Goal: Task Accomplishment & Management: Manage account settings

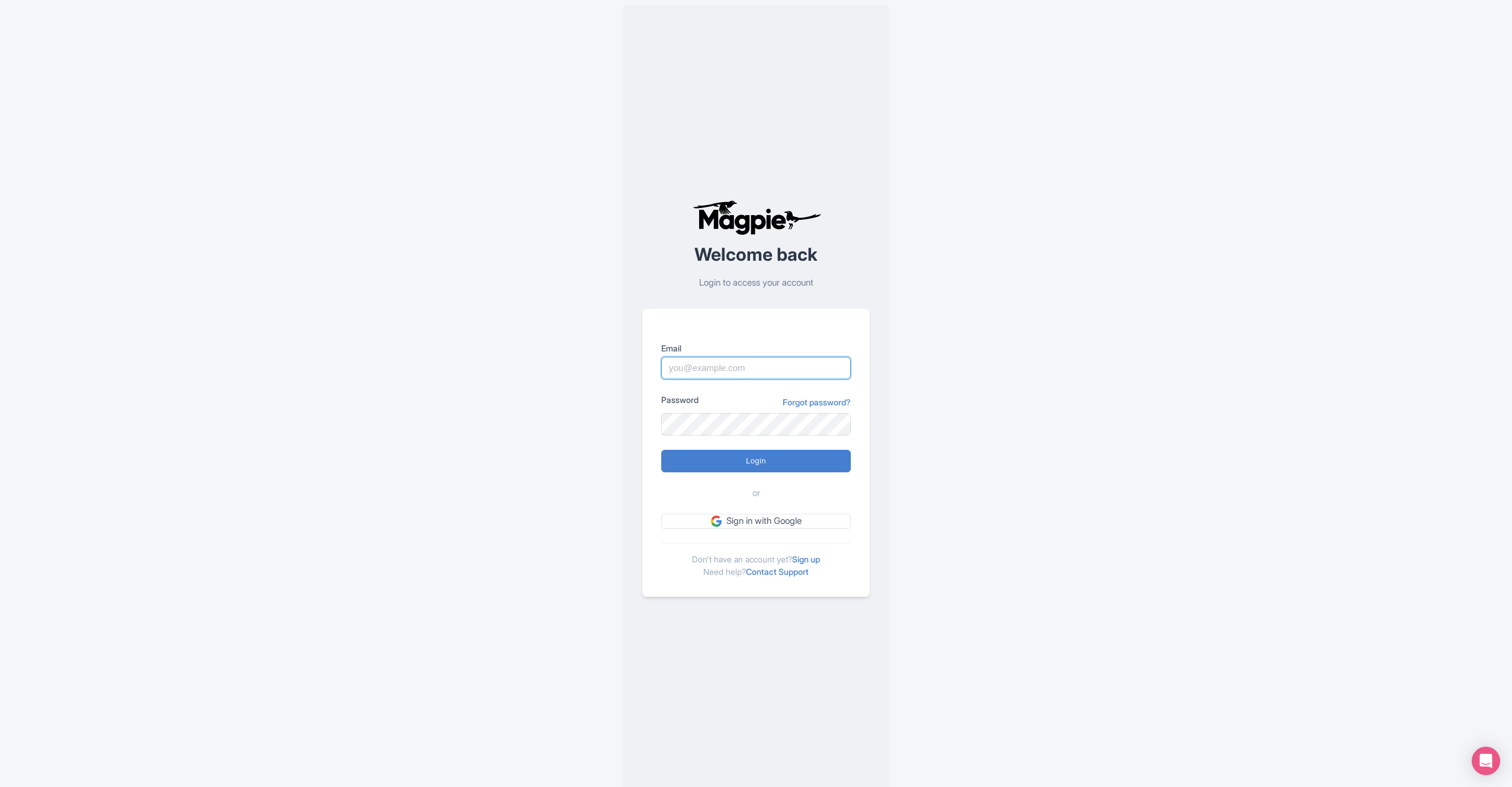
drag, startPoint x: 0, startPoint y: 0, endPoint x: 712, endPoint y: 368, distance: 801.5
click at [712, 369] on input "Email" at bounding box center [756, 368] width 190 height 23
type input "info@freetourcommunity.com"
click at [661, 450] on input "Login" at bounding box center [756, 461] width 190 height 23
type input "Logging in..."
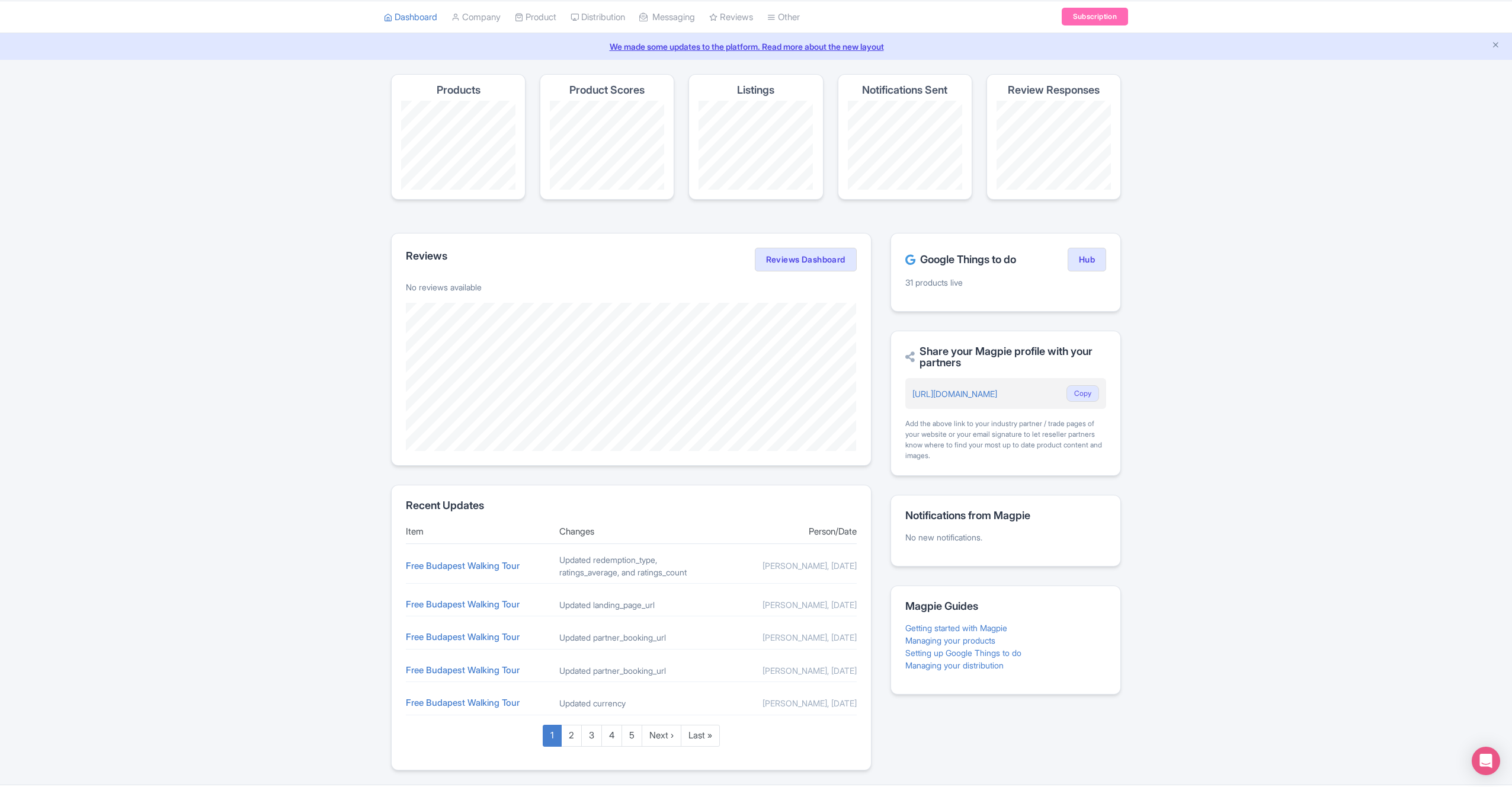
scroll to position [40, 0]
click at [816, 261] on link "Reviews Dashboard" at bounding box center [806, 257] width 102 height 24
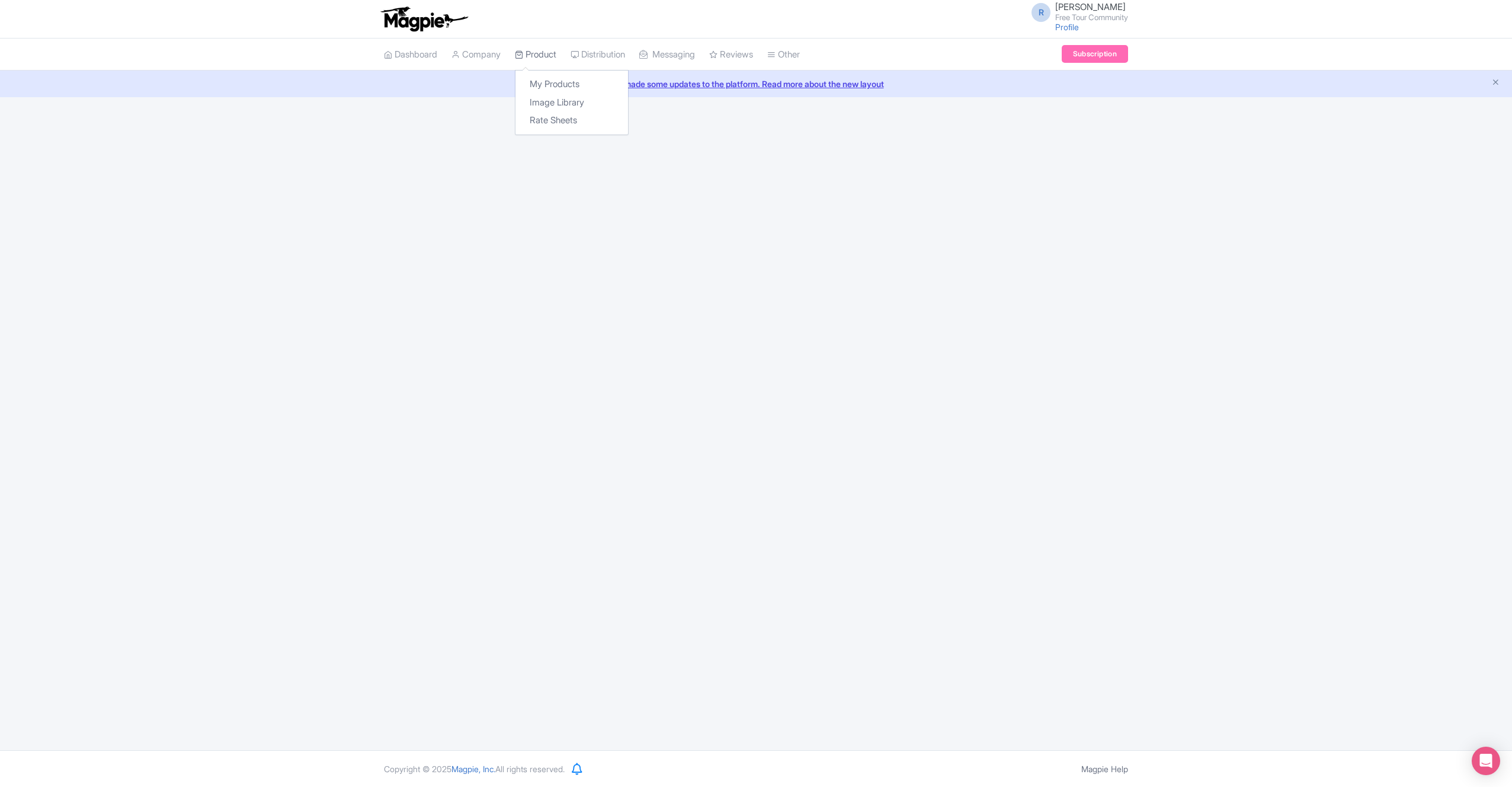
click at [535, 48] on link "Product" at bounding box center [536, 54] width 42 height 32
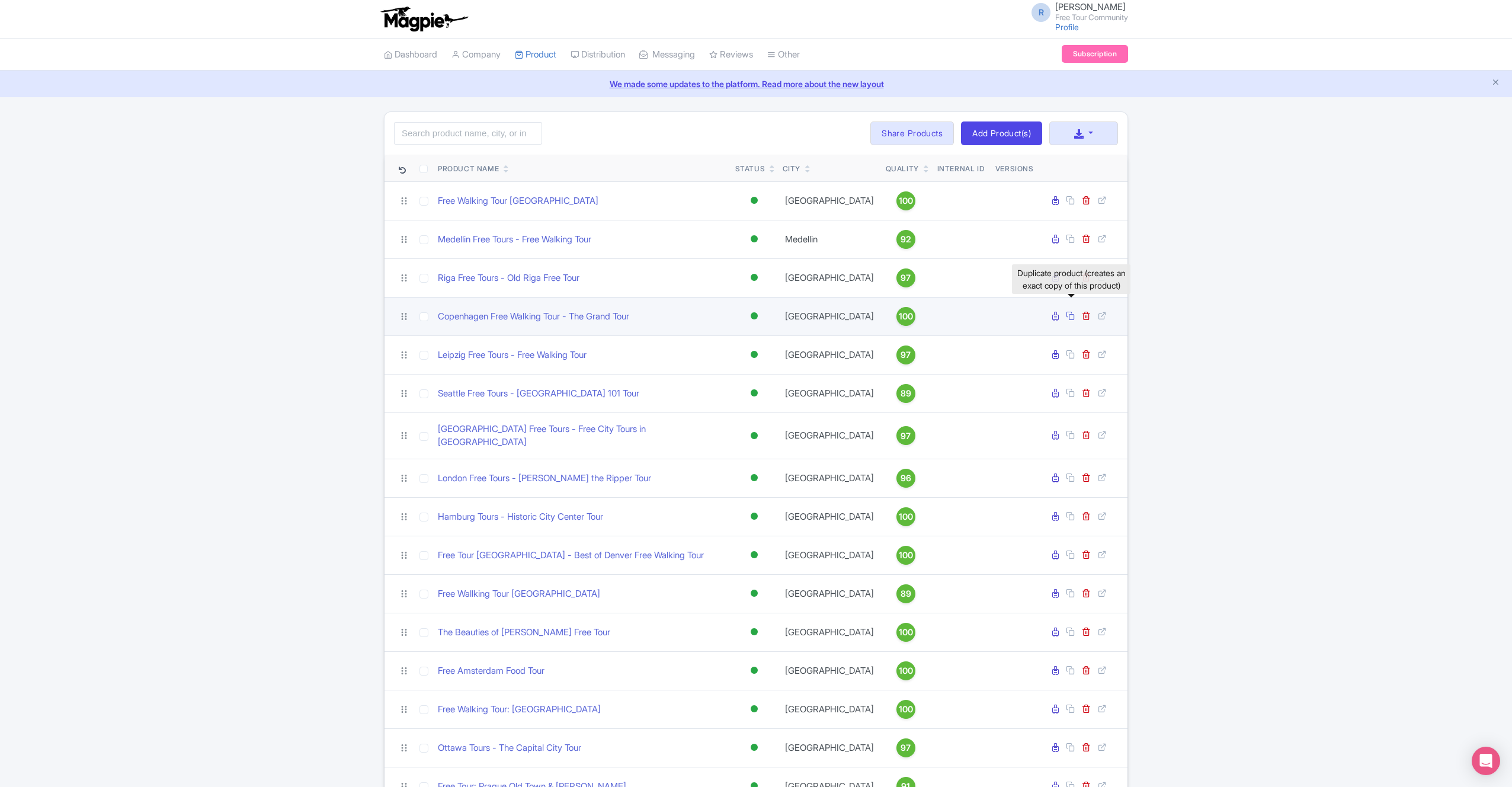
click at [1076, 316] on link at bounding box center [1071, 316] width 11 height 11
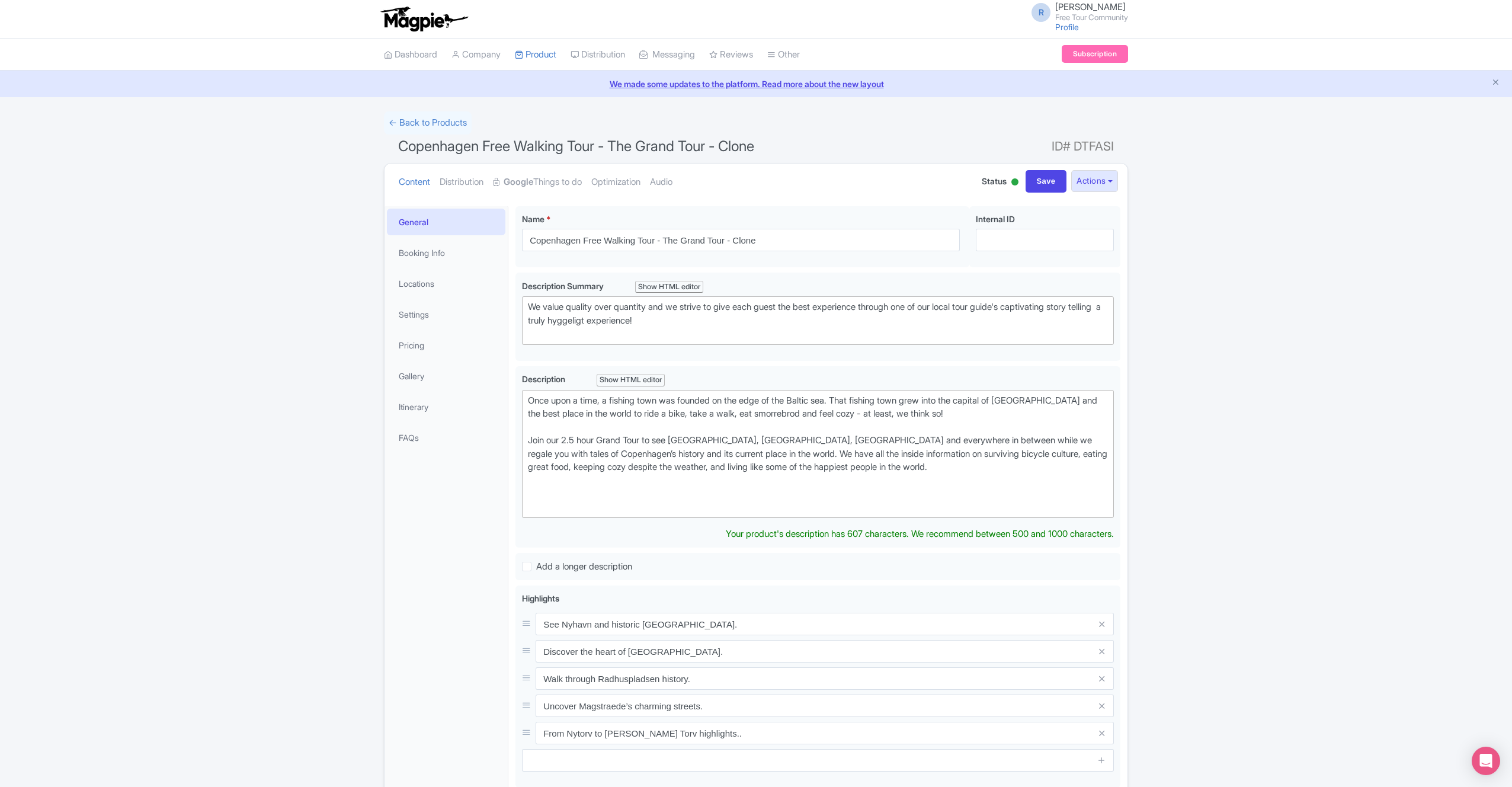
click at [1087, 142] on span "ID# DTFASI" at bounding box center [1083, 146] width 62 height 24
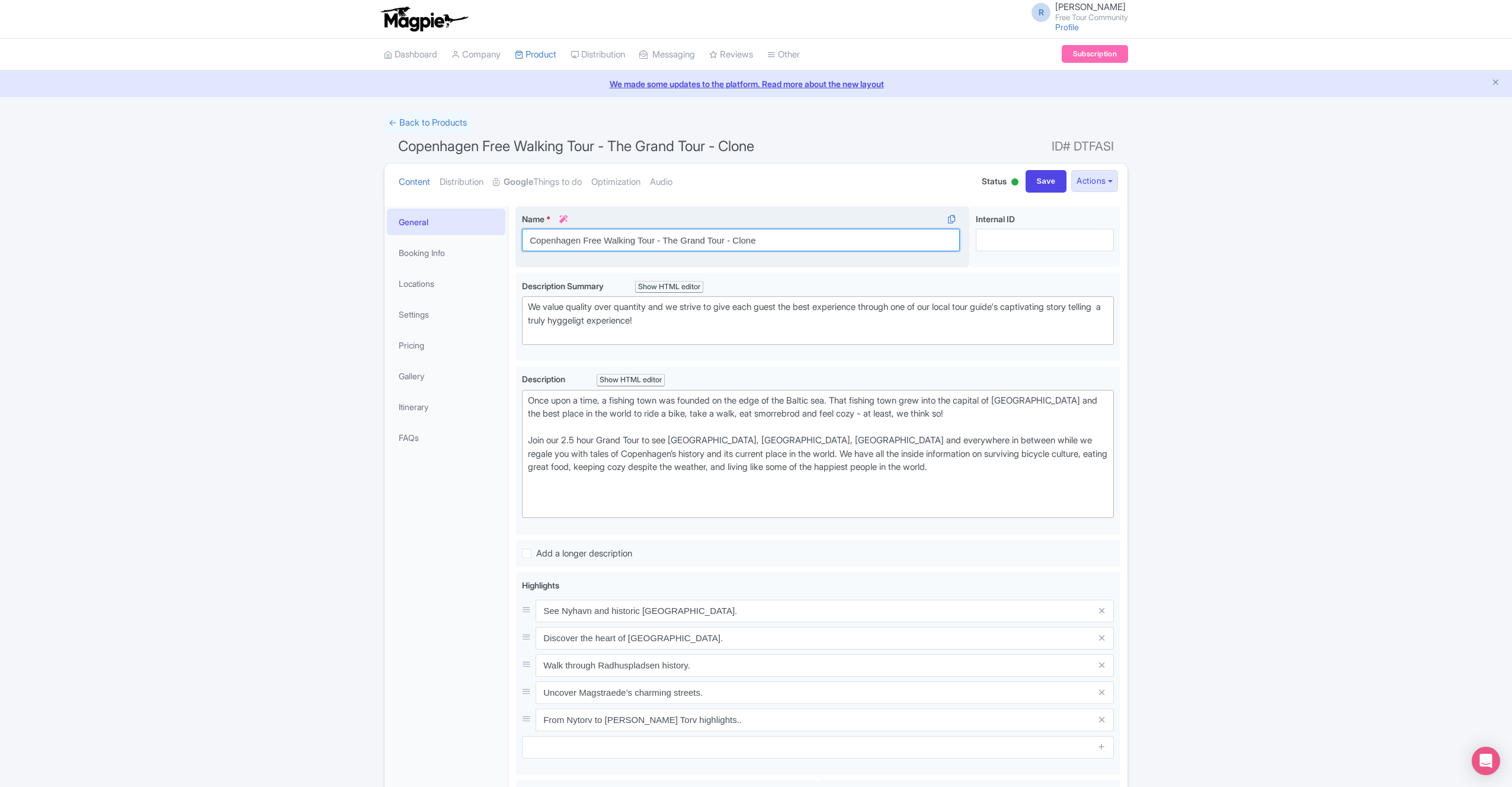
click at [793, 244] on input "Copenhagen Free Walking Tour - The Grand Tour - Clone" at bounding box center [741, 240] width 438 height 23
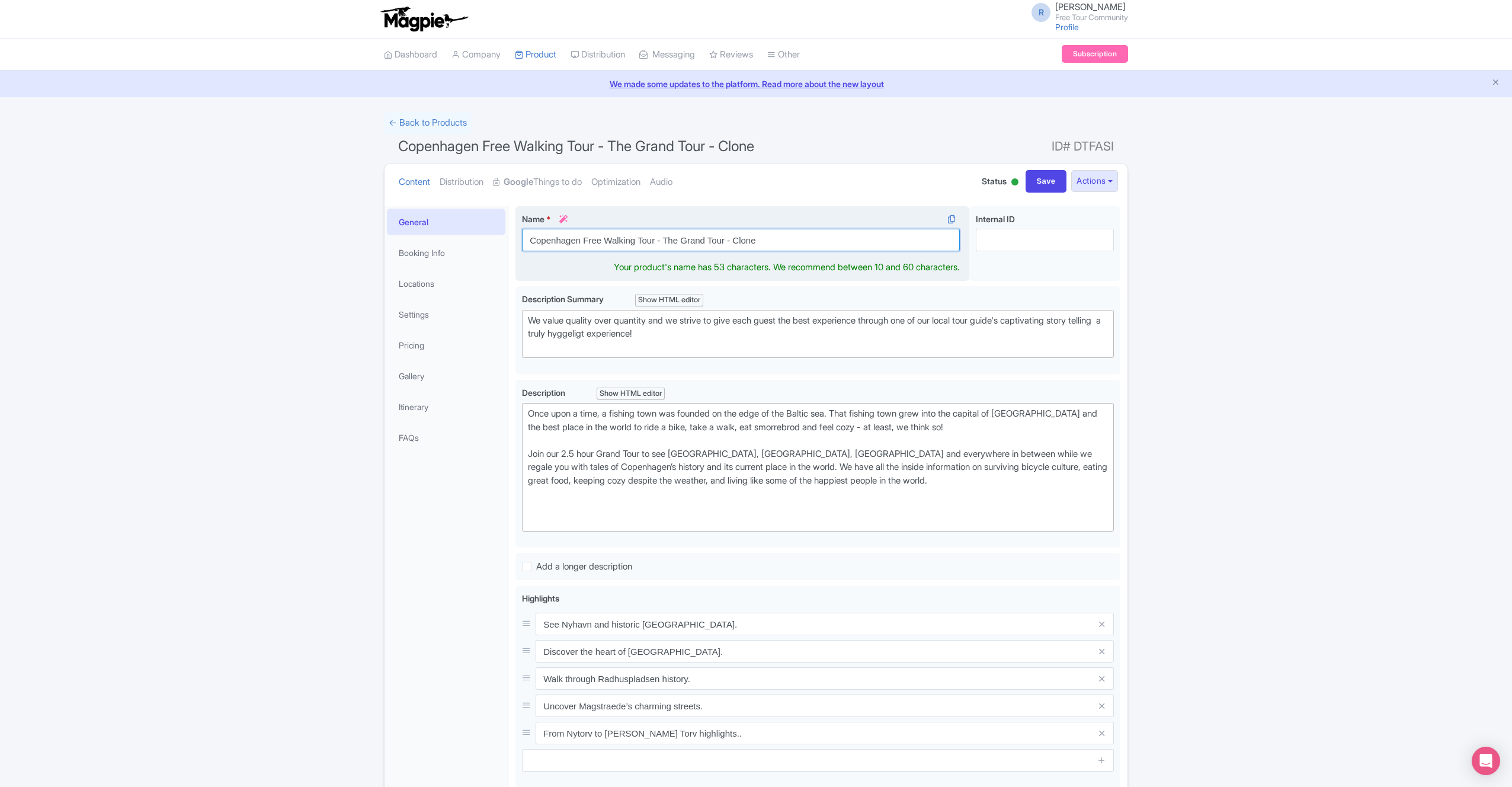
click at [793, 244] on input "Copenhagen Free Walking Tour - The Grand Tour - Clone" at bounding box center [741, 240] width 438 height 23
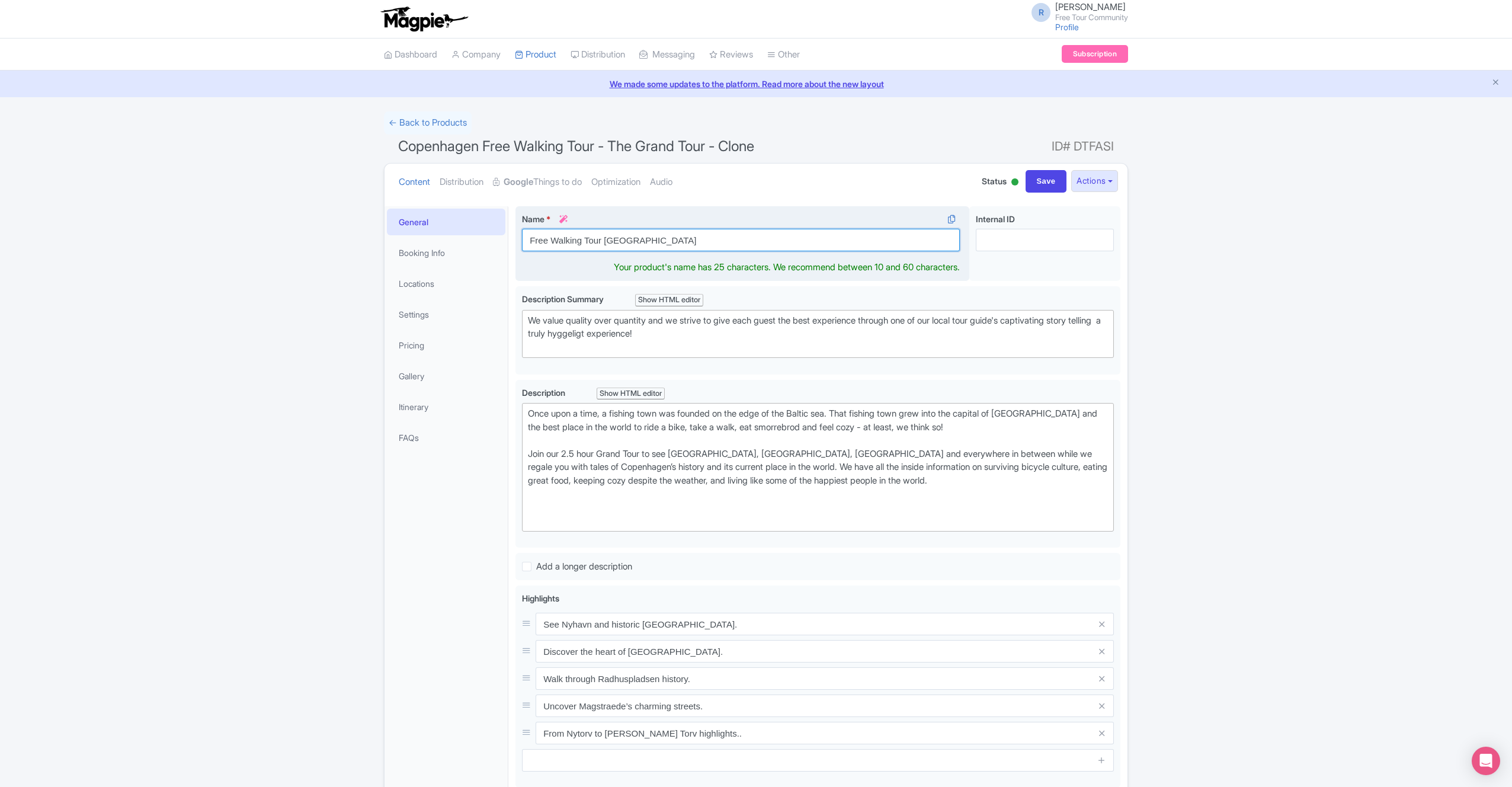
type input "Free Walking Tour [GEOGRAPHIC_DATA]"
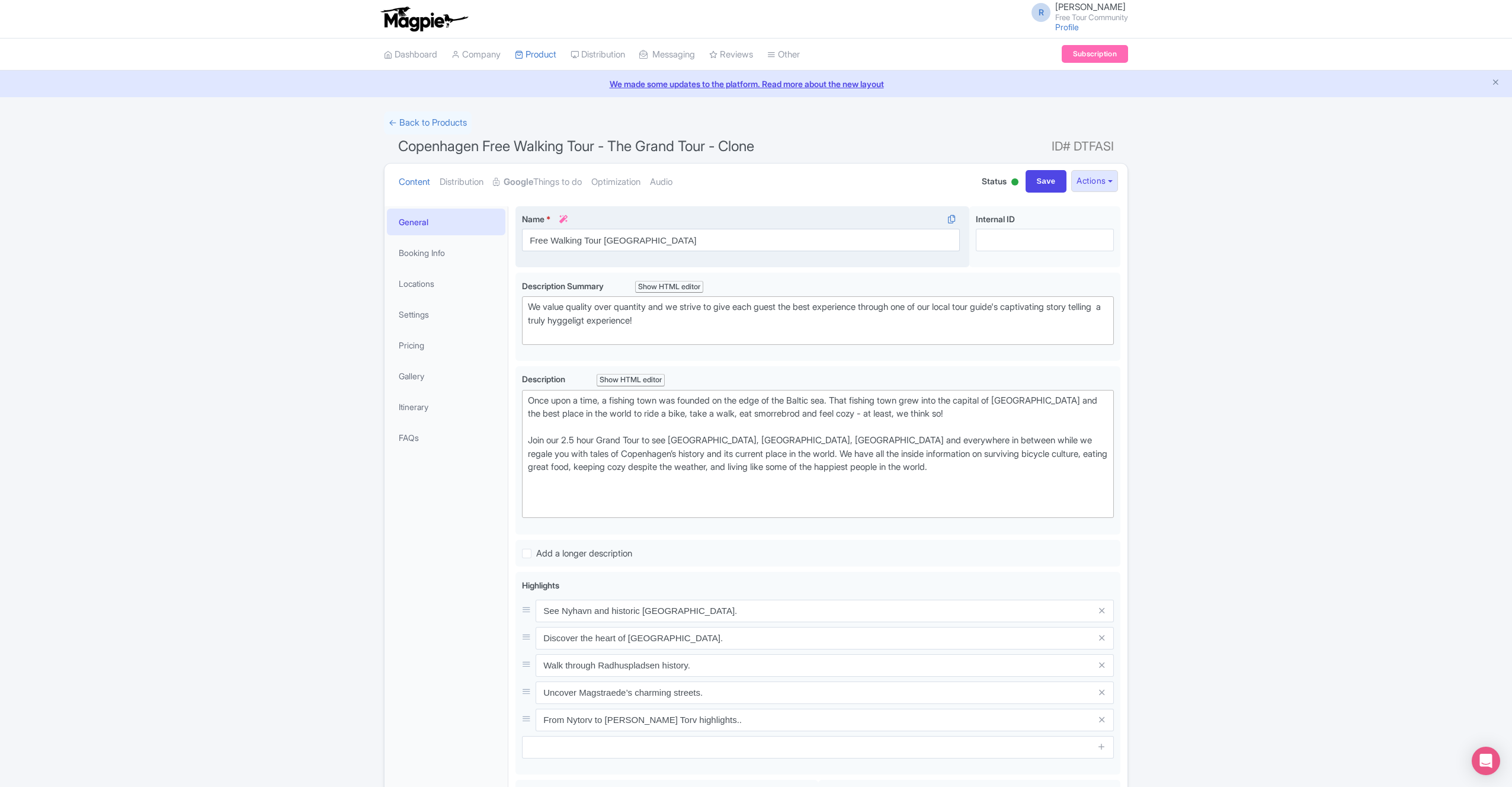
scroll to position [1, 0]
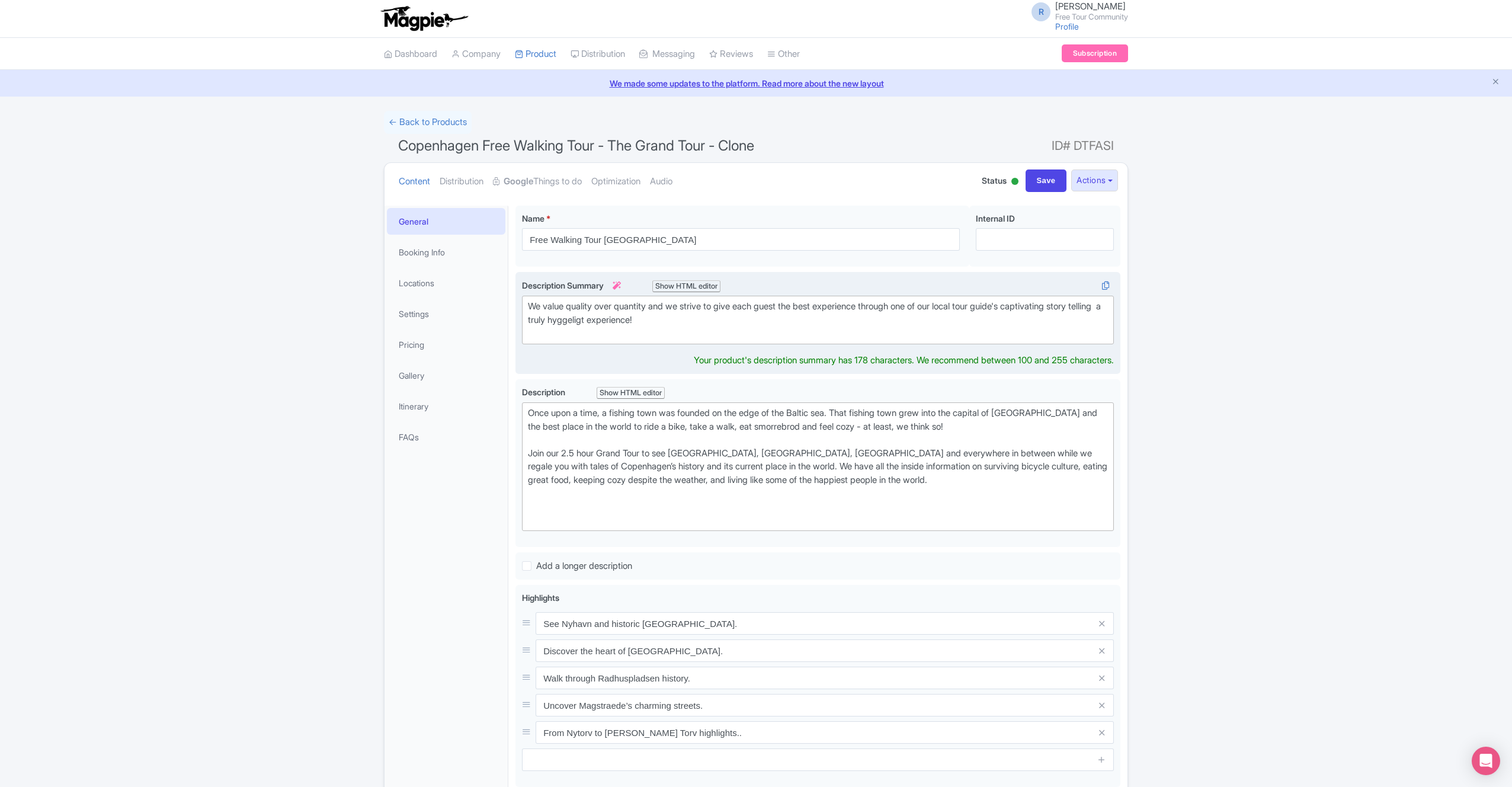
click at [691, 318] on div "We value quality over quantity and we strive to give each guest the best experi…" at bounding box center [818, 320] width 580 height 40
click at [690, 318] on div "We value quality over quantity and we strive to give each guest the best experi…" at bounding box center [818, 320] width 580 height 40
paste trix-editor "are <strong>licensed local guides </strong>and long-time friends who decided to…"
type trix-editor "<div>We are <strong>licensed local guides </strong>and long-time friends who de…"
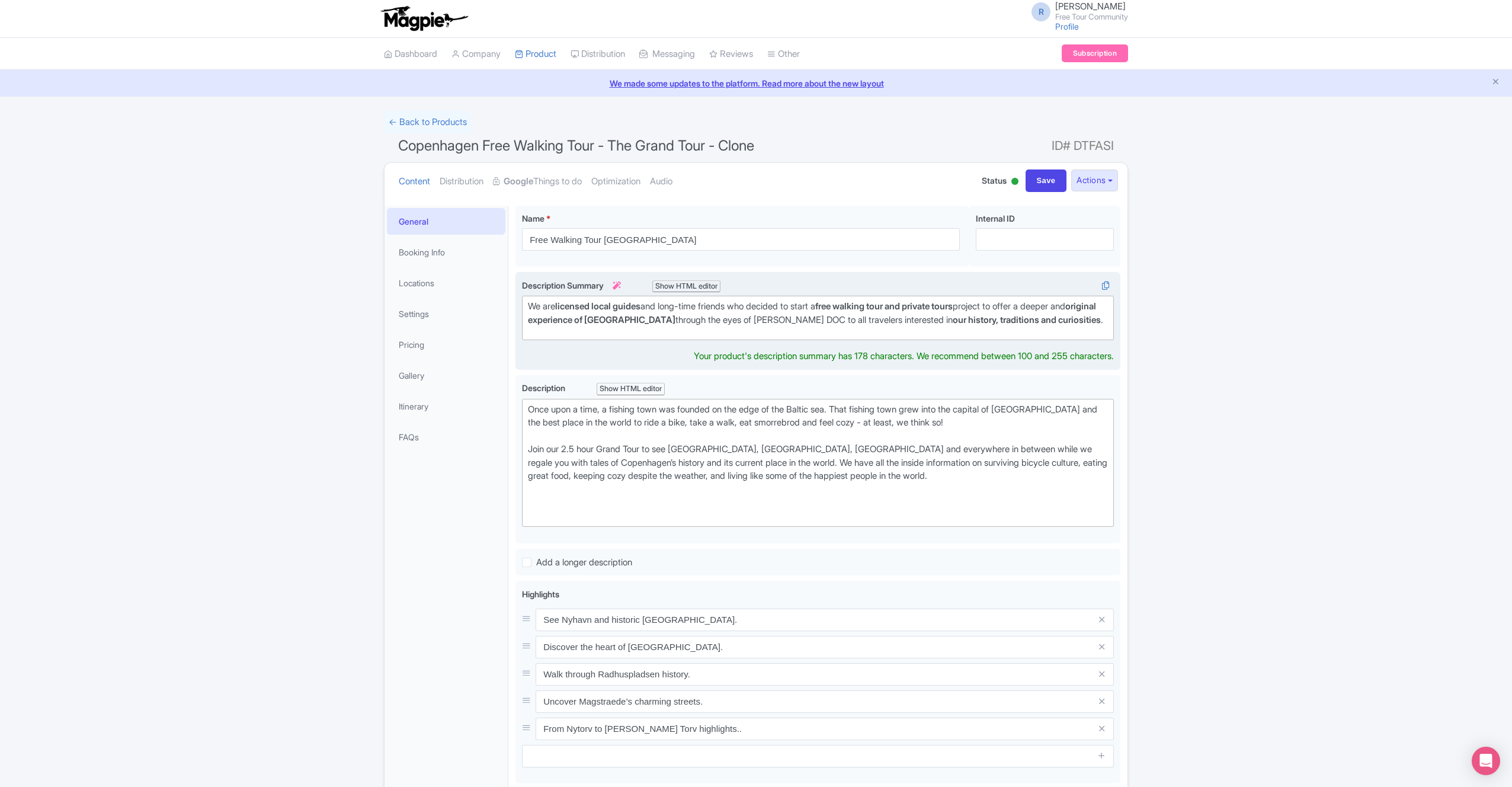
click at [647, 327] on trix-editor "We are licensed local guides and long-time friends who decided to start a free …" at bounding box center [817, 318] width 592 height 45
click at [781, 321] on div "We are licensed local guides and long-time friends who decided to start a free …" at bounding box center [818, 313] width 580 height 27
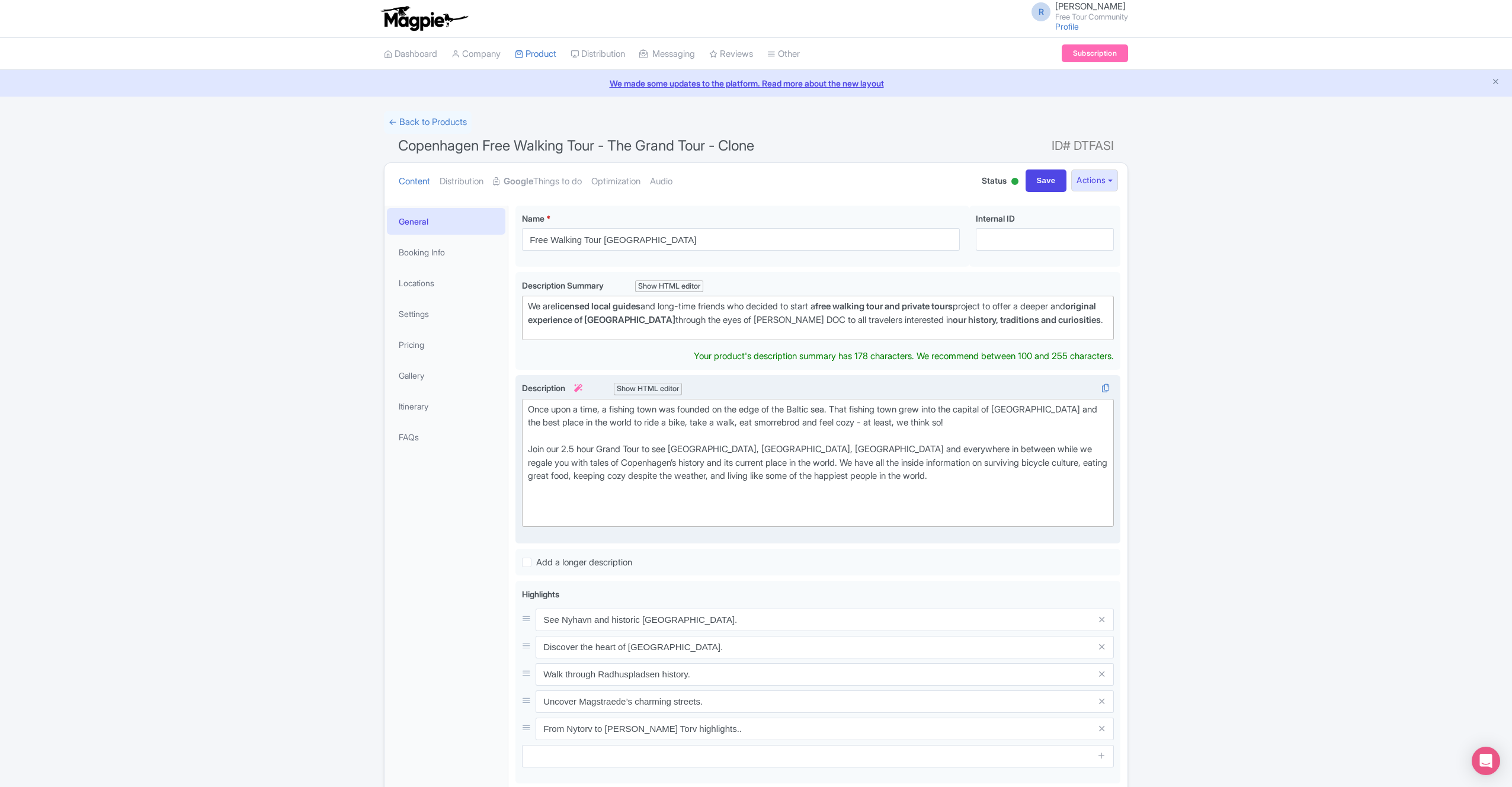
click at [1024, 395] on div "Description i Show HTML editor Bold Italic Strikethrough Link Heading Quote Cod…" at bounding box center [817, 454] width 592 height 145
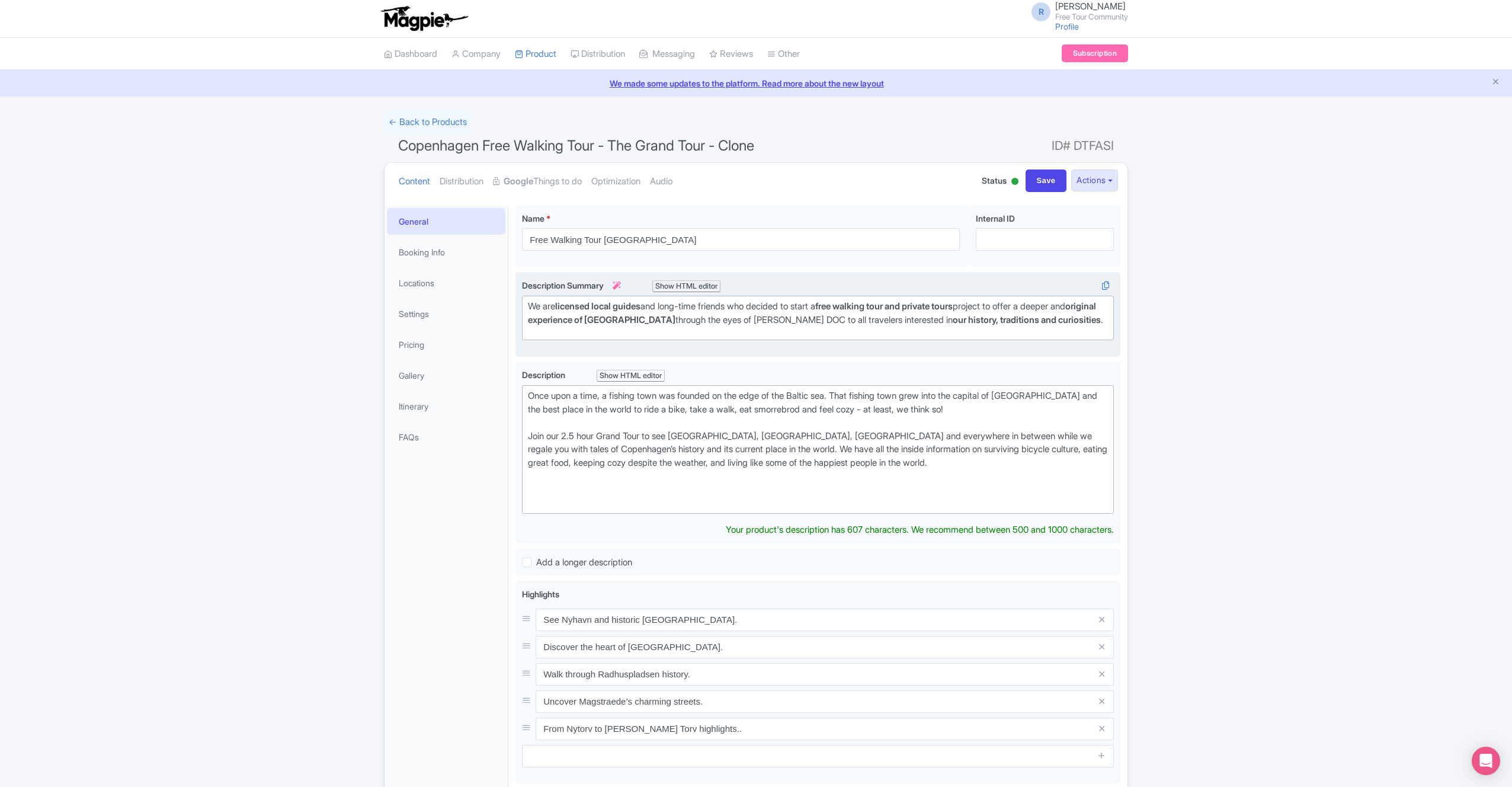
scroll to position [14, 0]
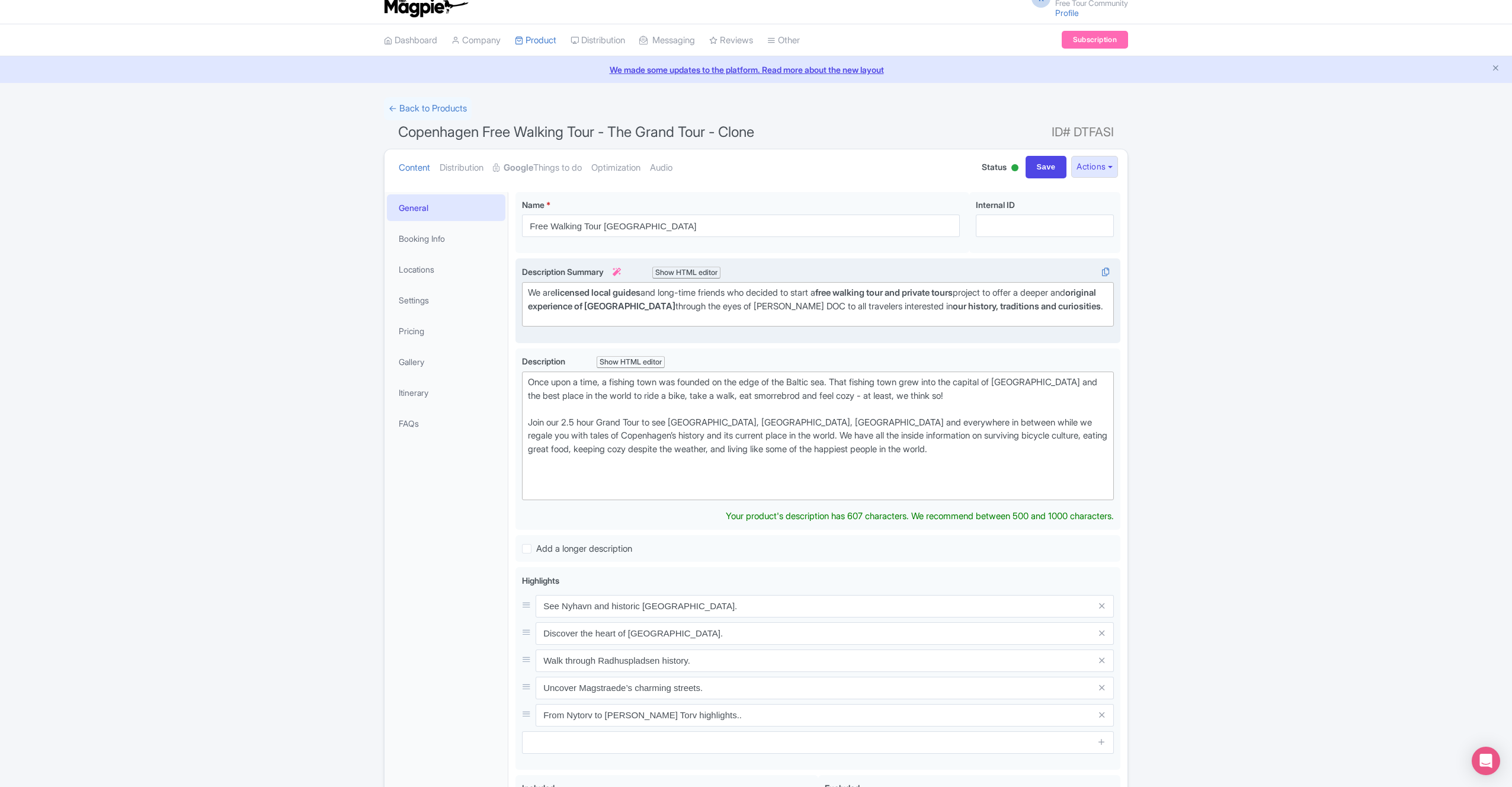
click at [947, 327] on div "Description Summary i Show HTML editor Bold Italic Strikethrough Link Heading Q…" at bounding box center [817, 301] width 592 height 71
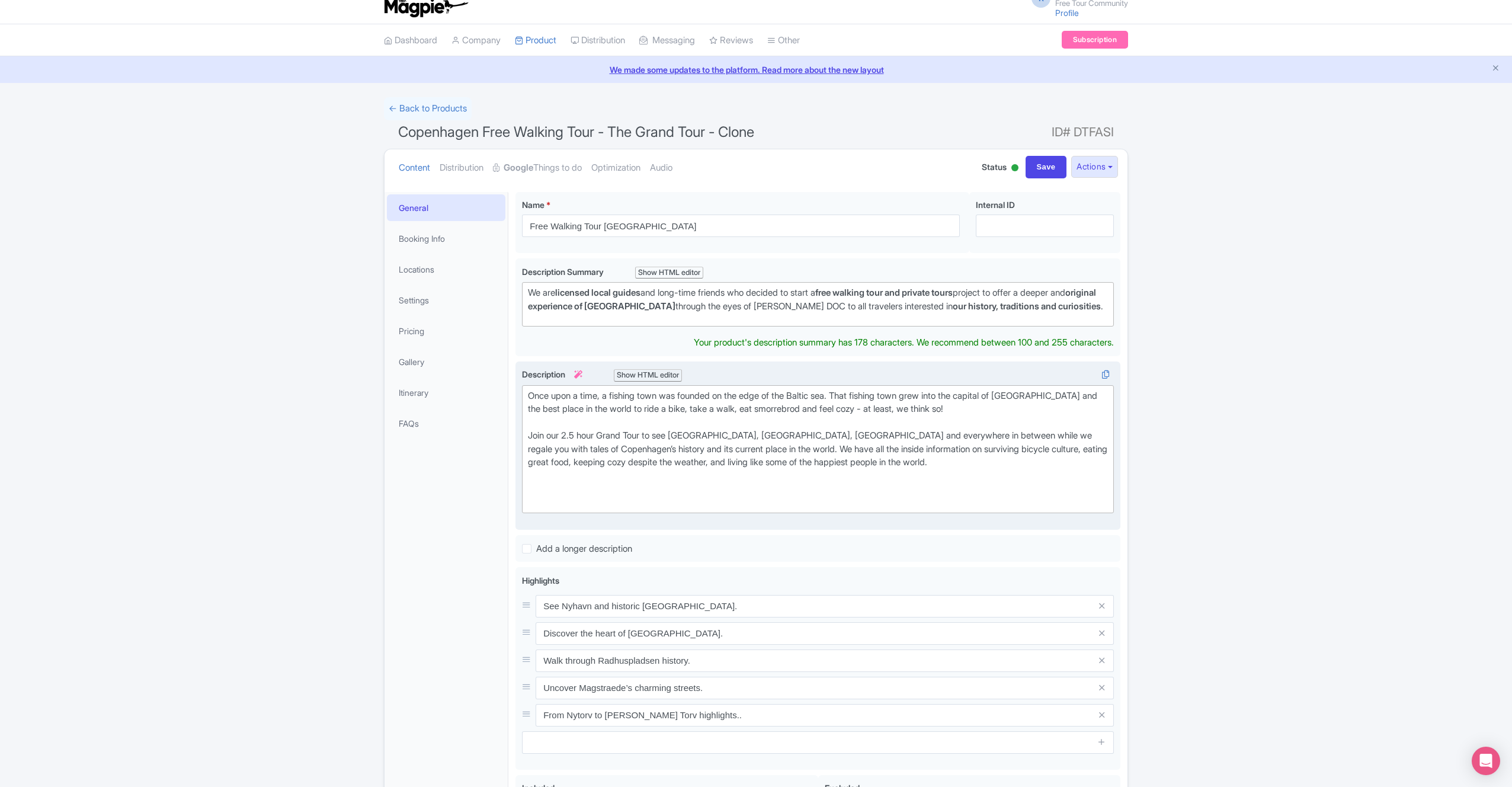
click at [907, 431] on div "Once upon a time, a fishing town was founded on the edge of the Baltic sea. Tha…" at bounding box center [818, 449] width 580 height 121
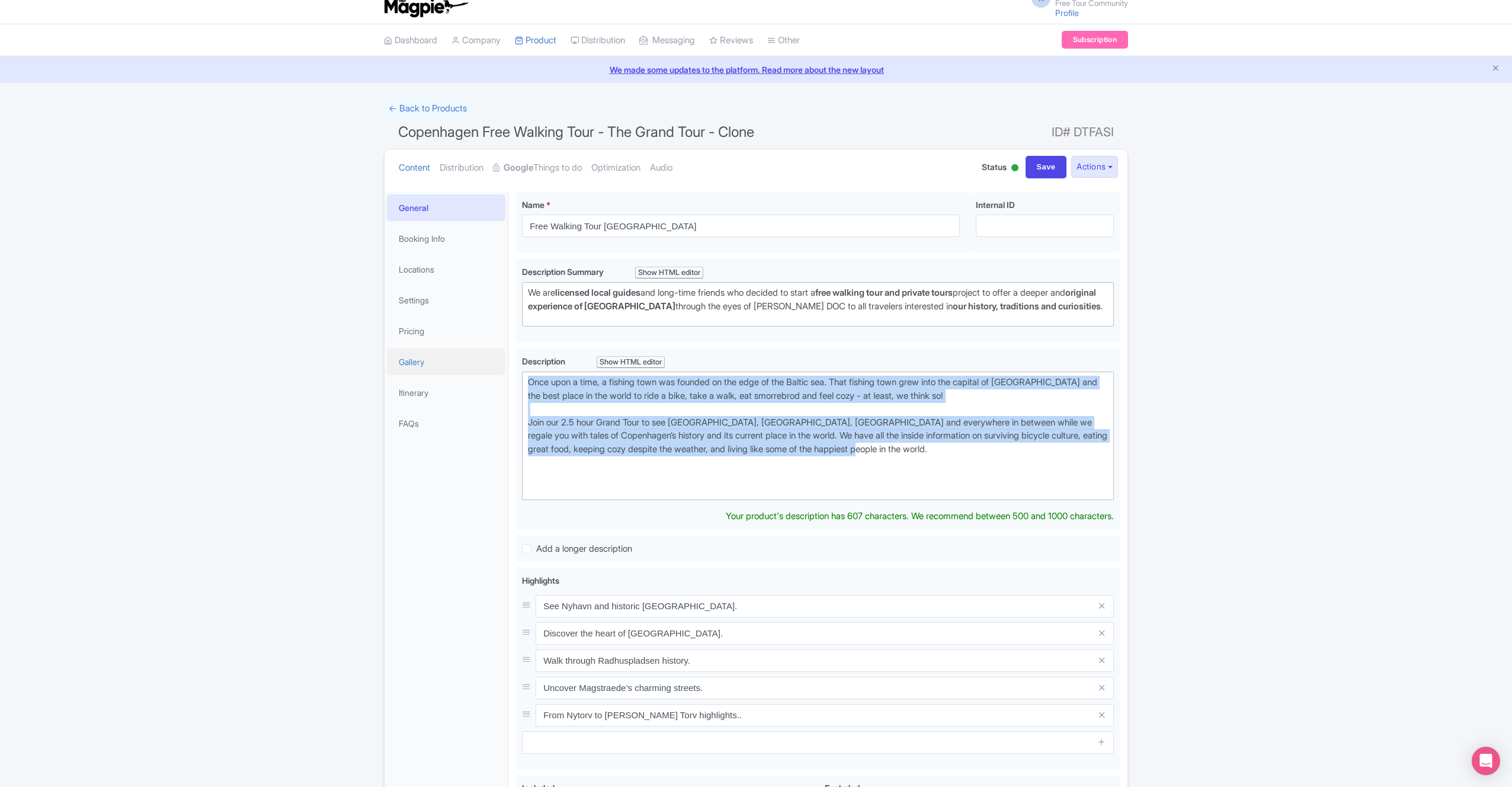
drag, startPoint x: 926, startPoint y: 450, endPoint x: 497, endPoint y: 366, distance: 437.1
click at [497, 366] on div "General Booking Info Locations Settings Pricing Gallery Itinerary FAQs Copenhag…" at bounding box center [756, 578] width 743 height 787
paste trix-editor "This tips-based walking tour offers an authentic, first-hand experience of Cata…"
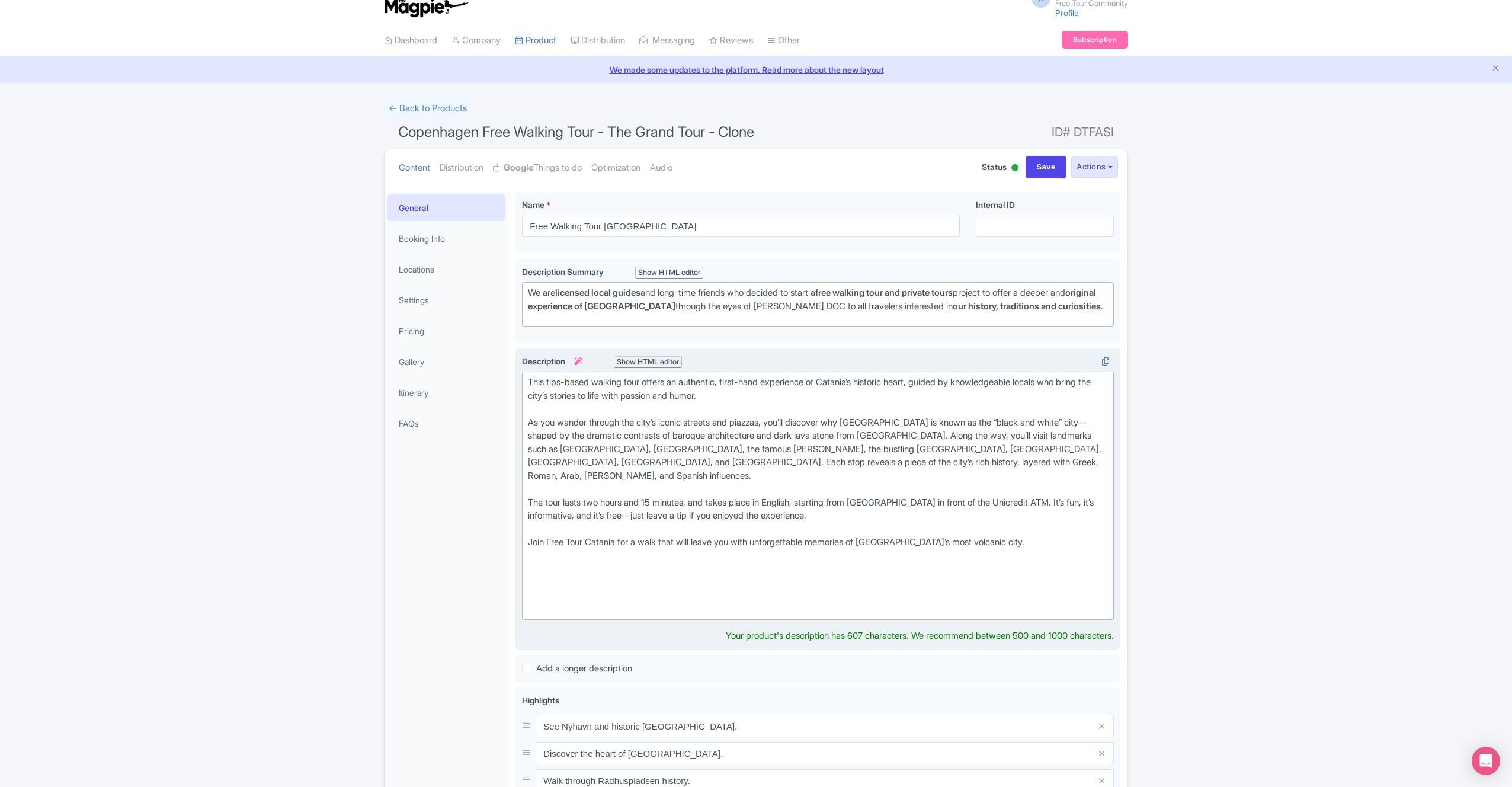
click at [669, 433] on div "As you wander through the city’s iconic streets and piazzas, you’ll discover wh…" at bounding box center [818, 456] width 580 height 80
drag, startPoint x: 593, startPoint y: 381, endPoint x: 518, endPoint y: 375, distance: 75.2
click at [524, 378] on trix-editor "This tips-based walking tour offers an authentic, first-hand experience of Cata…" at bounding box center [817, 496] width 592 height 248
drag, startPoint x: 693, startPoint y: 376, endPoint x: 652, endPoint y: 375, distance: 41.0
click at [652, 376] on div "Free Walking Tour Catania walking tour offers an authentic, first-hand experien…" at bounding box center [818, 396] width 580 height 40
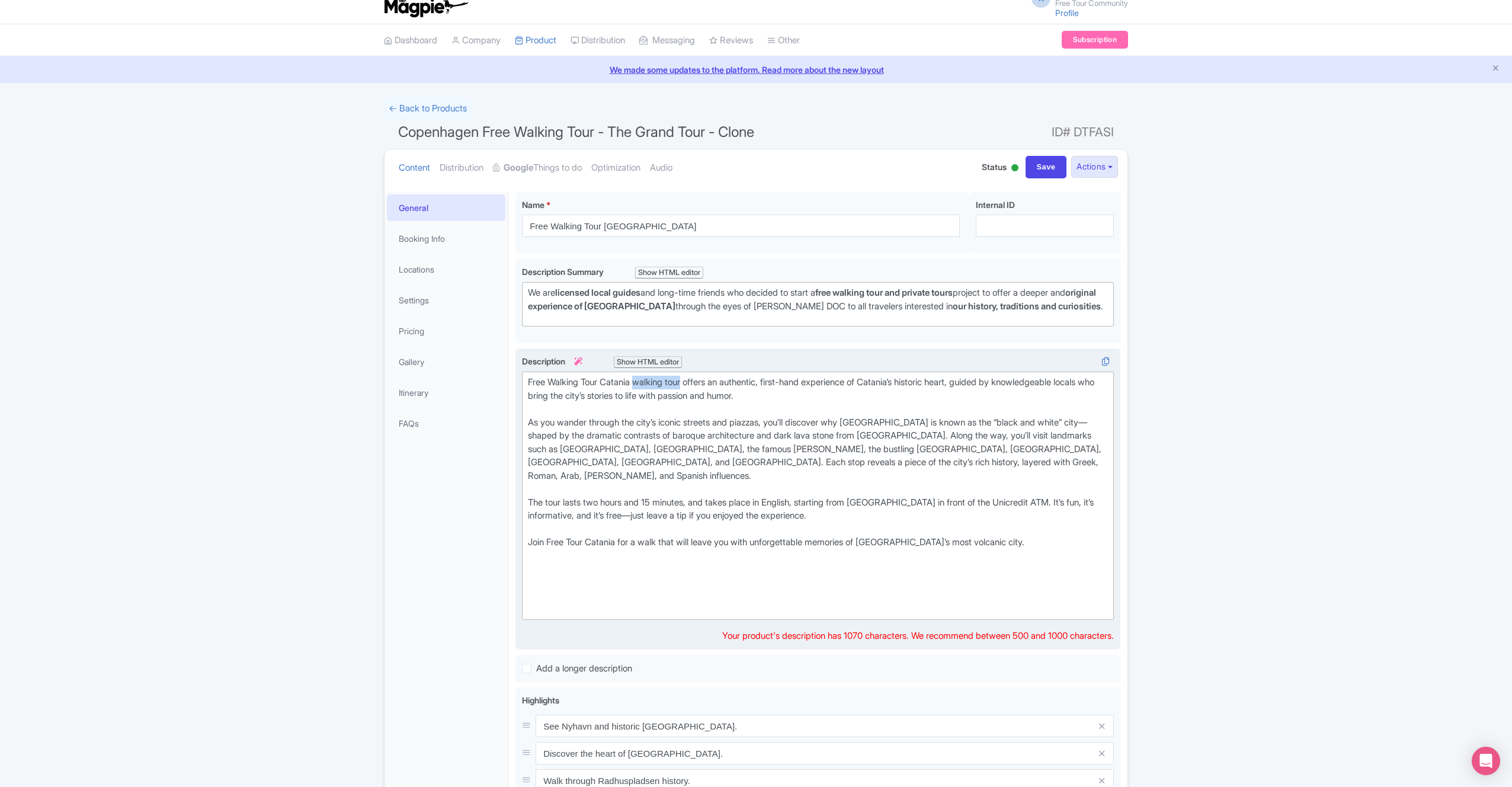
drag, startPoint x: 648, startPoint y: 381, endPoint x: 690, endPoint y: 387, distance: 42.4
click at [691, 386] on div "Free Walking Tour Catania walking tour offers an authentic, first-hand experien…" at bounding box center [818, 396] width 580 height 40
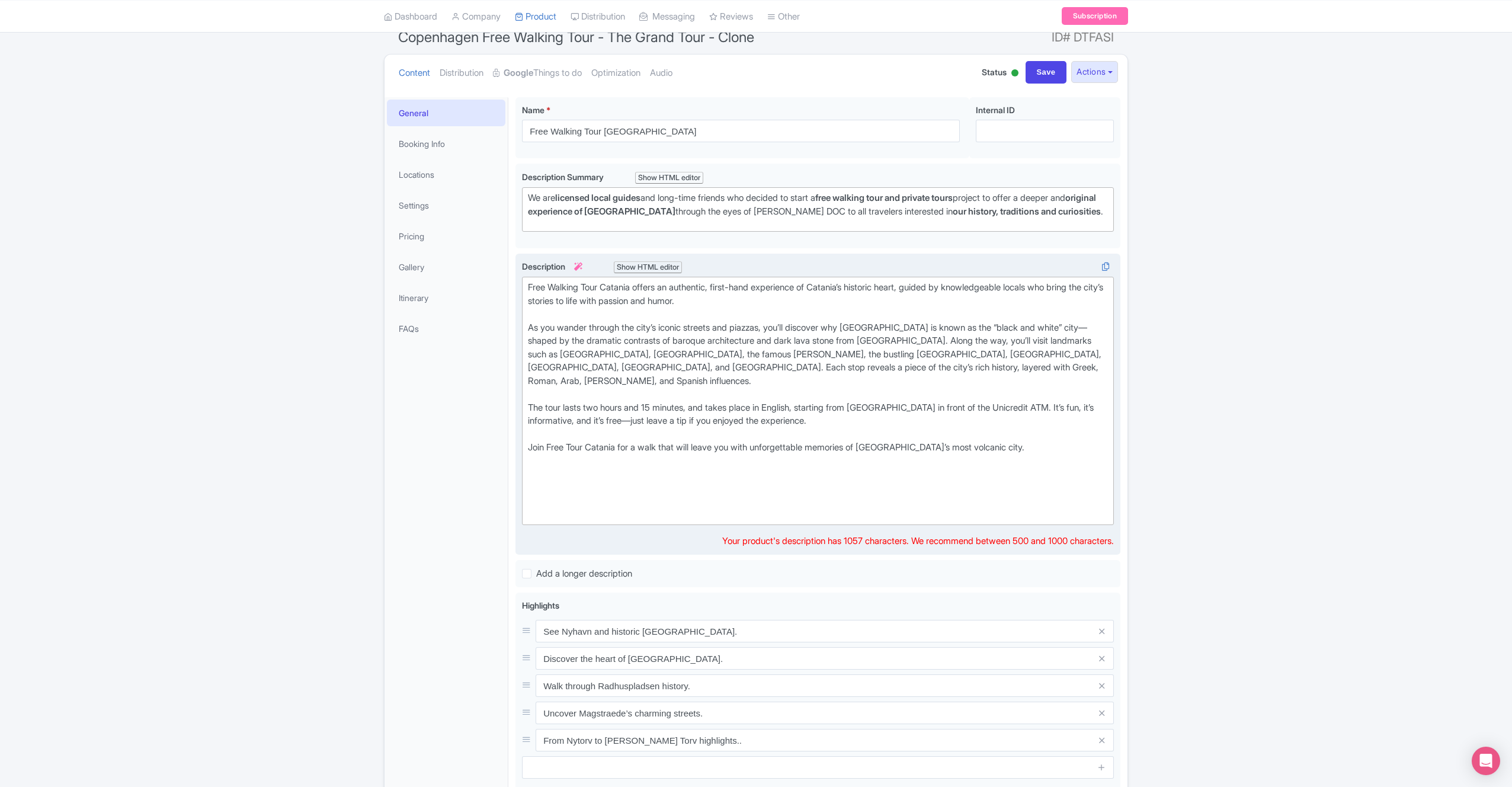
scroll to position [107, 0]
drag, startPoint x: 843, startPoint y: 401, endPoint x: 541, endPoint y: 382, distance: 302.6
click at [541, 382] on trix-editor "Free Walking Tour Catania offers an authentic, first-hand experience of Catania…" at bounding box center [817, 403] width 592 height 248
click at [934, 442] on div "Join Free Tour Catania for a walk that will leave you with unforgettable memori…" at bounding box center [818, 455] width 580 height 27
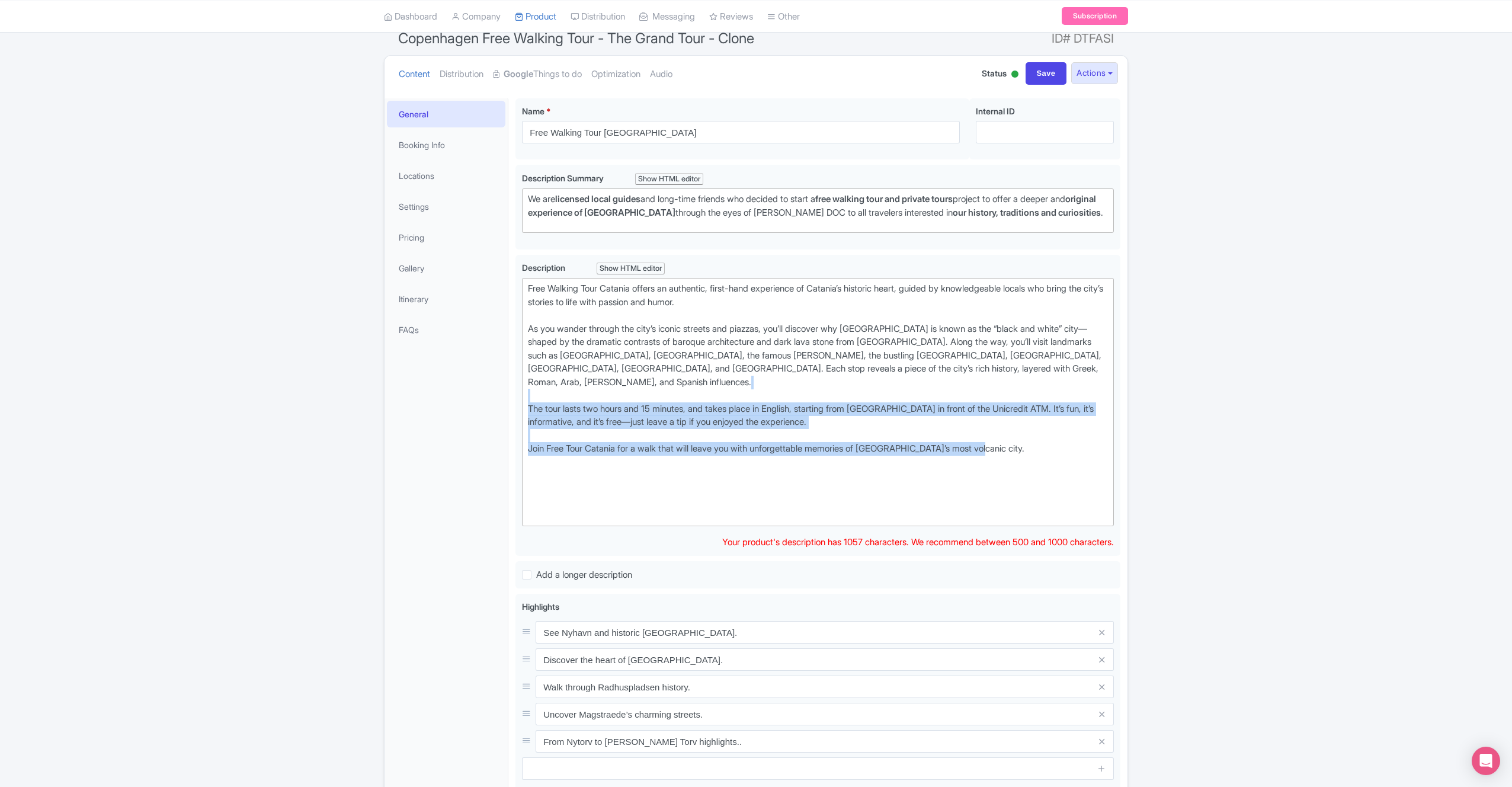
drag, startPoint x: 1001, startPoint y: 438, endPoint x: 508, endPoint y: 387, distance: 495.6
click at [508, 387] on div "Copenhagen Free Walking Tour - The Grand Tour - Clone Name * i Free Walking Tou…" at bounding box center [818, 545] width 619 height 908
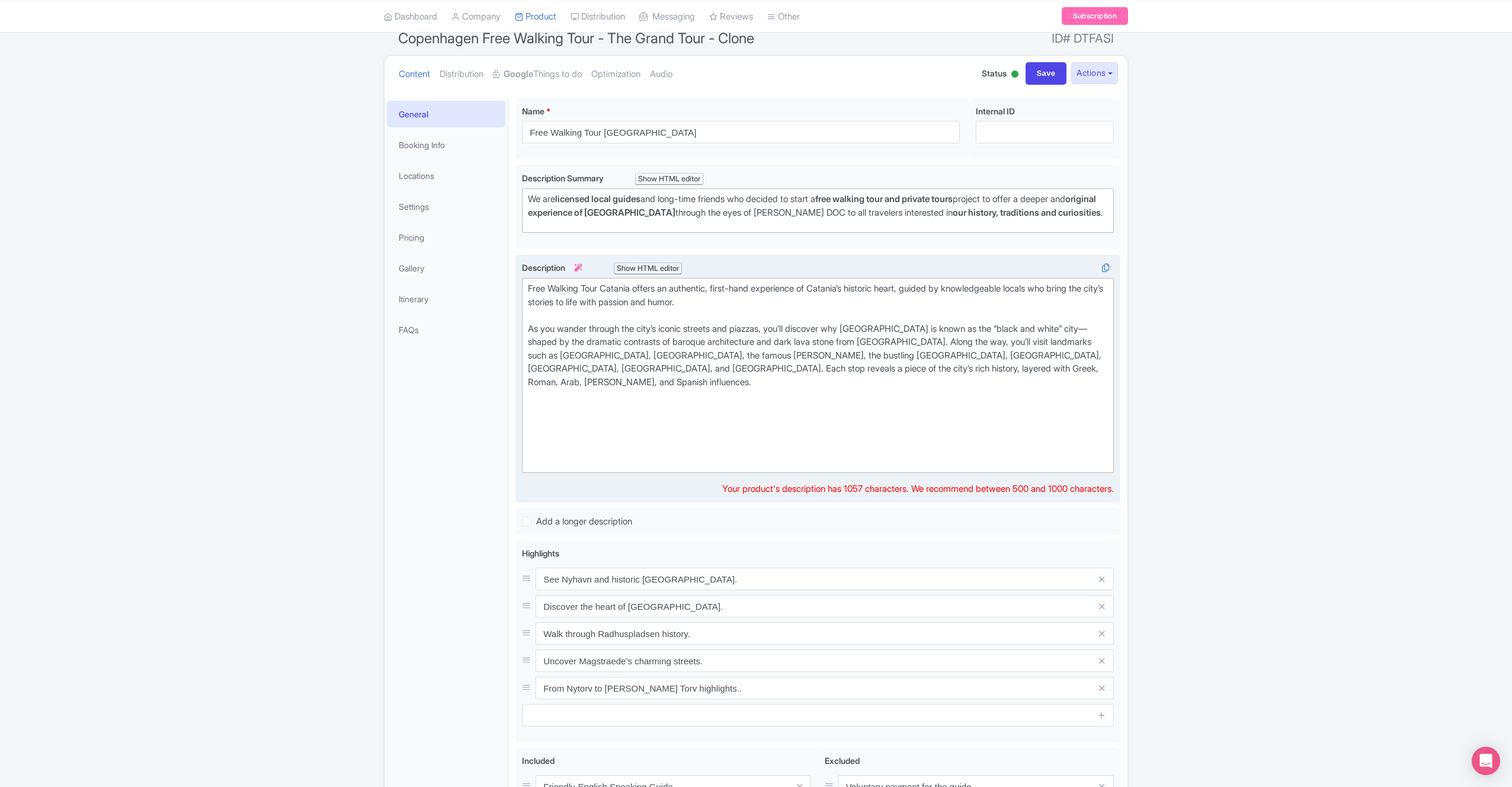
type trix-editor "<div>Free Walking Tour Catania offers an authentic, first-hand experience of Ca…"
click at [959, 445] on div at bounding box center [818, 442] width 580 height 53
click at [1210, 474] on div "Success Data saved automatically ← Back to Products Copenhagen Free Walking Tou…" at bounding box center [756, 475] width 1512 height 942
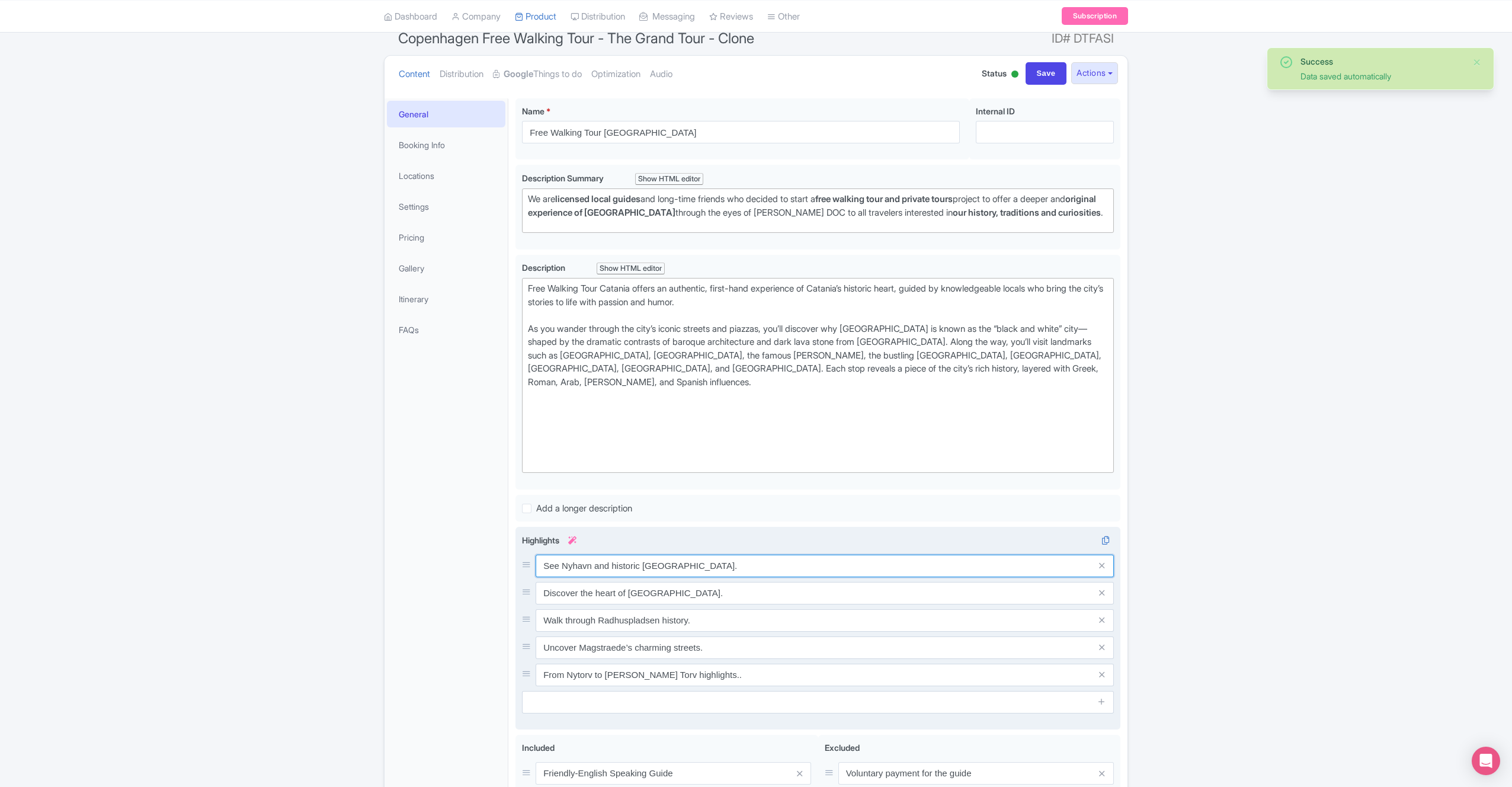
click at [705, 554] on input "See Nyhavn and historic Amalienborg." at bounding box center [824, 565] width 578 height 23
paste input "Catania’s iconic lava-stone elephant and learn its curious legend"
type input "See Catania’s iconic lava-stone elephant and learn its curious legend."
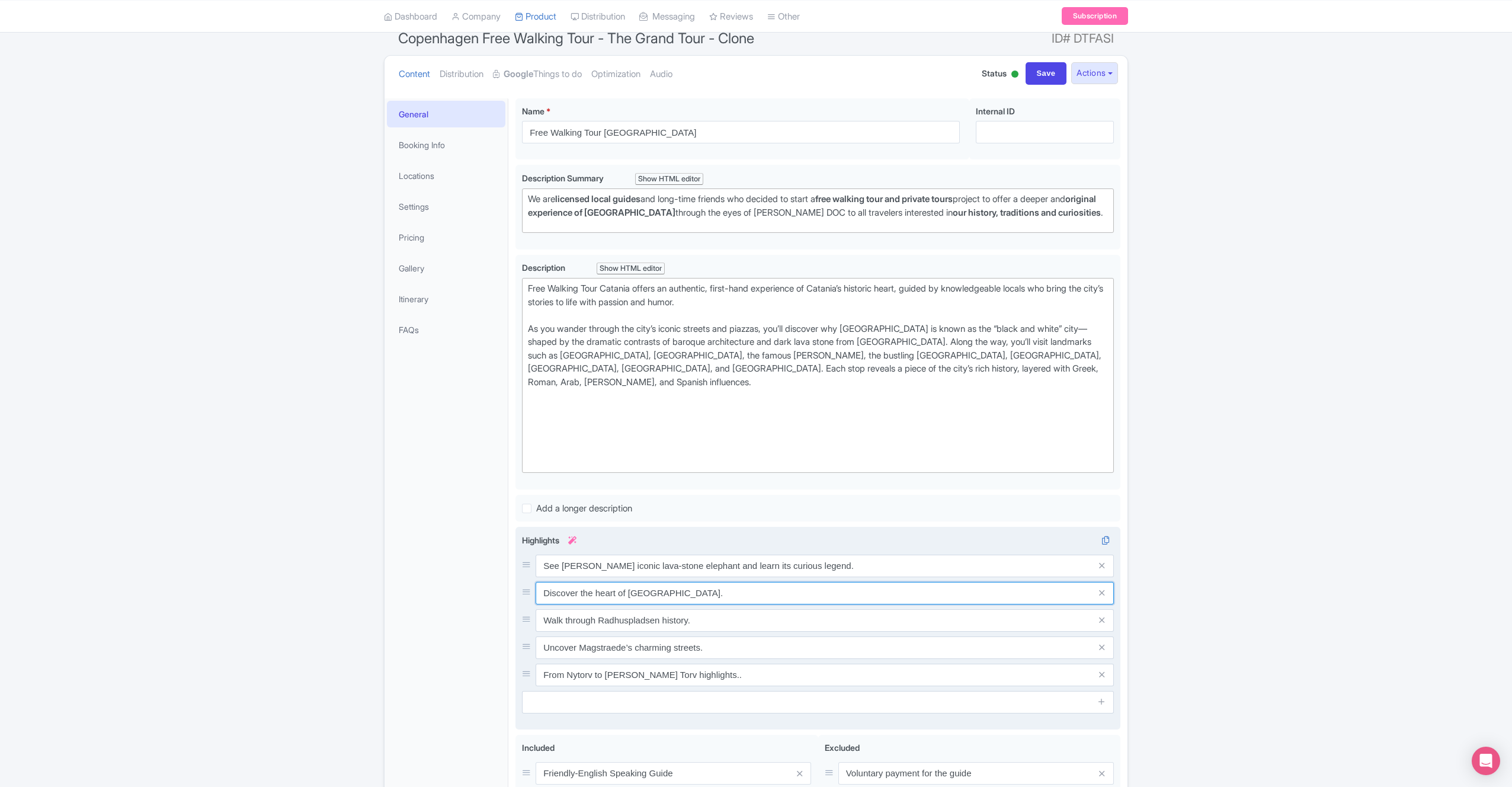
click at [754, 577] on input "Discover the heart of Christiansborg Palace." at bounding box center [824, 565] width 578 height 23
click at [753, 577] on input "Discover the heart of Christiansborg Palace." at bounding box center [824, 565] width 578 height 23
paste input "Experience local life in the city’s lively and colorful market"
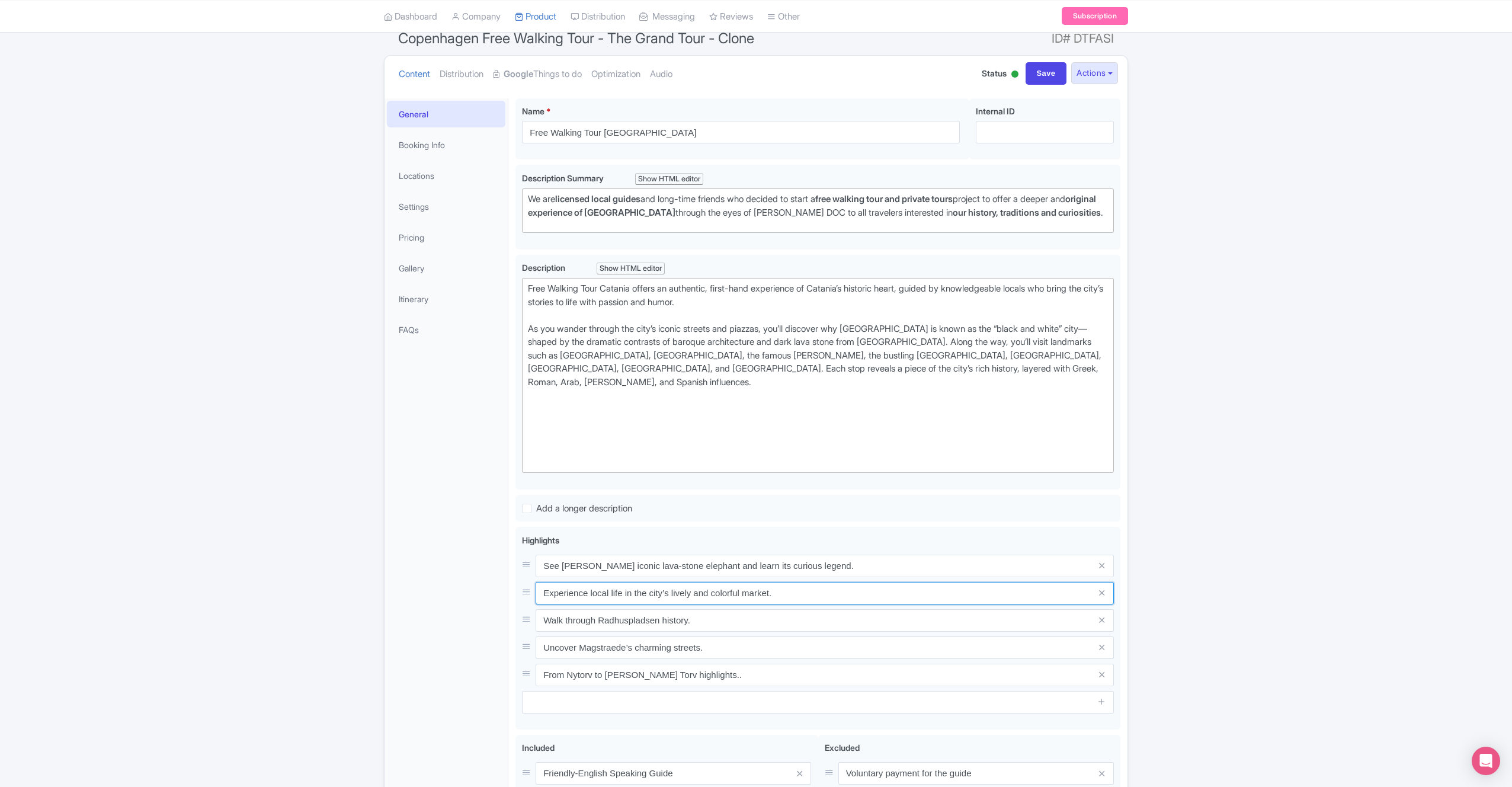
type input "Experience local life in the city’s lively and colorful market."
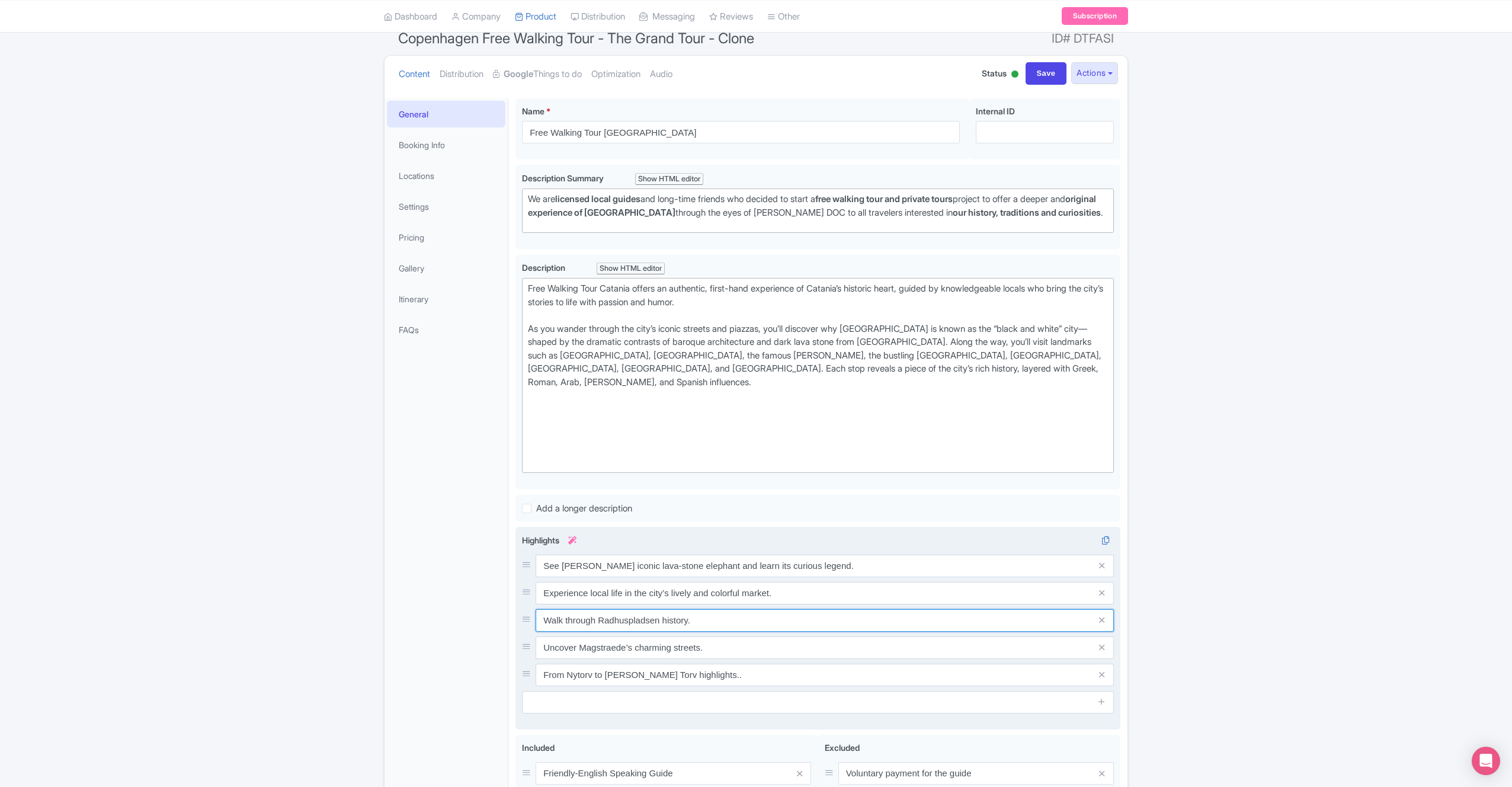
click at [724, 577] on input "Walk through Radhuspladsen history." at bounding box center [824, 565] width 578 height 23
paste input "Admire stunning baroque churches on this historic street"
type input "Admire stunning baroque churches on this historic street."
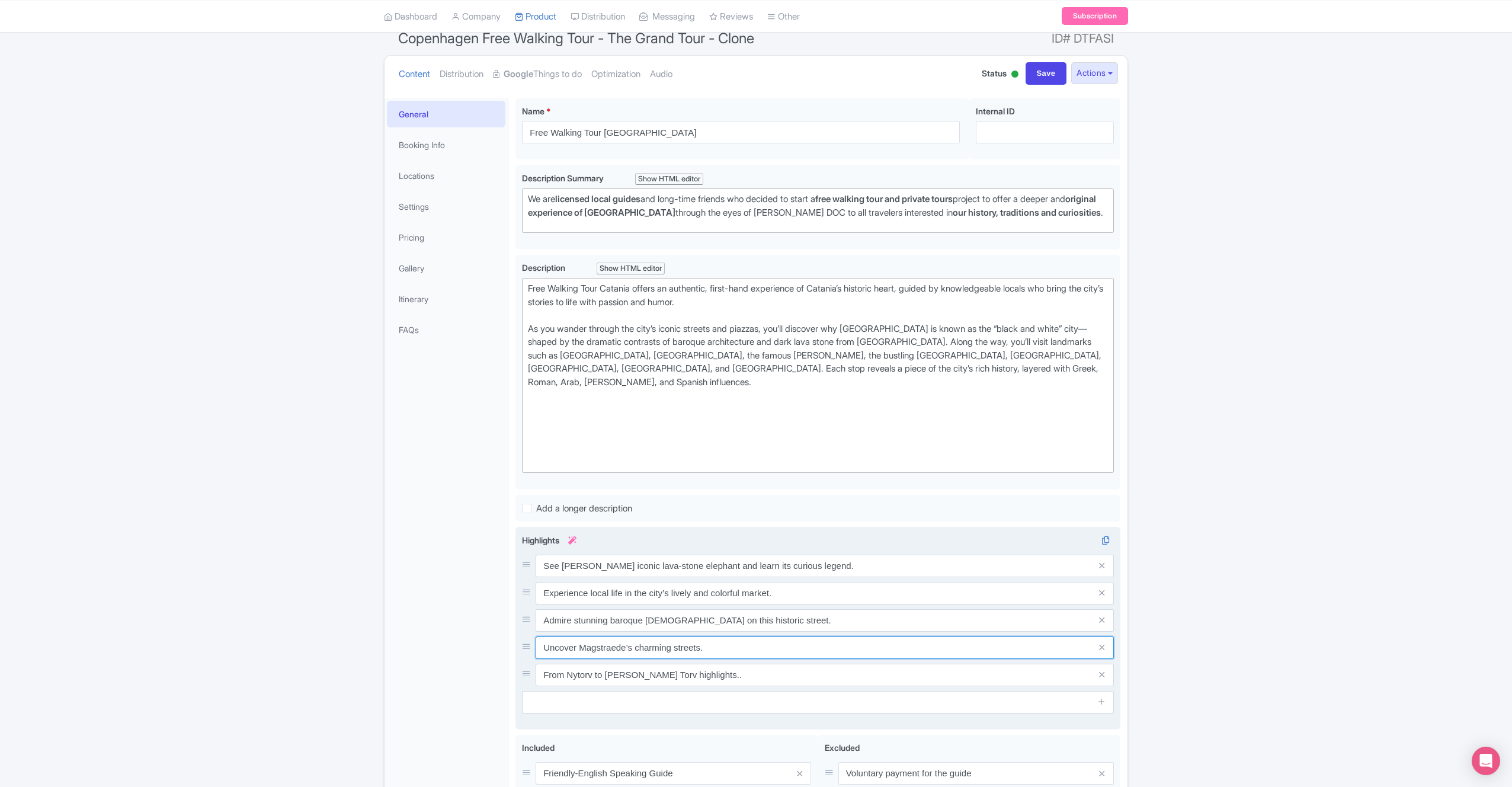
click at [734, 577] on input "Uncover Magstraede’s charming streets." at bounding box center [824, 565] width 578 height 23
paste input "Hear how Mount Etna shaped Catania’s dramatic past"
type input "Hear how Mount Etna shaped Catania’s dramatic past."
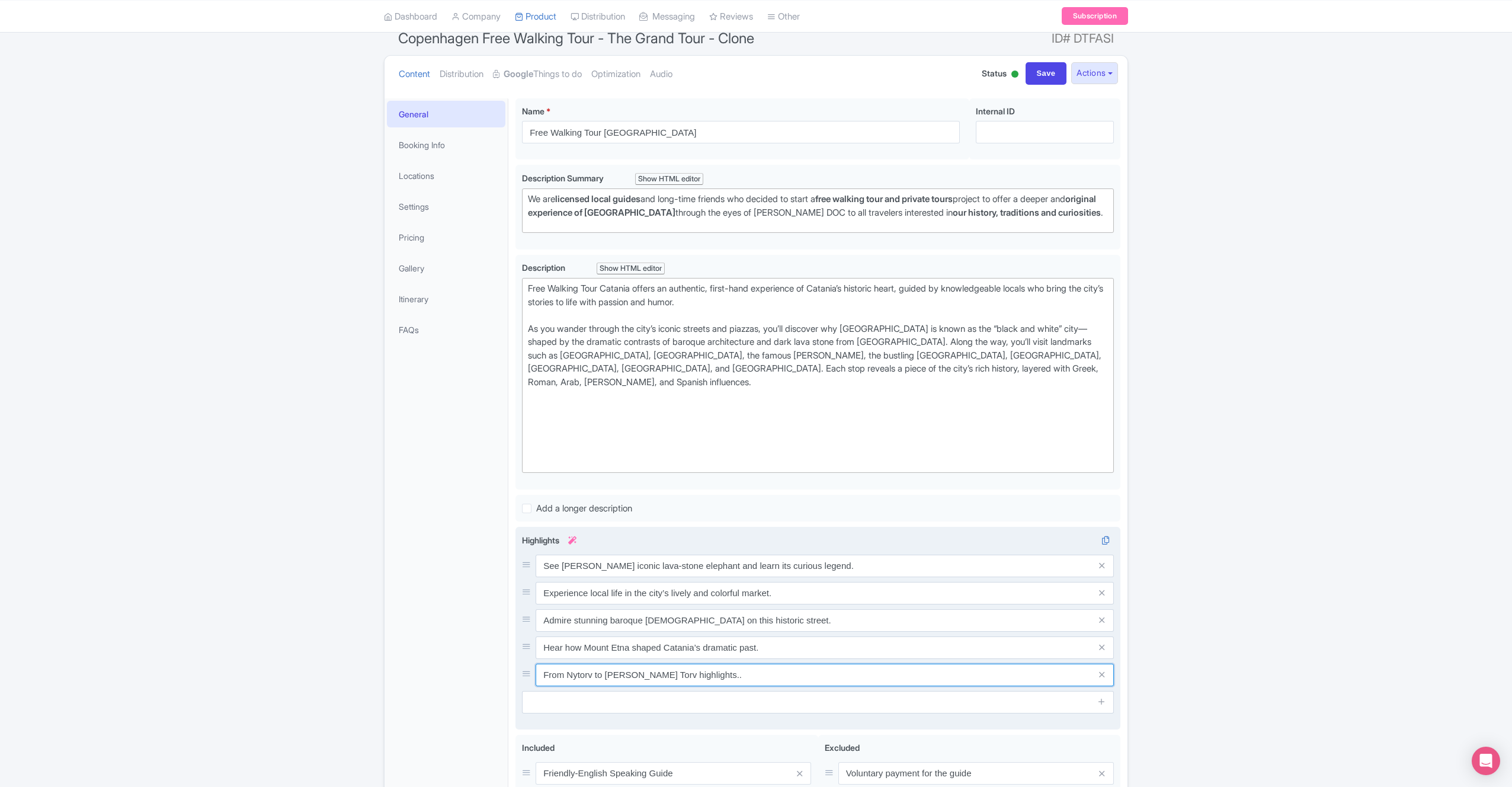
click at [730, 577] on input "From Nytorv to Gammel Torv highlights.." at bounding box center [824, 565] width 578 height 23
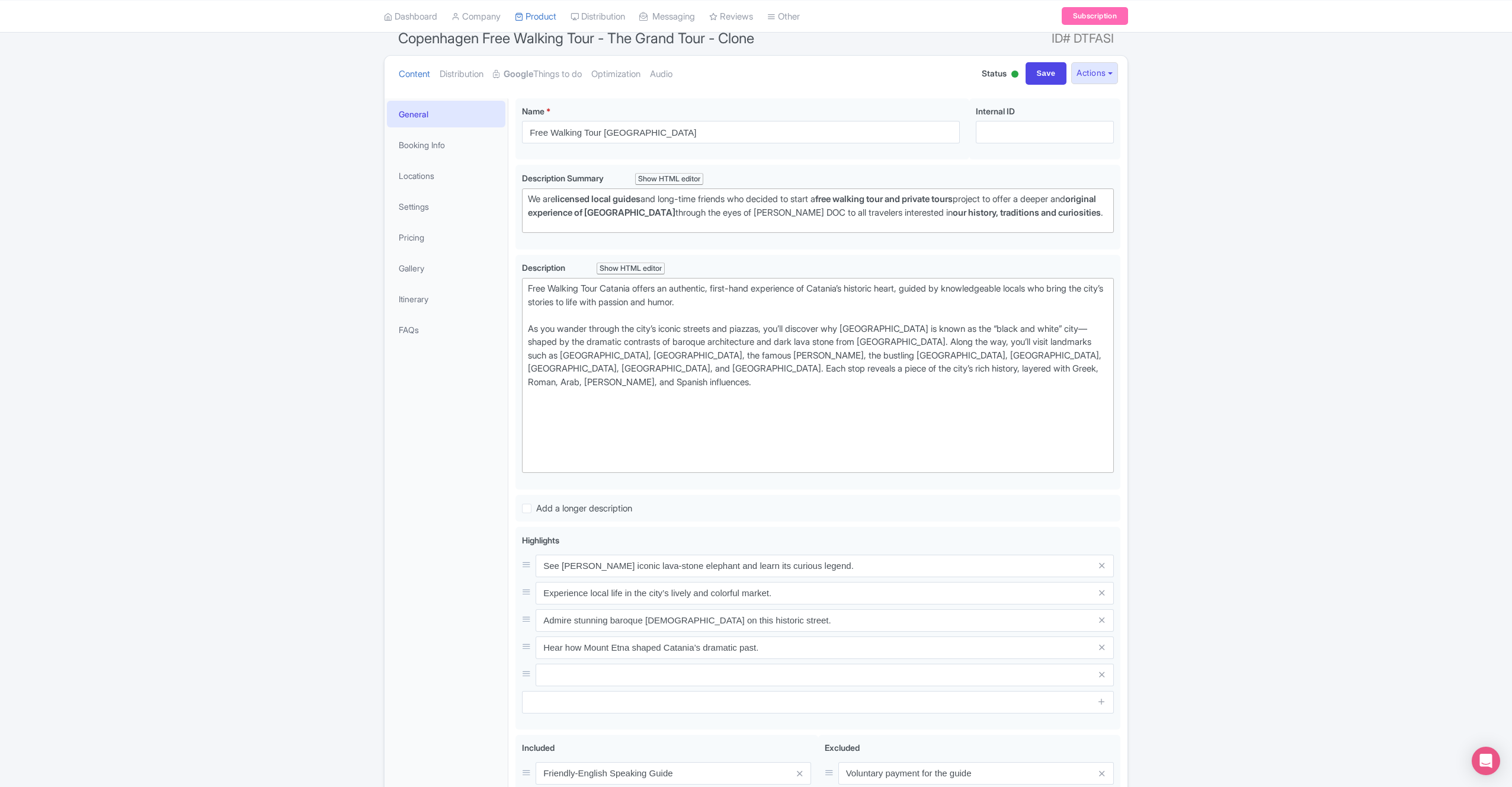
click at [447, 671] on div "General Booking Info Locations Settings Pricing Gallery Itinerary FAQs" at bounding box center [446, 515] width 124 height 834
click at [1105, 664] on span at bounding box center [1102, 675] width 24 height 23
click at [1104, 670] on icon at bounding box center [1101, 674] width 6 height 9
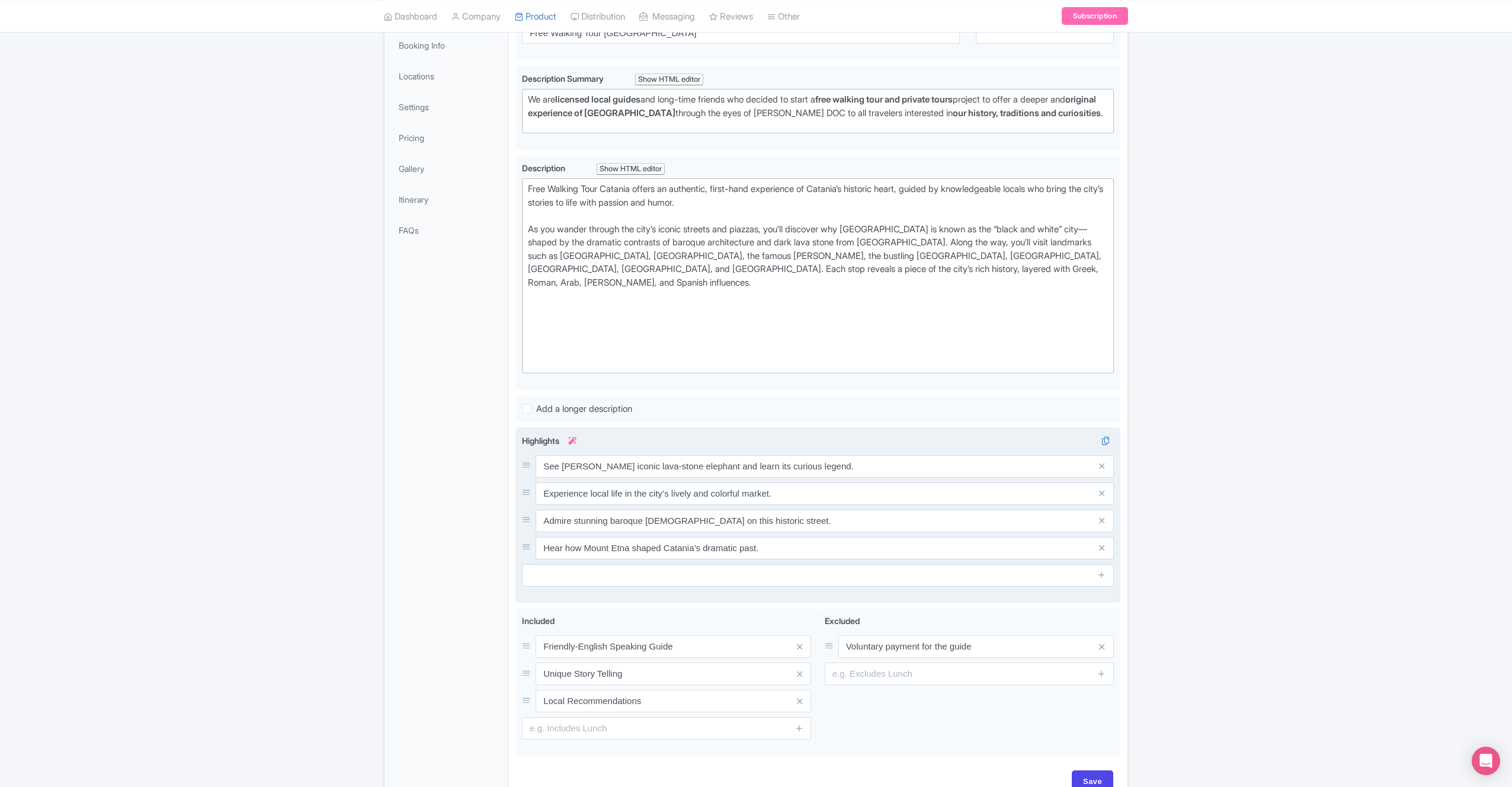
scroll to position [229, 0]
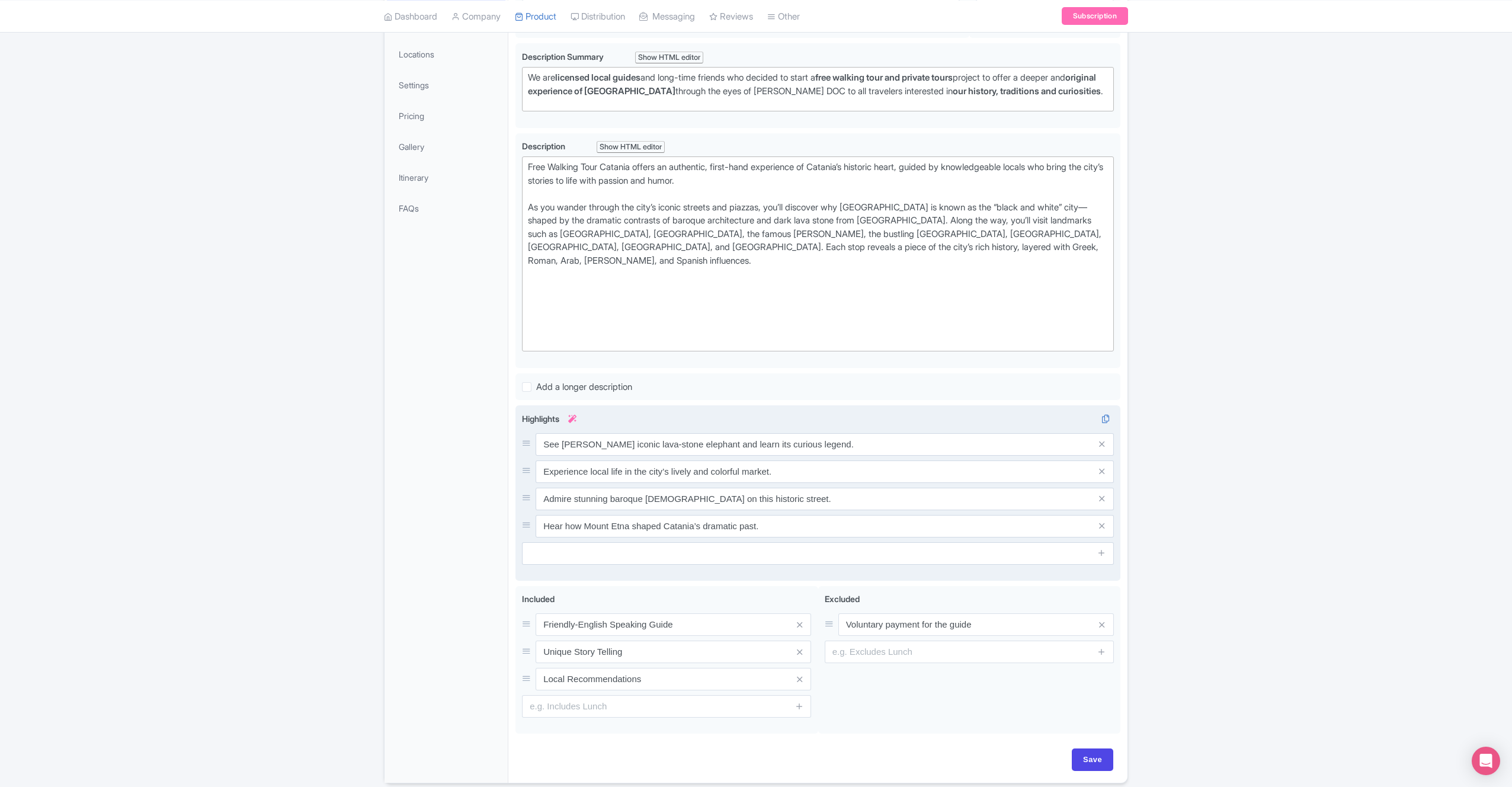
click at [1190, 662] on div "Success Data saved automatically ← Back to Products Copenhagen Free Walking Tou…" at bounding box center [756, 332] width 1512 height 901
drag, startPoint x: 1086, startPoint y: 742, endPoint x: 1035, endPoint y: 729, distance: 52.6
click at [1087, 748] on input "Save" at bounding box center [1093, 759] width 42 height 23
type input "Saving..."
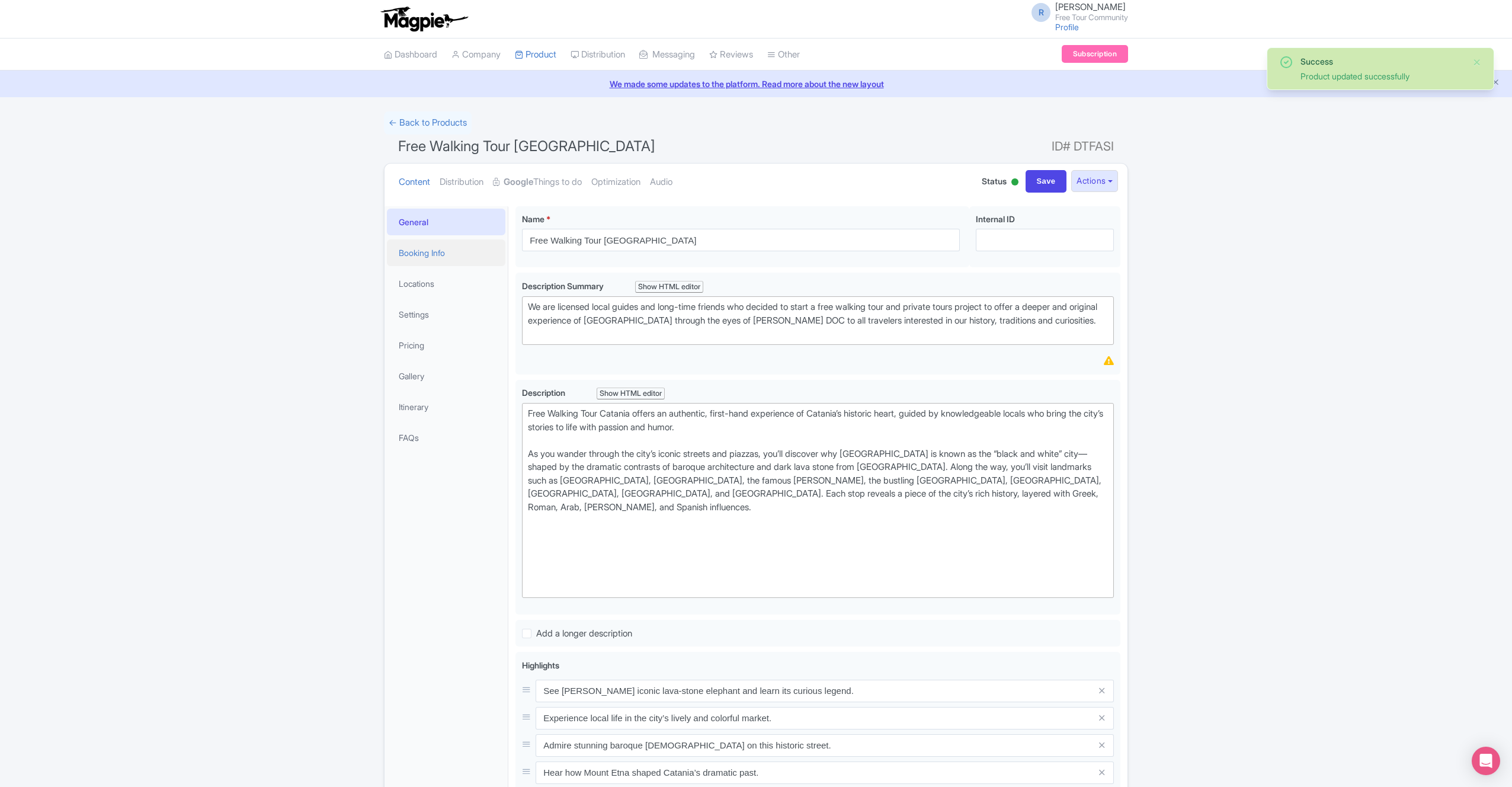
click at [450, 257] on link "Booking Info" at bounding box center [446, 253] width 119 height 27
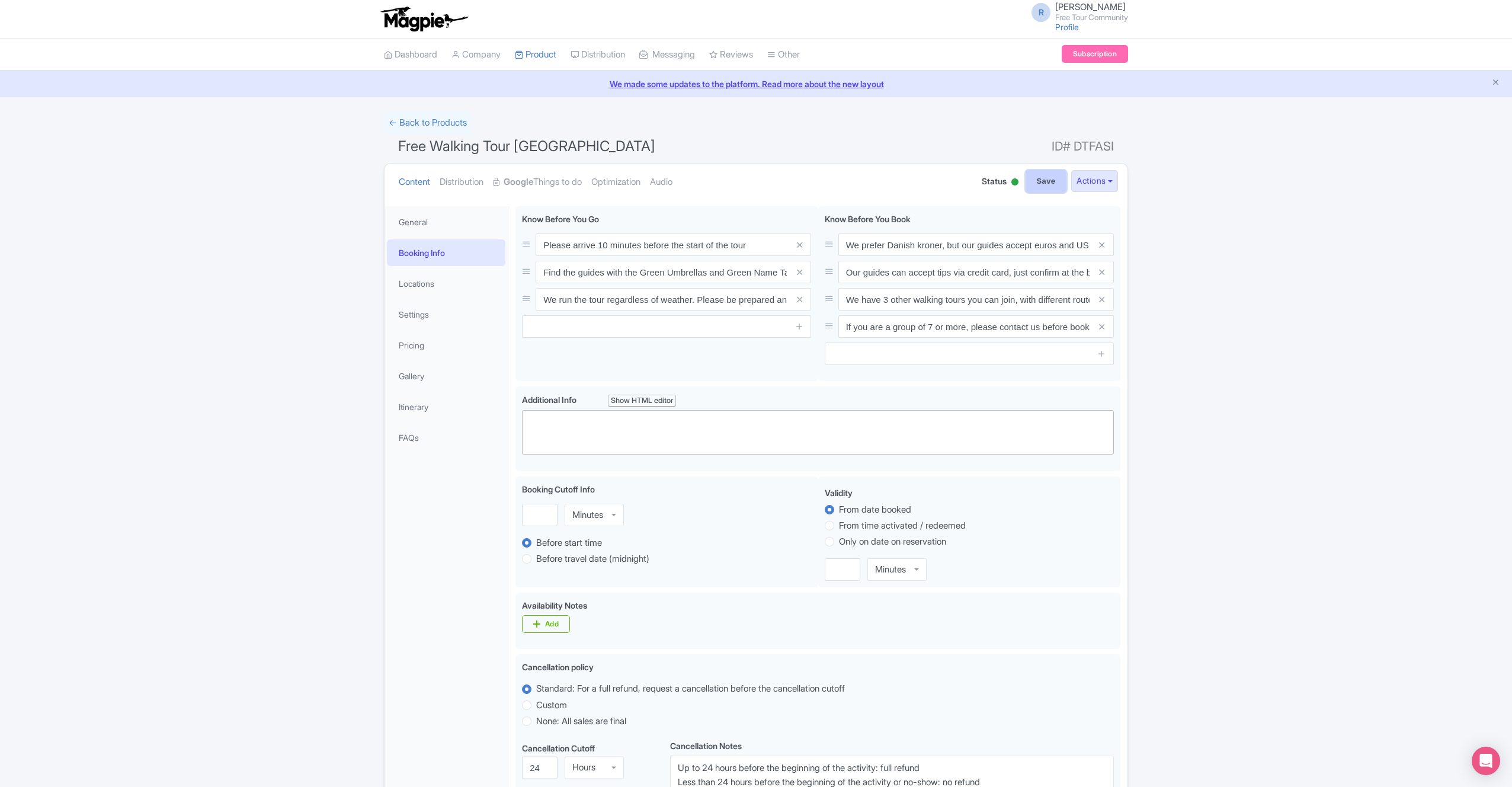
click at [1038, 181] on input "Save" at bounding box center [1046, 181] width 42 height 23
type input "Saving..."
drag, startPoint x: 863, startPoint y: 247, endPoint x: 1040, endPoint y: 254, distance: 177.1
click at [1038, 255] on input "We prefer Danish kroner, but our guides accept euros and USD." at bounding box center [976, 245] width 275 height 23
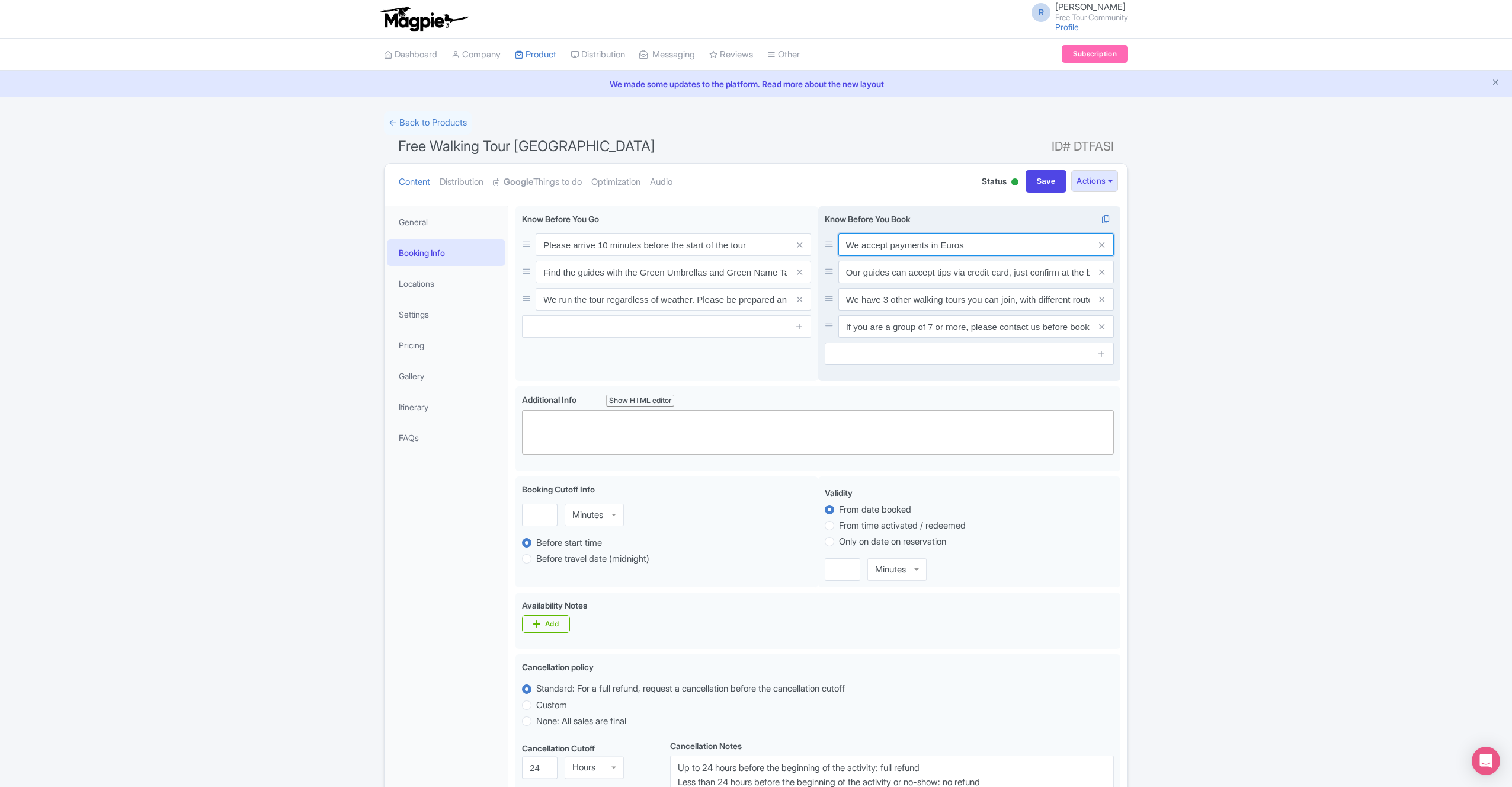
type input "We accept payments in Euros"
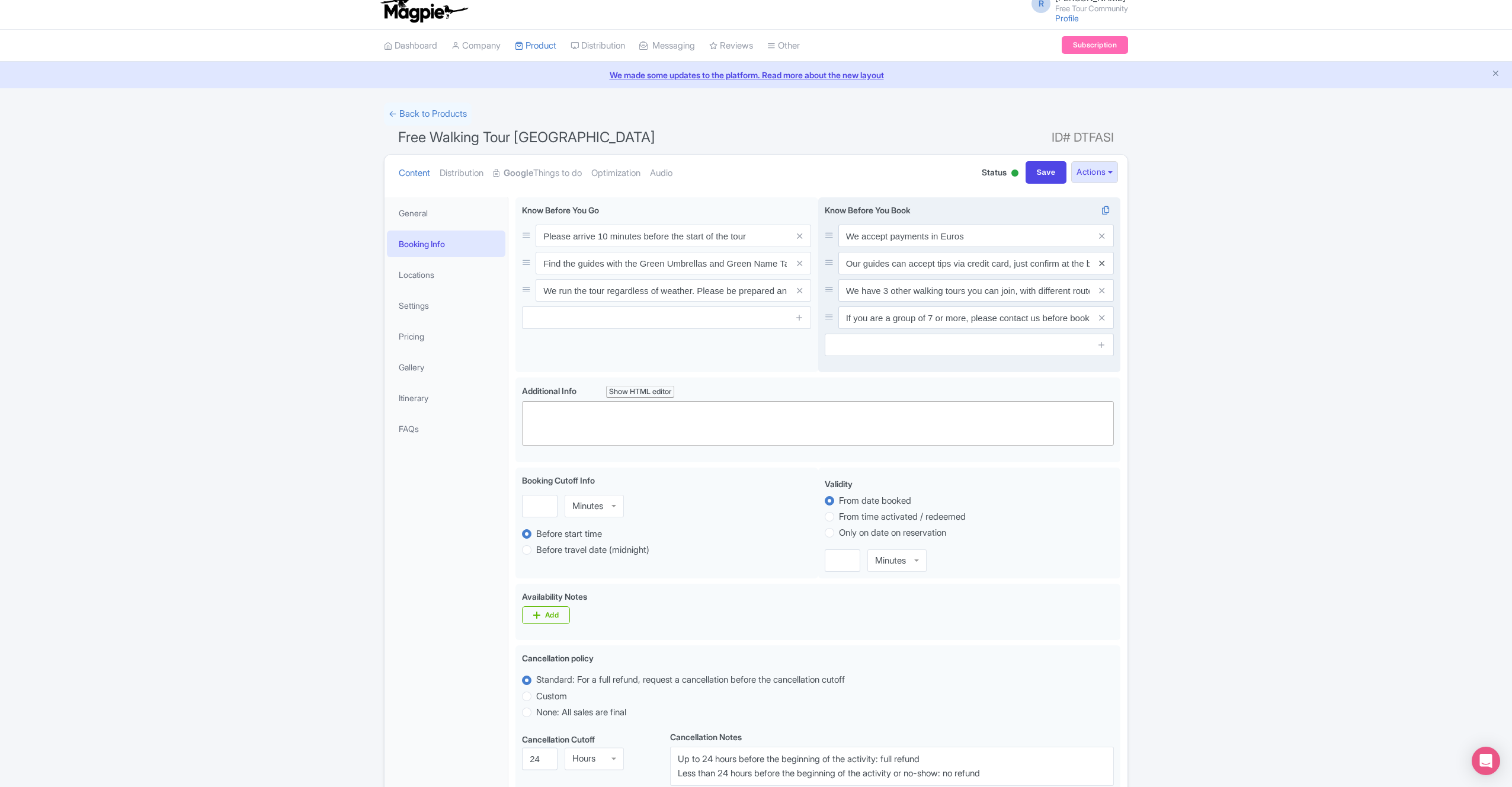
click at [1104, 264] on icon at bounding box center [1101, 263] width 6 height 9
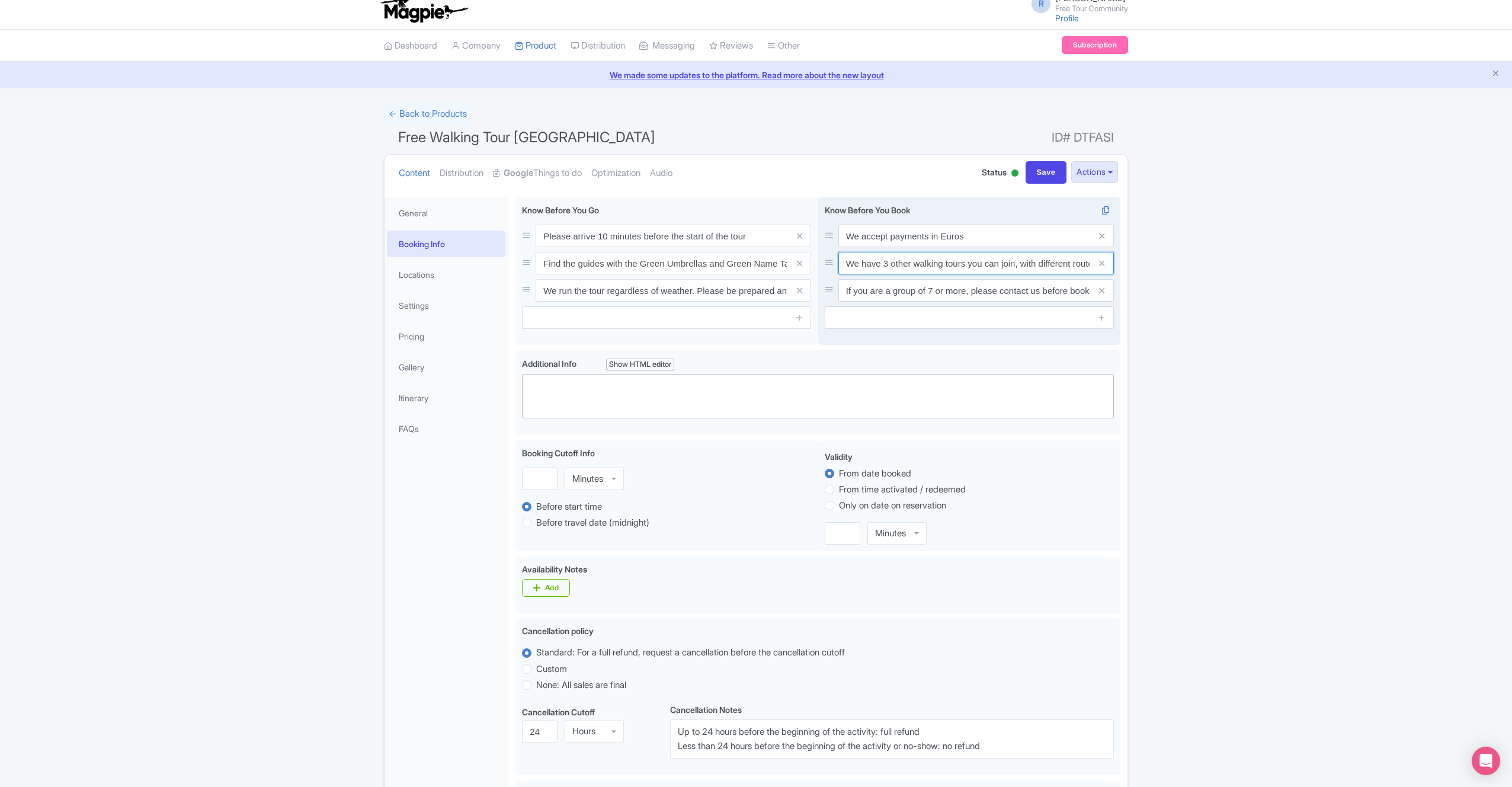
drag, startPoint x: 887, startPoint y: 264, endPoint x: 892, endPoint y: 270, distance: 7.8
click at [888, 247] on input "We have 3 other walking tours you can join, with different routes covering diff…" at bounding box center [976, 236] width 275 height 23
type input "We have other walking tours you can join, with different routes covering differ…"
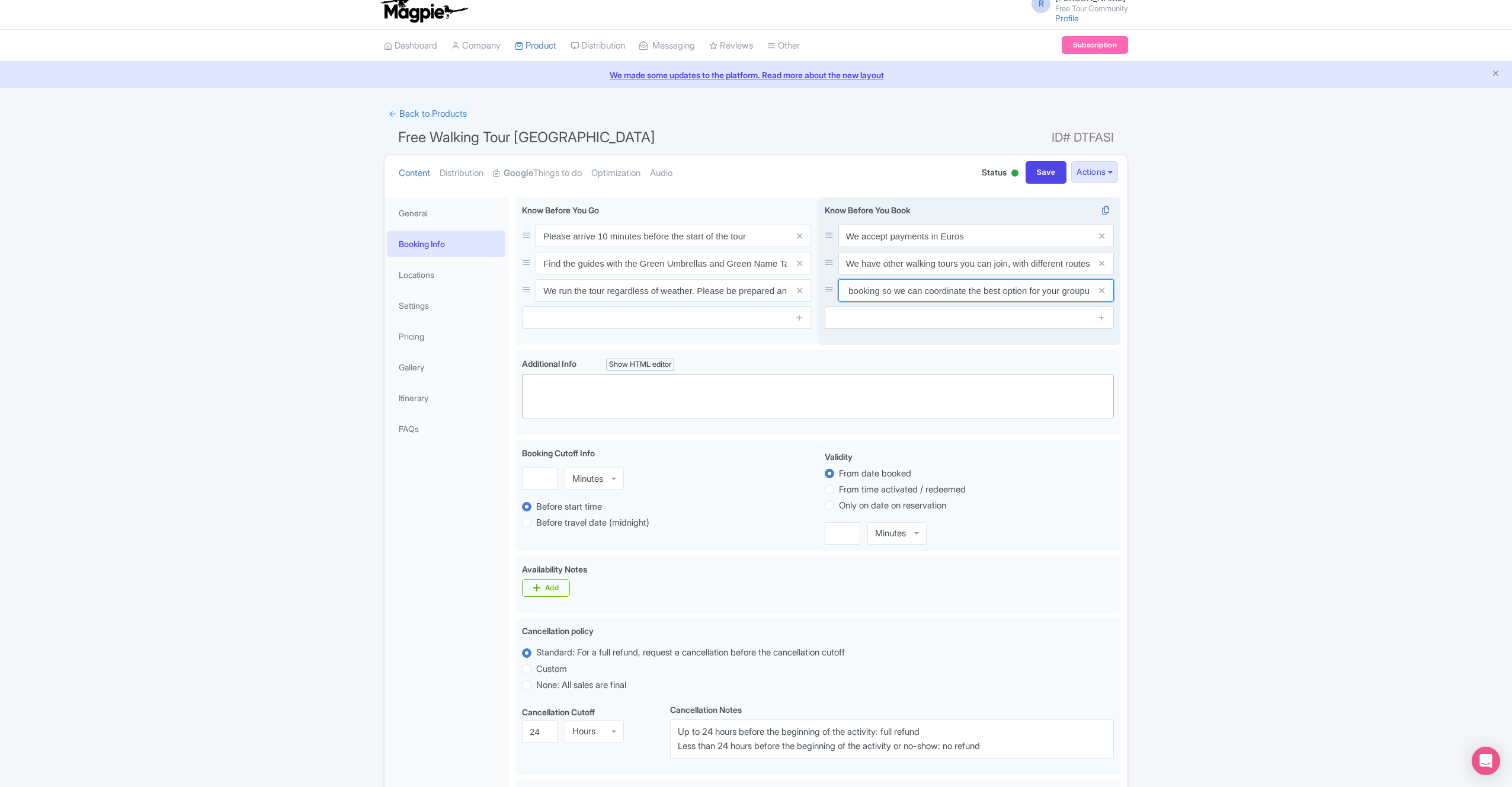
click at [1084, 247] on input "If you are a group of 7 or more, please contact us before booking so we can coo…" at bounding box center [976, 236] width 275 height 23
type input "If you are a group of 7 or more, please contact us before booking so we can coo…"
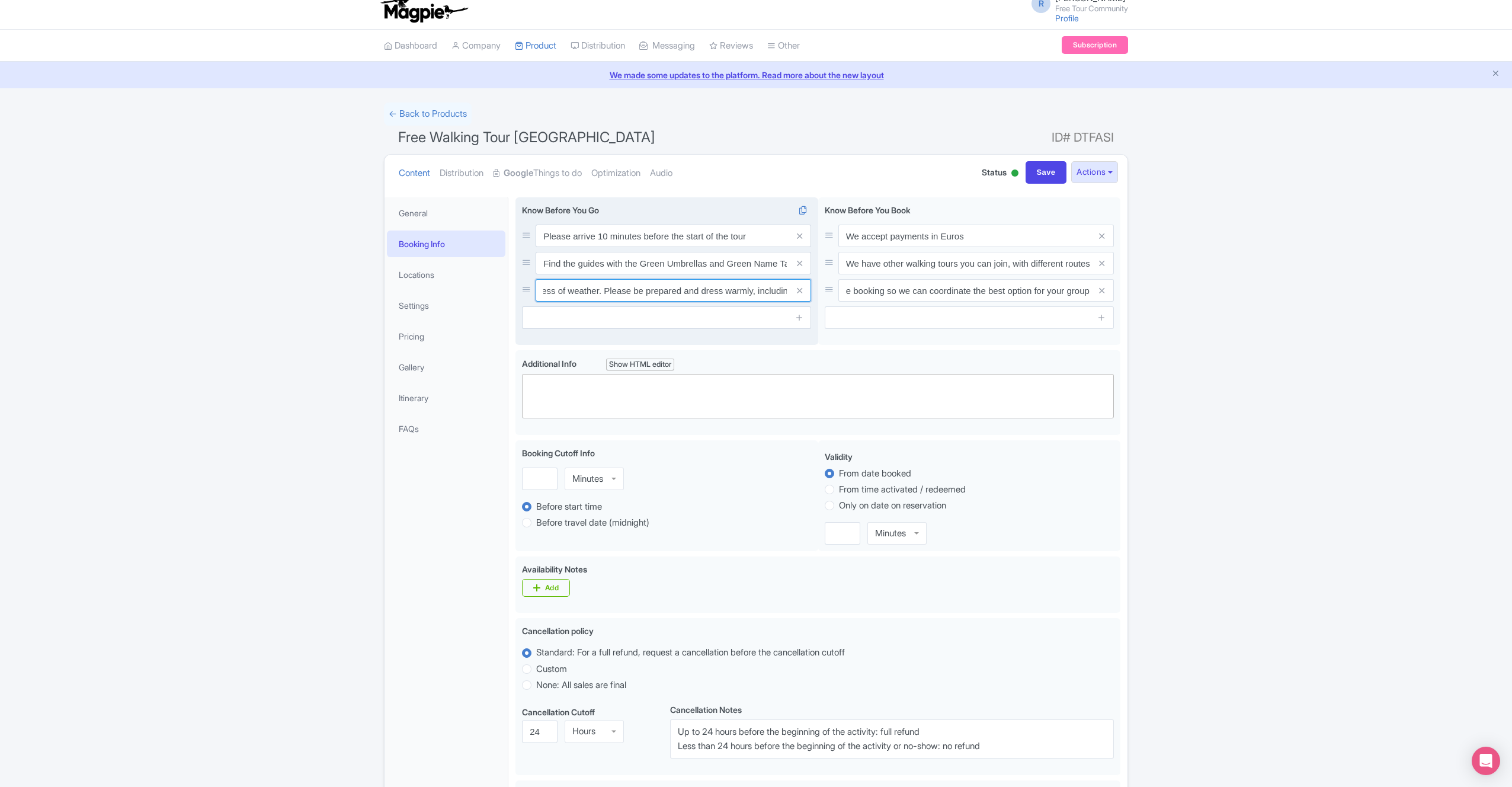
scroll to position [0, 0]
drag, startPoint x: 605, startPoint y: 290, endPoint x: 769, endPoint y: 301, distance: 164.4
click at [768, 303] on div "Know Before You Go Please arrive 10 minutes before the start of the tour Find t…" at bounding box center [666, 266] width 289 height 125
type input "We run the tour regardless of weather, rain or shine"
click at [614, 247] on input "Find the guides with the Green Umbrellas and Green Name Tags" at bounding box center [673, 236] width 275 height 23
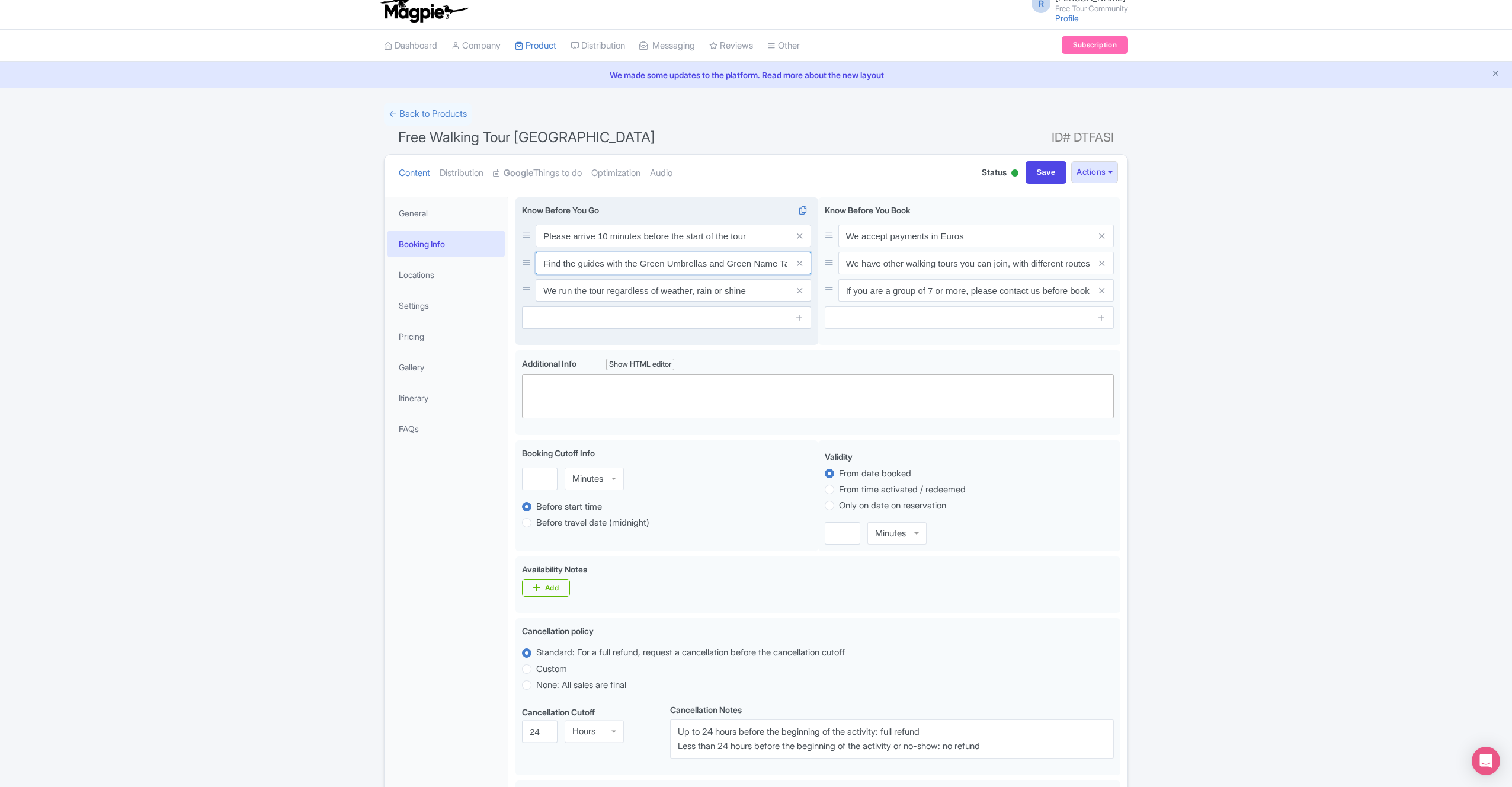
click at [614, 247] on input "Find the guides with the Green Umbrellas and Green Name Tags" at bounding box center [673, 236] width 275 height 23
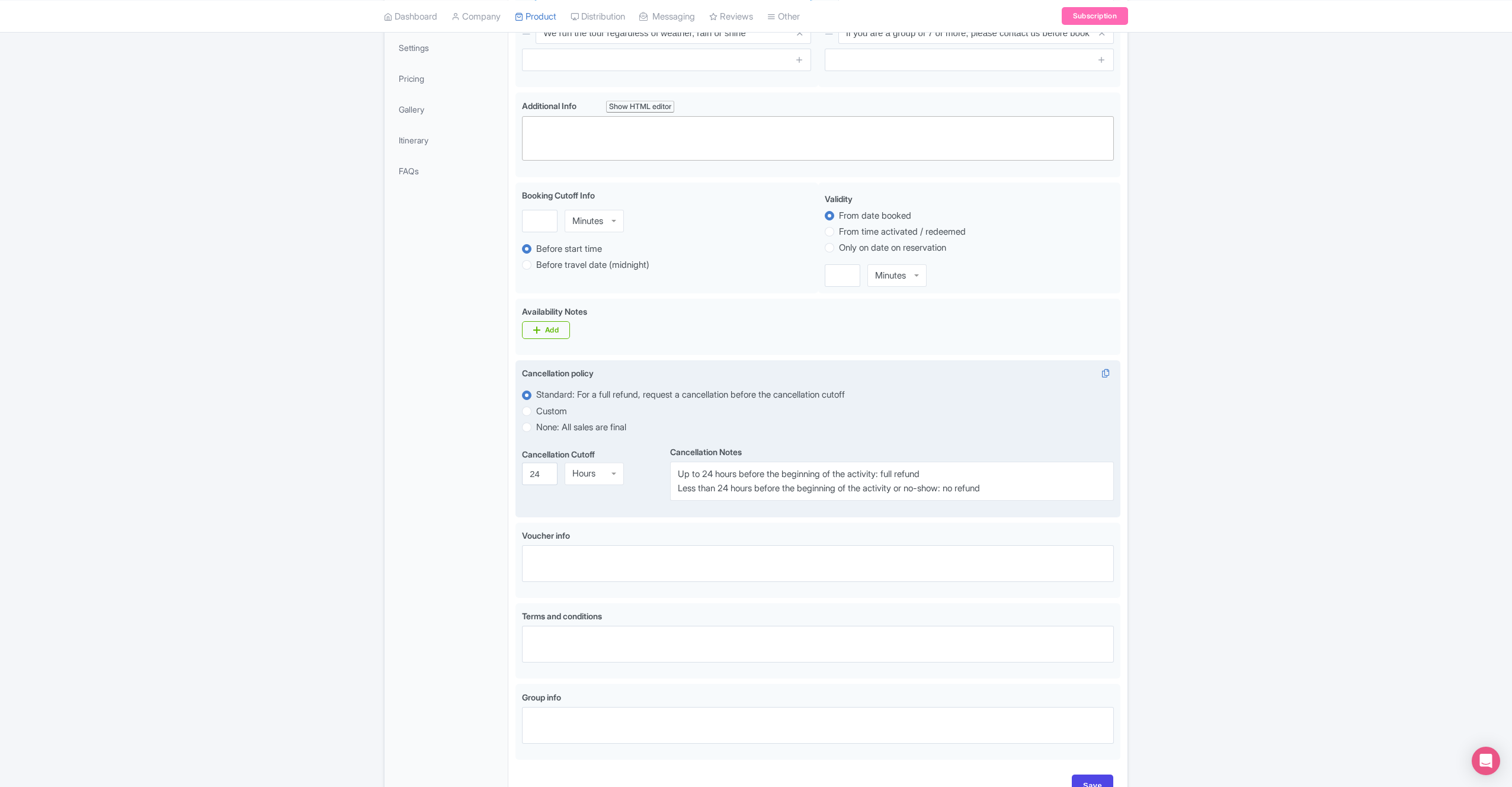
scroll to position [340, 0]
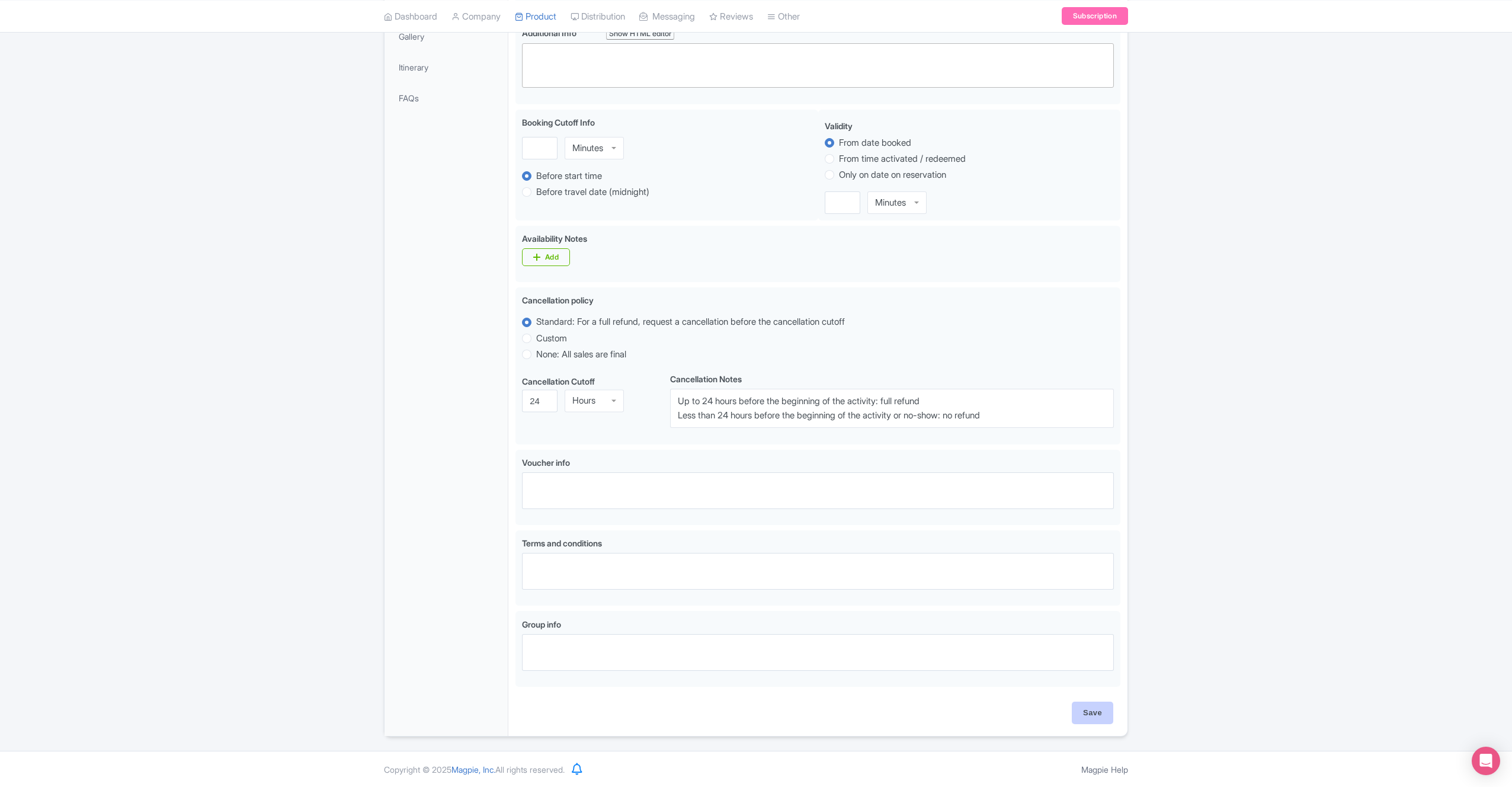
type input "Please do not come to the meeting point without a reservation"
drag, startPoint x: 1098, startPoint y: 717, endPoint x: 1087, endPoint y: 715, distance: 11.2
click at [1098, 717] on input "Save" at bounding box center [1093, 713] width 42 height 23
type input "Saving..."
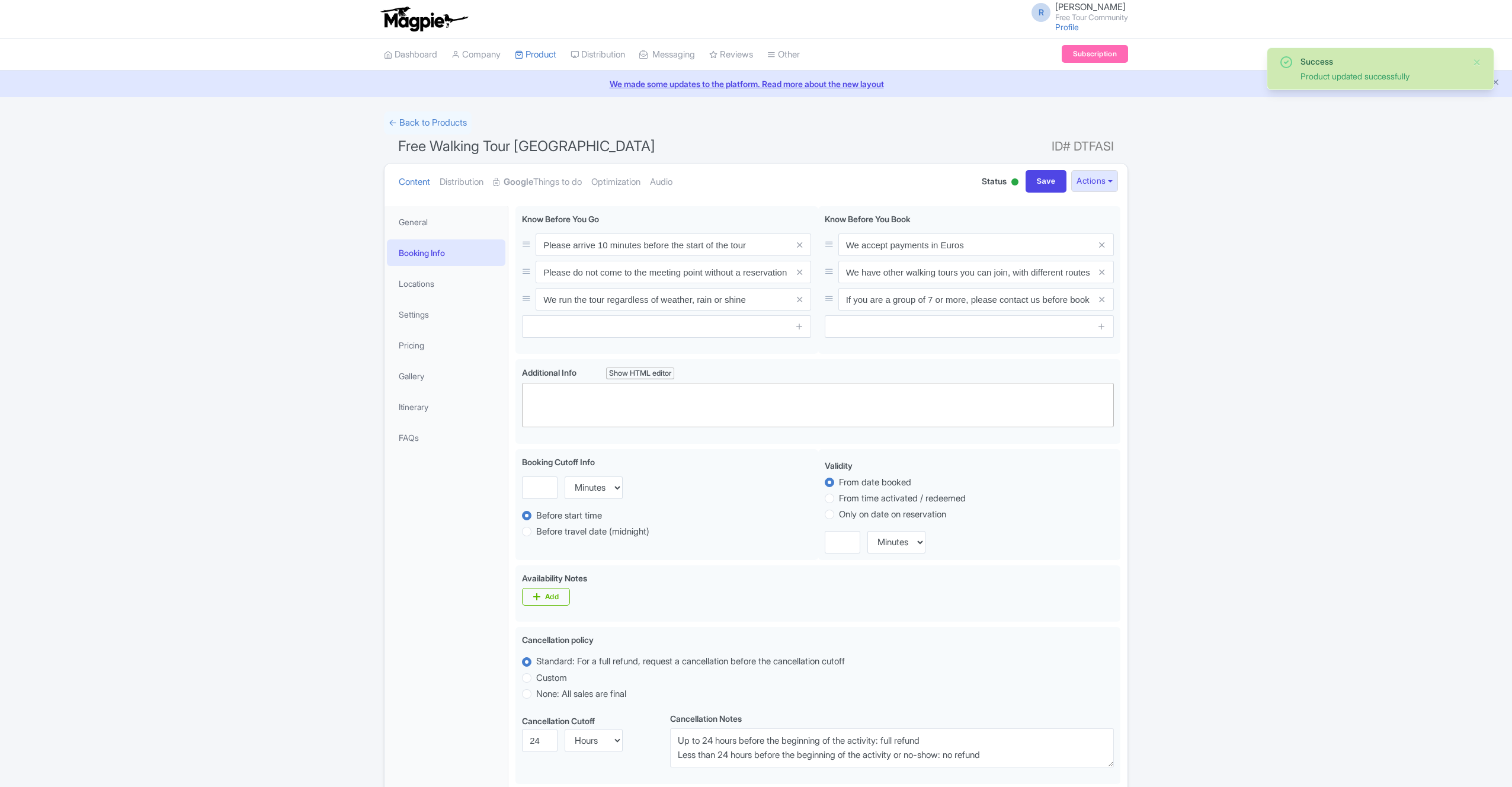
scroll to position [206, 0]
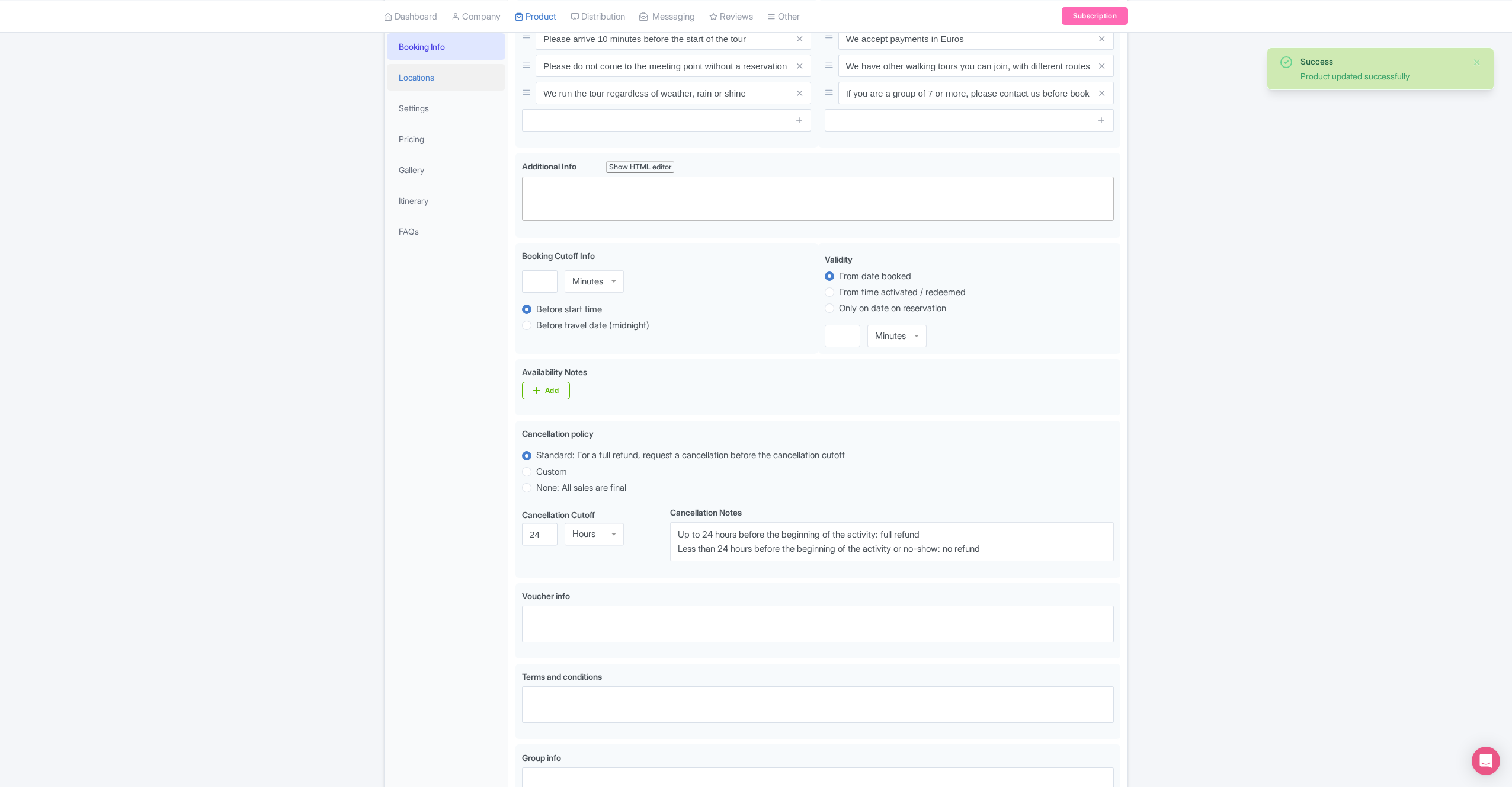
click at [457, 78] on link "Locations" at bounding box center [446, 78] width 119 height 27
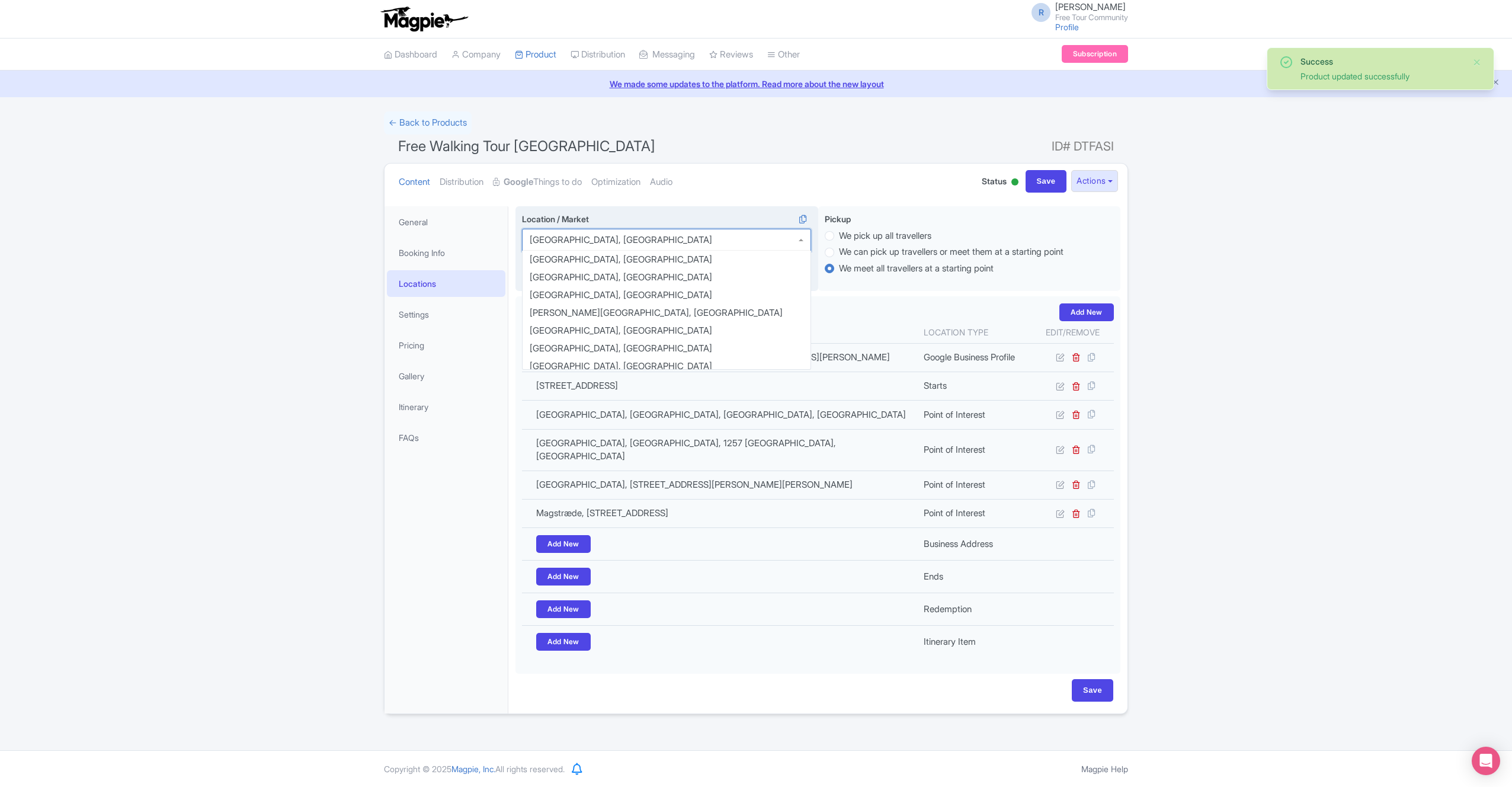
click at [650, 237] on div "Copenhagen, Denmark" at bounding box center [666, 240] width 289 height 23
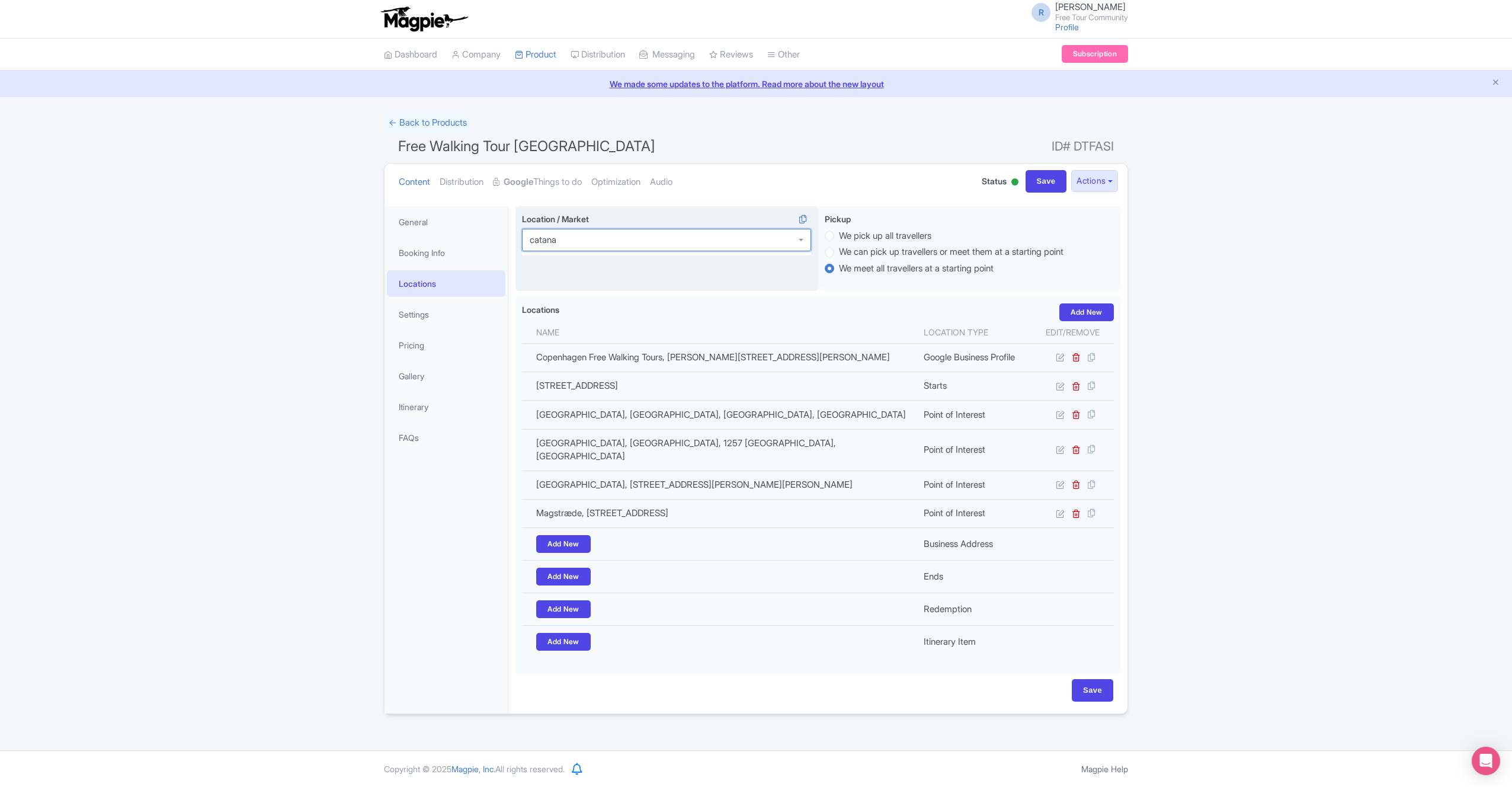
type input "catan"
click at [1041, 183] on input "Save" at bounding box center [1046, 181] width 42 height 23
type input "Saving..."
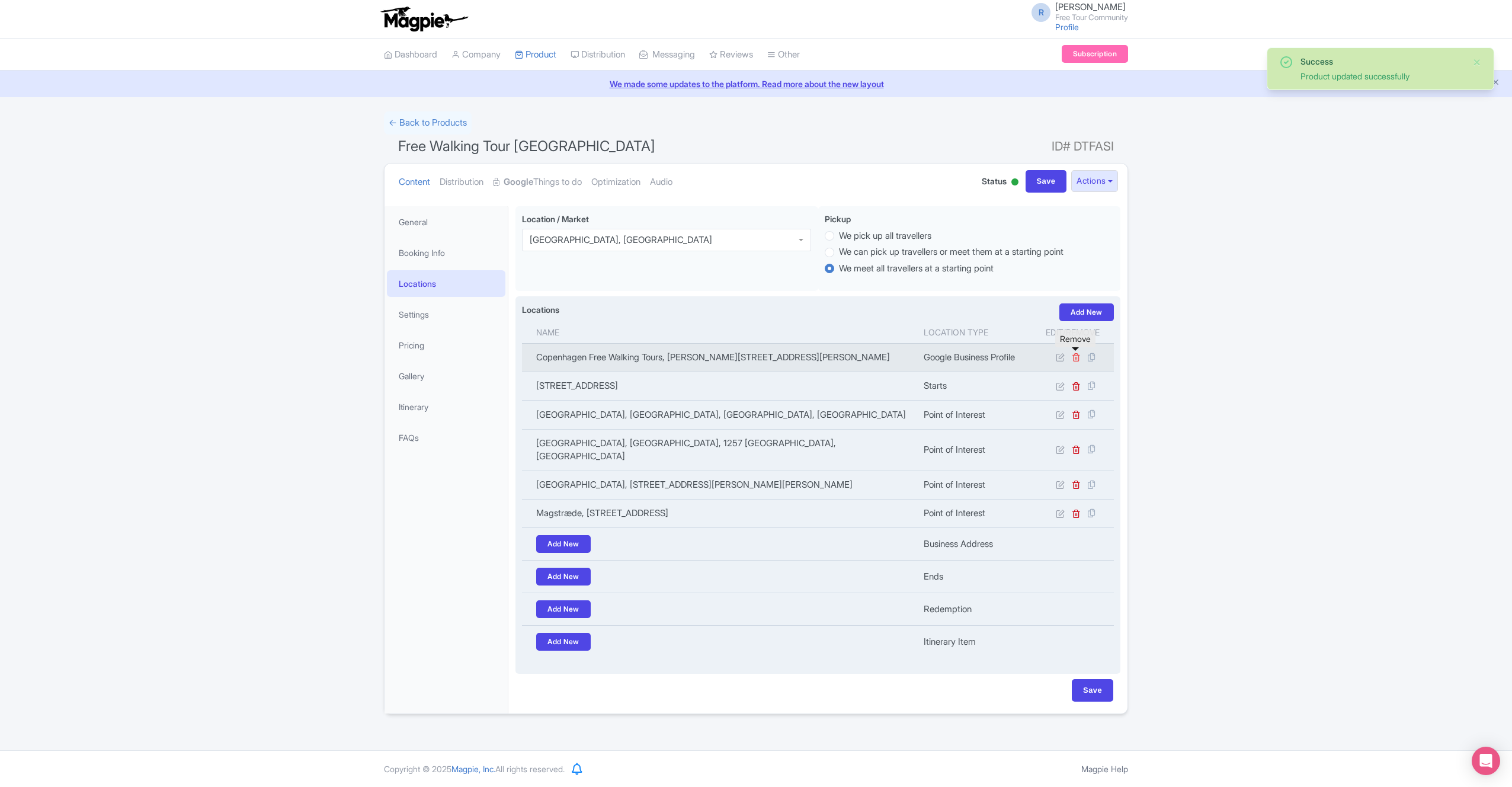
click at [1076, 361] on icon at bounding box center [1076, 357] width 9 height 9
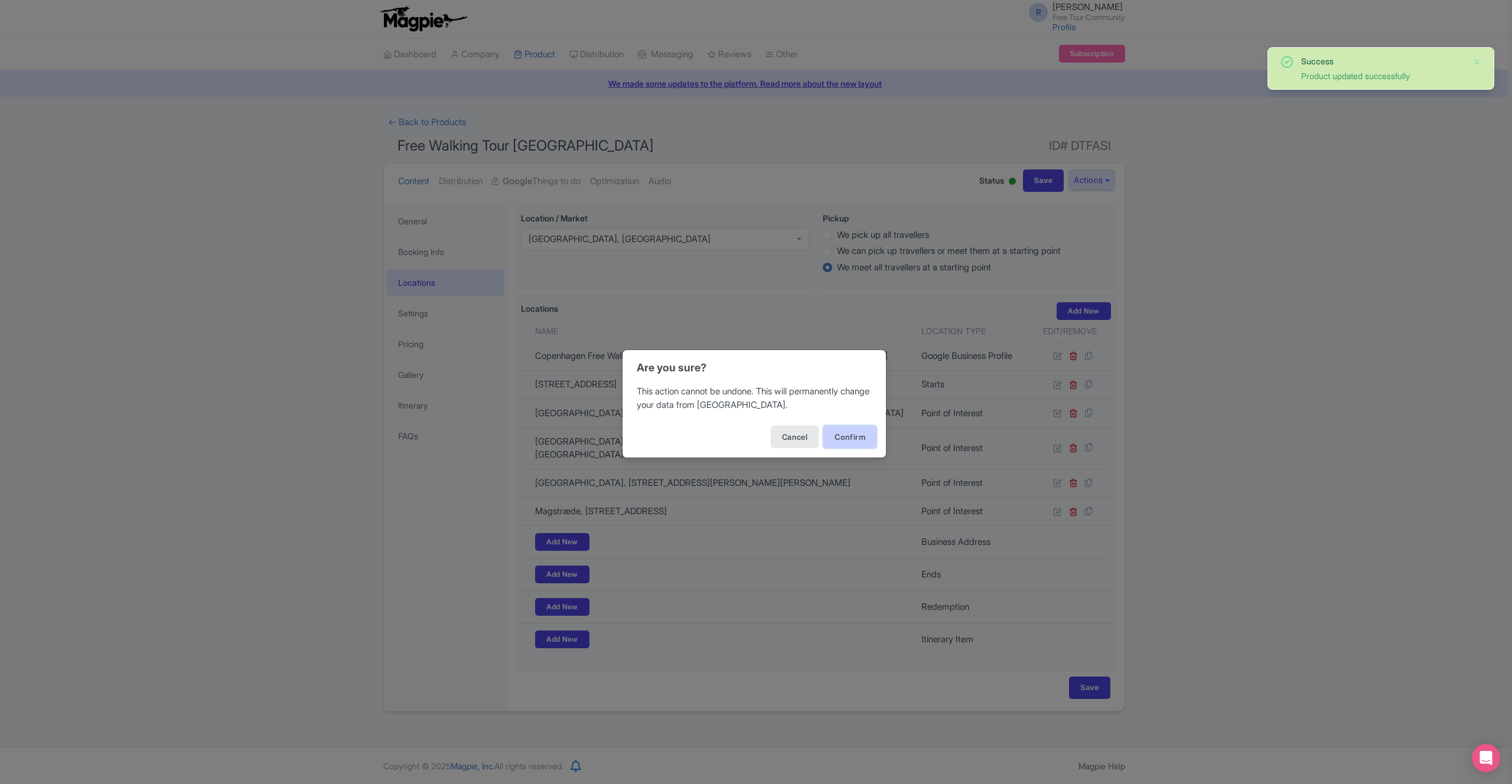
click at [873, 437] on button "Confirm" at bounding box center [850, 437] width 53 height 23
drag, startPoint x: 861, startPoint y: 437, endPoint x: 867, endPoint y: 436, distance: 6.1
click at [861, 437] on button "Confirm" at bounding box center [850, 437] width 53 height 23
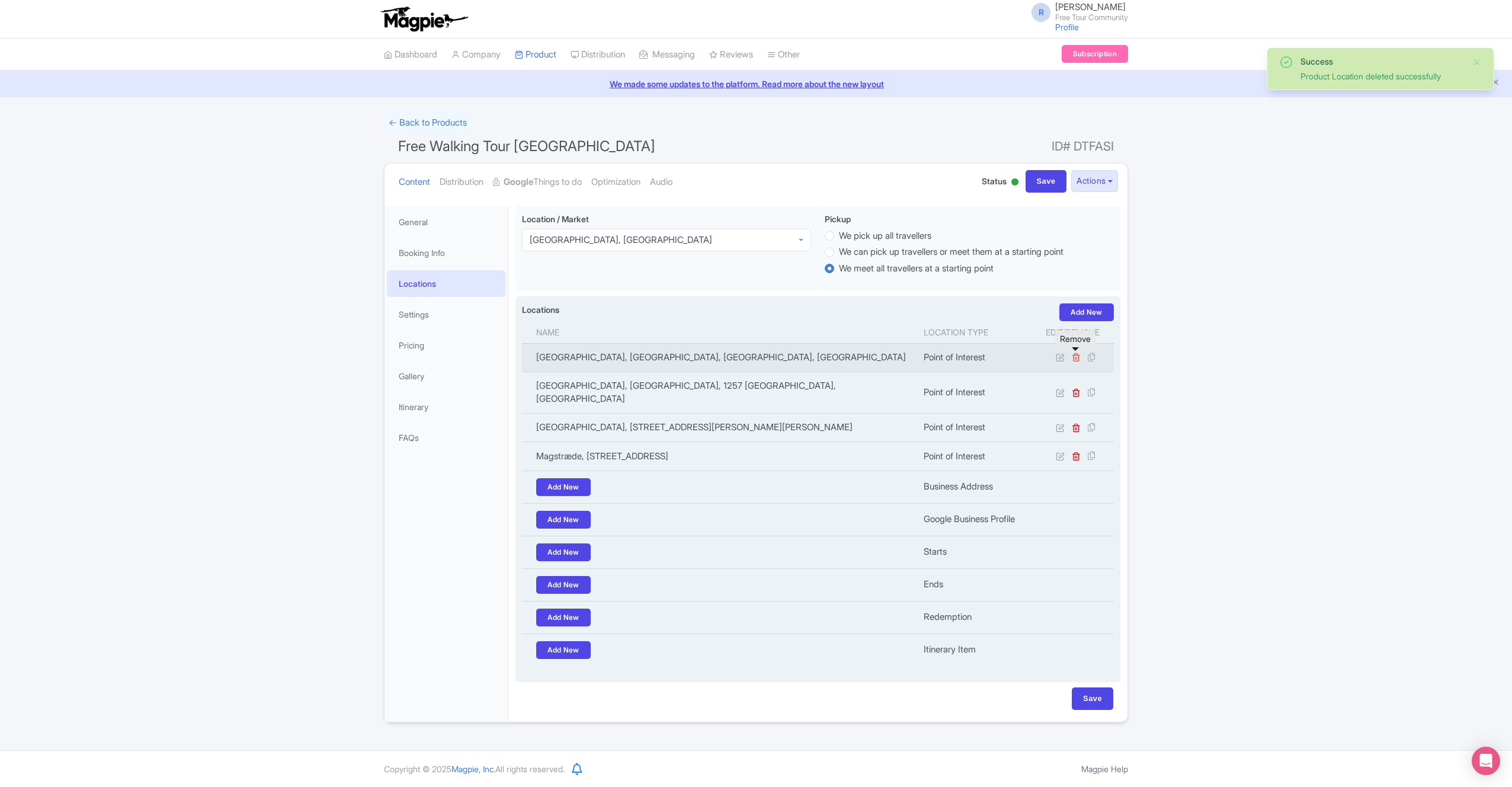
click at [1079, 358] on icon at bounding box center [1076, 357] width 9 height 9
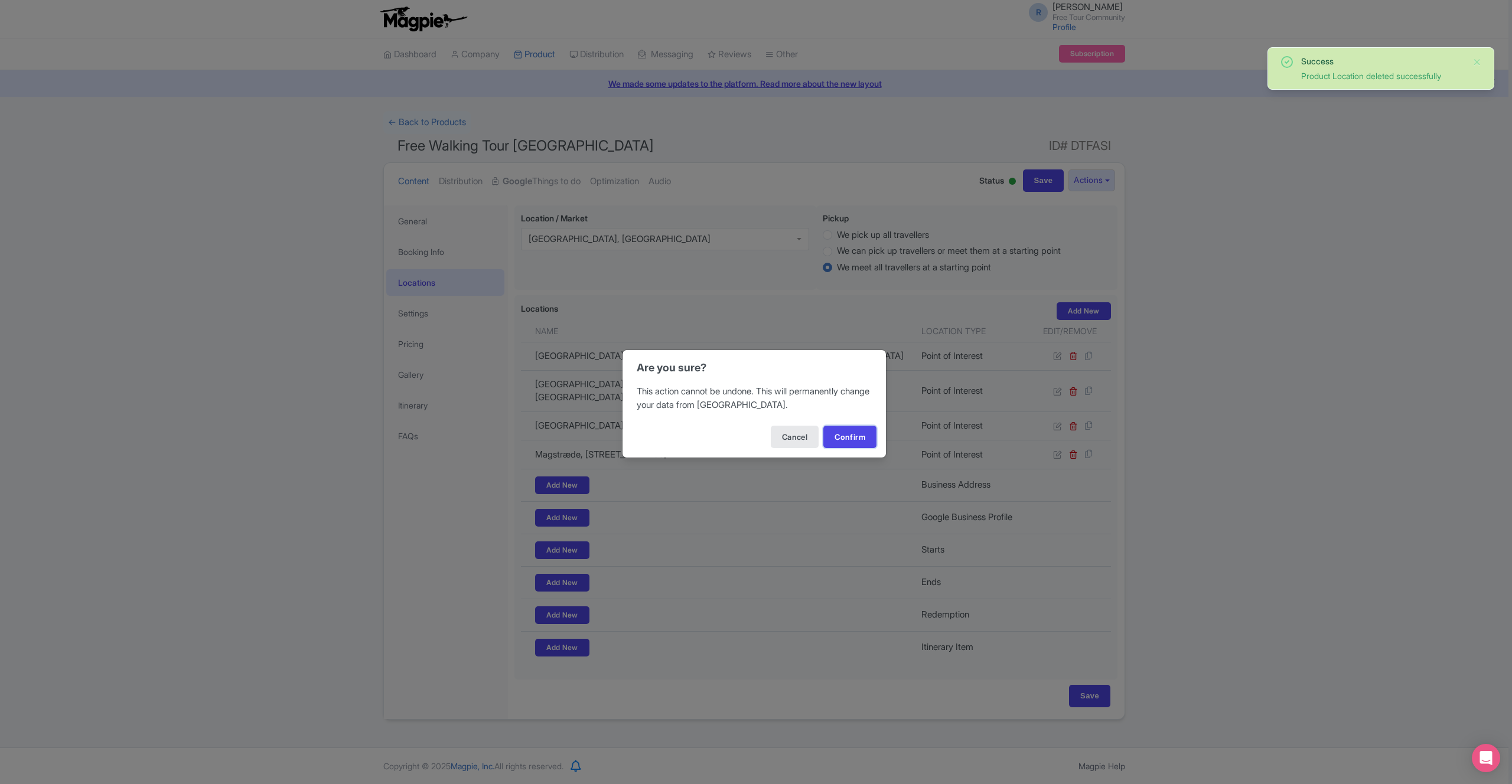
drag, startPoint x: 844, startPoint y: 432, endPoint x: 973, endPoint y: 415, distance: 130.1
click at [844, 432] on button "Confirm" at bounding box center [850, 437] width 53 height 23
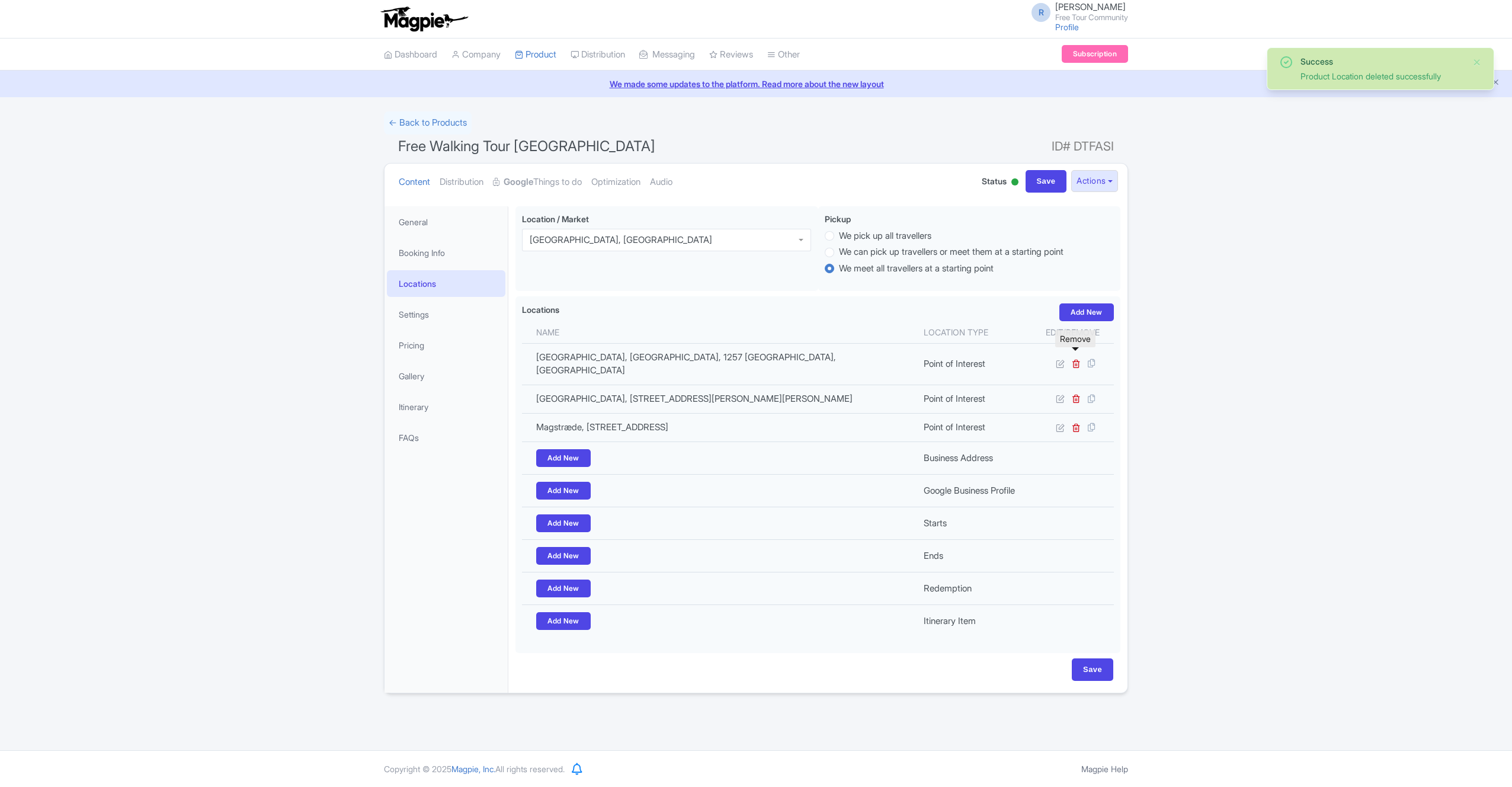
click at [1078, 359] on icon at bounding box center [1076, 364] width 9 height 9
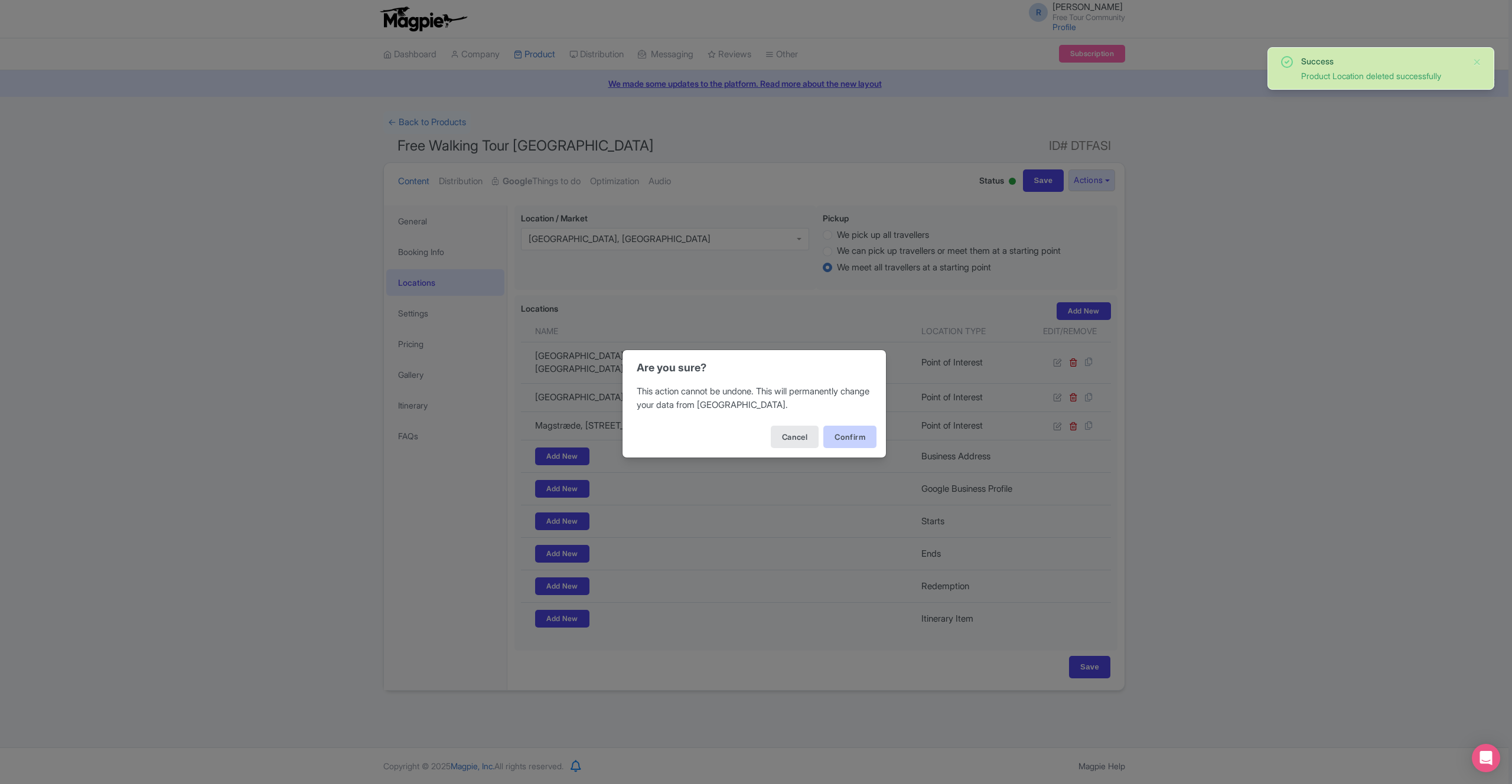
click at [861, 447] on div "Cancel Confirm" at bounding box center [754, 437] width 263 height 41
click at [862, 441] on button "Confirm" at bounding box center [850, 437] width 53 height 23
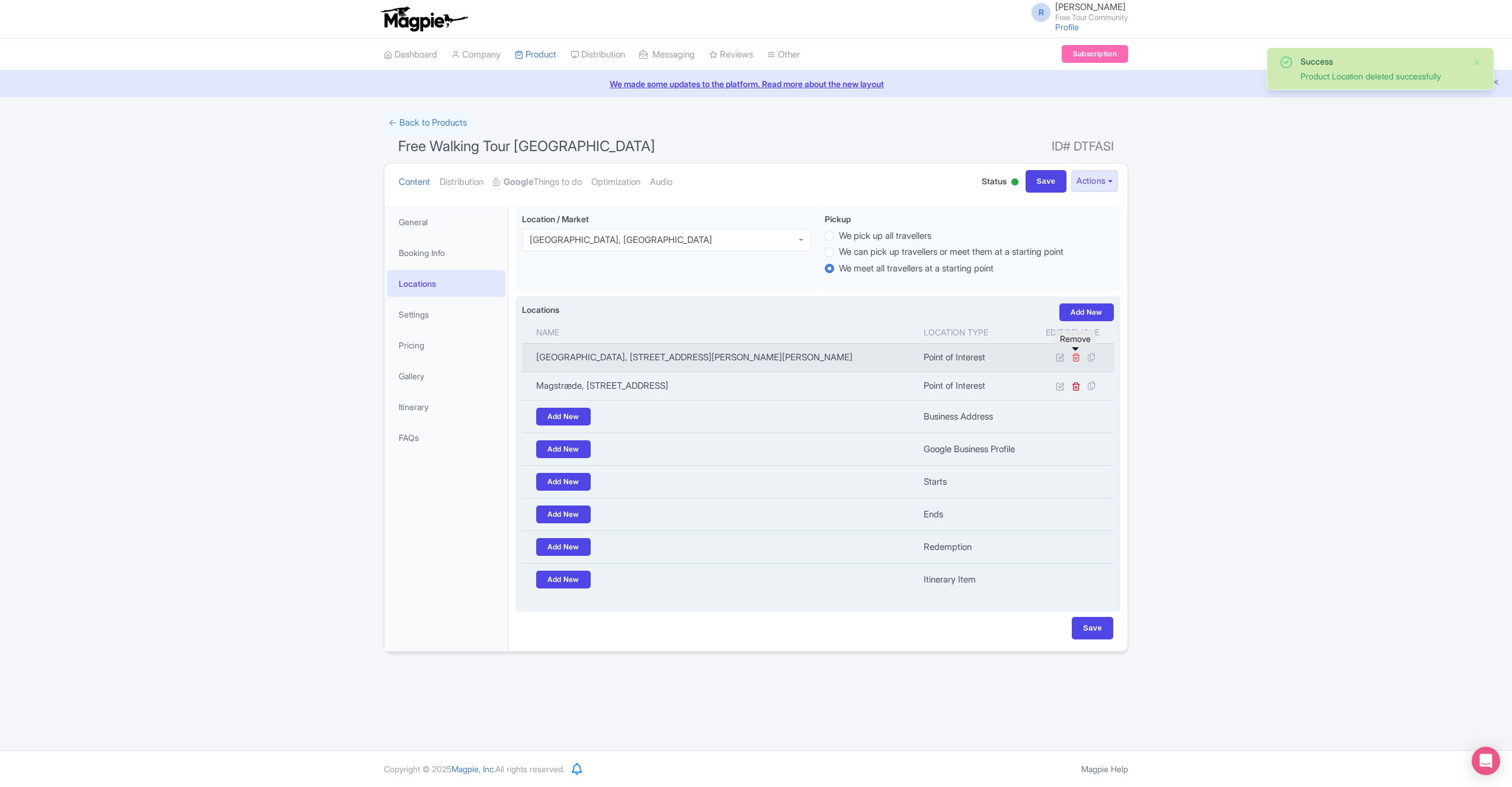
click at [1077, 357] on icon at bounding box center [1076, 357] width 9 height 9
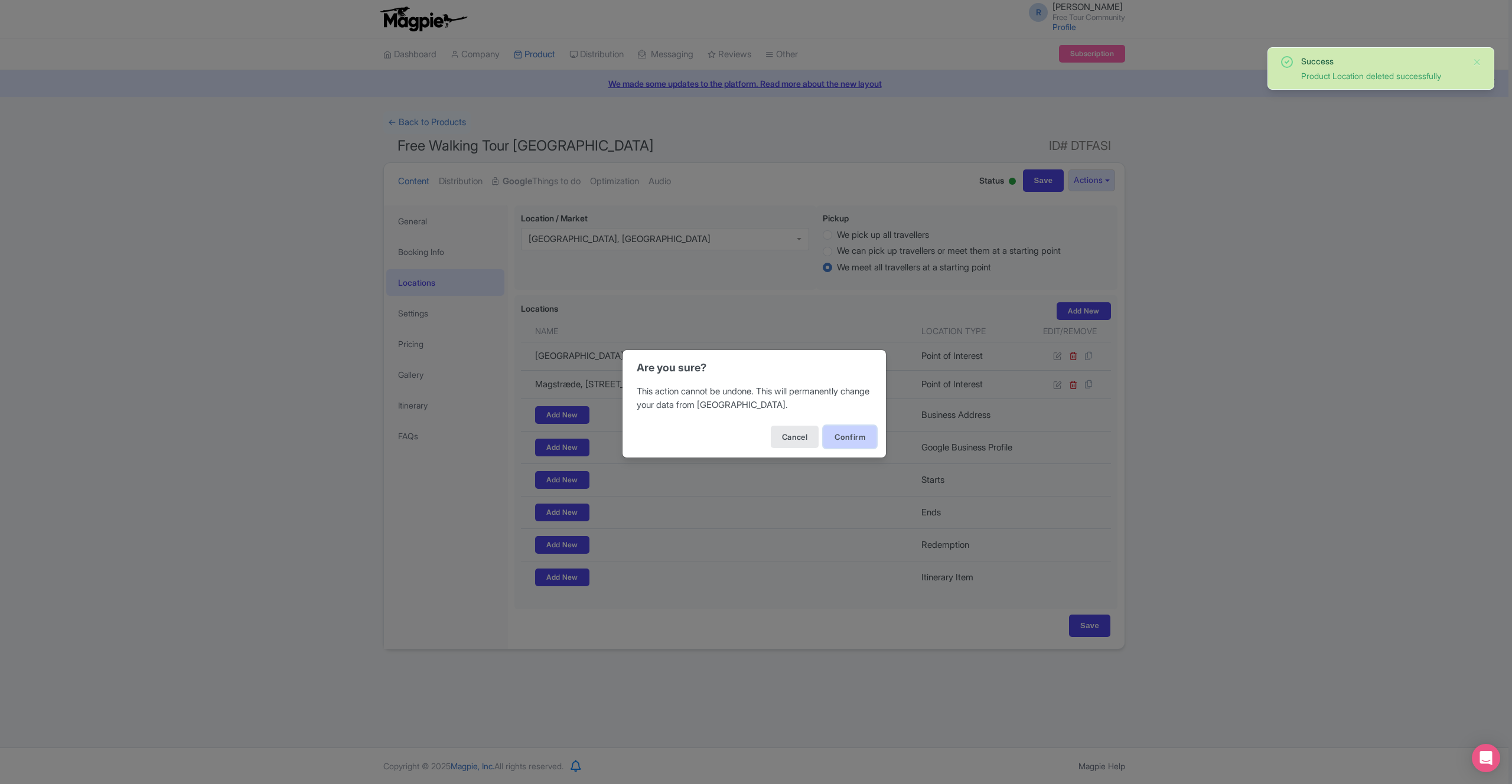
drag, startPoint x: 855, startPoint y: 432, endPoint x: 867, endPoint y: 432, distance: 12.0
click at [856, 432] on button "Confirm" at bounding box center [850, 437] width 53 height 23
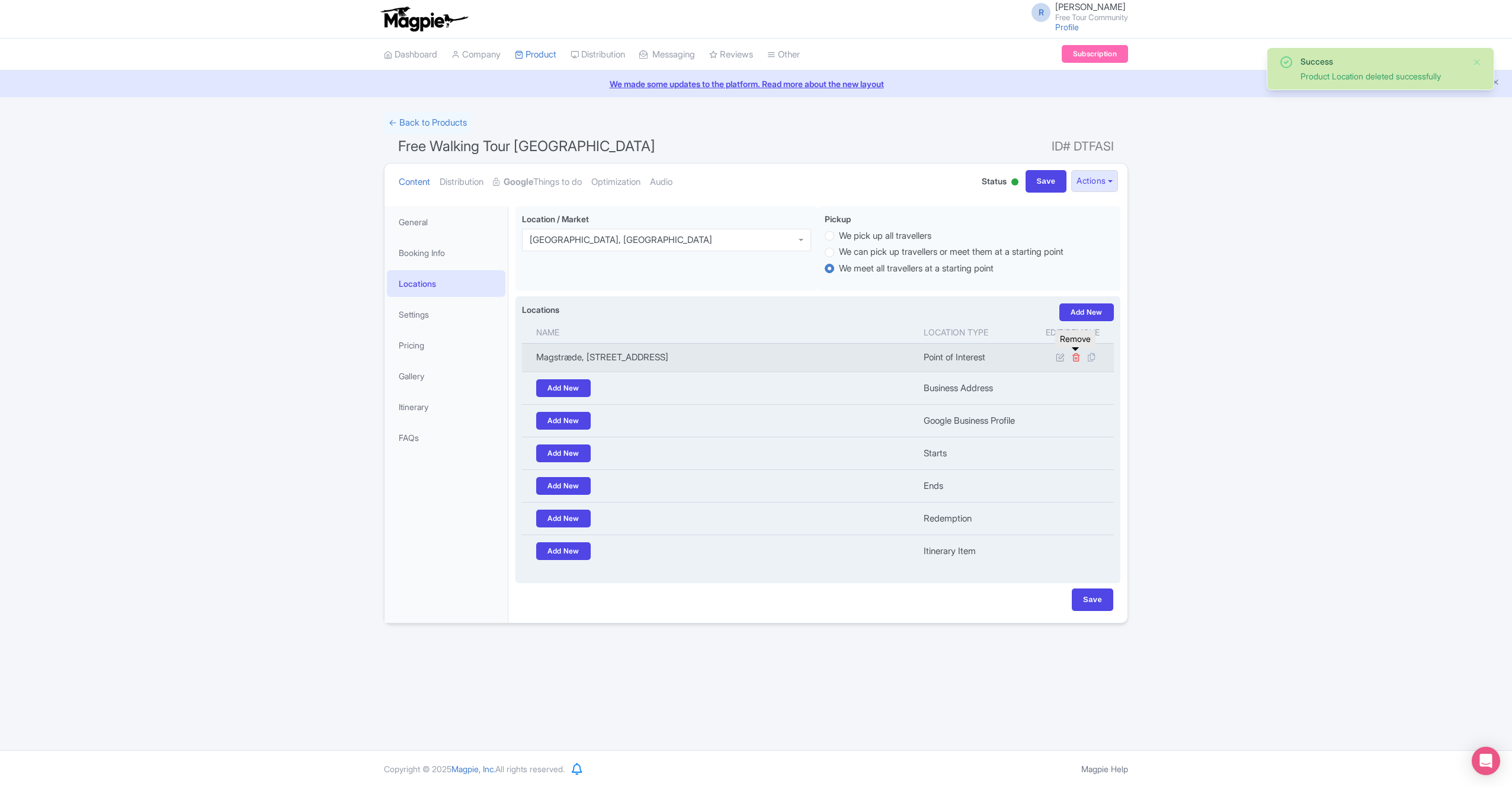
click at [1074, 355] on icon at bounding box center [1076, 357] width 9 height 9
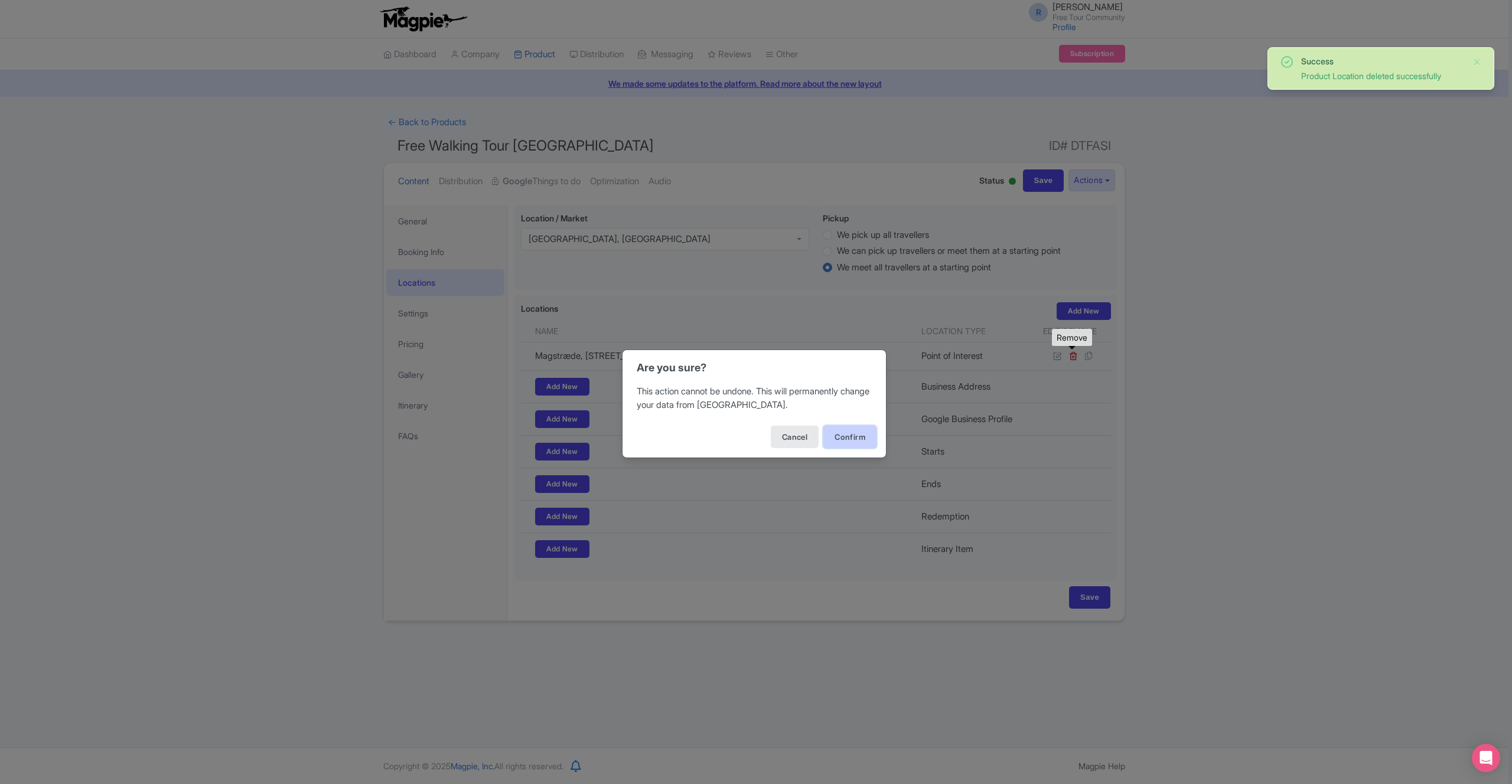
click at [867, 435] on button "Confirm" at bounding box center [850, 437] width 53 height 23
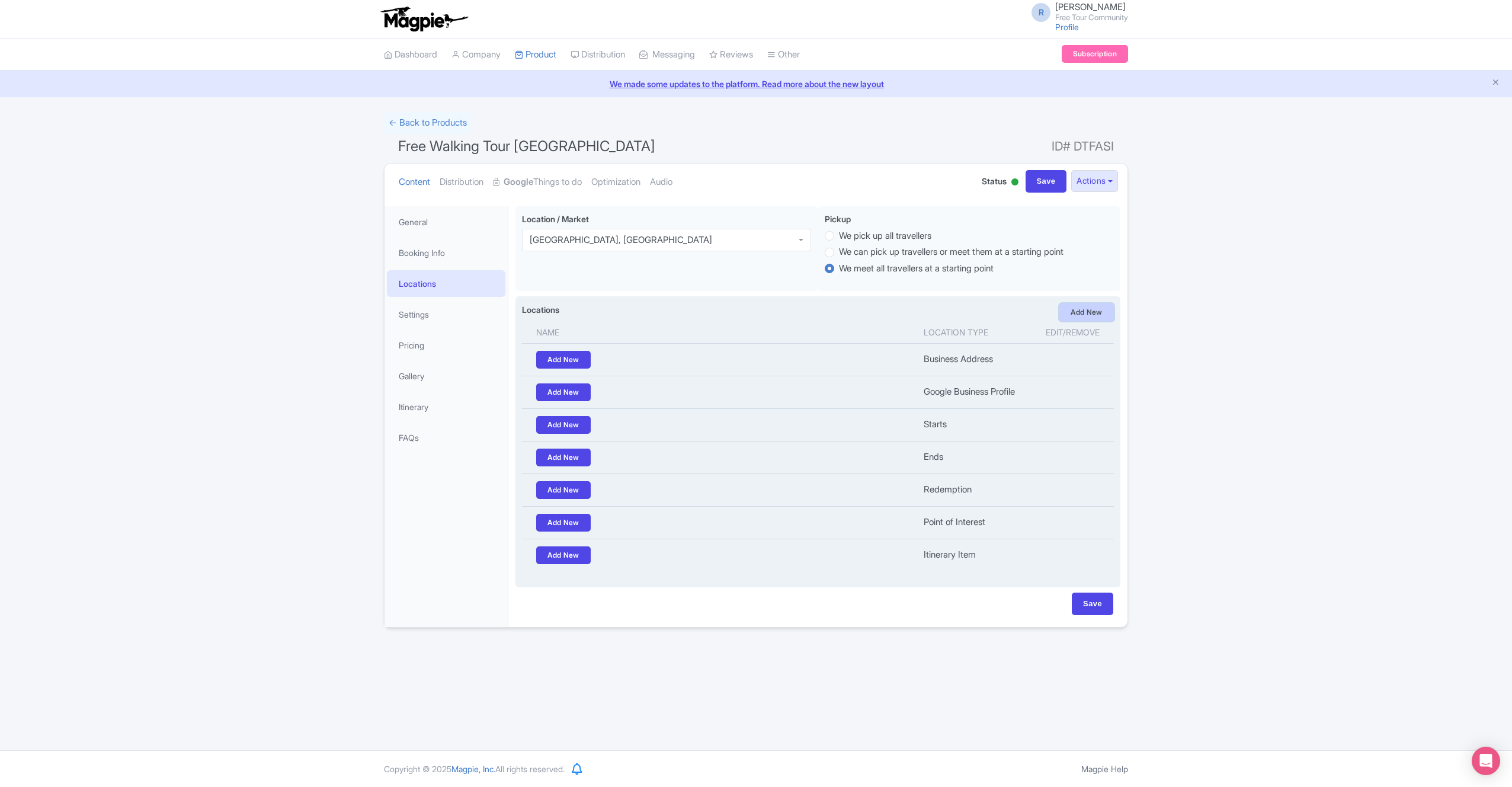
click at [1092, 310] on link "Add New" at bounding box center [1086, 312] width 54 height 18
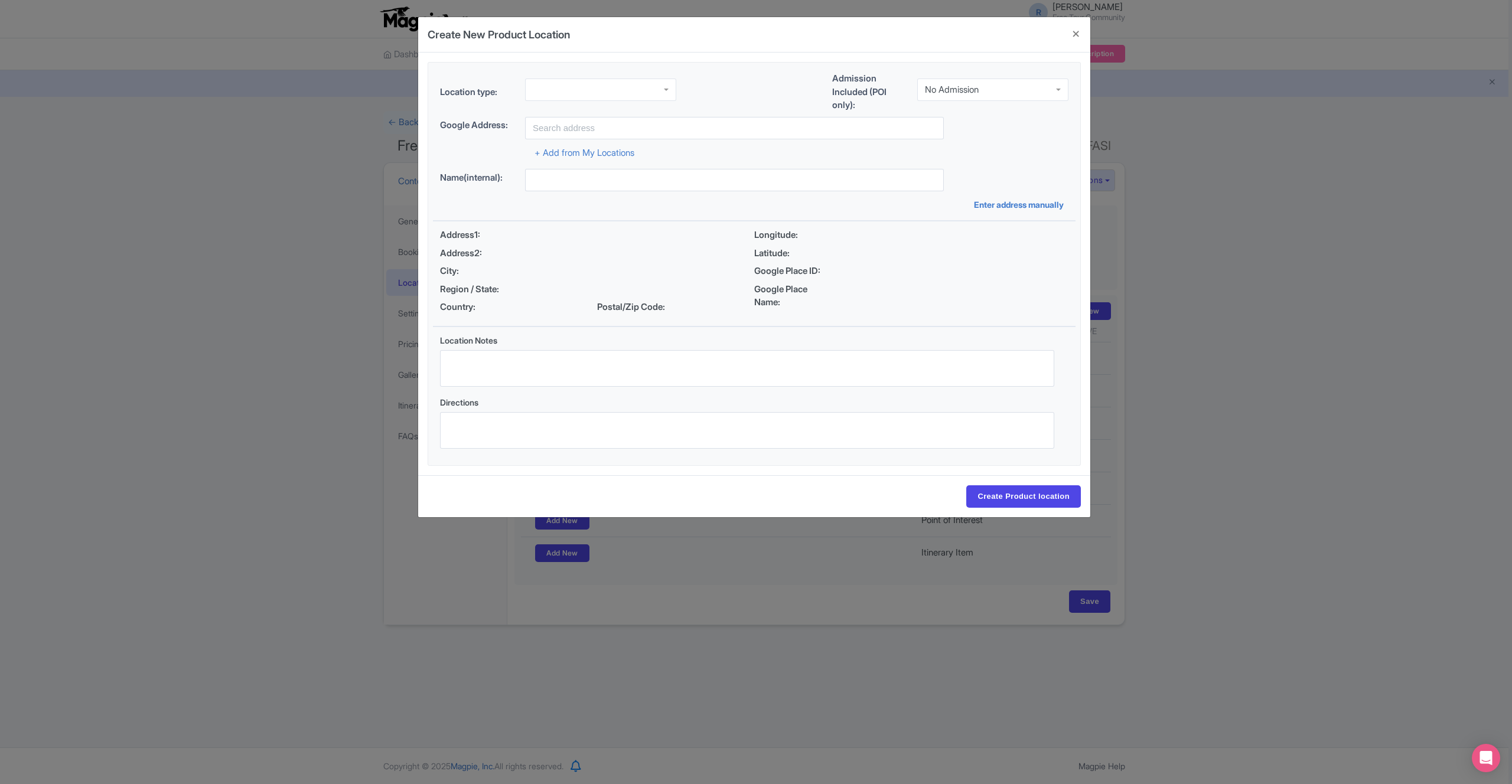
click at [584, 94] on div at bounding box center [601, 90] width 151 height 23
click at [569, 125] on input "text" at bounding box center [734, 128] width 419 height 23
drag, startPoint x: 654, startPoint y: 129, endPoint x: 442, endPoint y: 118, distance: 212.3
click at [448, 118] on div "Google Address: [GEOGRAPHIC_DATA]" at bounding box center [754, 128] width 628 height 23
type input "C"
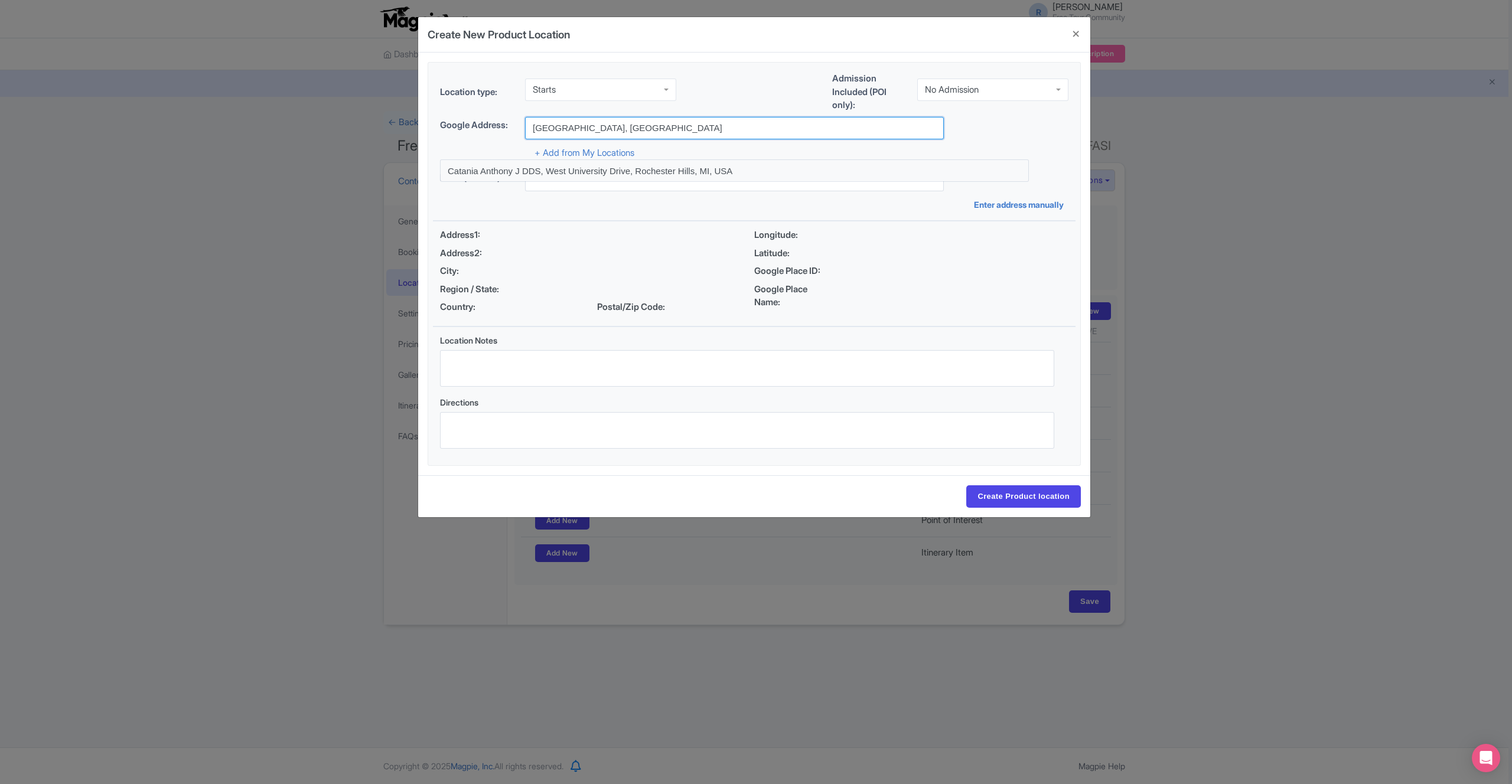
type input "University Square Catania, Italy"
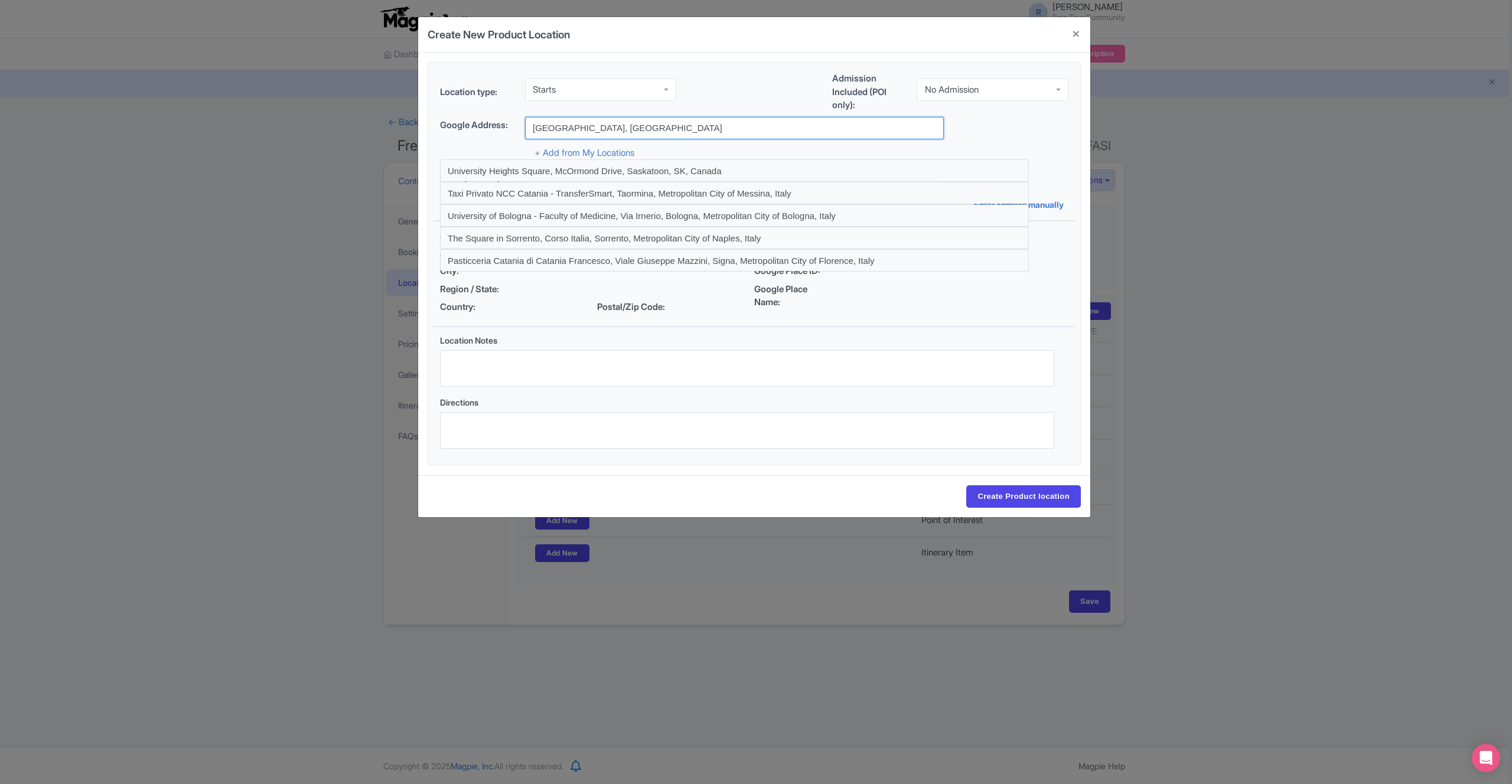
drag, startPoint x: 627, startPoint y: 126, endPoint x: 309, endPoint y: 104, distance: 318.8
click at [339, 108] on div "Create New Product Location Location type: Starts Starts Business Address Googl…" at bounding box center [756, 392] width 1512 height 784
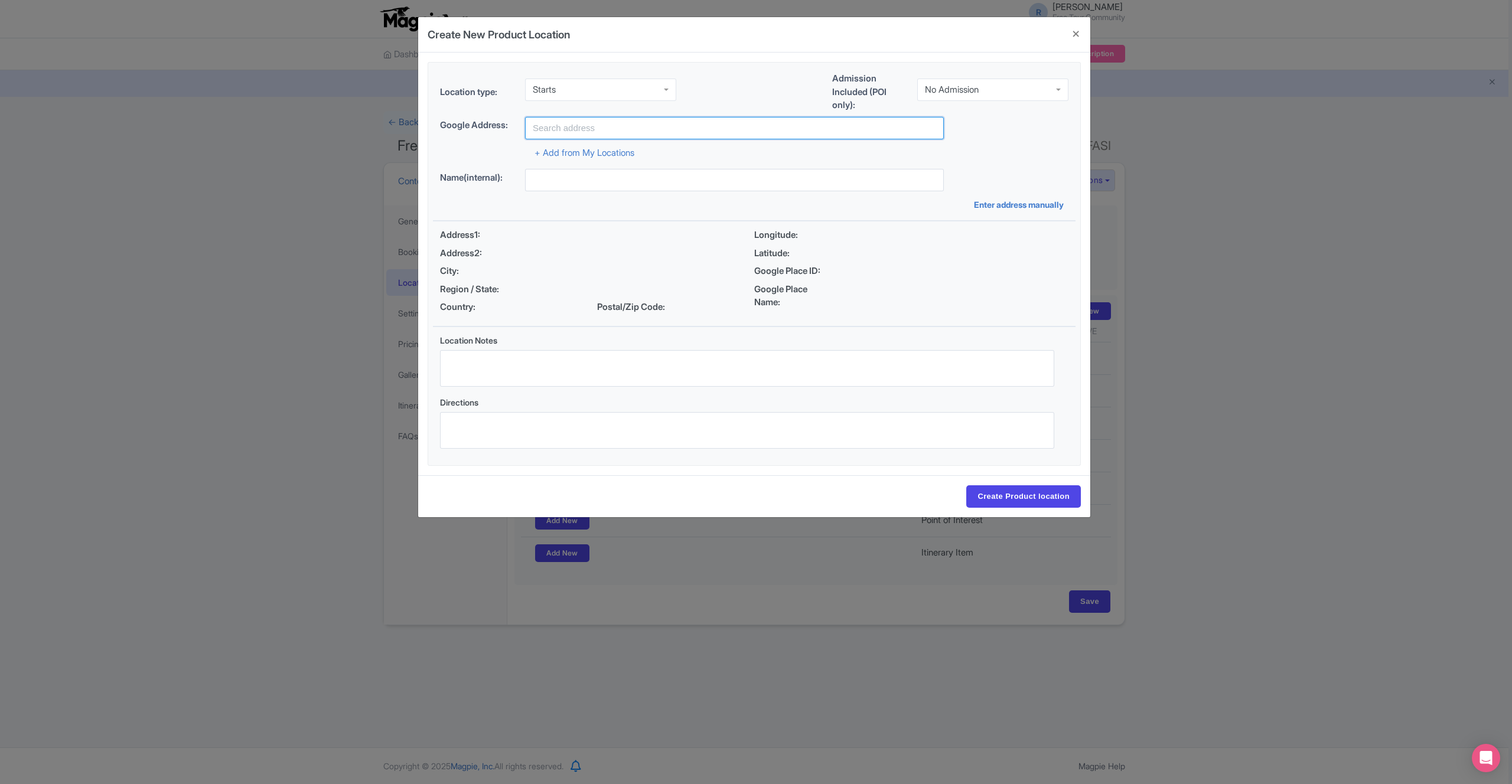
click at [618, 130] on input "text" at bounding box center [734, 128] width 419 height 23
paste input "Piazza Università"
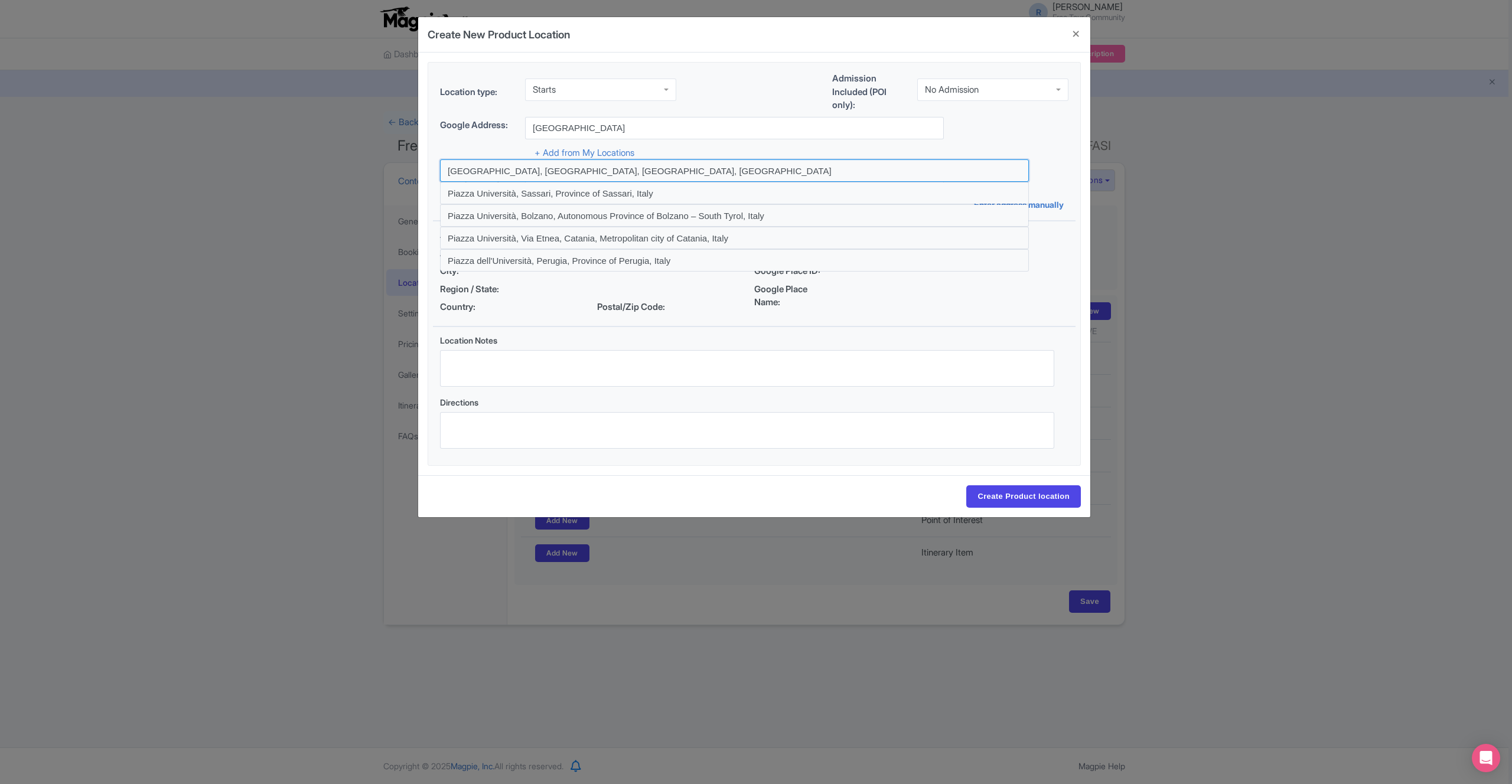
click at [639, 166] on input at bounding box center [734, 170] width 589 height 23
type input "Piazza Università, Catania, Metropolitan city of Catania, Italy"
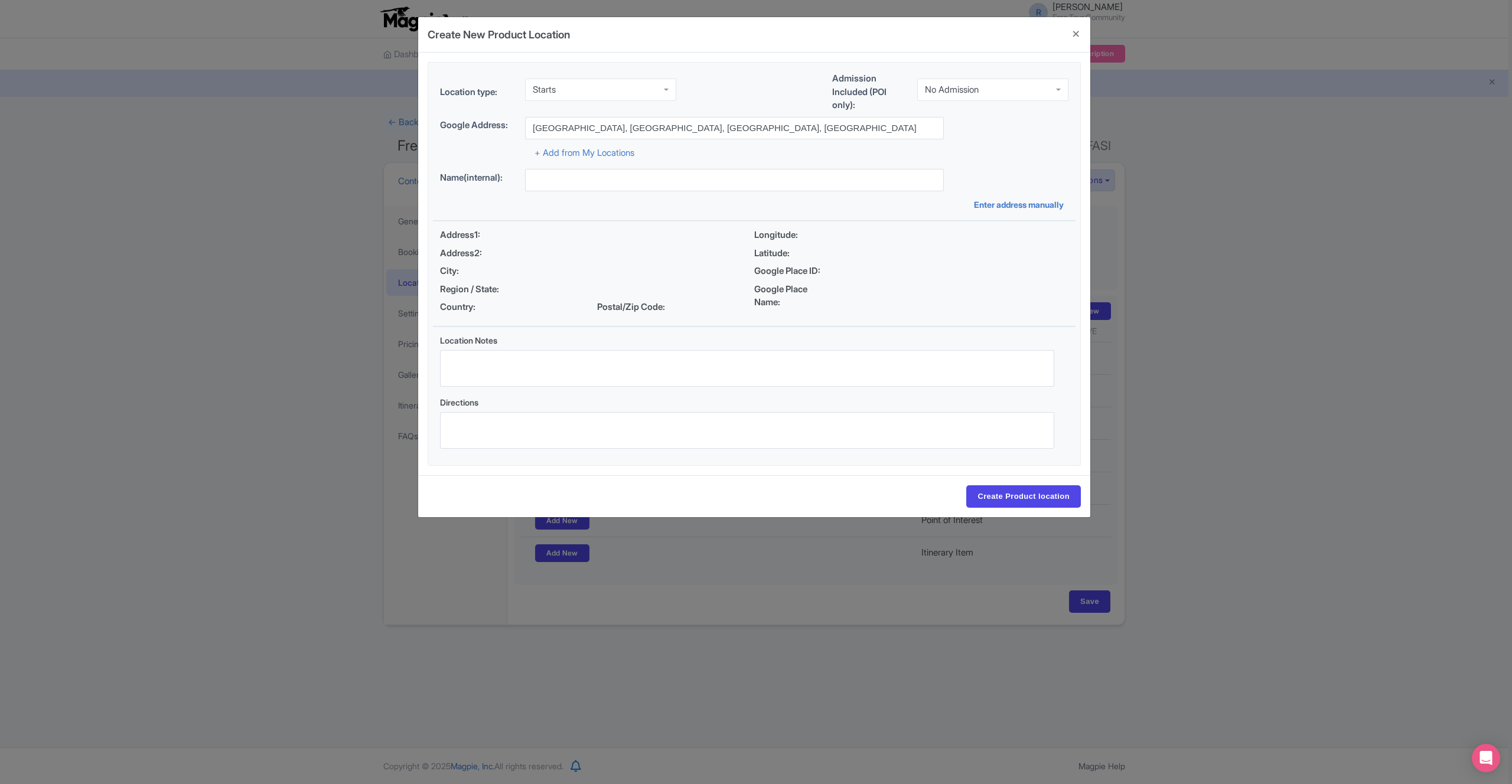
type input "[GEOGRAPHIC_DATA], [GEOGRAPHIC_DATA]"
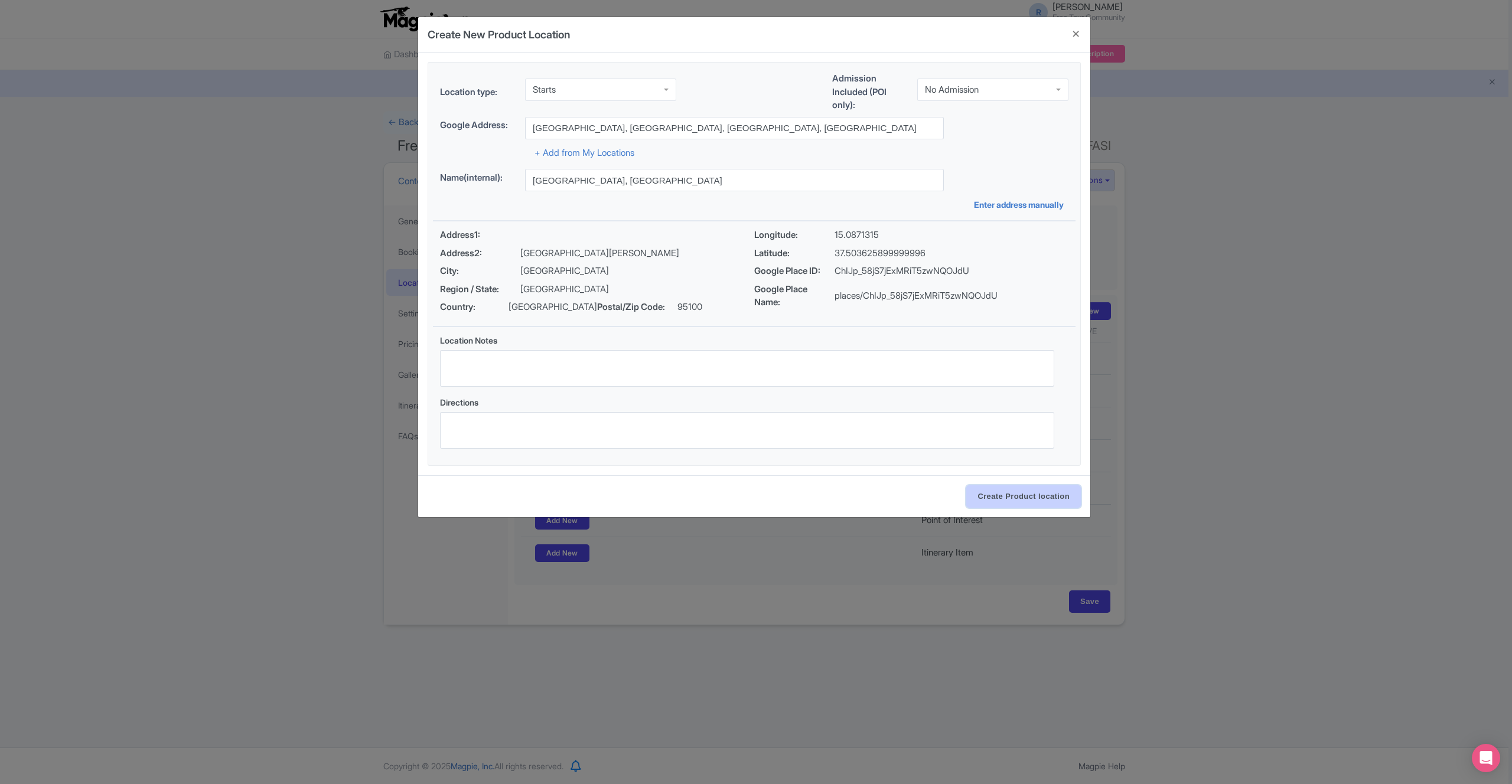
click at [1034, 501] on input "Create Product location" at bounding box center [1023, 496] width 115 height 23
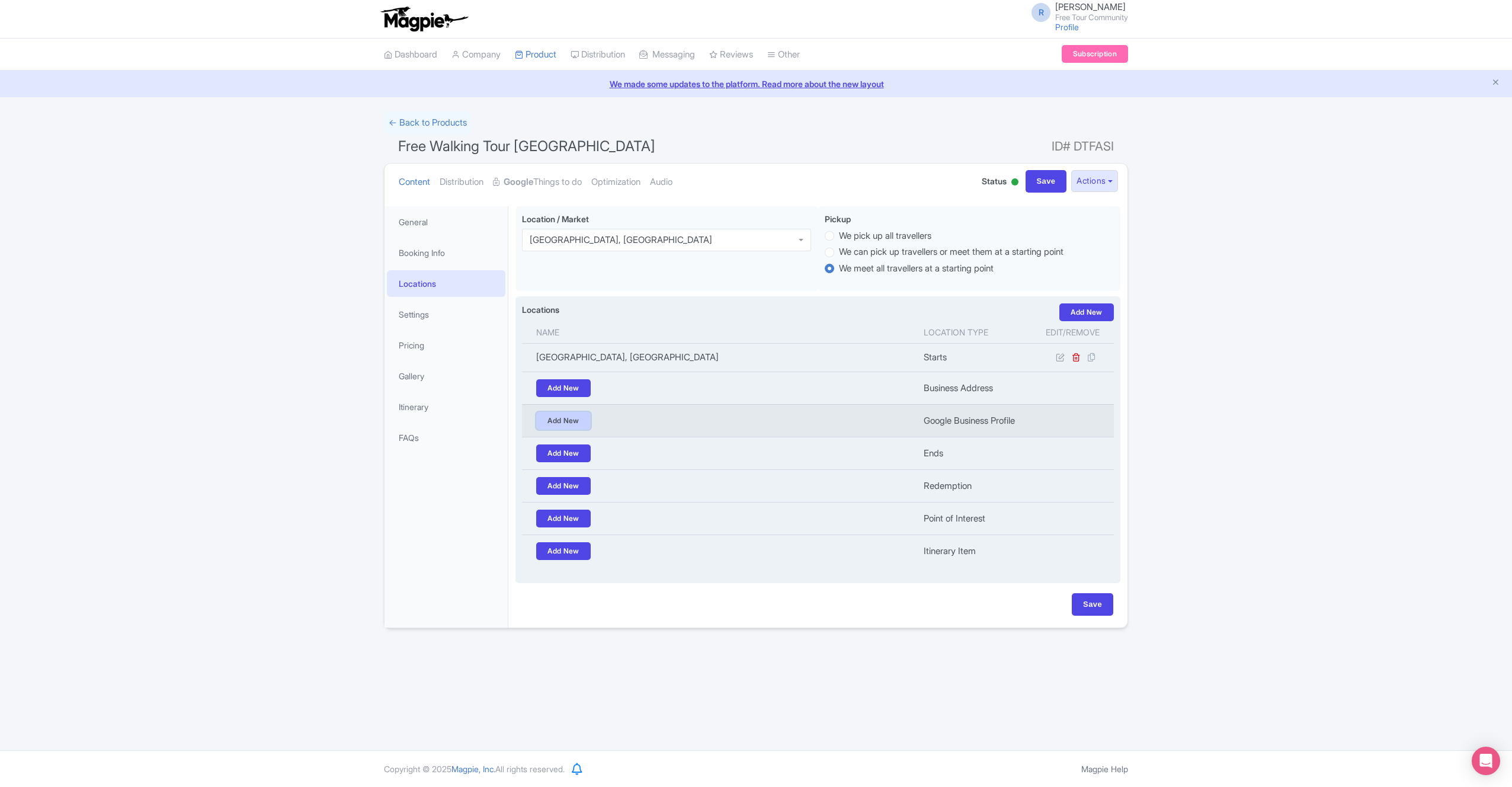
click at [569, 425] on link "Add New" at bounding box center [563, 420] width 54 height 18
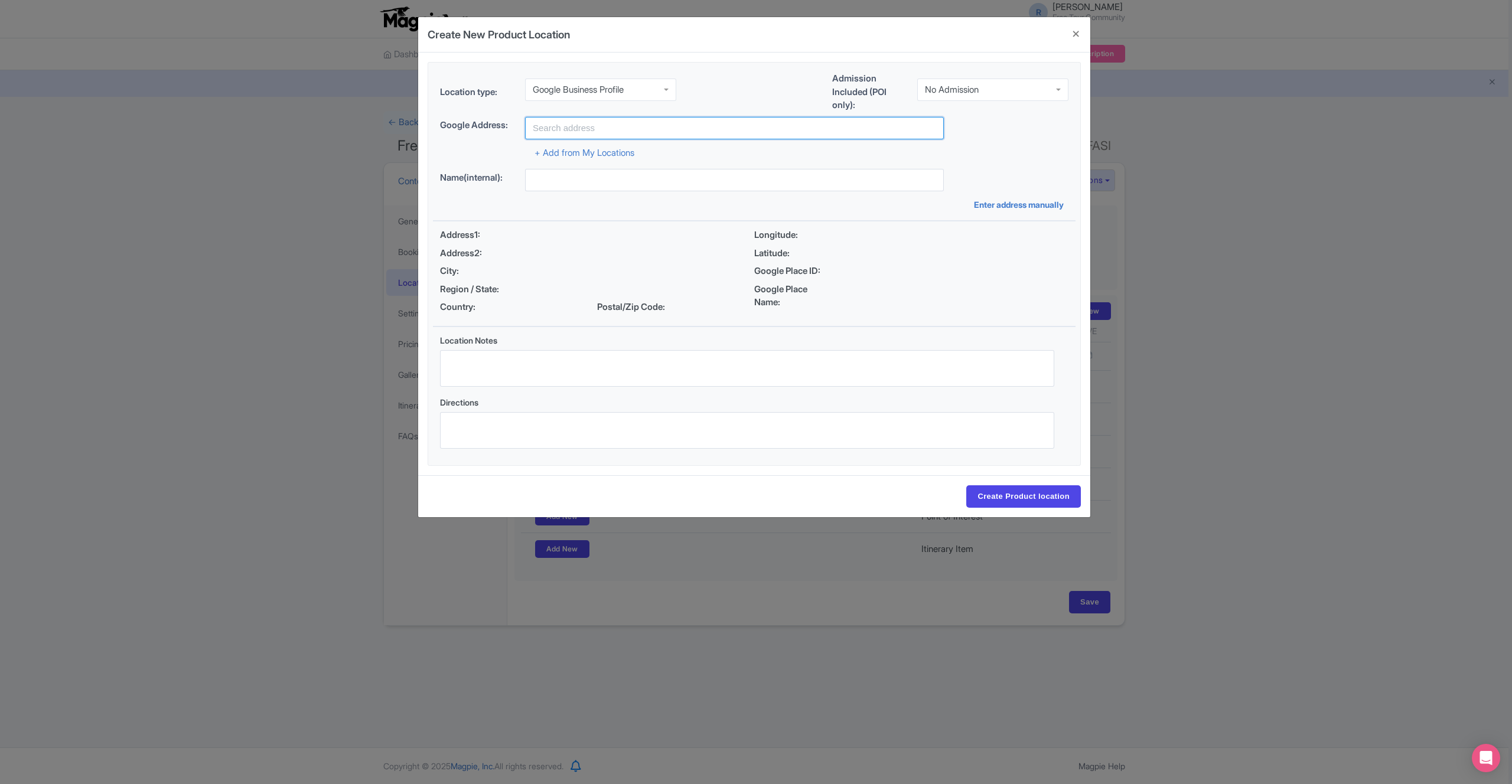
click at [590, 127] on input "text" at bounding box center [734, 128] width 419 height 23
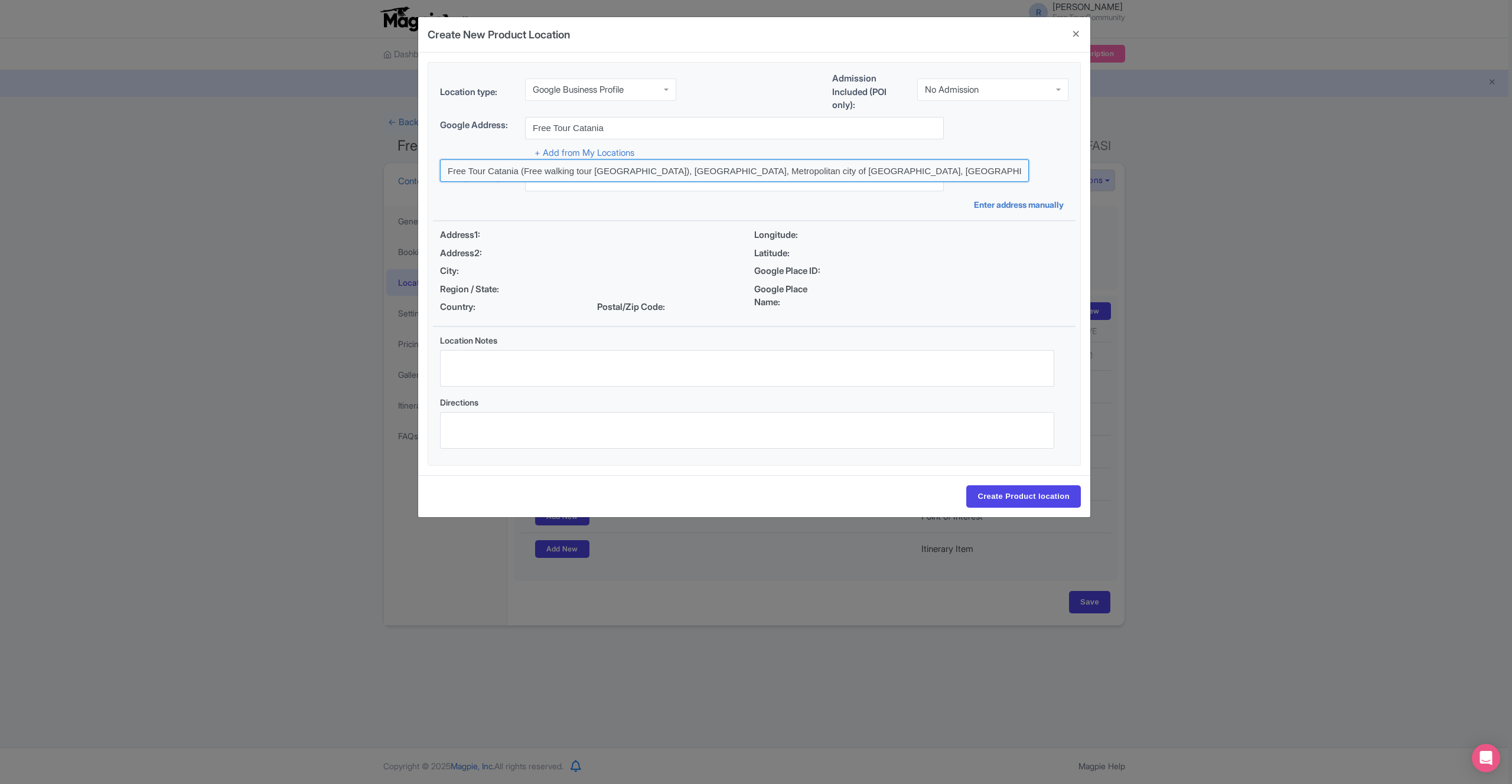
click at [627, 169] on input at bounding box center [734, 170] width 589 height 23
type input "Free Tour Catania (Free walking tour Catania), Piazza dell'Università, Catania,…"
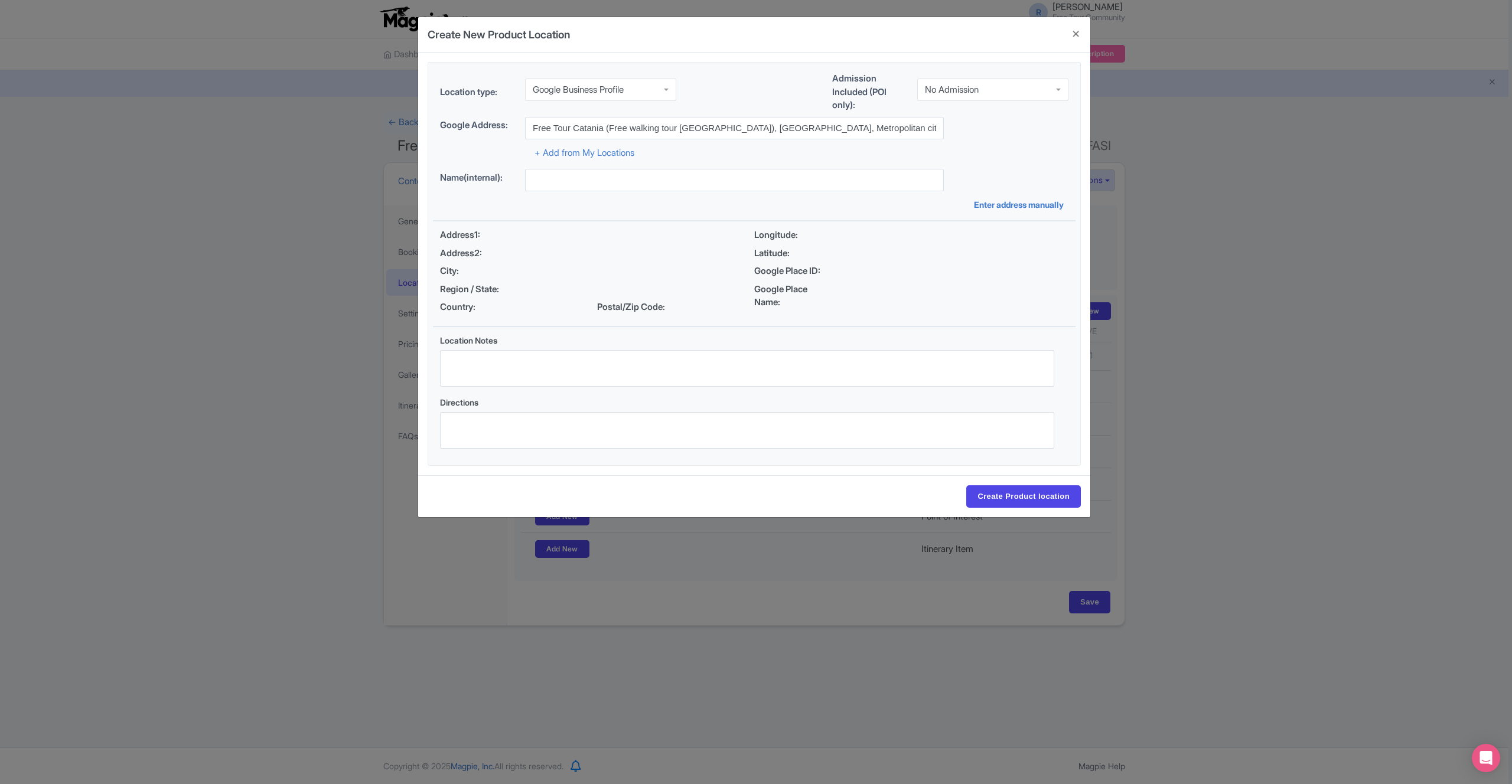
type input "Free Tour Catania (Free walking tour [GEOGRAPHIC_DATA]), [STREET_ADDRESS]"
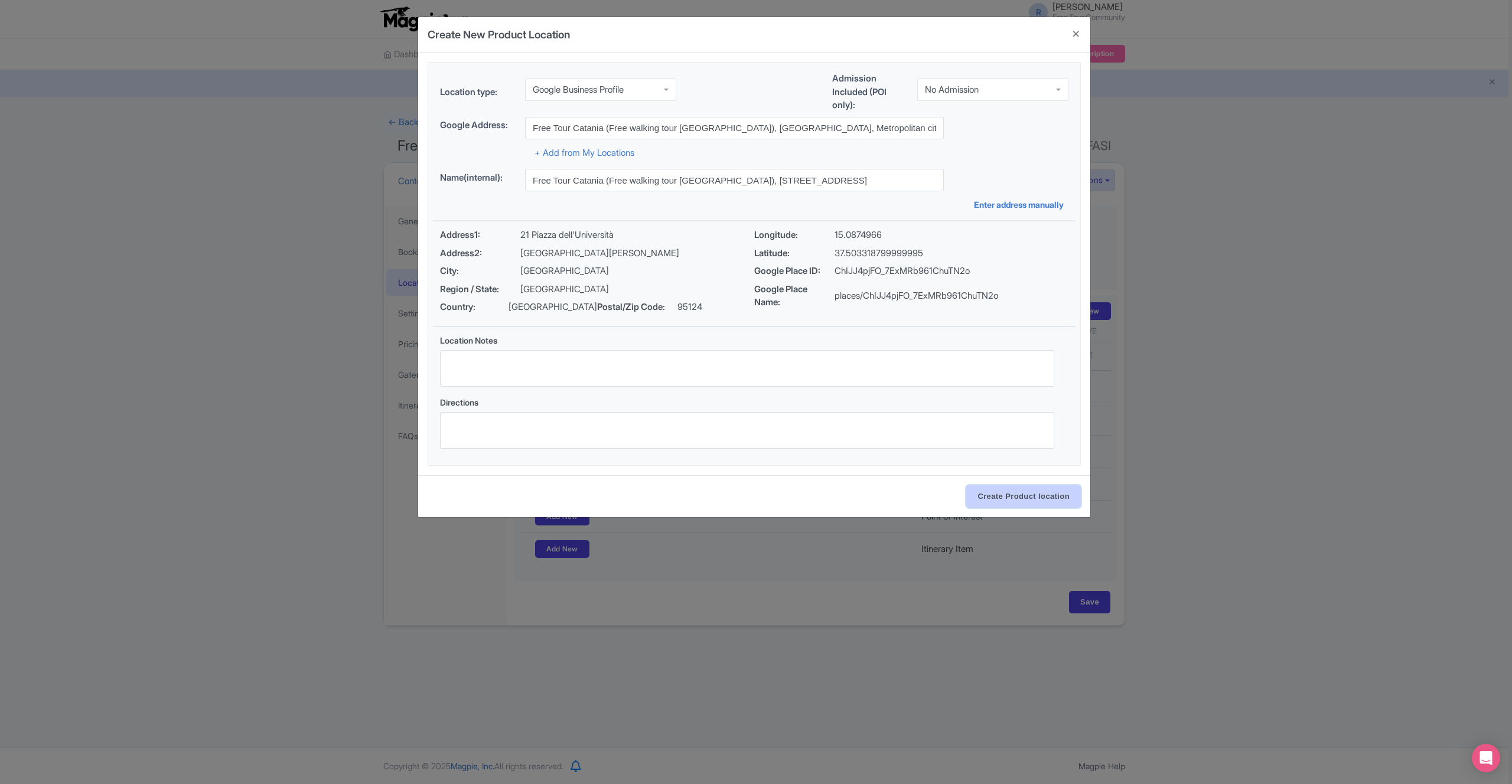
click at [997, 494] on input "Create Product location" at bounding box center [1023, 496] width 115 height 23
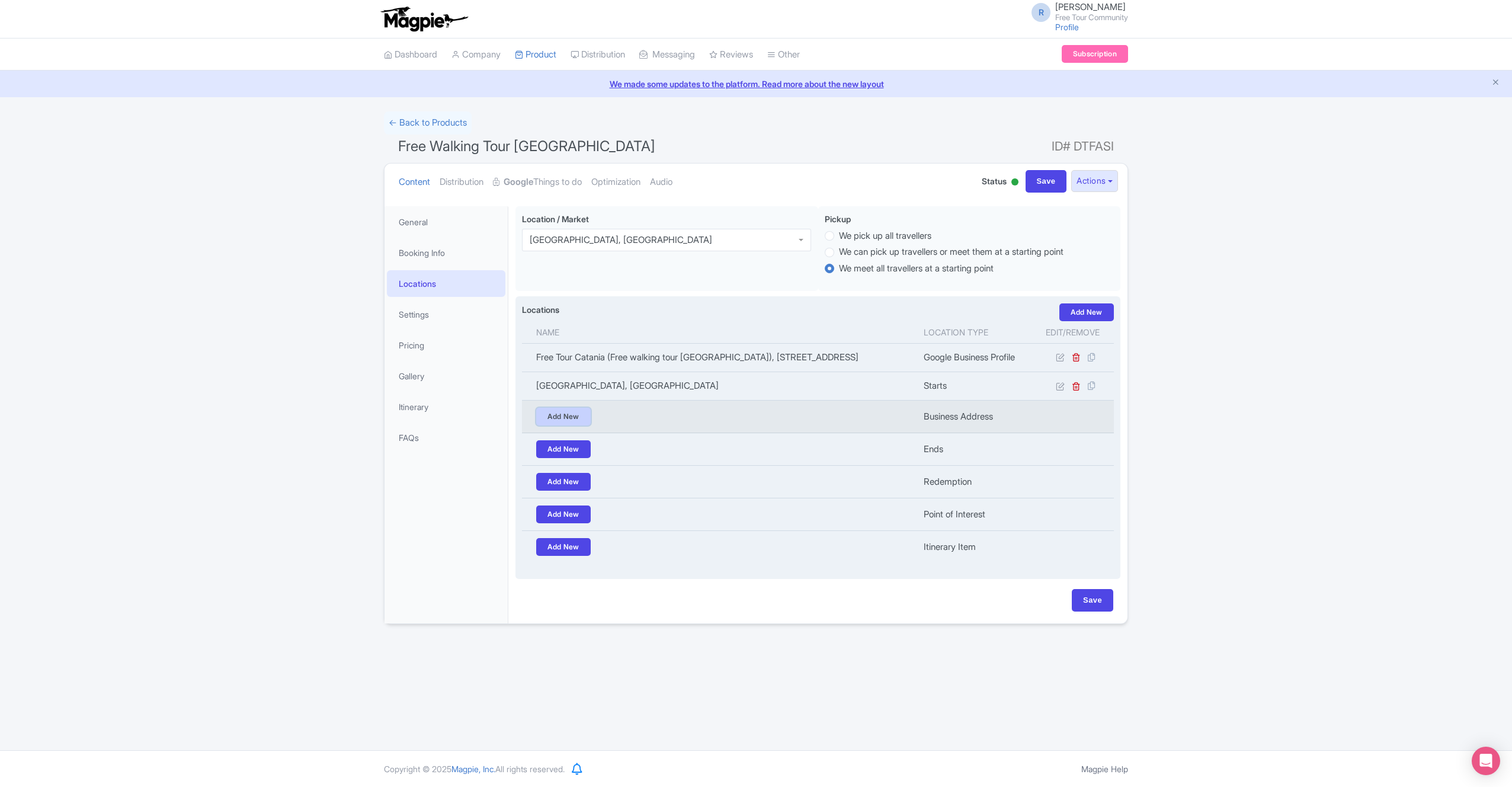
click at [582, 425] on link "Add New" at bounding box center [563, 416] width 54 height 18
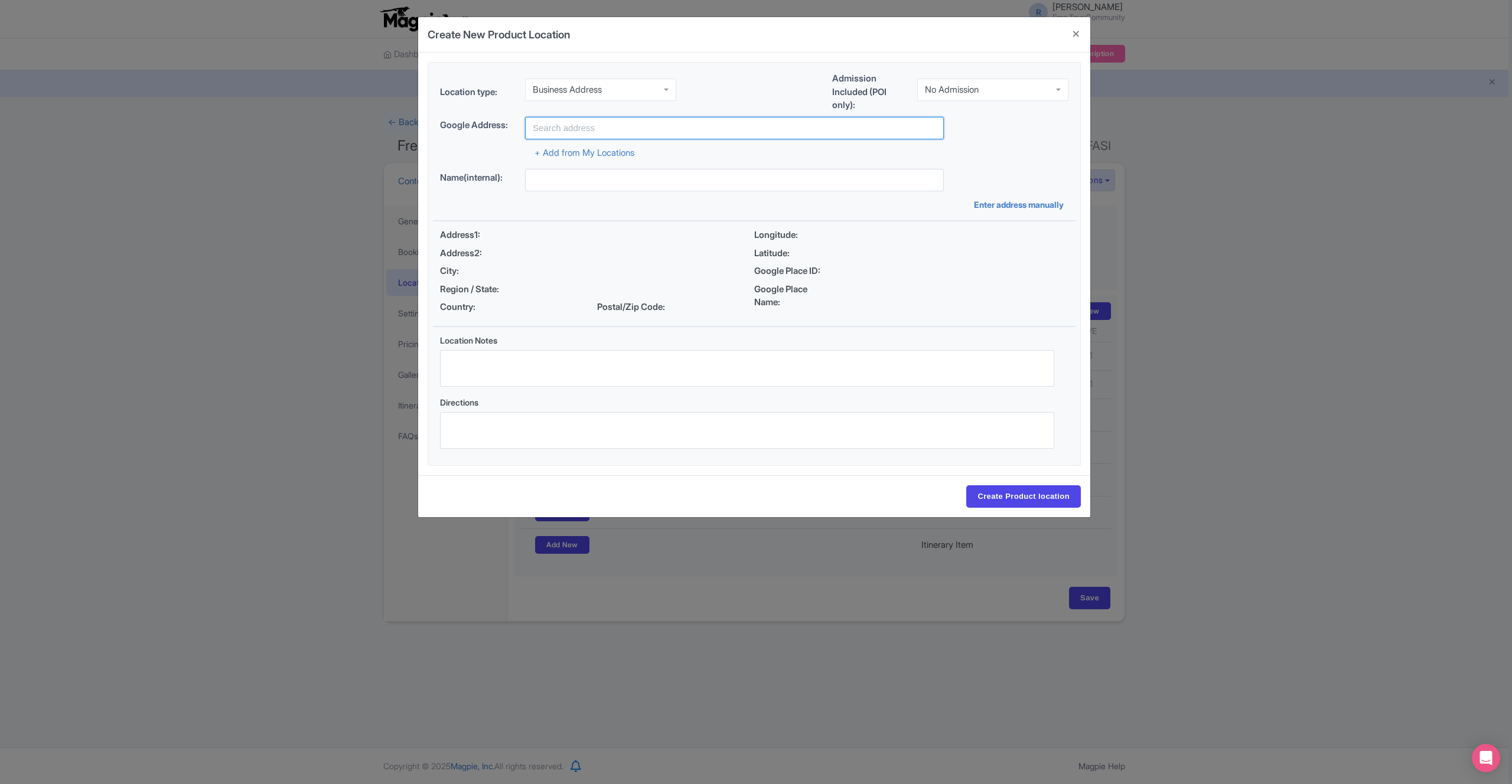
click at [617, 129] on input "text" at bounding box center [734, 128] width 419 height 23
paste input "Piazza dell'Università, 21, 95124 Catania CT, Italy"
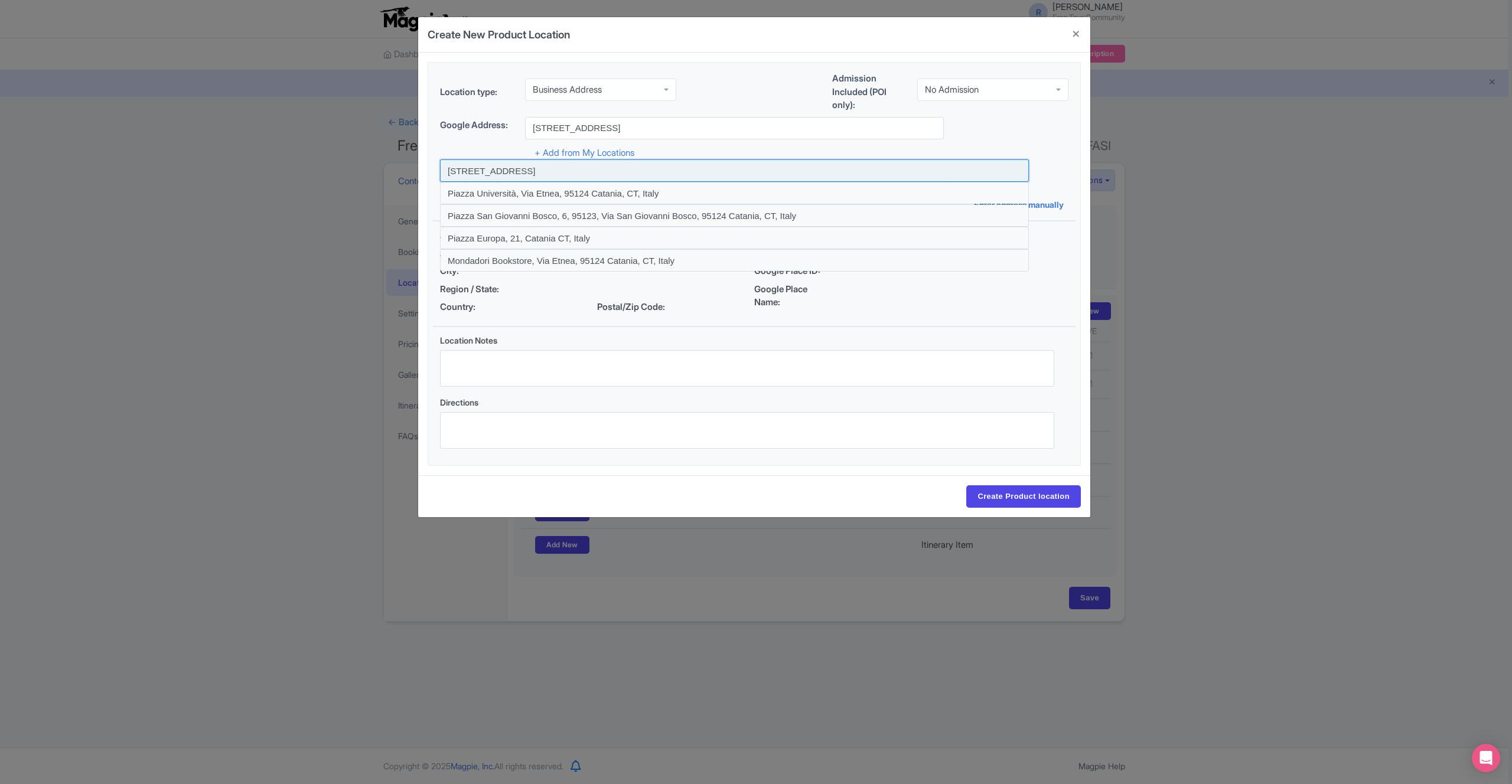
click at [676, 169] on input at bounding box center [734, 170] width 589 height 23
type input "Piazza Dell' Universita', 21, Catania, Metropolitan city of Catania, Italy"
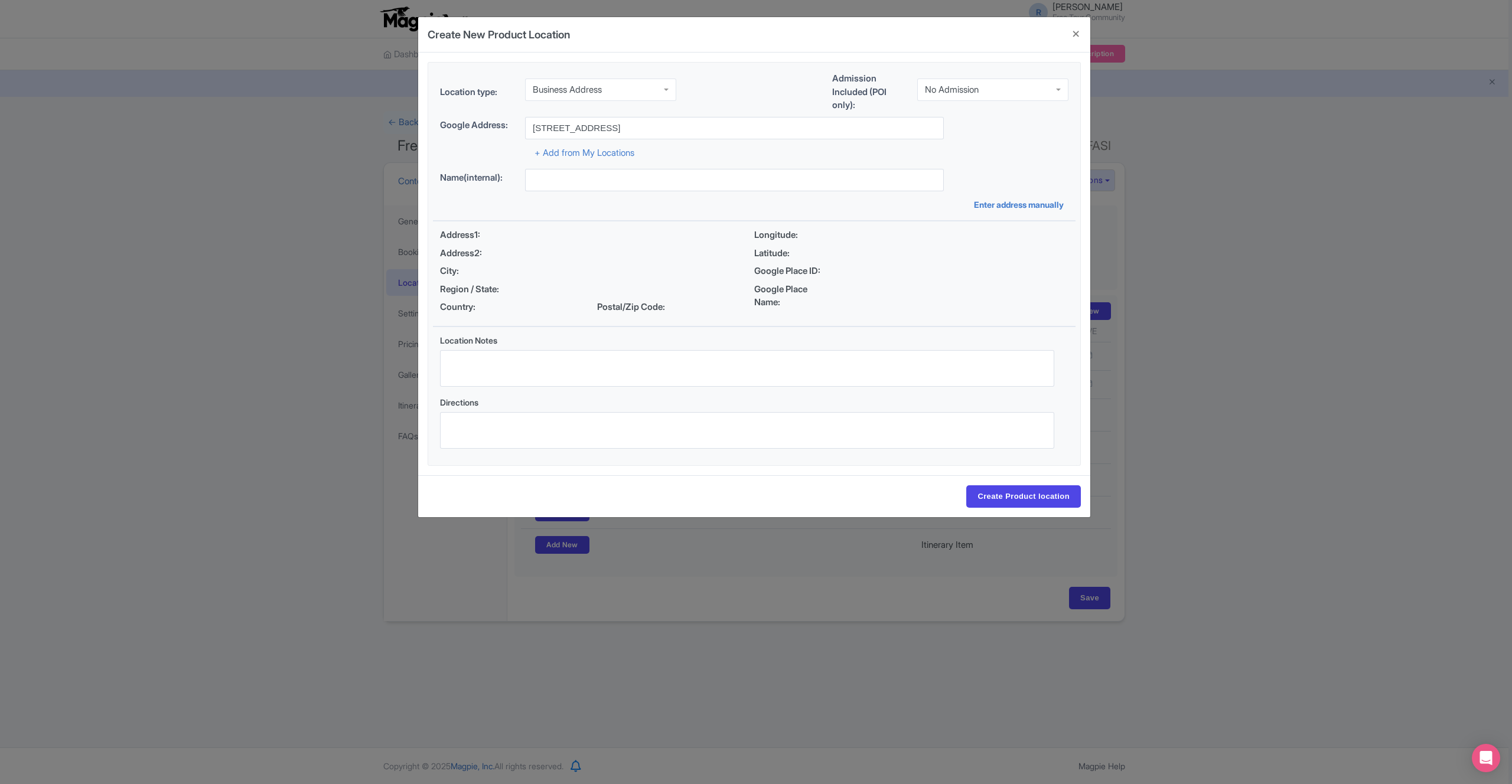
type input "[GEOGRAPHIC_DATA]', [STREET_ADDRESS]"
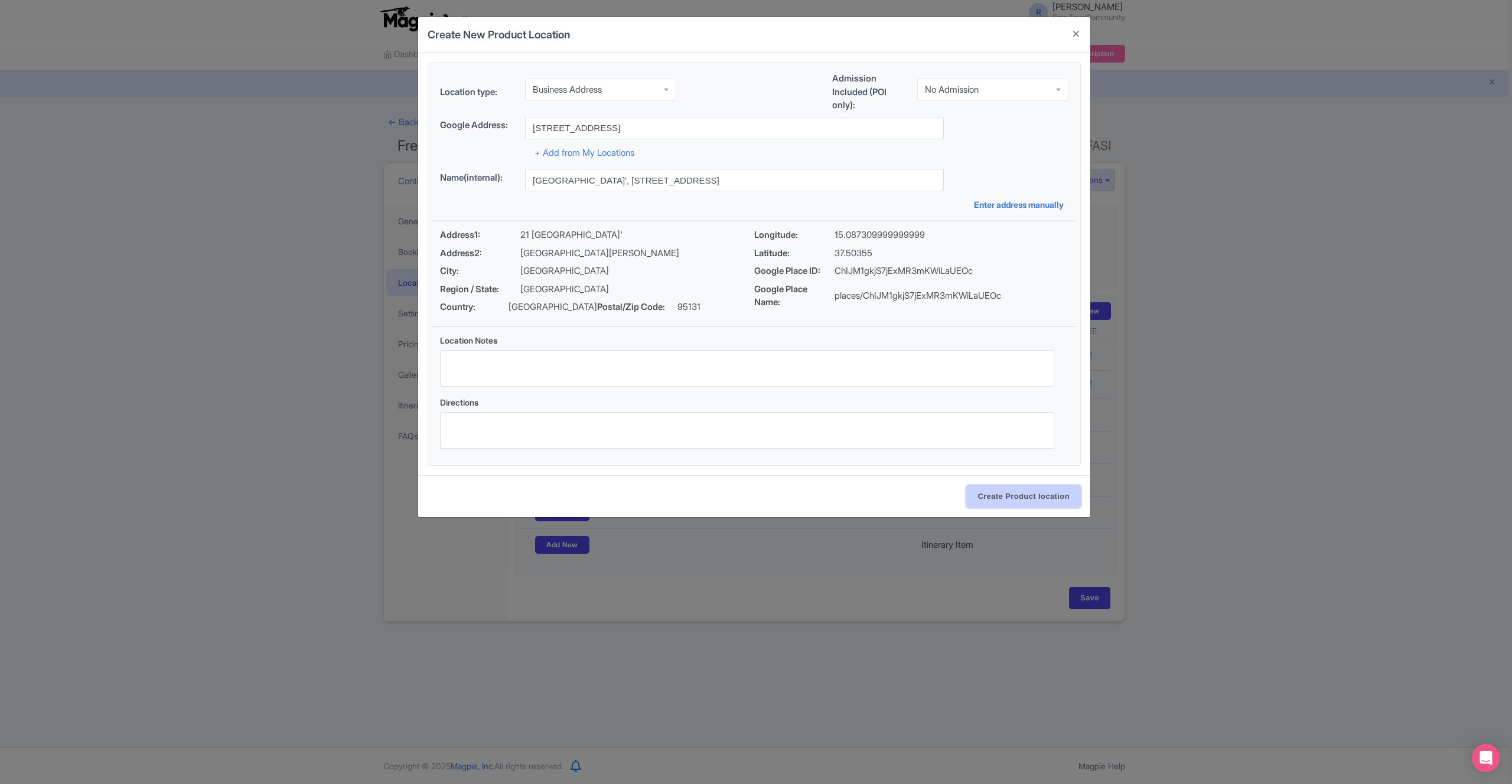
click at [1017, 499] on input "Create Product location" at bounding box center [1023, 496] width 115 height 23
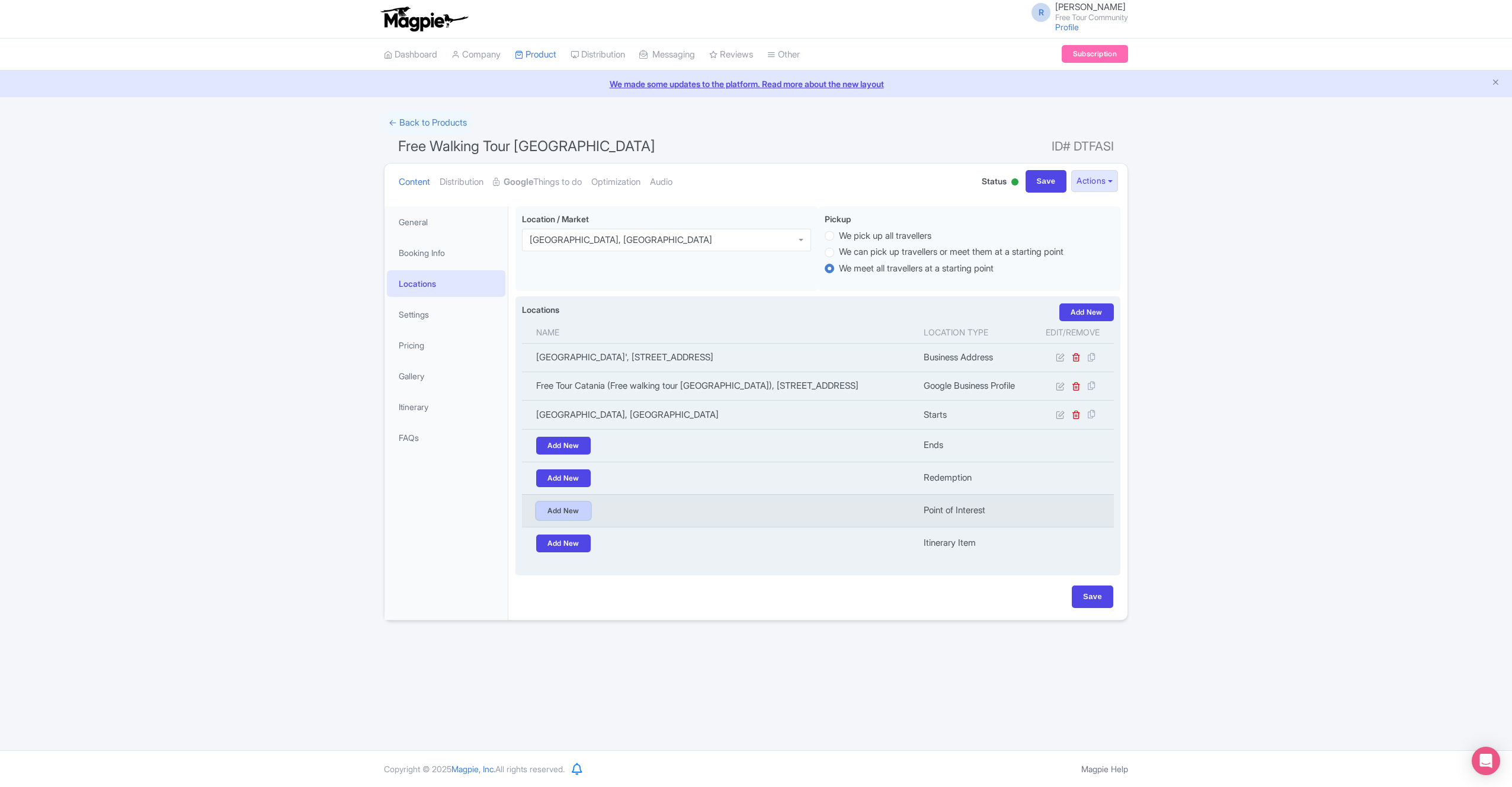
click at [563, 520] on link "Add New" at bounding box center [563, 510] width 54 height 18
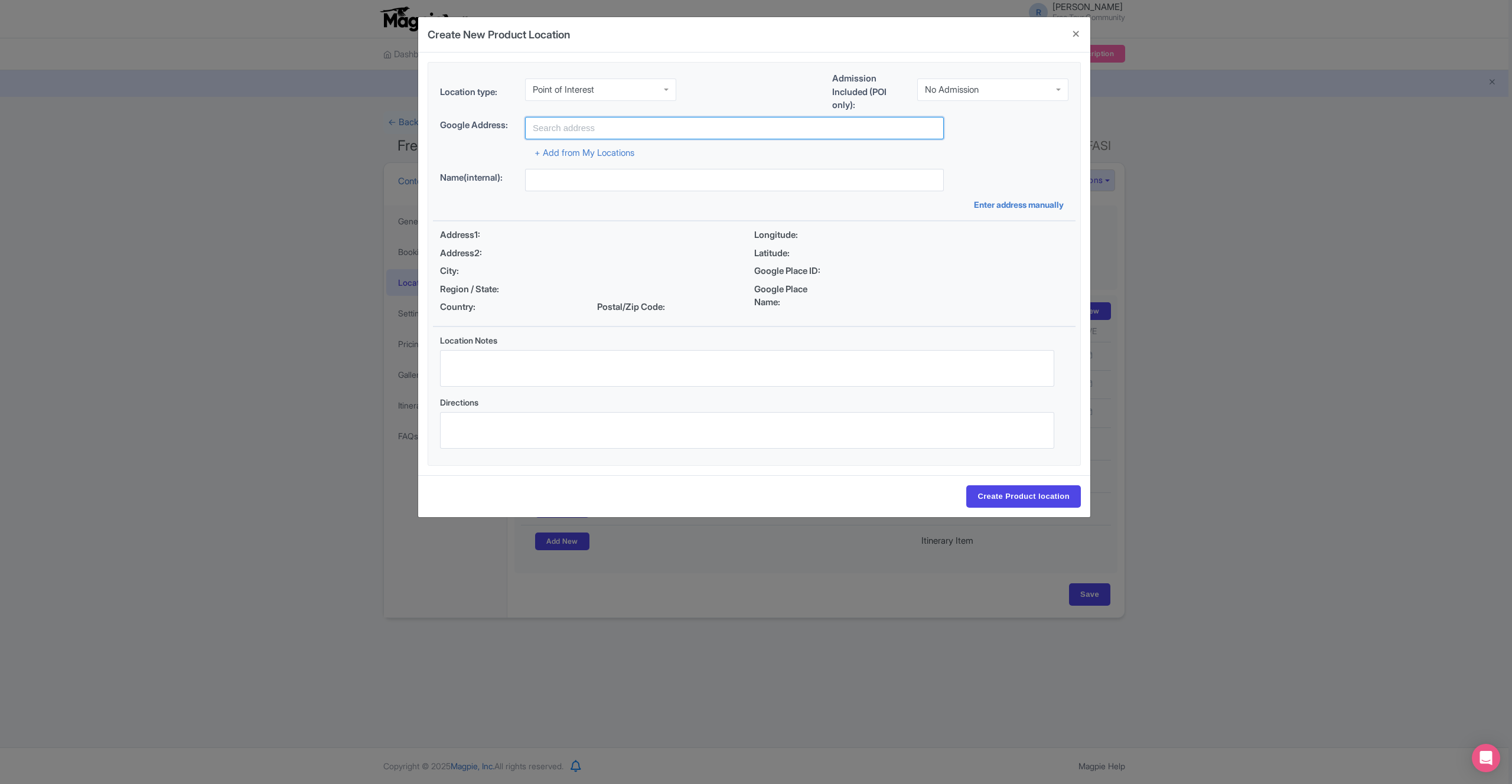
click at [611, 130] on input "text" at bounding box center [734, 128] width 419 height 23
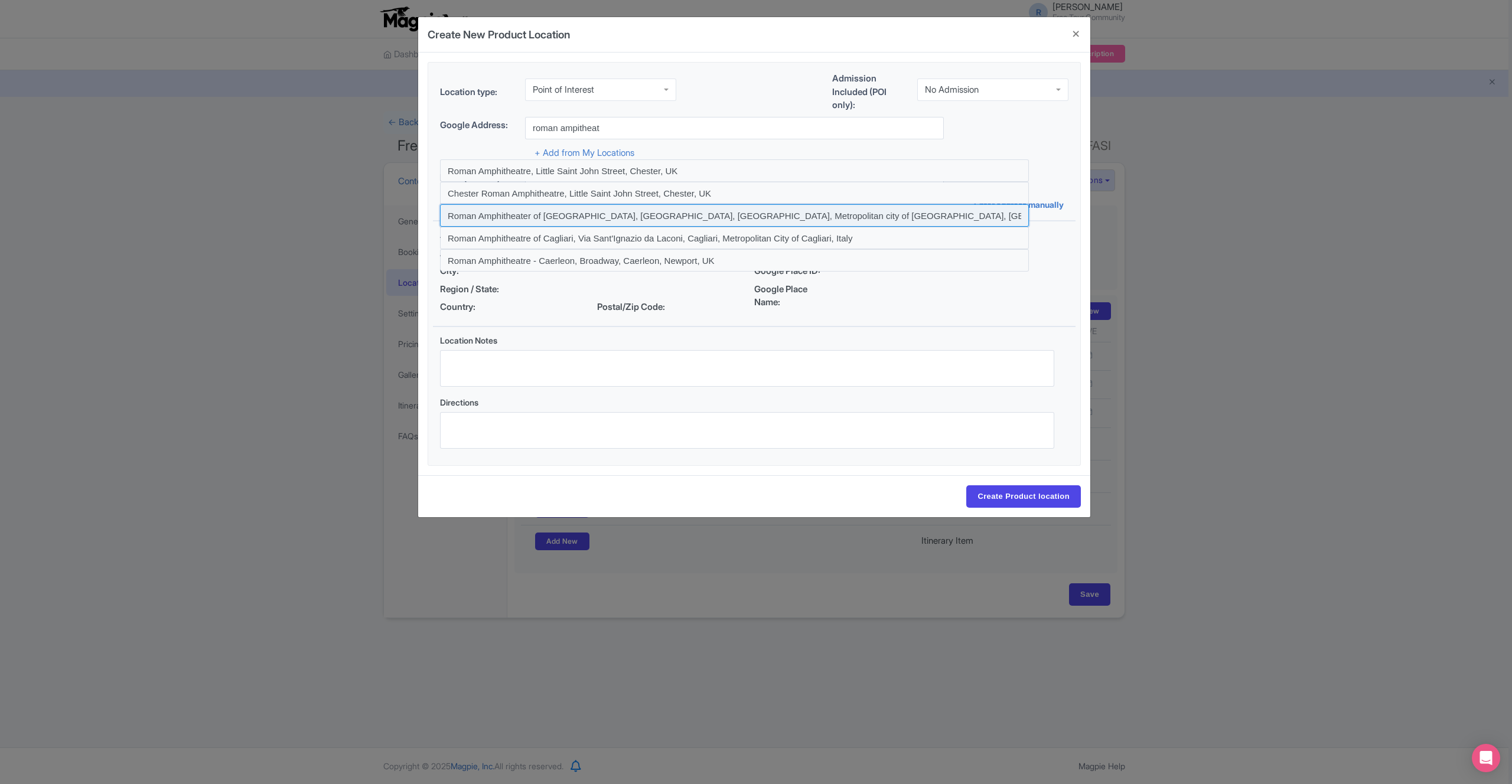
click at [797, 220] on input at bounding box center [734, 215] width 589 height 23
type input "Roman Amphitheater of Catania, Piazza Stesicoro, Catania, Metropolitan city of …"
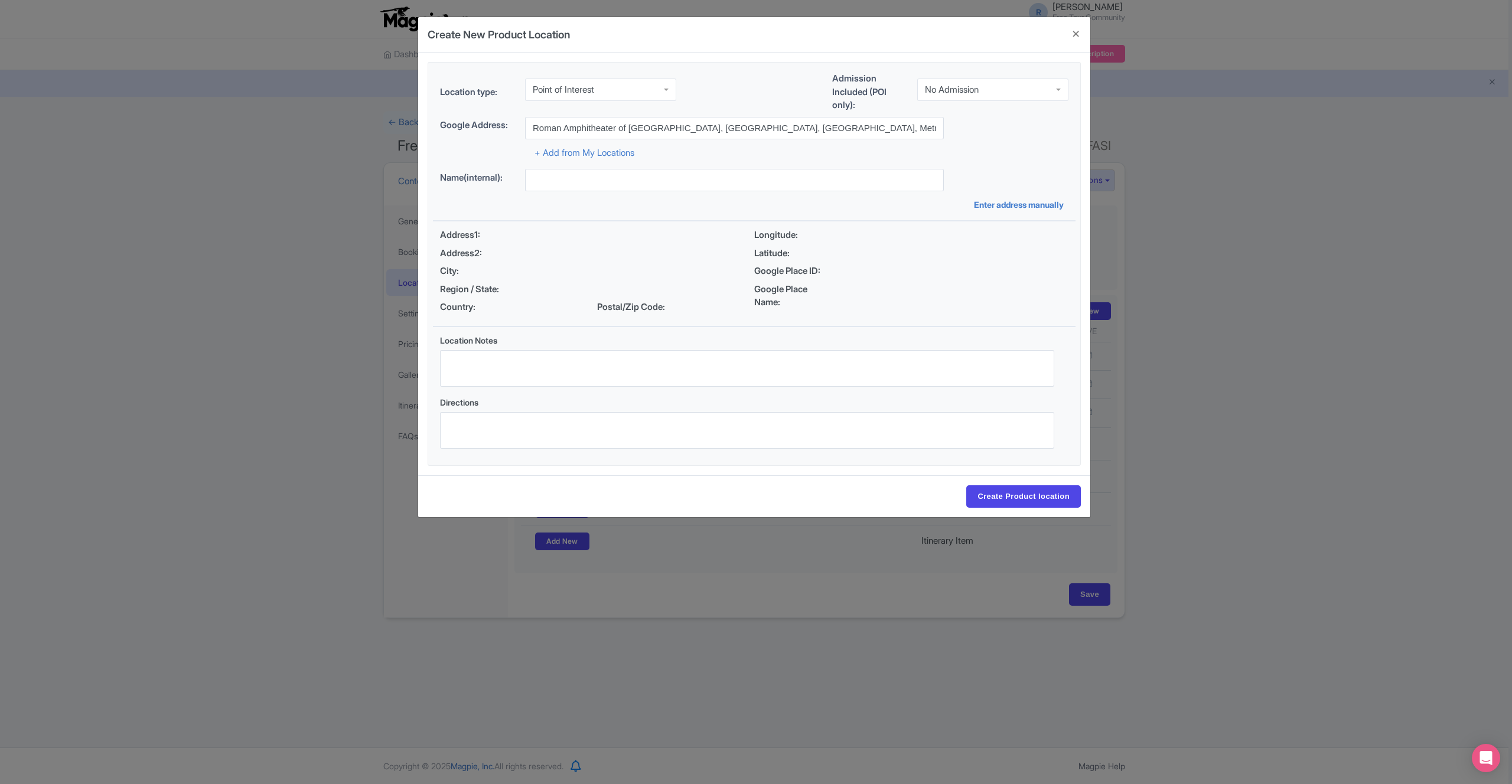
type input "Roman Amphitheater of Catania, P.zza Stesicoro, 95124 Catania CT, Italy"
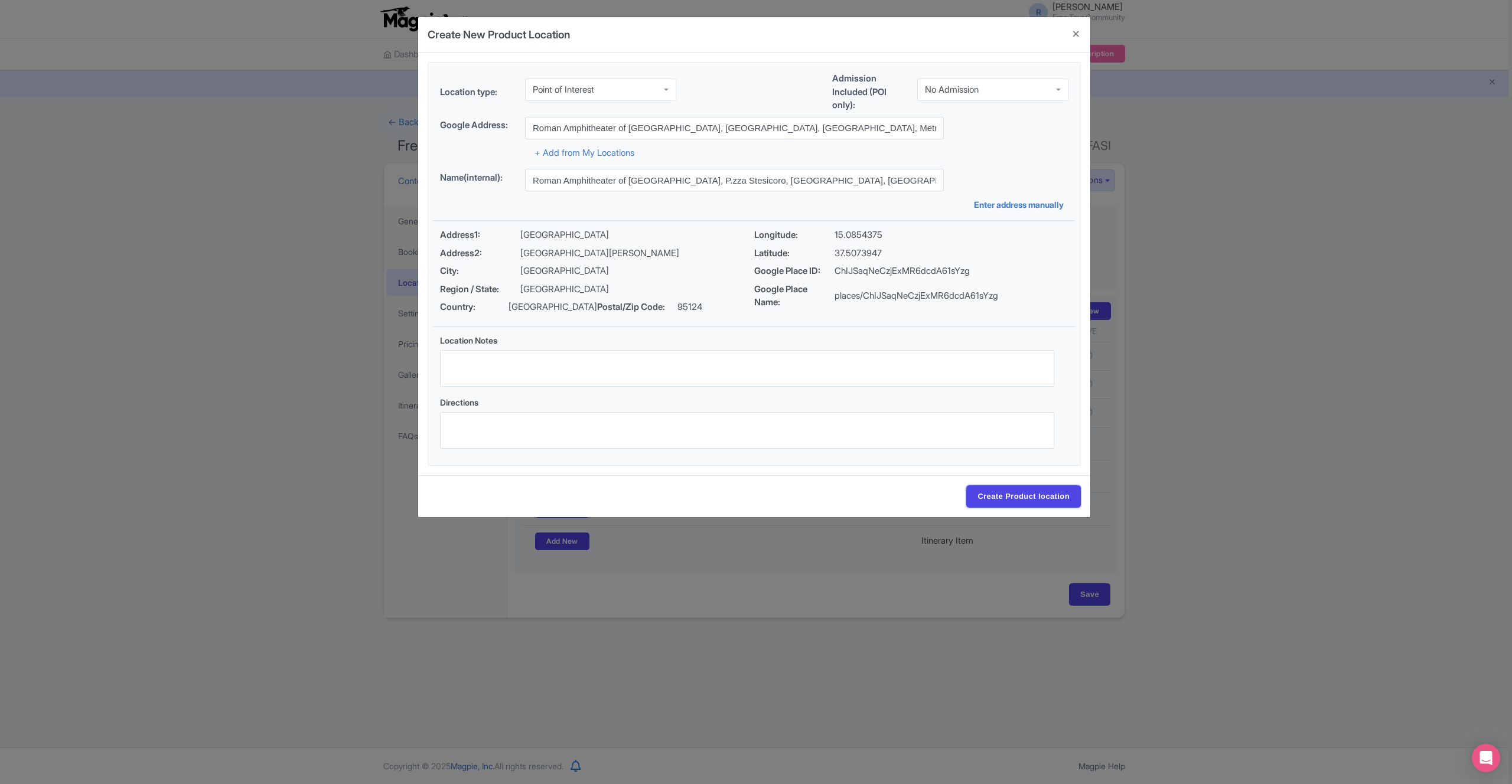
drag, startPoint x: 1005, startPoint y: 499, endPoint x: 941, endPoint y: 502, distance: 64.1
click at [1005, 499] on input "Create Product location" at bounding box center [1023, 496] width 115 height 23
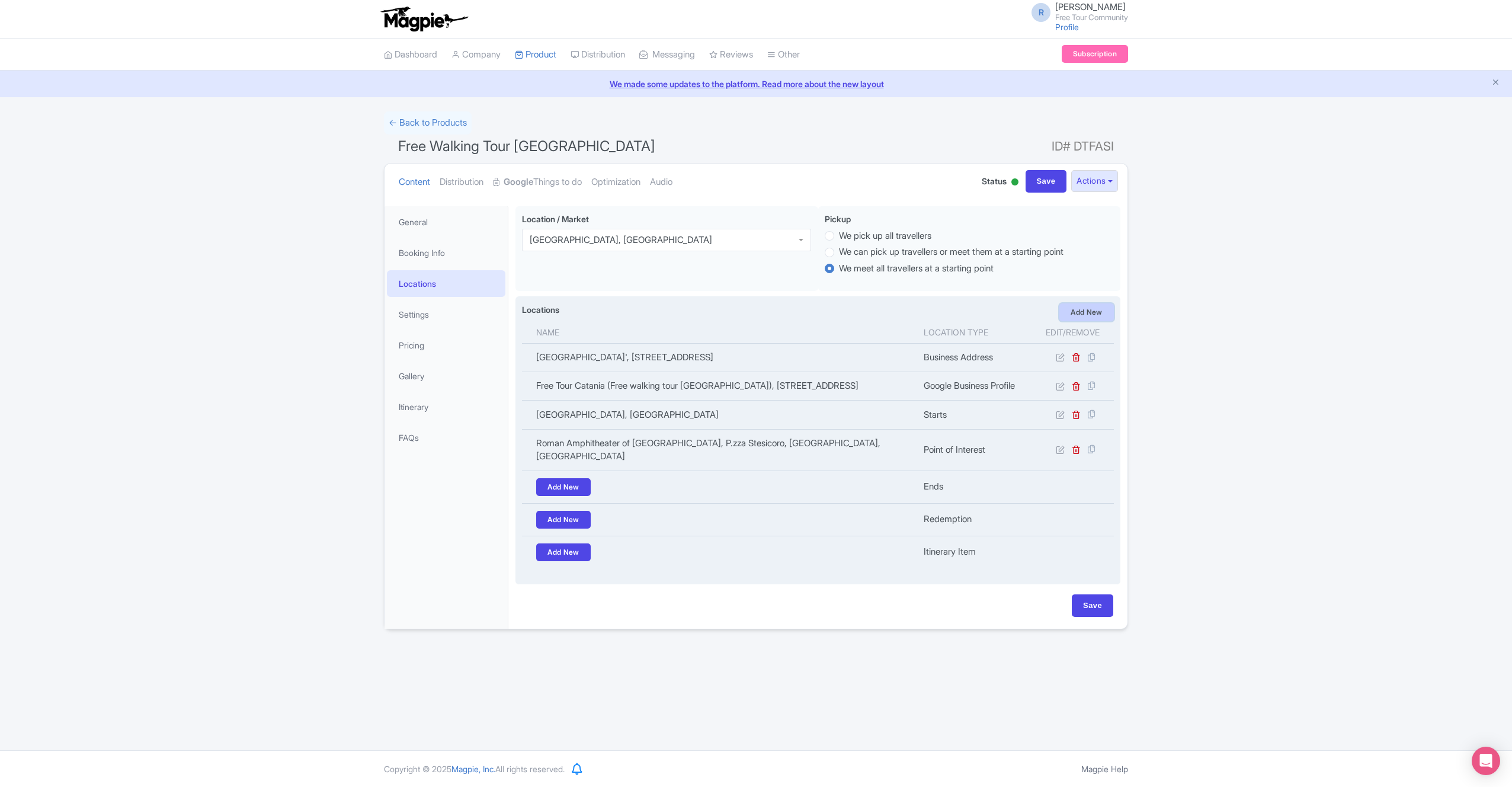
click at [1073, 315] on link "Add New" at bounding box center [1086, 312] width 54 height 18
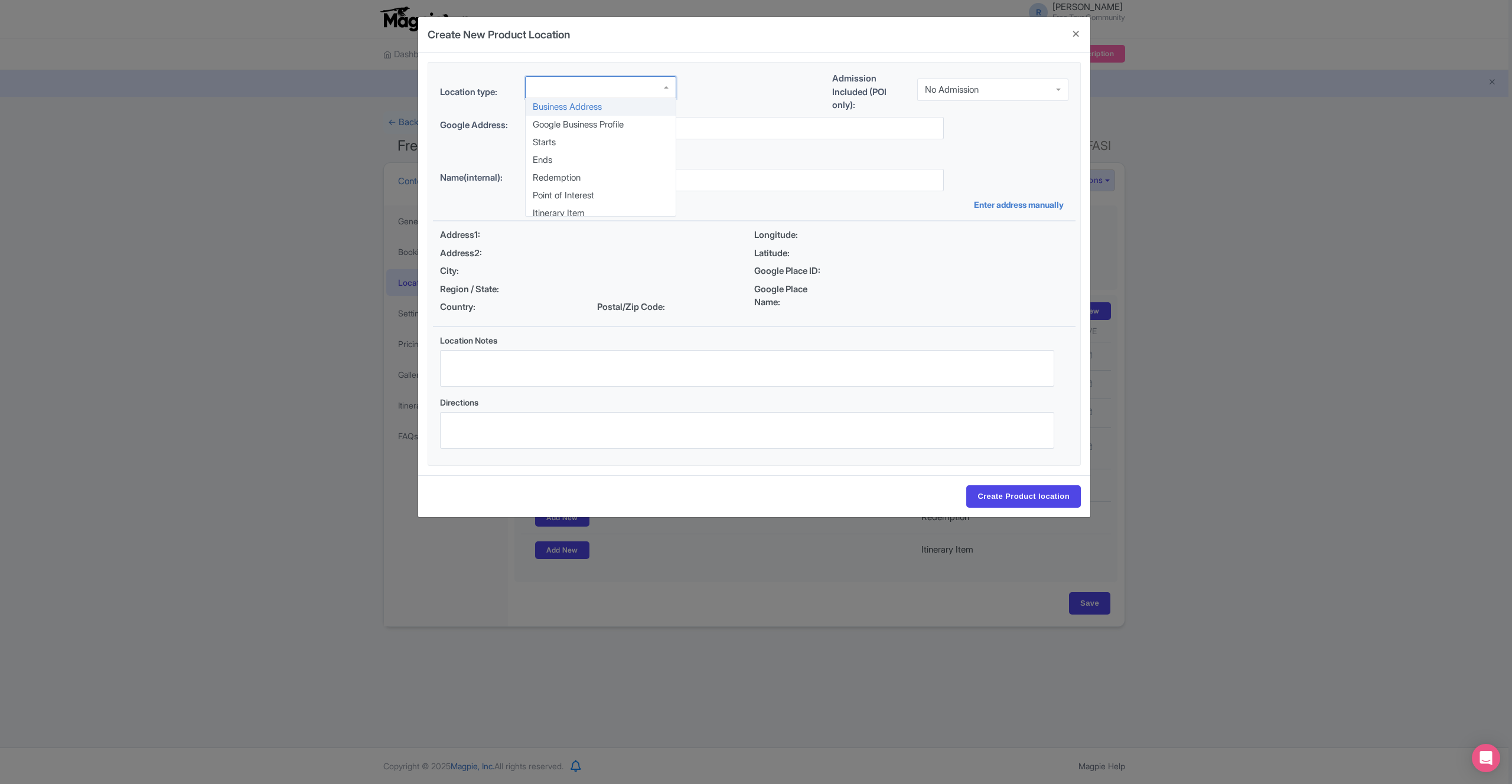
click at [591, 91] on div at bounding box center [601, 87] width 151 height 23
type input "e"
type input "poi"
click at [591, 131] on input "text" at bounding box center [734, 128] width 419 height 23
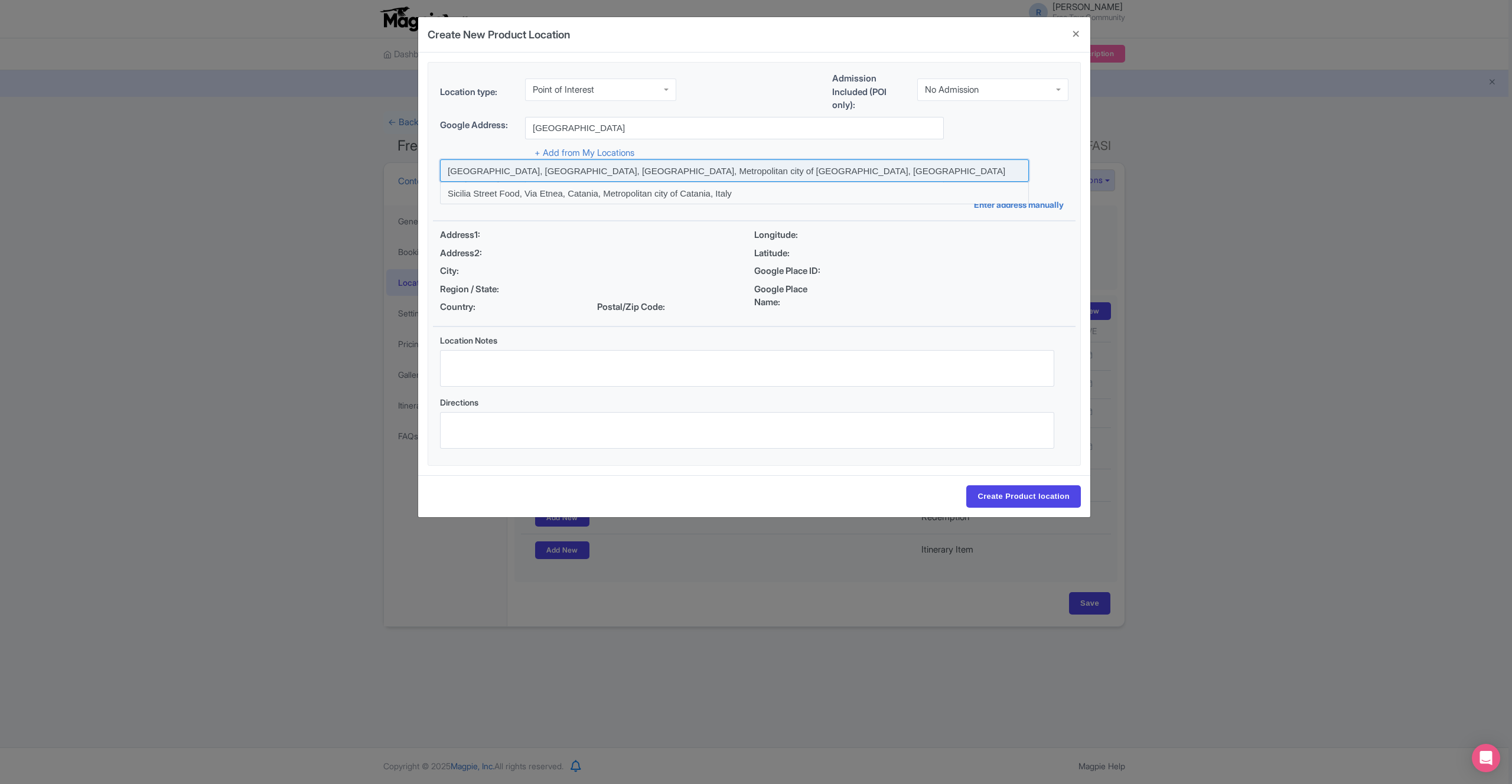
click at [725, 176] on input at bounding box center [734, 170] width 589 height 23
type input "Etnea Street Apartment, Via Etnea, Catania, Metropolitan city of Catania, Italy"
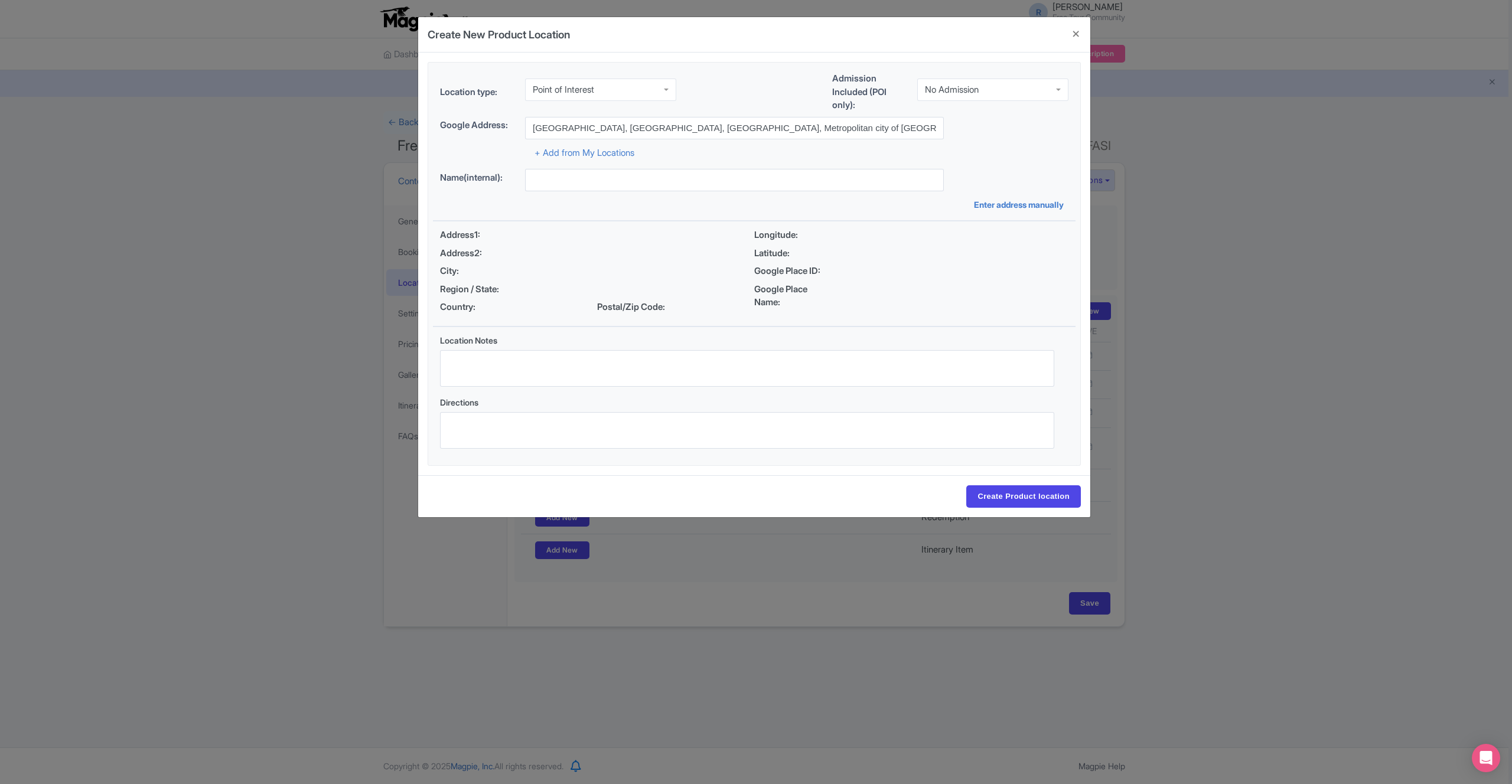
type input "Etnea Street Apartment, Via Etnea, 228, 95131 Catania CT, Italy"
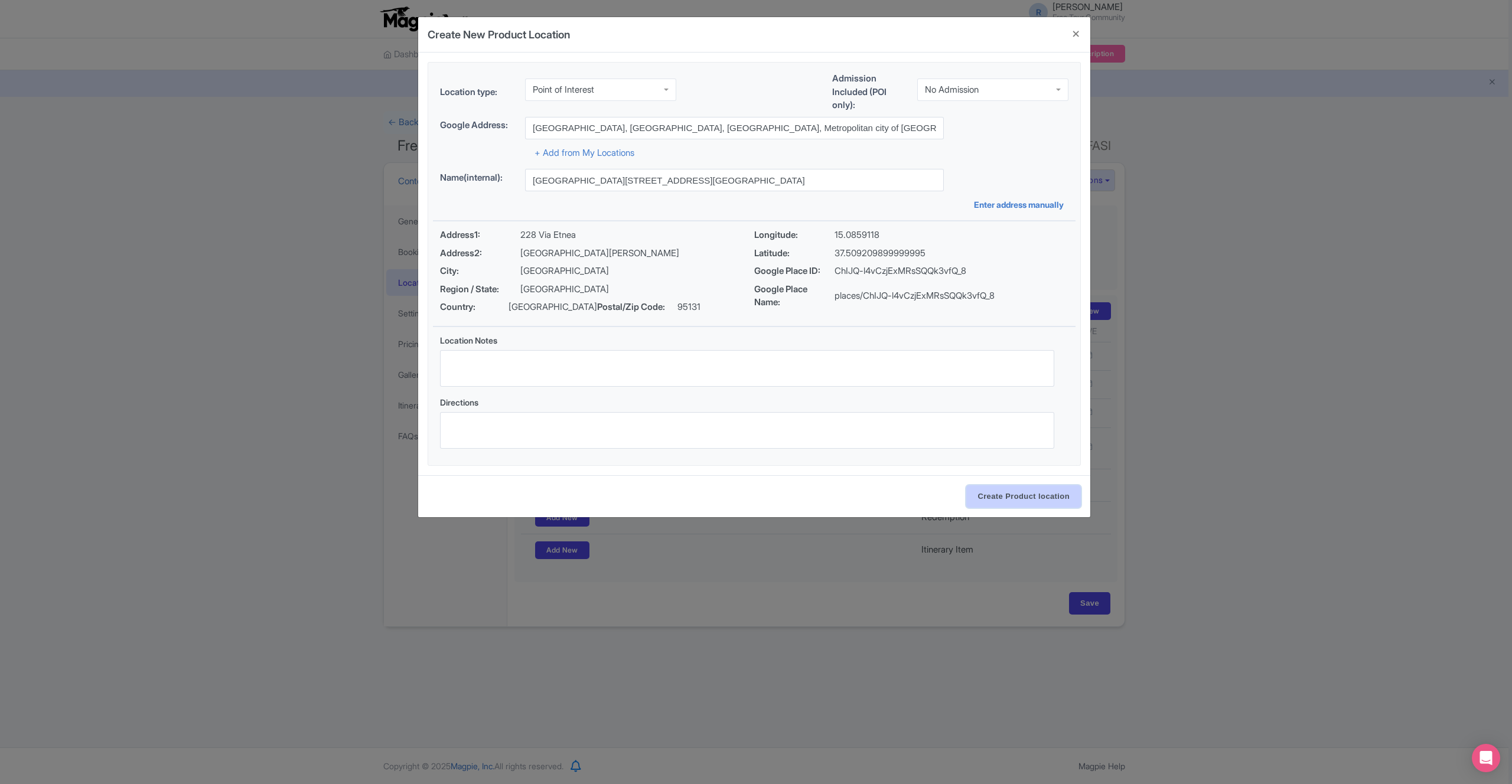
click at [1018, 501] on input "Create Product location" at bounding box center [1023, 496] width 115 height 23
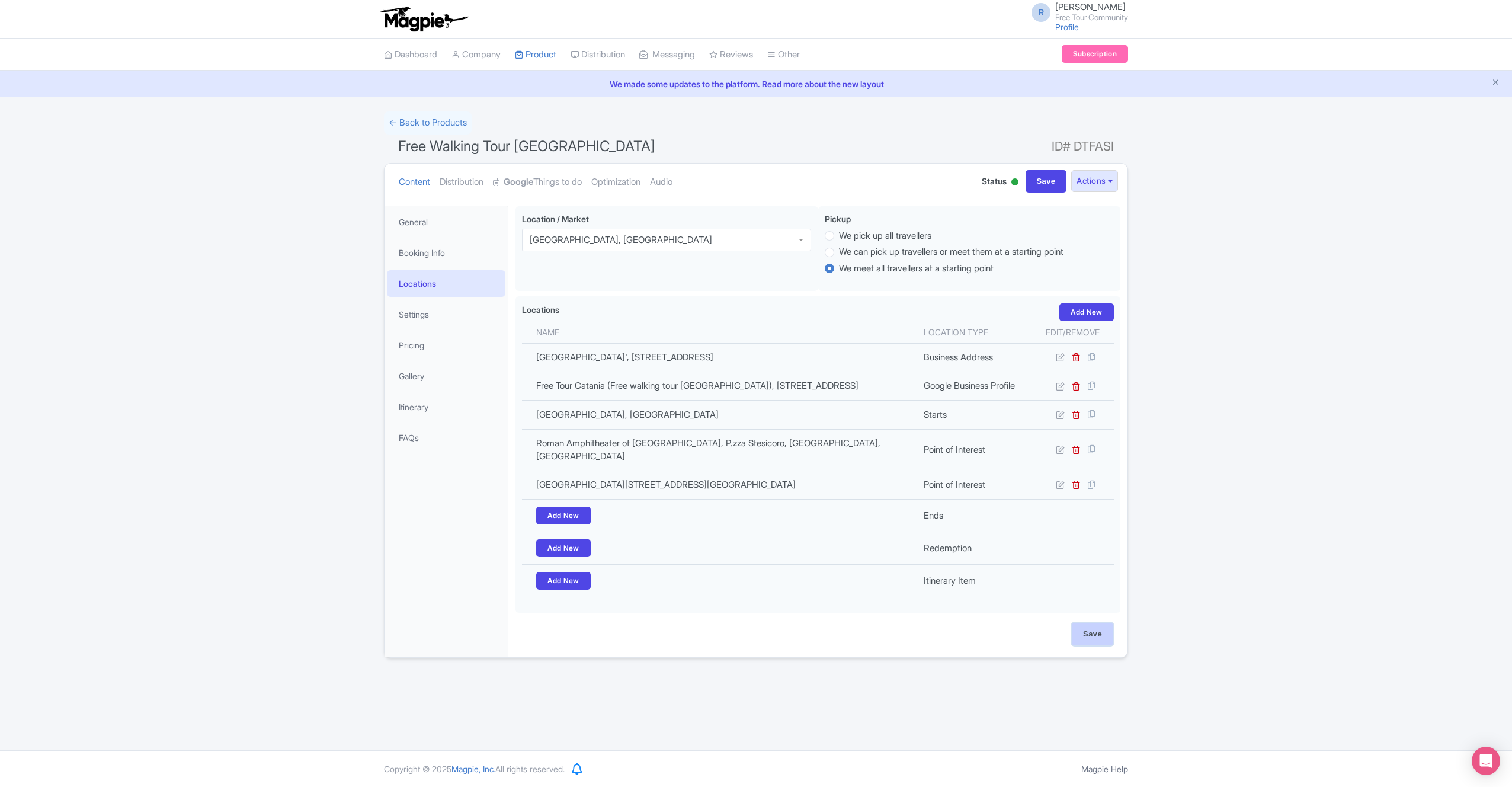
click at [1097, 644] on input "Save" at bounding box center [1093, 634] width 42 height 23
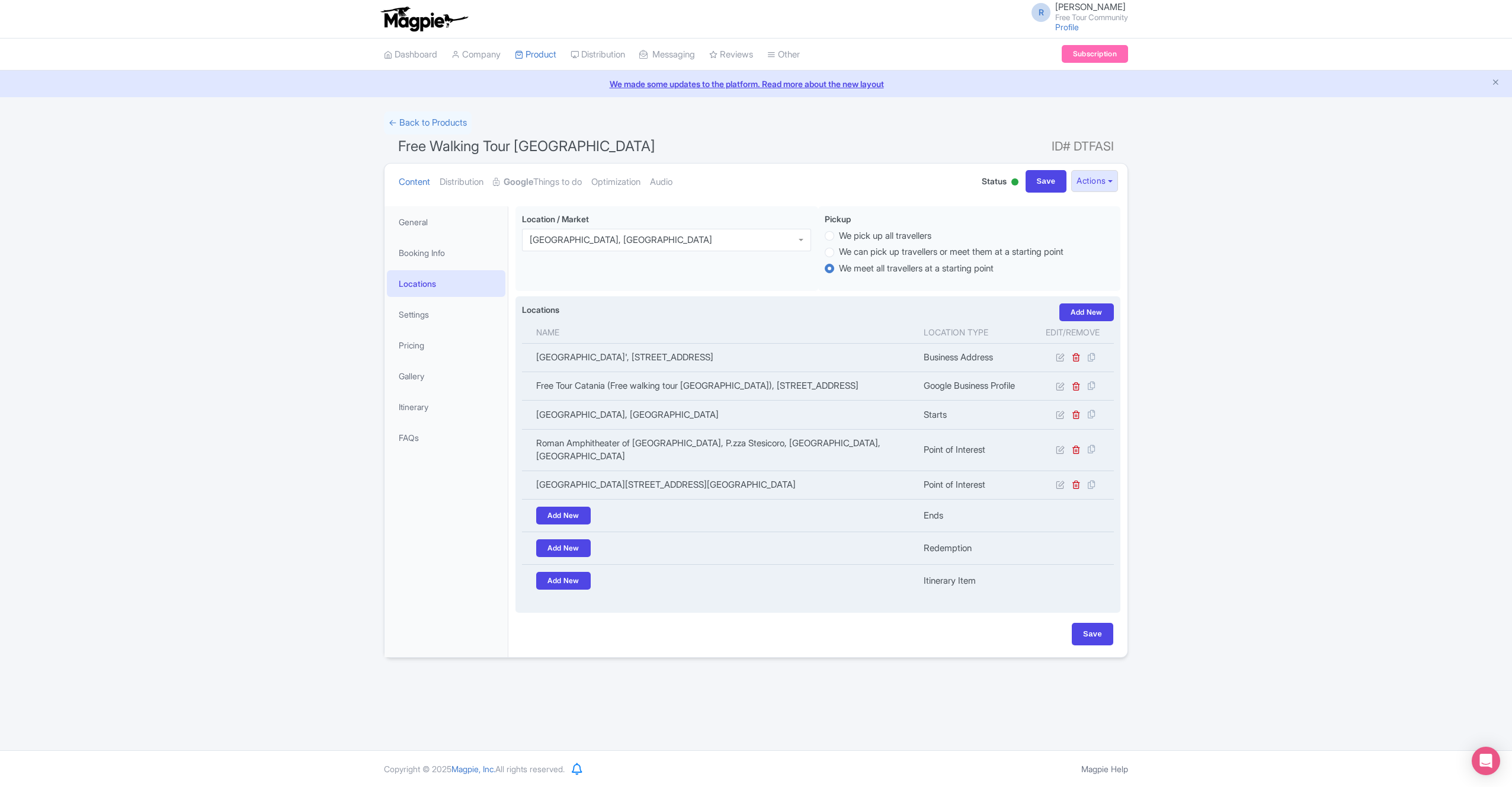
type input "Update Product"
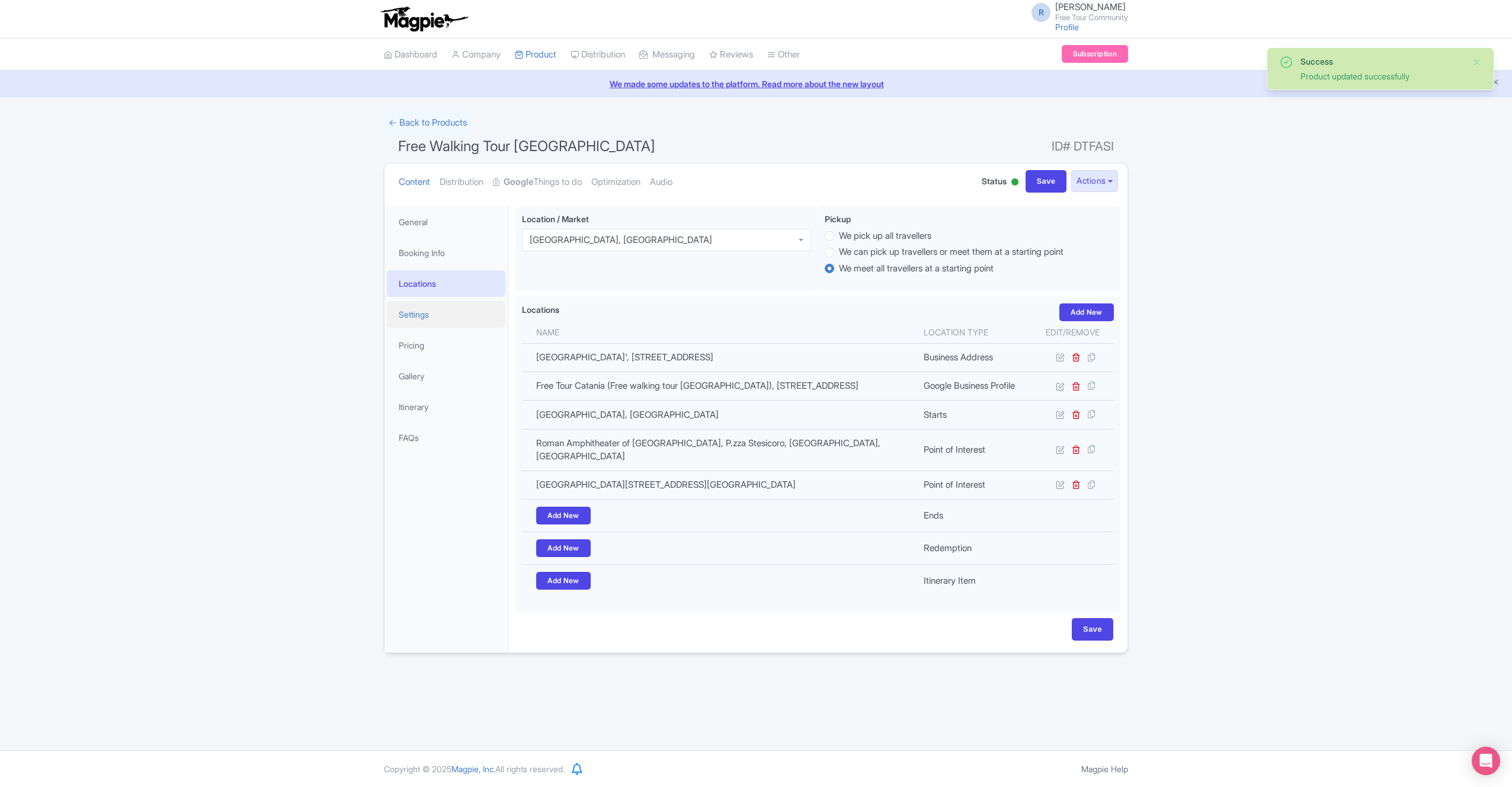
click at [445, 321] on link "Settings" at bounding box center [446, 315] width 119 height 27
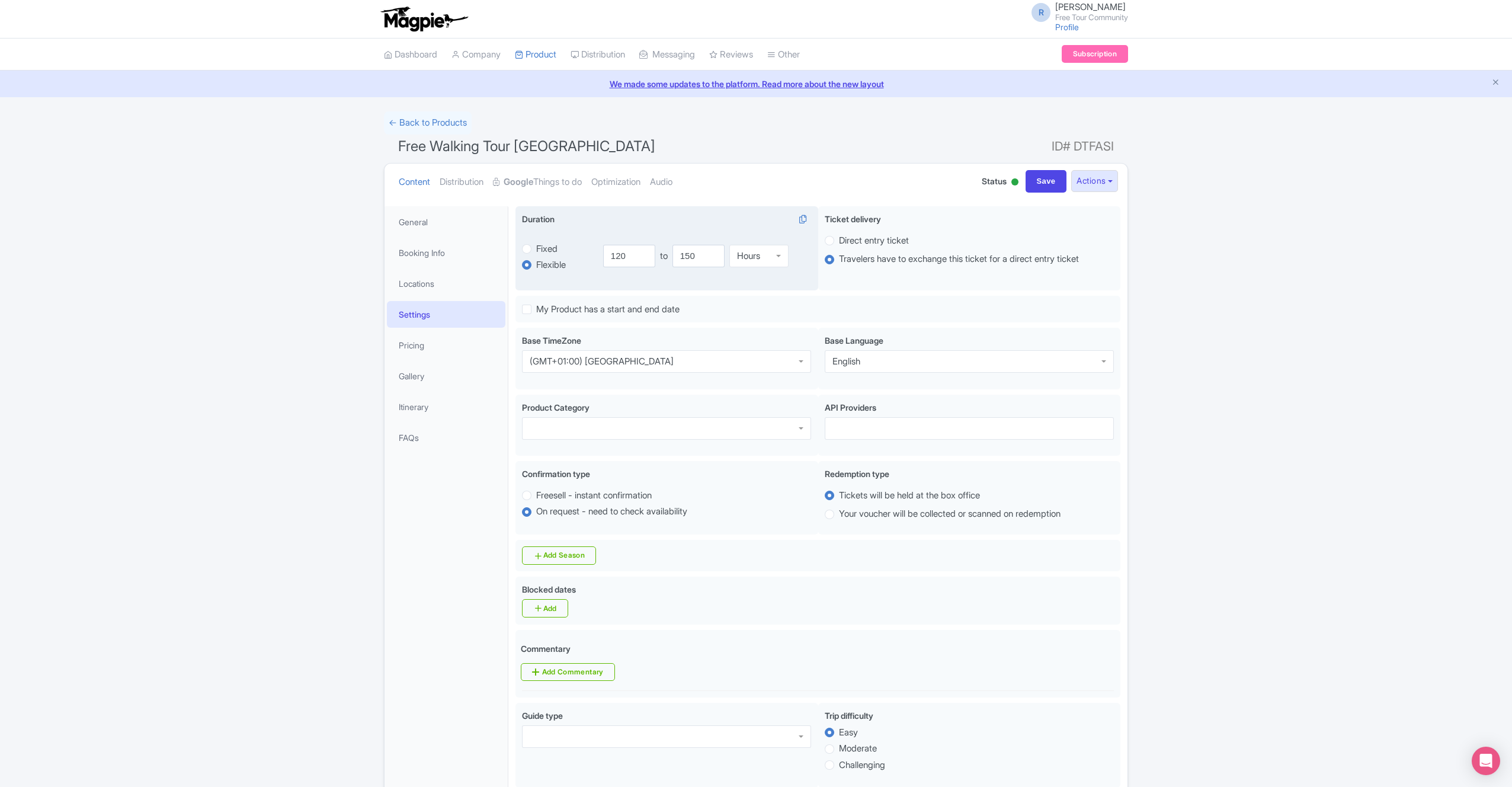
click at [536, 247] on label "Fixed" at bounding box center [546, 249] width 21 height 13
click at [536, 247] on input "Fixed" at bounding box center [542, 247] width 12 height 12
radio input "true"
click at [641, 261] on input "120" at bounding box center [663, 256] width 75 height 23
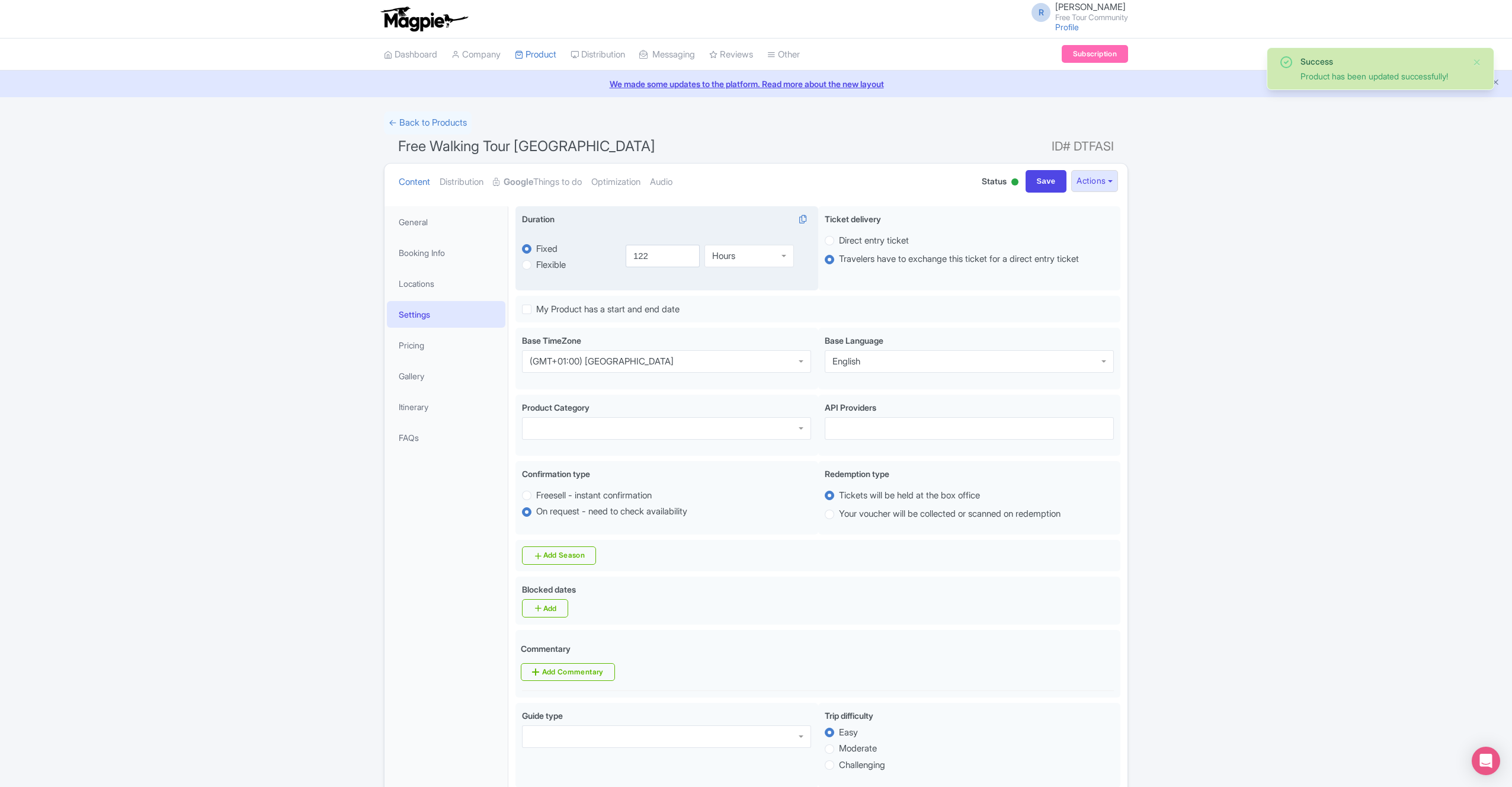
click at [759, 269] on div "122 Hours Hours" at bounding box center [715, 256] width 193 height 55
click at [754, 263] on div "Hours" at bounding box center [749, 253] width 89 height 23
click at [657, 263] on input "122" at bounding box center [663, 256] width 75 height 23
click at [669, 254] on input "-18" at bounding box center [663, 256] width 75 height 23
click at [669, 254] on input "-18" at bounding box center [663, 256] width 75 height 23
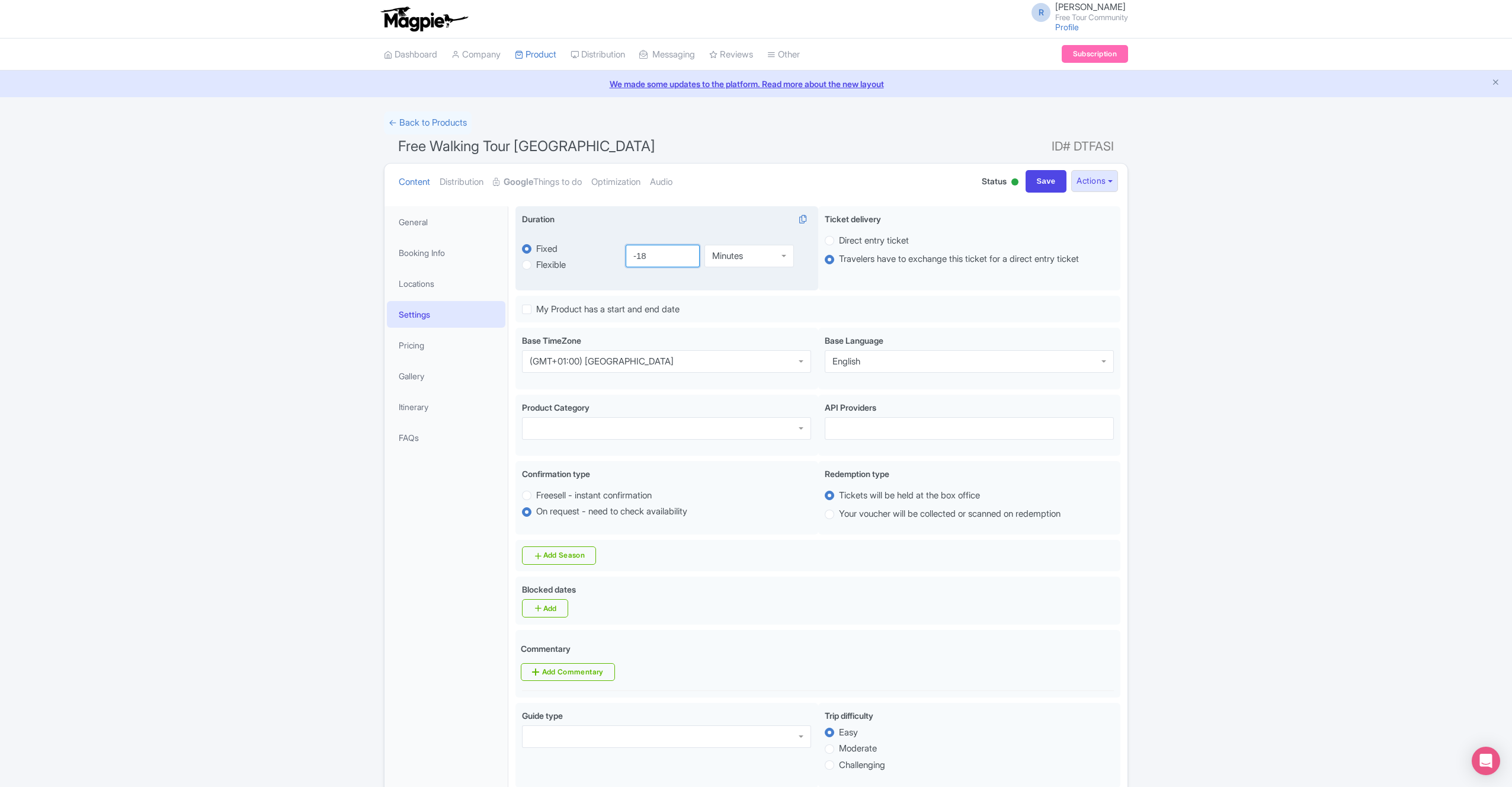
click at [669, 254] on input "-18" at bounding box center [663, 256] width 75 height 23
type input "120"
click at [732, 228] on div "120 Minutes Minutes Minutes Hours Days" at bounding box center [715, 256] width 193 height 55
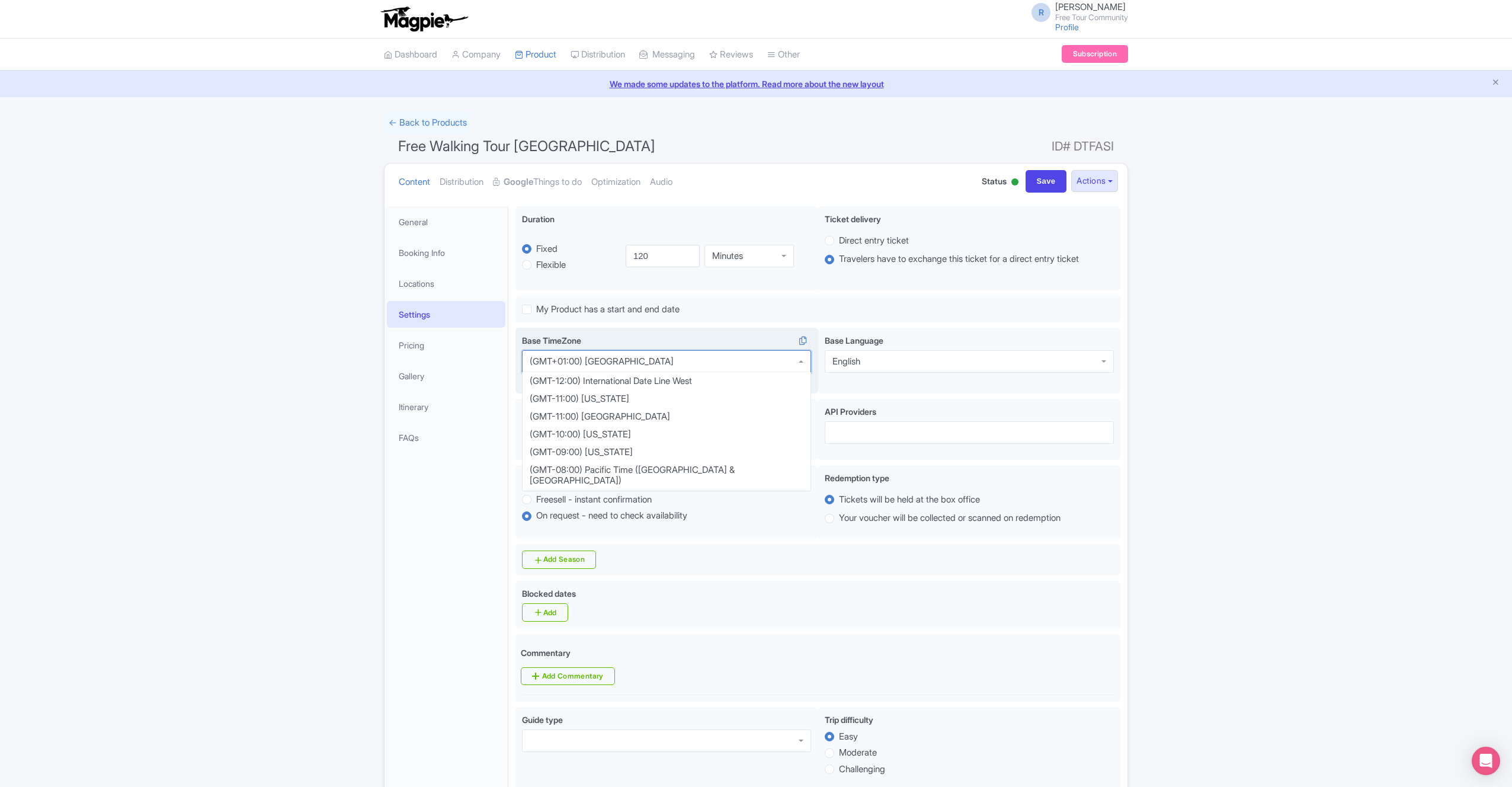
click at [666, 364] on div "(GMT+01:00) Copenhagen" at bounding box center [666, 361] width 289 height 23
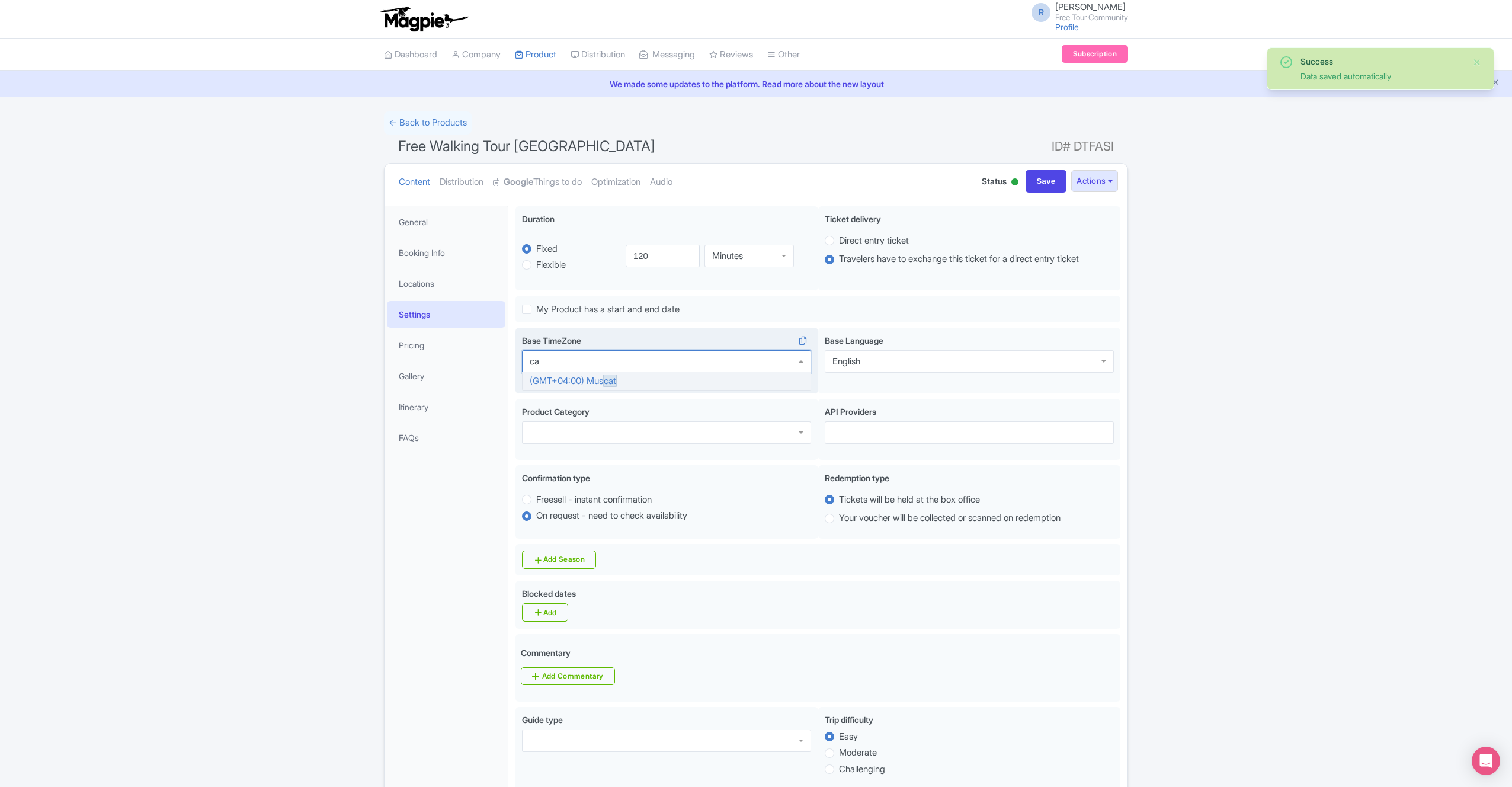
type input "c"
type input "s"
type input "i"
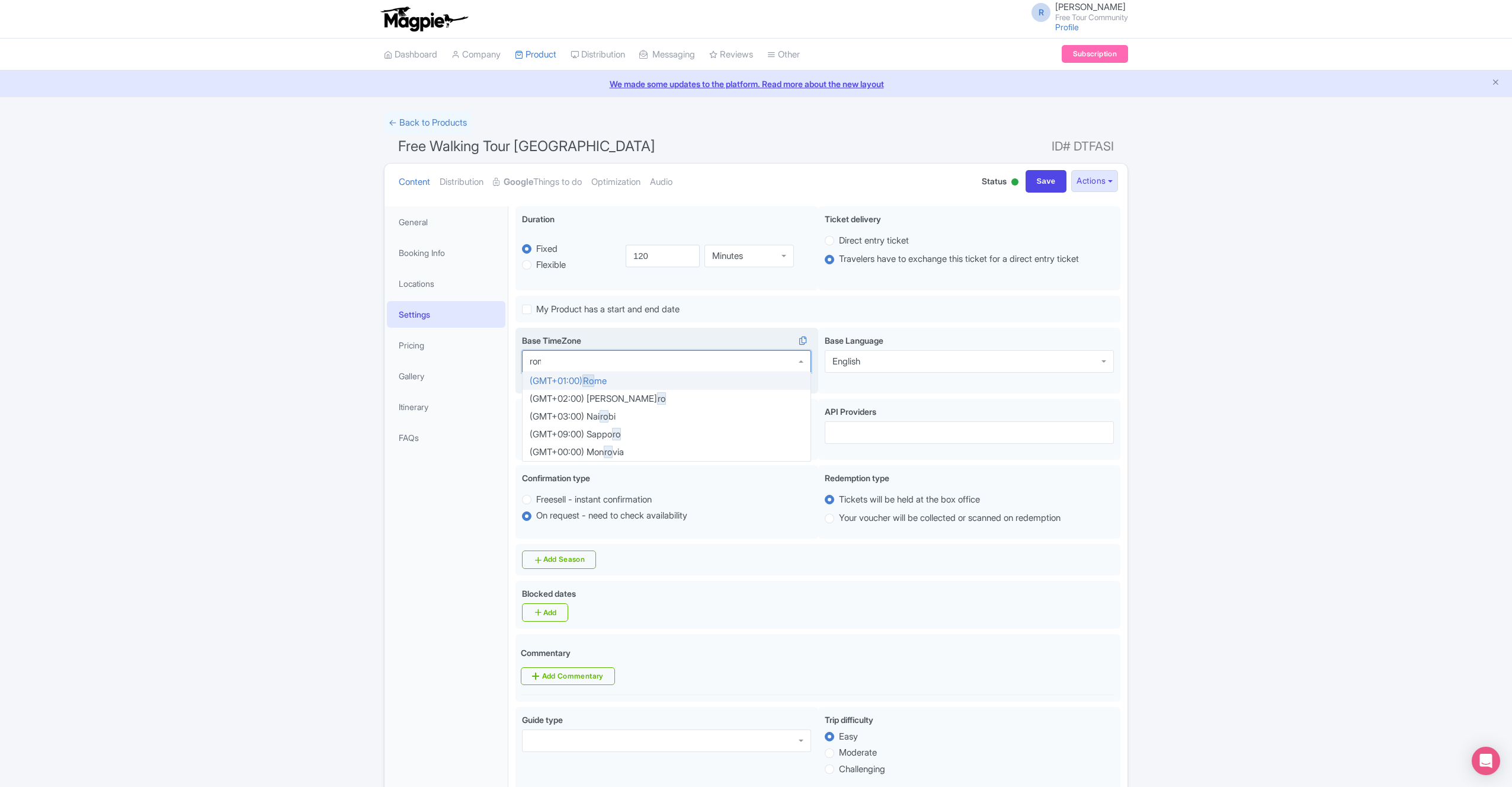
type input "rome"
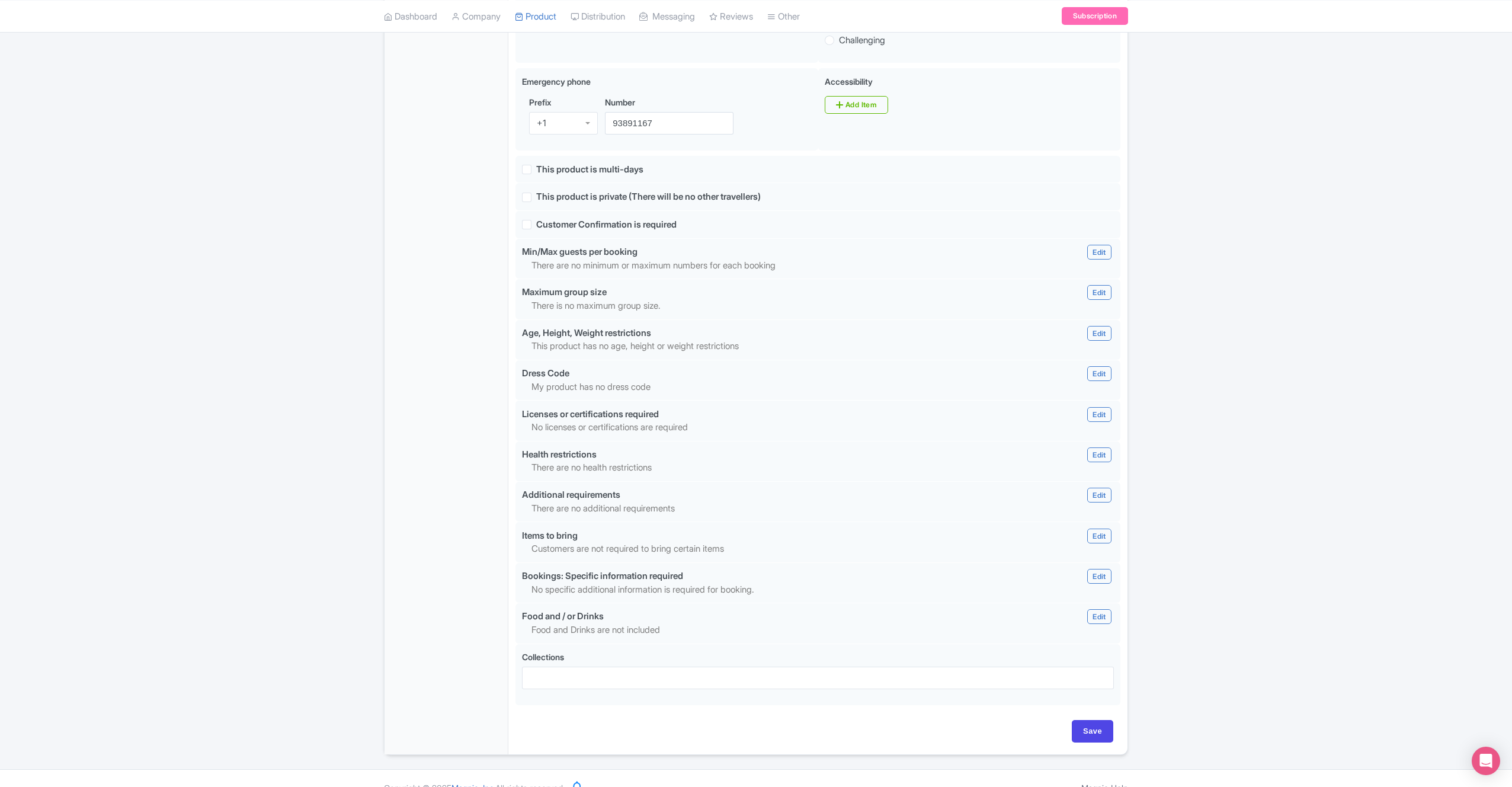
scroll to position [742, 0]
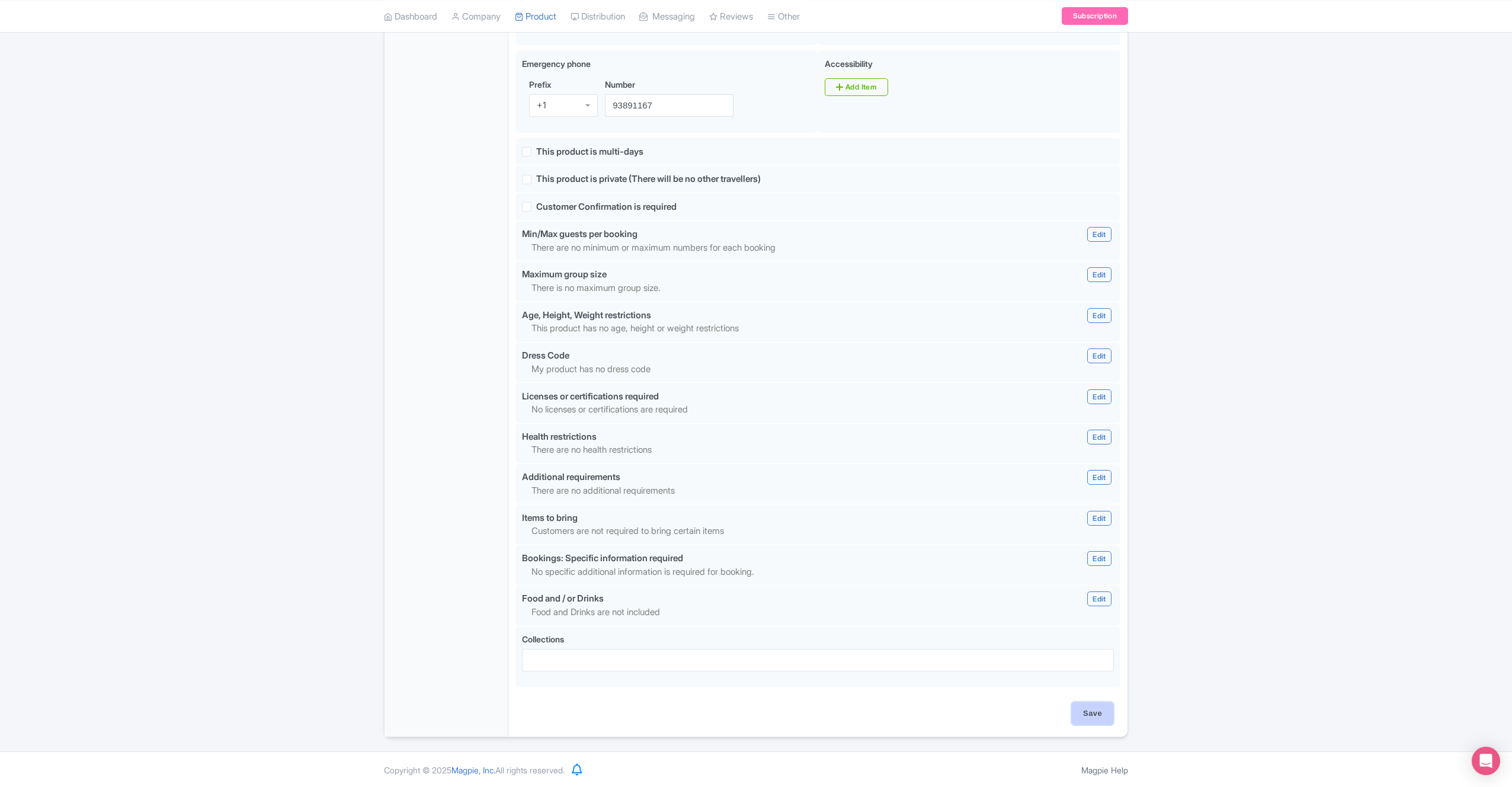
click at [1095, 707] on input "Save" at bounding box center [1093, 714] width 42 height 23
type input "Update Product"
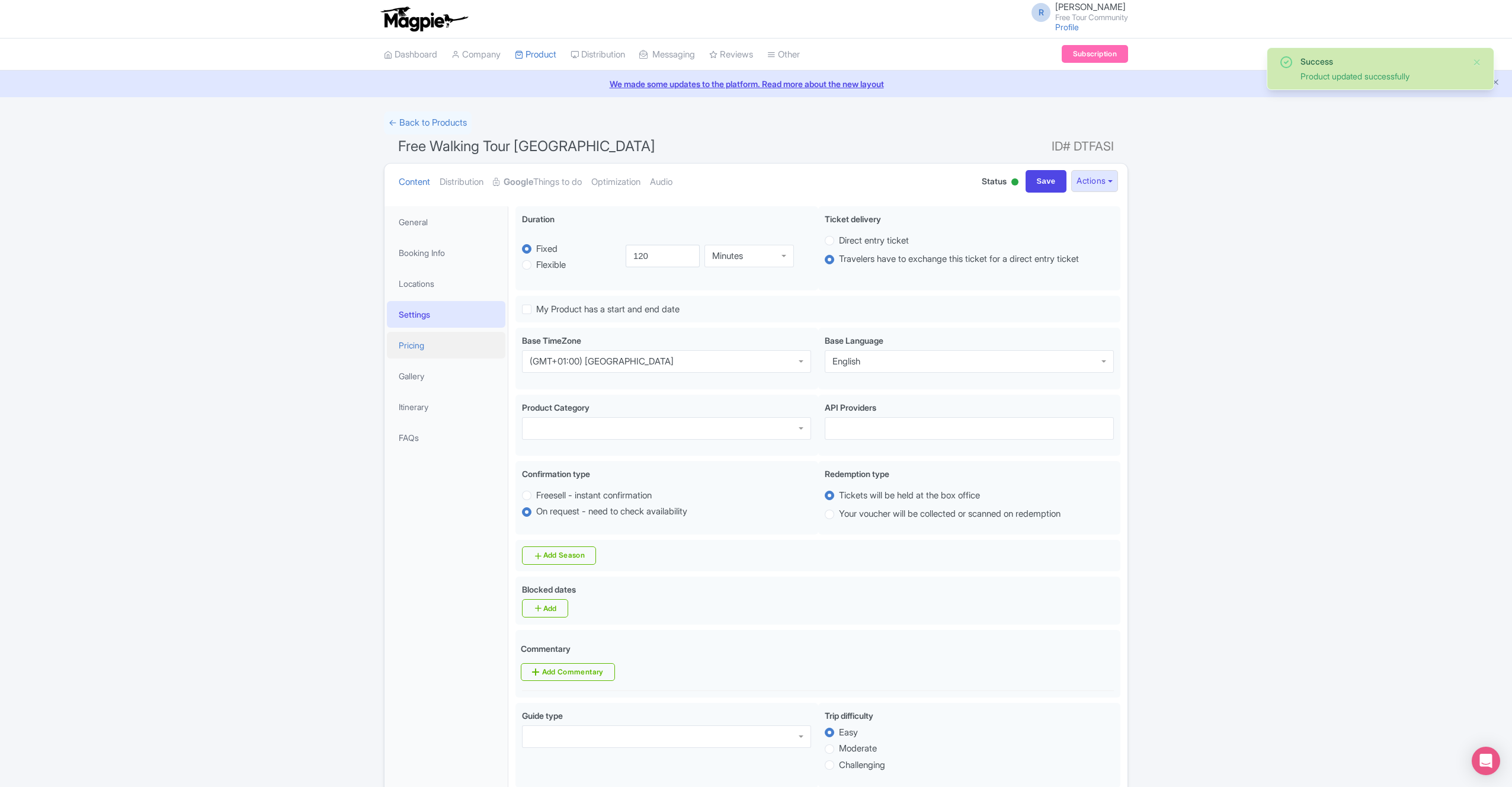
click at [426, 351] on link "Pricing" at bounding box center [446, 345] width 119 height 27
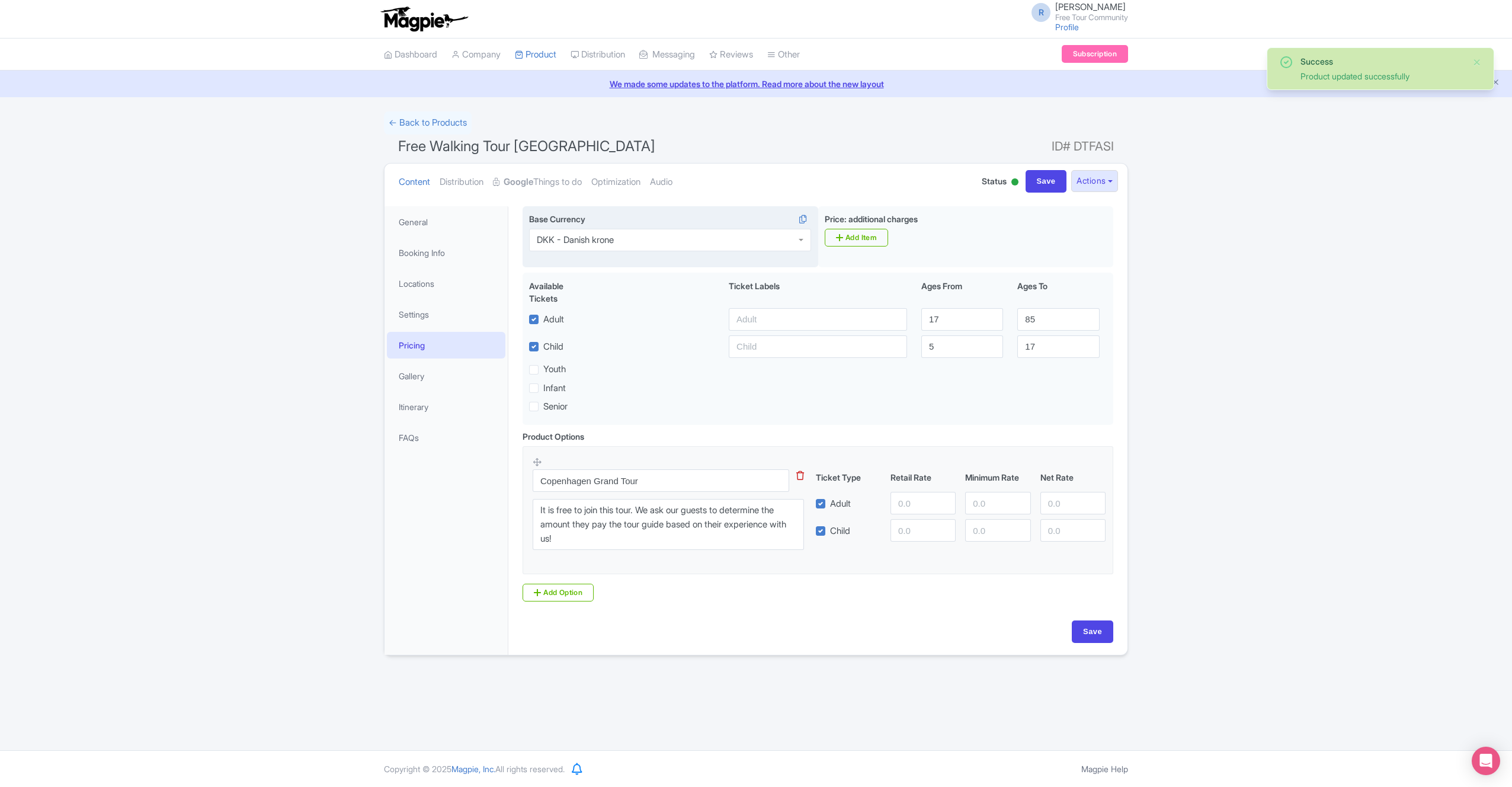
click at [628, 247] on div "DKK - Danish krone" at bounding box center [670, 240] width 282 height 23
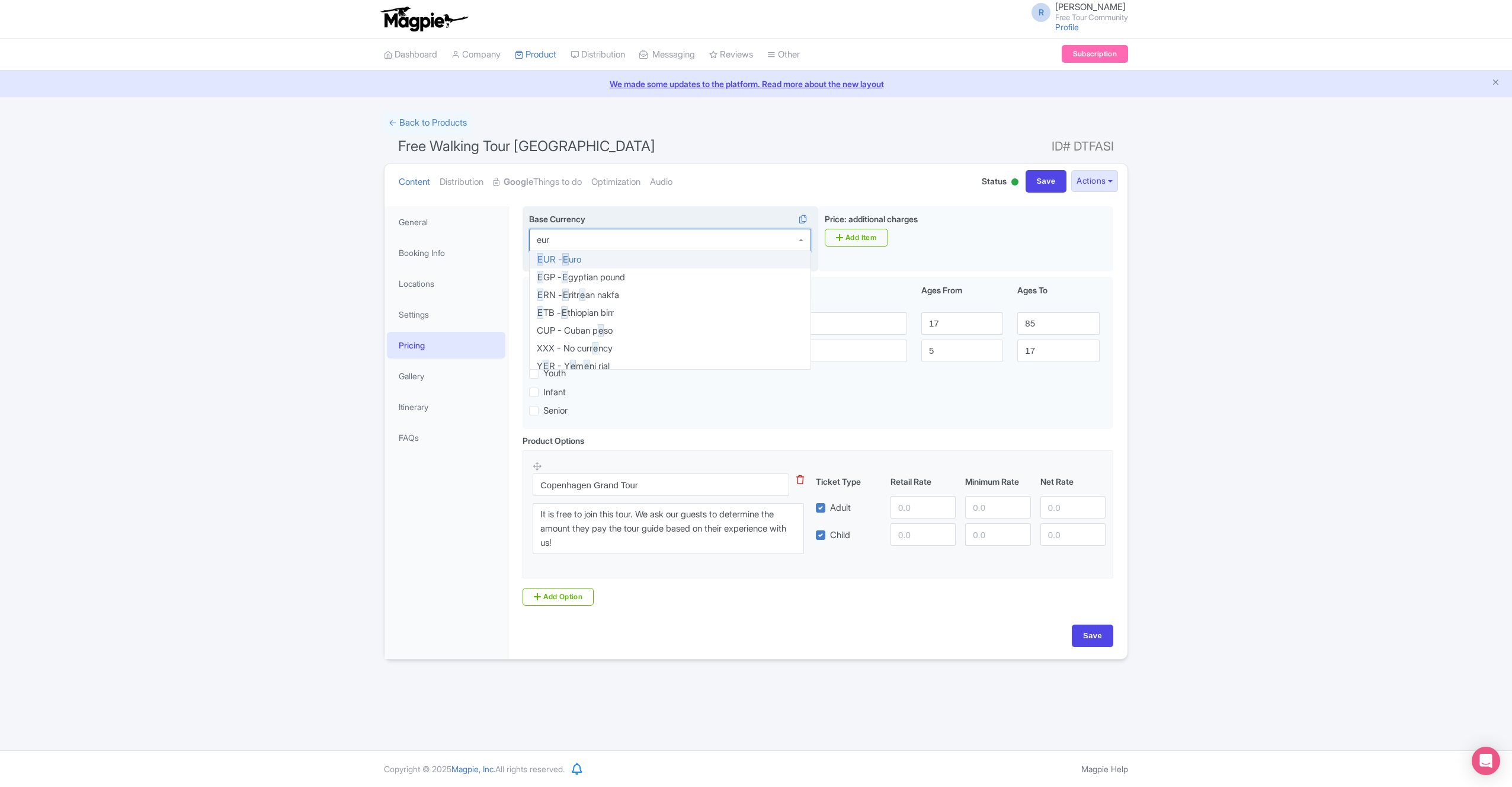
type input "euro"
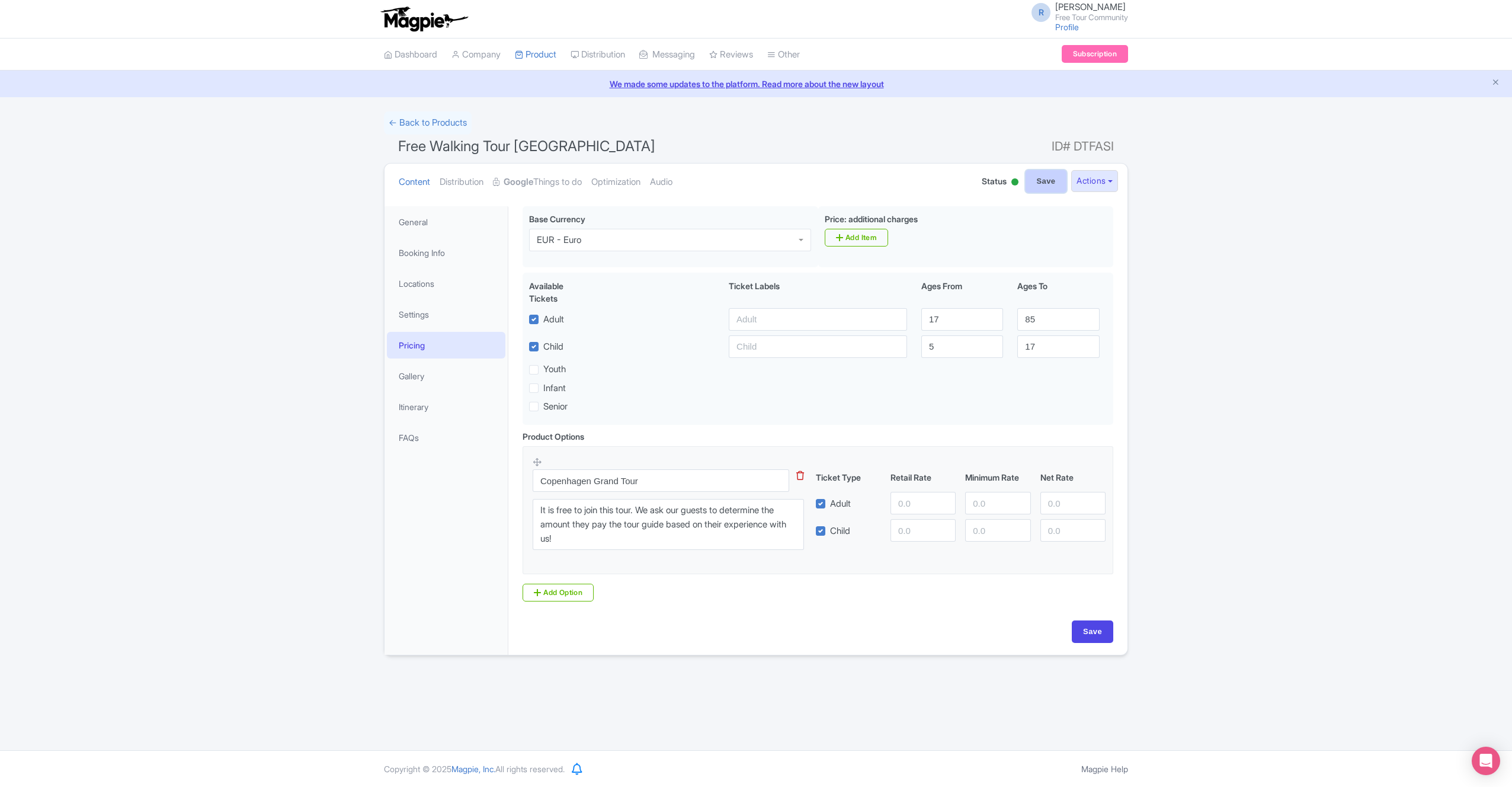
click at [1037, 179] on input "Save" at bounding box center [1046, 181] width 42 height 23
type input "Saving..."
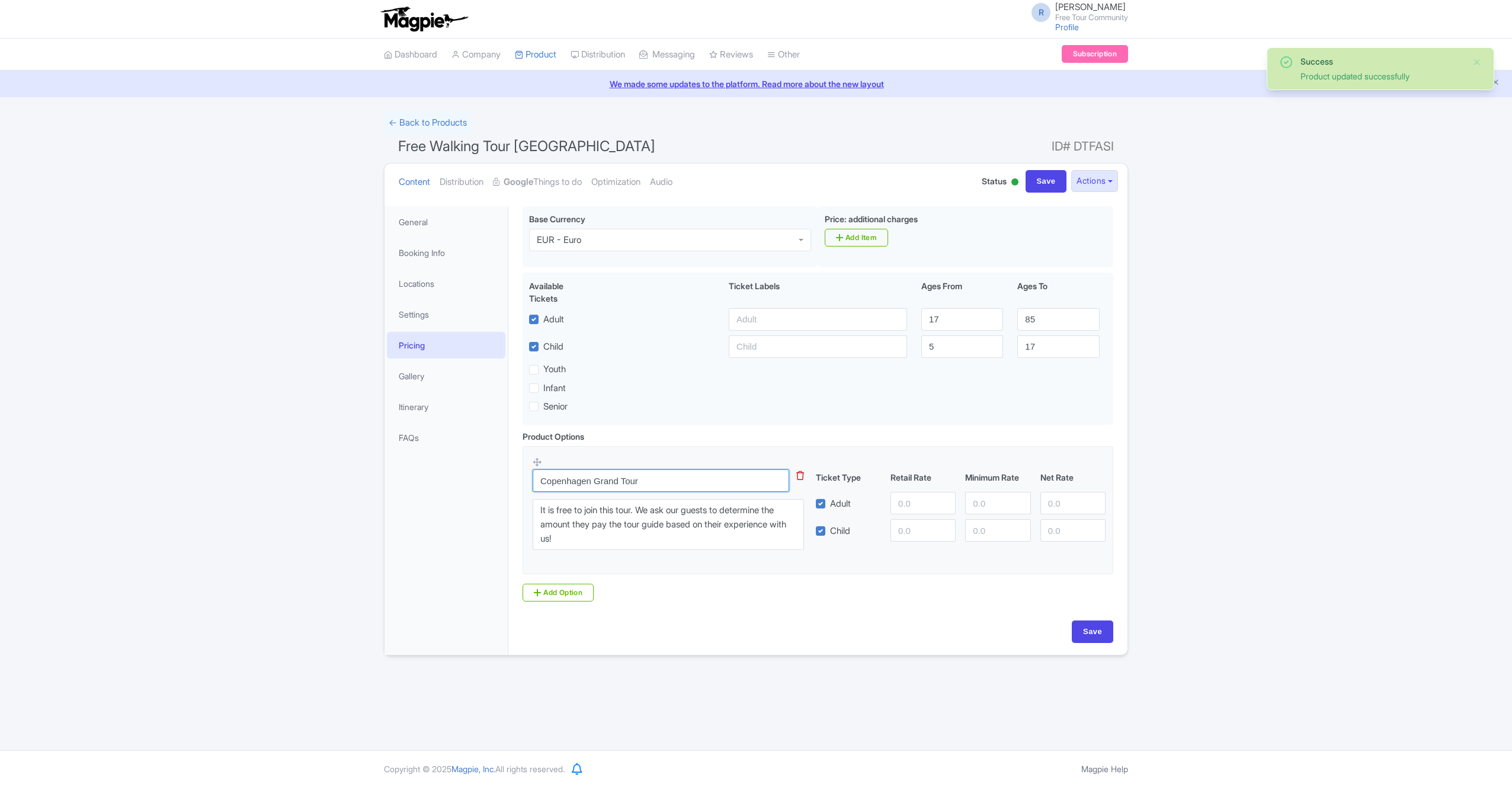
click at [589, 483] on input "Copenhagen Grand Tour" at bounding box center [661, 480] width 256 height 23
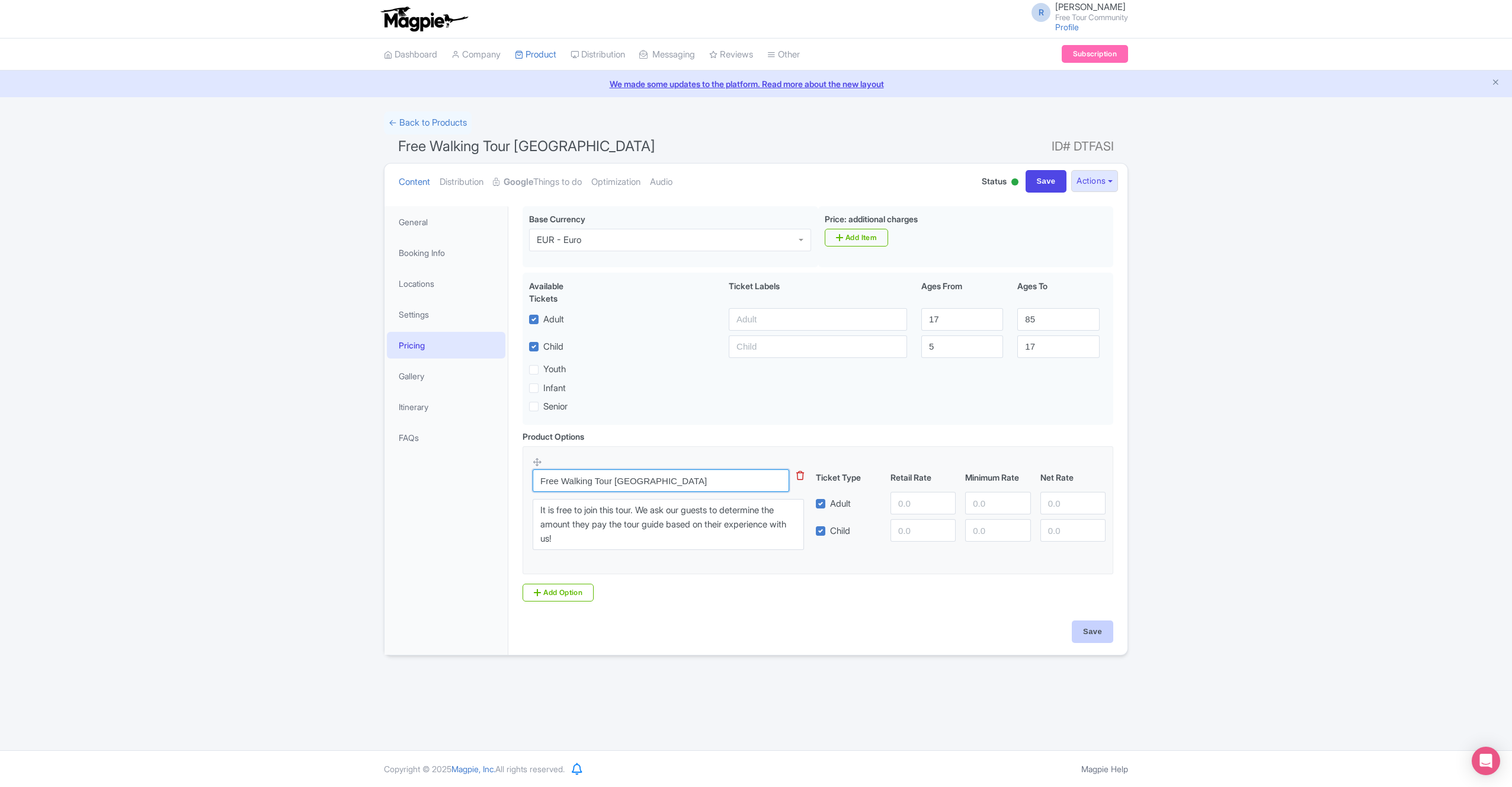
type input "Free Walking Tour [GEOGRAPHIC_DATA]"
click at [1097, 635] on input "Save" at bounding box center [1093, 632] width 42 height 23
type input "Saving..."
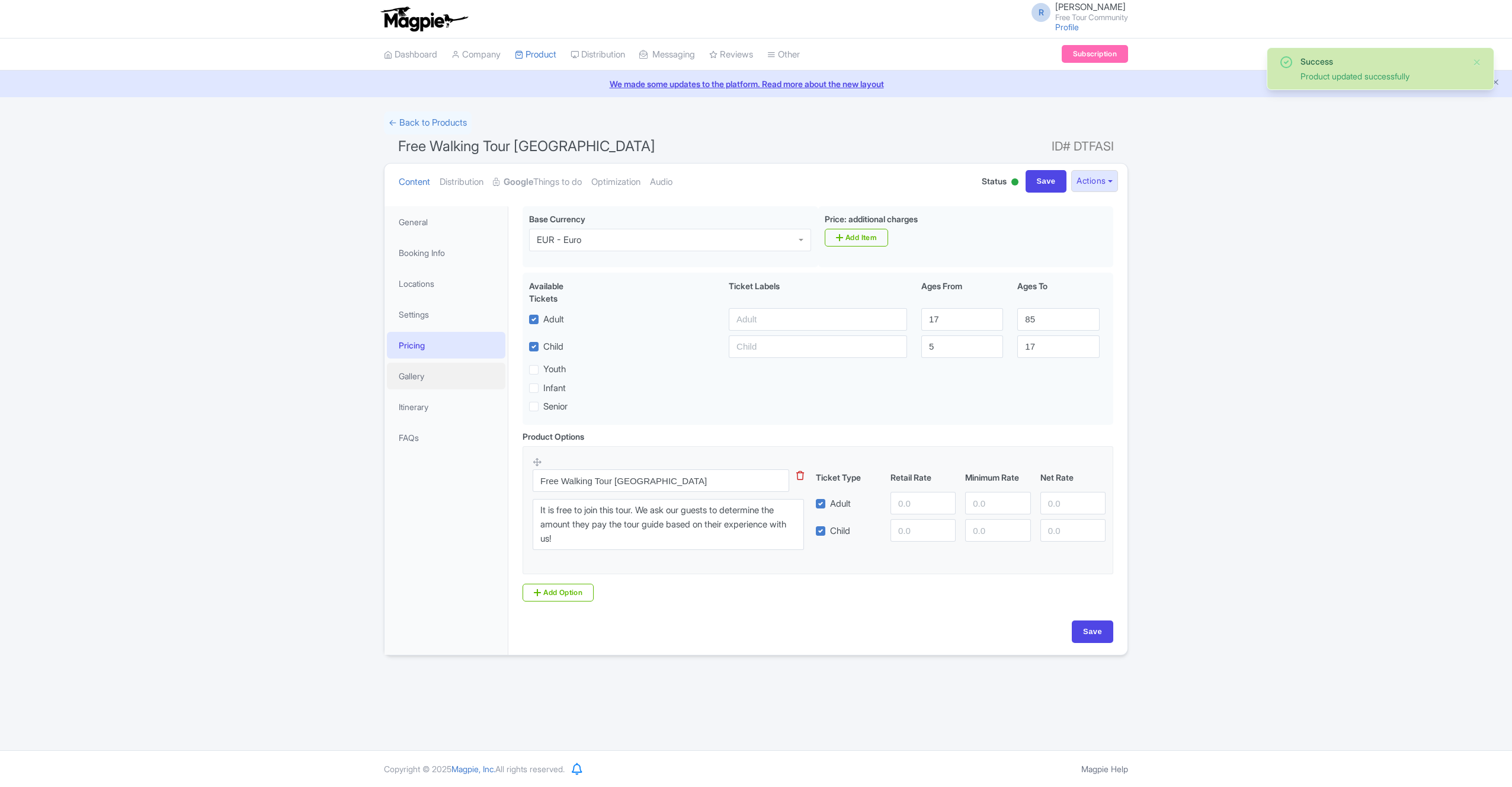
click at [439, 381] on link "Gallery" at bounding box center [446, 376] width 119 height 27
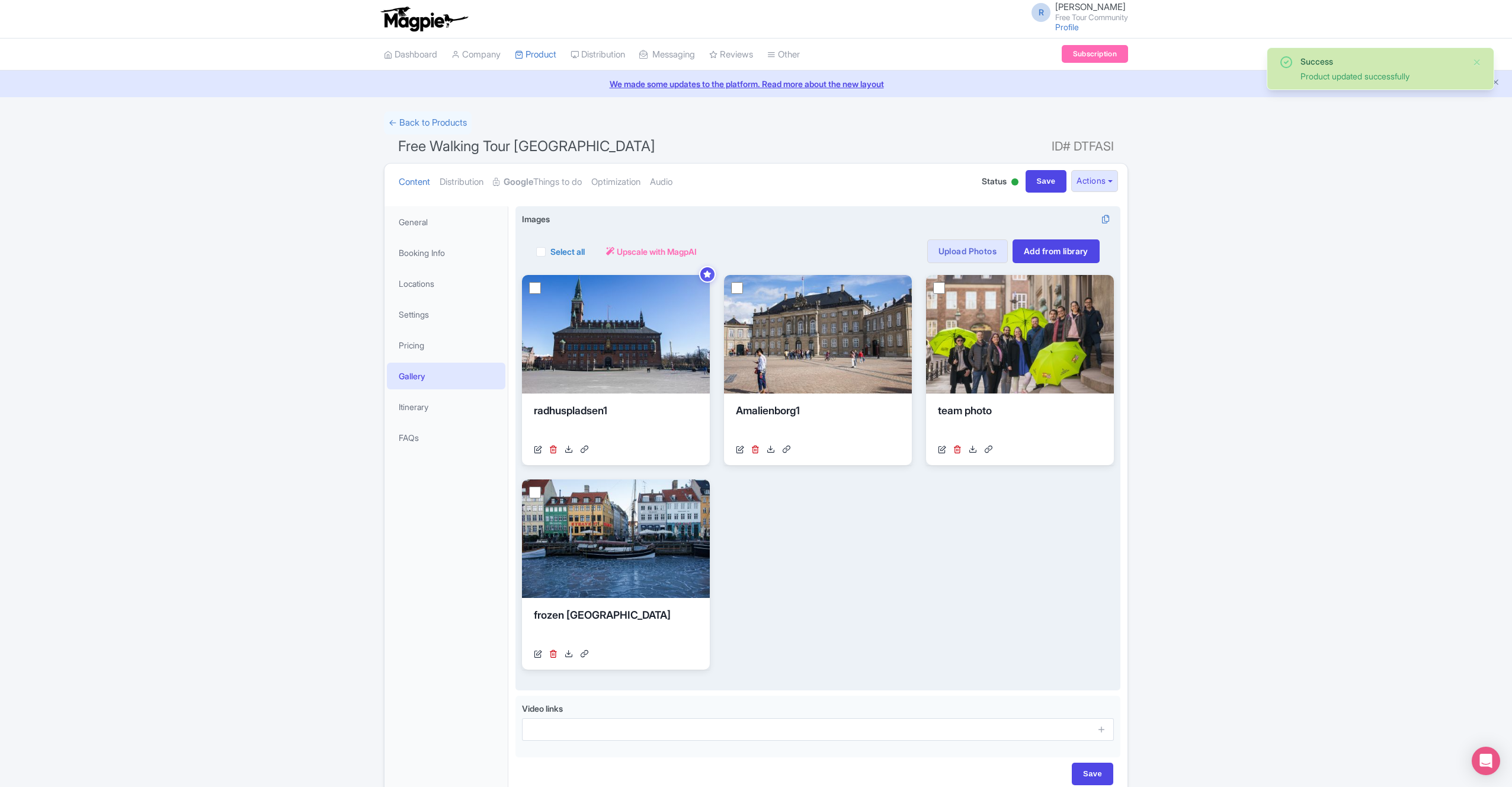
click at [551, 252] on label "Select all" at bounding box center [568, 252] width 34 height 12
click at [551, 252] on input "Select all" at bounding box center [554, 248] width 8 height 8
checkbox input "true"
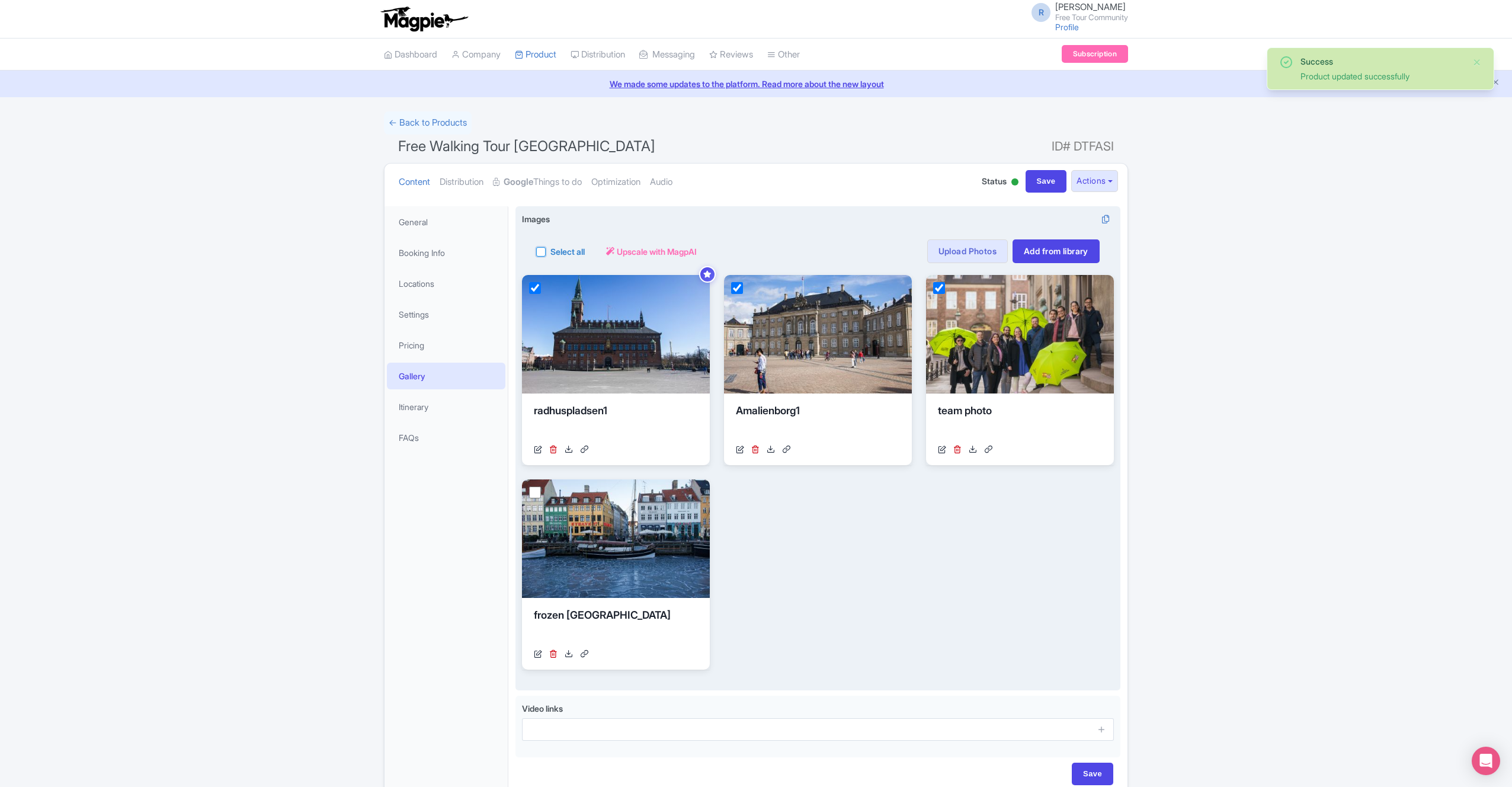
checkbox input "true"
click at [638, 258] on button "Actions" at bounding box center [620, 251] width 47 height 24
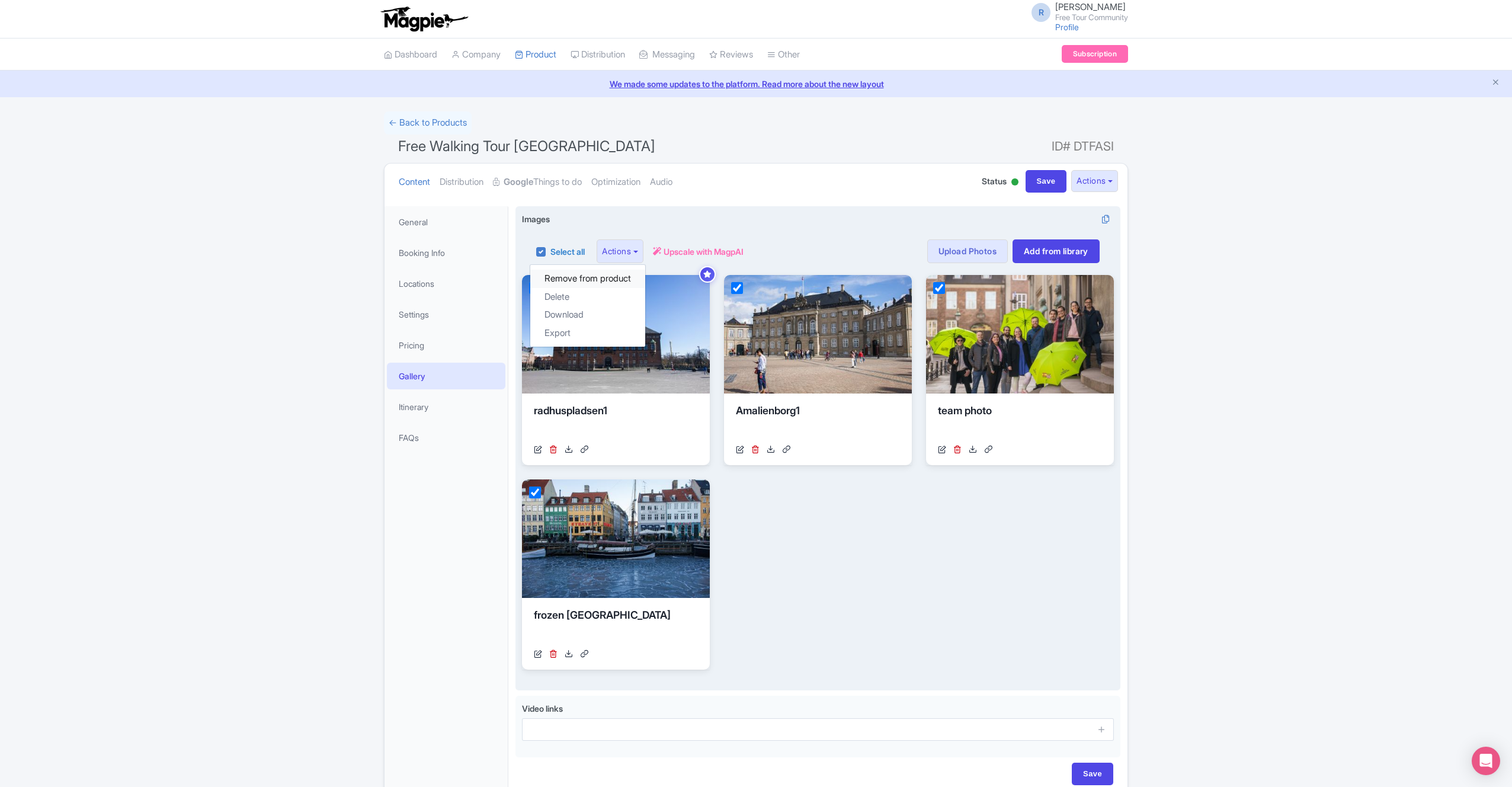
click at [624, 272] on link "Remove from product" at bounding box center [588, 279] width 115 height 18
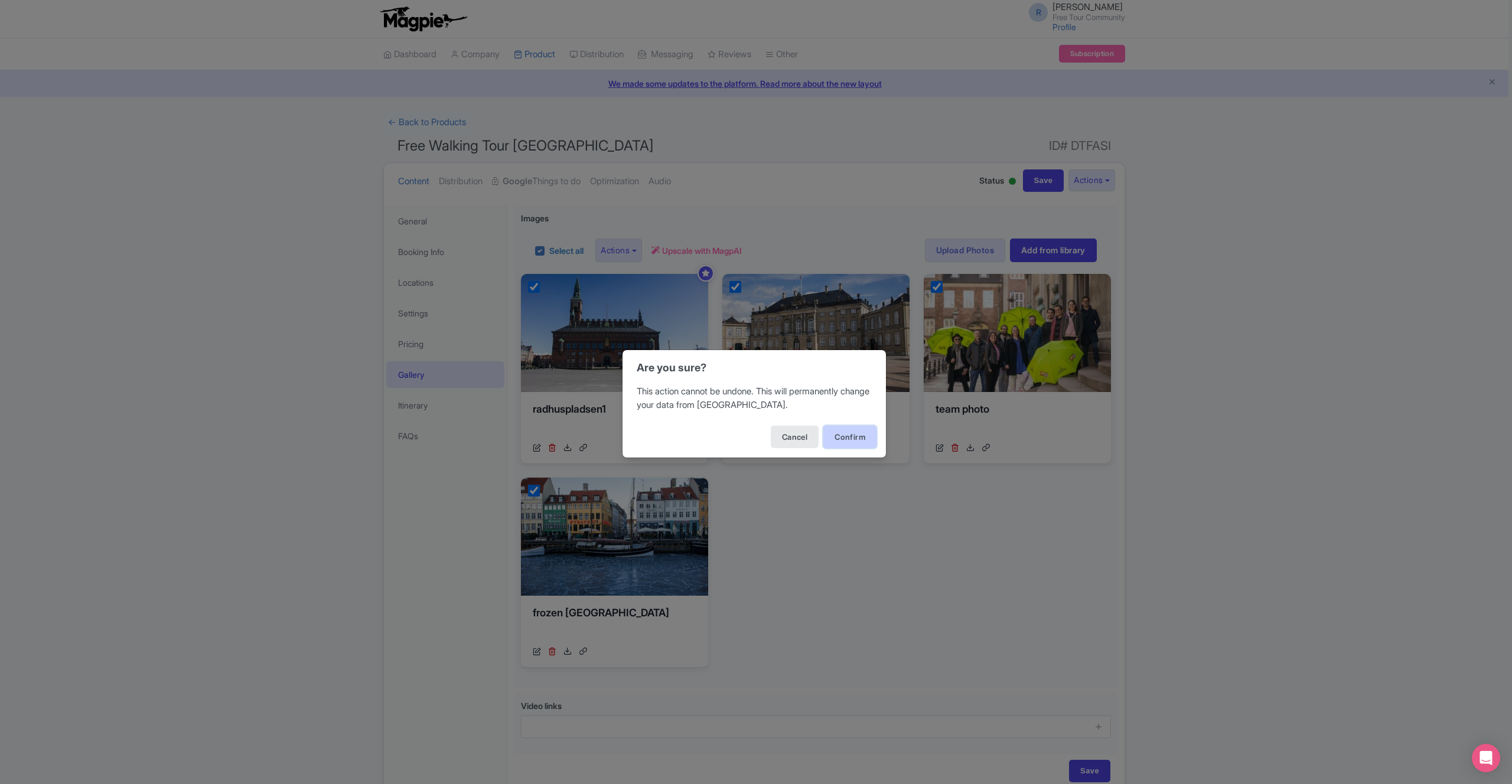
click at [862, 443] on button "Confirm" at bounding box center [850, 437] width 53 height 23
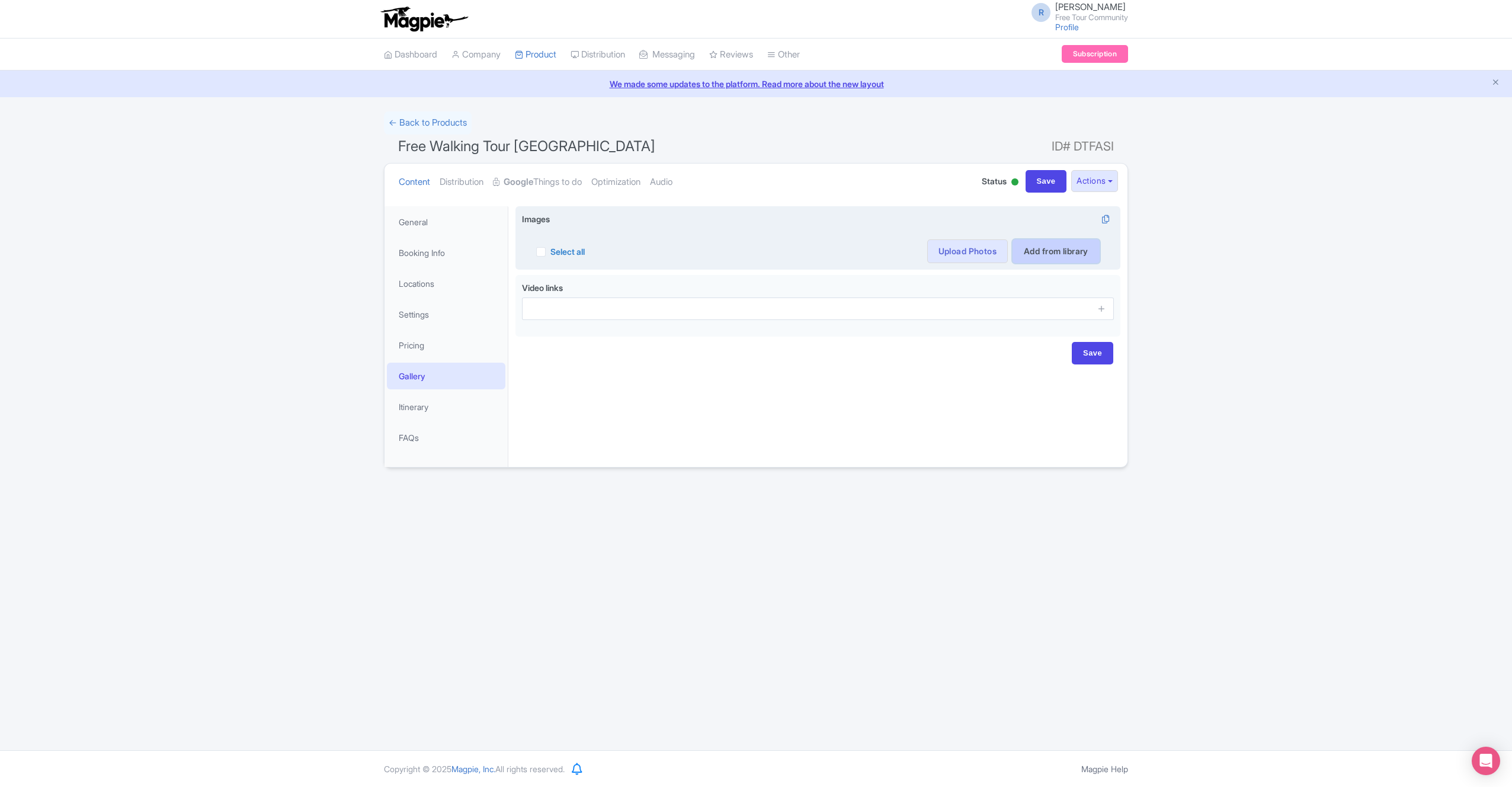
click at [1048, 259] on link "Add from library" at bounding box center [1056, 251] width 87 height 24
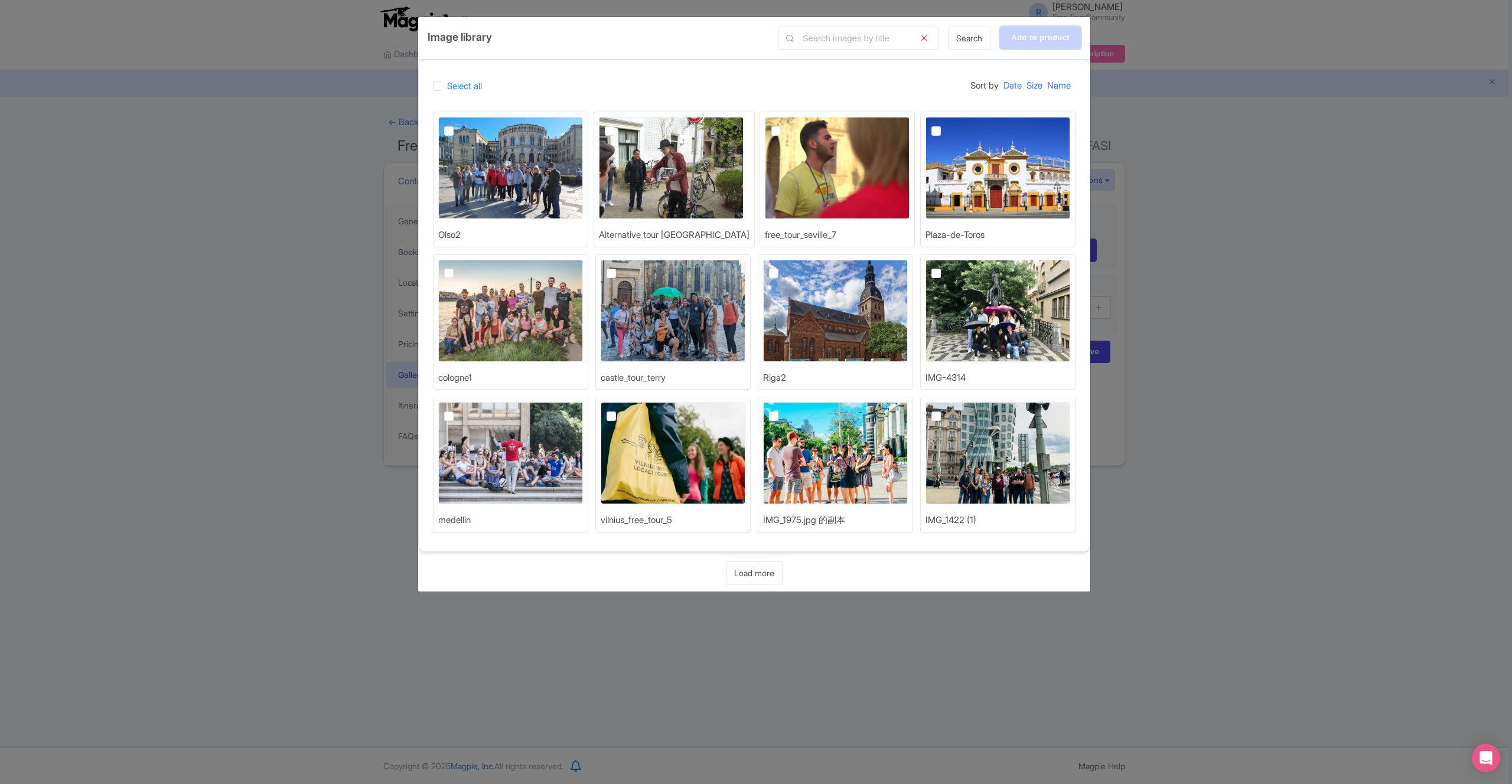
click at [1026, 38] on input "Add to product" at bounding box center [1040, 38] width 81 height 23
type input "Adding..."
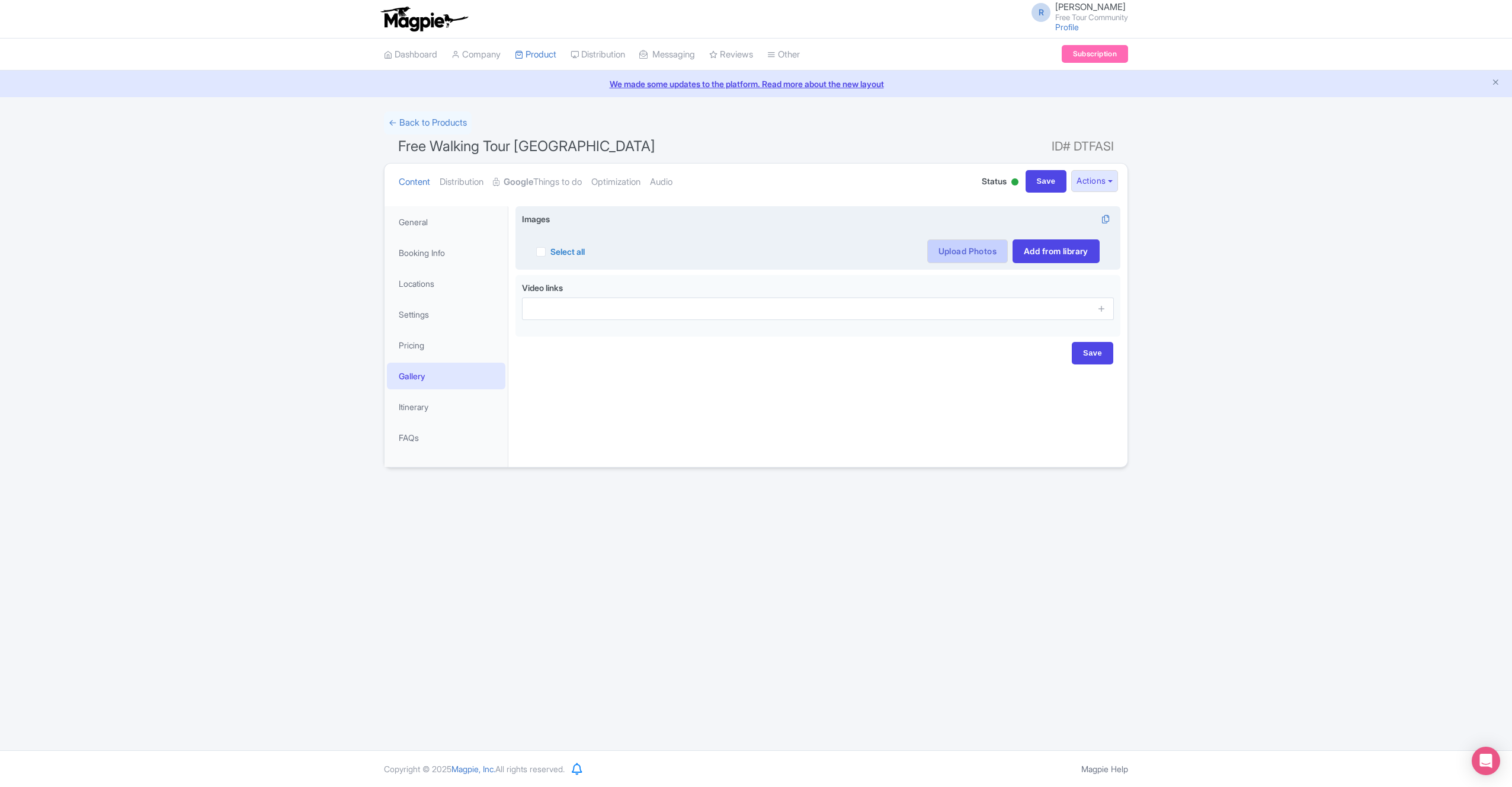
click at [928, 248] on link "Upload Photos" at bounding box center [968, 251] width 81 height 24
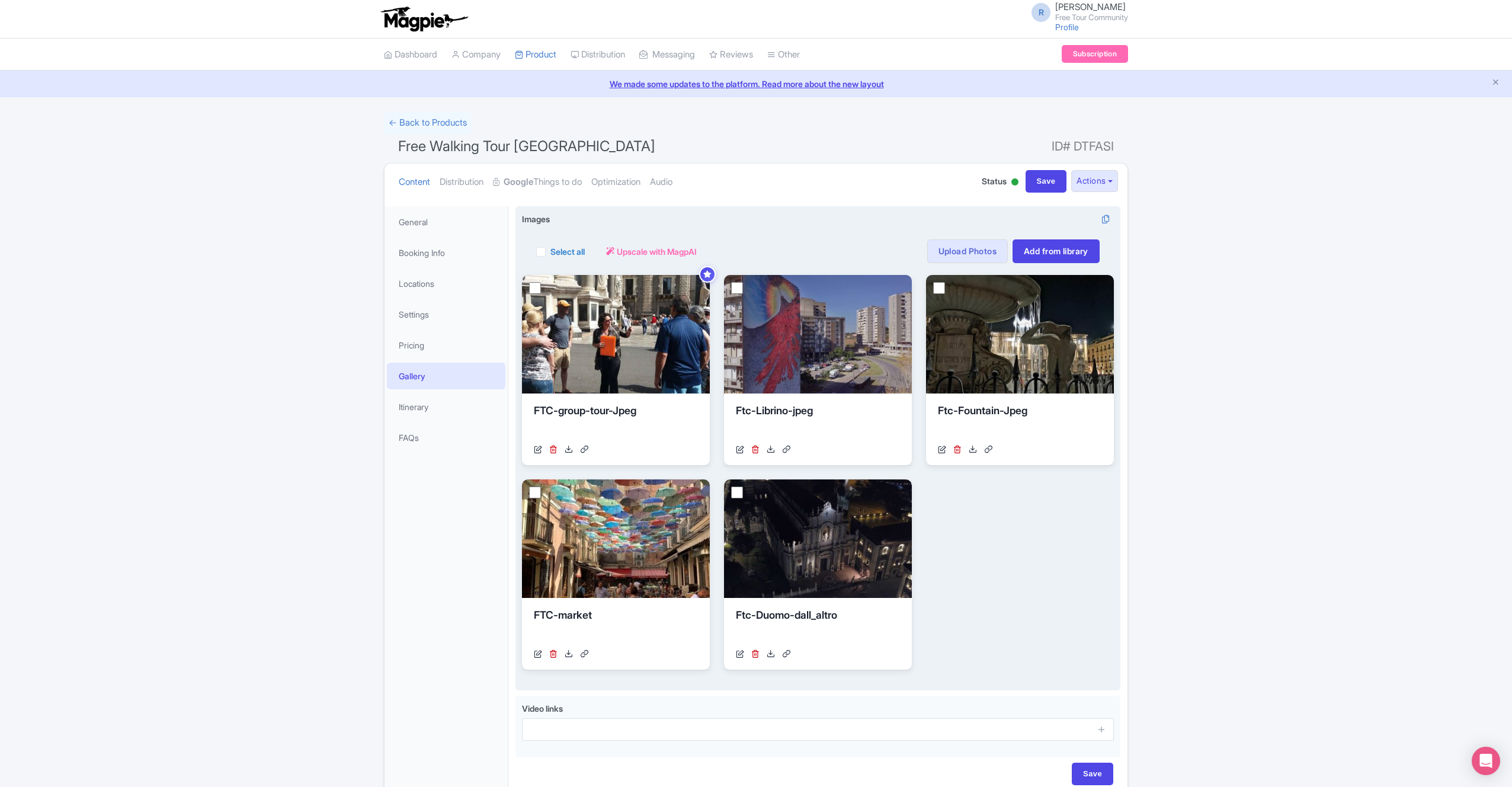
scroll to position [62, 0]
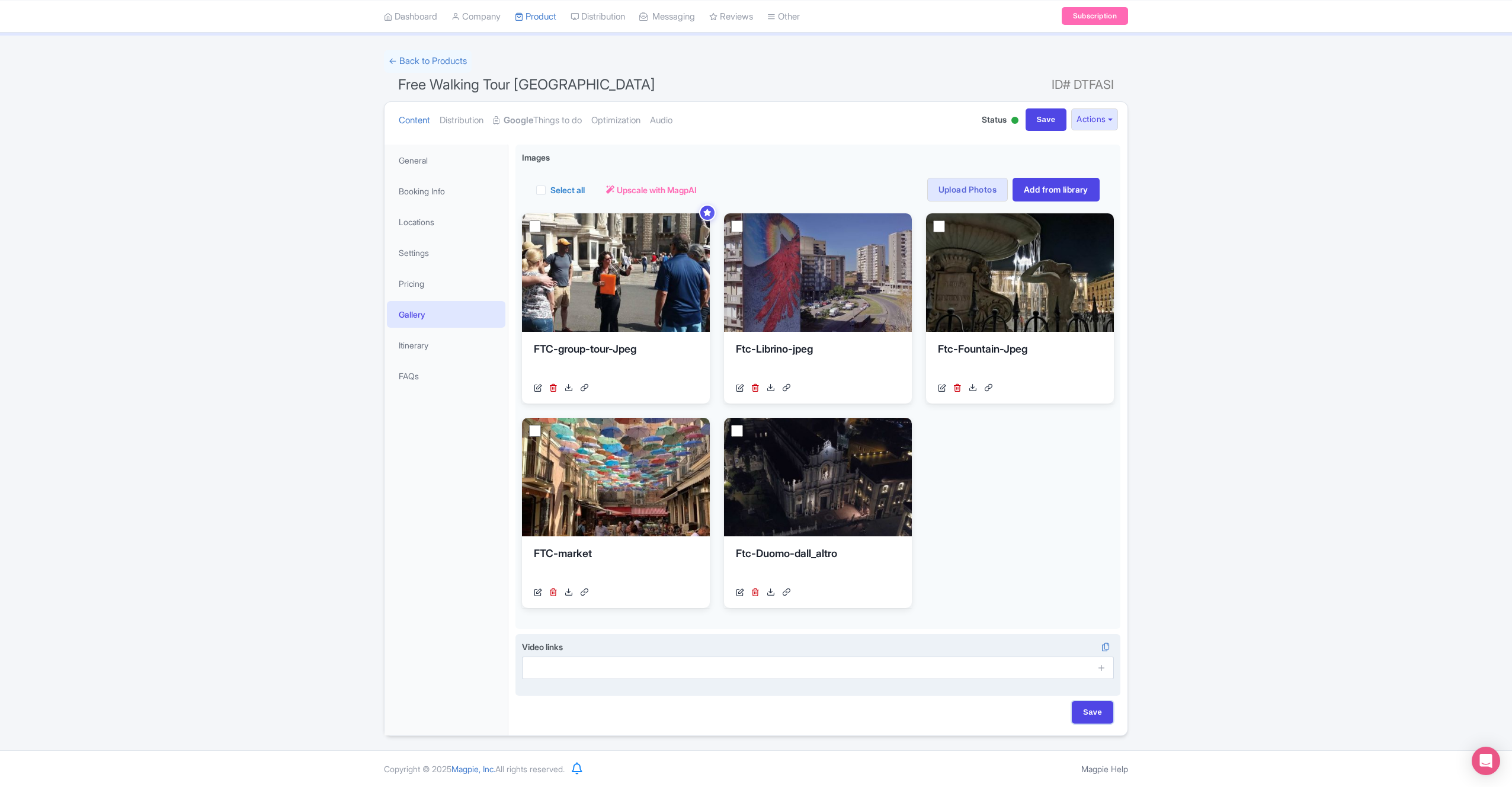
drag, startPoint x: 1087, startPoint y: 713, endPoint x: 1011, endPoint y: 695, distance: 78.1
click at [1087, 713] on input "Save" at bounding box center [1093, 712] width 42 height 23
type input "Saving..."
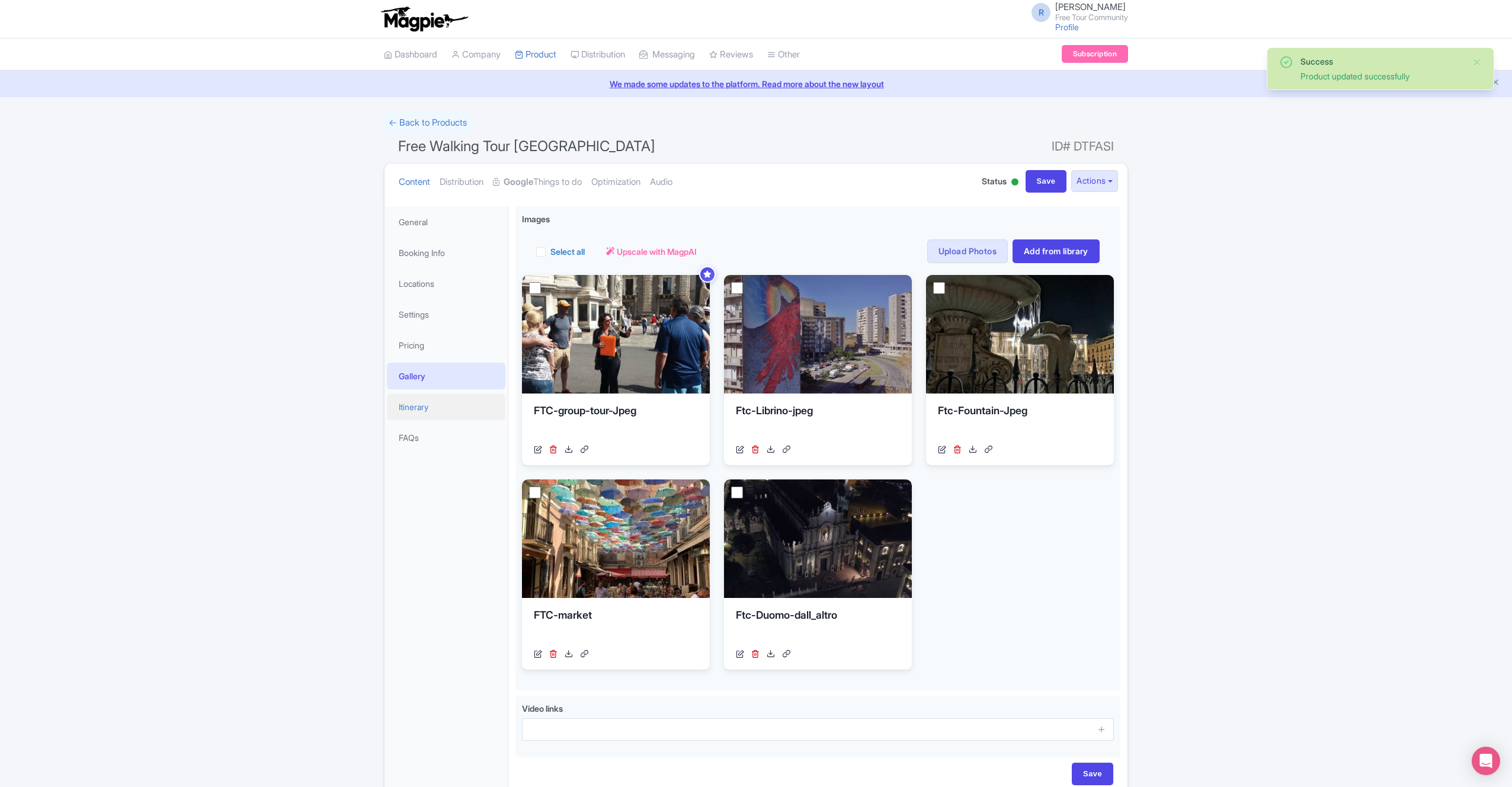
click at [434, 404] on link "Itinerary" at bounding box center [446, 407] width 119 height 27
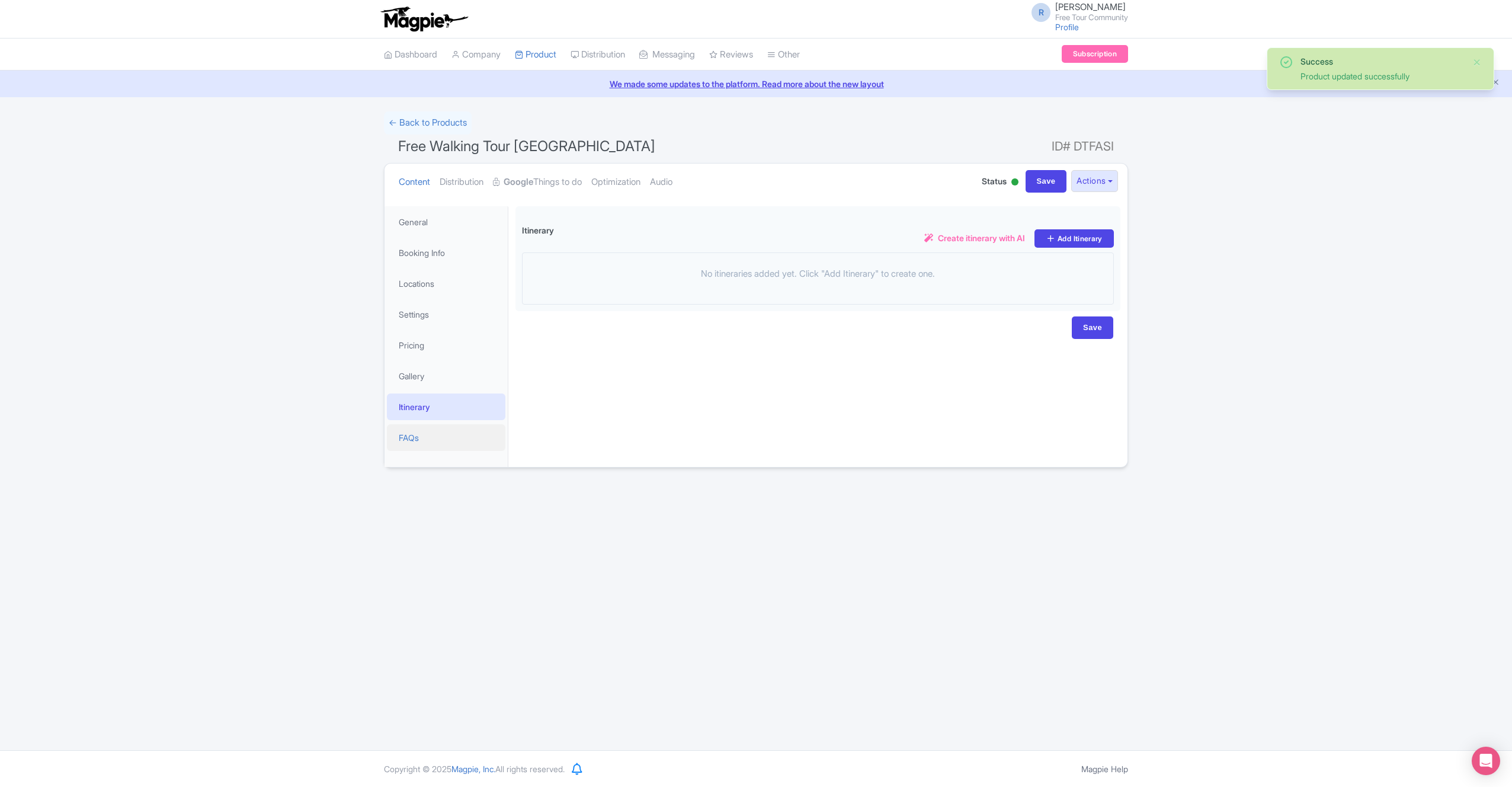
click at [447, 435] on link "FAQs" at bounding box center [446, 438] width 119 height 27
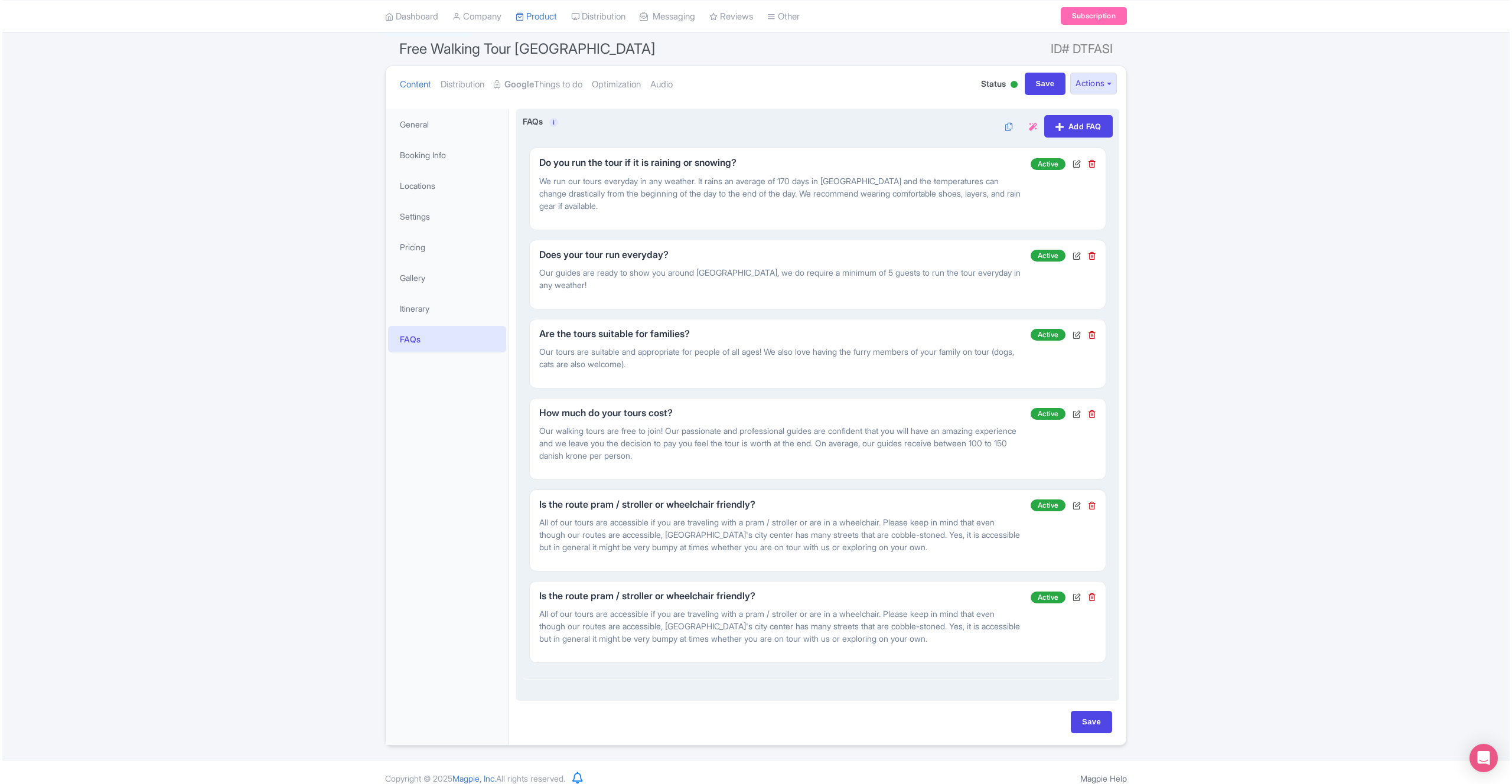
scroll to position [100, 0]
click at [1093, 160] on icon at bounding box center [1090, 161] width 9 height 9
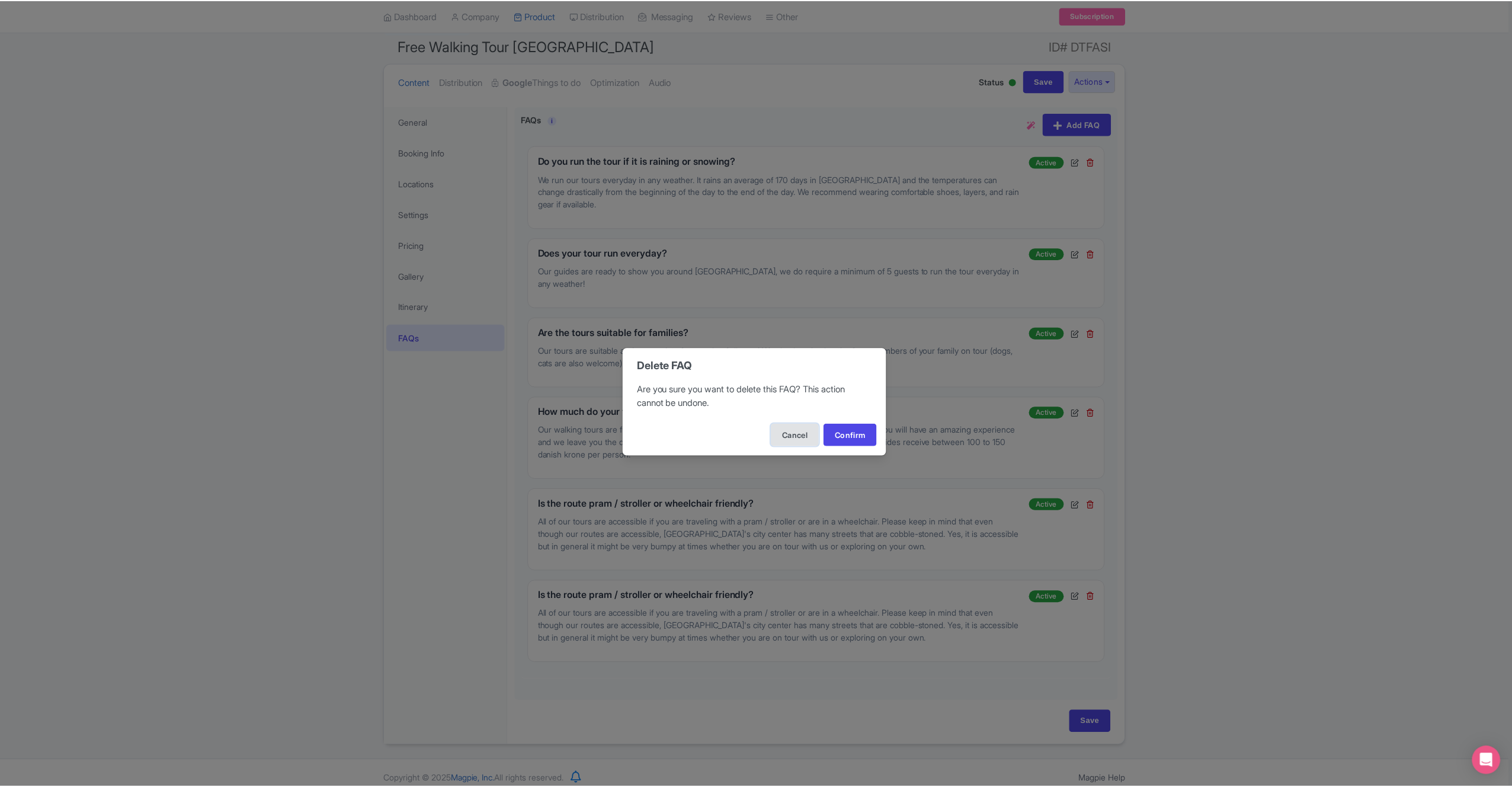
scroll to position [4, 0]
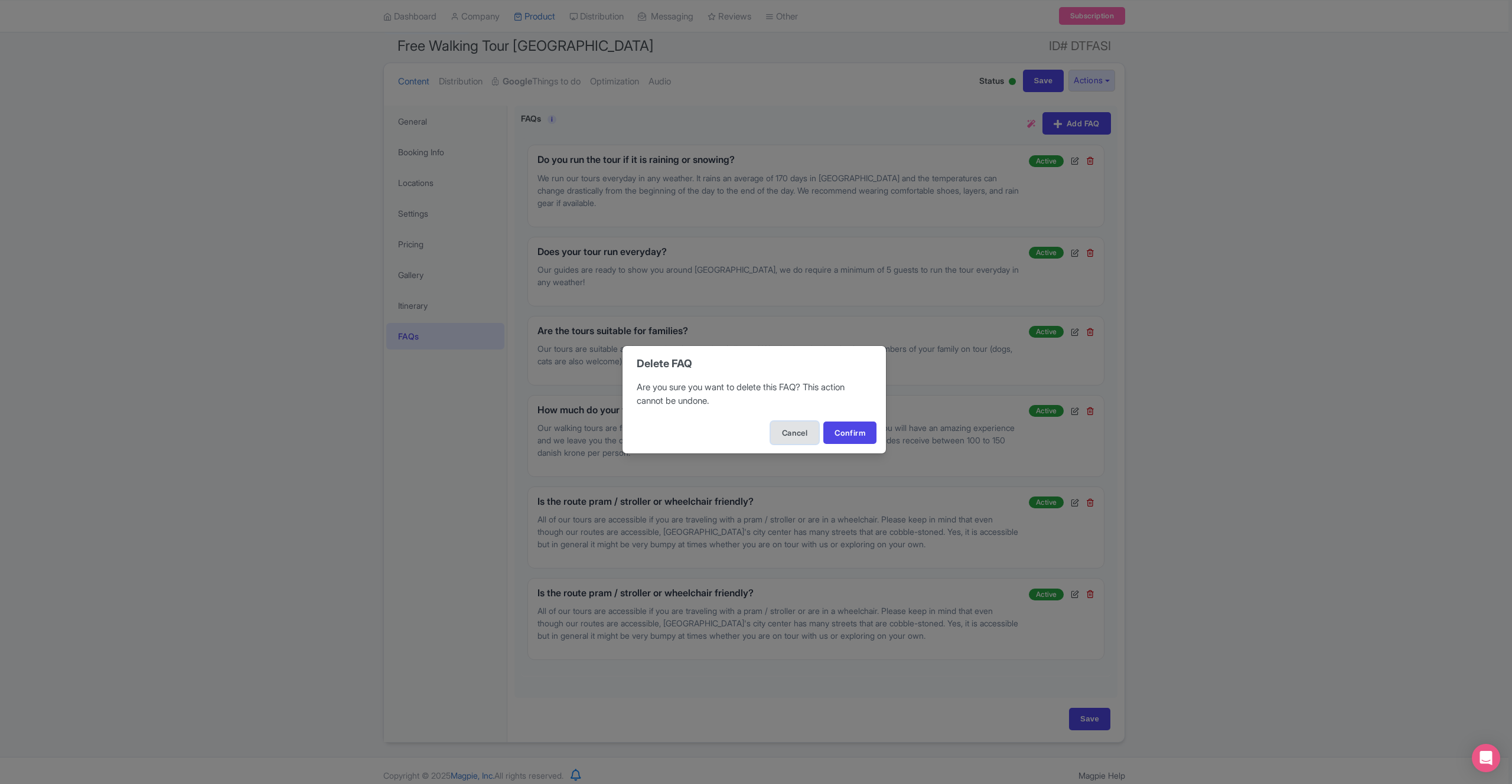
click at [790, 433] on button "Cancel" at bounding box center [795, 432] width 48 height 23
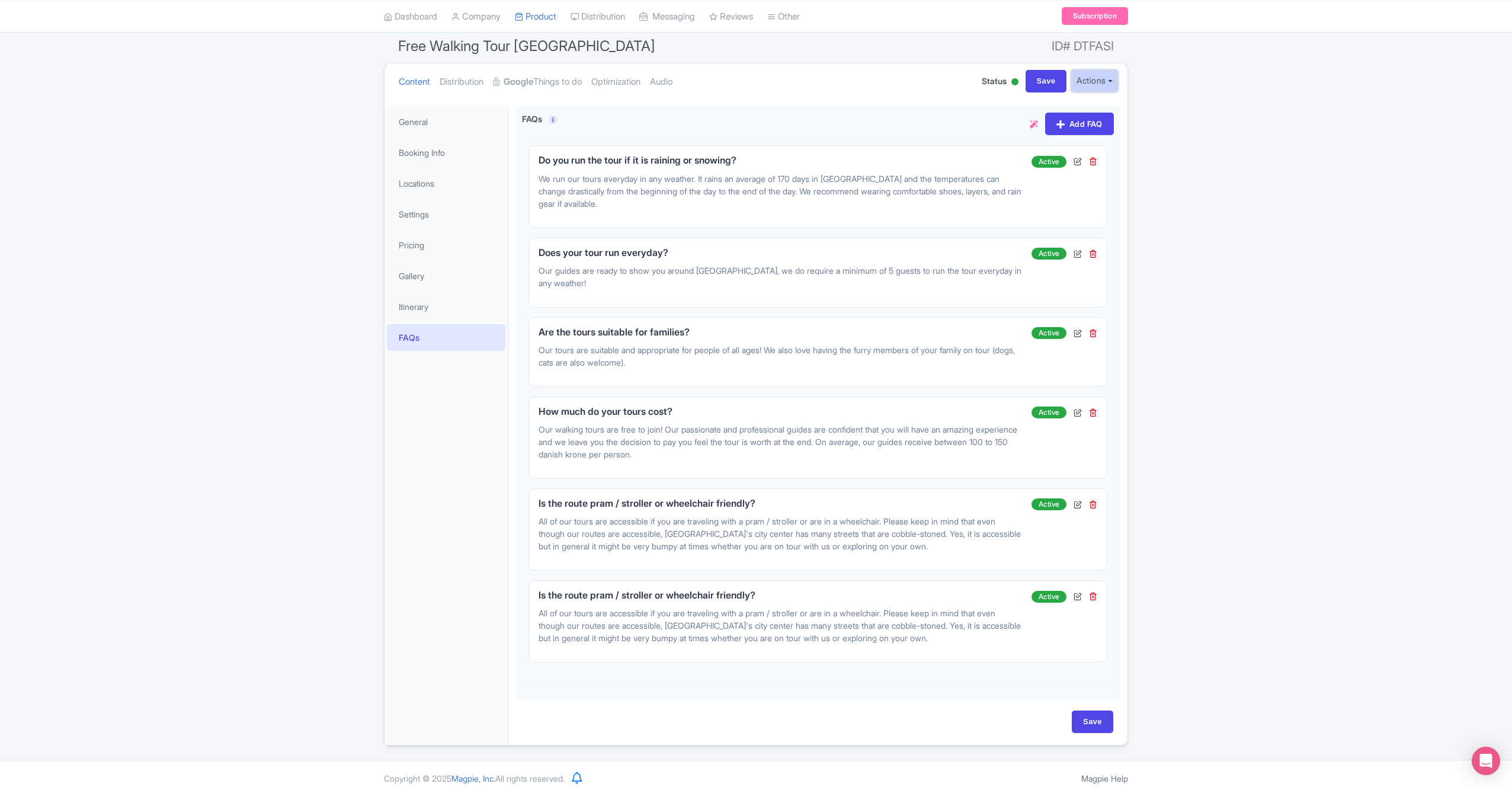
click at [1105, 83] on button "Actions" at bounding box center [1095, 81] width 47 height 22
click at [1200, 191] on div "Success Product updated successfully ← Back to Products Free Walking Tour Catan…" at bounding box center [756, 378] width 1512 height 734
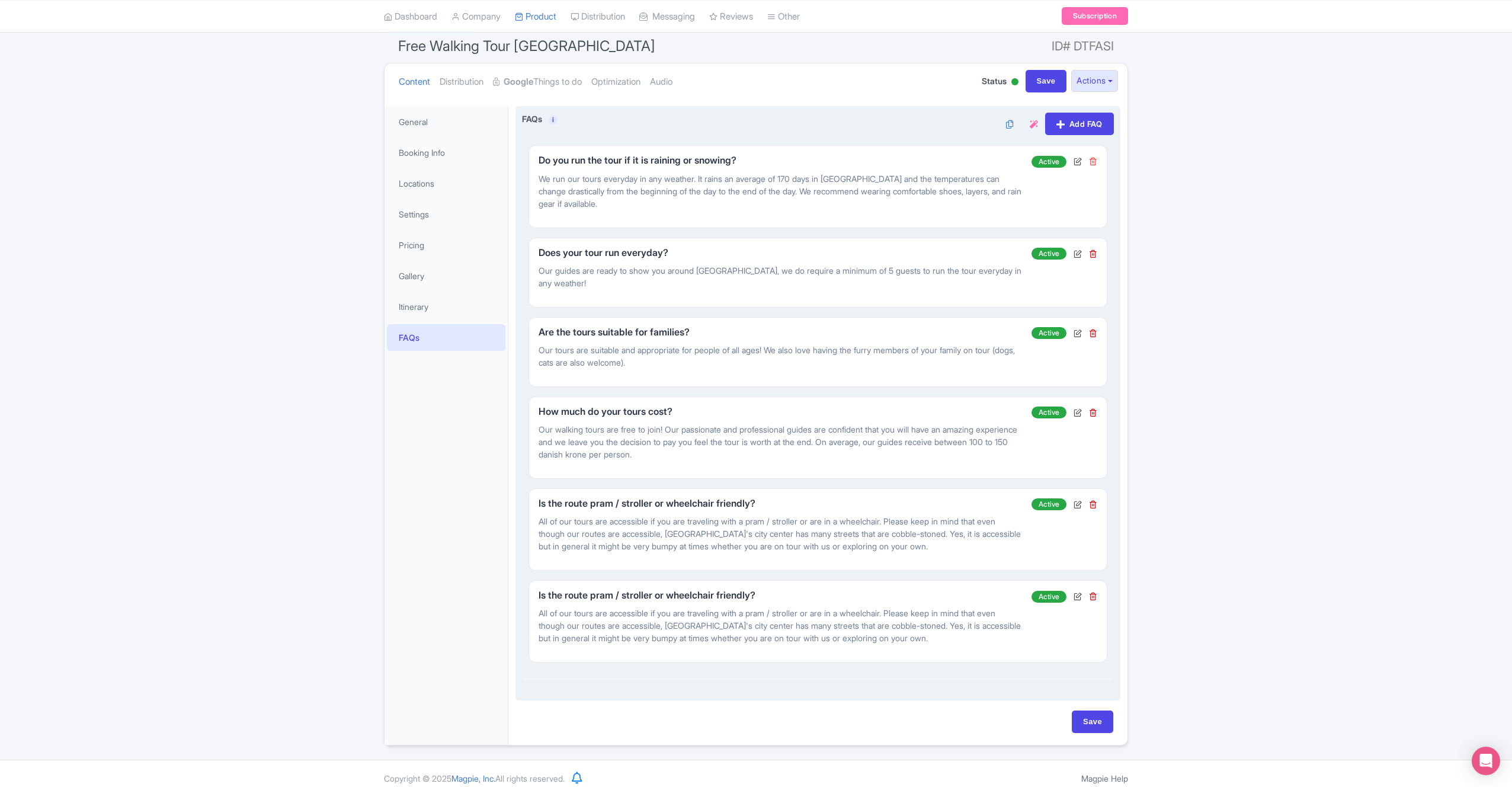
click at [1096, 163] on icon at bounding box center [1093, 162] width 9 height 9
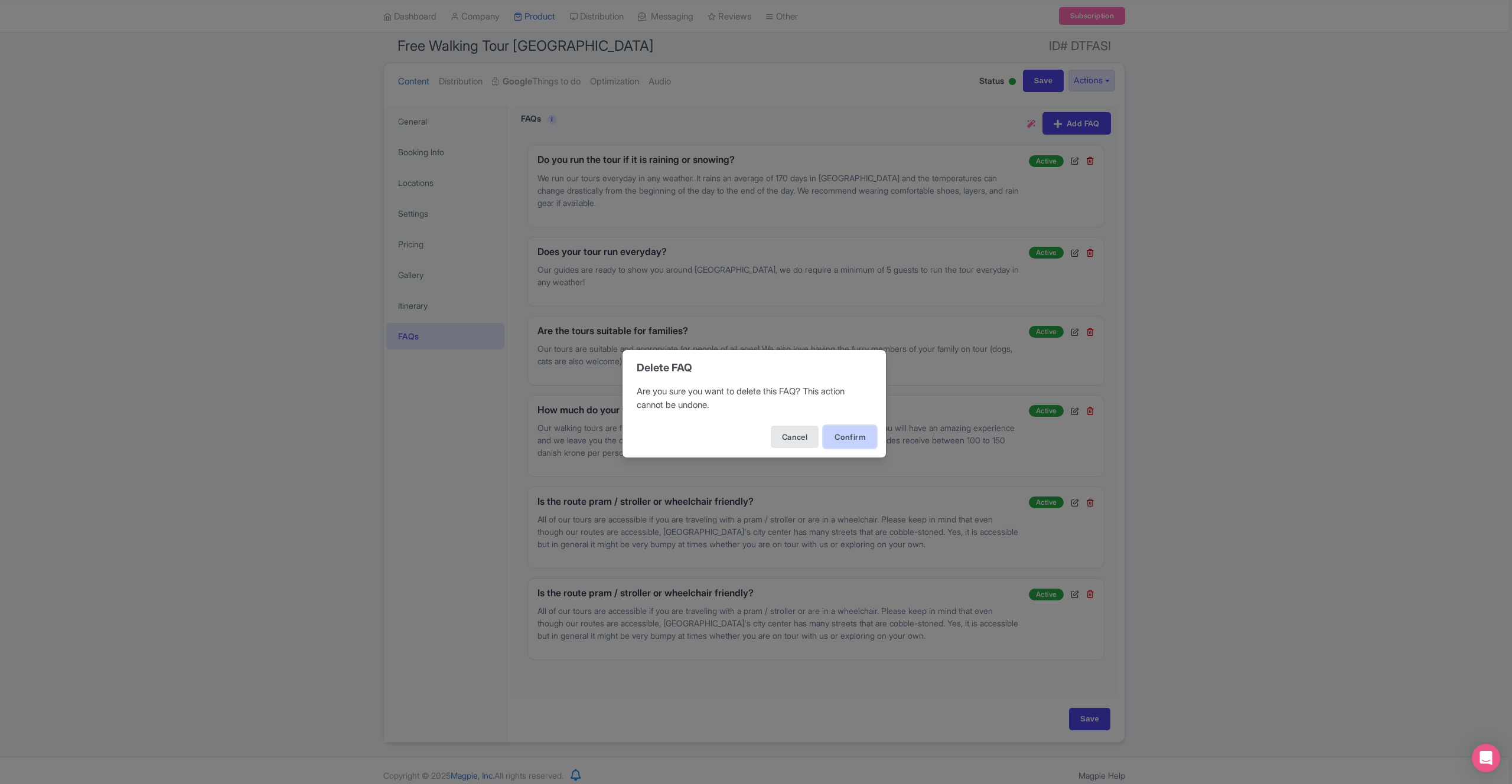
click at [858, 435] on button "Confirm" at bounding box center [850, 437] width 53 height 23
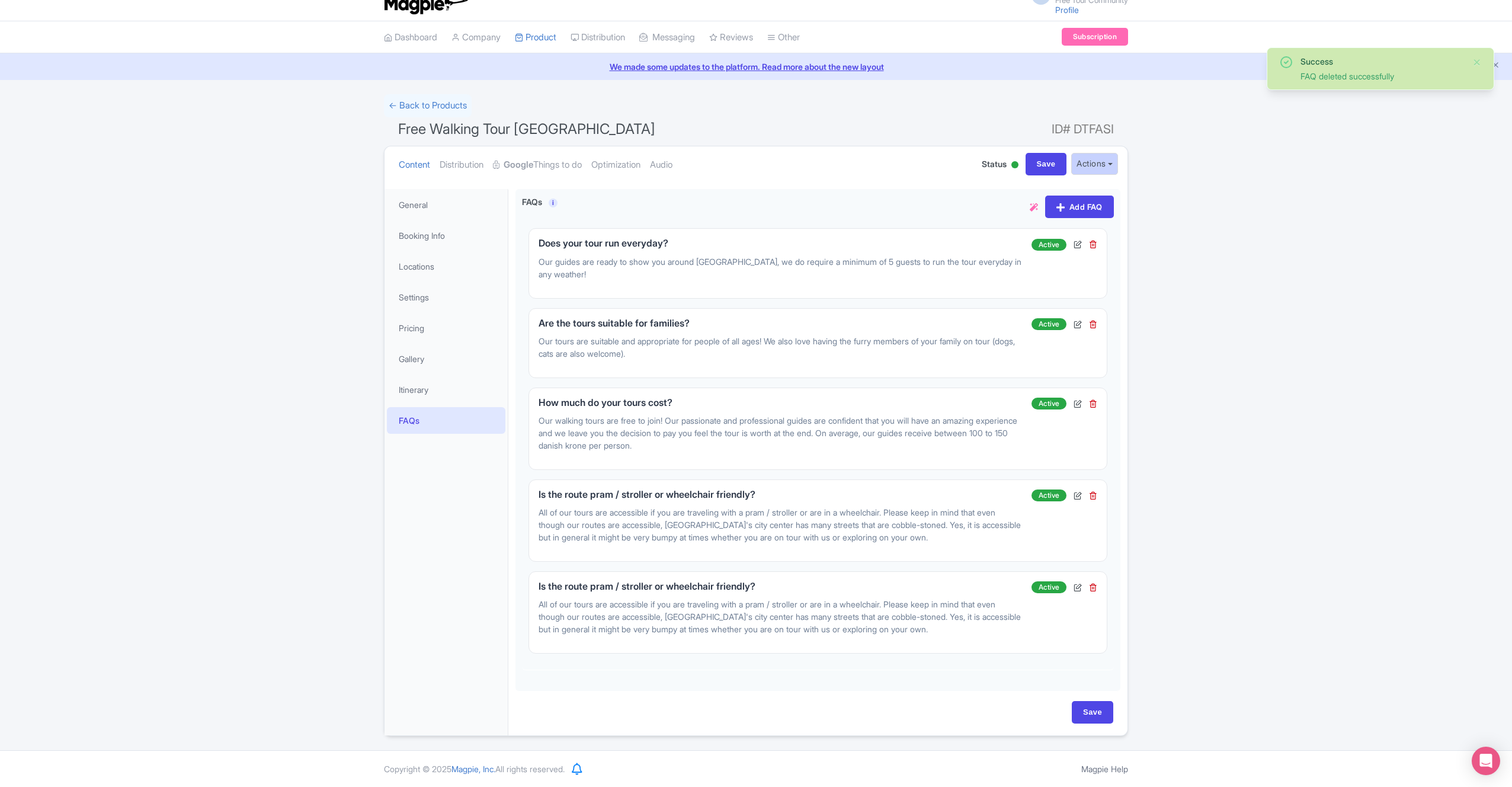
scroll to position [17, 0]
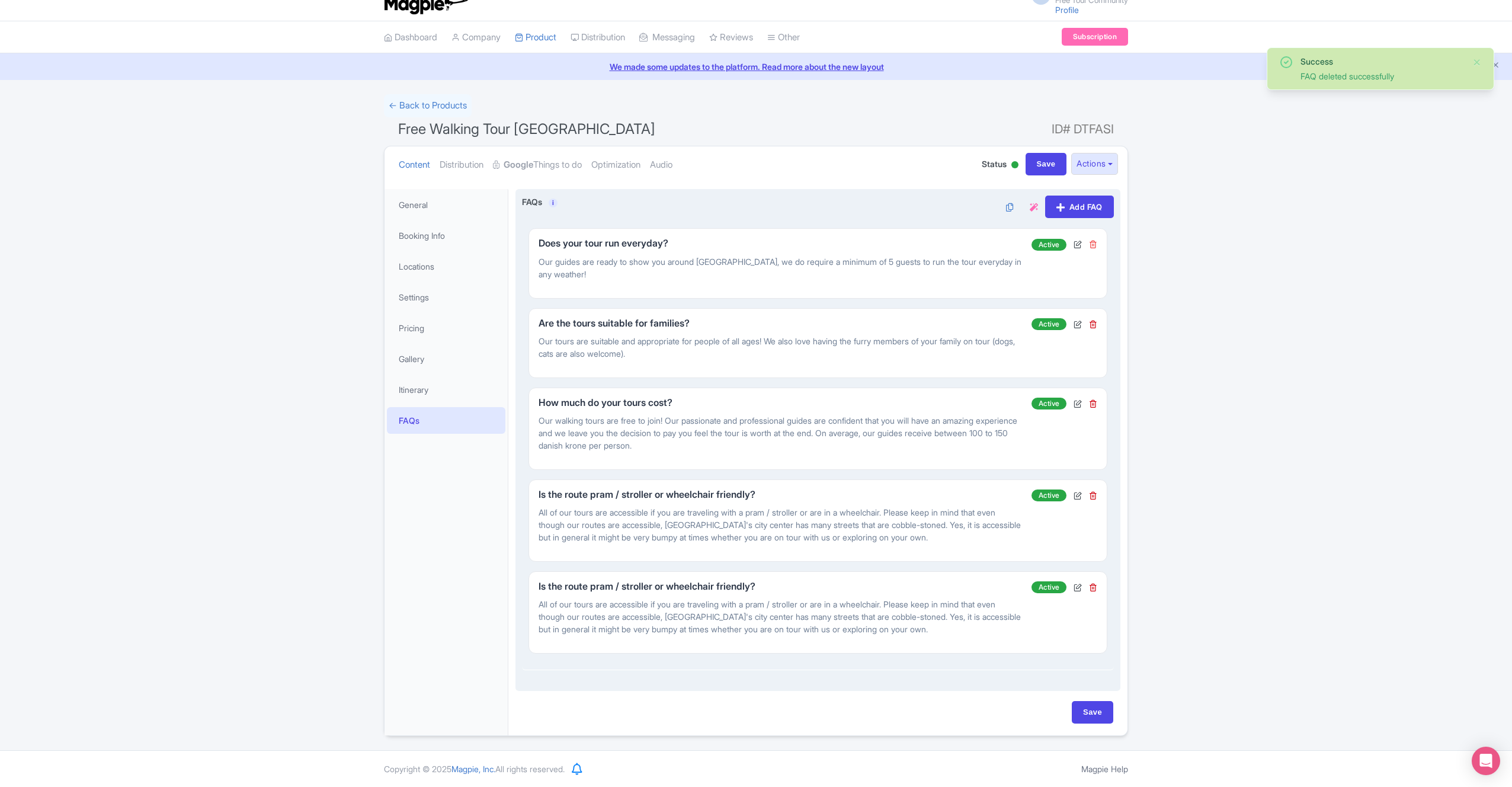
click at [1095, 244] on icon at bounding box center [1093, 244] width 9 height 9
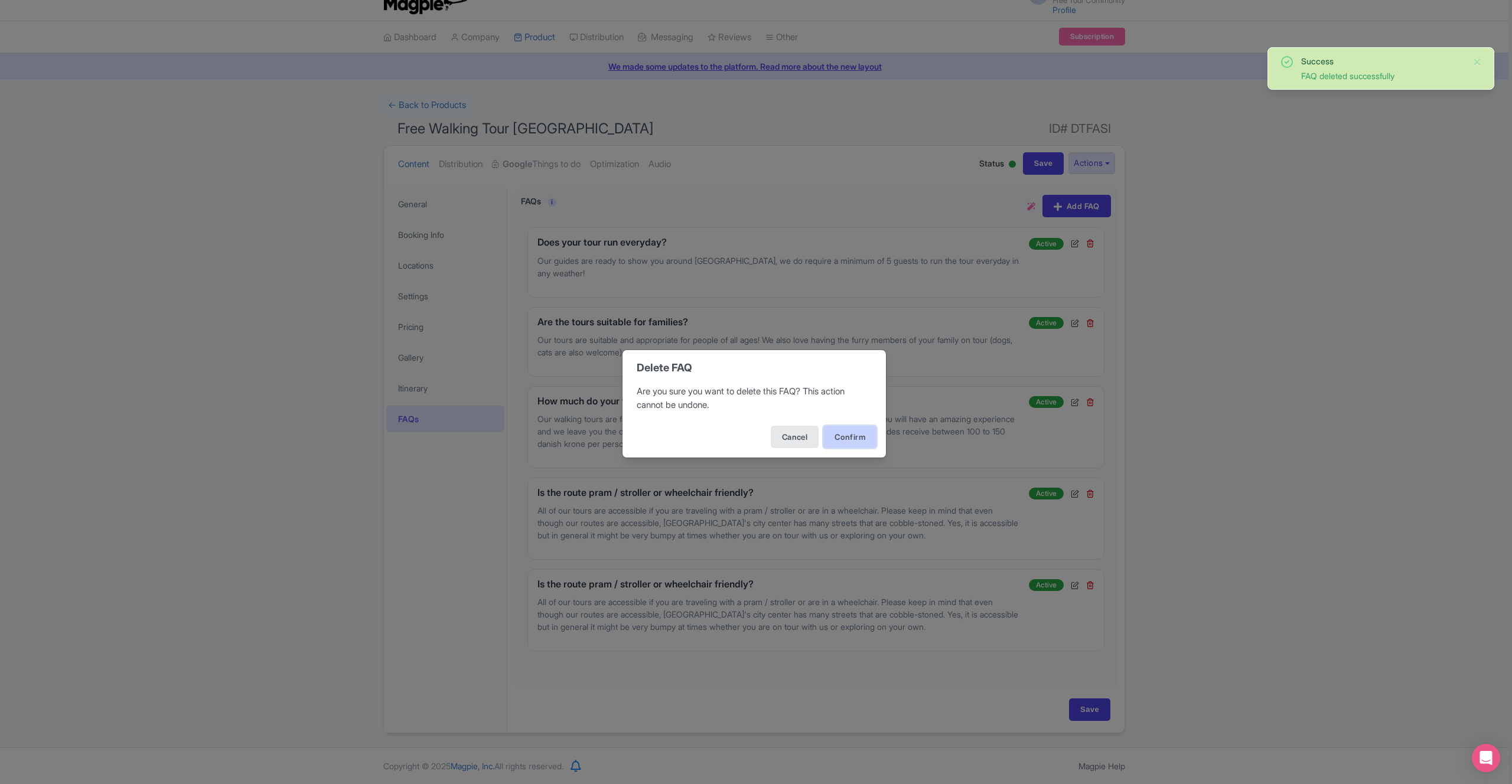
click at [869, 429] on button "Confirm" at bounding box center [850, 437] width 53 height 23
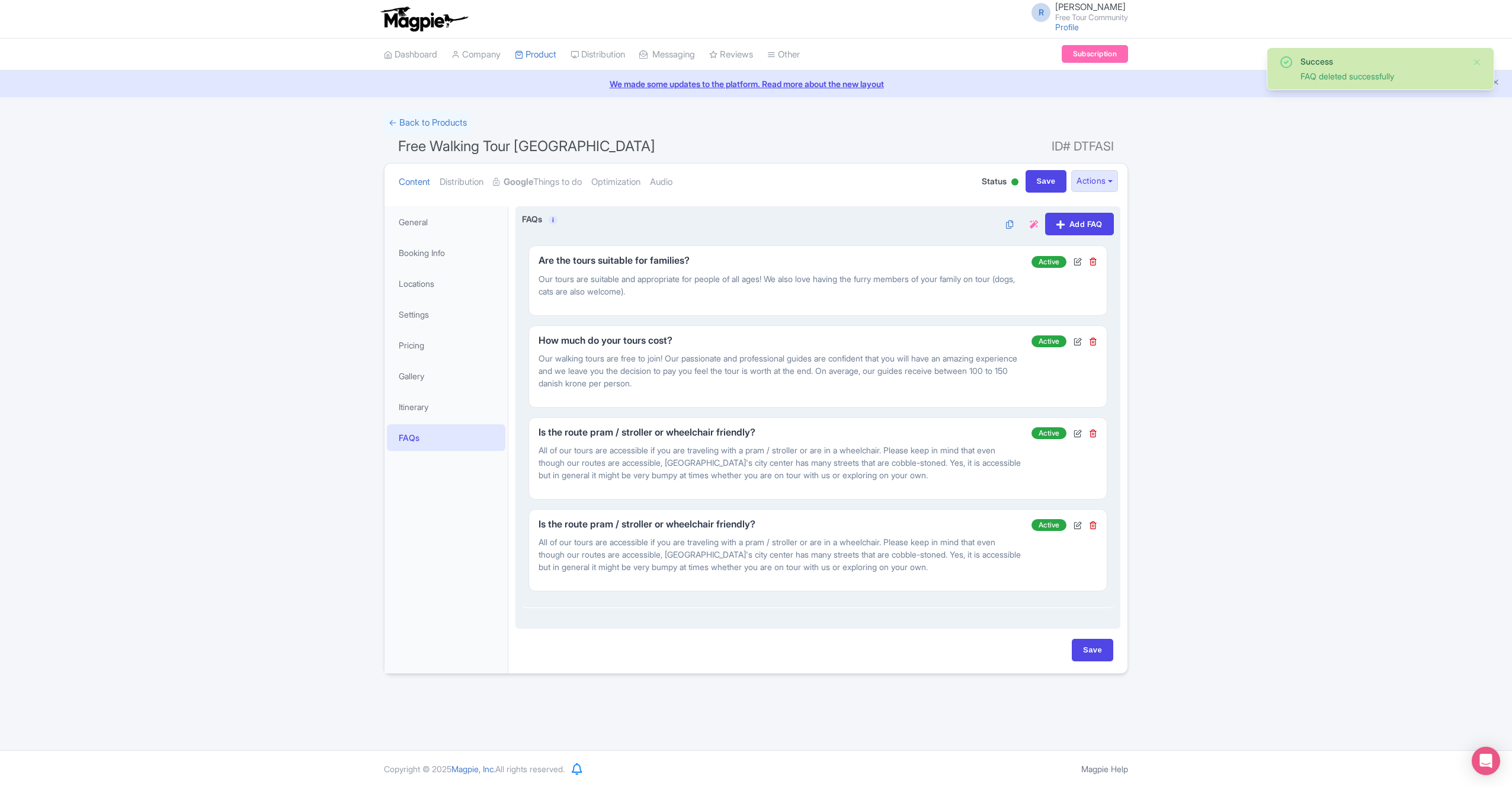
scroll to position [0, 0]
click at [1089, 264] on icon at bounding box center [1093, 261] width 9 height 9
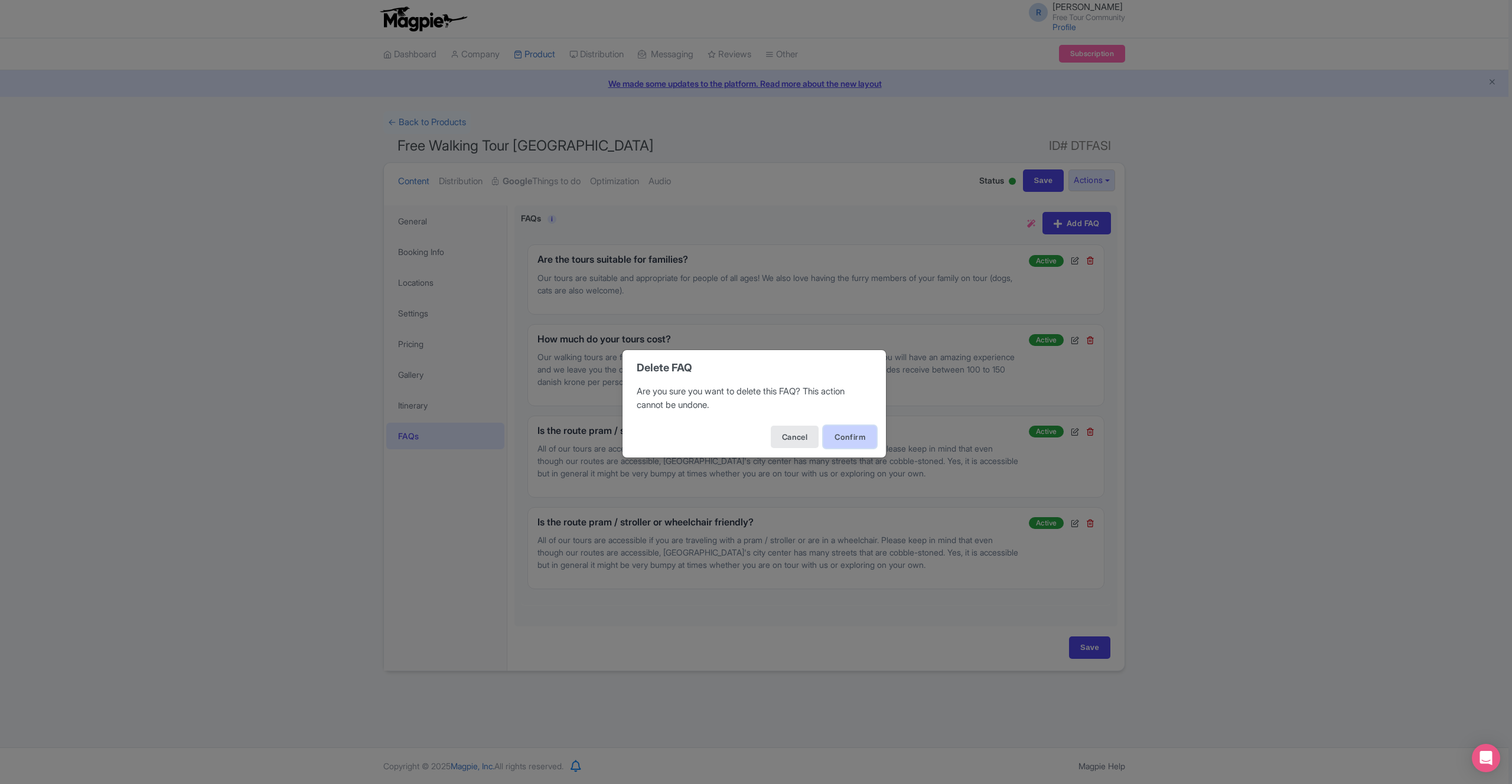
drag, startPoint x: 837, startPoint y: 437, endPoint x: 870, endPoint y: 433, distance: 33.2
click at [839, 437] on button "Confirm" at bounding box center [850, 437] width 53 height 23
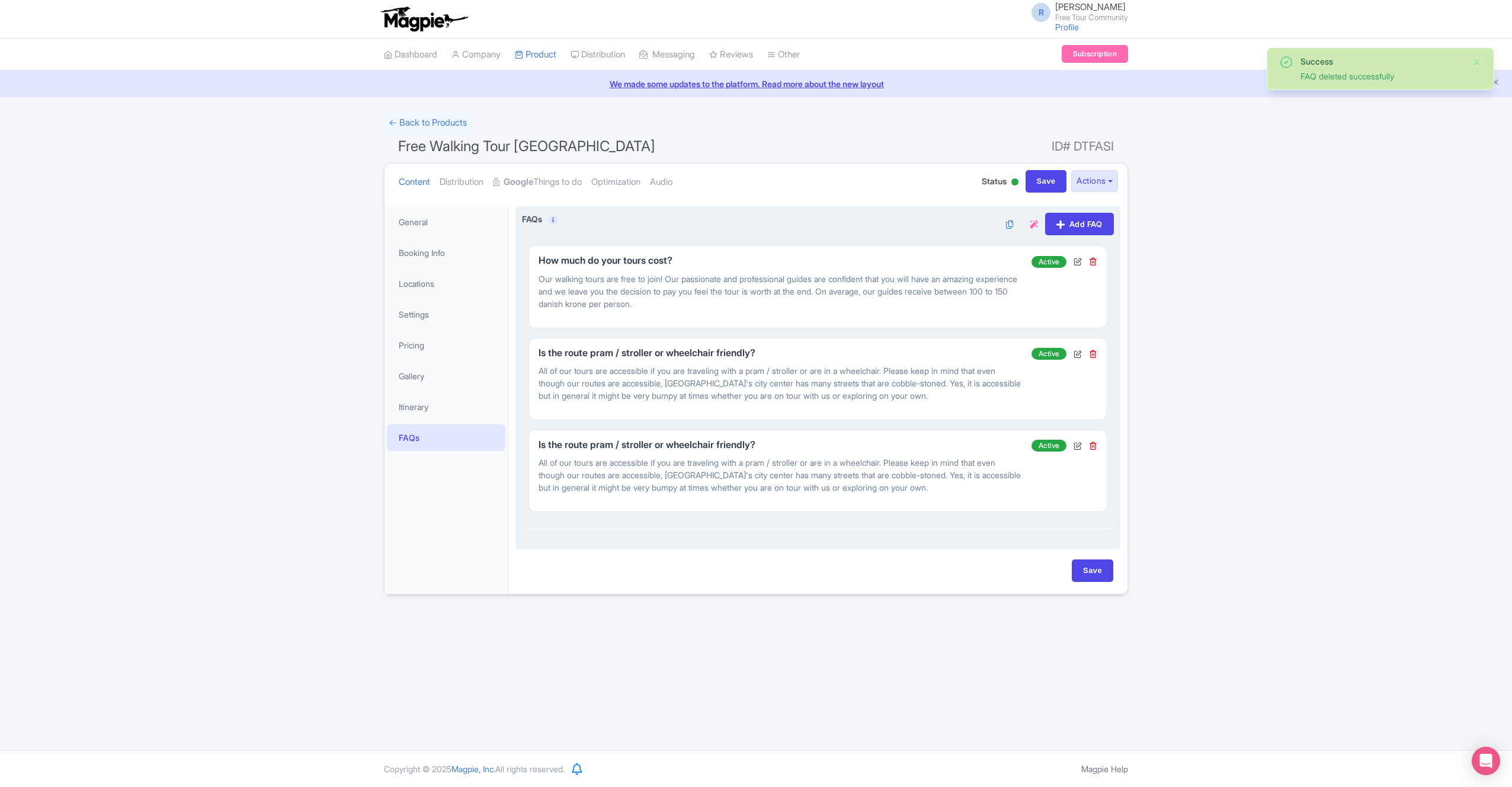
click at [1096, 266] on div at bounding box center [1093, 261] width 9 height 12
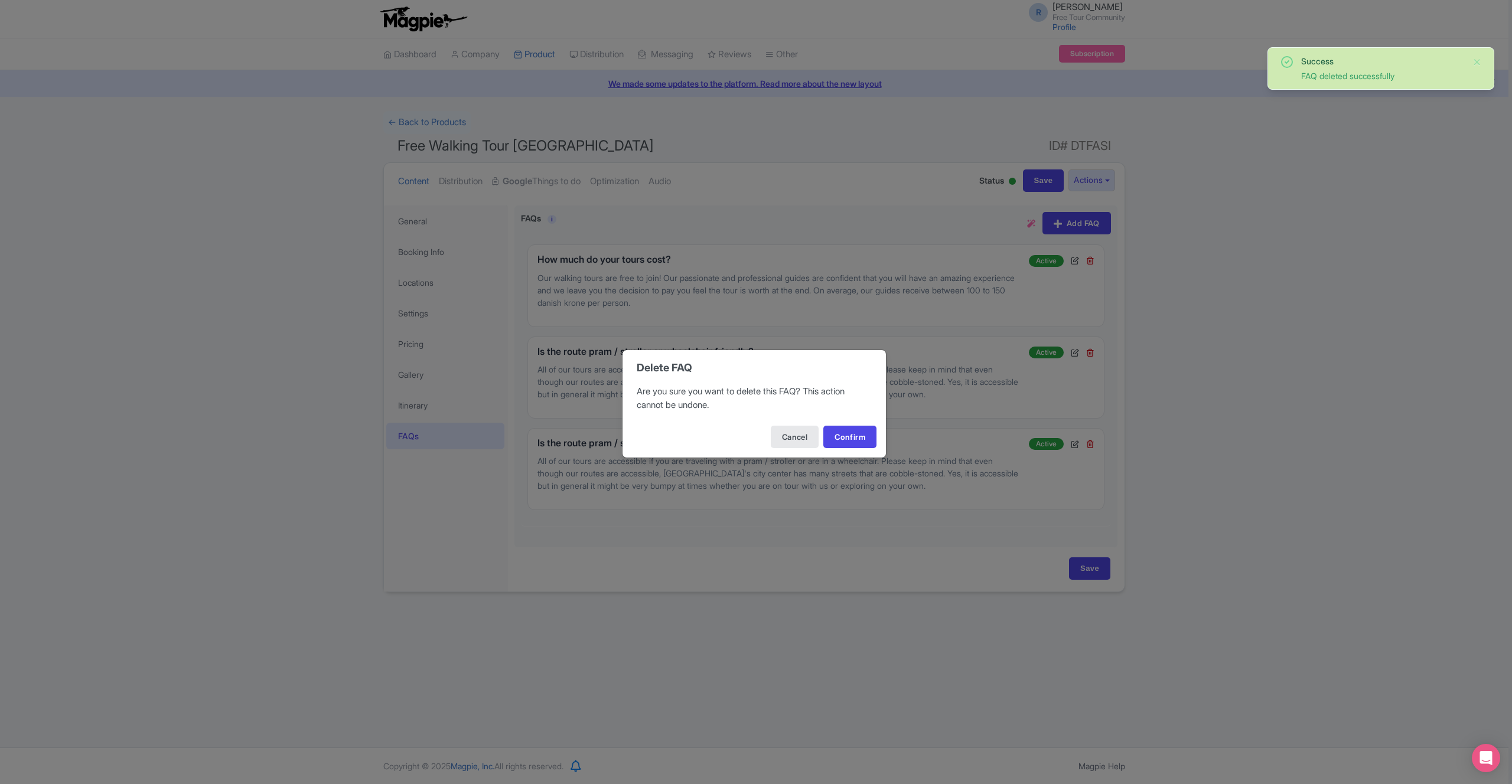
click at [1092, 264] on div "Delete FAQ Are you sure you want to delete this FAQ? This action cannot be undo…" at bounding box center [756, 392] width 1512 height 784
drag, startPoint x: 862, startPoint y: 439, endPoint x: 1019, endPoint y: 354, distance: 178.5
click at [862, 439] on button "Confirm" at bounding box center [850, 437] width 53 height 23
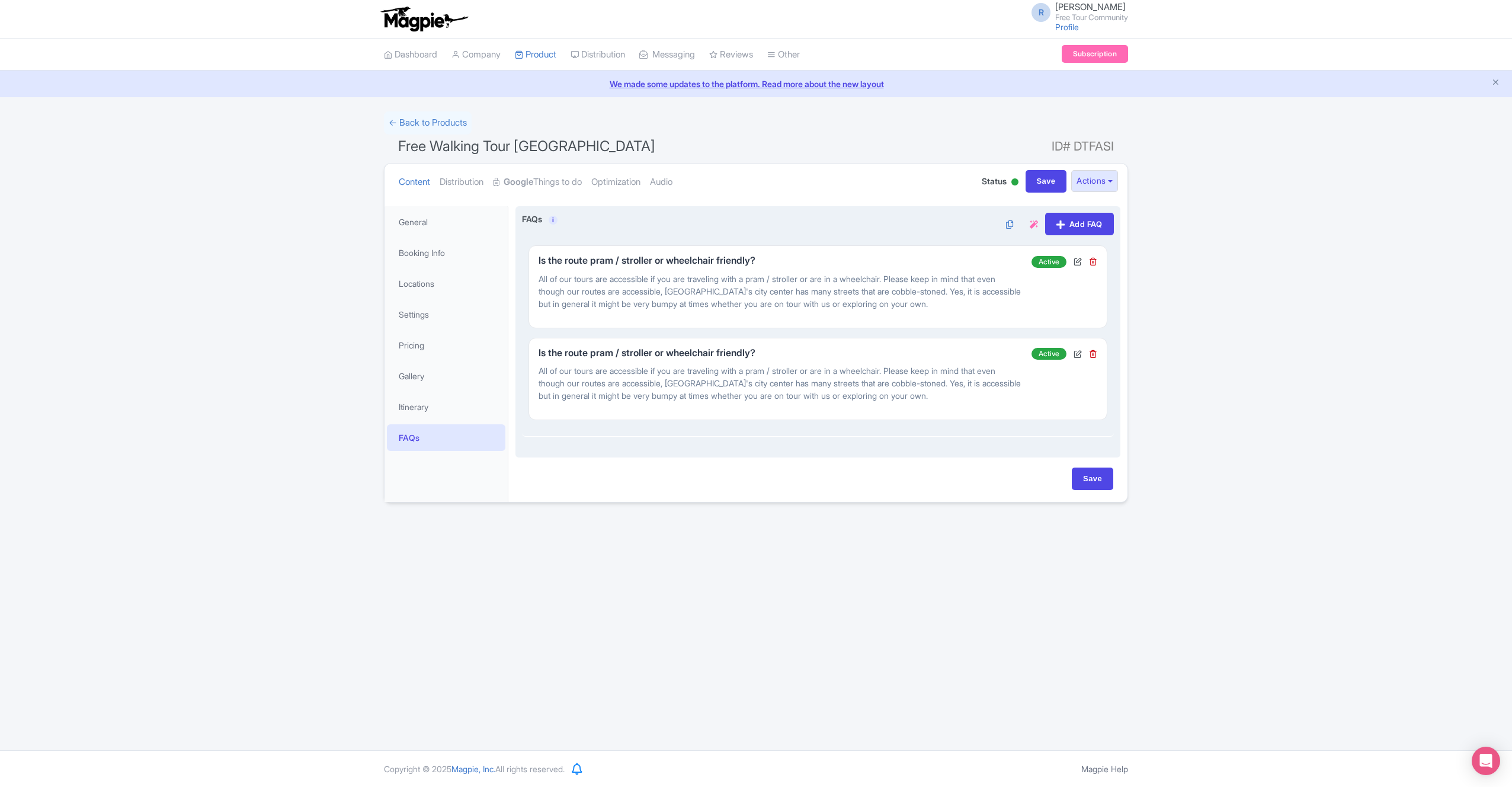
click at [1098, 262] on div "FAQ Details Question: Is the route pram / stroller or wheelchair friendly? Answ…" at bounding box center [817, 286] width 578 height 83
click at [1095, 263] on icon at bounding box center [1093, 261] width 9 height 9
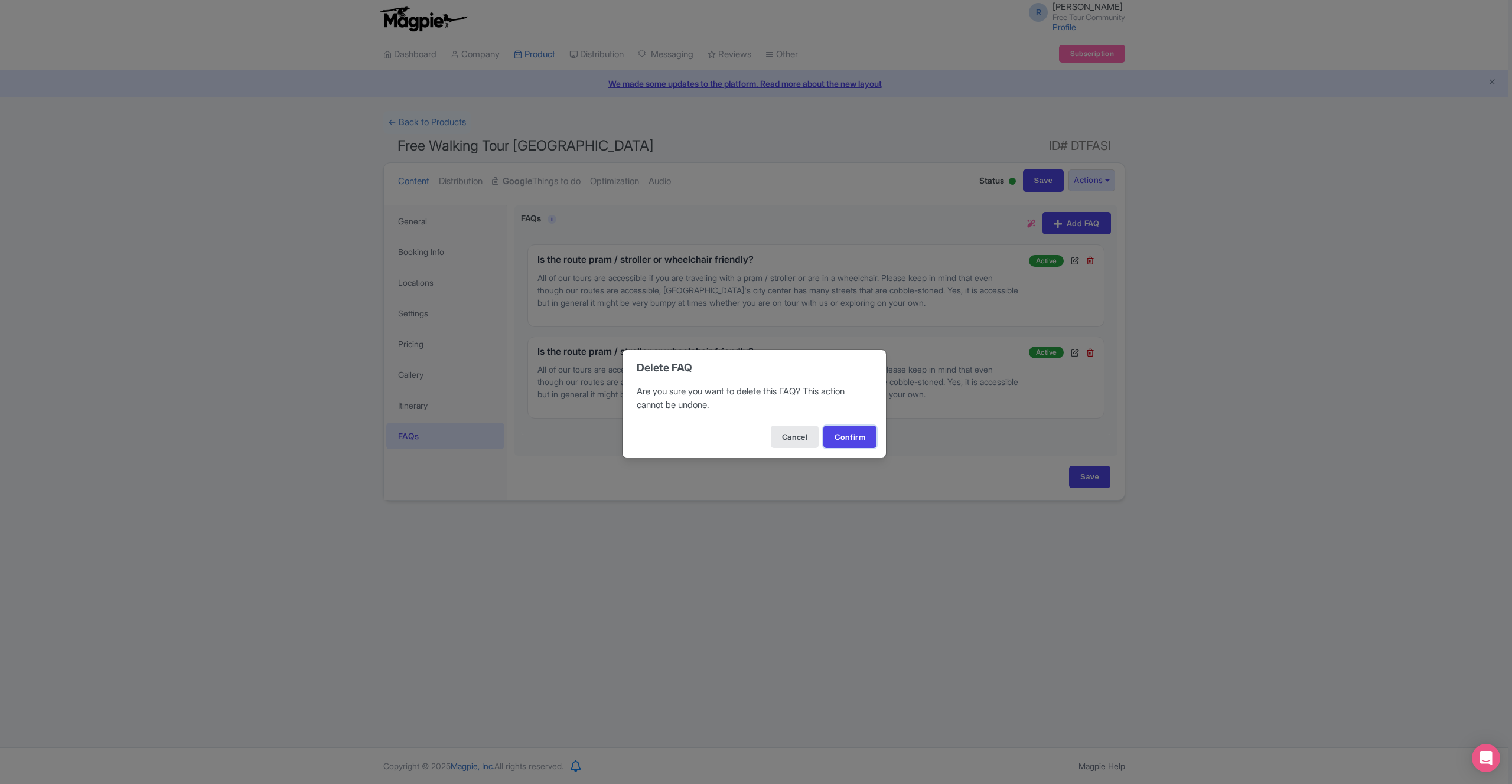
drag, startPoint x: 842, startPoint y: 432, endPoint x: 1007, endPoint y: 380, distance: 173.0
click at [848, 433] on button "Confirm" at bounding box center [850, 437] width 53 height 23
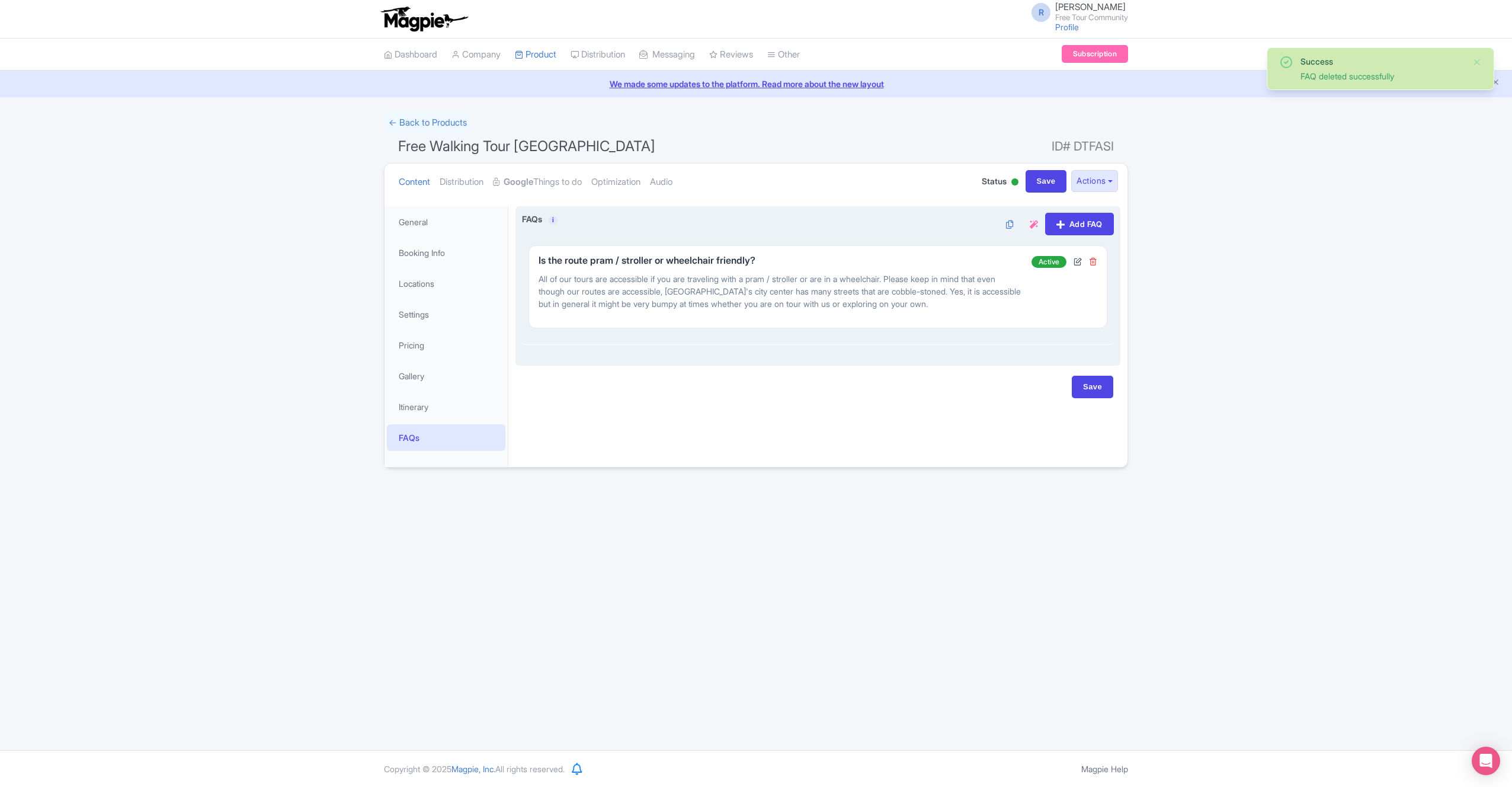
click at [1093, 261] on icon at bounding box center [1093, 261] width 9 height 9
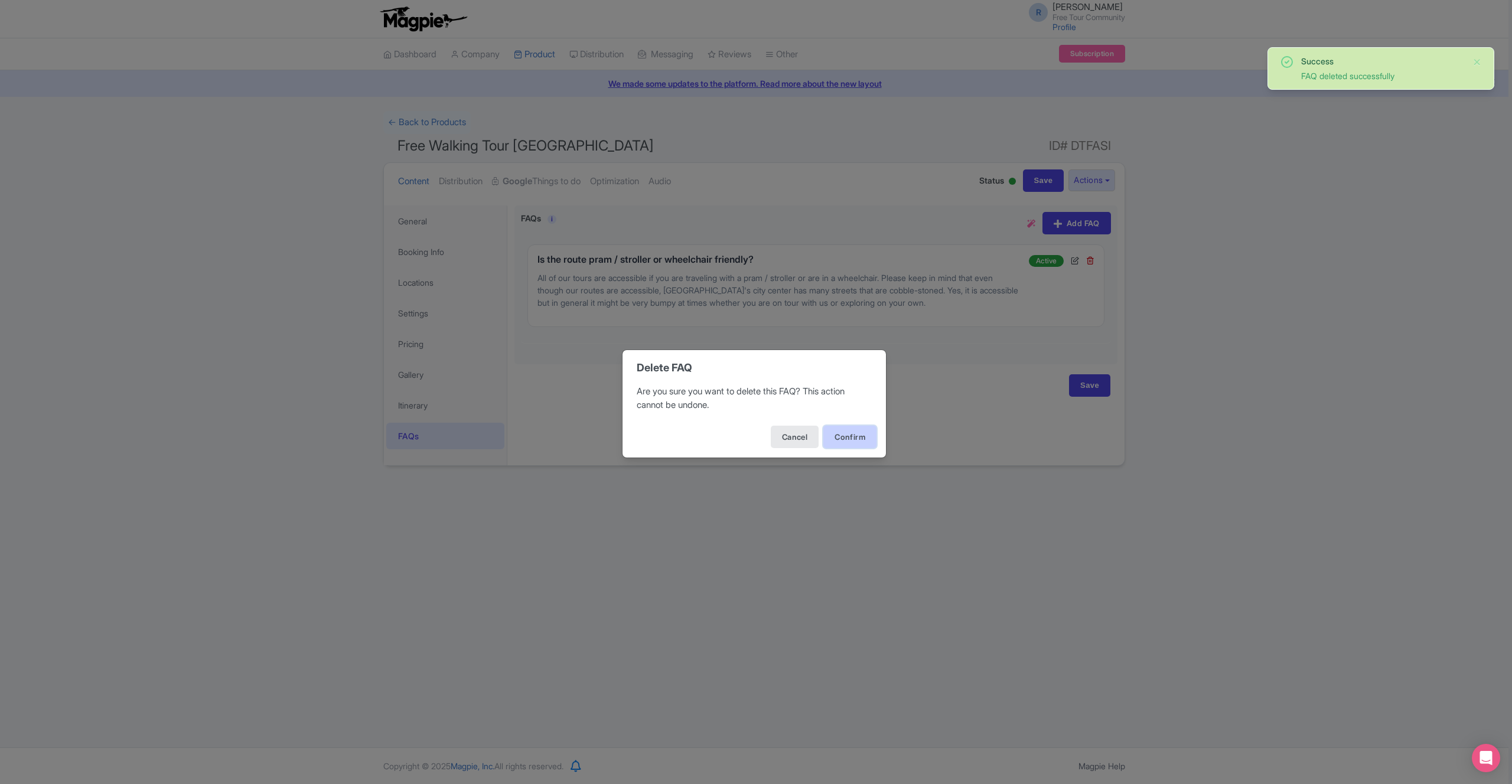
click at [869, 430] on button "Confirm" at bounding box center [850, 437] width 53 height 23
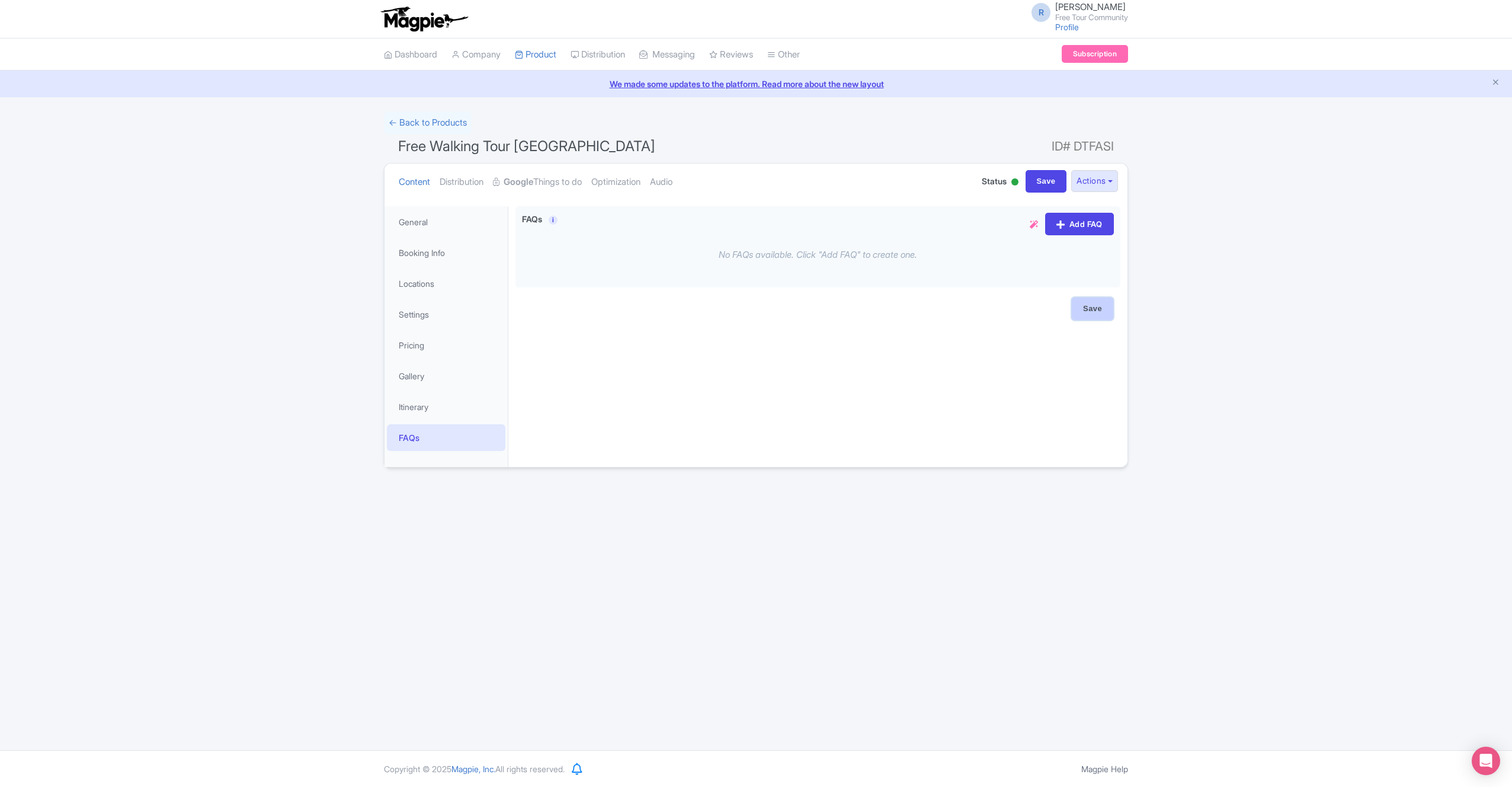
drag, startPoint x: 1092, startPoint y: 308, endPoint x: 1082, endPoint y: 309, distance: 10.0
click at [1090, 309] on input "Save" at bounding box center [1093, 308] width 42 height 23
type input "Saving..."
click at [473, 182] on link "Distribution" at bounding box center [462, 182] width 44 height 37
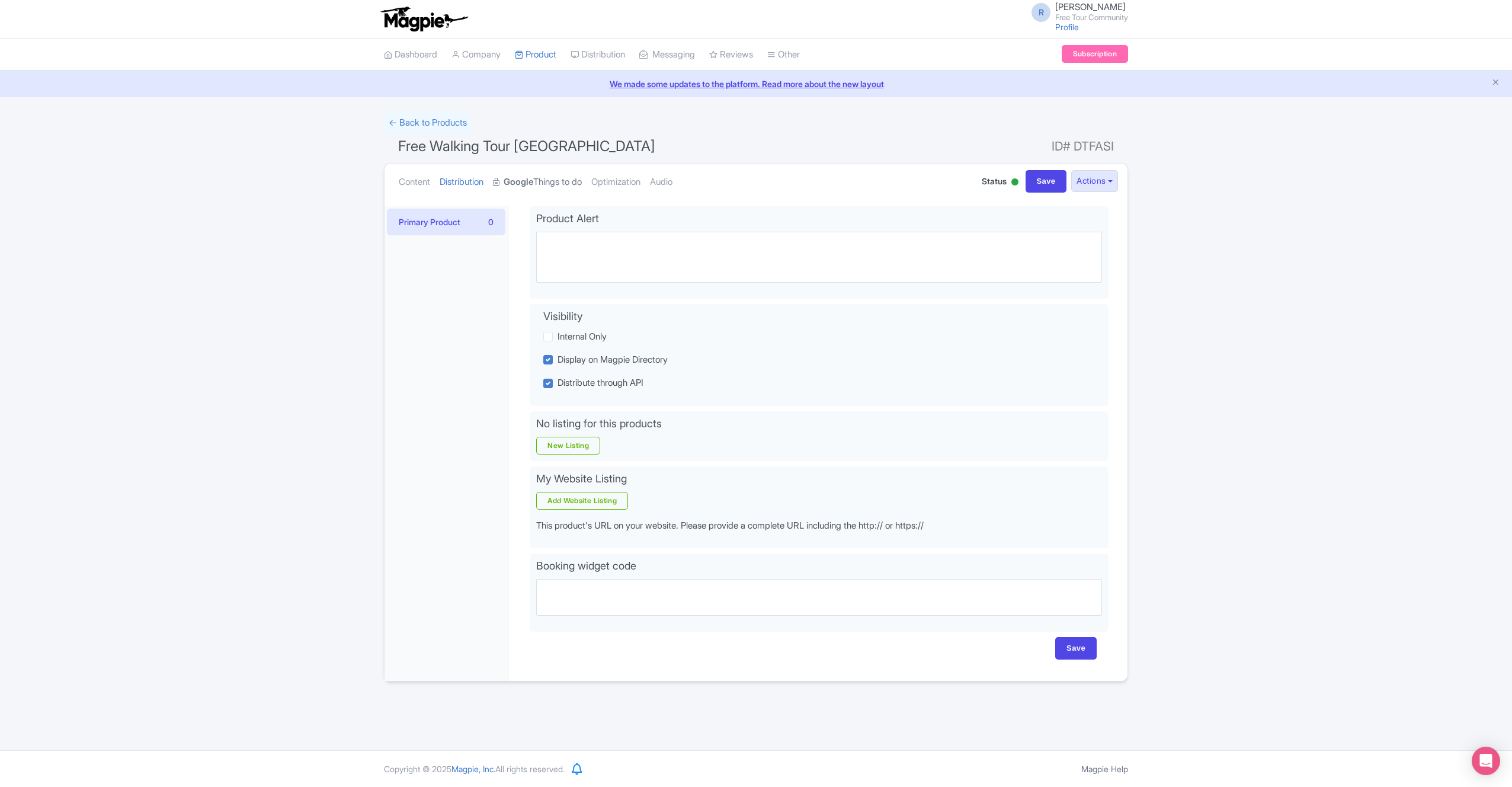
click at [582, 184] on link "Google Things to do" at bounding box center [537, 182] width 89 height 37
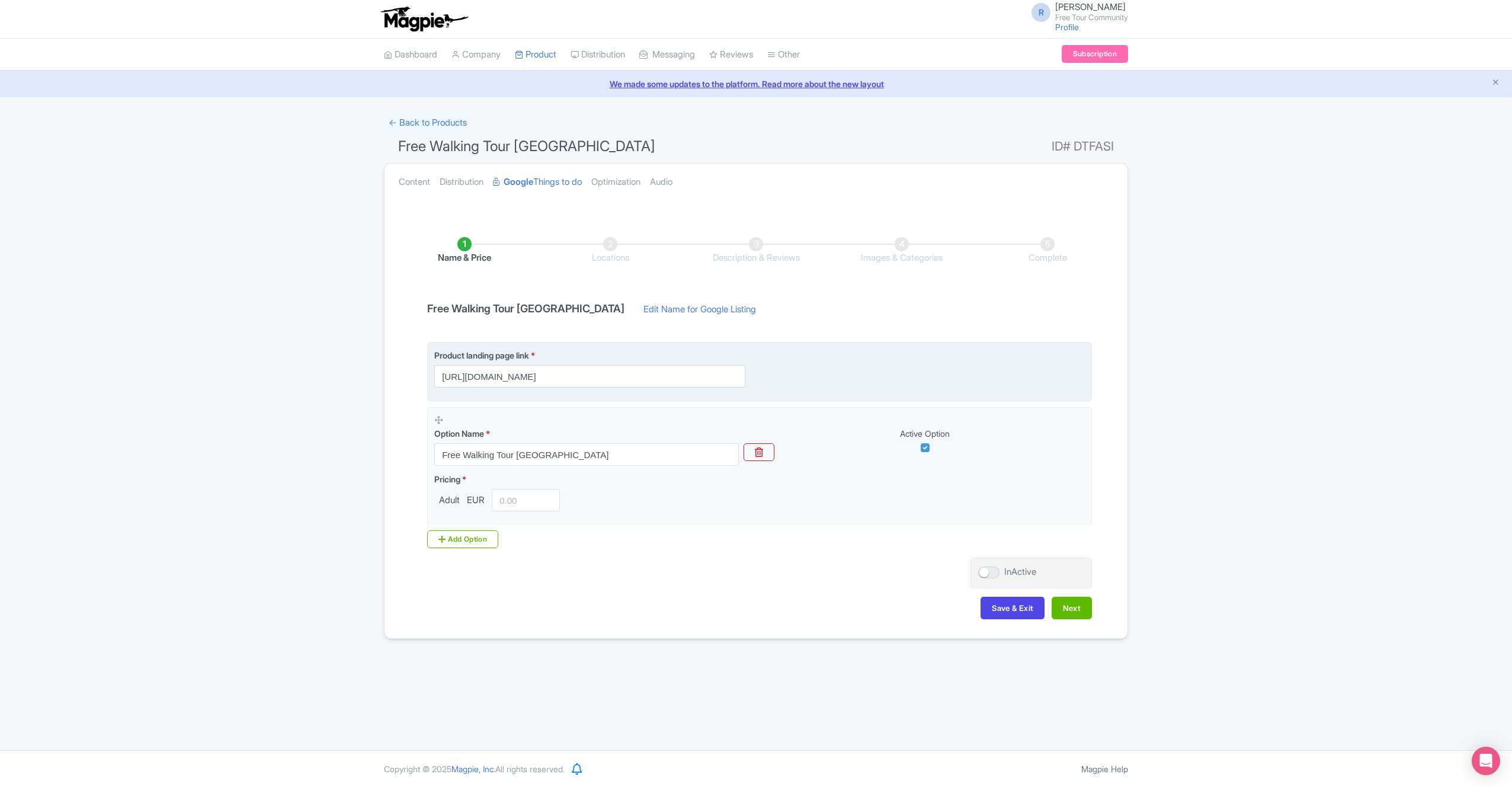
scroll to position [0, 84]
drag, startPoint x: 584, startPoint y: 377, endPoint x: 561, endPoint y: 377, distance: 23.0
click at [561, 377] on input "https://freetourcommunity.com/tours/copenhagen-grand-tour?utm_source=ftc&utm_ca…" at bounding box center [590, 376] width 311 height 23
click at [567, 378] on input "https://freetourcommunity.com/tours/copenhagen-grand-tour?utm_source=ftc&utm_ca…" at bounding box center [590, 376] width 311 height 23
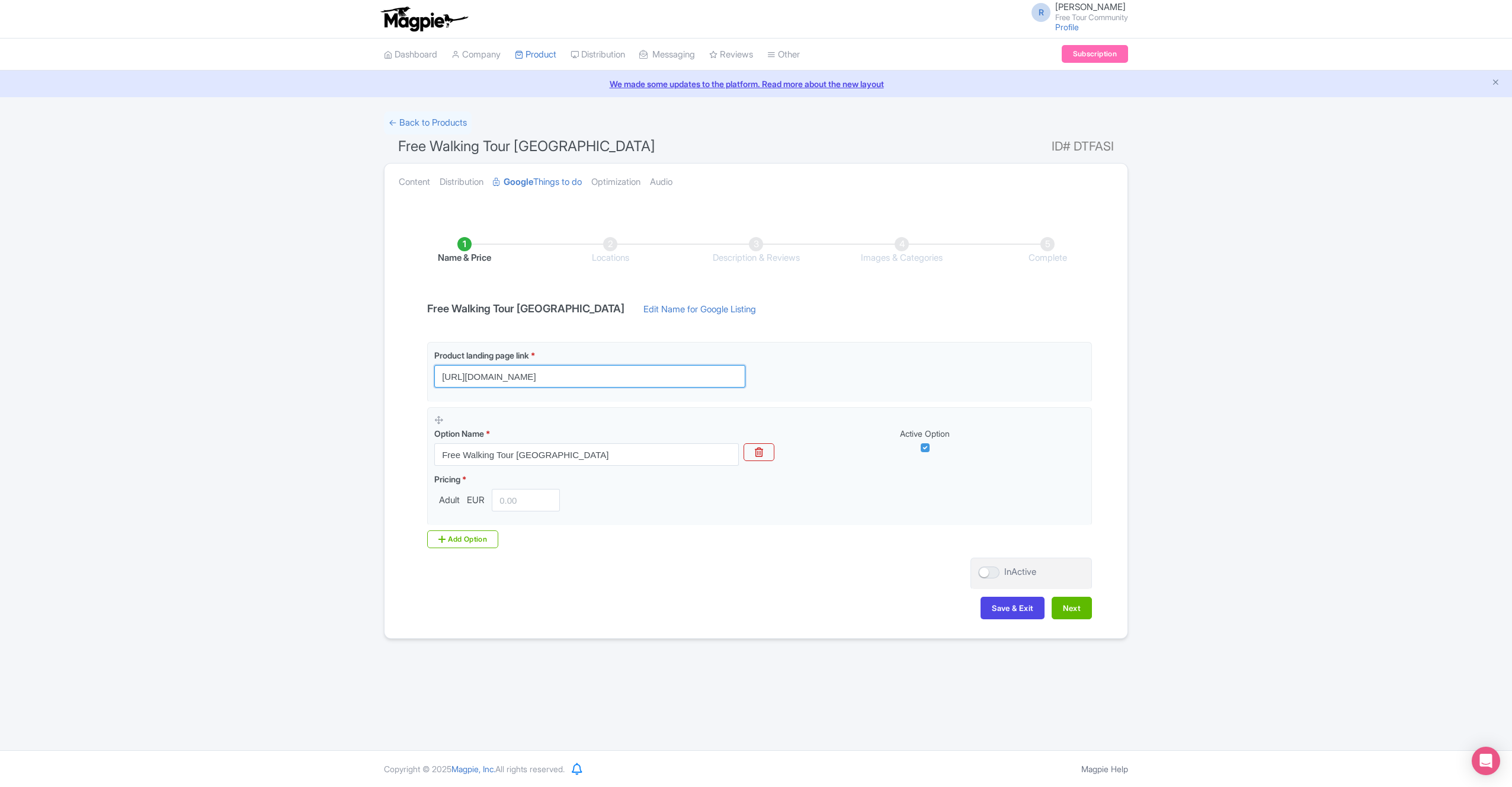
drag, startPoint x: 581, startPoint y: 375, endPoint x: 250, endPoint y: 371, distance: 331.0
click at [252, 370] on div "Success Product updated successfully ← Back to Products Free Walking Tour Catan…" at bounding box center [756, 375] width 1512 height 528
paste input "atania-free-walking"
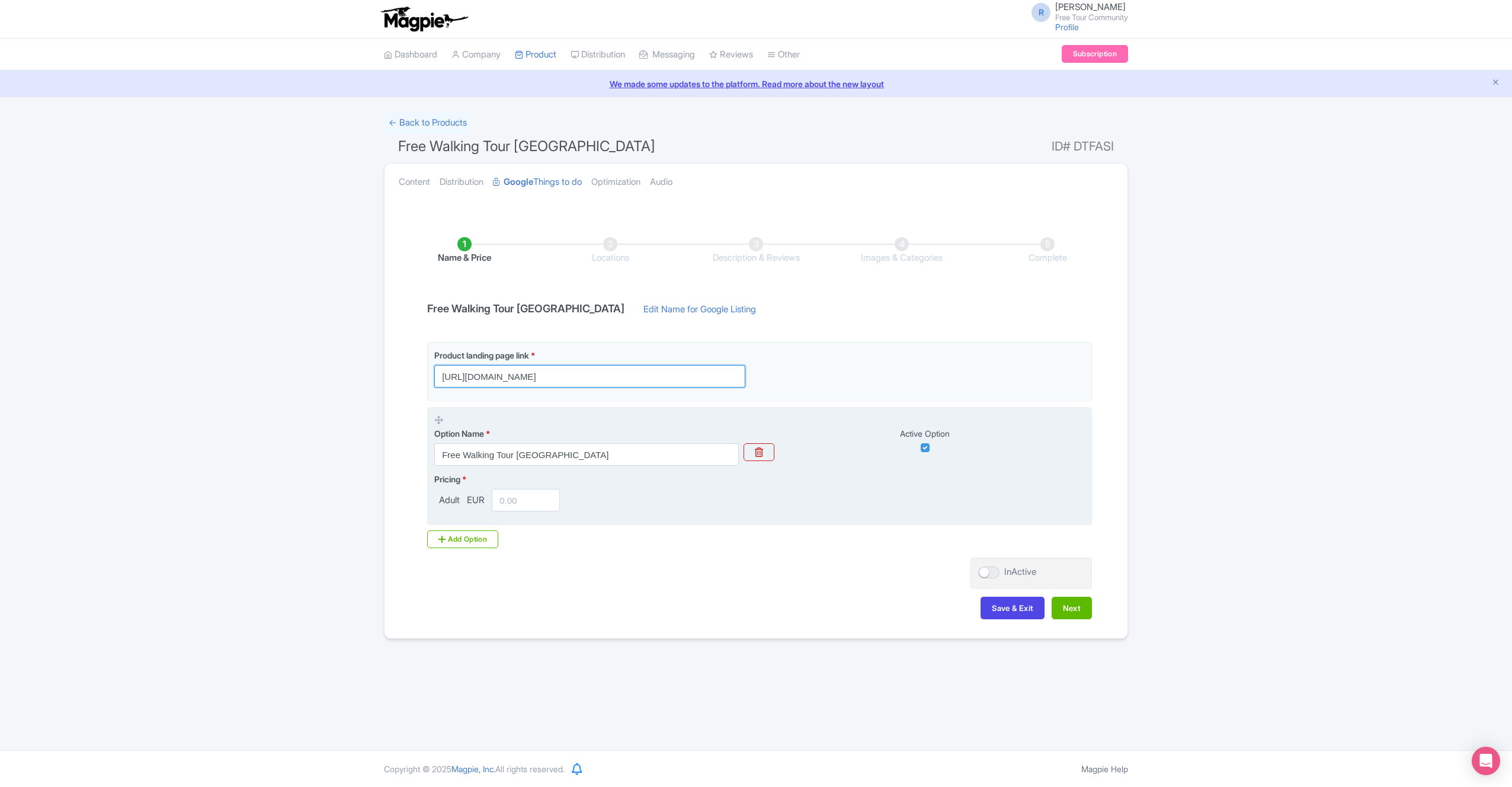
type input "https://freetourcommunity.com/tours/catania-free-walking-tour?utm_source=ftc&ut…"
click at [530, 509] on input "number" at bounding box center [526, 500] width 68 height 23
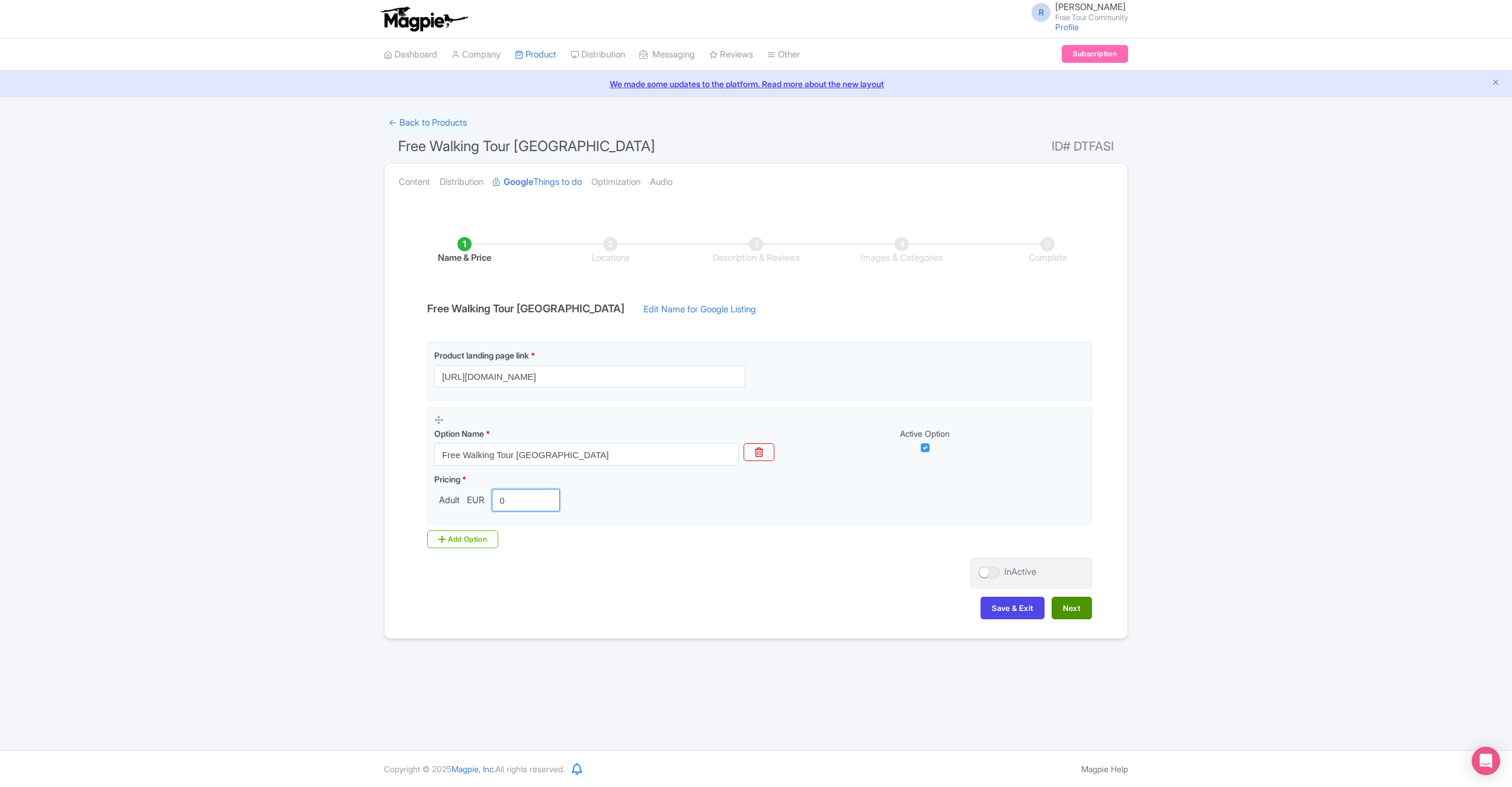
type input "0"
click at [1067, 608] on button "Next" at bounding box center [1072, 608] width 40 height 23
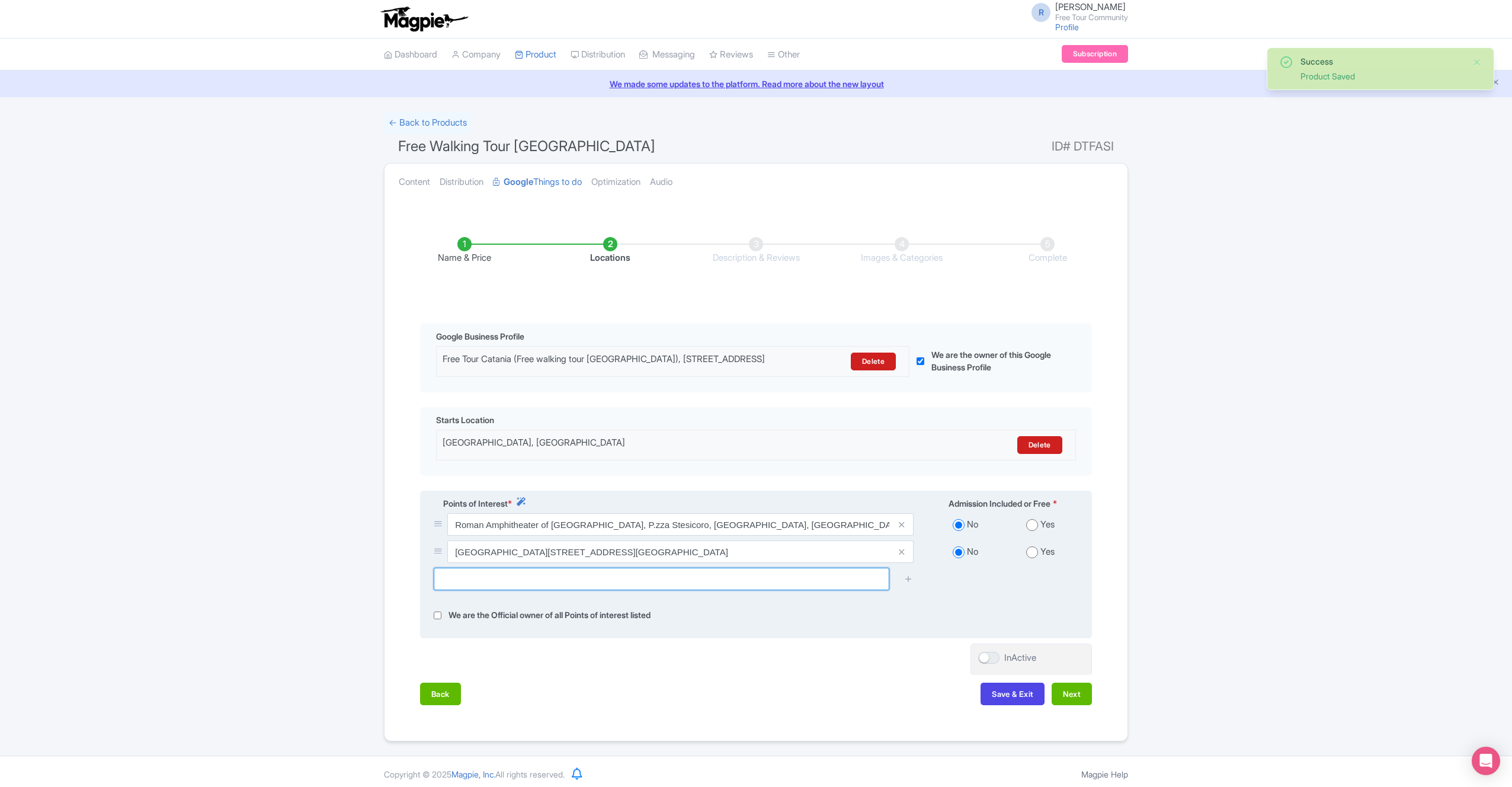
click at [546, 591] on input "text" at bounding box center [661, 579] width 456 height 23
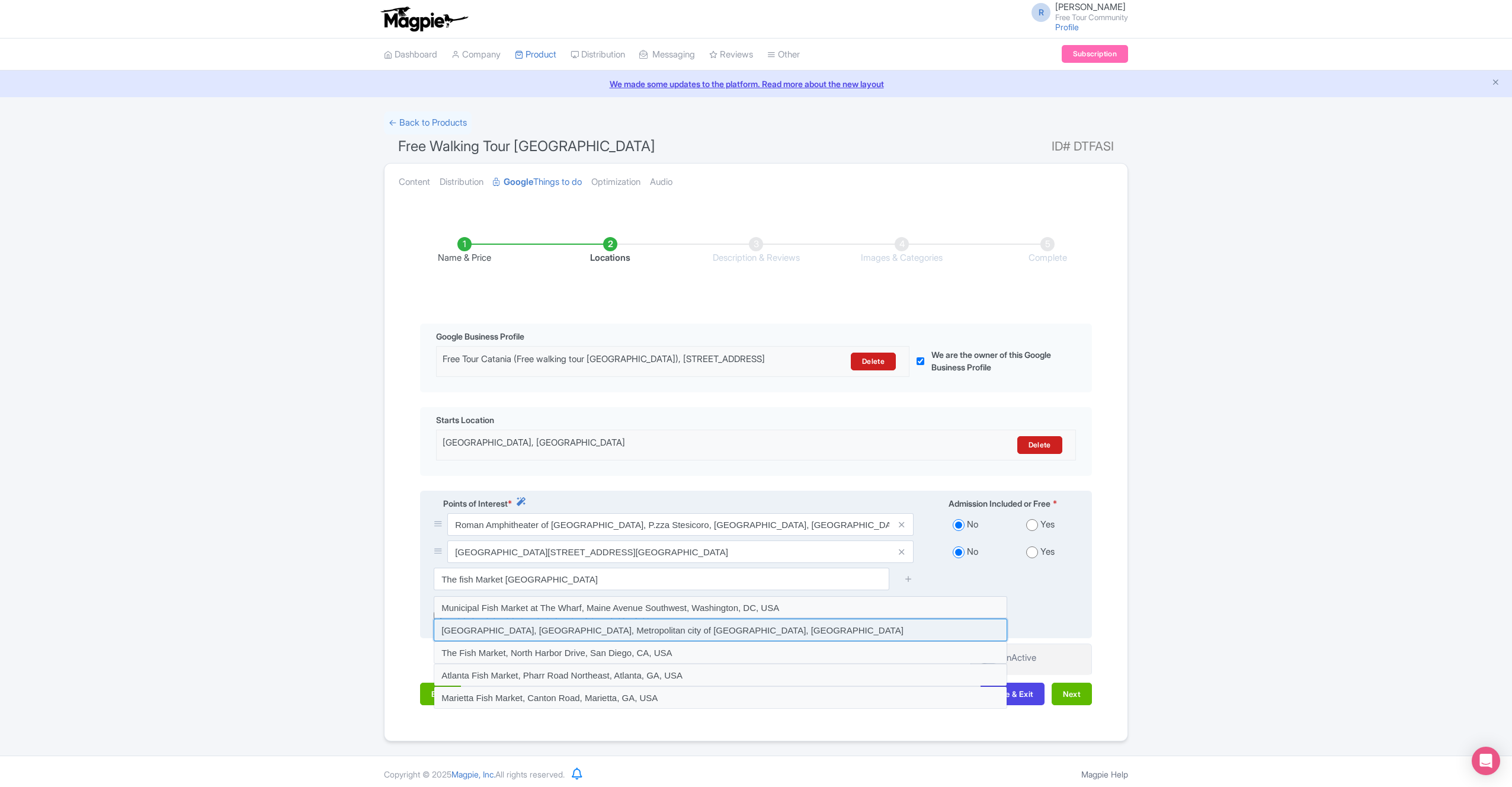
click at [694, 641] on input at bounding box center [720, 630] width 573 height 23
type input "Catania Fish Market, Catania, Metropolitan city of Catania, Italy"
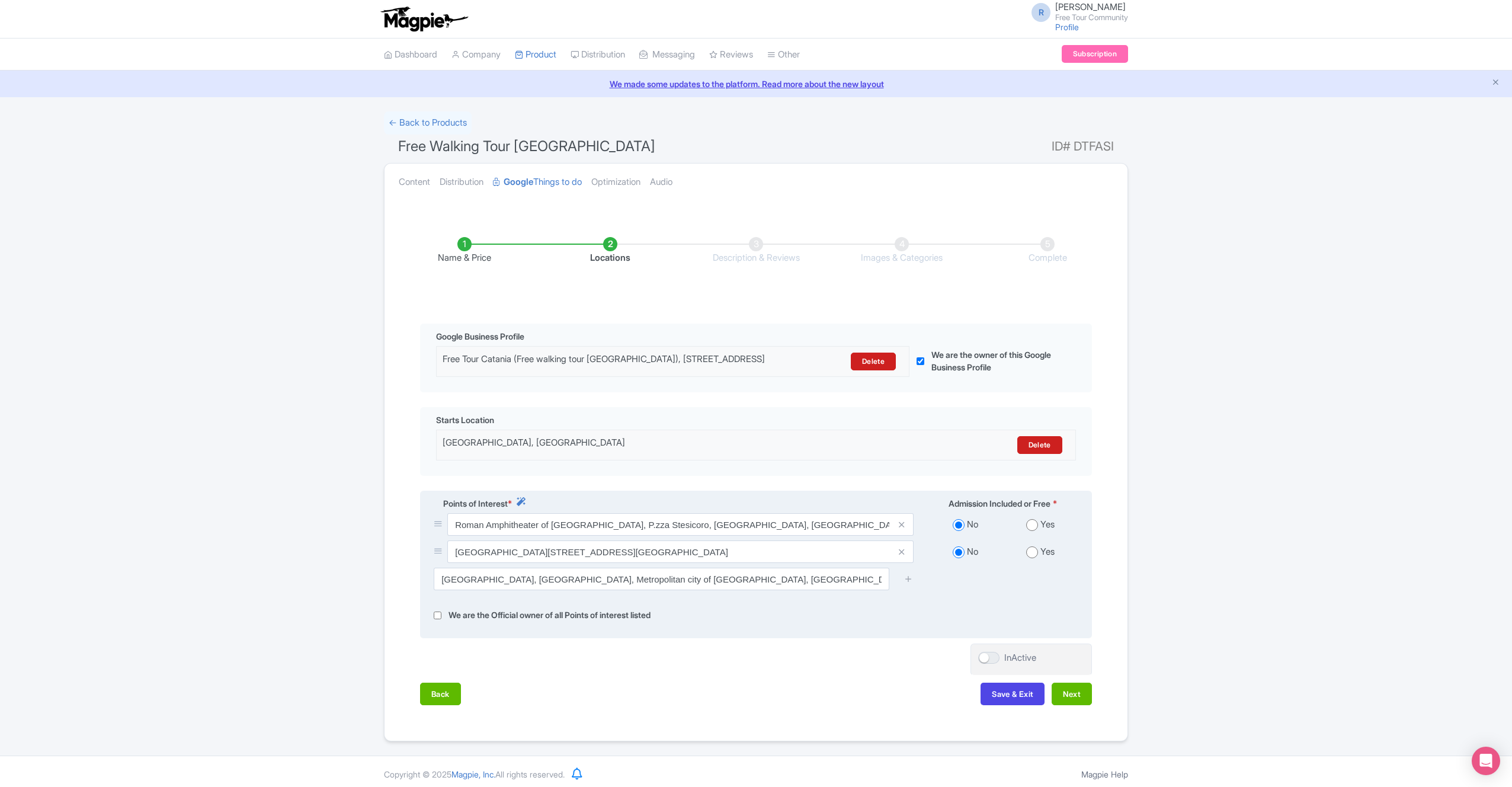
drag, startPoint x: 909, startPoint y: 589, endPoint x: 829, endPoint y: 592, distance: 80.1
click at [909, 583] on icon at bounding box center [909, 578] width 9 height 9
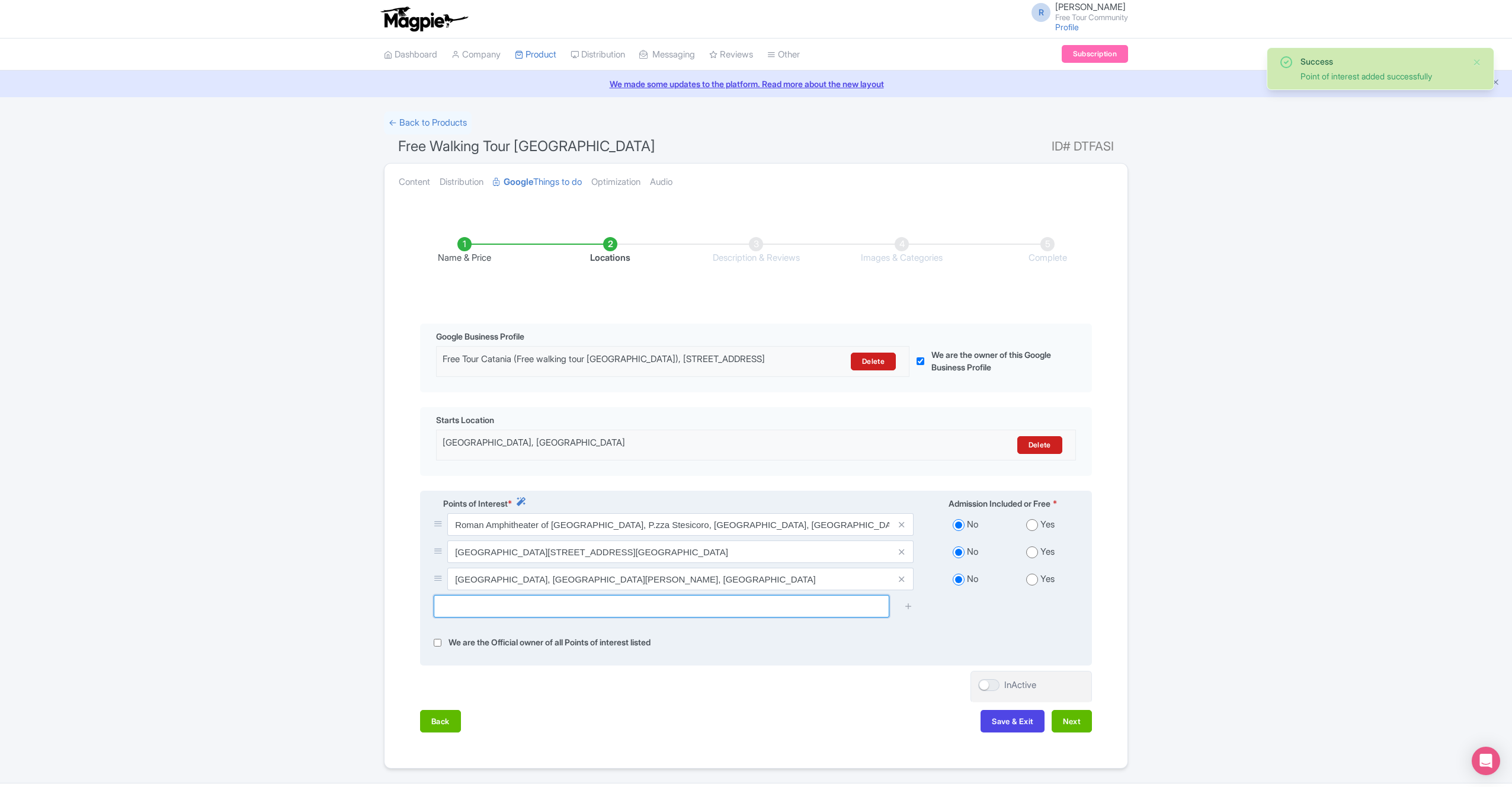
click at [512, 616] on input "text" at bounding box center [661, 606] width 456 height 23
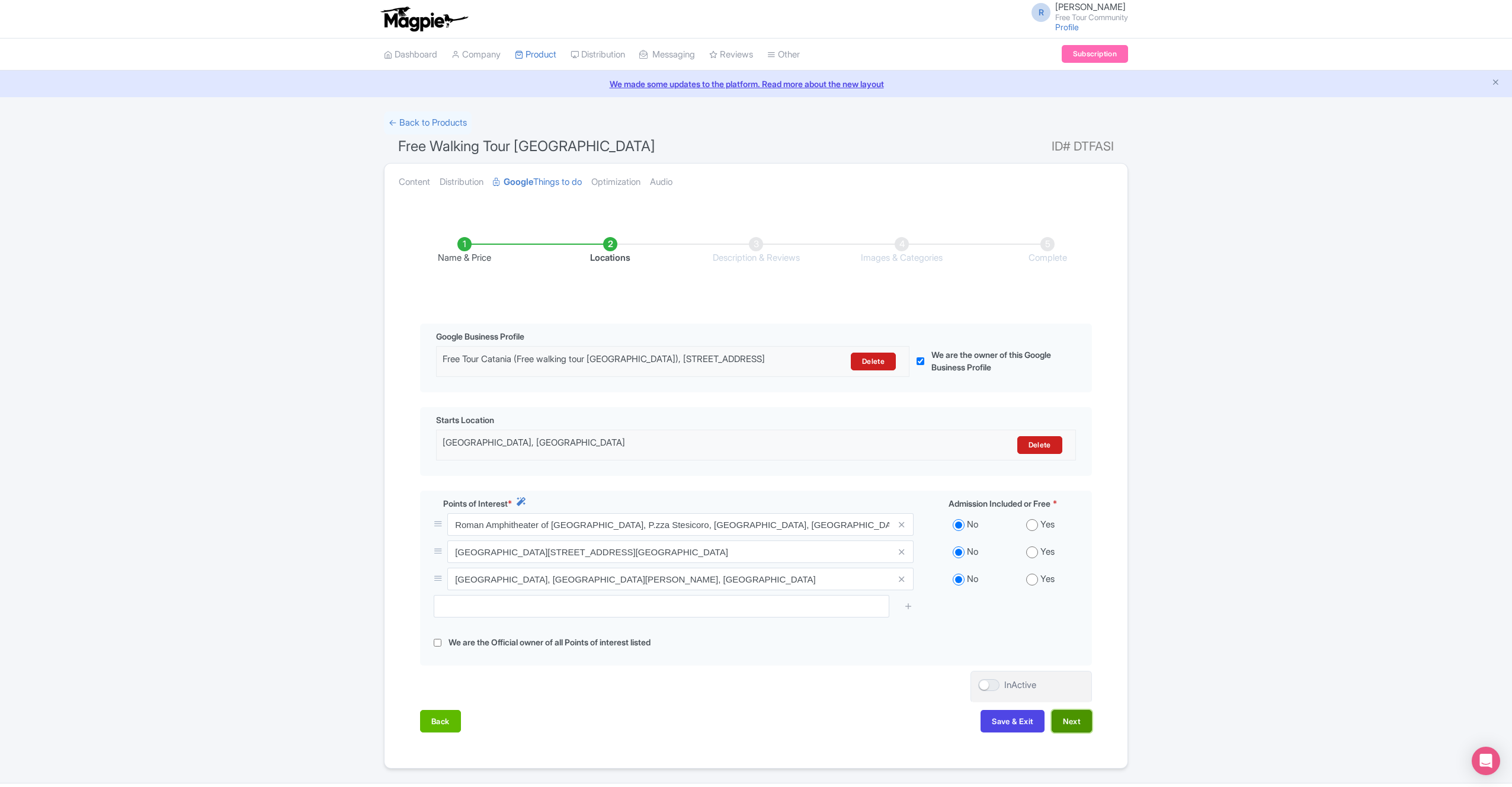
click at [1084, 728] on button "Next" at bounding box center [1072, 721] width 40 height 23
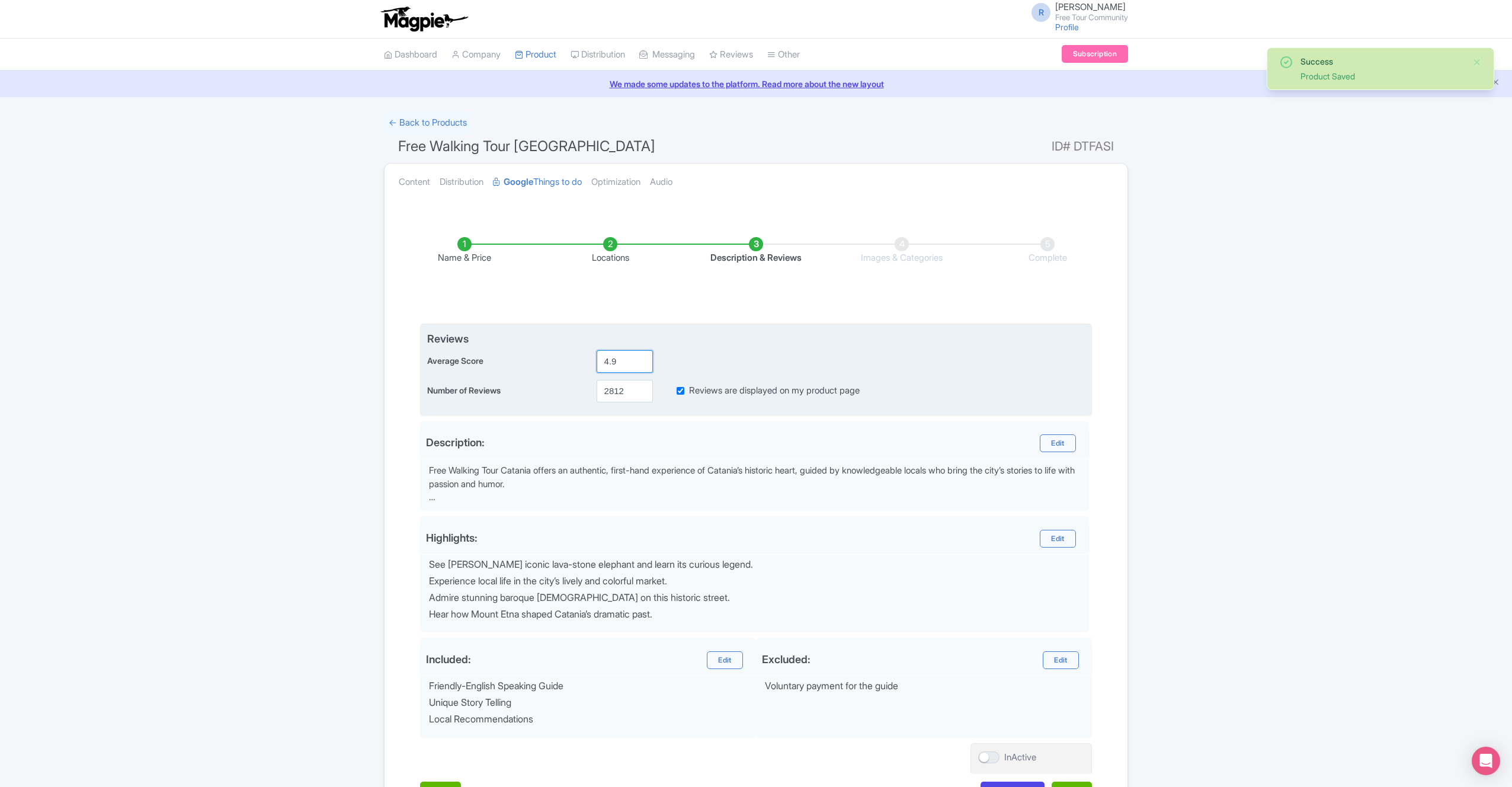
click at [620, 361] on input "4.9" at bounding box center [625, 361] width 56 height 23
click at [621, 361] on input "4.9" at bounding box center [625, 361] width 56 height 23
type input "5"
click at [617, 391] on input "2812" at bounding box center [625, 391] width 56 height 23
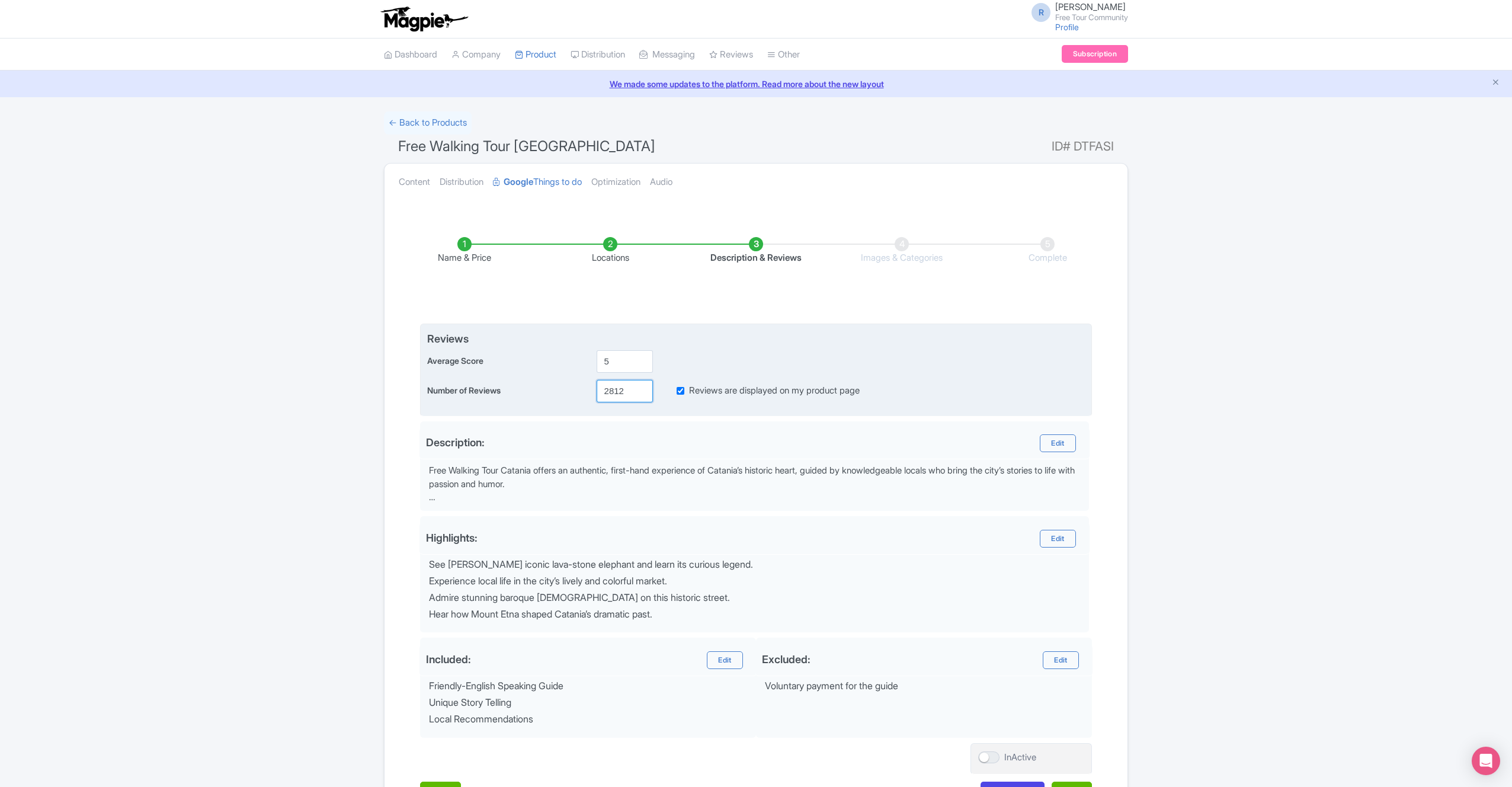
click at [617, 391] on input "2812" at bounding box center [625, 391] width 56 height 23
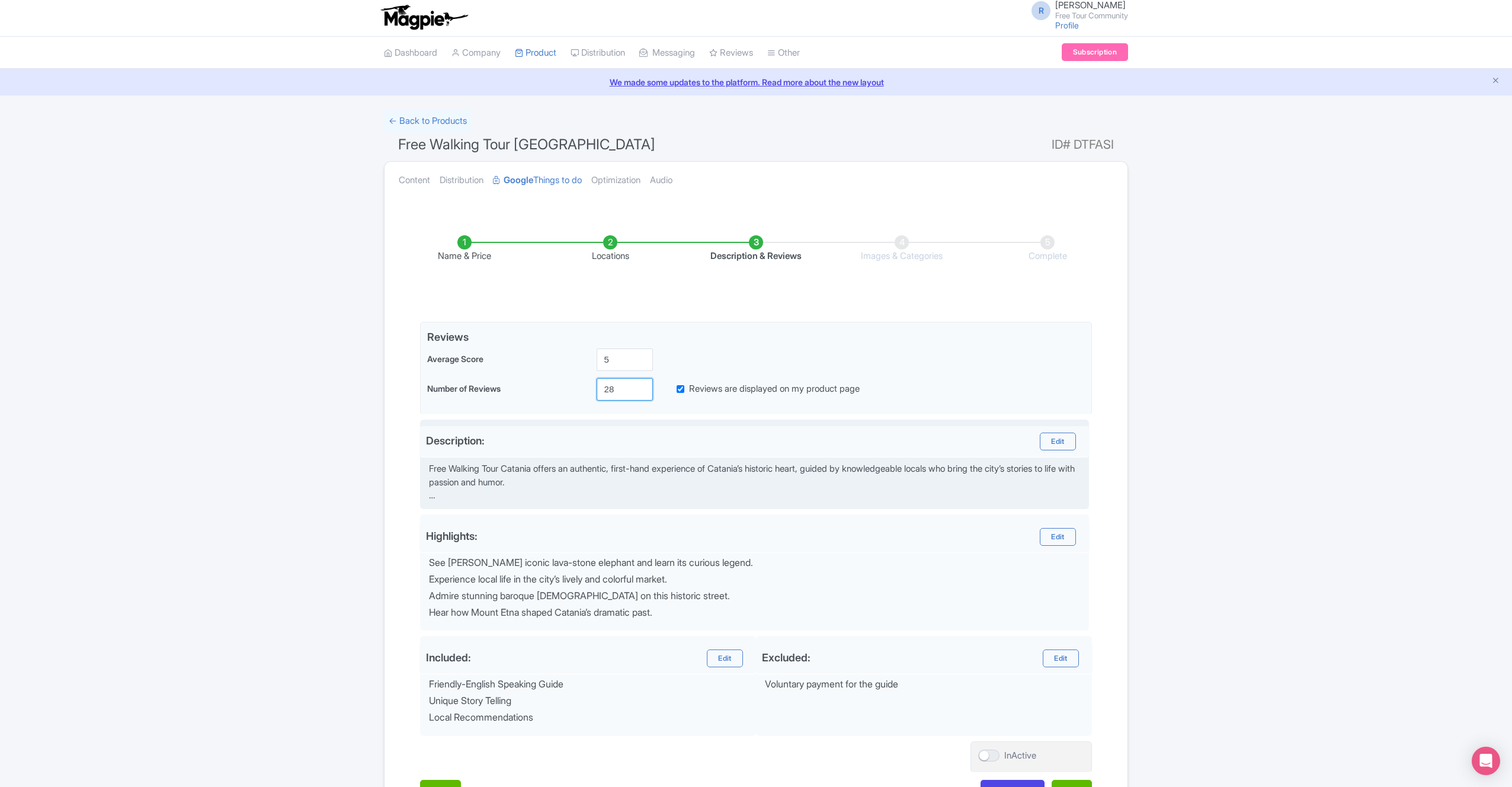
type input "2"
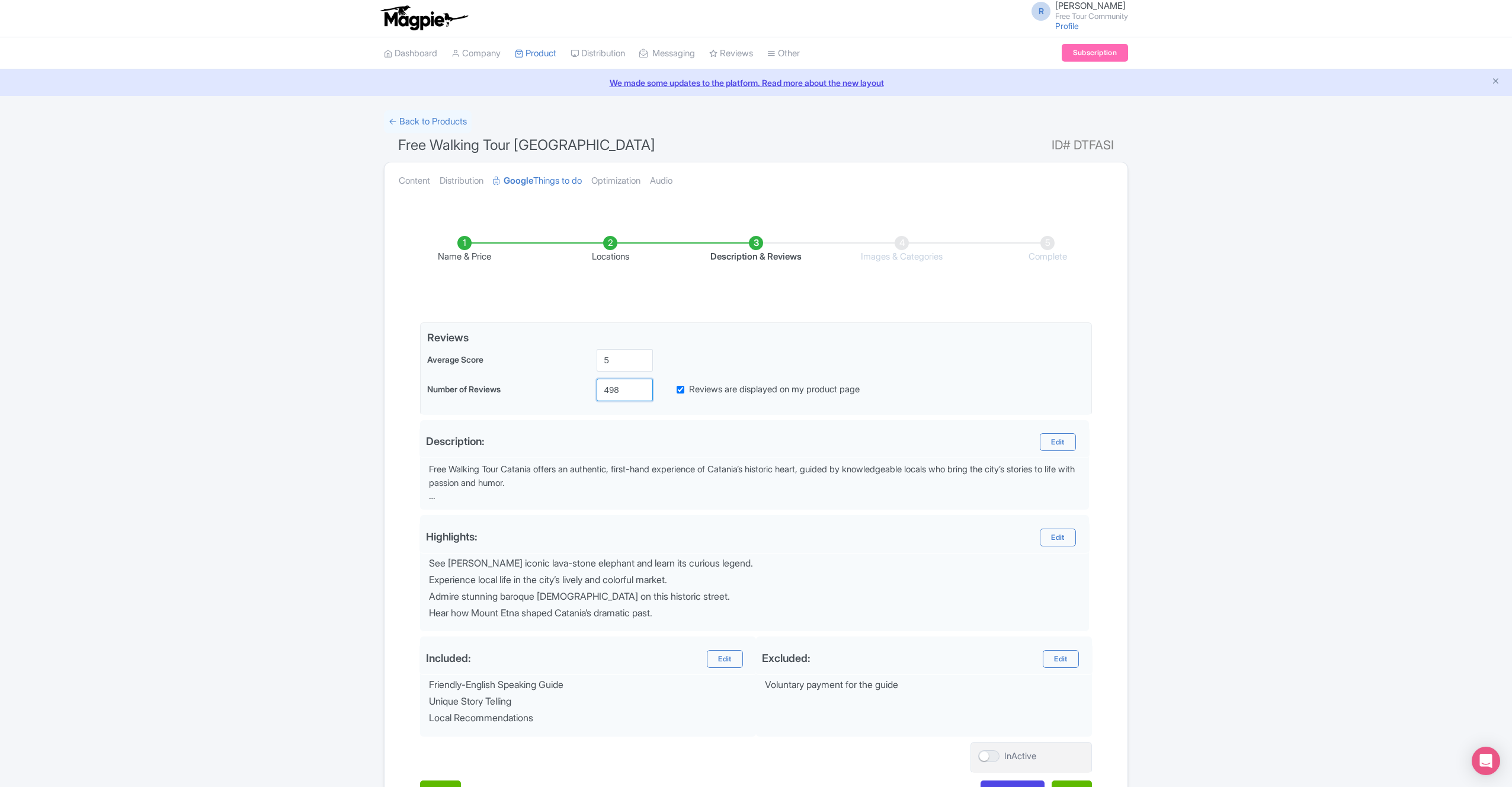
type input "498"
click at [1204, 412] on div "Success Product Saved ← Back to Products Free Walking Tour Catania ID# DTFASI C…" at bounding box center [756, 466] width 1512 height 712
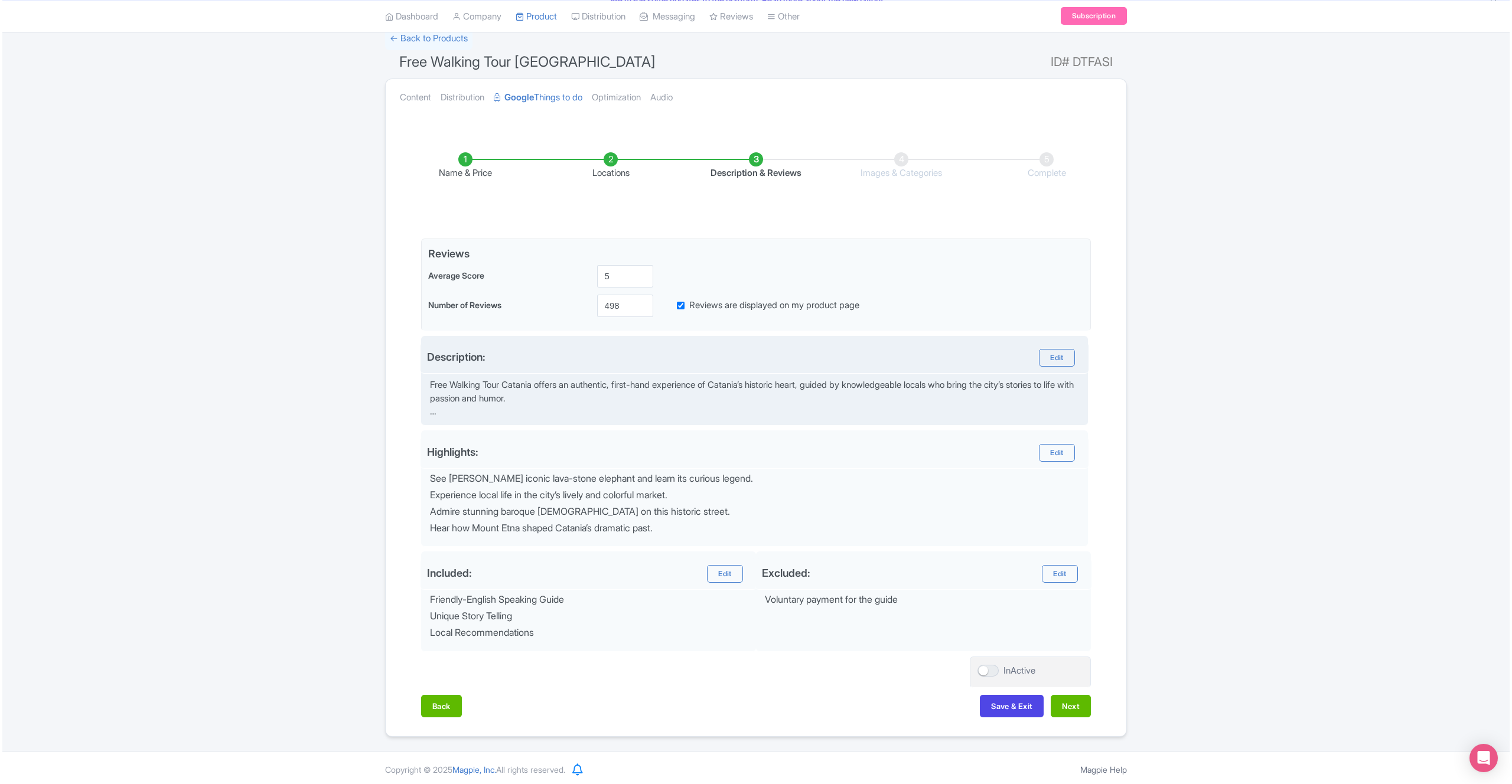
scroll to position [87, 0]
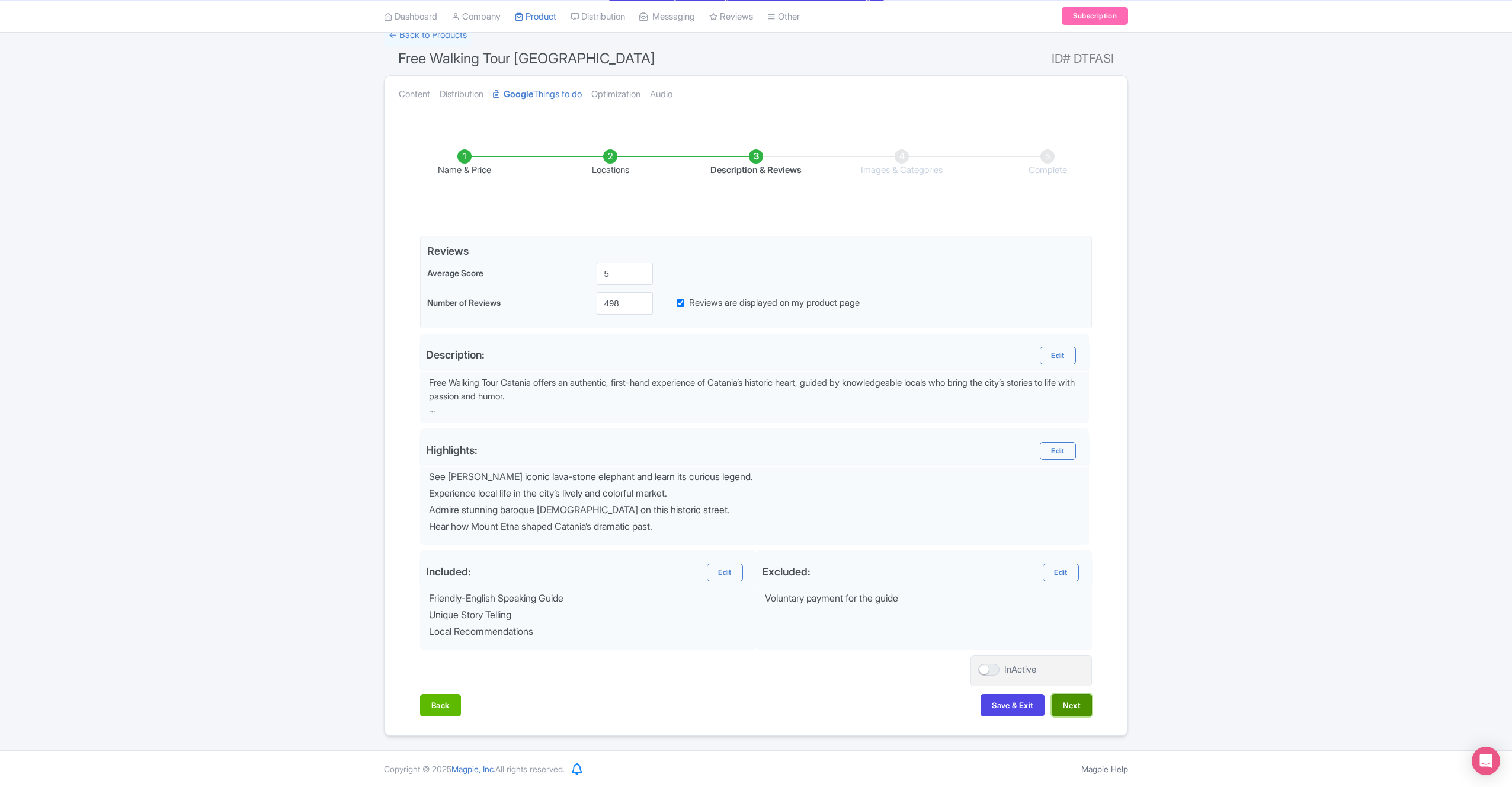
click at [1080, 706] on button "Next" at bounding box center [1072, 705] width 40 height 23
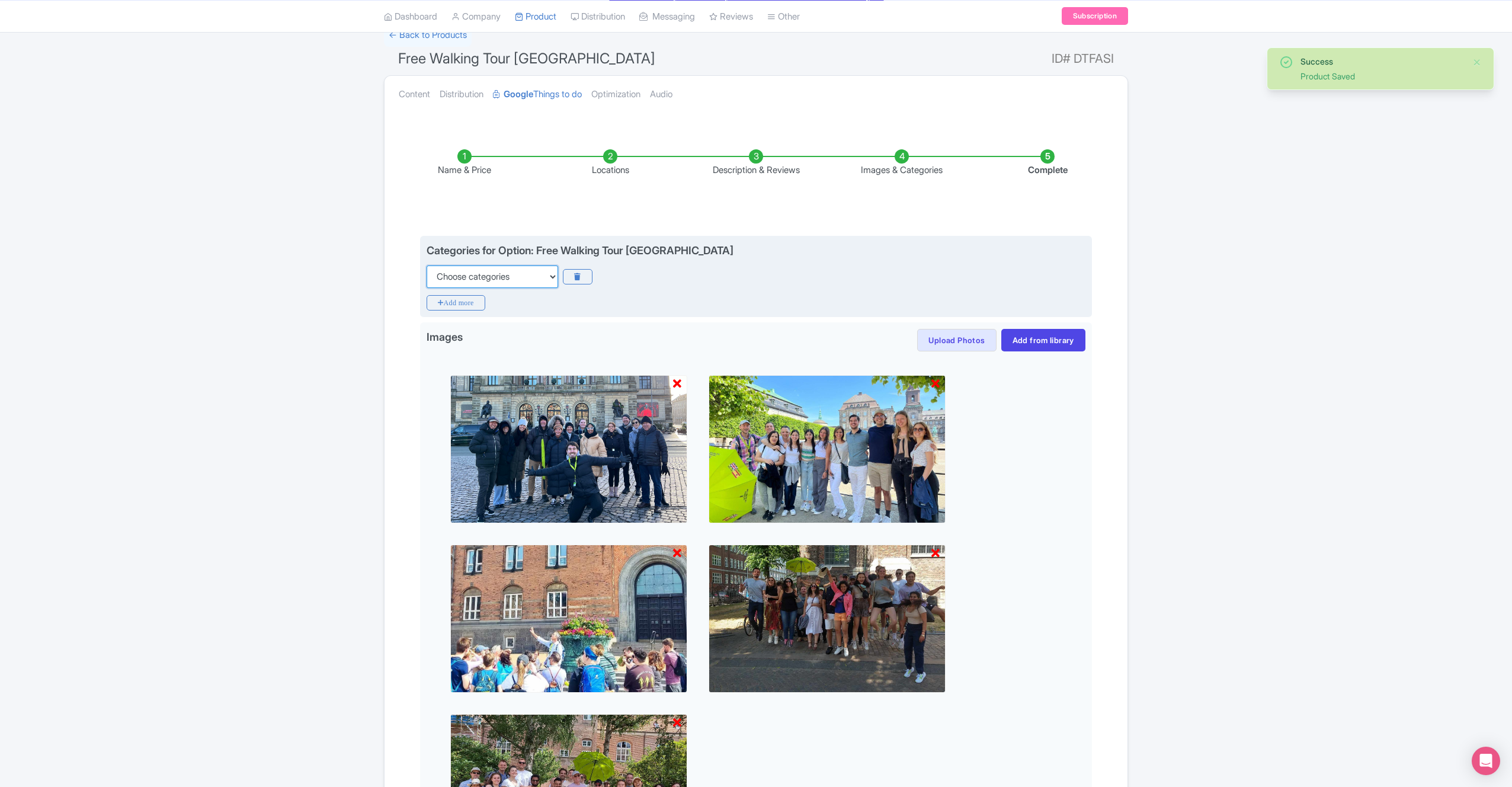
click at [552, 277] on select "Choose categories Adults Only Animals Audio Guide Beaches Bike Tours Boat Tours…" at bounding box center [492, 277] width 132 height 23
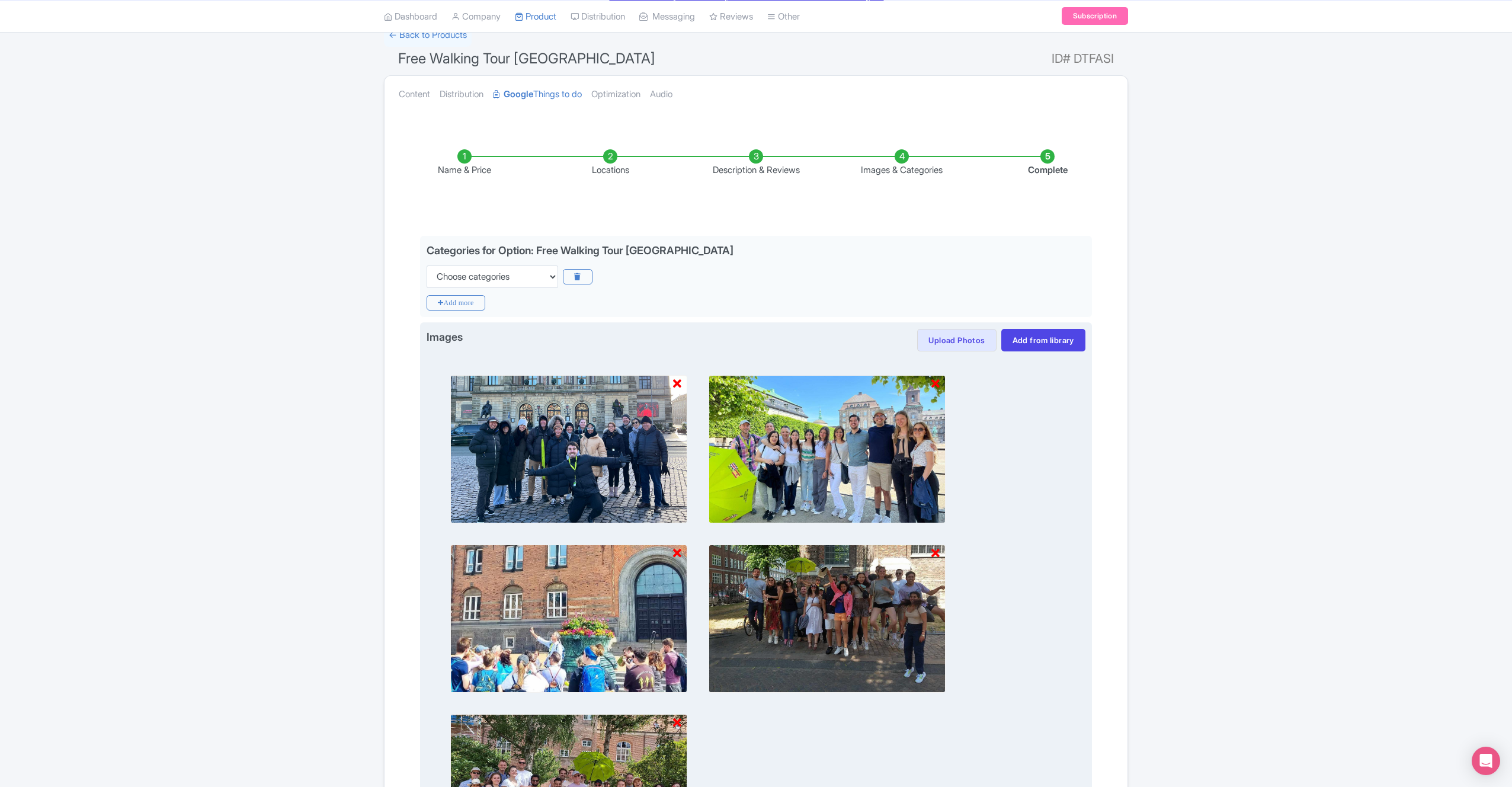
click at [677, 384] on icon at bounding box center [677, 384] width 9 height 12
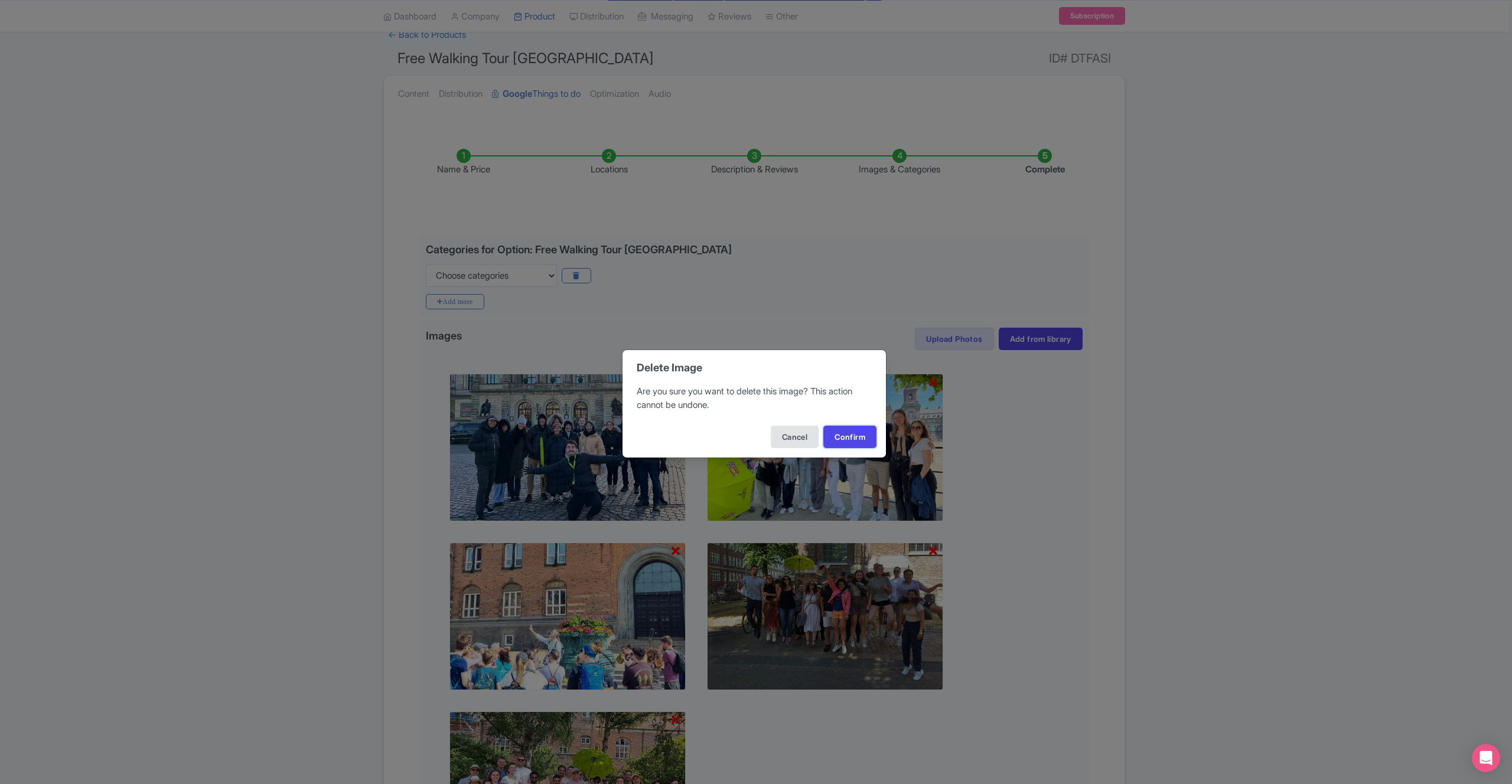
drag, startPoint x: 858, startPoint y: 438, endPoint x: 786, endPoint y: 421, distance: 74.0
click at [858, 438] on button "Confirm" at bounding box center [850, 437] width 53 height 23
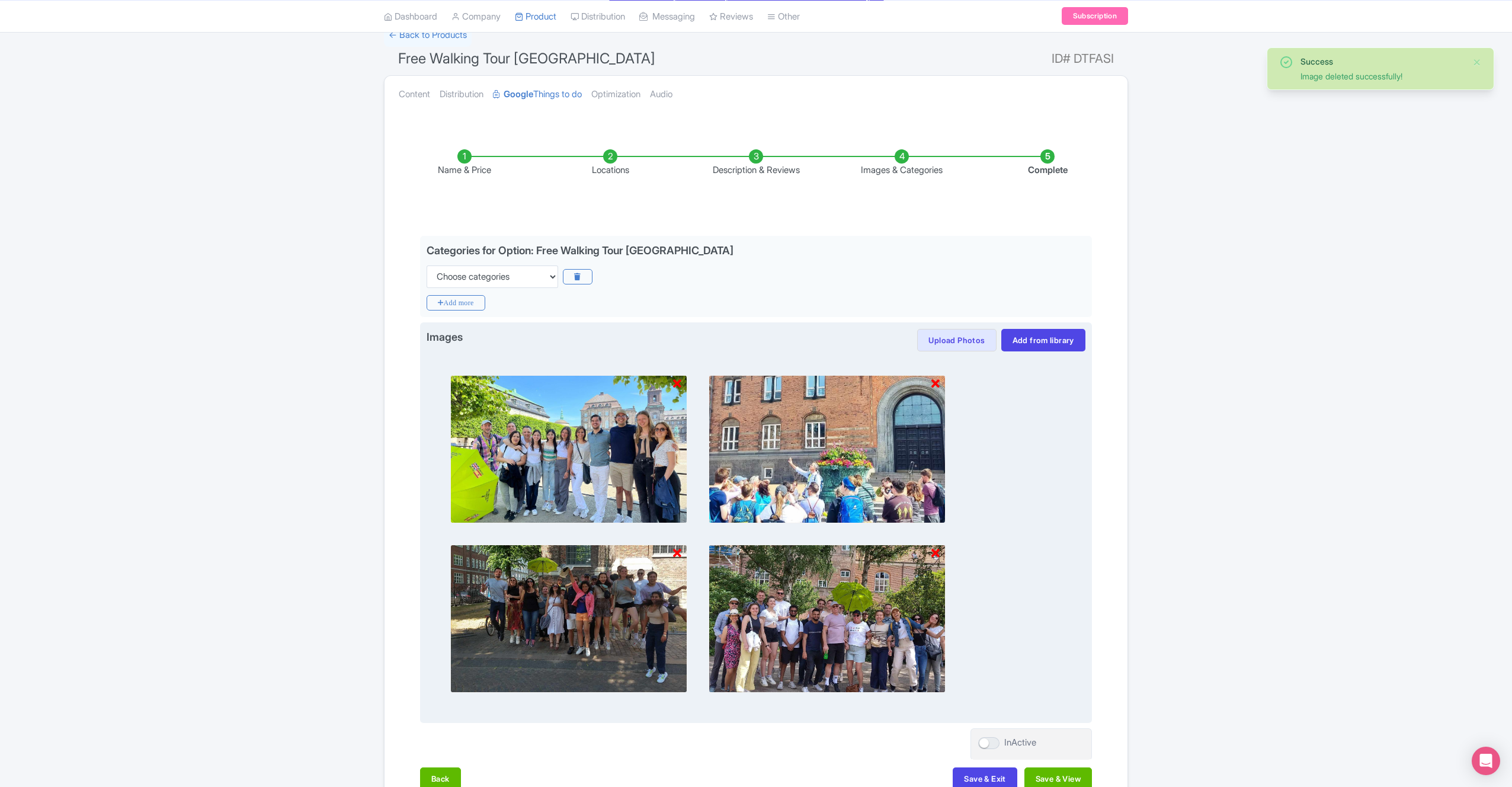
click at [679, 384] on icon at bounding box center [677, 384] width 9 height 12
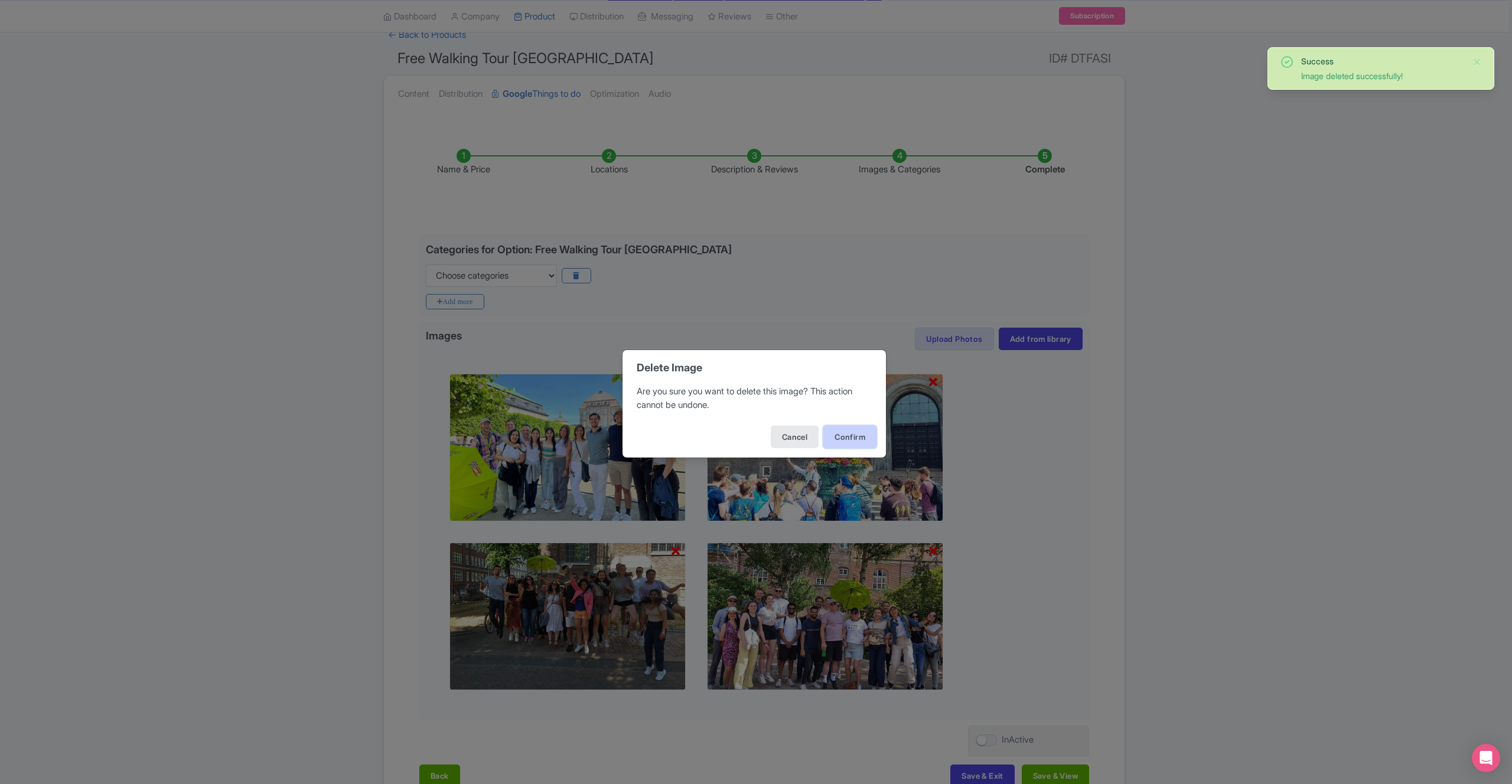
click at [844, 434] on button "Confirm" at bounding box center [850, 437] width 53 height 23
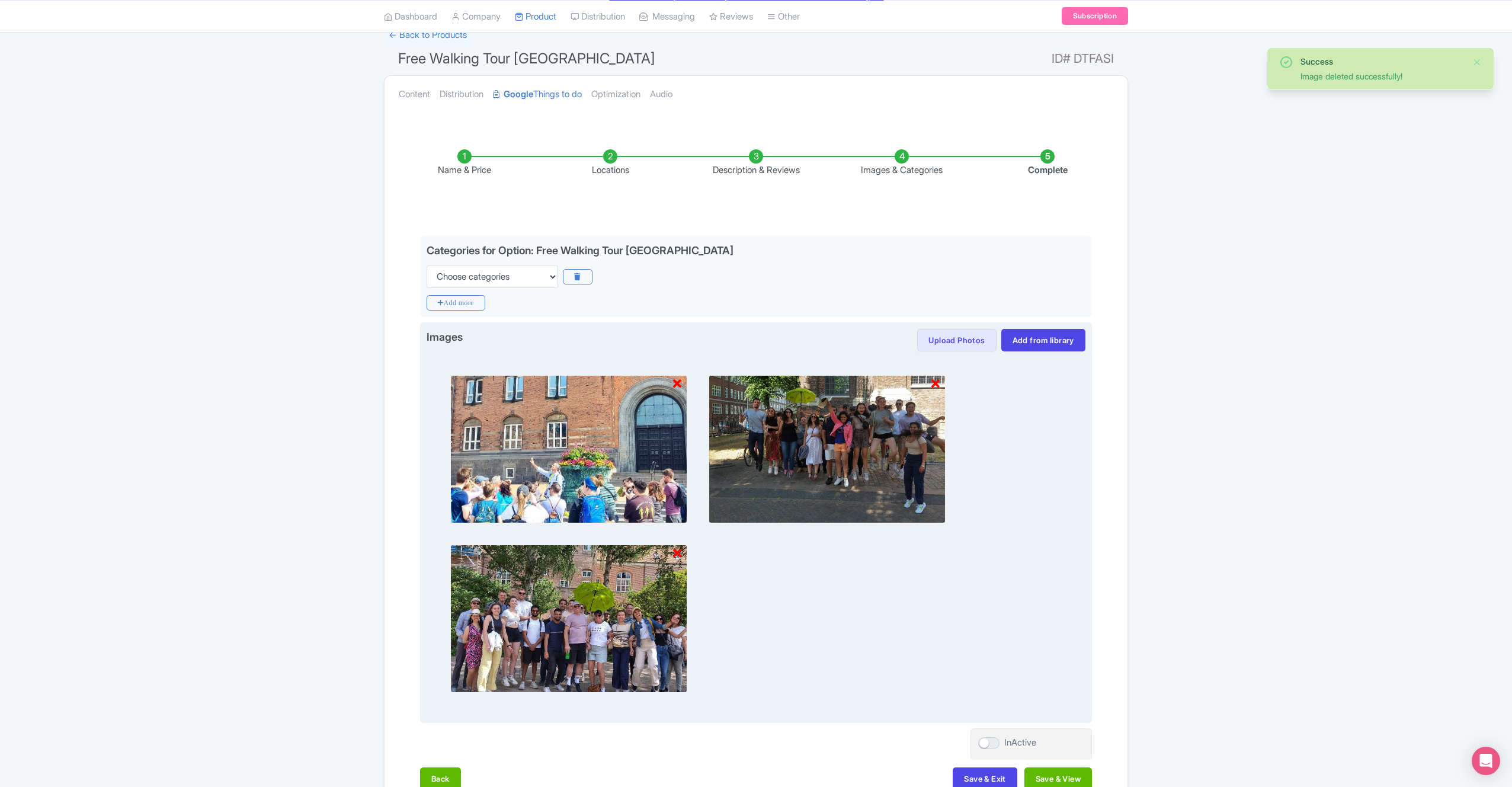
click at [677, 382] on icon at bounding box center [677, 384] width 9 height 12
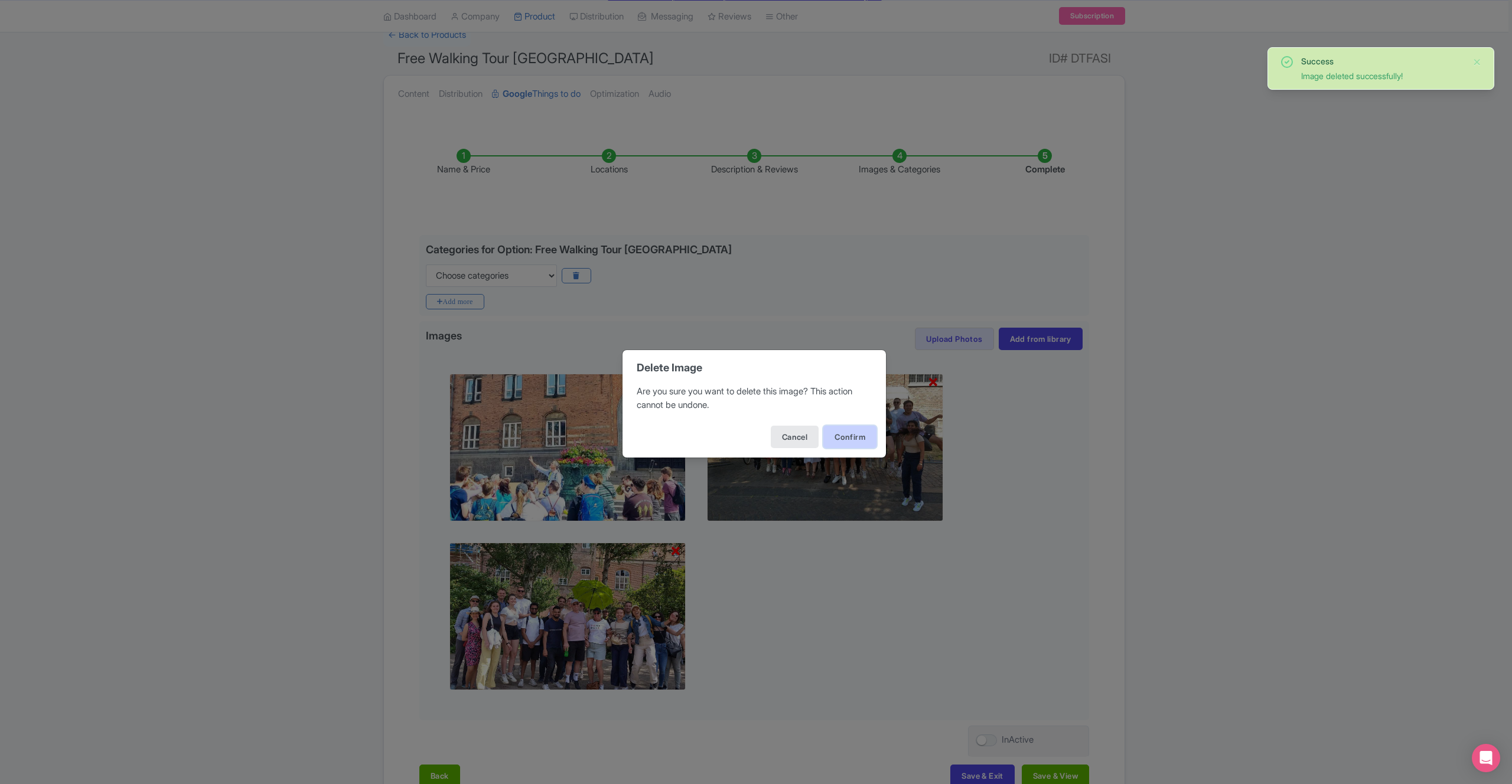
drag, startPoint x: 851, startPoint y: 438, endPoint x: 840, endPoint y: 436, distance: 11.2
click at [851, 438] on button "Confirm" at bounding box center [850, 437] width 53 height 23
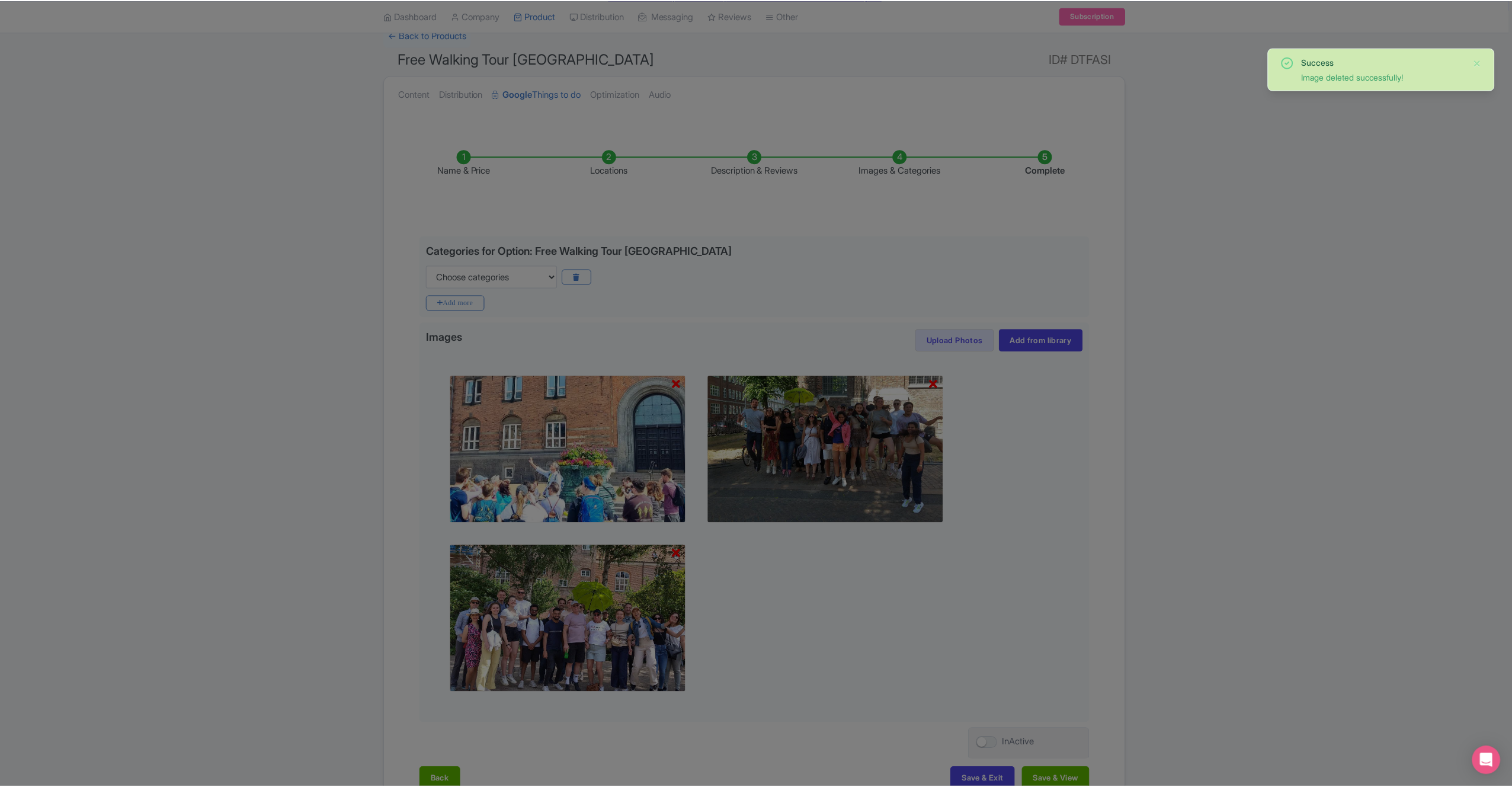
scroll to position [0, 0]
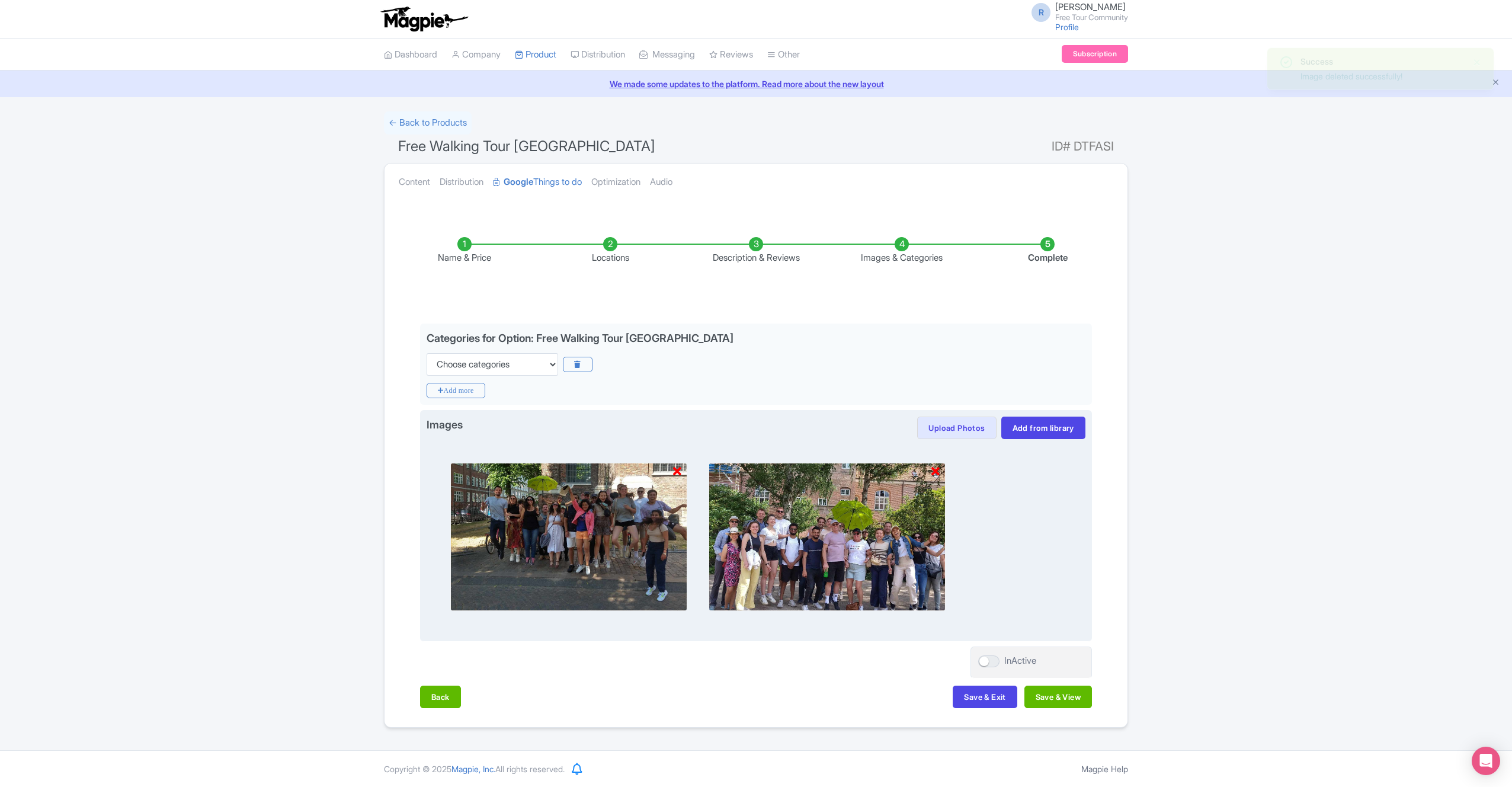
click at [680, 474] on icon at bounding box center [677, 471] width 9 height 12
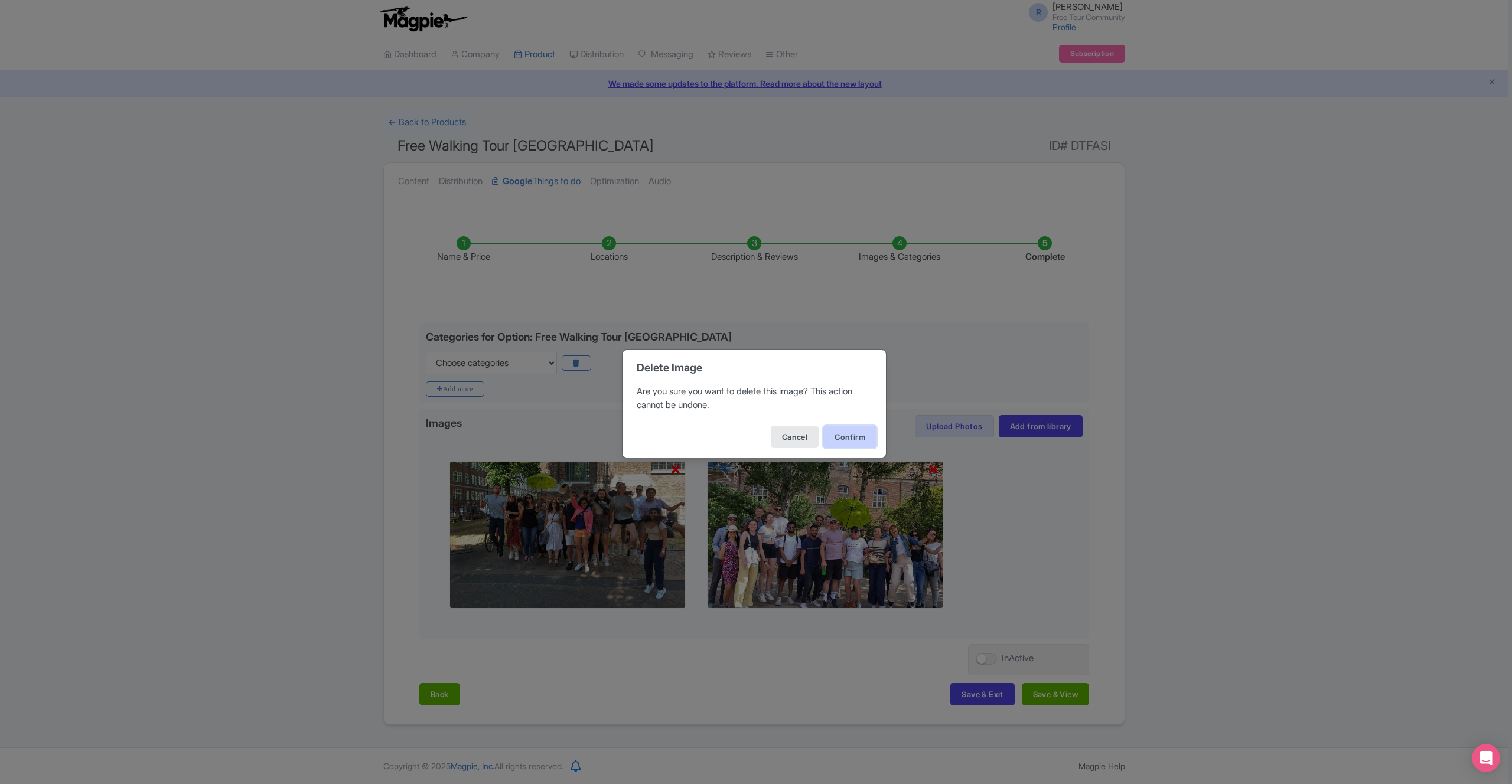
click at [840, 431] on button "Confirm" at bounding box center [850, 437] width 53 height 23
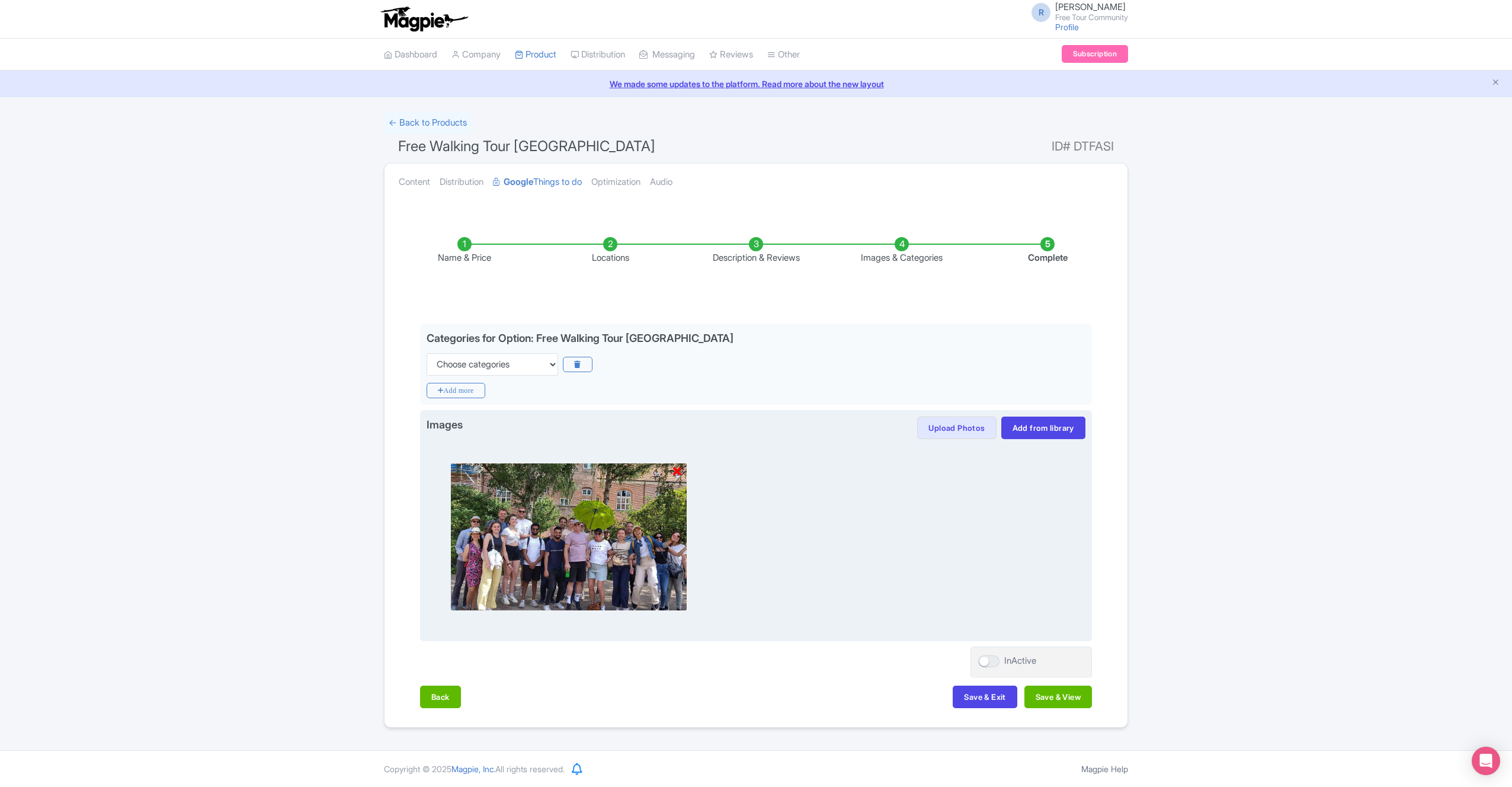
click at [677, 471] on icon at bounding box center [677, 471] width 9 height 12
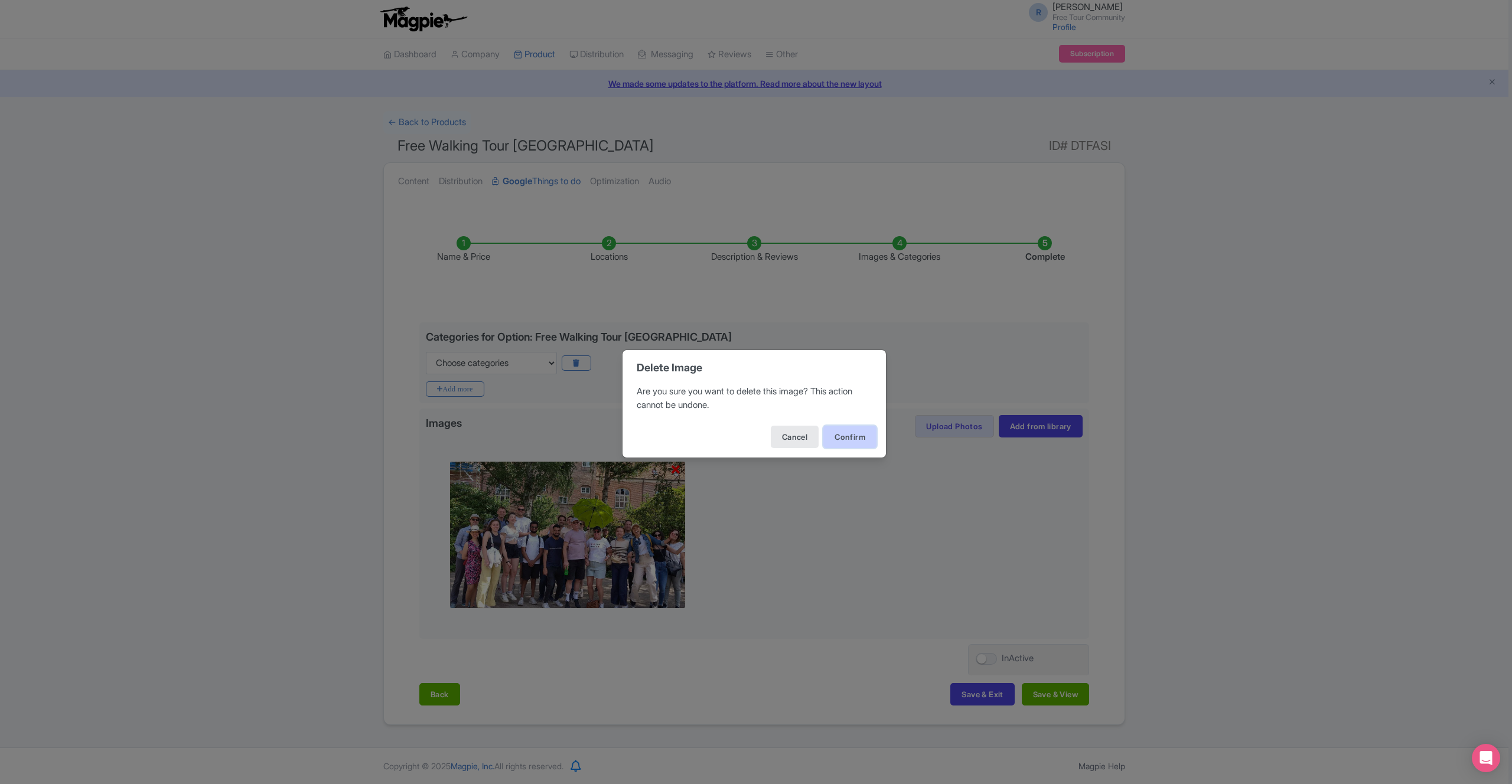
click button "Confirm"
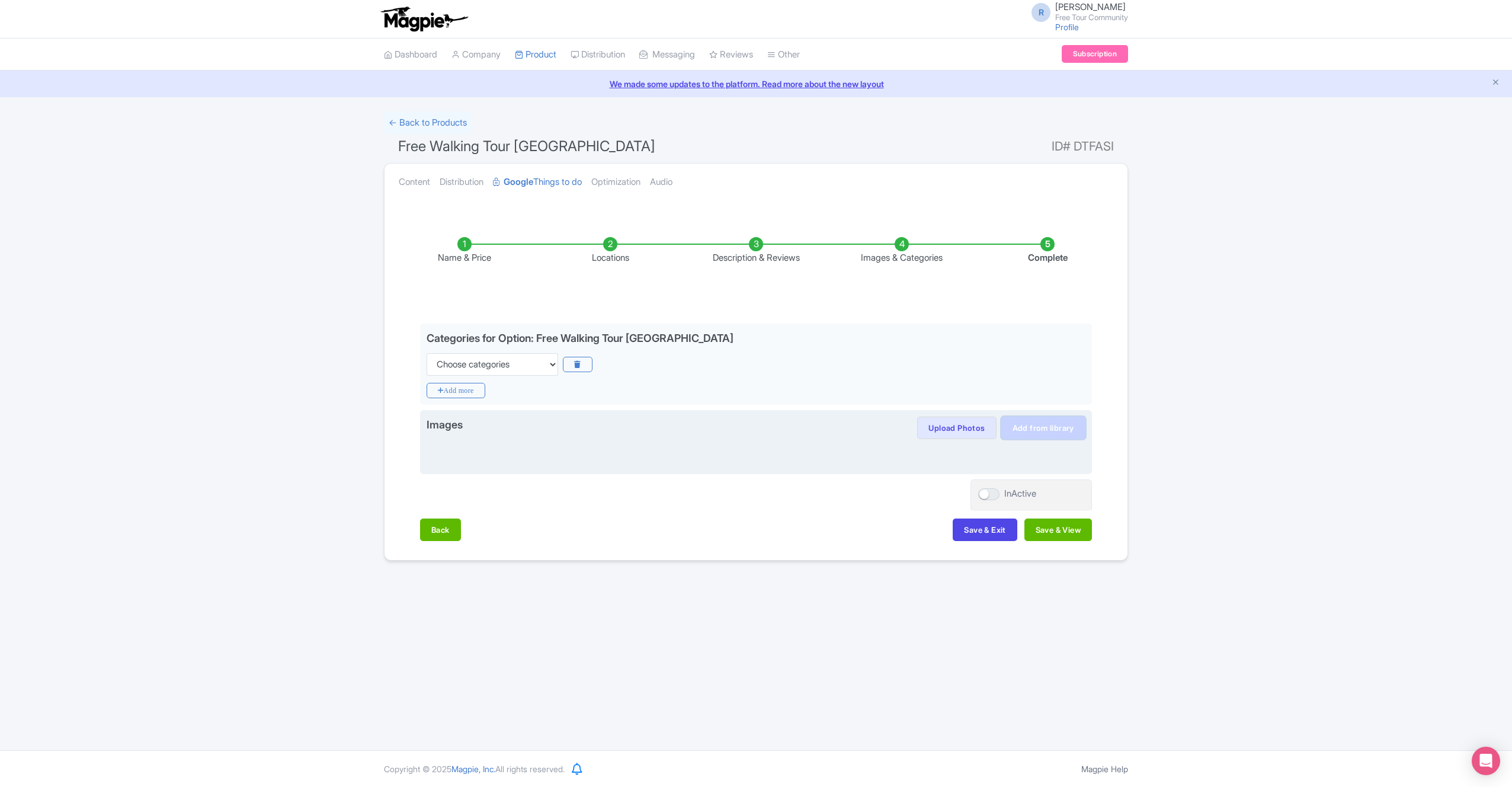
click link "Add from library"
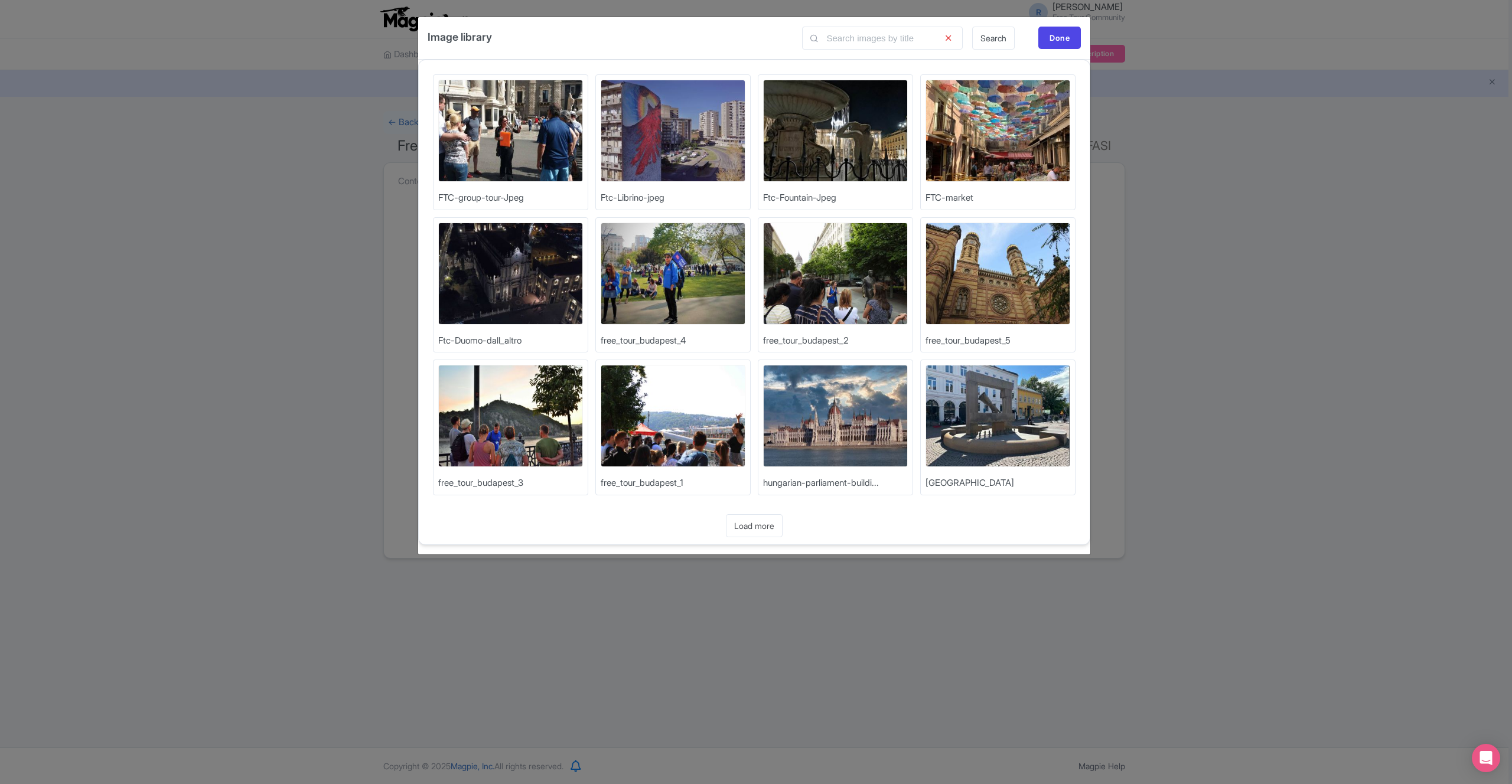
click img
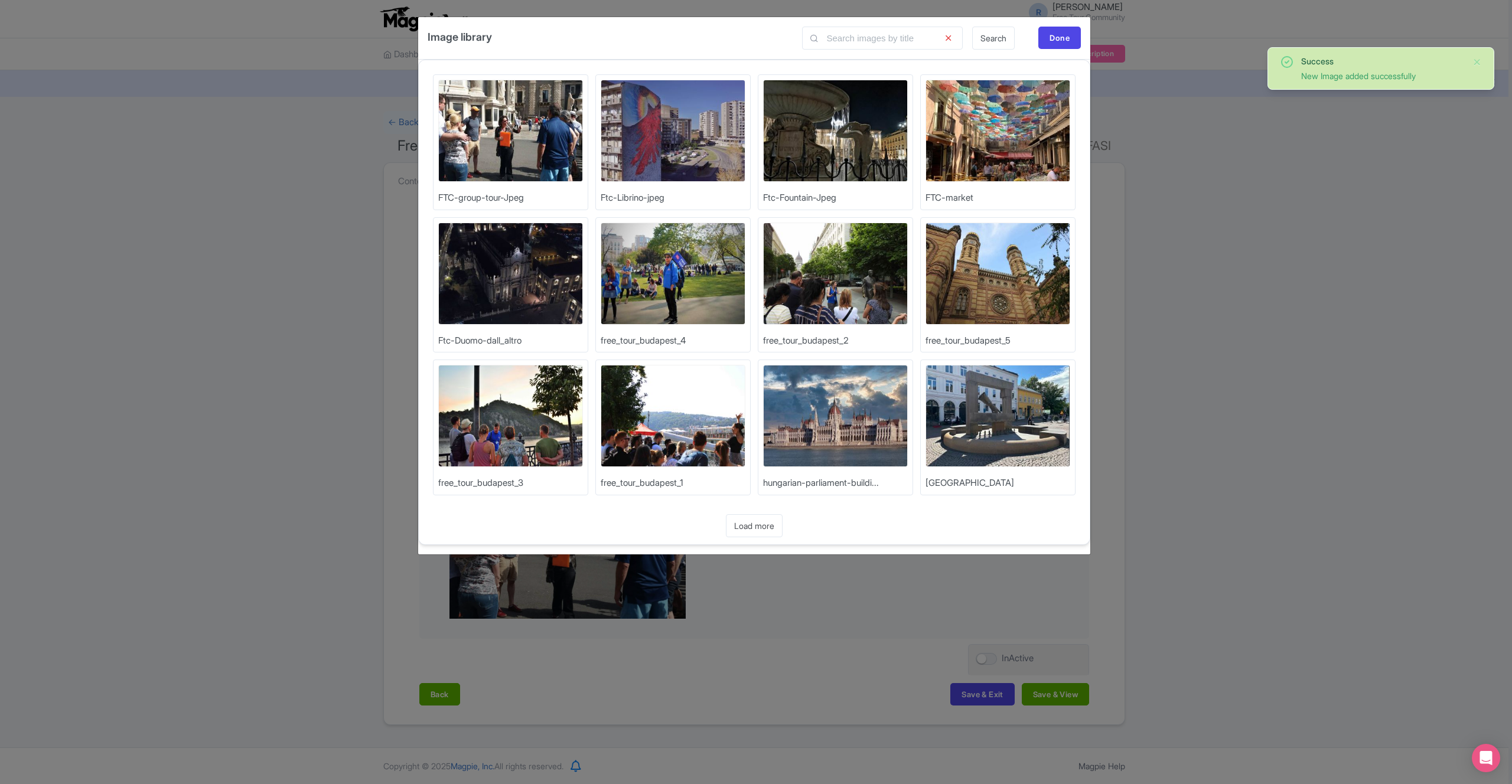
click img
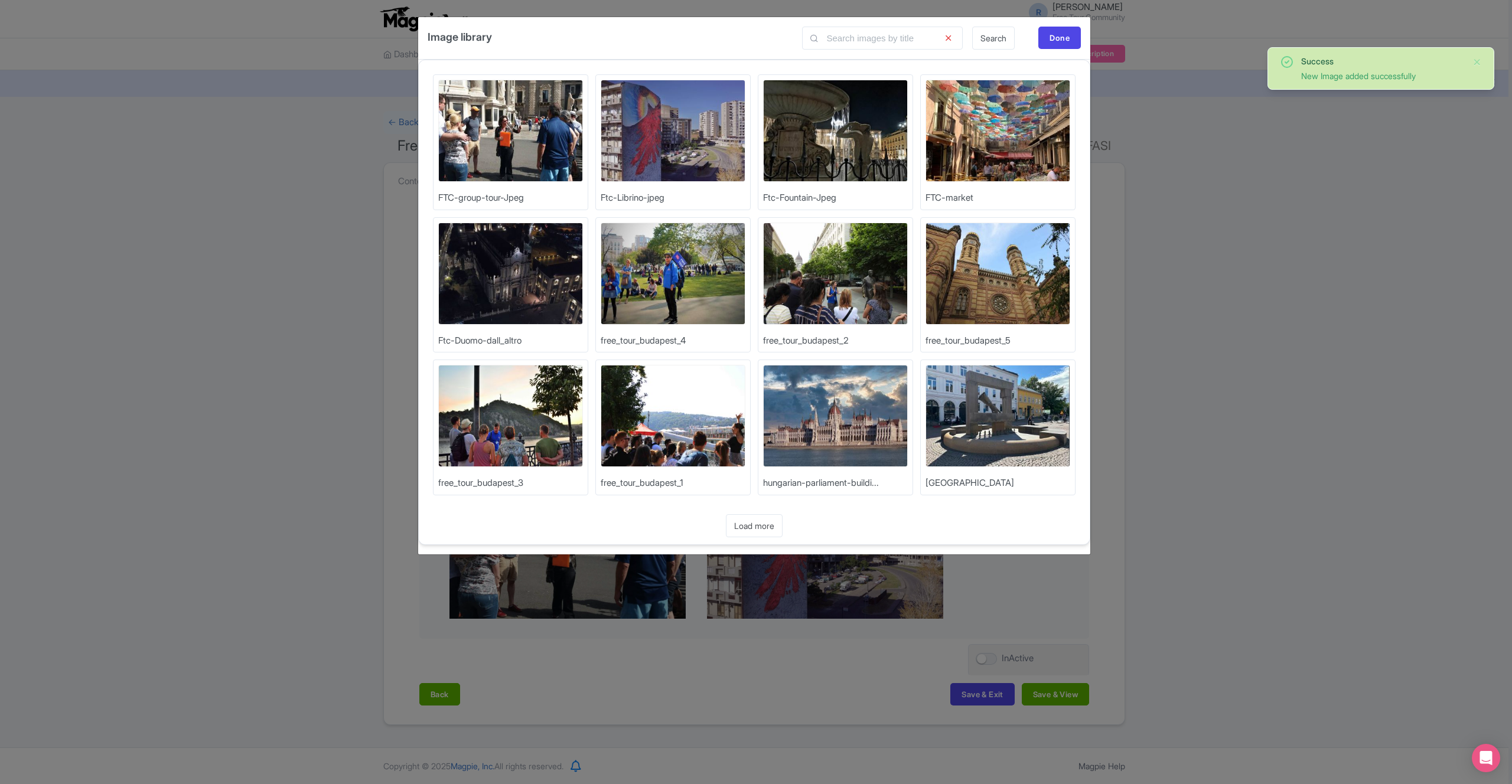
click img
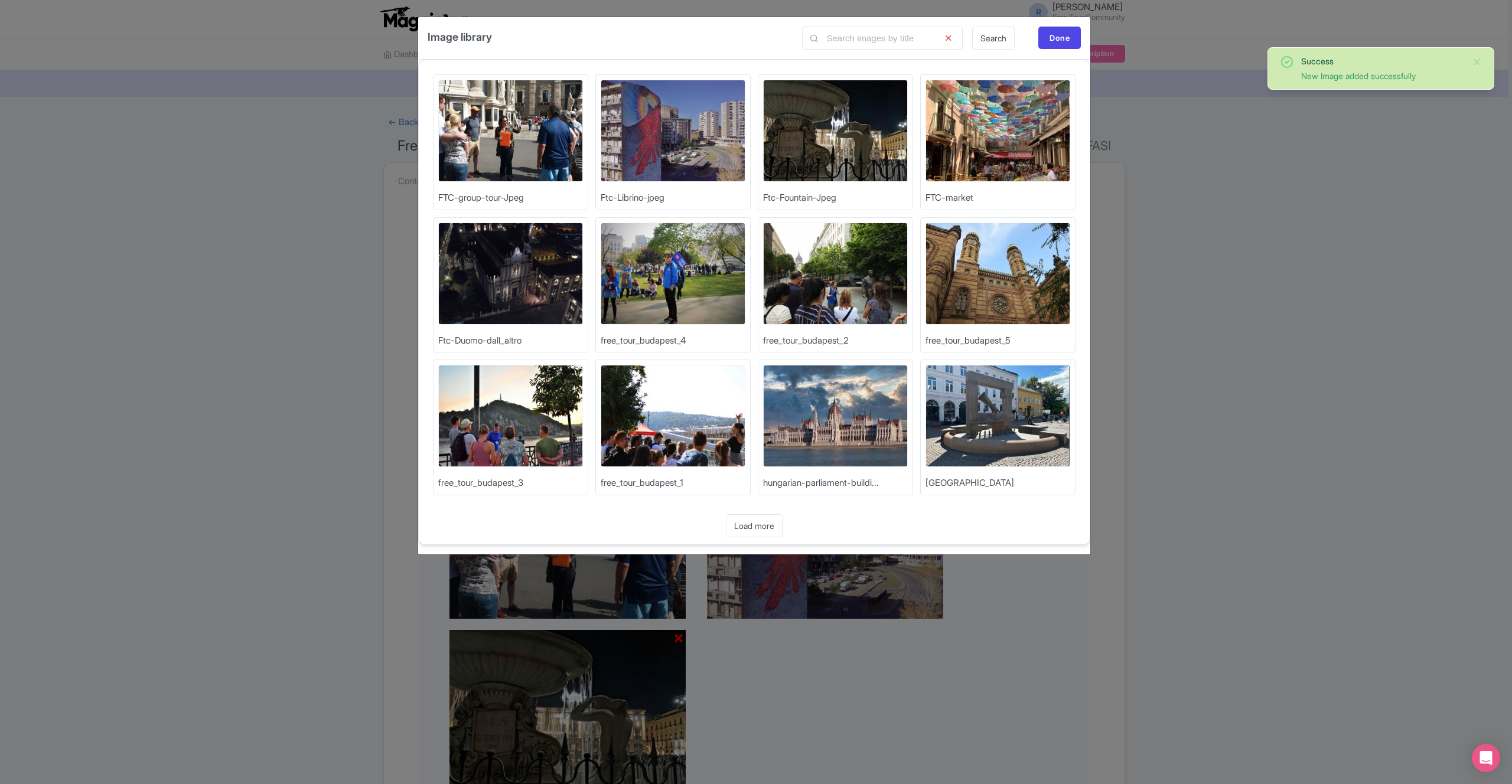
click img
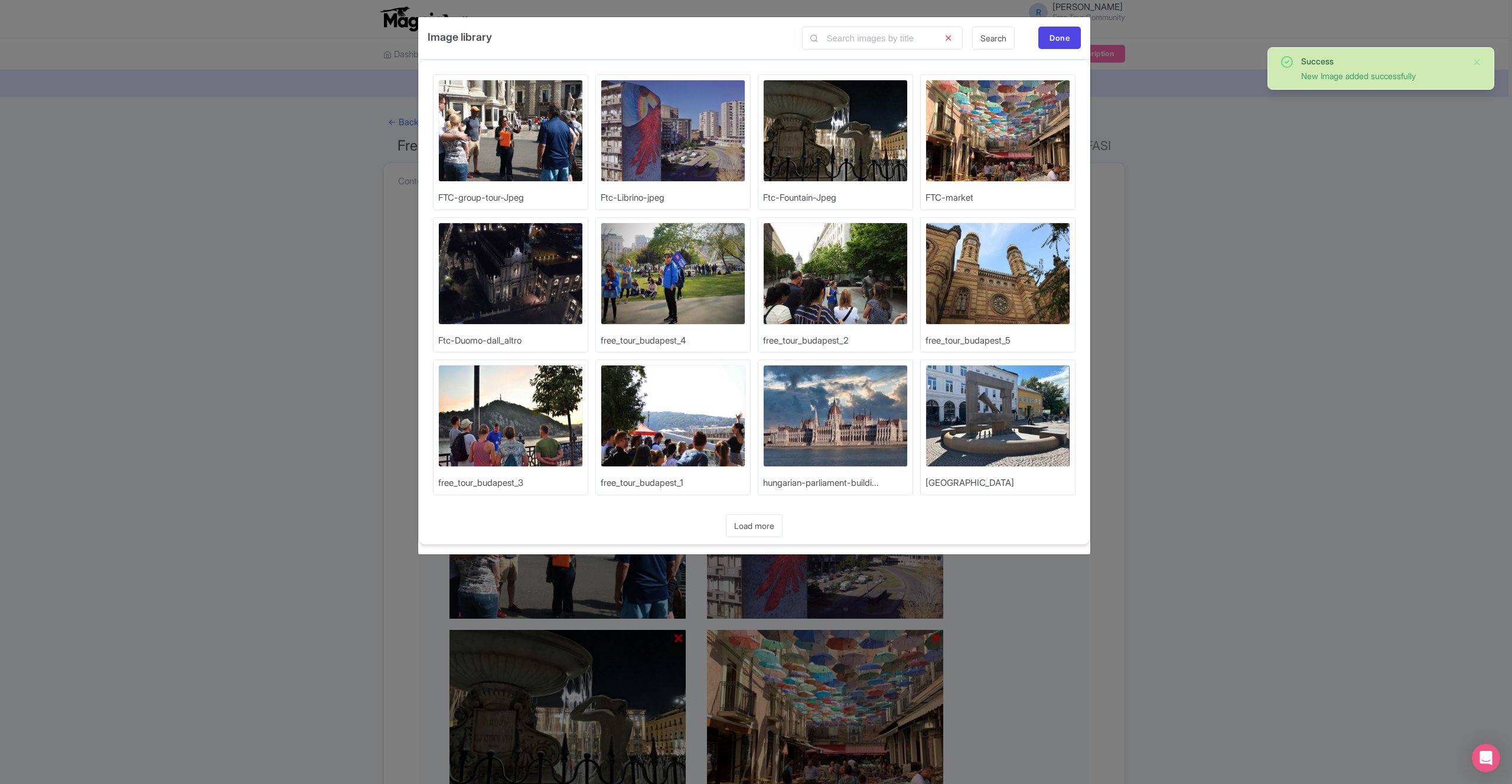
click img
click div "Done"
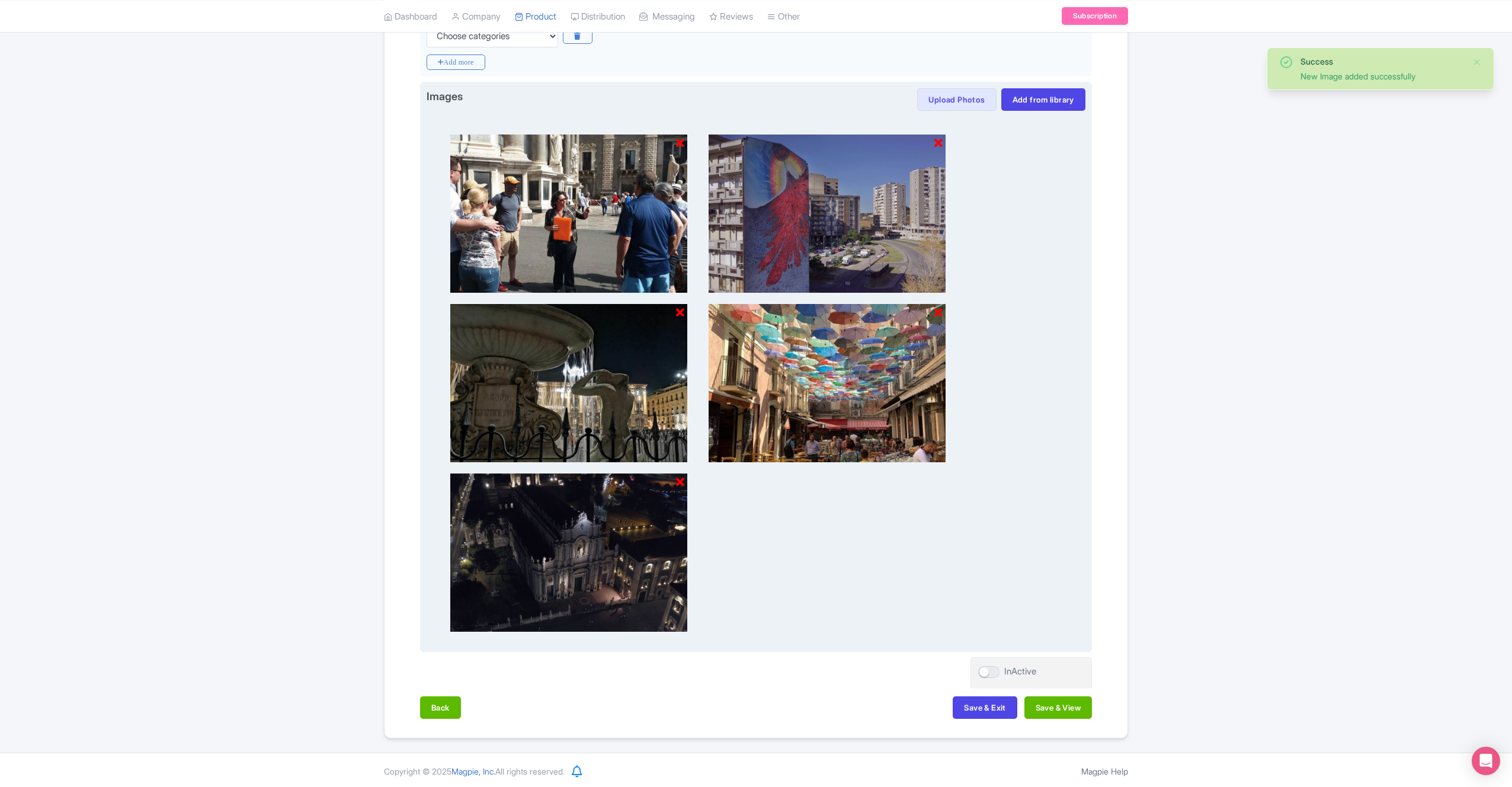
scroll to position [330, 0]
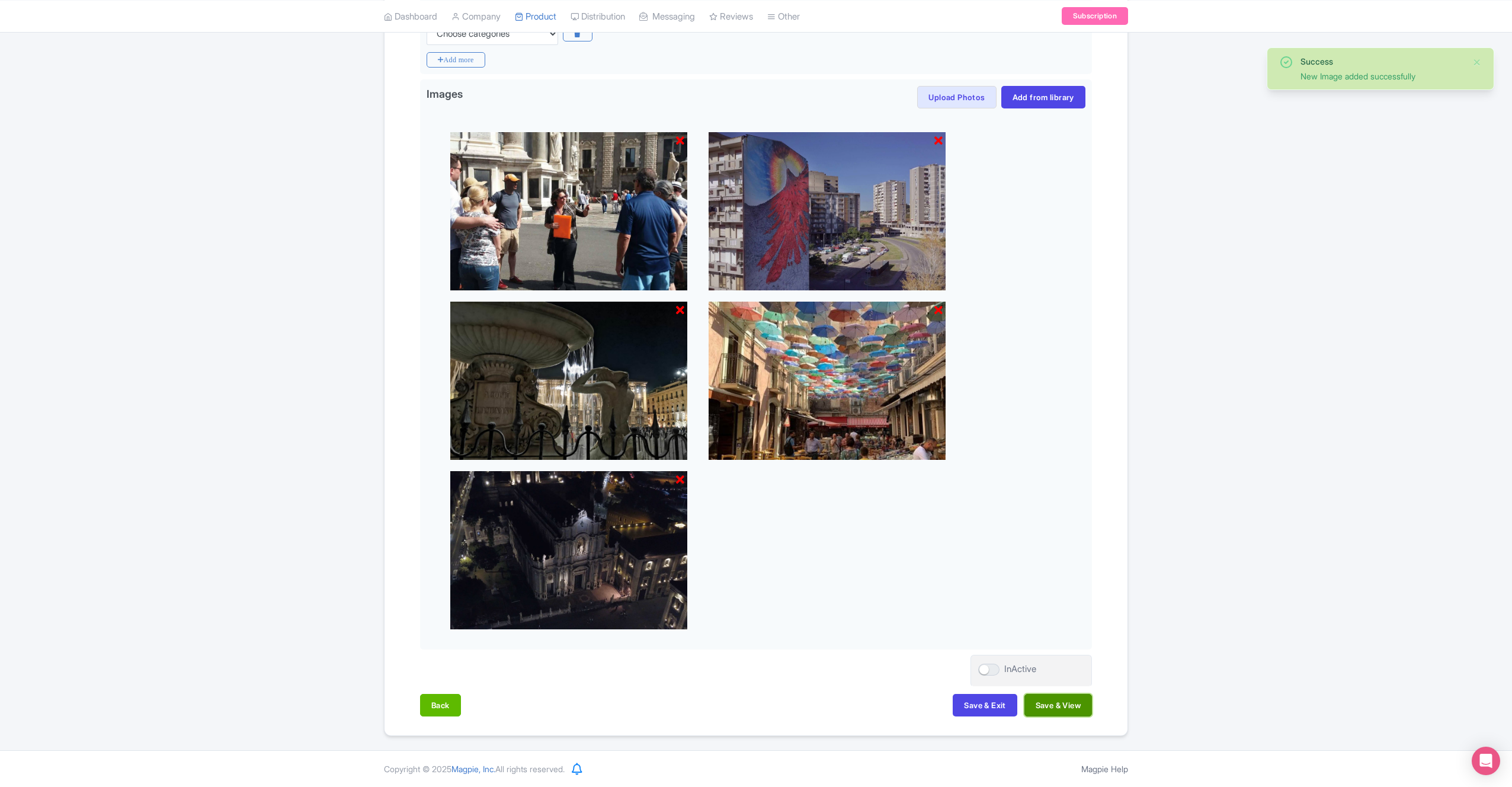
click button "Save & View"
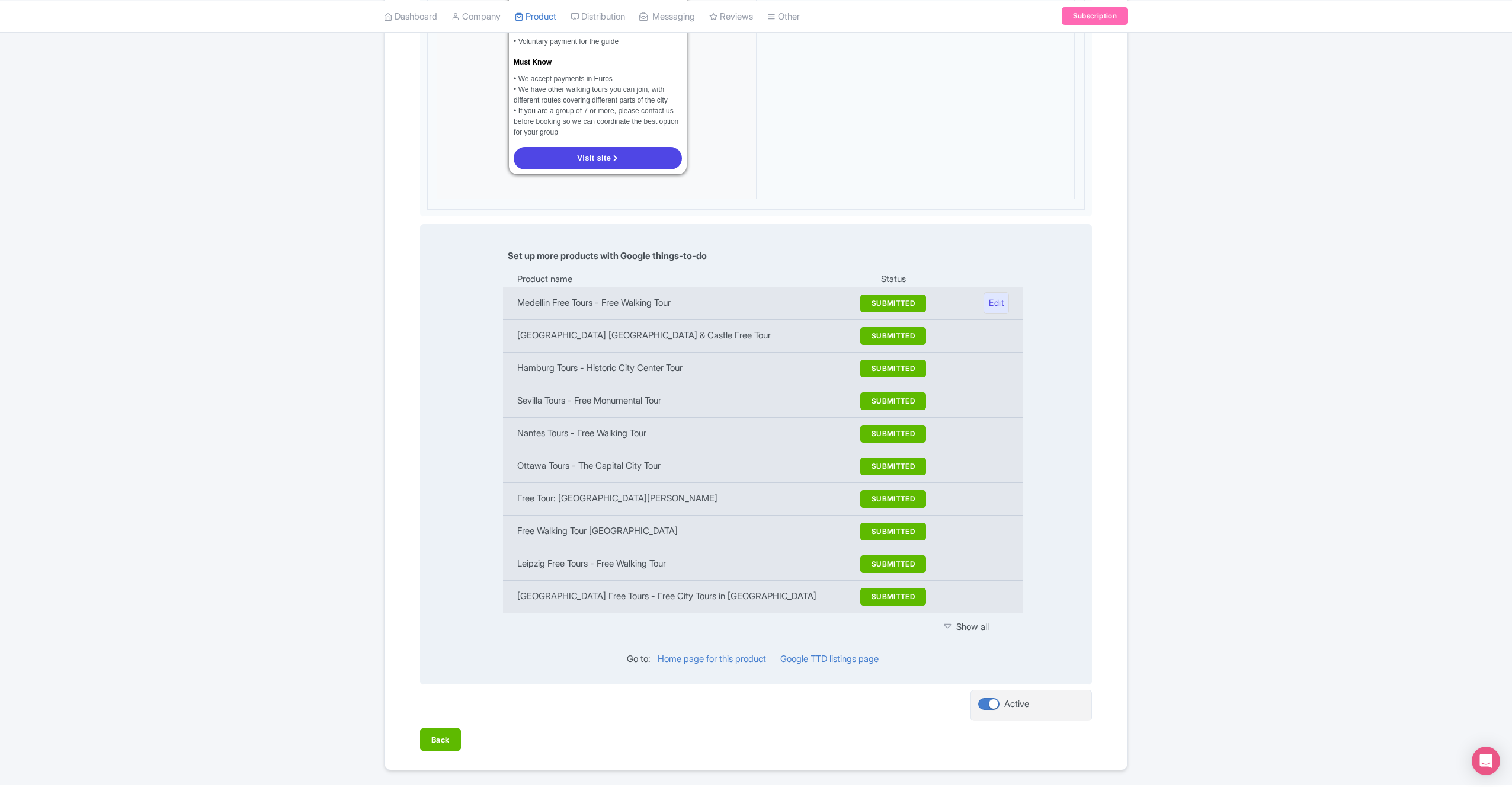
scroll to position [0, 0]
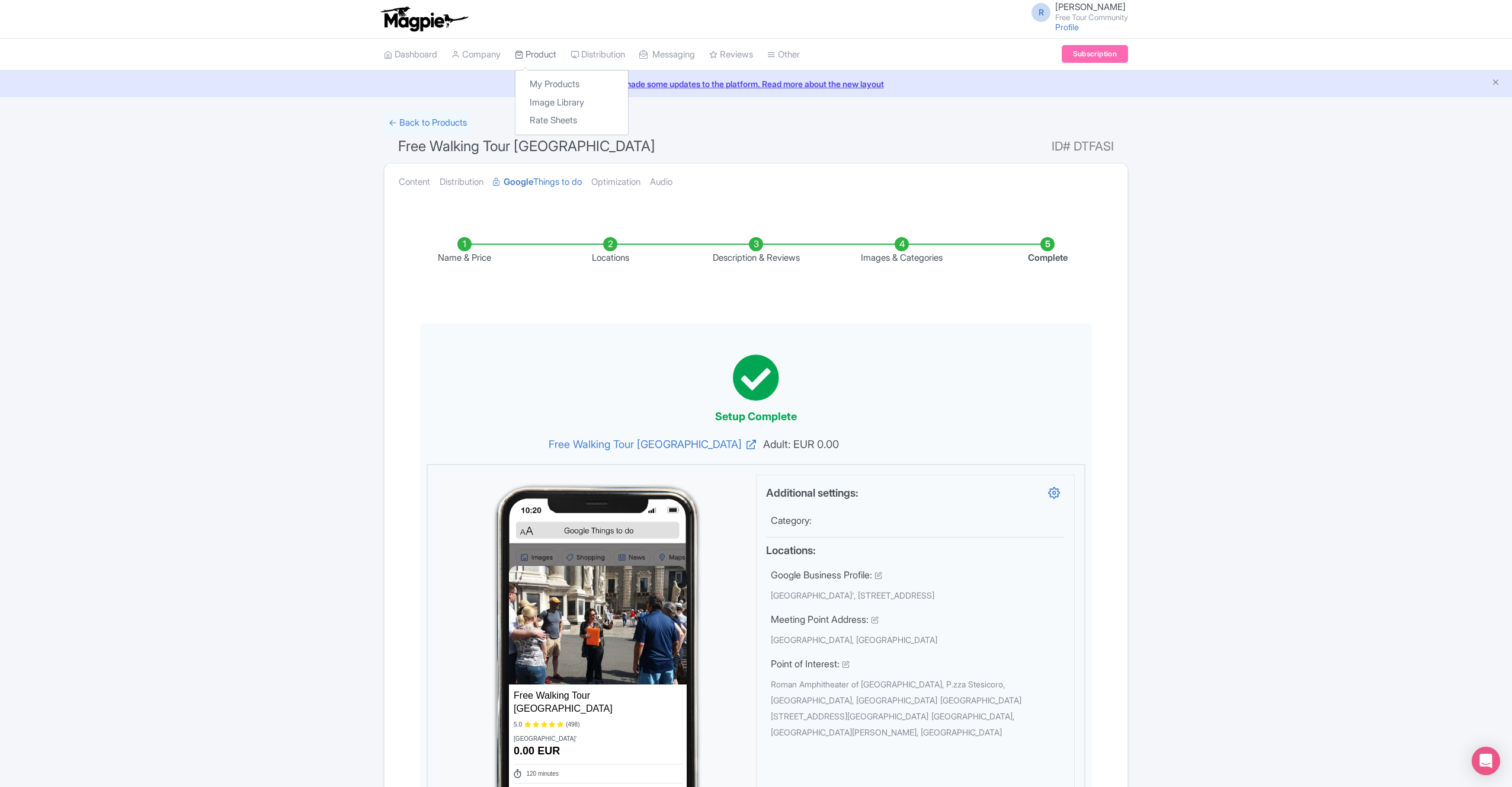
click link "Product"
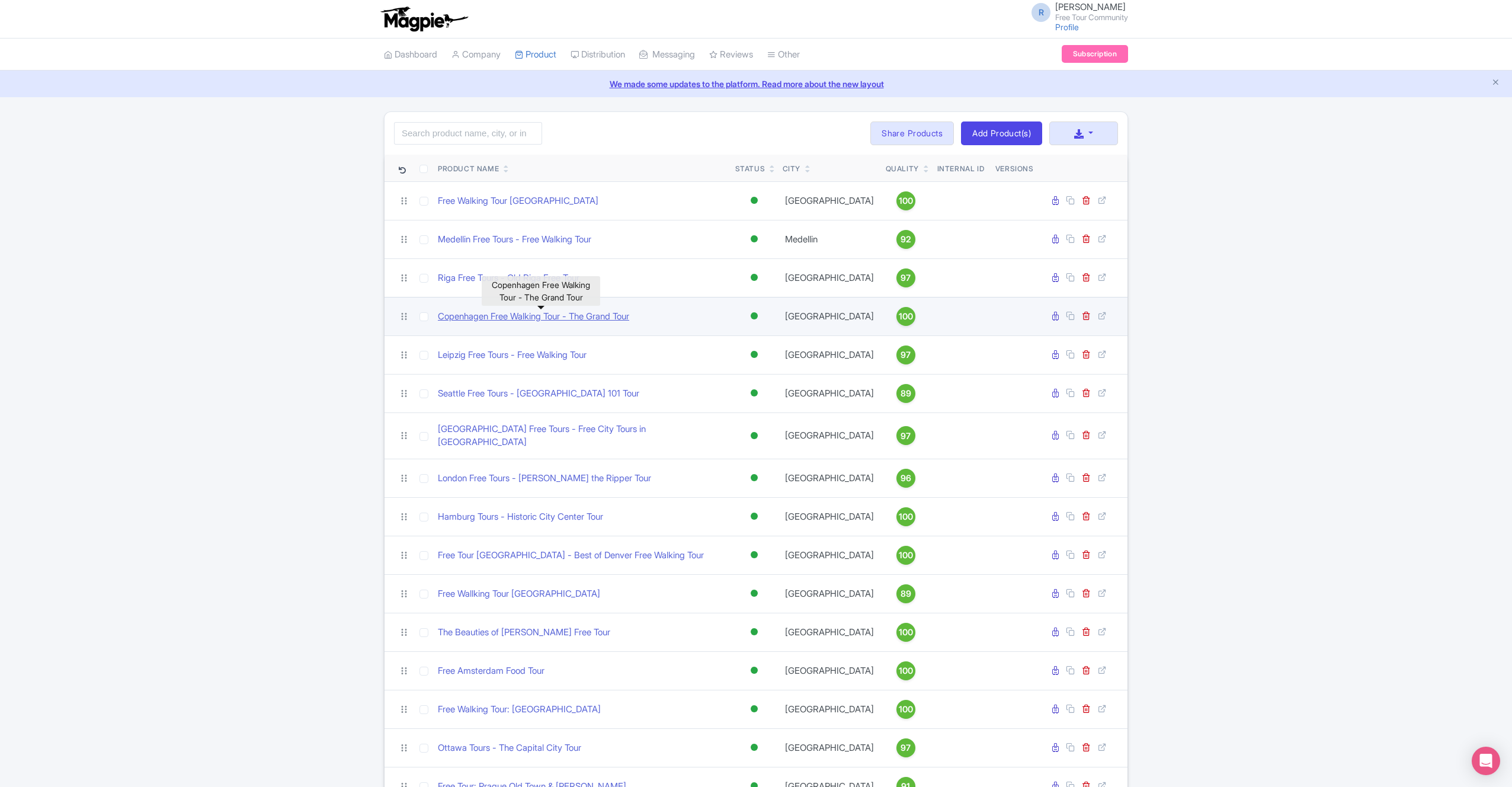
click at [597, 315] on link "Copenhagen Free Walking Tour - The Grand Tour" at bounding box center [534, 316] width 192 height 13
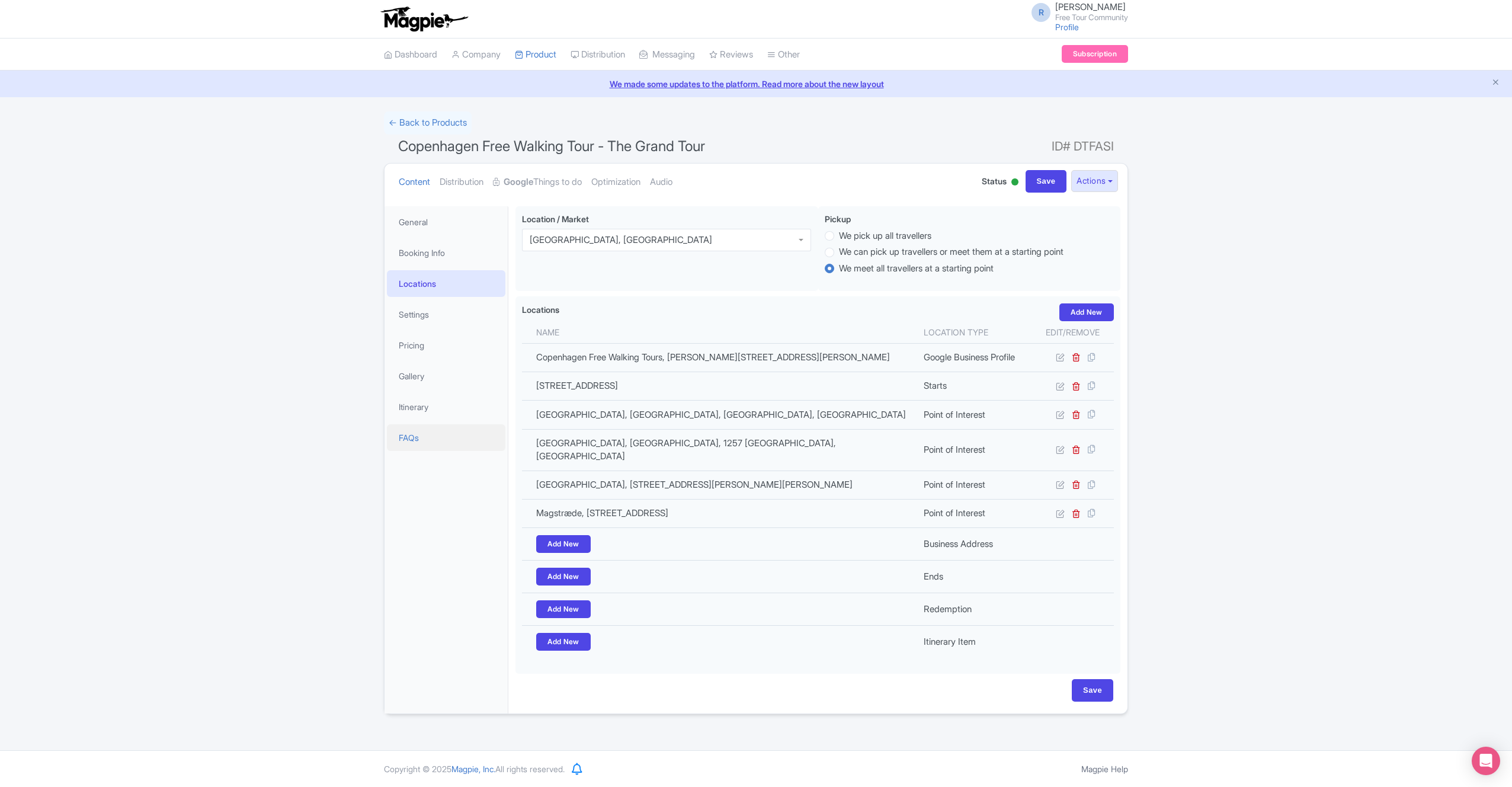
click at [423, 438] on link "FAQs" at bounding box center [446, 438] width 119 height 27
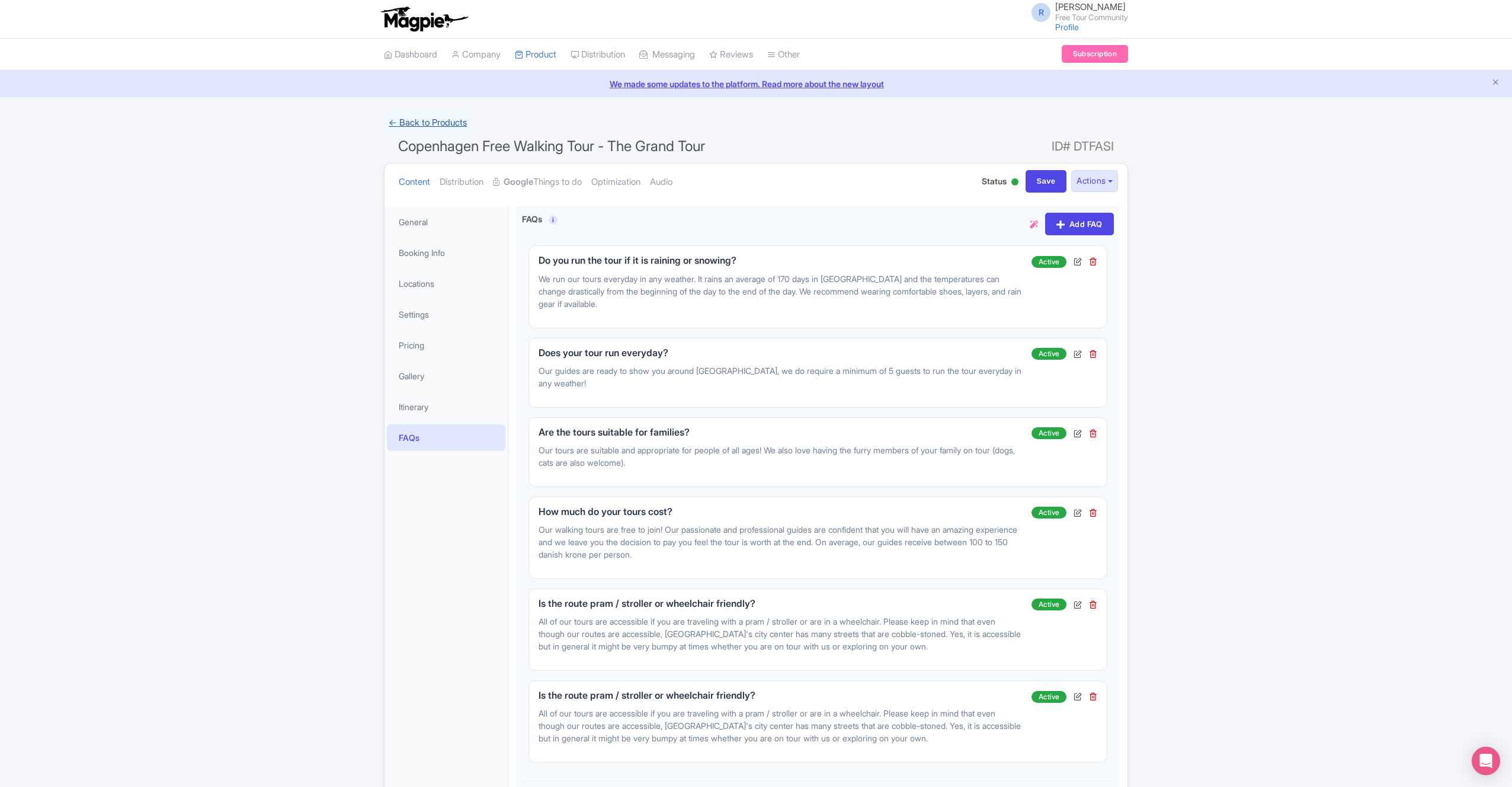
click at [431, 119] on link "← Back to Products" at bounding box center [428, 123] width 88 height 23
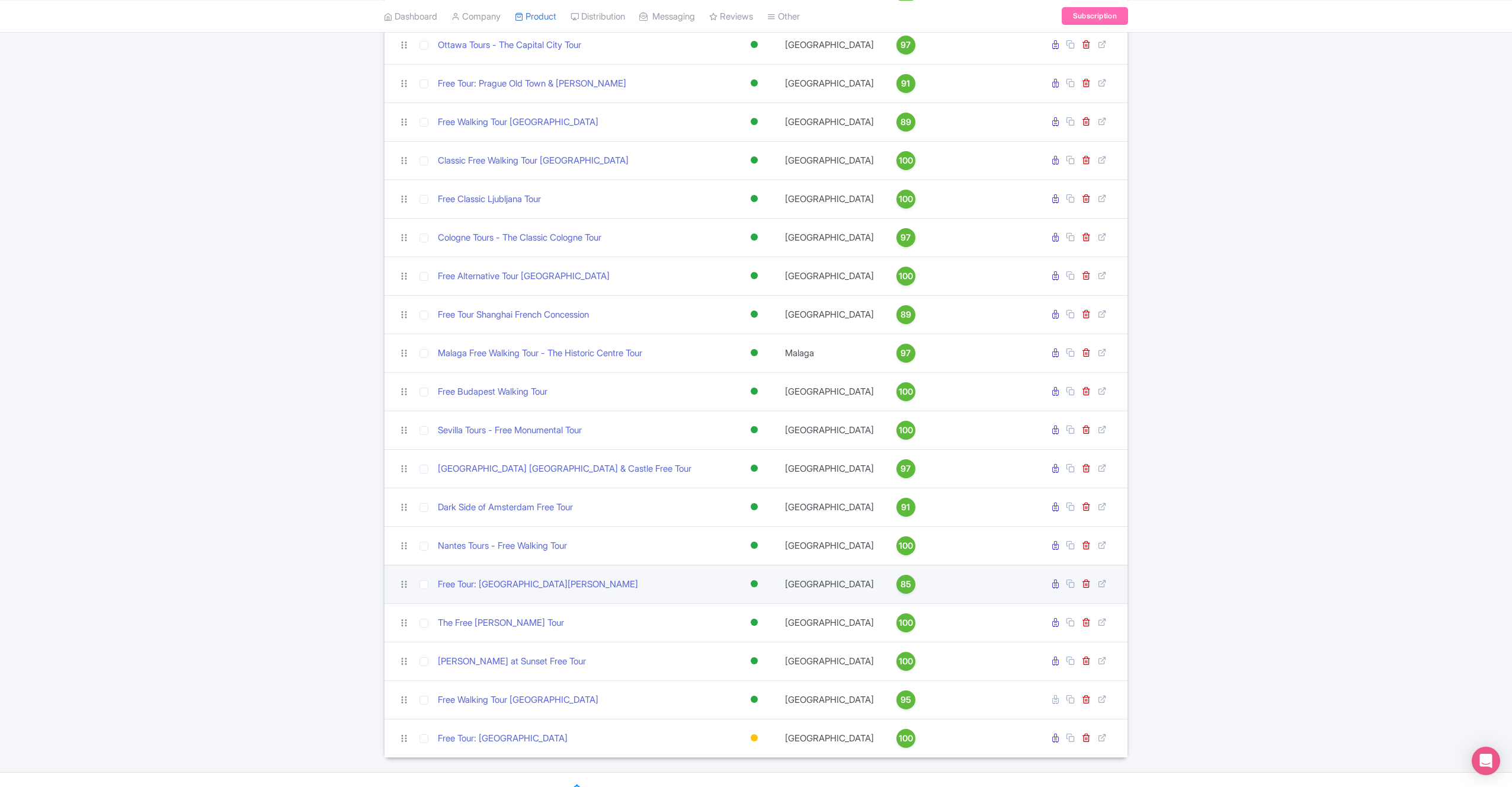
scroll to position [717, 0]
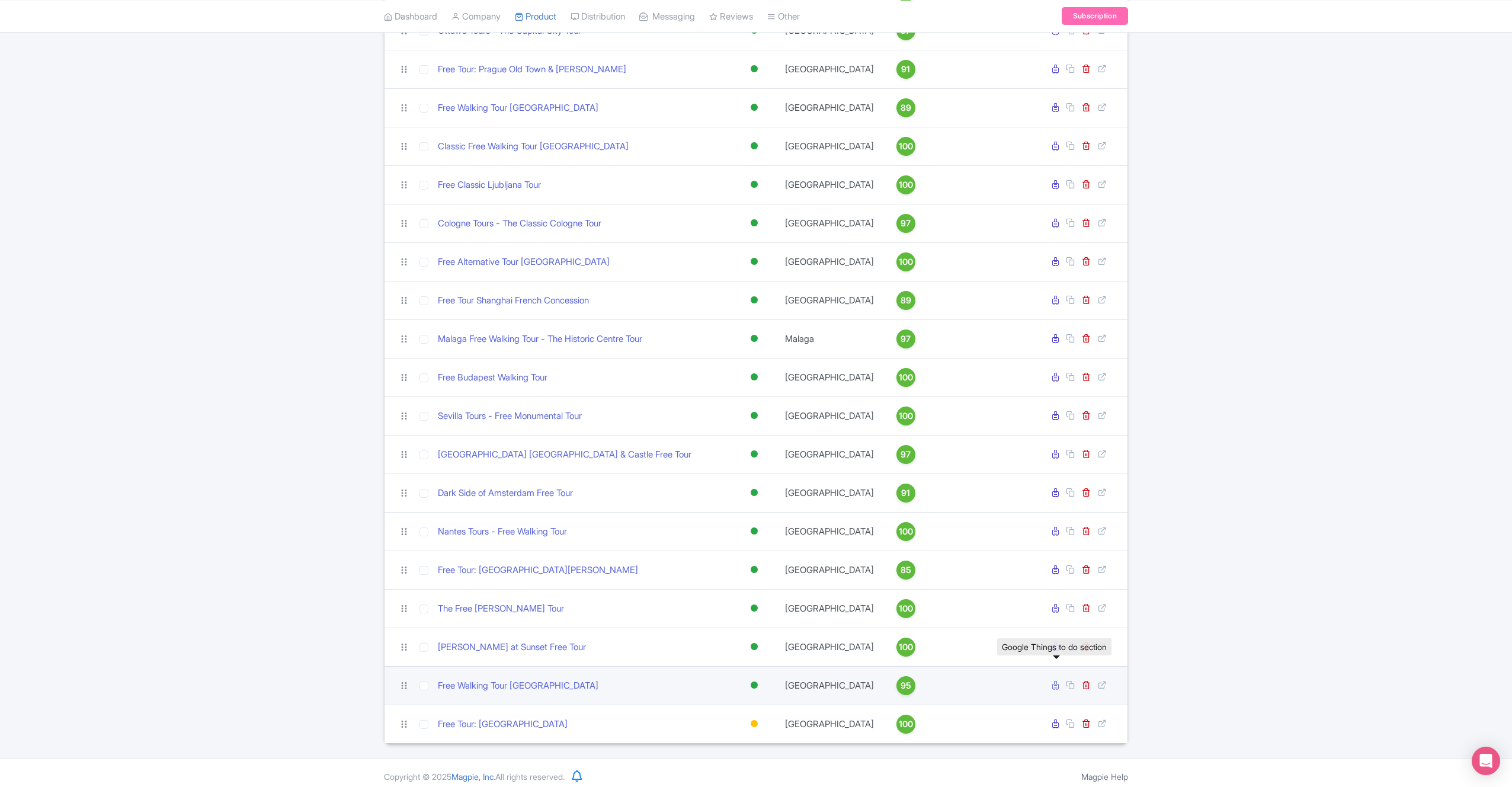
click at [1058, 681] on icon at bounding box center [1056, 685] width 7 height 9
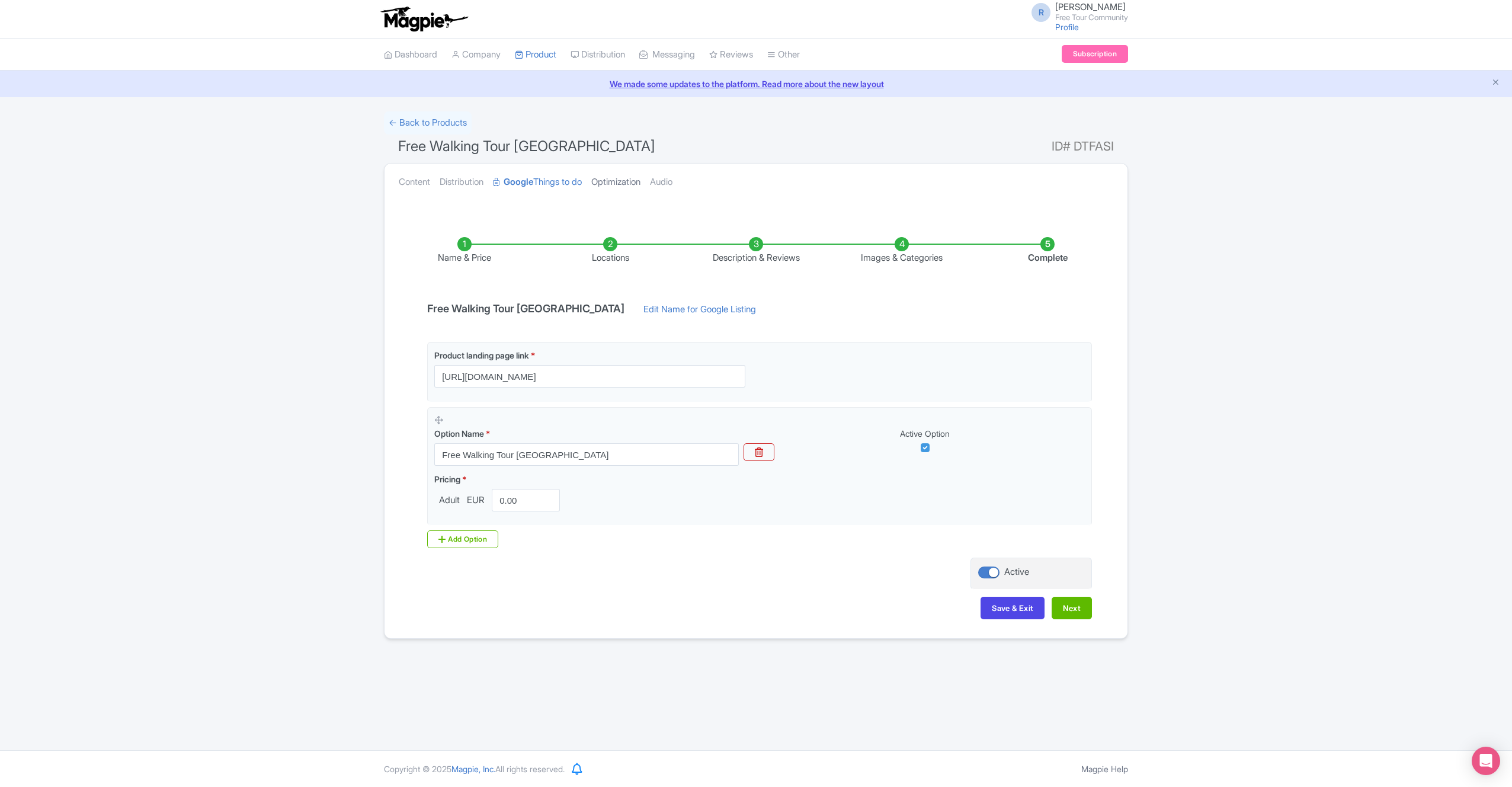
click at [613, 179] on link "Optimization" at bounding box center [616, 182] width 49 height 37
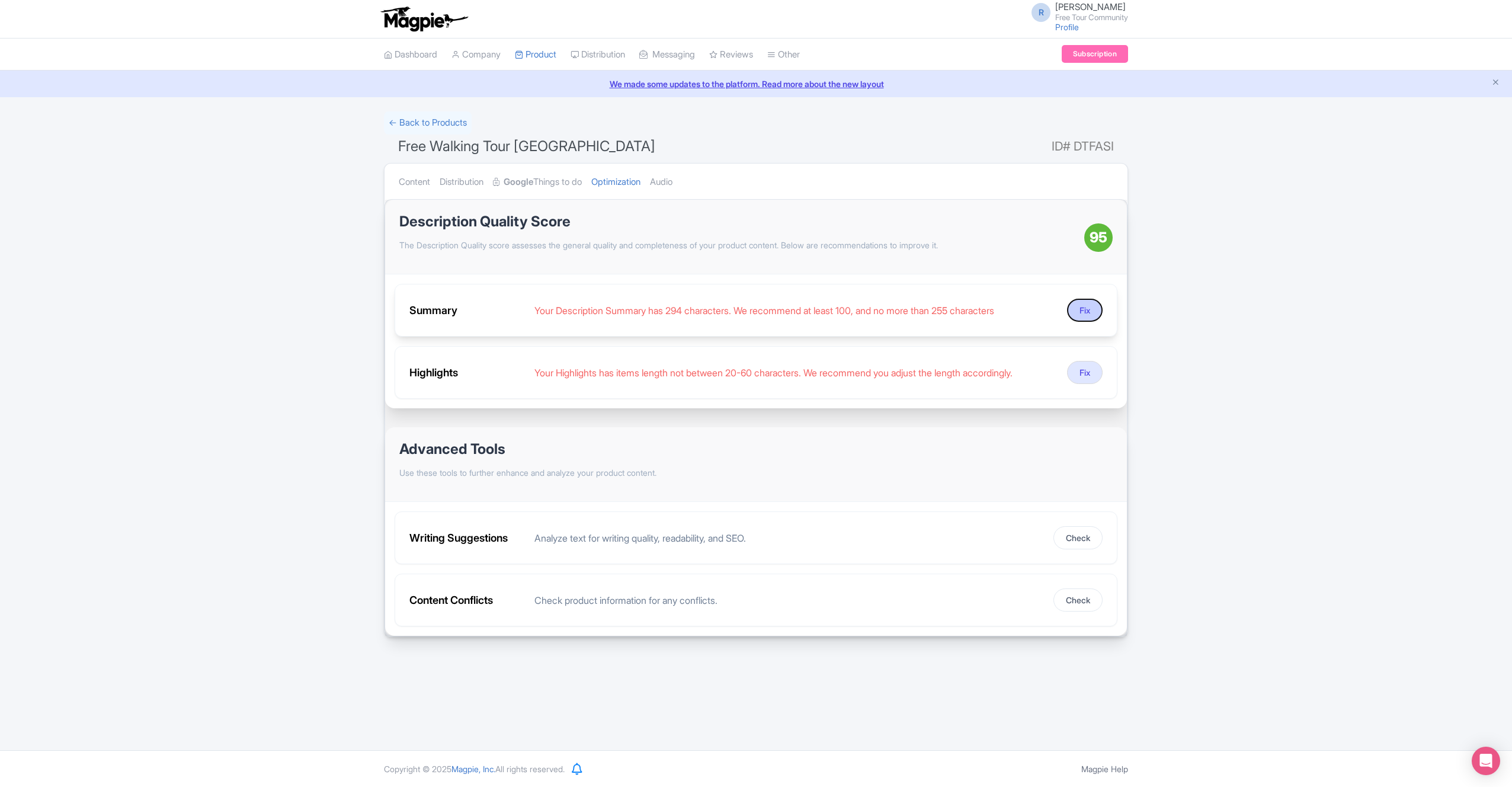
click at [1087, 315] on button "Fix" at bounding box center [1085, 310] width 35 height 23
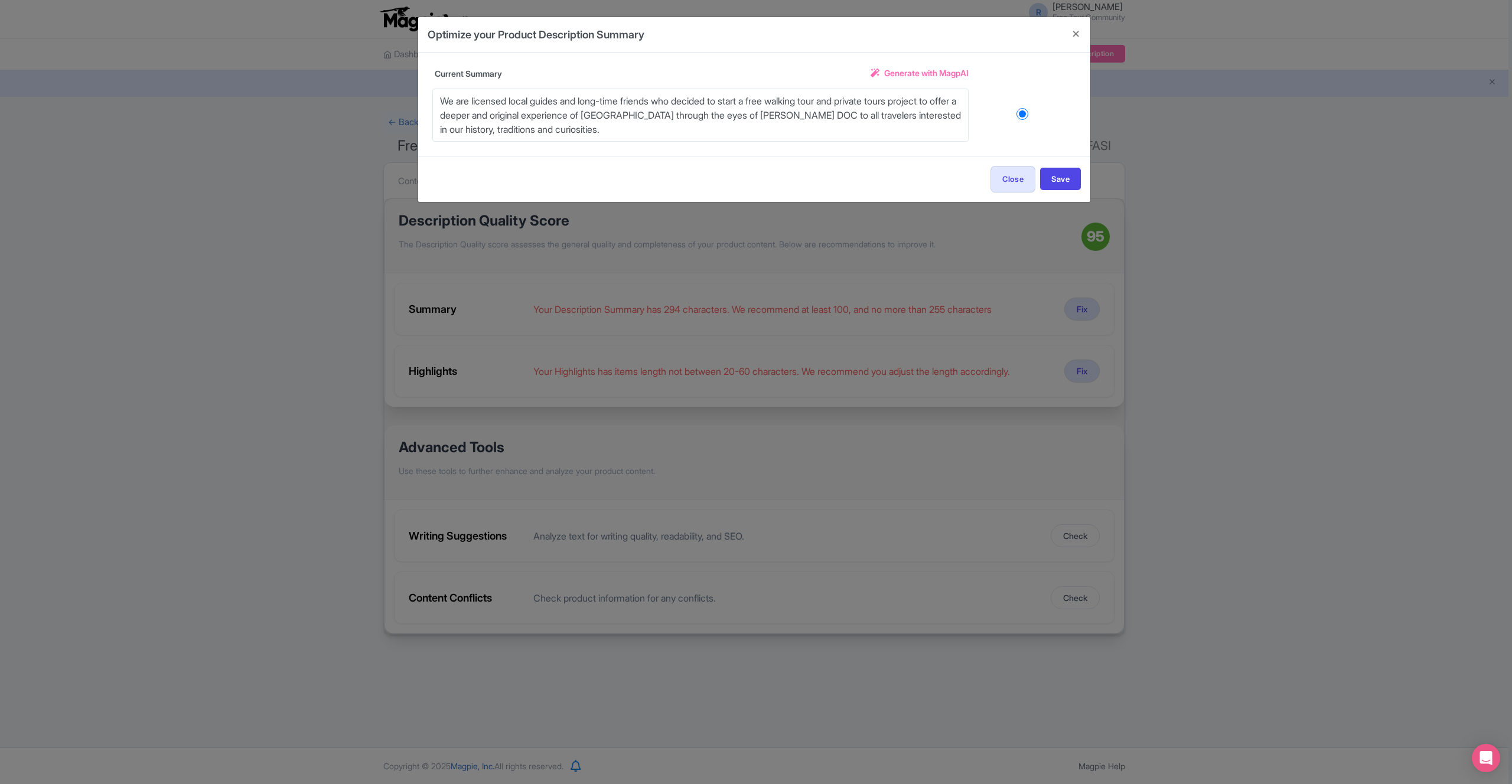
click at [920, 76] on span "Generate with MagpAI" at bounding box center [926, 73] width 84 height 12
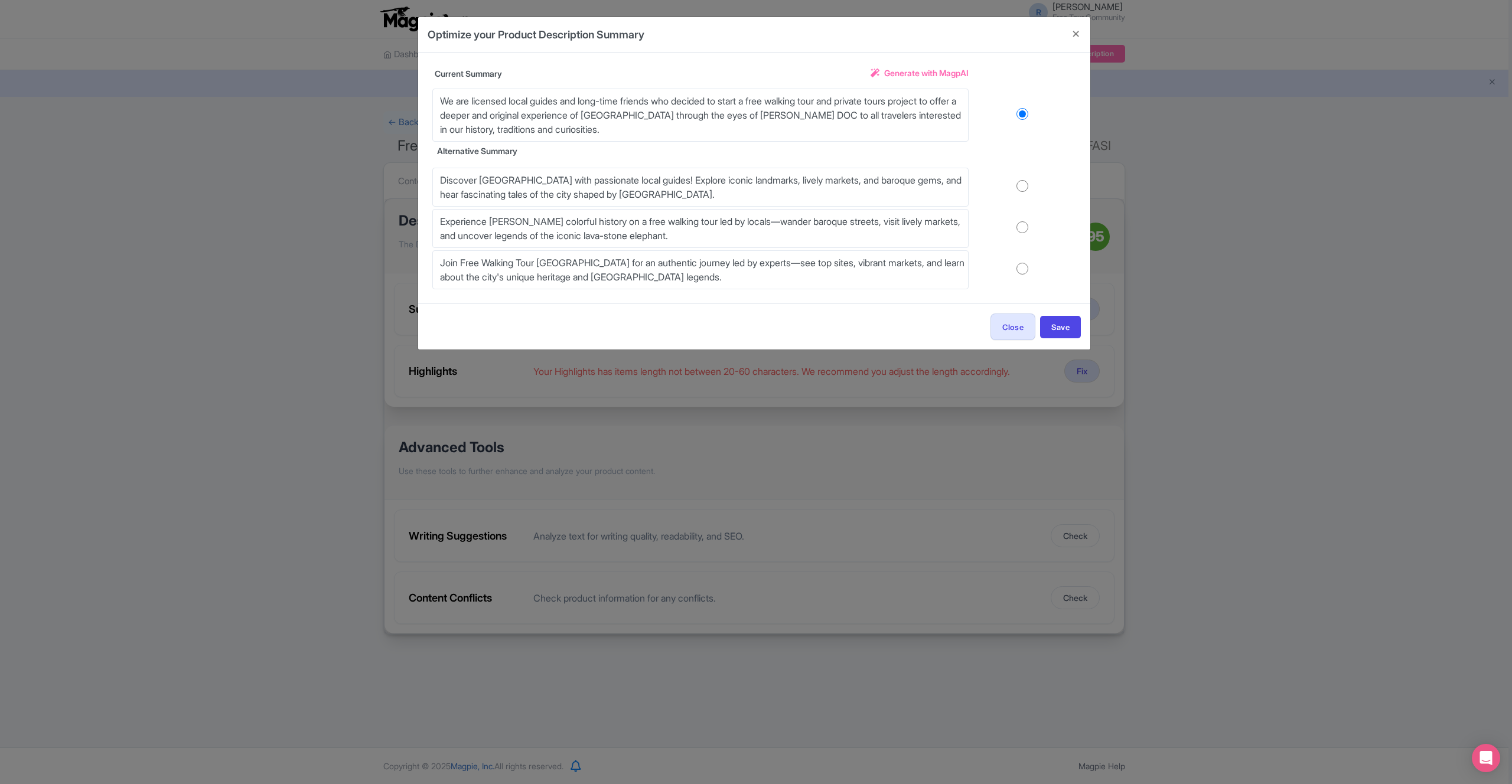
click at [1022, 192] on input "radio" at bounding box center [1022, 185] width 107 height 12
radio input "true"
click at [1062, 323] on button "Save" at bounding box center [1060, 327] width 41 height 23
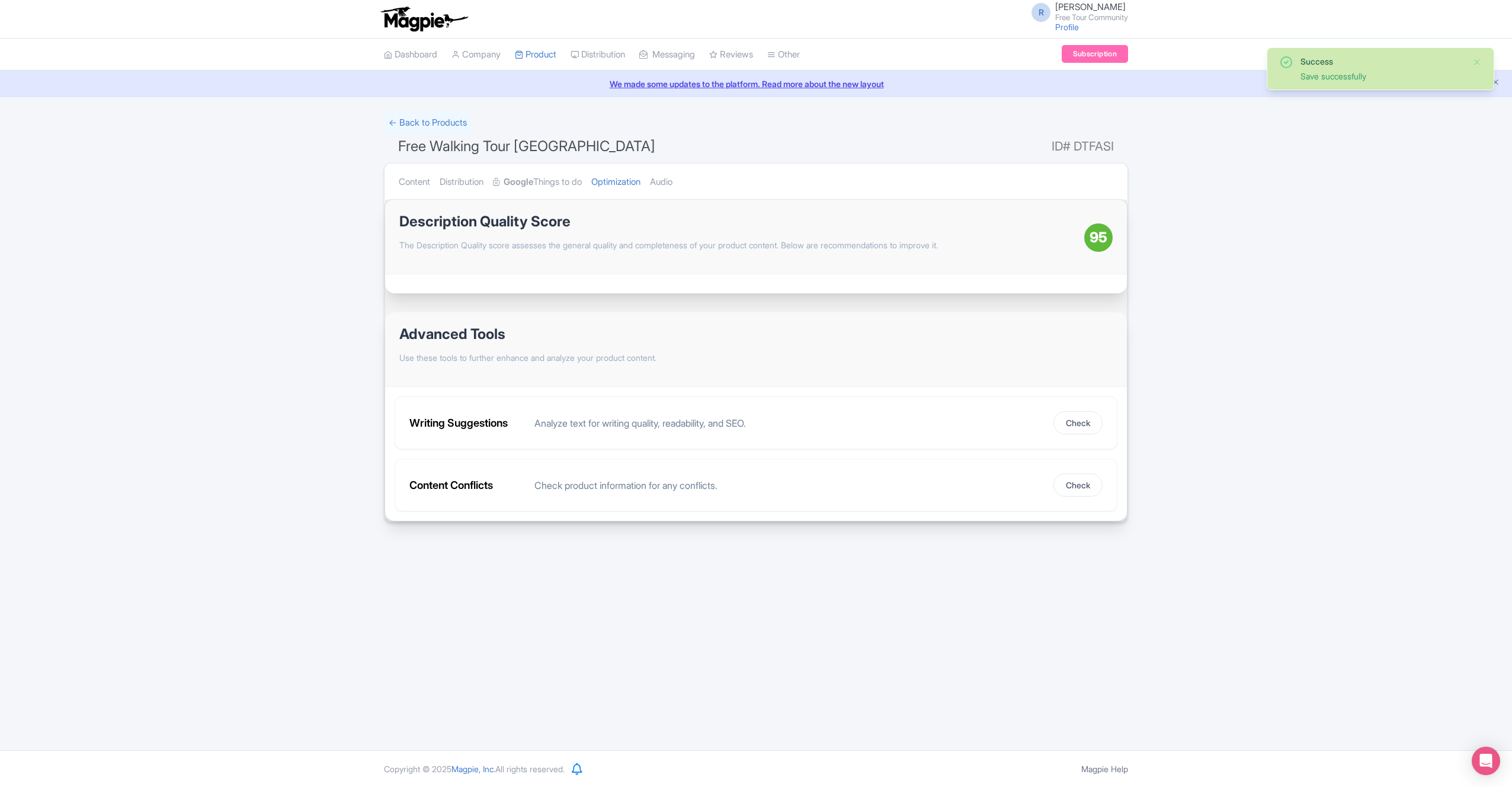
drag, startPoint x: 832, startPoint y: 247, endPoint x: 765, endPoint y: 233, distance: 68.4
click at [832, 247] on p "The Description Quality score assesses the general quality and completeness of …" at bounding box center [742, 245] width 685 height 12
click at [619, 182] on link "Optimization" at bounding box center [616, 182] width 49 height 37
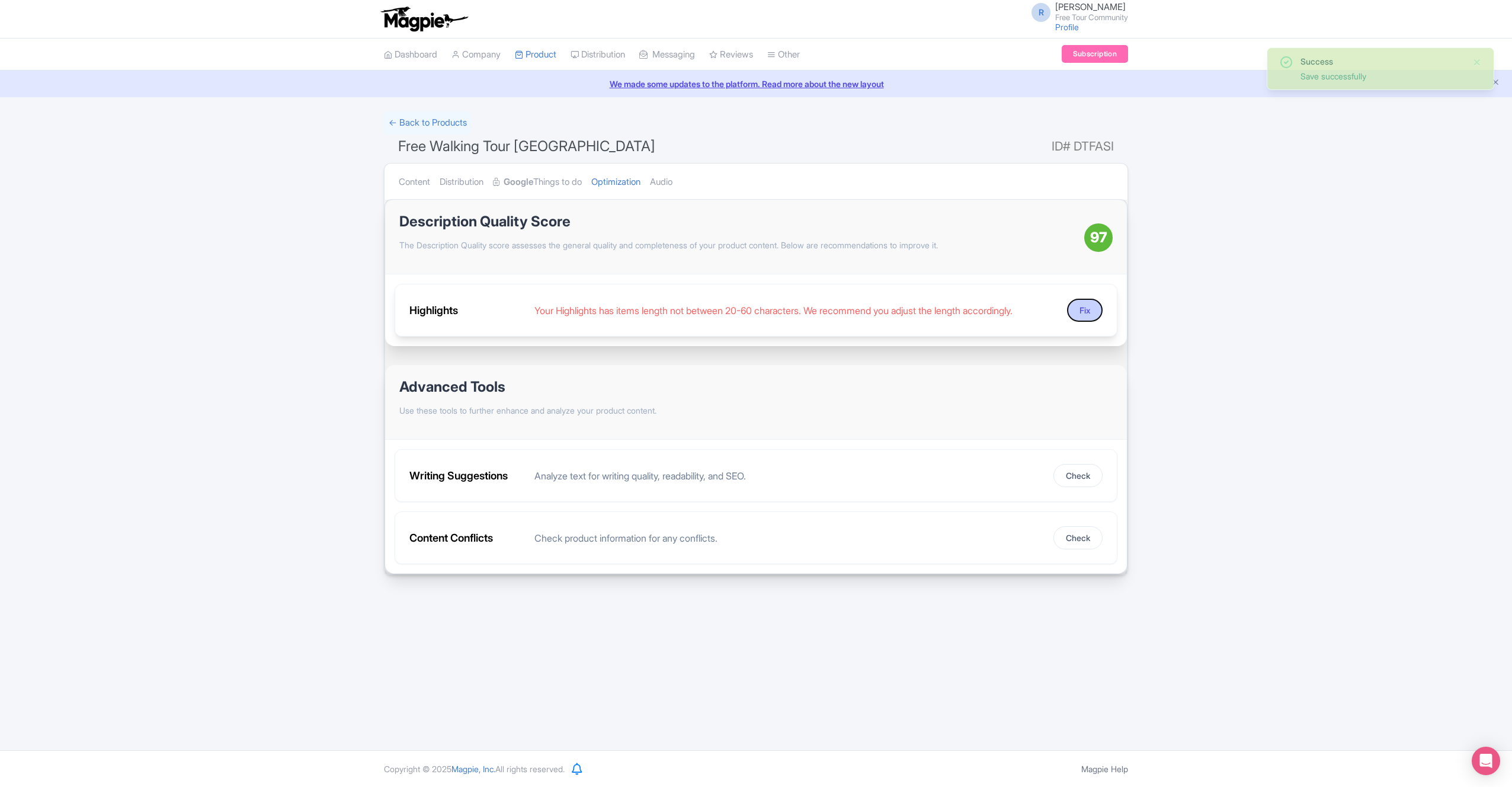
click at [1089, 316] on button "Fix" at bounding box center [1085, 310] width 35 height 23
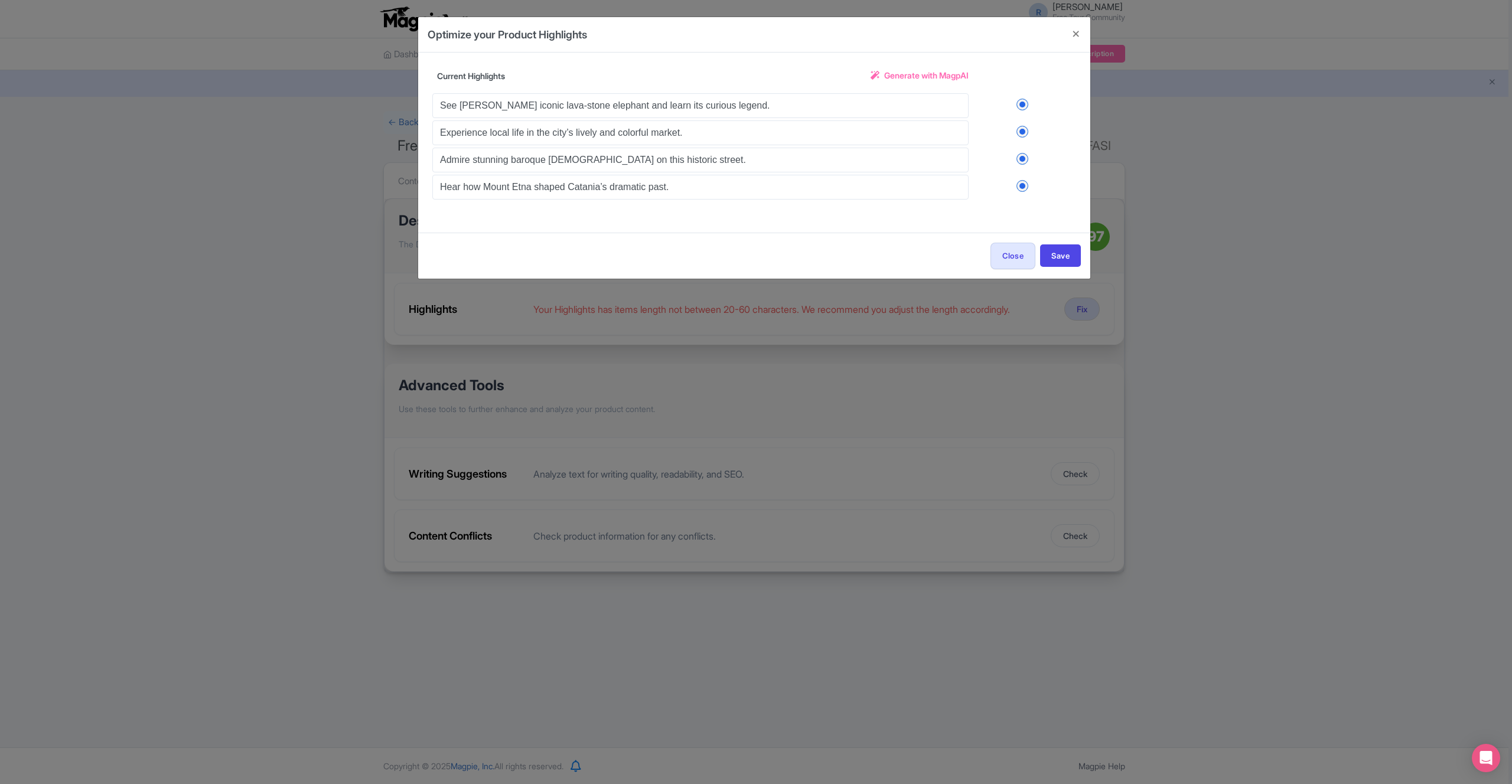
click at [930, 79] on span "Generate with MagpAI" at bounding box center [926, 75] width 84 height 12
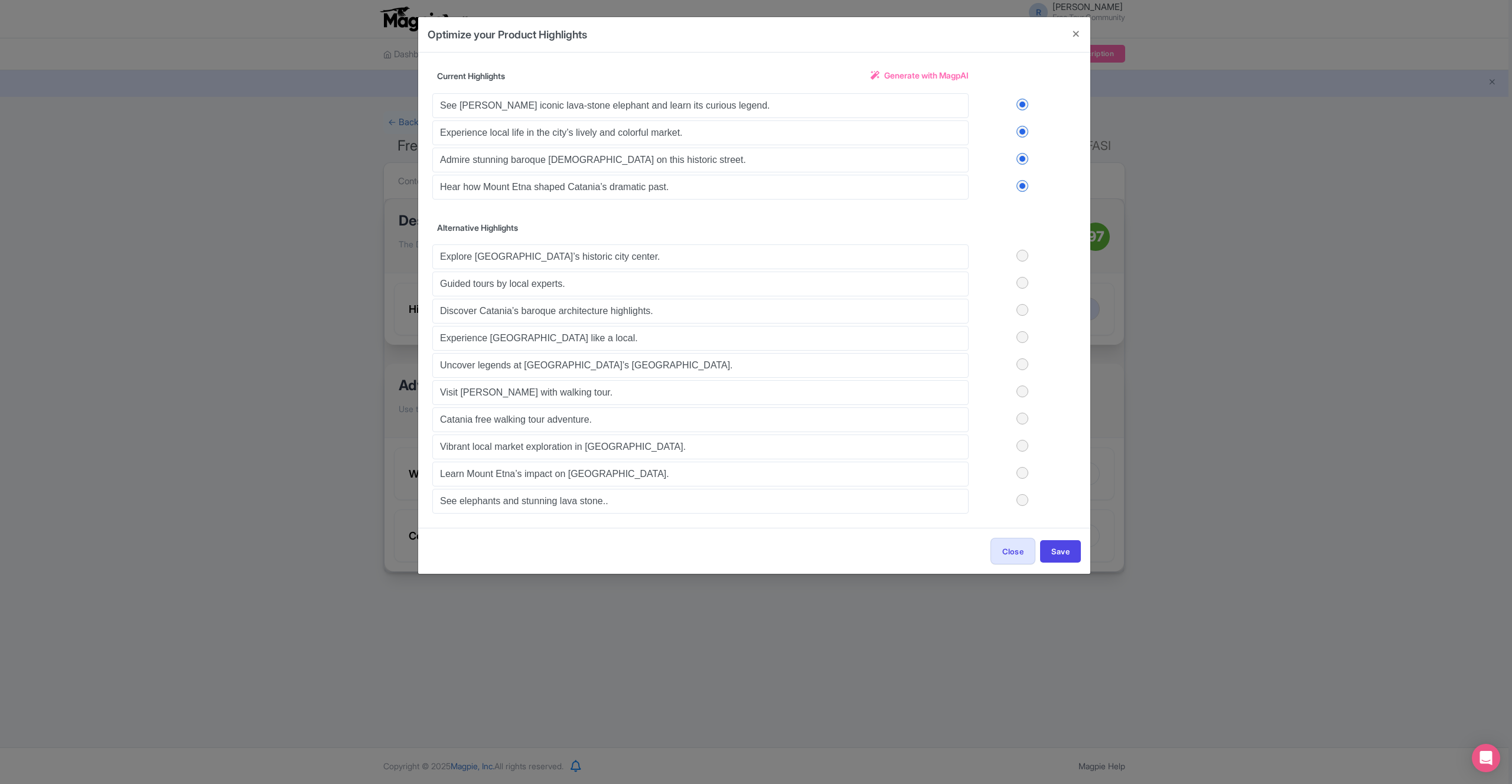
click at [1022, 260] on label at bounding box center [1022, 255] width 107 height 12
click at [0, 0] on input "checkbox" at bounding box center [0, 0] width 0 height 0
click at [1023, 286] on label at bounding box center [1022, 282] width 107 height 12
click at [0, 0] on input "checkbox" at bounding box center [0, 0] width 0 height 0
click at [1025, 312] on label at bounding box center [1022, 310] width 107 height 12
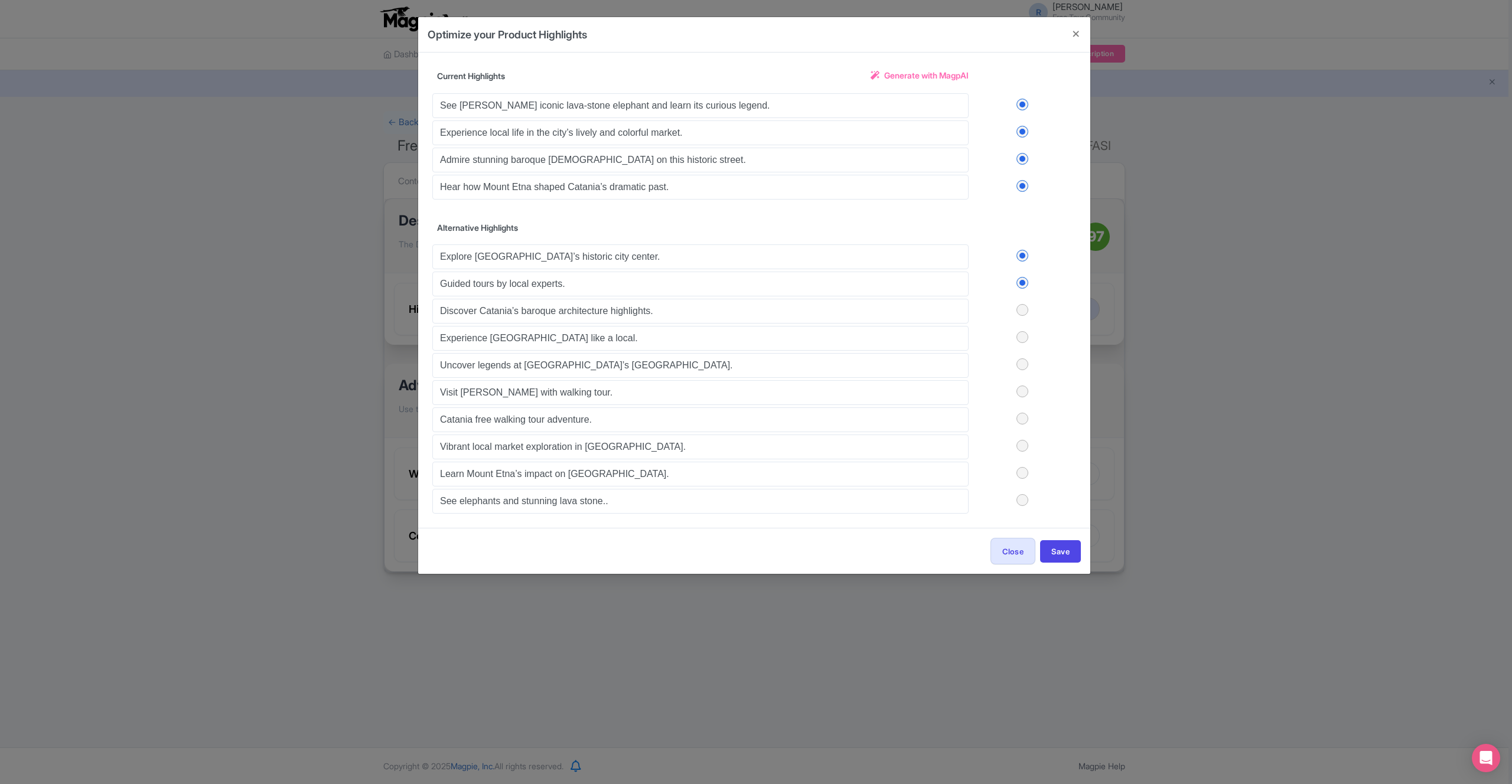
click at [0, 0] on input "checkbox" at bounding box center [0, 0] width 0 height 0
click at [1025, 340] on label at bounding box center [1022, 337] width 107 height 12
click at [0, 0] on input "checkbox" at bounding box center [0, 0] width 0 height 0
click at [1021, 103] on label at bounding box center [1022, 104] width 107 height 12
click at [0, 0] on input "checkbox" at bounding box center [0, 0] width 0 height 0
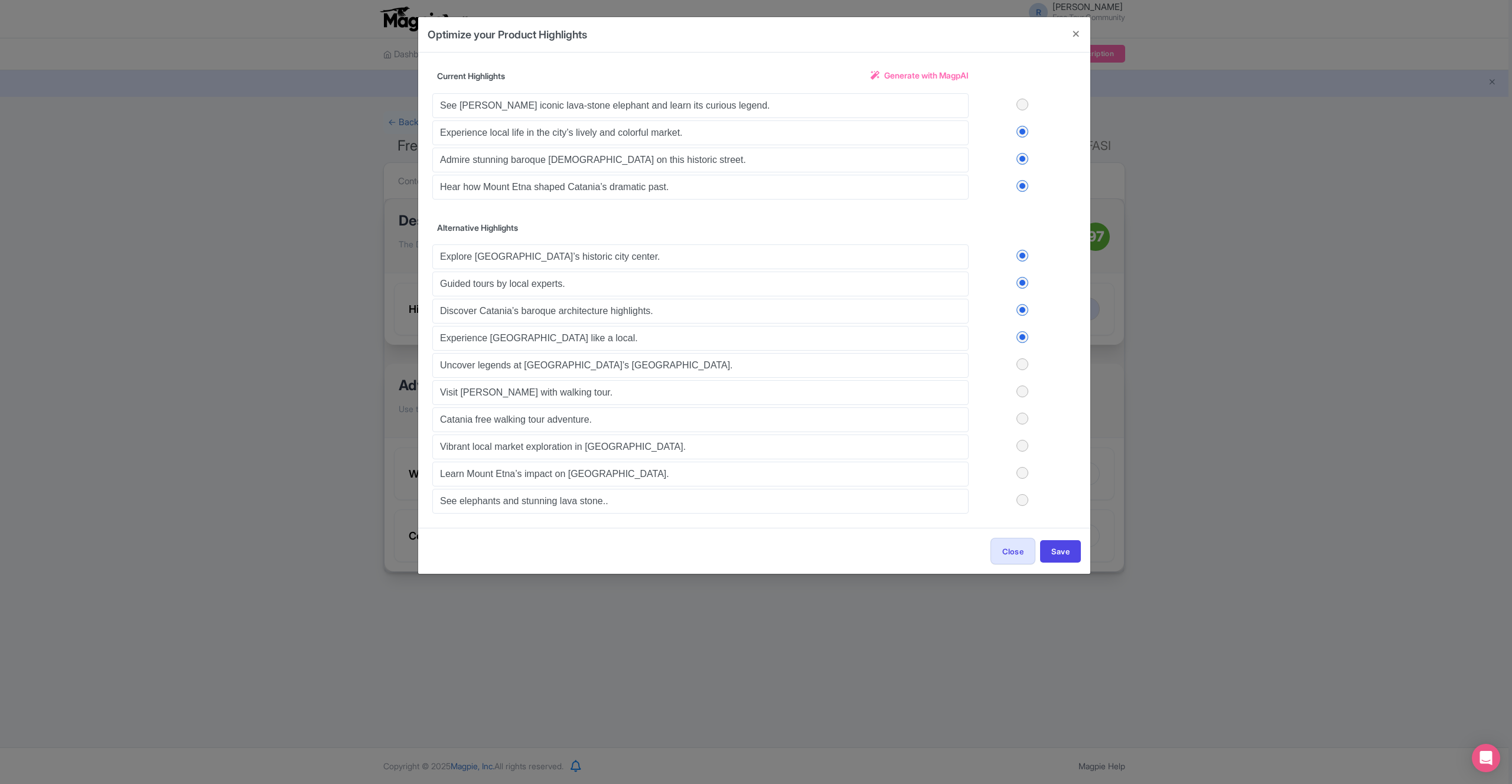
drag, startPoint x: 1023, startPoint y: 132, endPoint x: 1025, endPoint y: 146, distance: 14.1
click at [1023, 132] on label at bounding box center [1022, 131] width 107 height 12
click at [0, 0] on input "checkbox" at bounding box center [0, 0] width 0 height 0
click at [1027, 161] on label at bounding box center [1022, 159] width 107 height 12
click at [0, 0] on input "checkbox" at bounding box center [0, 0] width 0 height 0
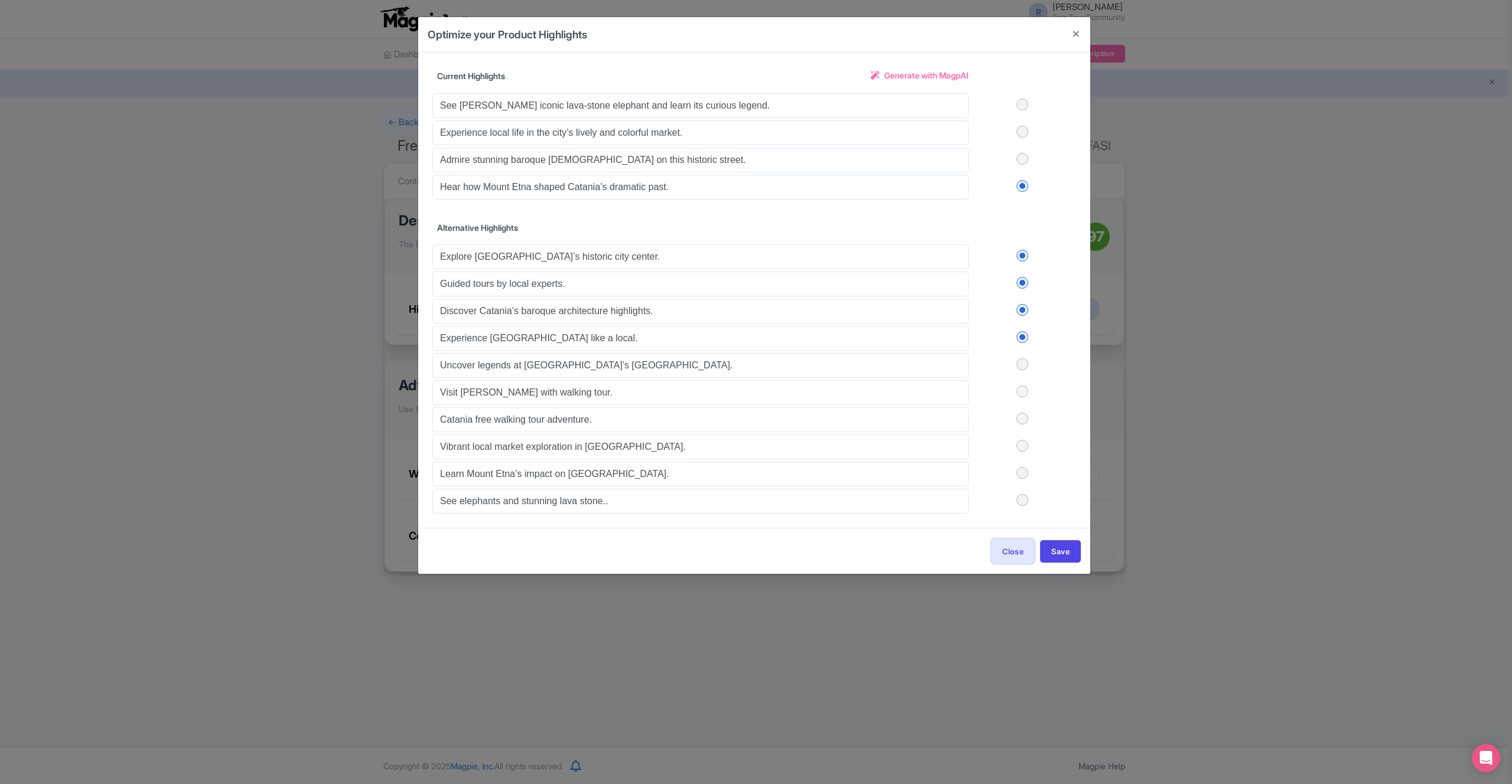
drag, startPoint x: 1025, startPoint y: 188, endPoint x: 1025, endPoint y: 196, distance: 8.0
click at [1025, 188] on label at bounding box center [1022, 185] width 107 height 12
click at [0, 0] on input "checkbox" at bounding box center [0, 0] width 0 height 0
click at [1056, 540] on button "Save" at bounding box center [1060, 551] width 41 height 23
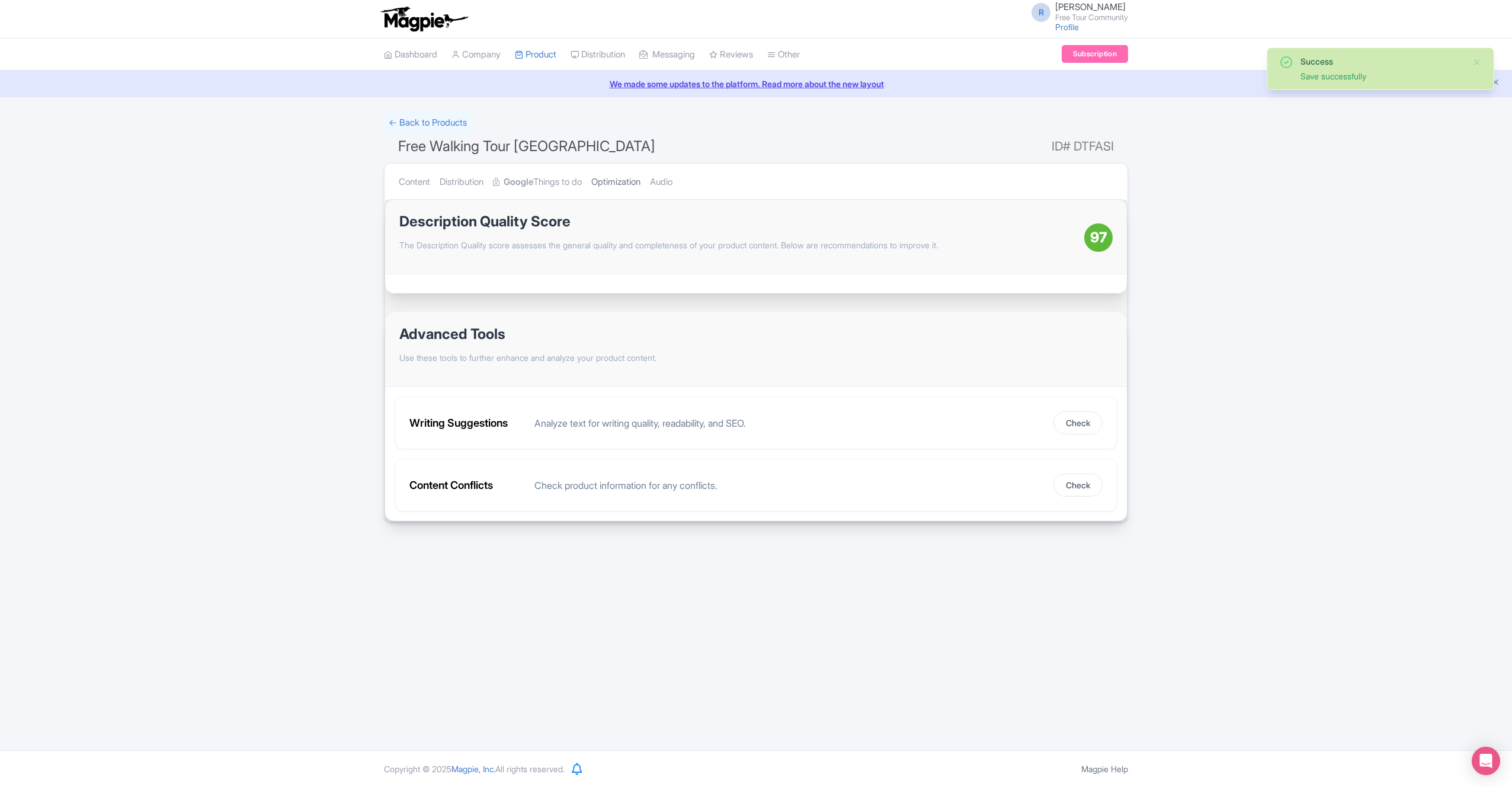
click at [624, 184] on link "Optimization" at bounding box center [616, 182] width 49 height 37
click at [431, 55] on link "Dashboard" at bounding box center [411, 54] width 53 height 32
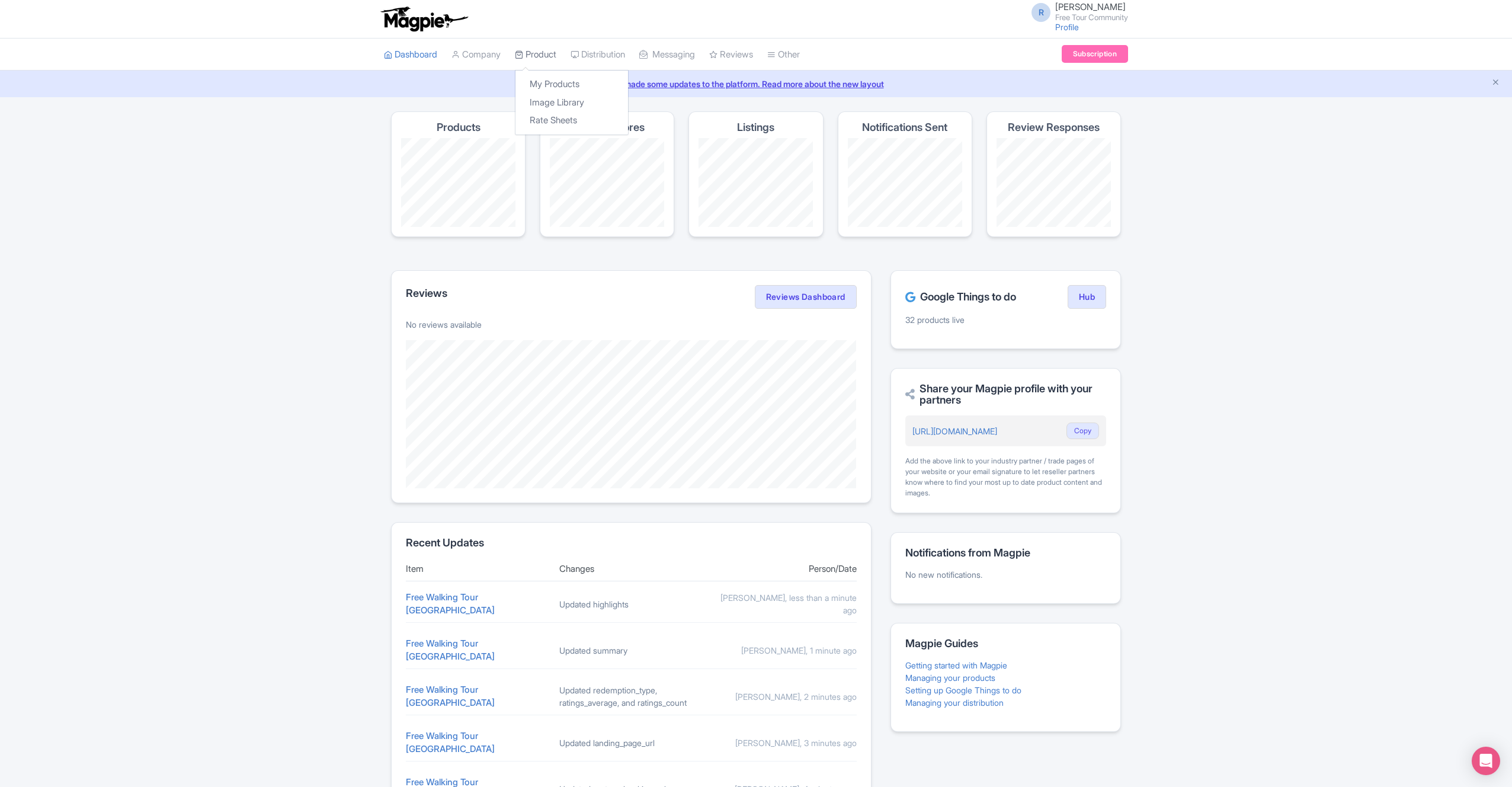
click at [542, 55] on link "Product" at bounding box center [536, 54] width 42 height 32
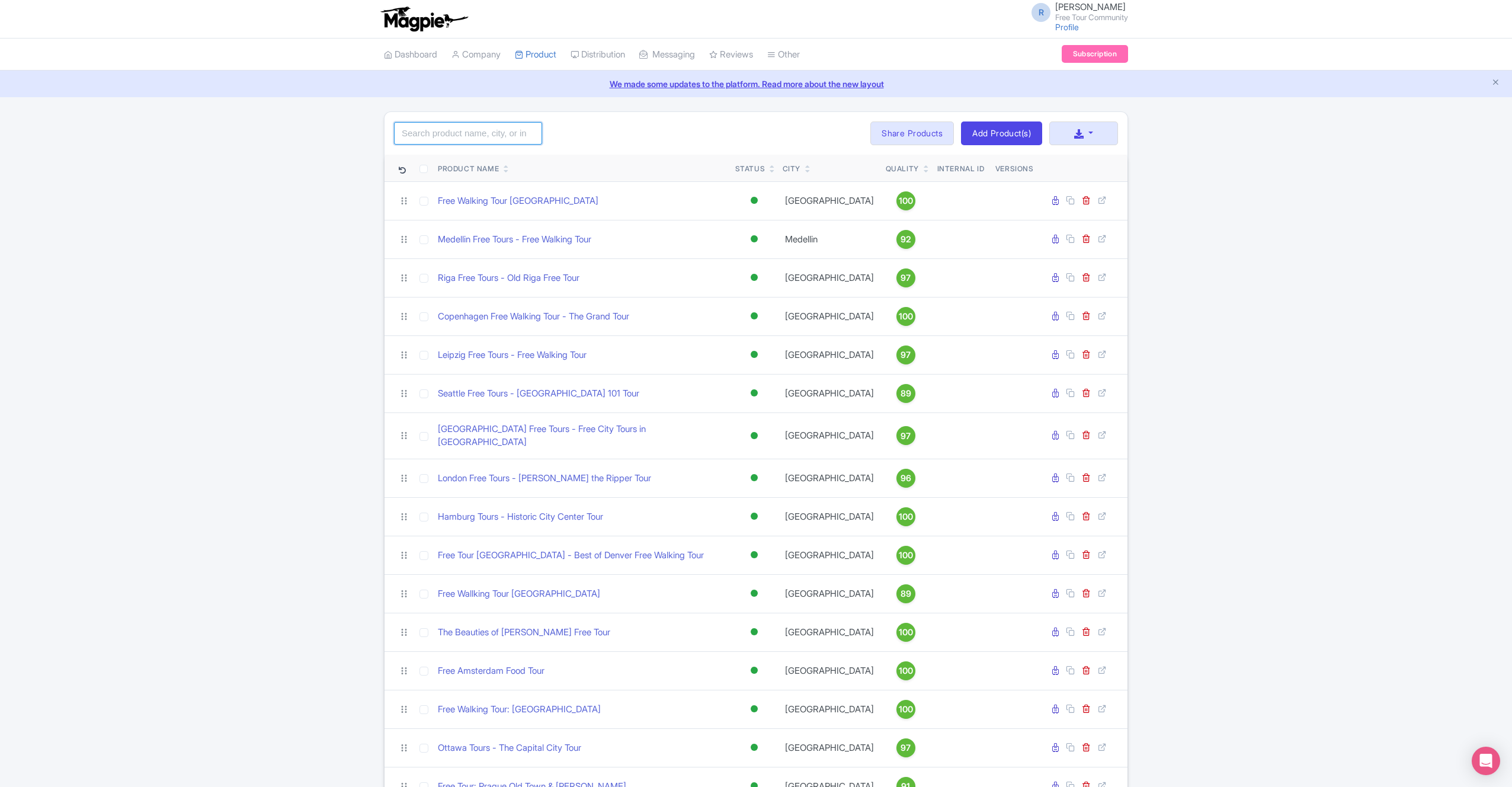
click at [506, 124] on input "search" at bounding box center [468, 133] width 148 height 23
type input "[GEOGRAPHIC_DATA]"
click button "Search" at bounding box center [0, 0] width 0 height 0
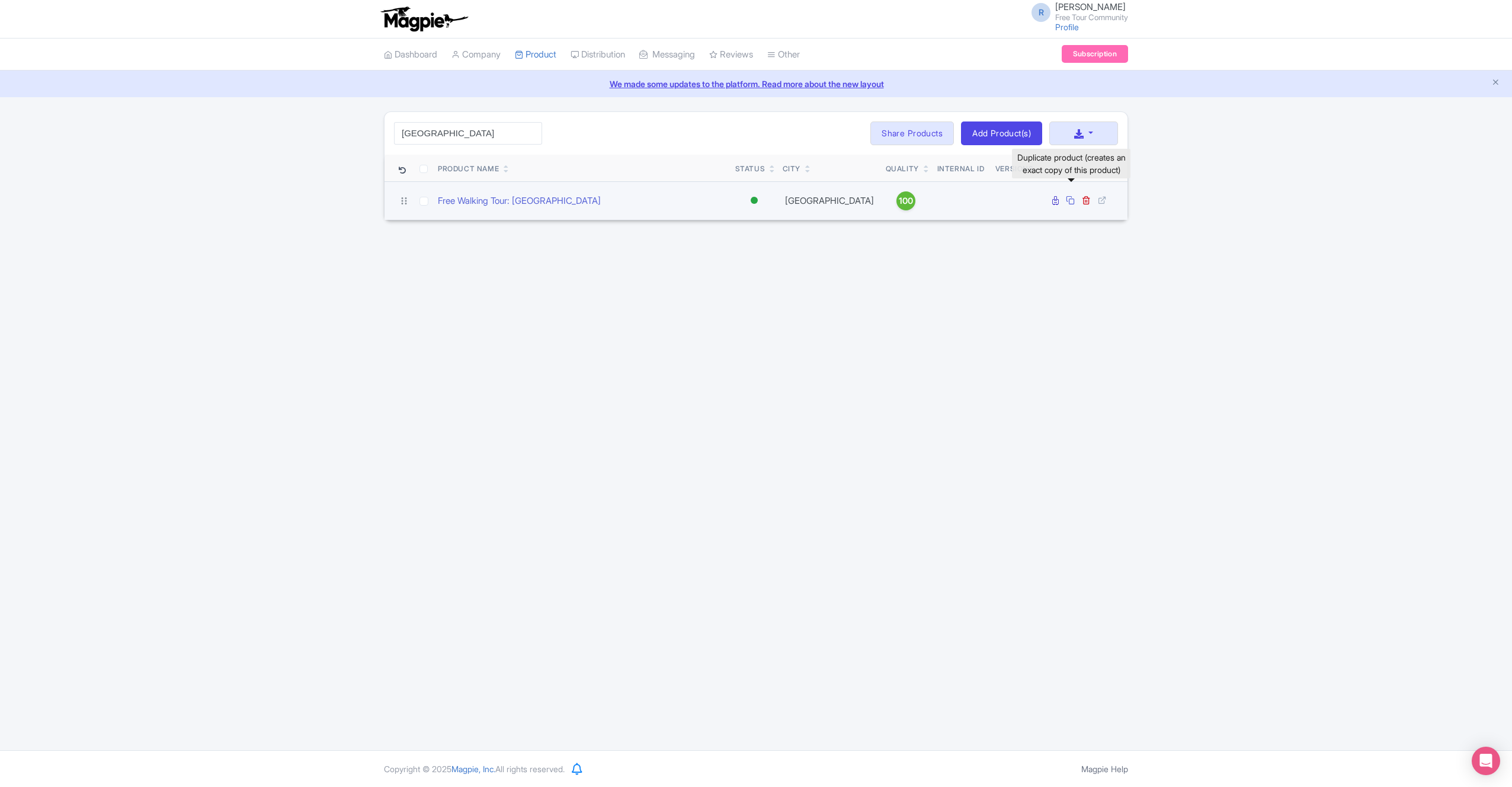
click at [1074, 200] on icon at bounding box center [1070, 200] width 9 height 9
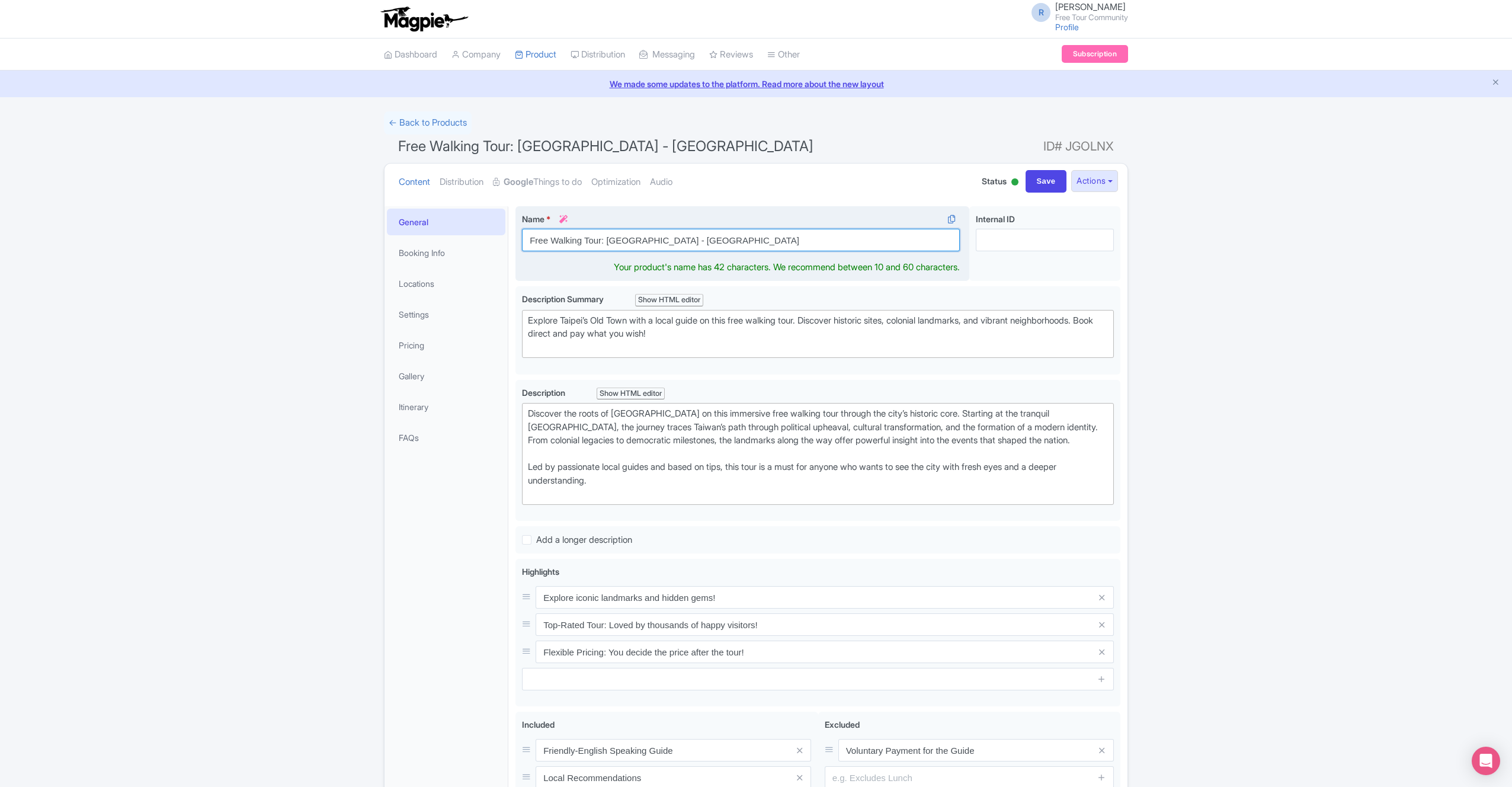
drag, startPoint x: 609, startPoint y: 240, endPoint x: 758, endPoint y: 256, distance: 149.9
click at [758, 256] on div "Name * i Free Walking Tour: [GEOGRAPHIC_DATA] - [GEOGRAPHIC_DATA] Your product'…" at bounding box center [742, 244] width 454 height 75
type input "Free Walking Tour: [GEOGRAPHIC_DATA]'s Origin and [DEMOGRAPHIC_DATA]"
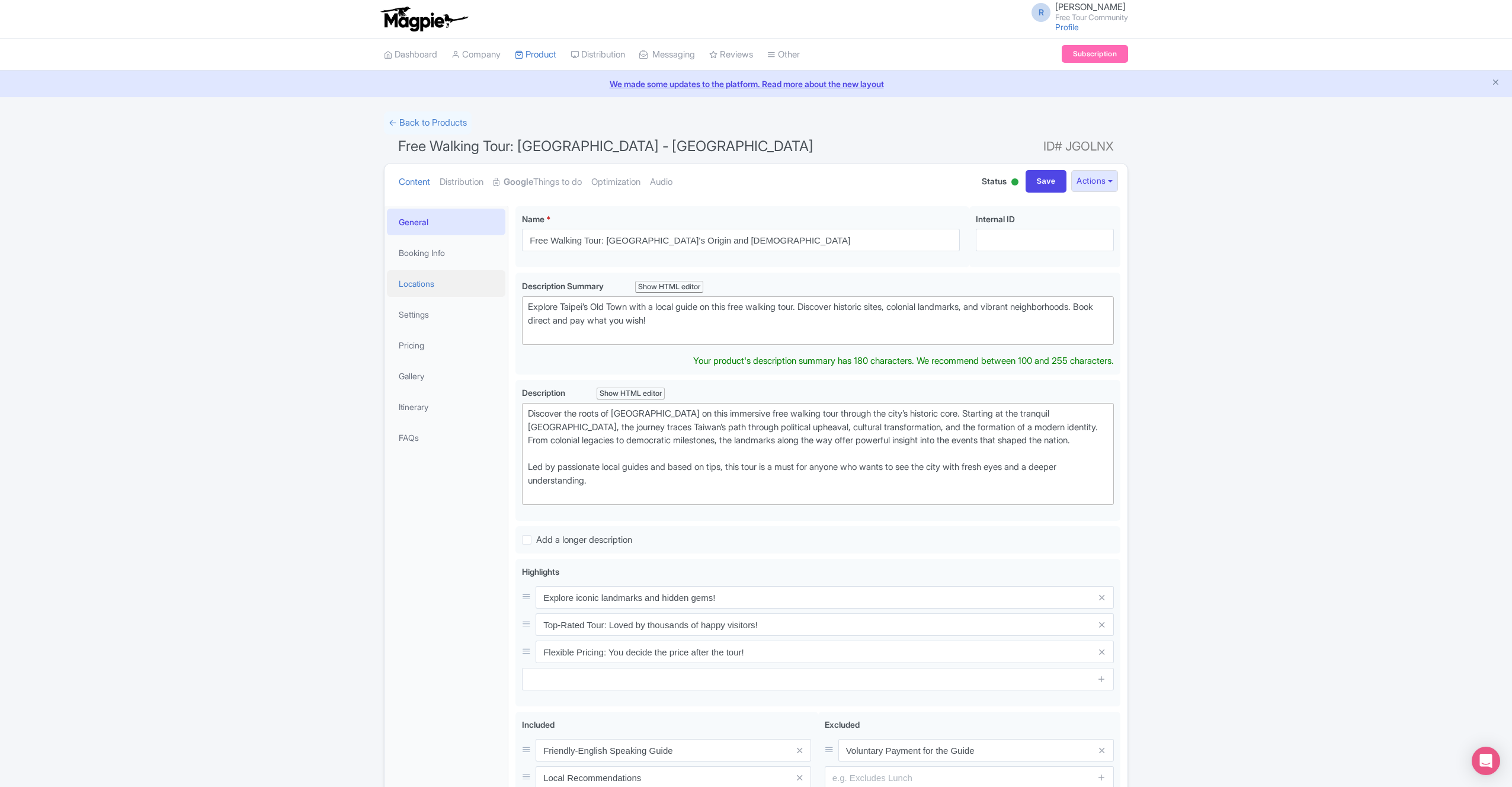
drag, startPoint x: 747, startPoint y: 321, endPoint x: 401, endPoint y: 277, distance: 348.8
click at [407, 278] on div "General Booking Info Locations Settings Pricing Gallery Itinerary FAQs Free Wal…" at bounding box center [756, 554] width 743 height 710
paste trix-editor "Uncover the essence of Taiwanese culture at [GEOGRAPHIC_DATA]'s ancient [DEMOGR…"
type trix-editor "<div>Uncover the essence of Taiwanese culture at [GEOGRAPHIC_DATA]'s ancient [D…"
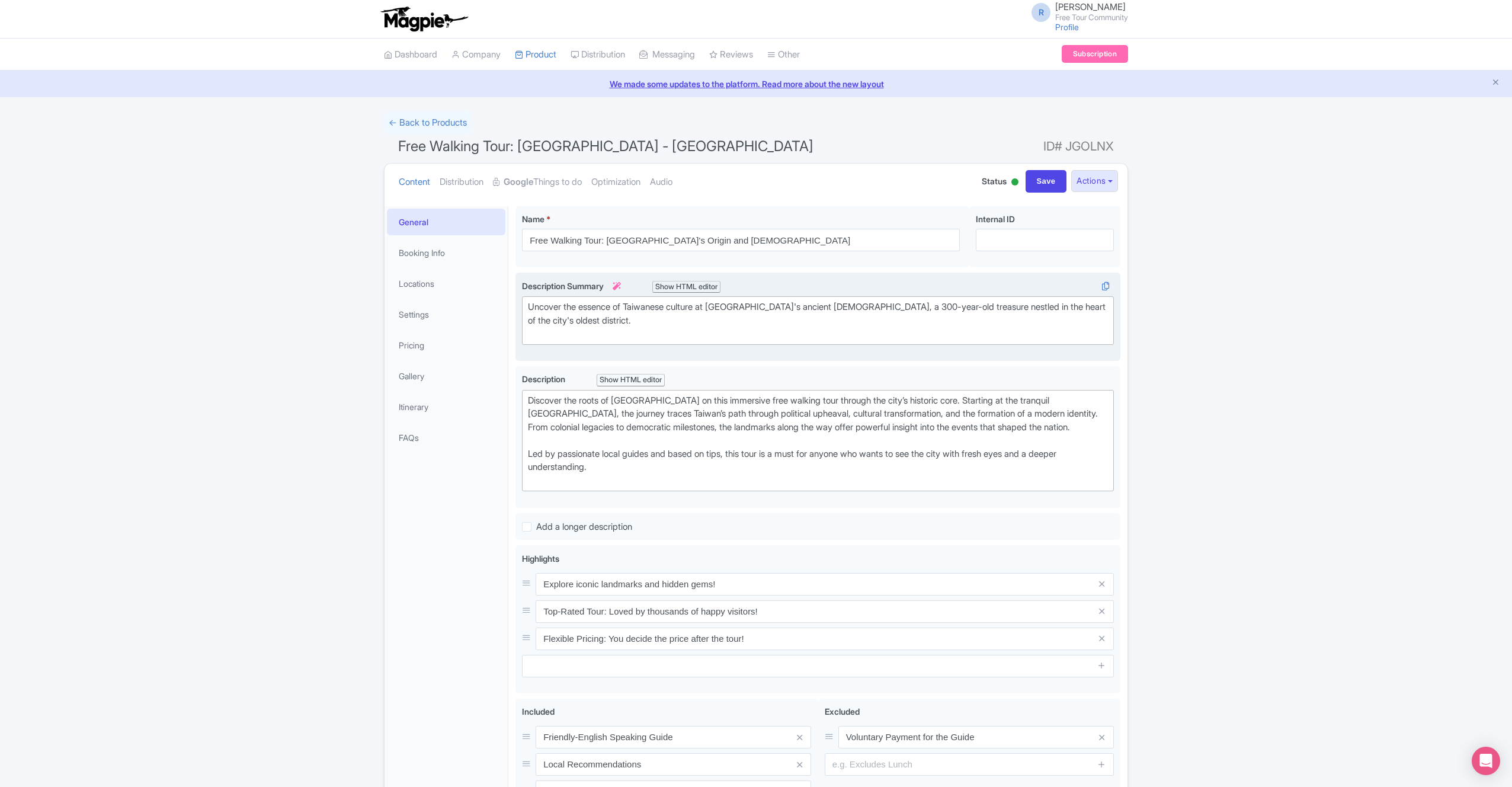
click at [563, 371] on div "Free Walking Tour: [GEOGRAPHIC_DATA] - [GEOGRAPHIC_DATA] Name * i Free Walking …" at bounding box center [817, 529] width 605 height 646
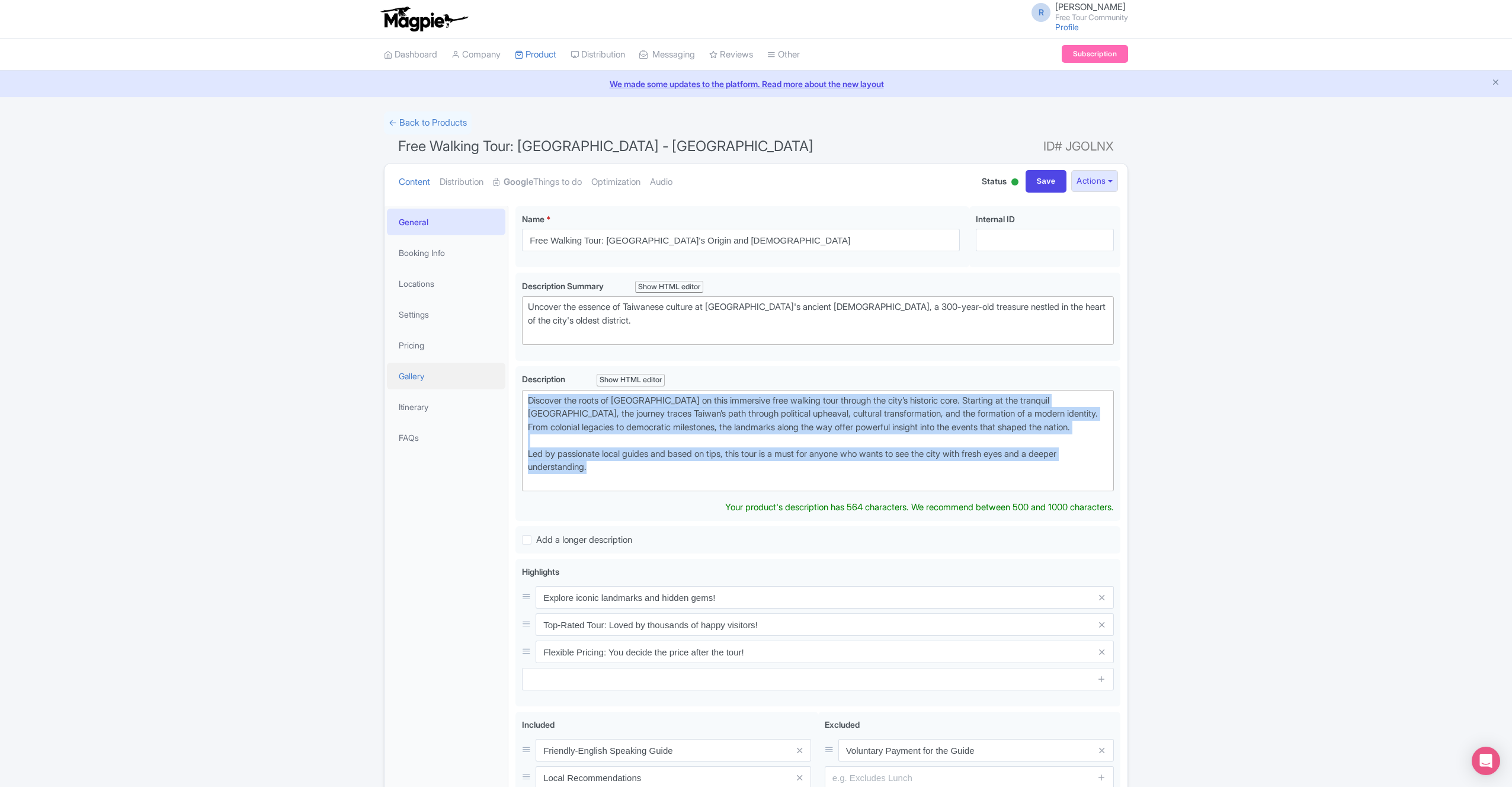
drag, startPoint x: 616, startPoint y: 472, endPoint x: 495, endPoint y: 373, distance: 156.3
click at [495, 373] on div "General Booking Info Locations Settings Pricing Gallery Itinerary FAQs Free Wal…" at bounding box center [756, 554] width 743 height 710
paste trix-editor "ve deep into the beginning of [GEOGRAPHIC_DATA], the true [DEMOGRAPHIC_DATA] wa…"
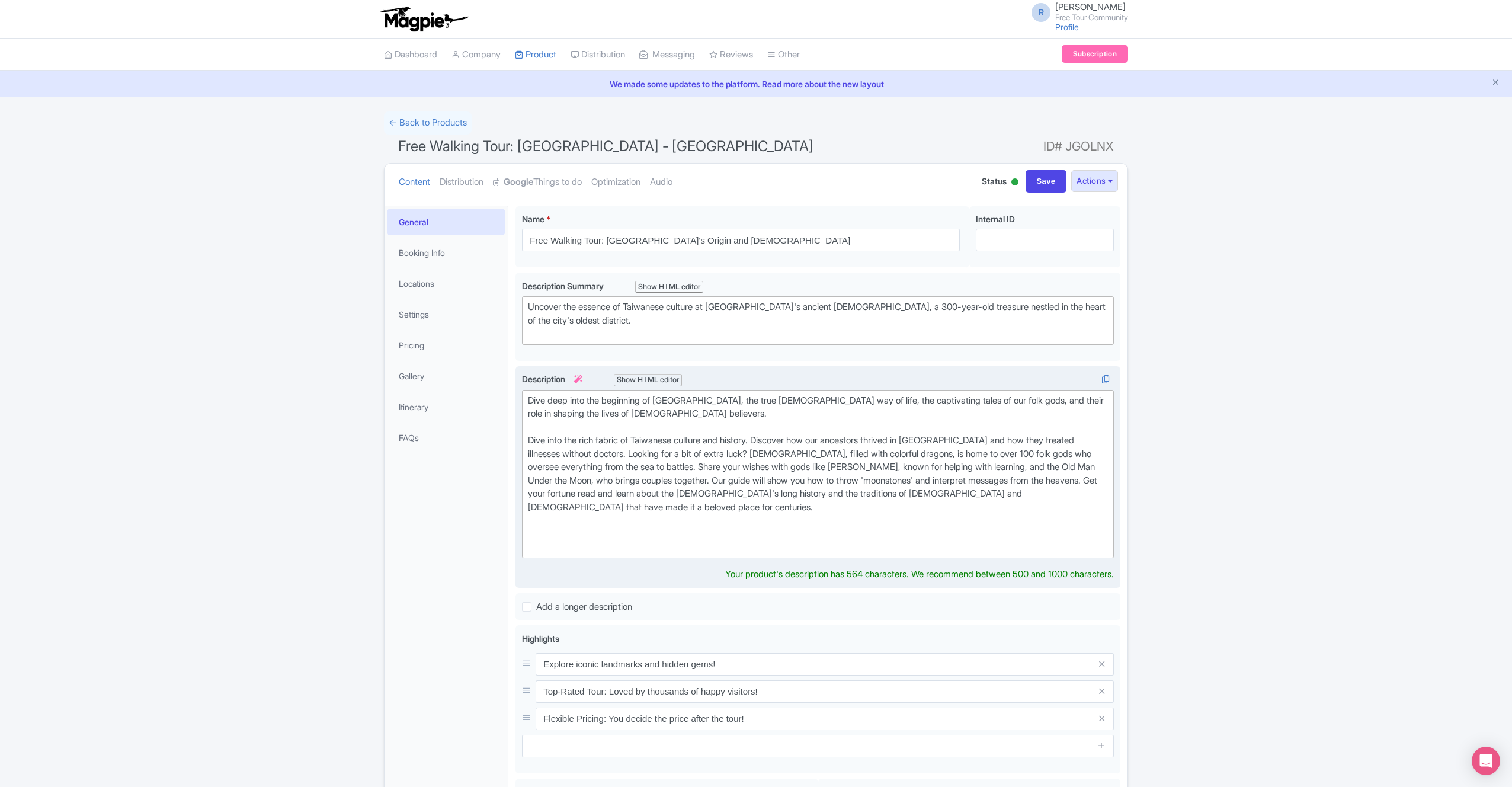
click at [782, 556] on trix-editor "Dive deep into the beginning of [GEOGRAPHIC_DATA], the true [DEMOGRAPHIC_DATA] …" at bounding box center [817, 474] width 592 height 168
type trix-editor "<div>Dive deep into the beginning of [GEOGRAPHIC_DATA], the true [DEMOGRAPHIC_D…"
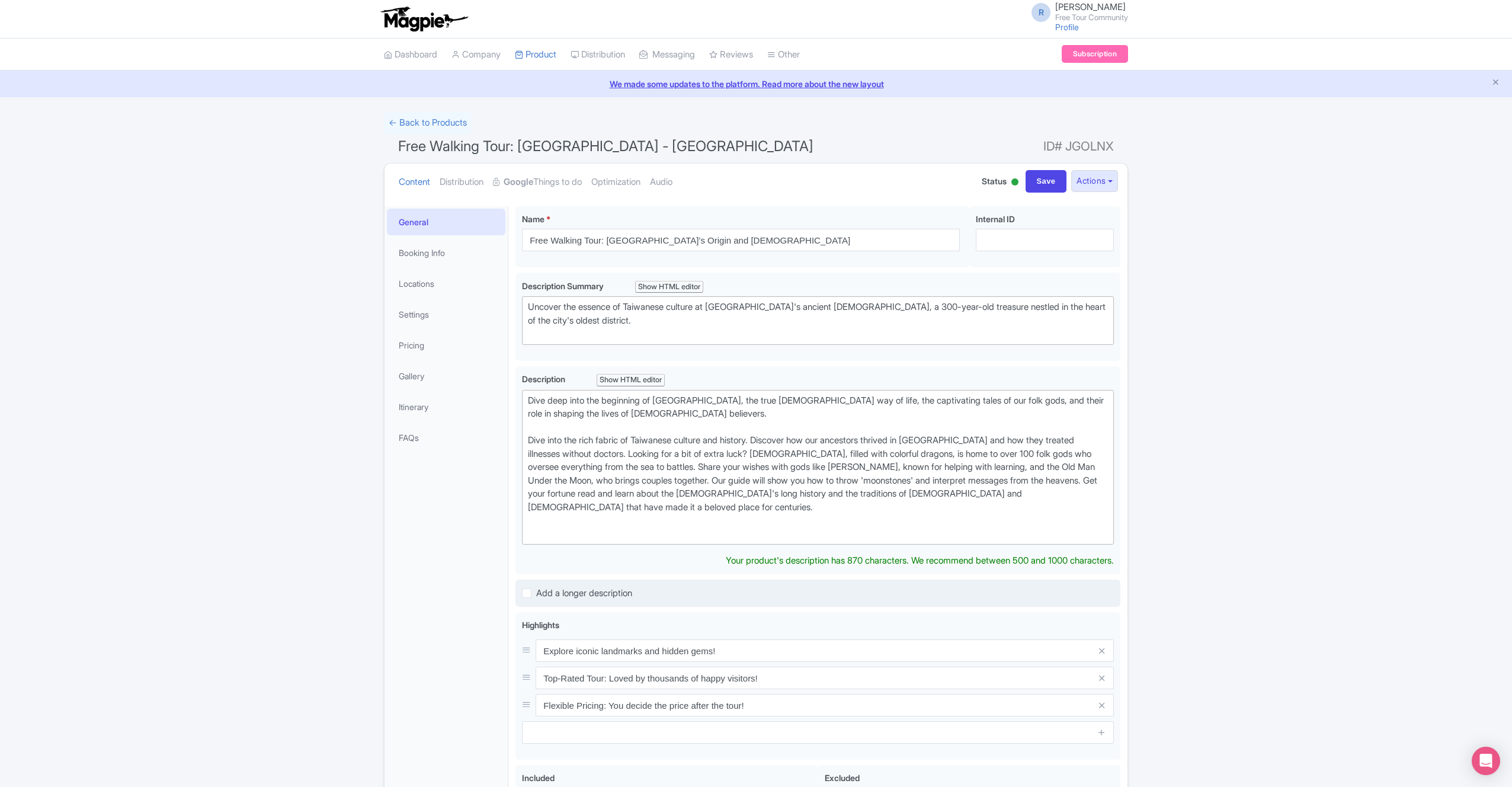
click at [669, 567] on div "Free Walking Tour: [GEOGRAPHIC_DATA] - [GEOGRAPHIC_DATA] Name * i Free Walking …" at bounding box center [817, 562] width 605 height 712
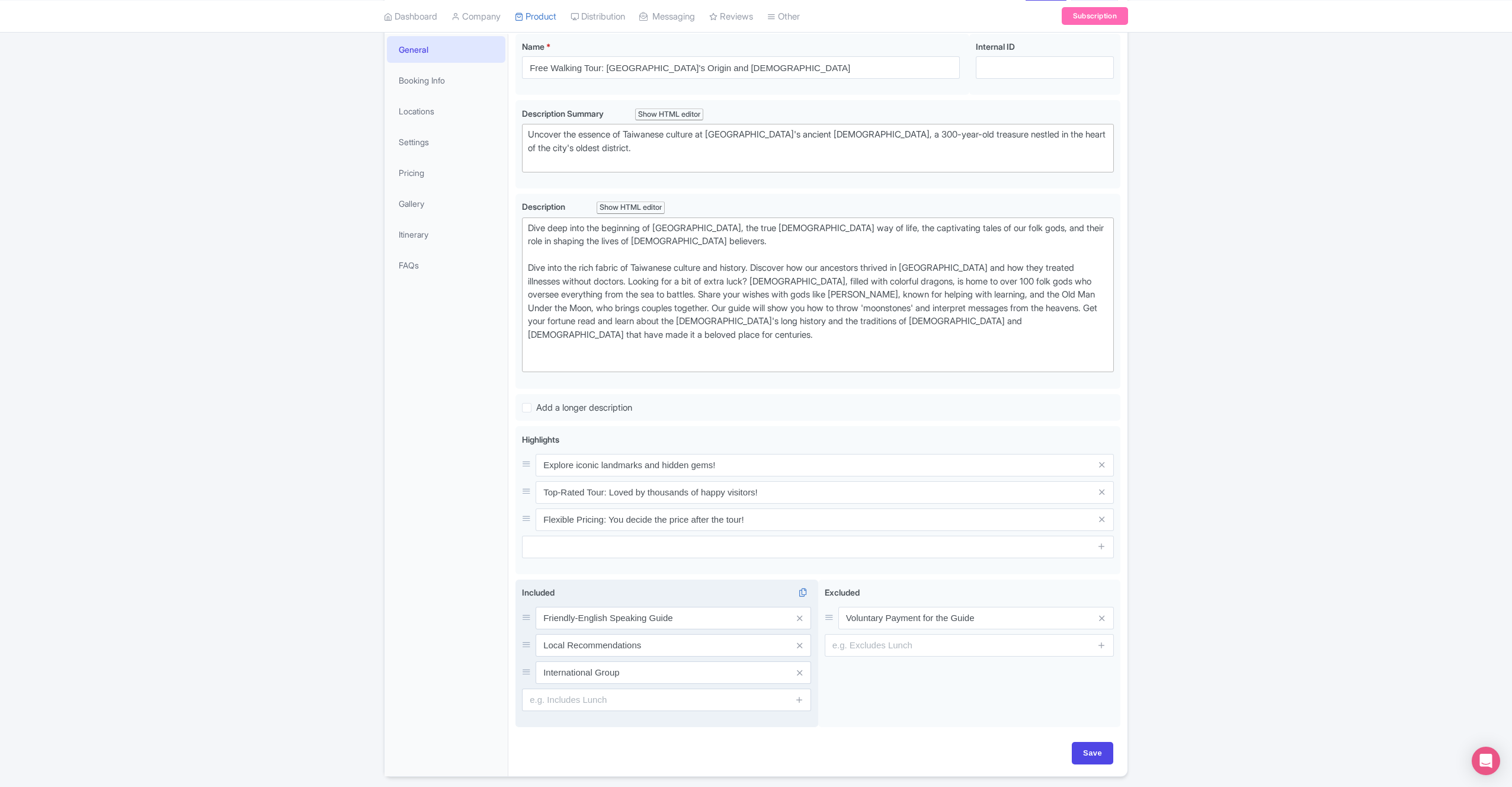
scroll to position [174, 0]
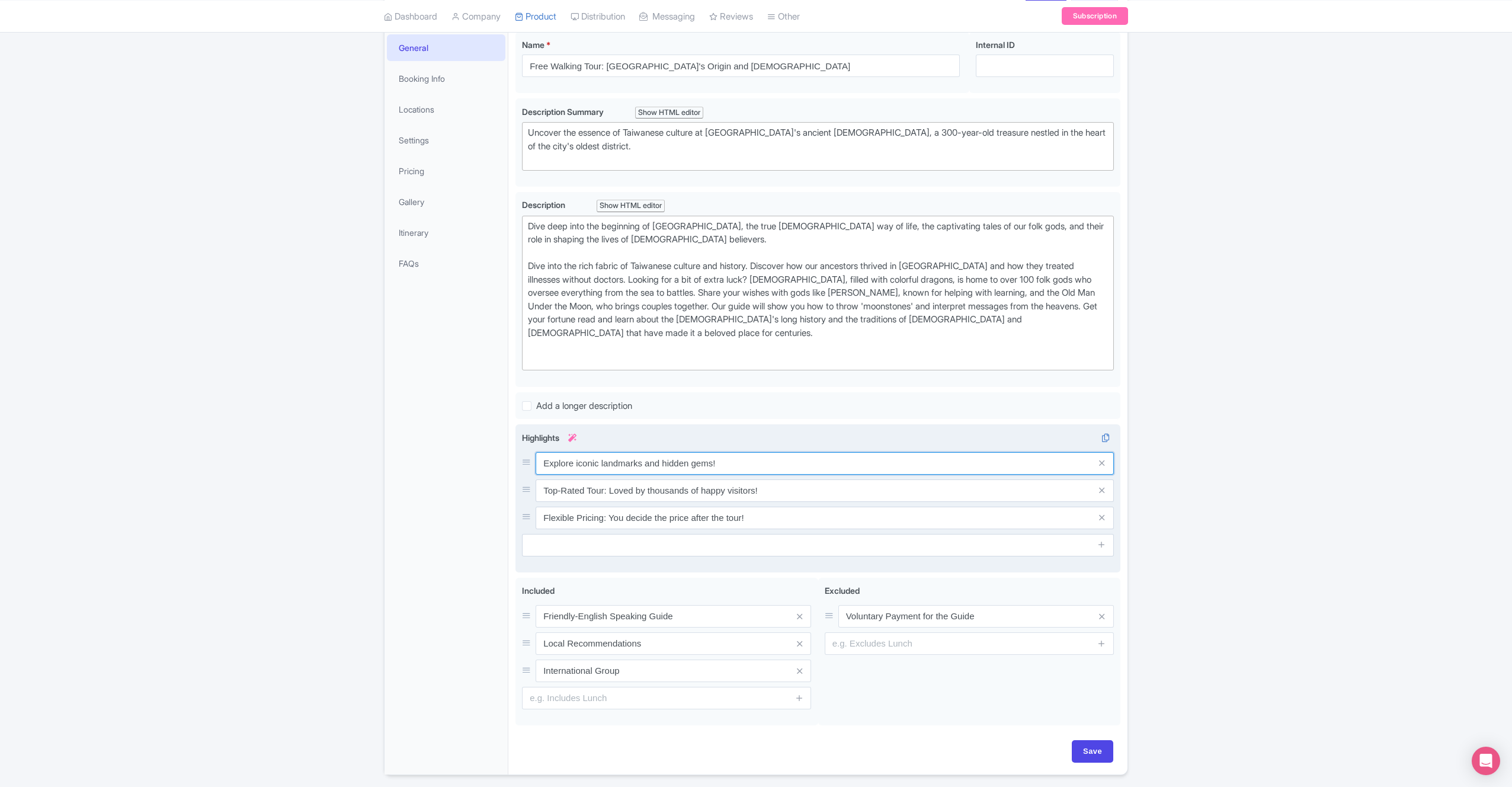
drag, startPoint x: 752, startPoint y: 471, endPoint x: 541, endPoint y: 452, distance: 211.9
click at [542, 452] on input "Explore iconic landmarks and hidden gems!" at bounding box center [824, 463] width 578 height 23
type input "[GEOGRAPHIC_DATA]"
click at [665, 475] on input "Top-Rated Tour: Loved by thousands of happy visitors!" at bounding box center [824, 463] width 578 height 23
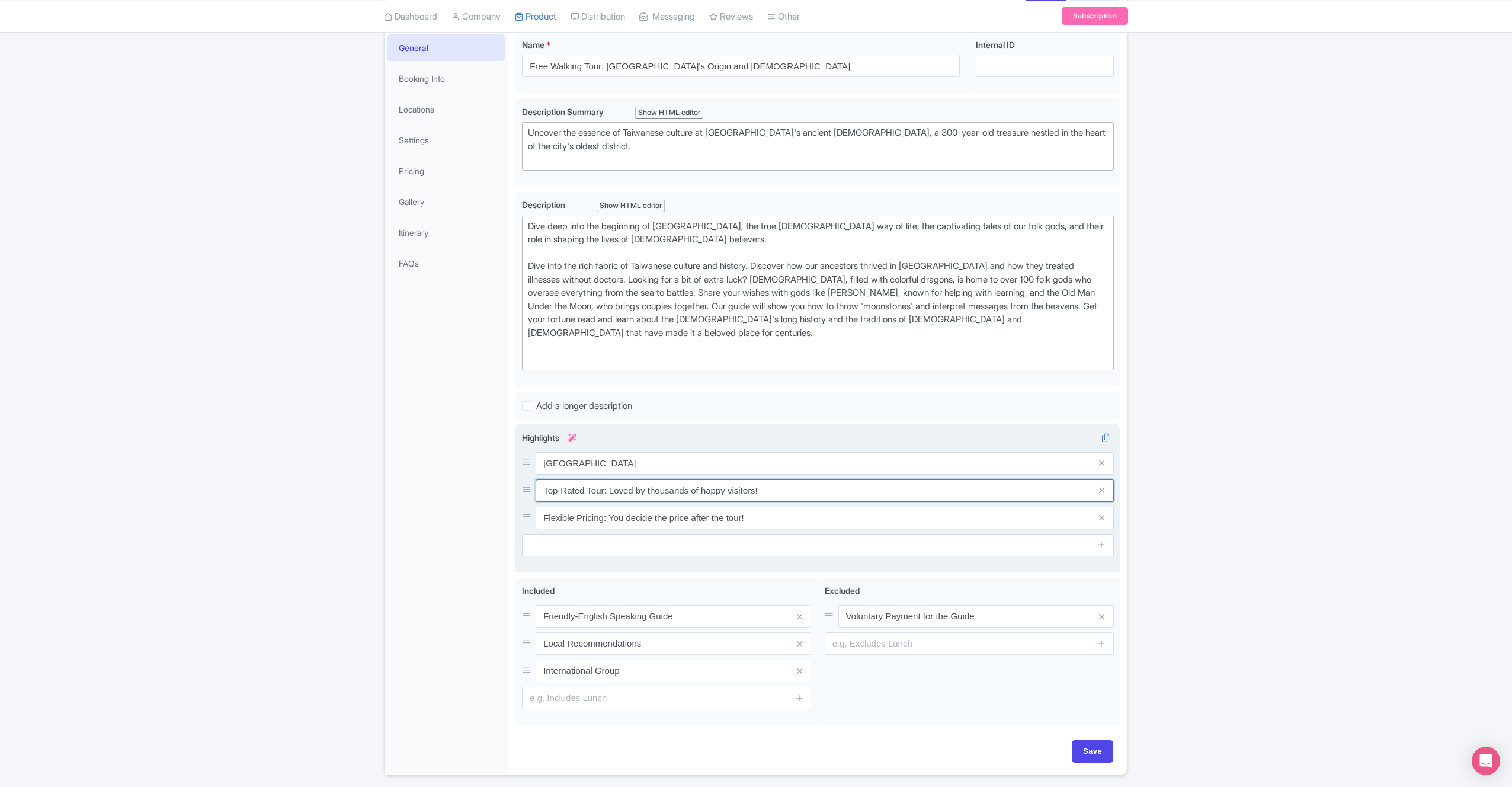
click at [664, 475] on input "Top-Rated Tour: Loved by thousands of happy visitors!" at bounding box center [824, 463] width 578 height 23
type input "P"
type input "Bopilao HIstorical Block"
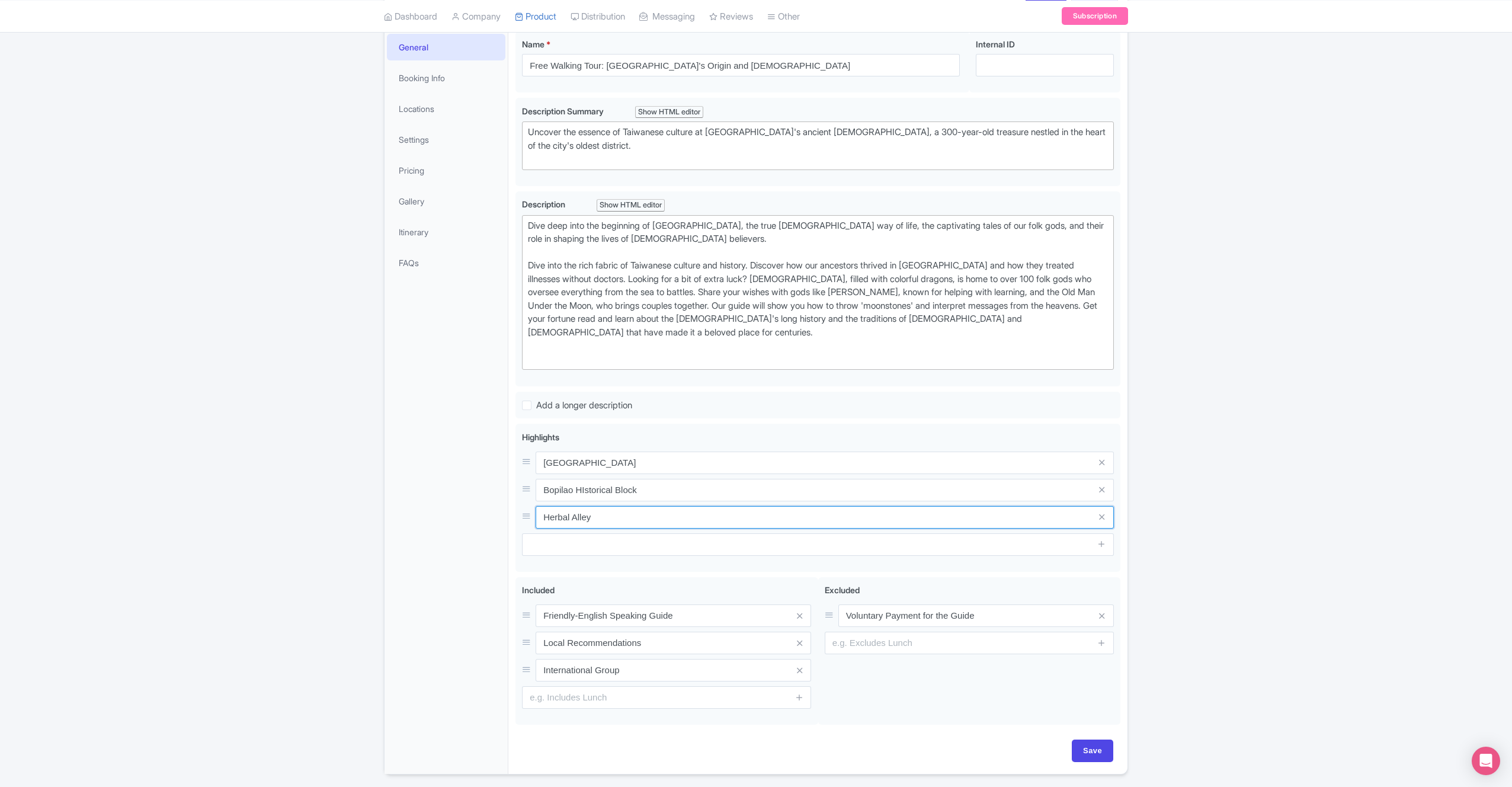
scroll to position [174, 0]
type input "Herbal Alley"
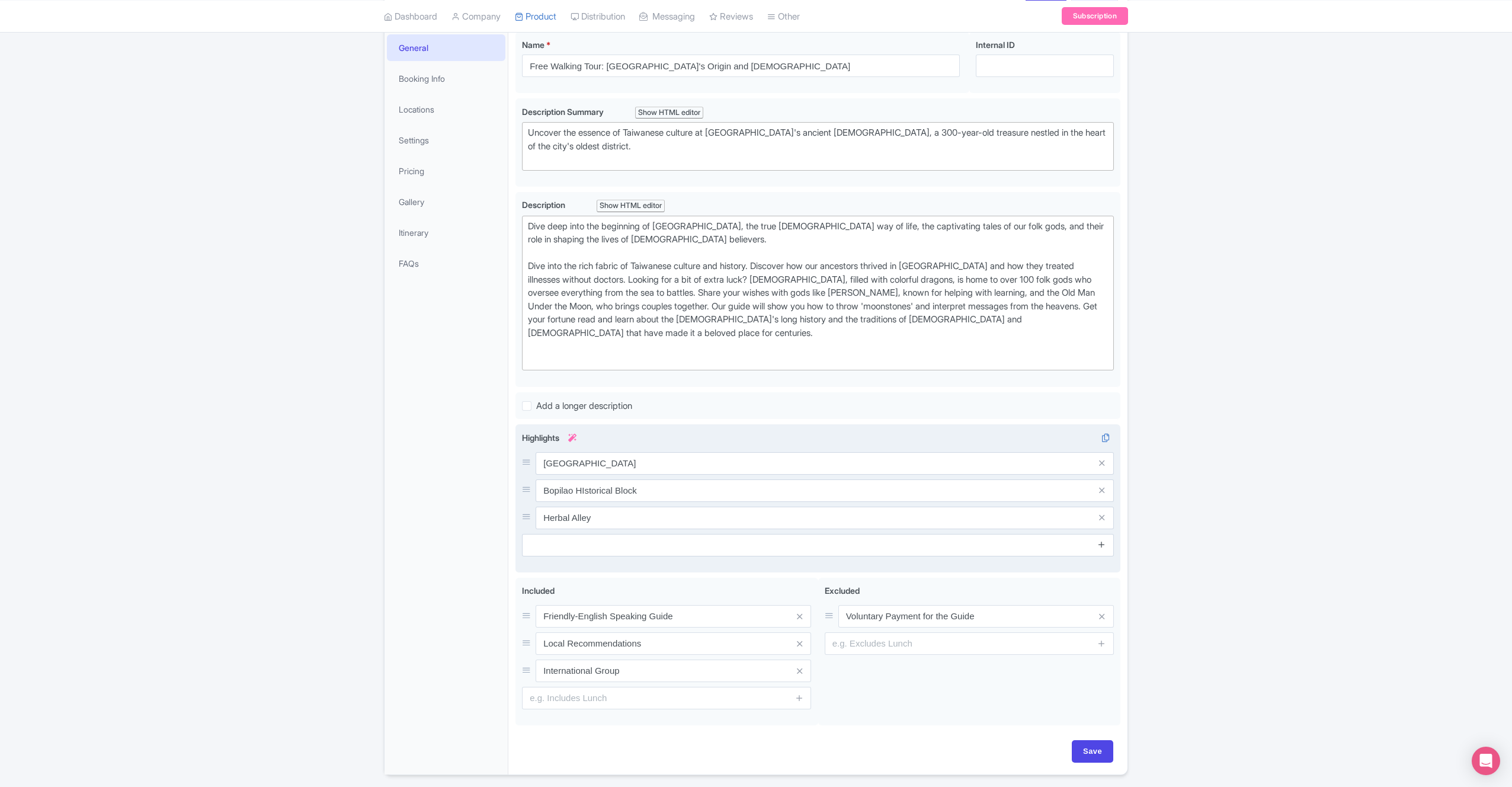
click at [1103, 545] on icon at bounding box center [1101, 544] width 9 height 9
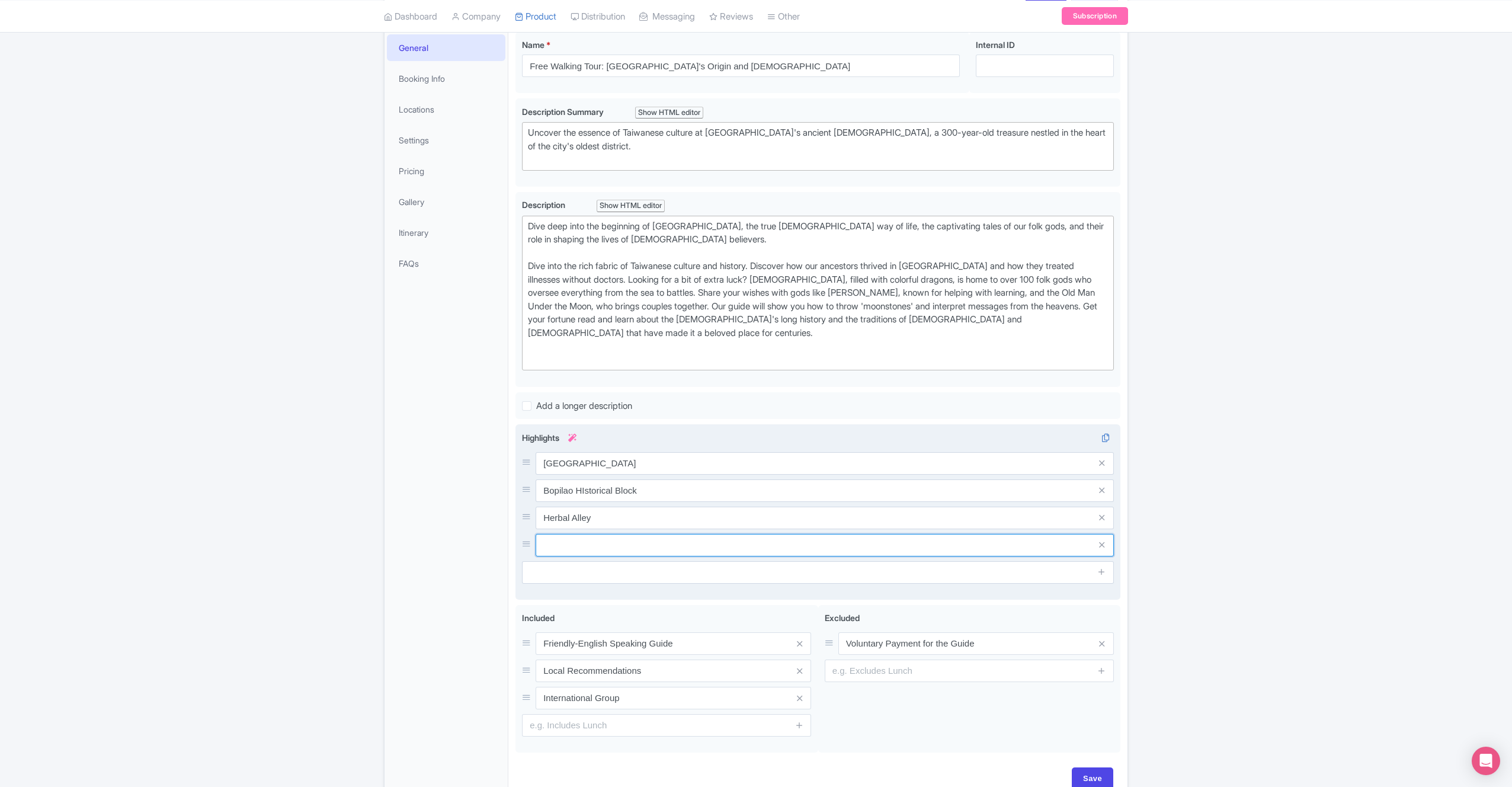
click at [555, 475] on input "text" at bounding box center [824, 463] width 578 height 23
type input "[DEMOGRAPHIC_DATA]"
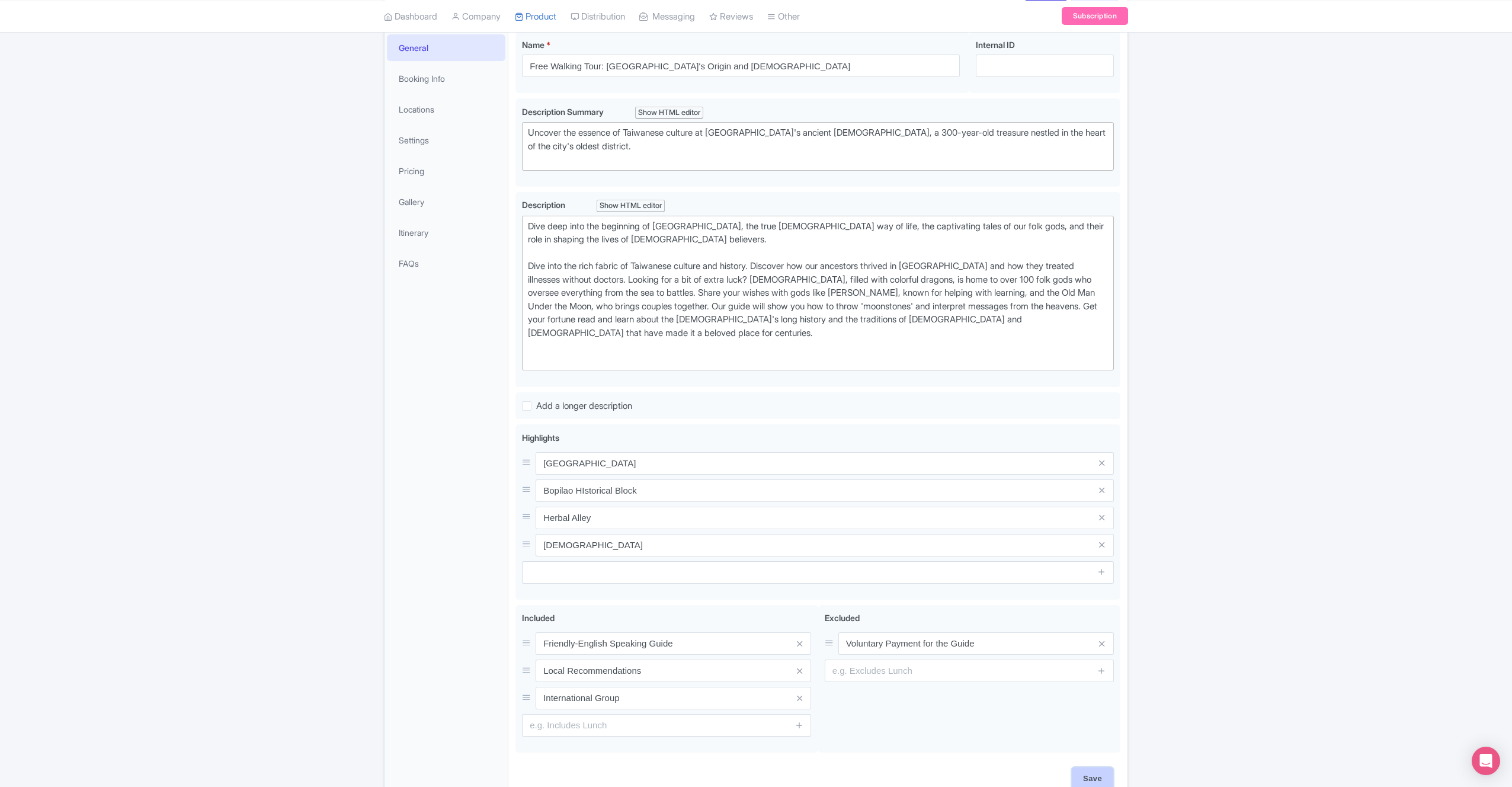
click at [1090, 776] on input "Save" at bounding box center [1093, 778] width 42 height 23
type input "Saving..."
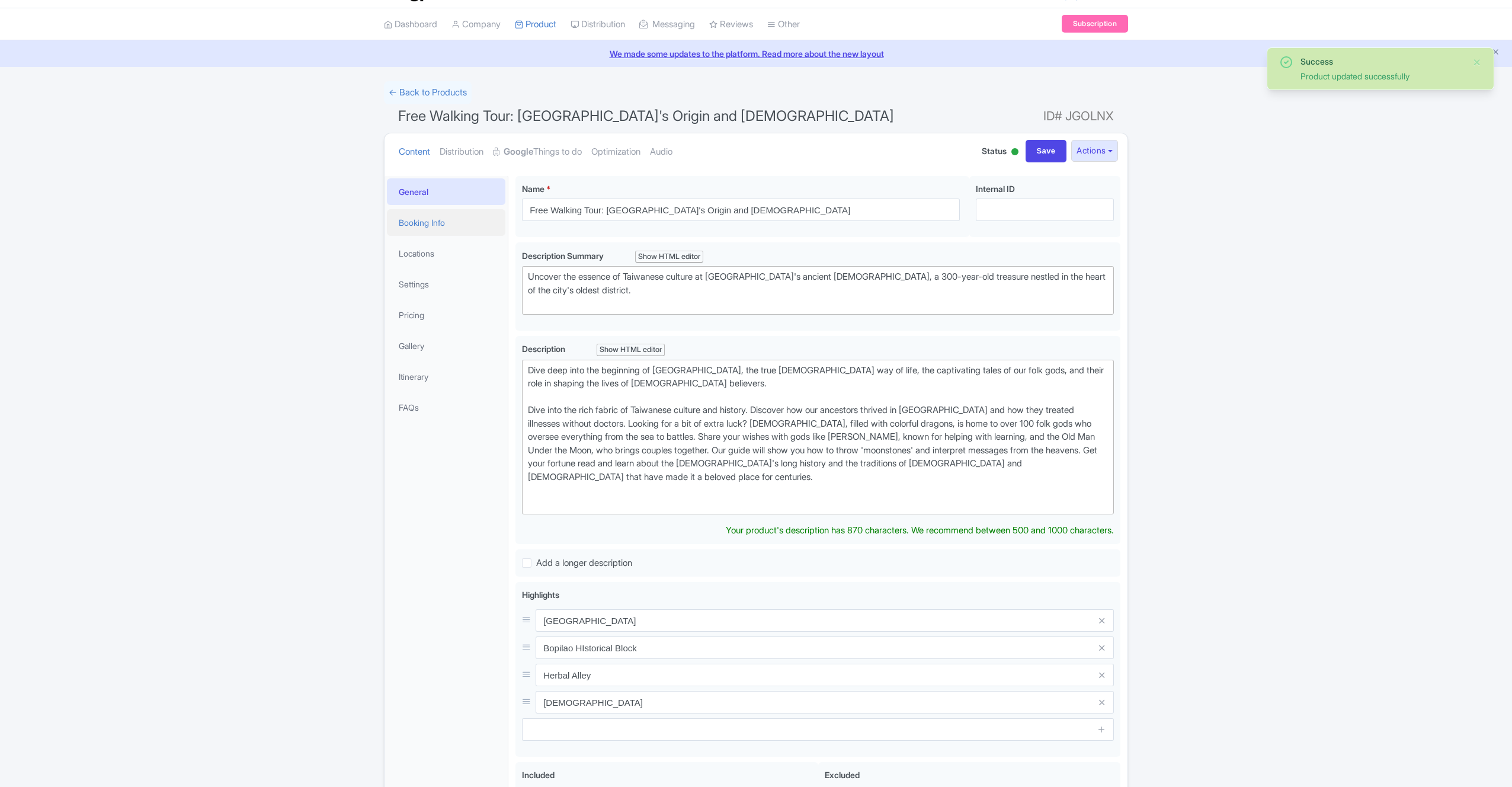
scroll to position [23, 0]
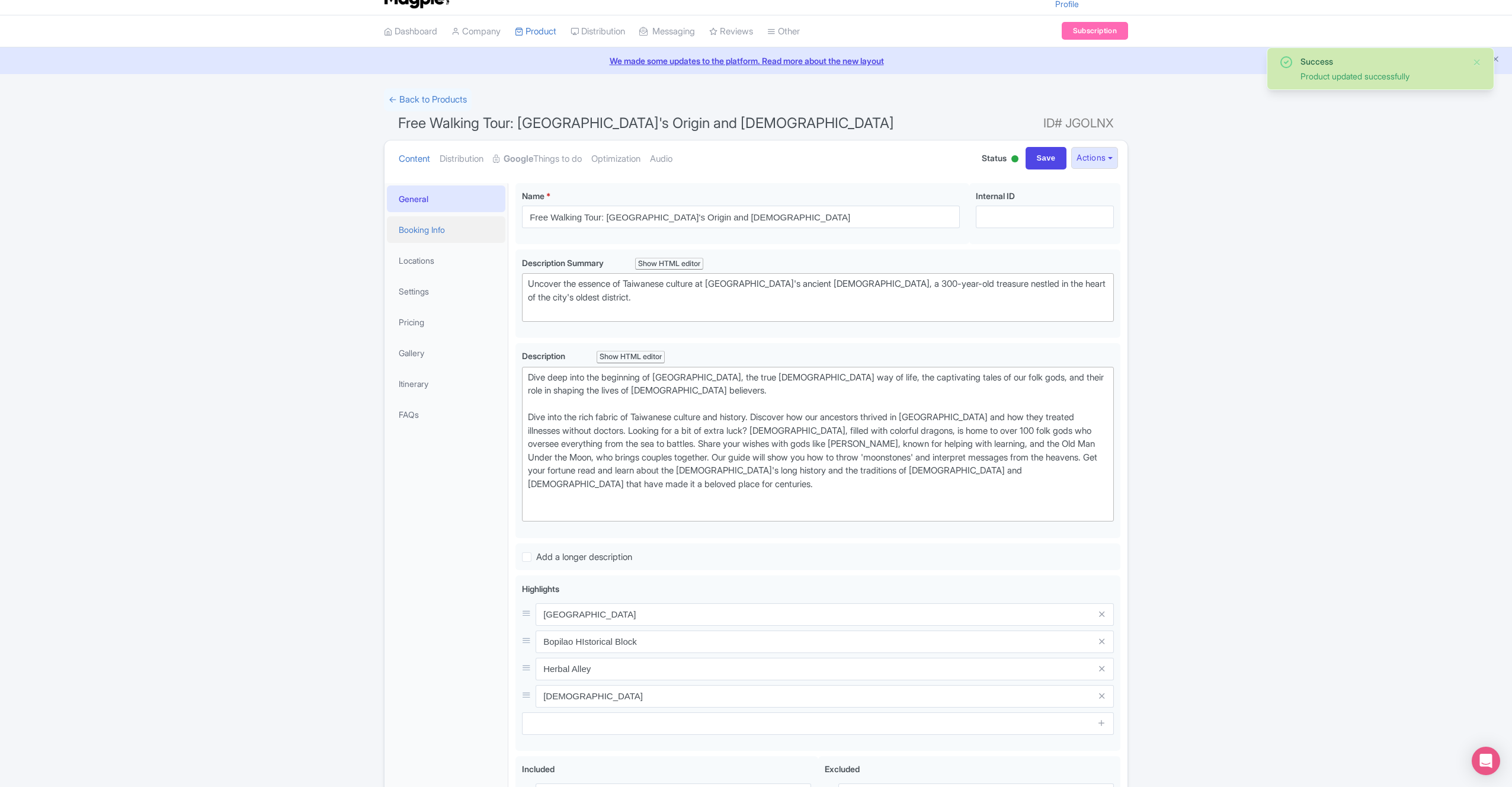
click at [451, 226] on link "Booking Info" at bounding box center [446, 229] width 119 height 27
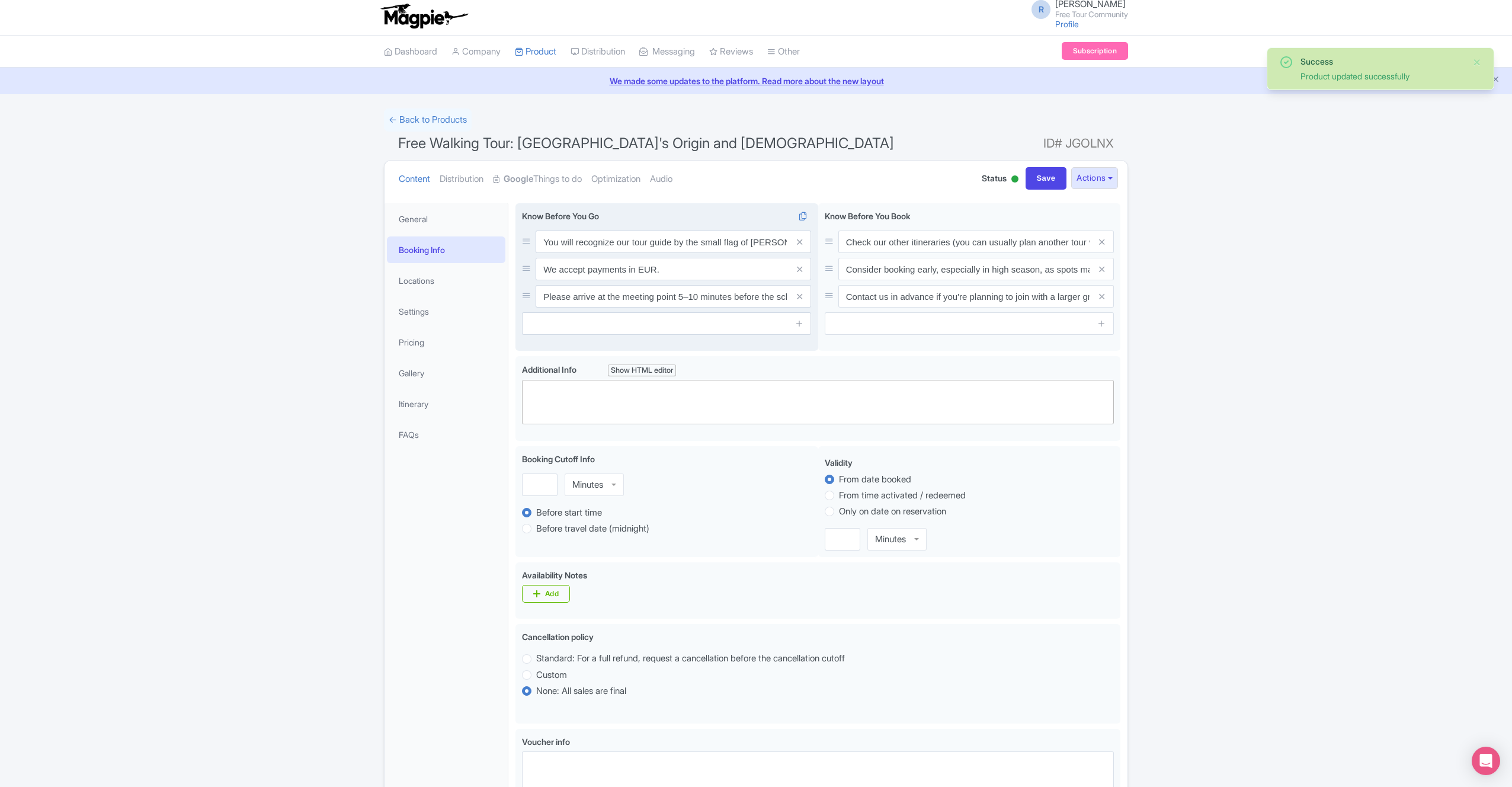
scroll to position [0, 0]
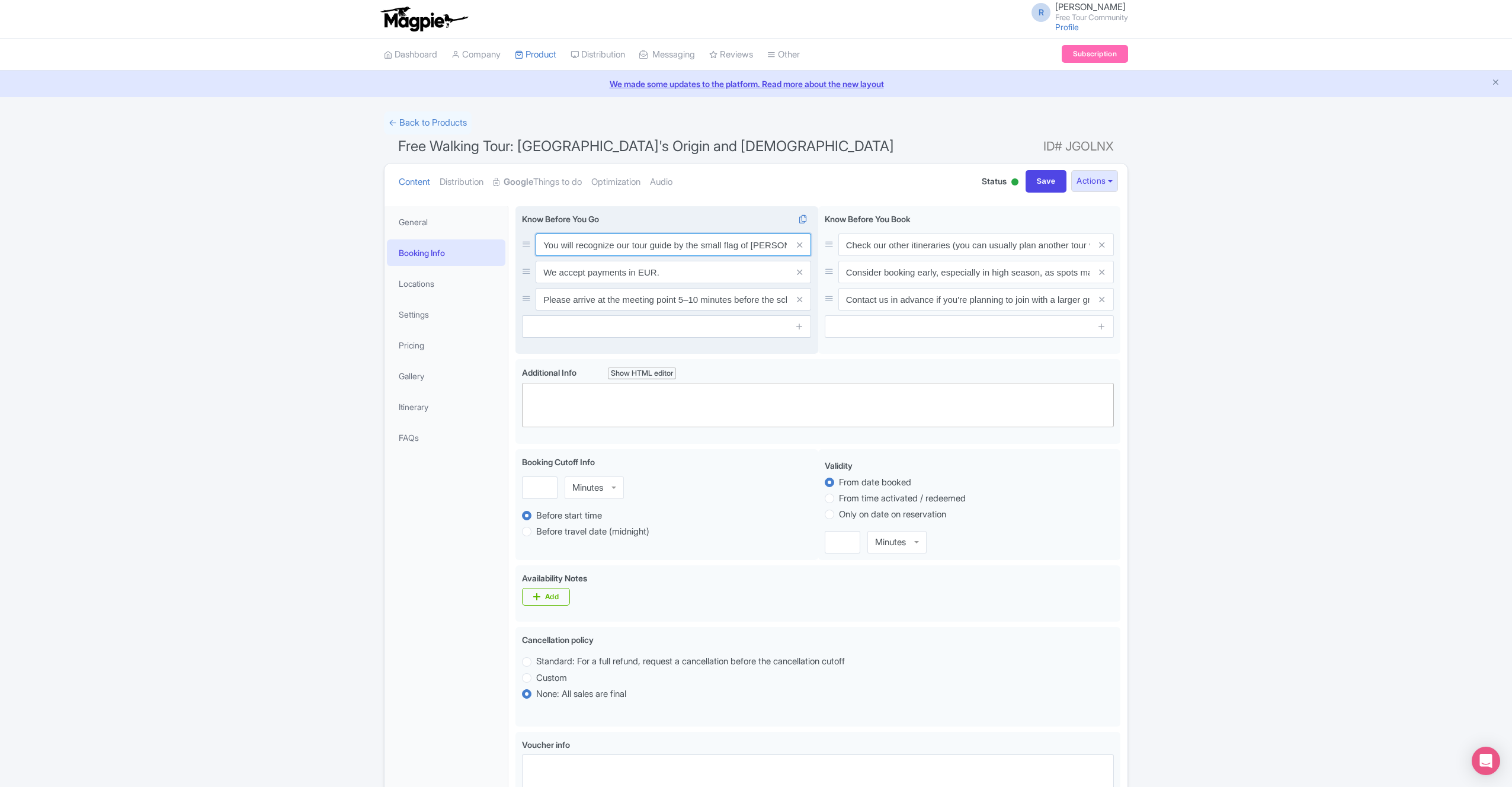
click at [584, 245] on input "You will recognize our tour guide by the small flag of [PERSON_NAME] with the r…" at bounding box center [673, 245] width 275 height 23
click at [584, 245] on input "You will recognize our tour guide by the small flag of [PERSON_NAME] with the r…" at bounding box center [673, 245] width 275 height 23
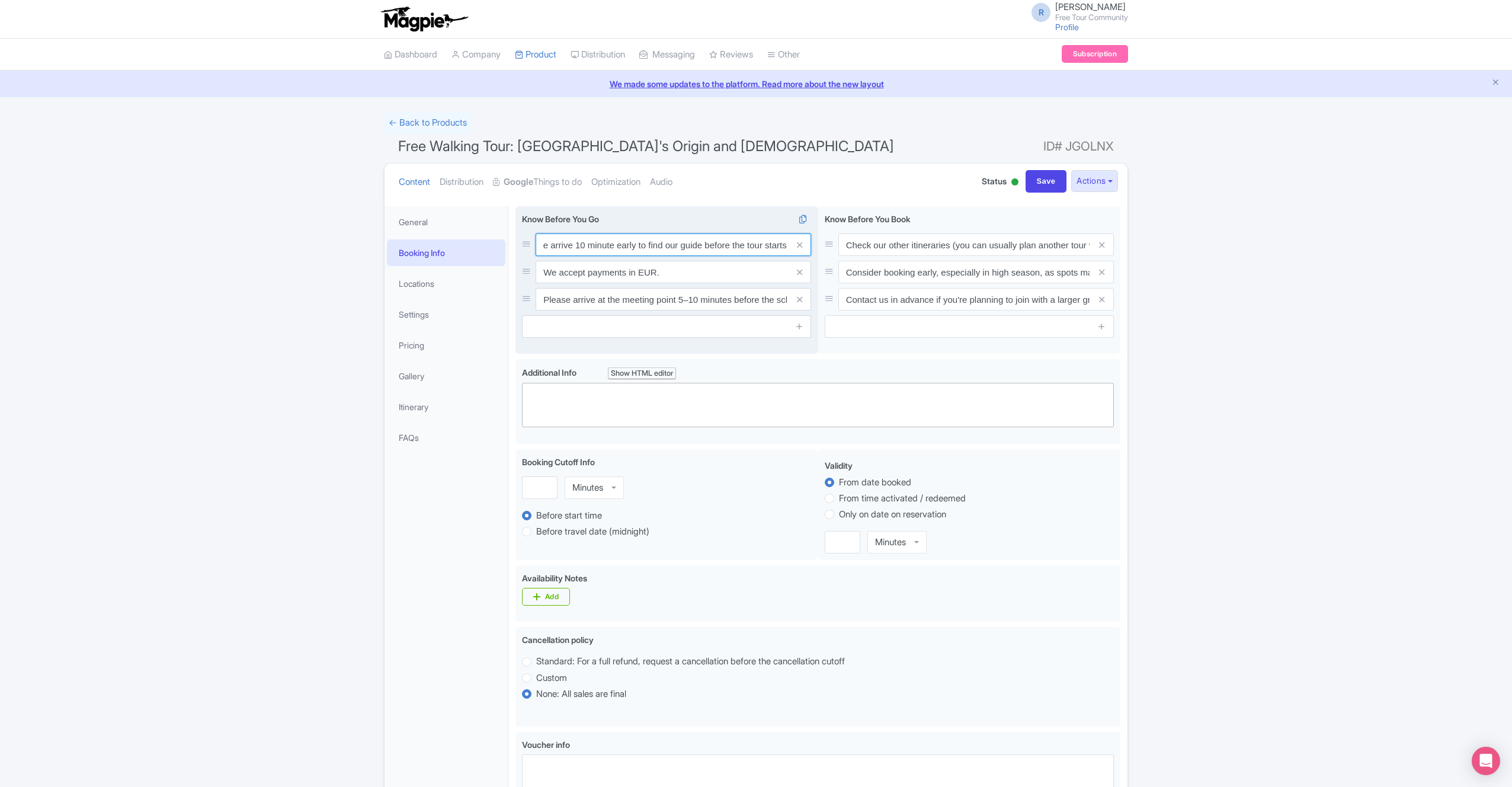
type input "Please arrive 10 minute early to find our guide before the tour starts"
type input "You can dress comfortably when visiting the [DEMOGRAPHIC_DATA]"
type input "e"
click at [597, 256] on input "We accept euros and TWD" at bounding box center [673, 245] width 275 height 23
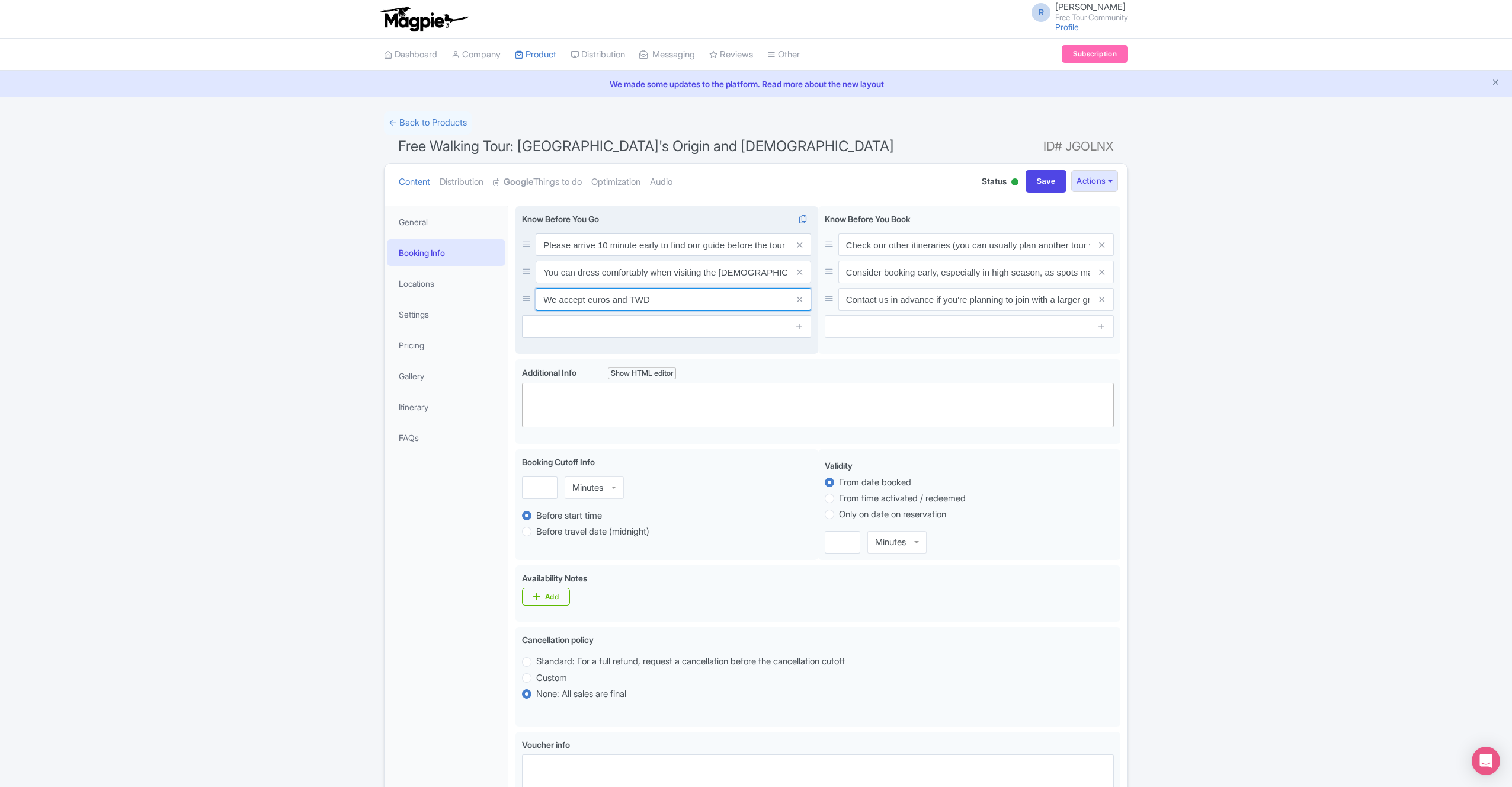
click at [597, 256] on input "We accept euros and TWD" at bounding box center [673, 245] width 275 height 23
type input "We accept USD and TWD"
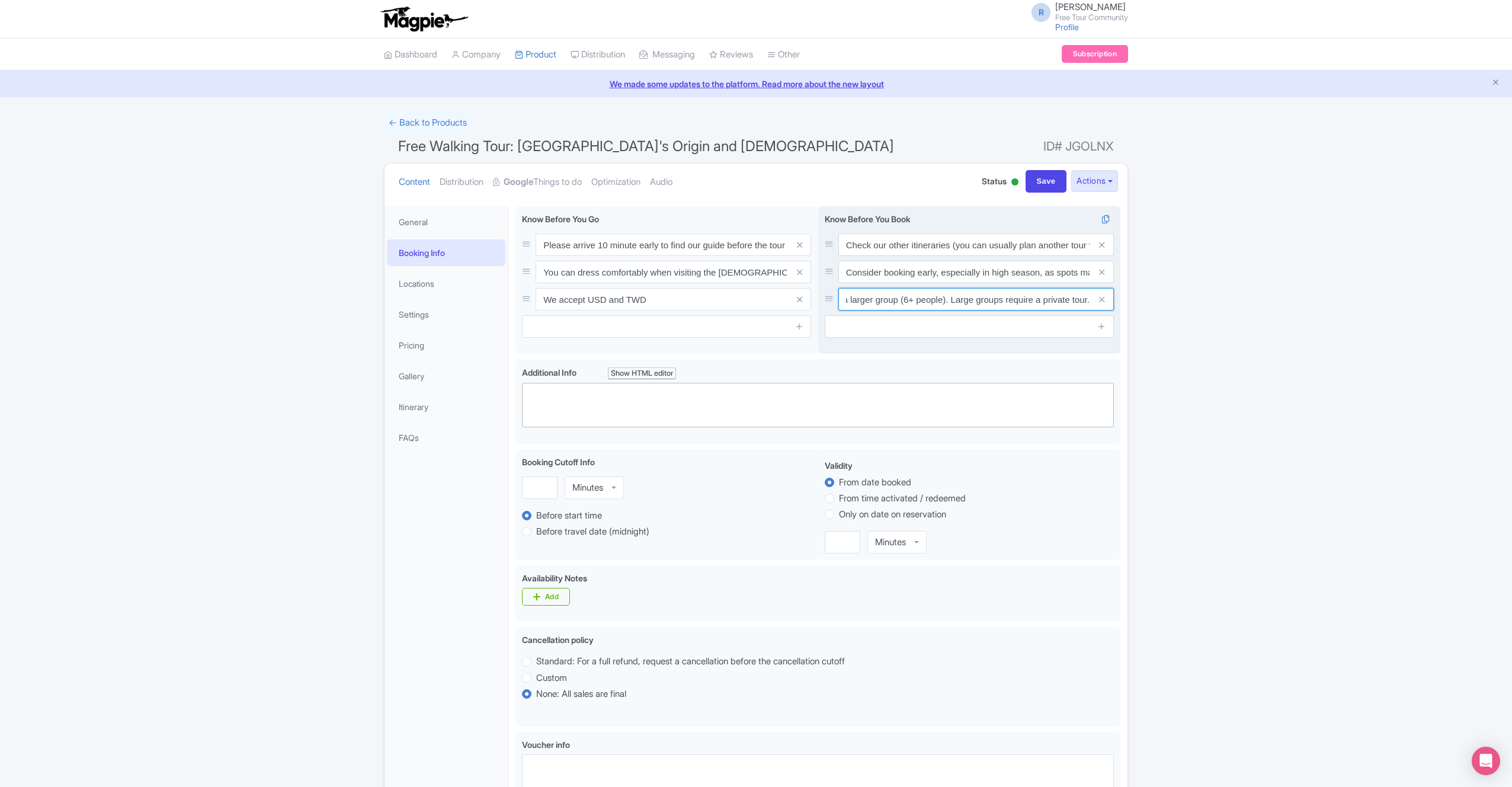
drag, startPoint x: 909, startPoint y: 298, endPoint x: 928, endPoint y: 321, distance: 29.8
click at [909, 256] on input "Contact us in advance if you're planning to join with a larger group (6+ people…" at bounding box center [976, 245] width 275 height 23
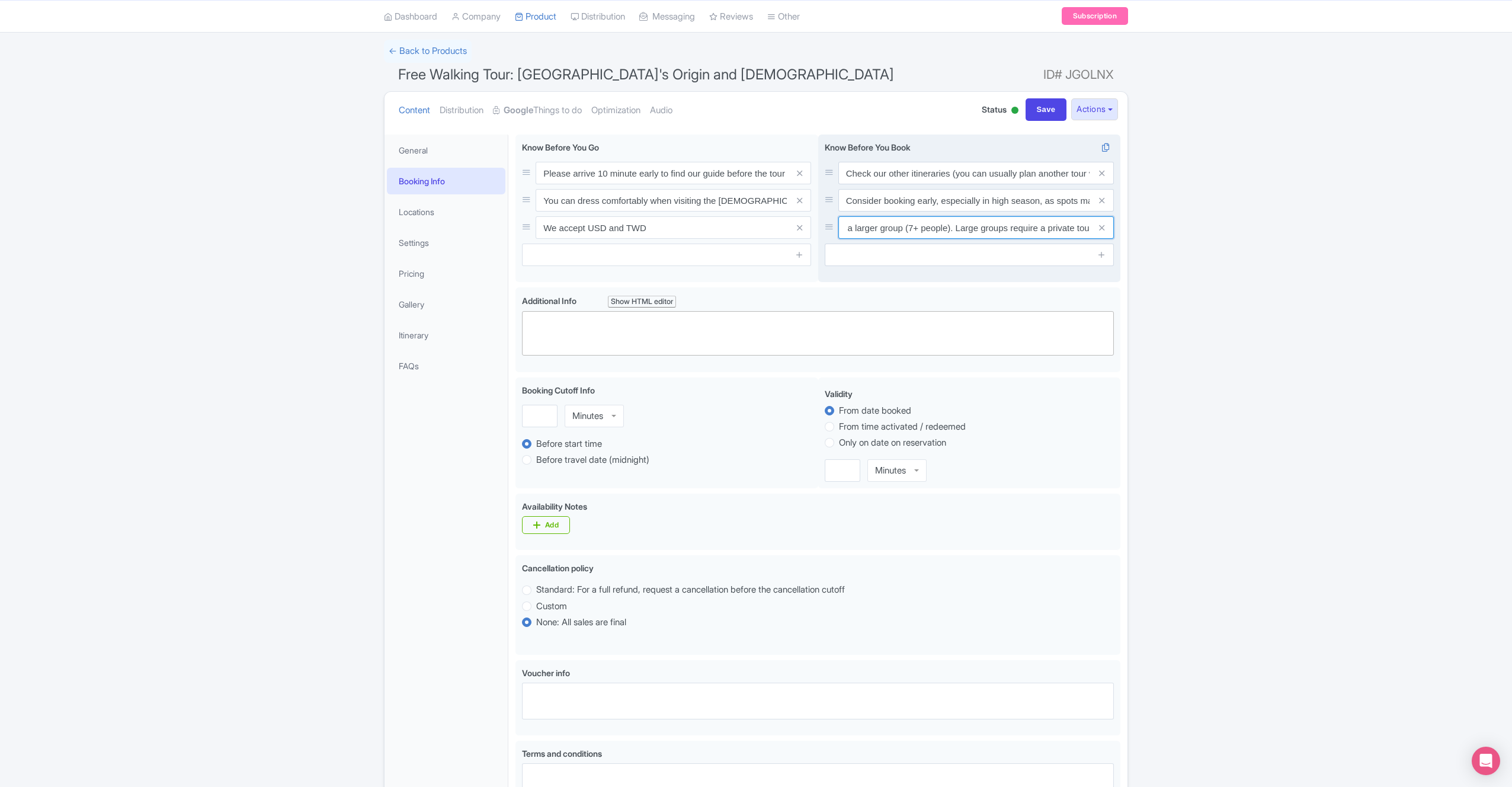
scroll to position [282, 0]
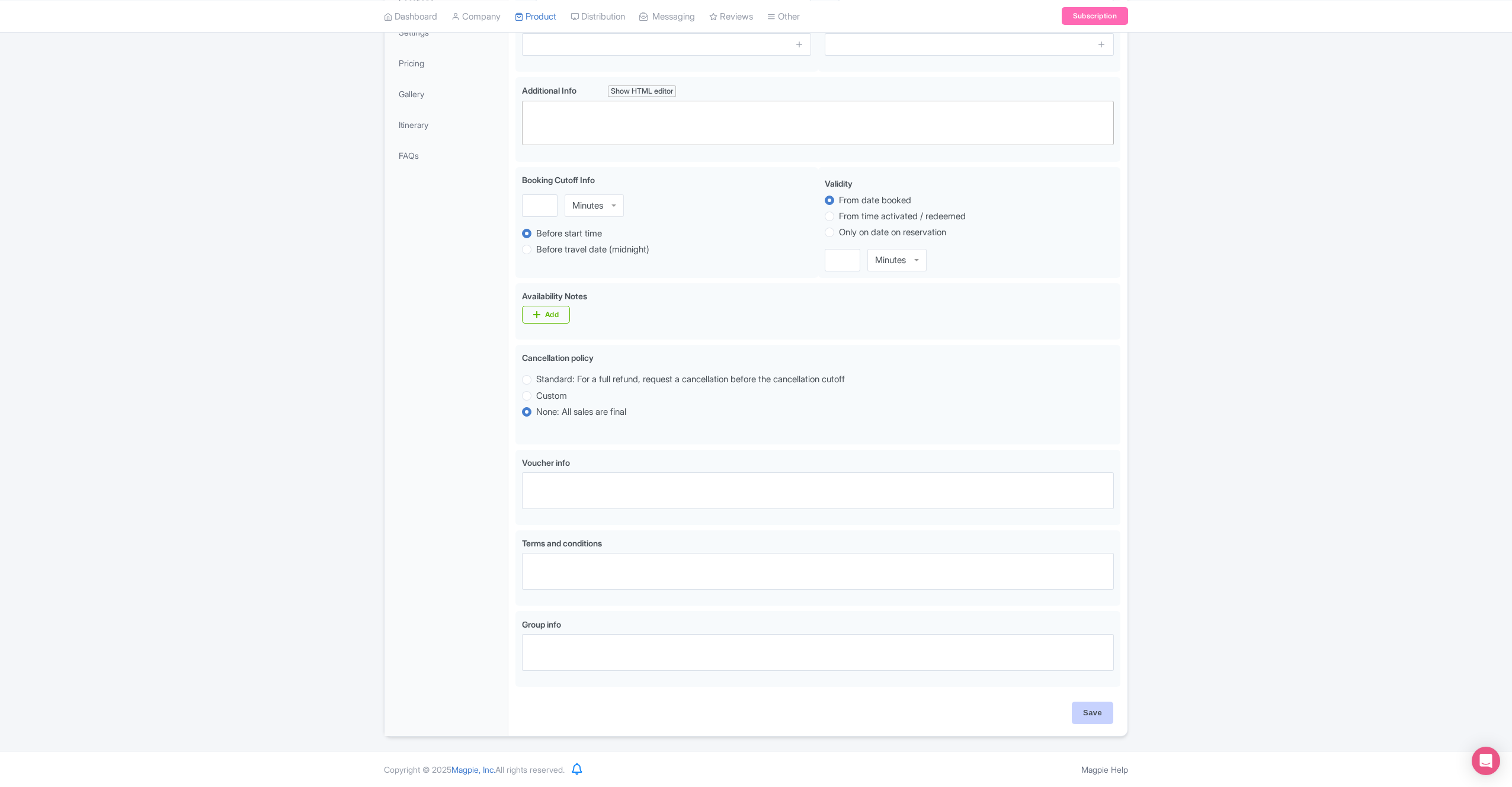
type input "Contact us in advance if you're planning to join with a larger group (7+ people…"
click at [1087, 709] on input "Save" at bounding box center [1093, 713] width 42 height 23
type input "Saving..."
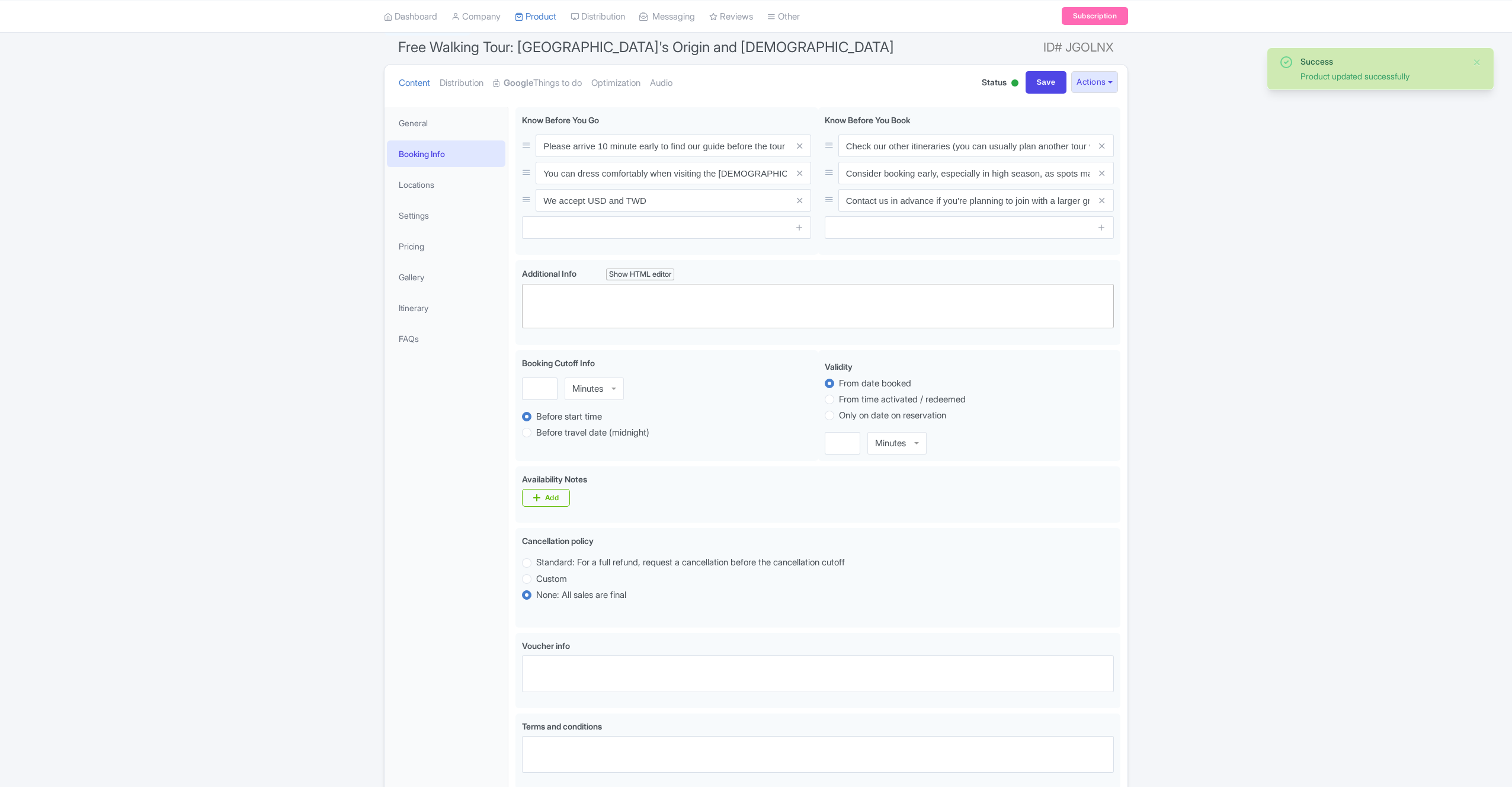
scroll to position [86, 0]
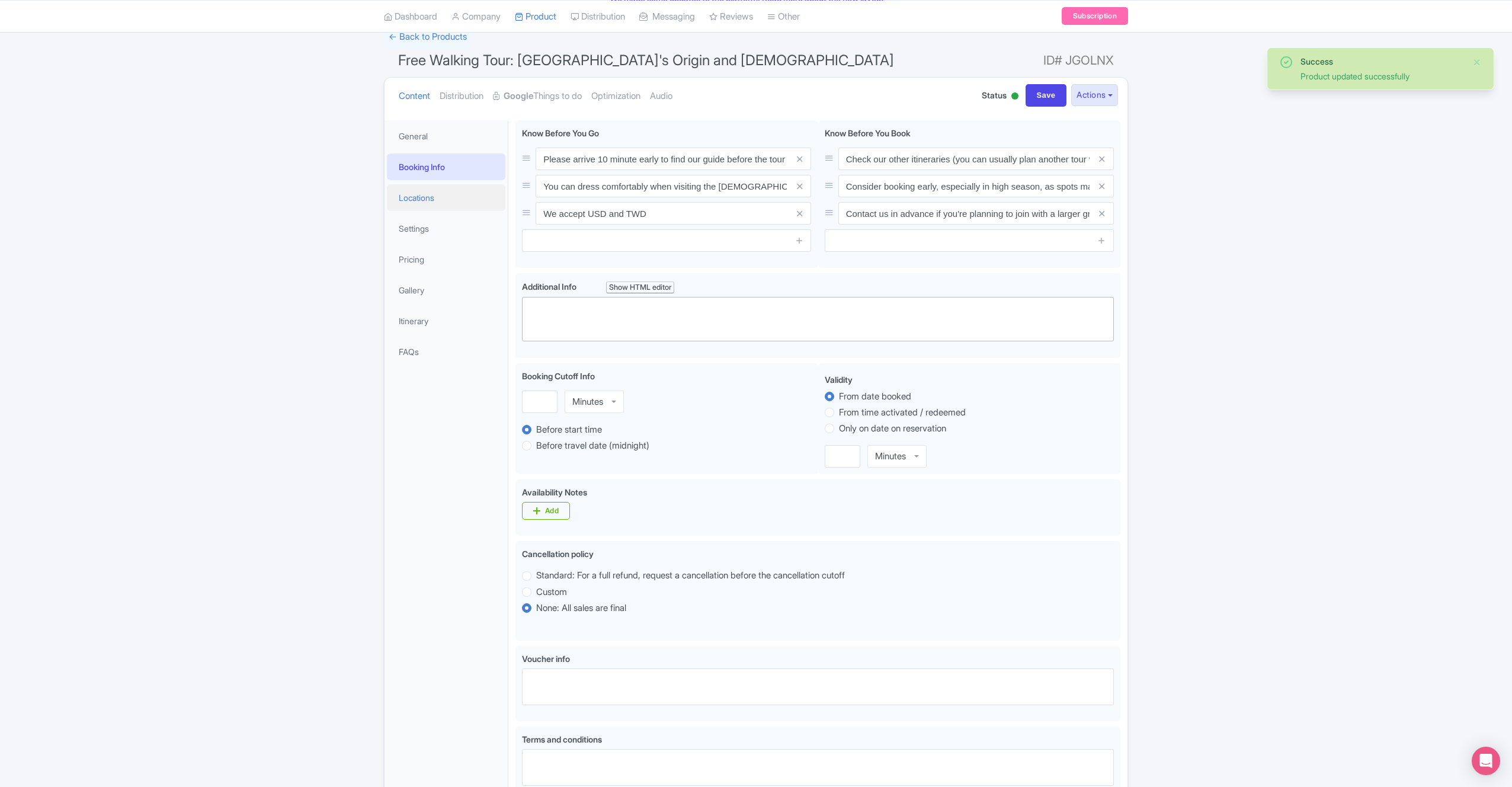
click at [447, 192] on link "Locations" at bounding box center [446, 198] width 119 height 27
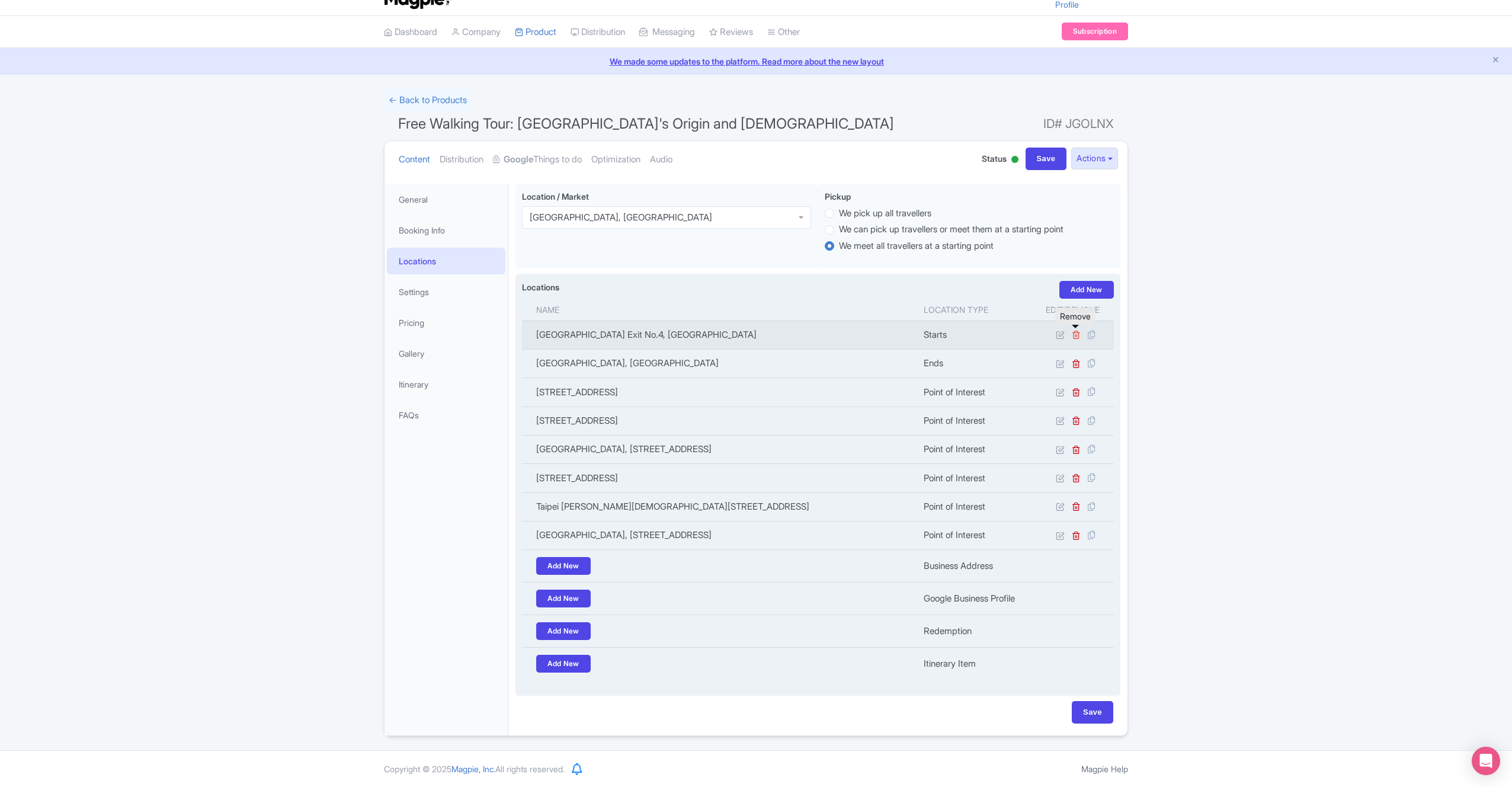
click at [1078, 330] on icon at bounding box center [1076, 334] width 9 height 9
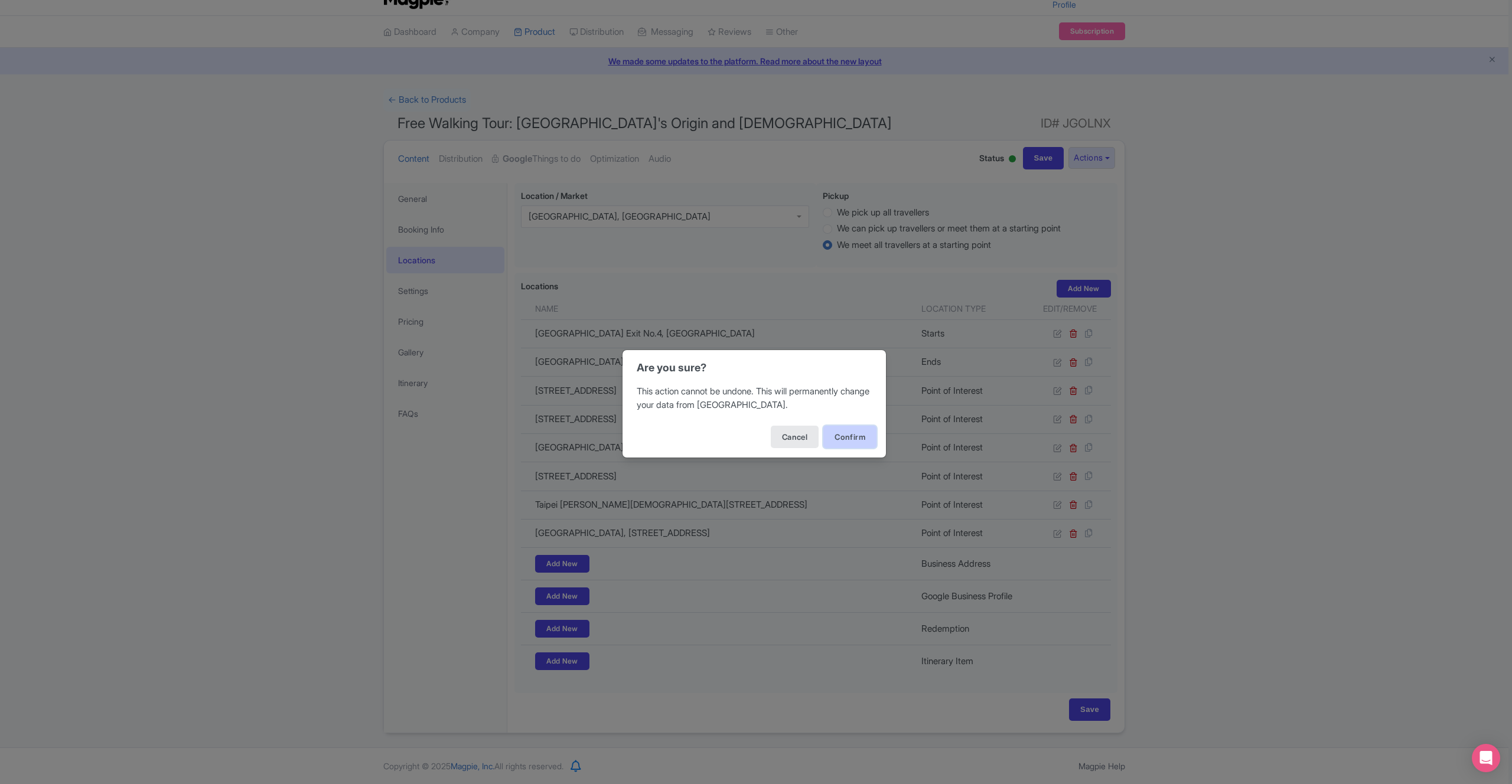
click at [832, 438] on button "Confirm" at bounding box center [850, 437] width 53 height 23
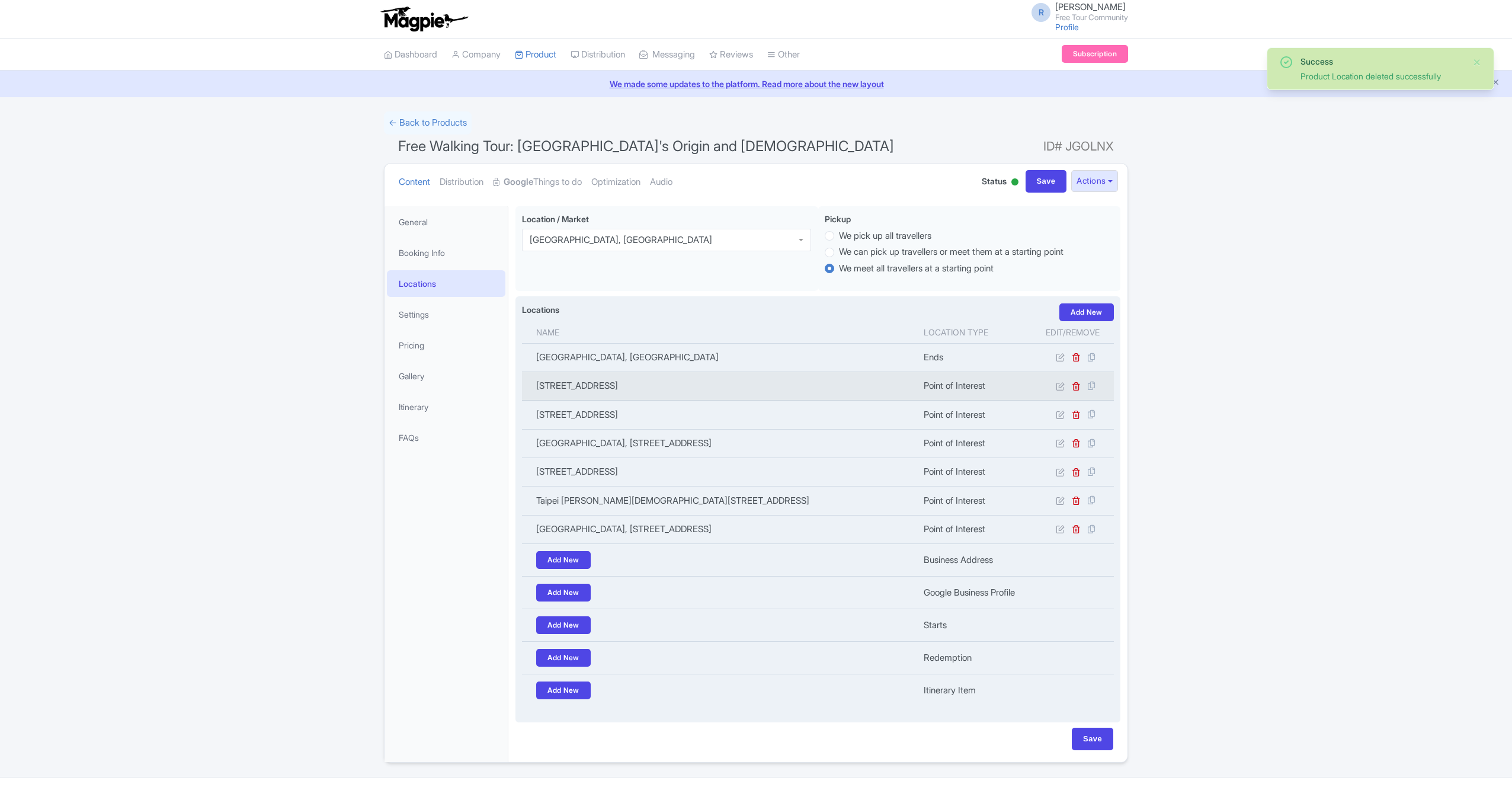
scroll to position [91, 0]
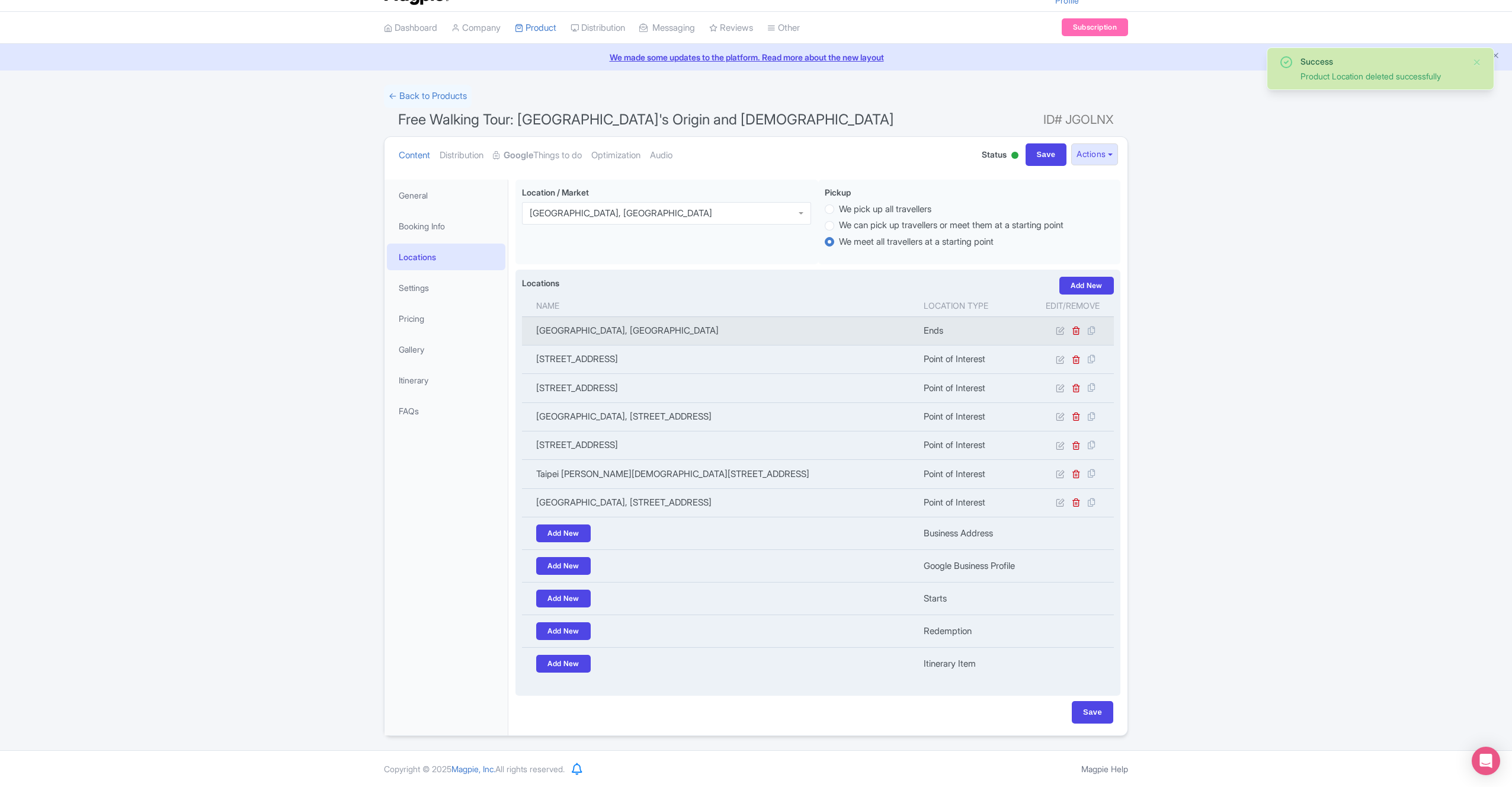
click at [1078, 316] on td at bounding box center [1073, 330] width 83 height 28
click at [1077, 326] on icon at bounding box center [1076, 330] width 9 height 9
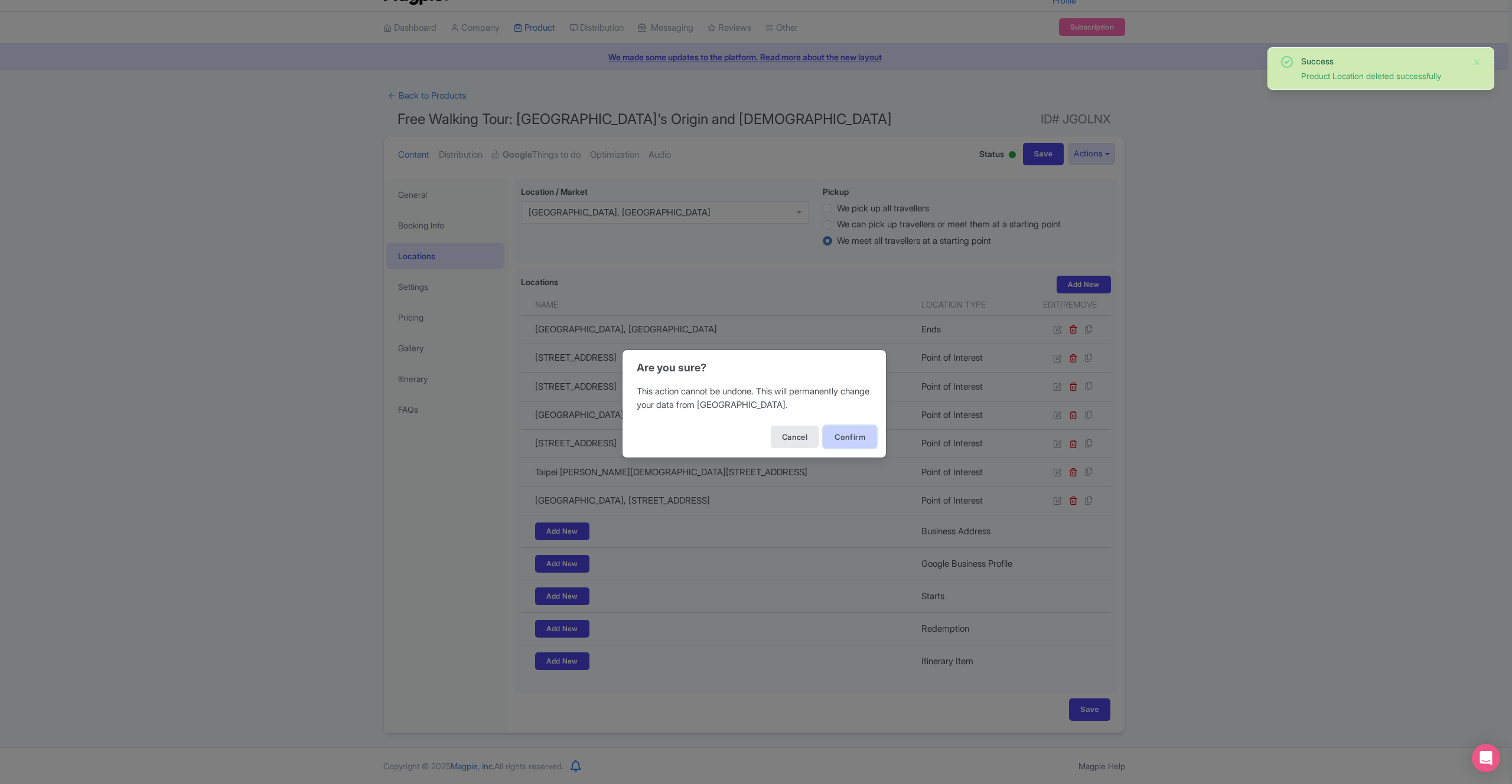
click at [847, 430] on button "Confirm" at bounding box center [850, 437] width 53 height 23
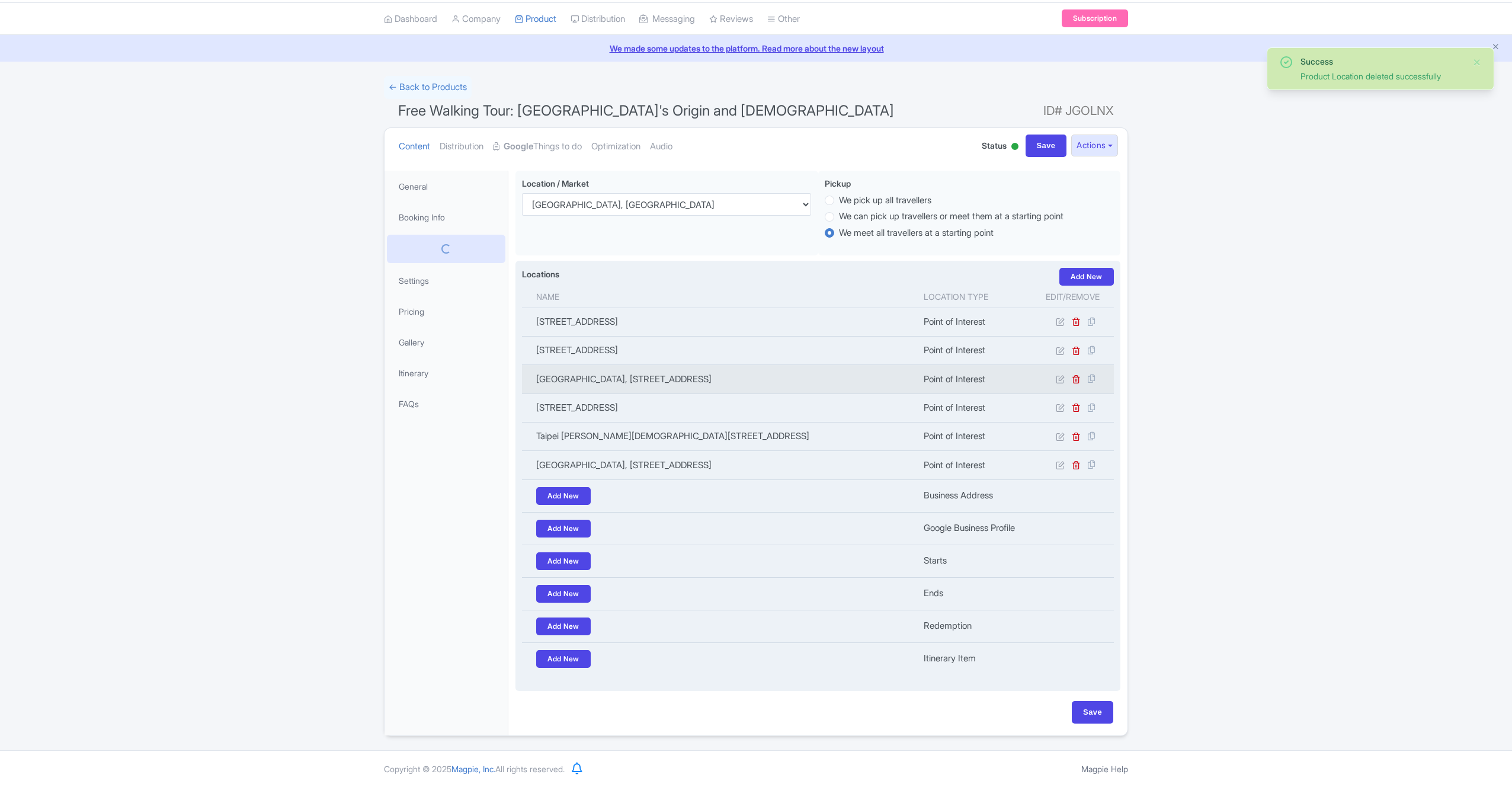
scroll to position [94, 0]
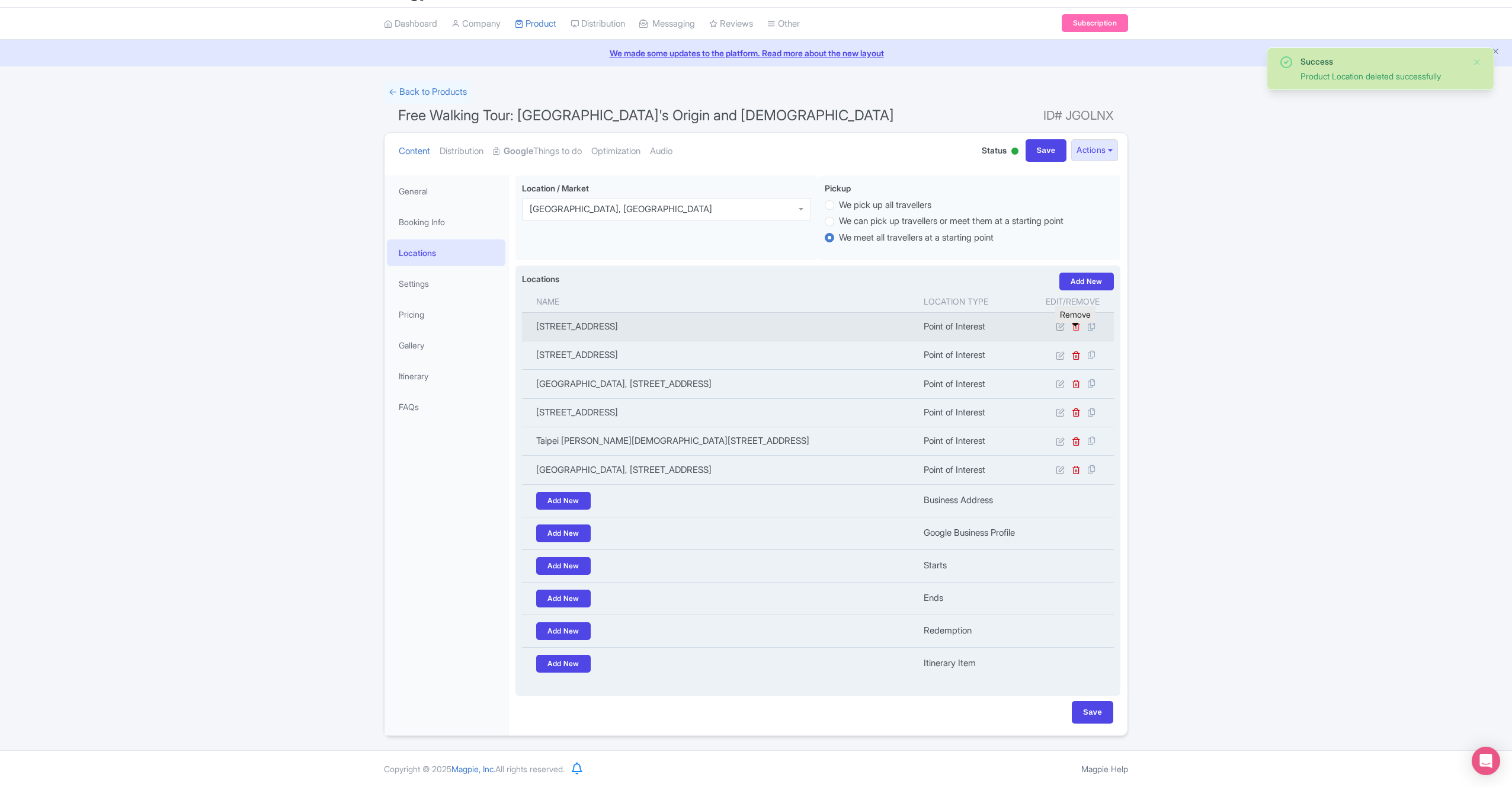
click at [1078, 322] on icon at bounding box center [1076, 326] width 9 height 9
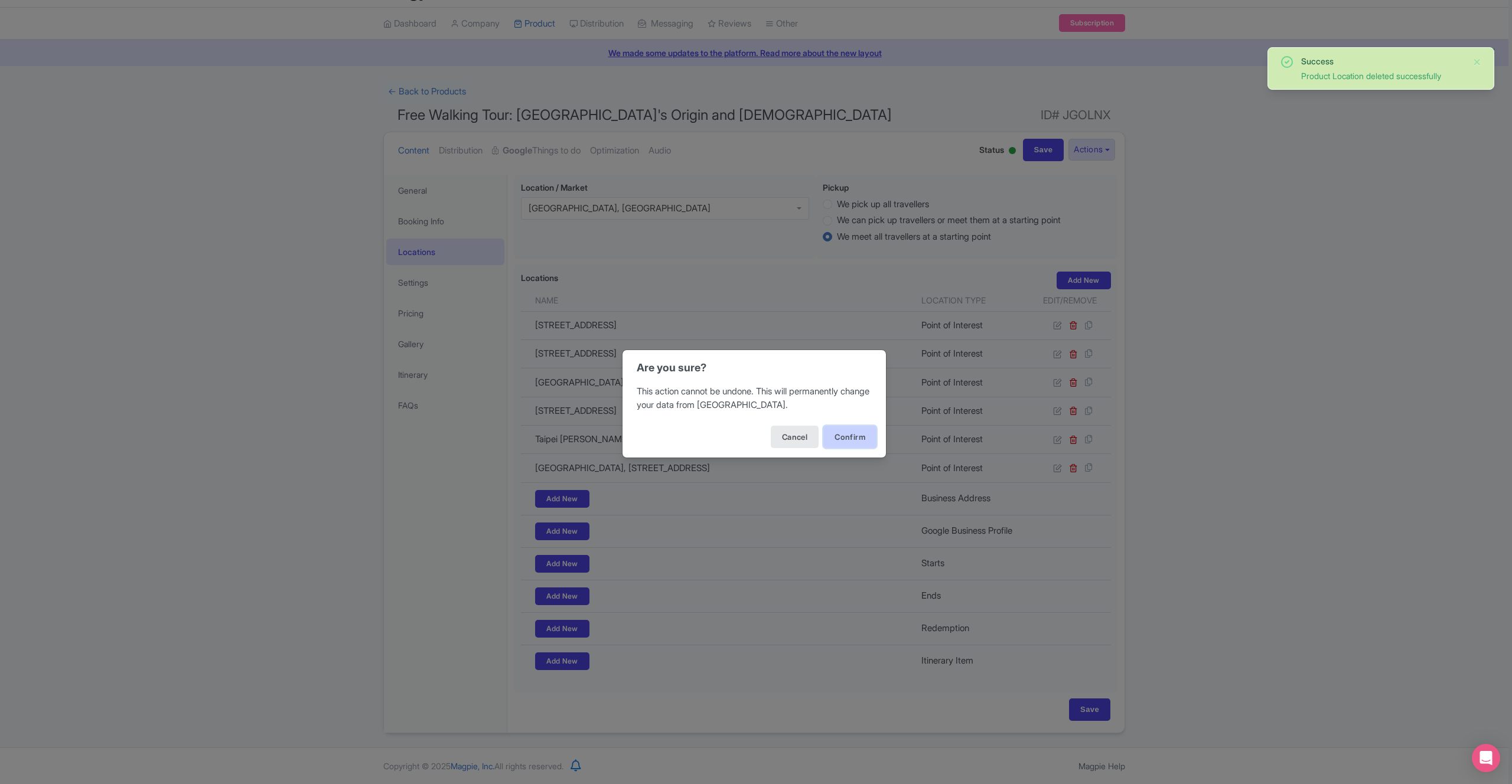
click at [836, 427] on button "Confirm" at bounding box center [850, 437] width 53 height 23
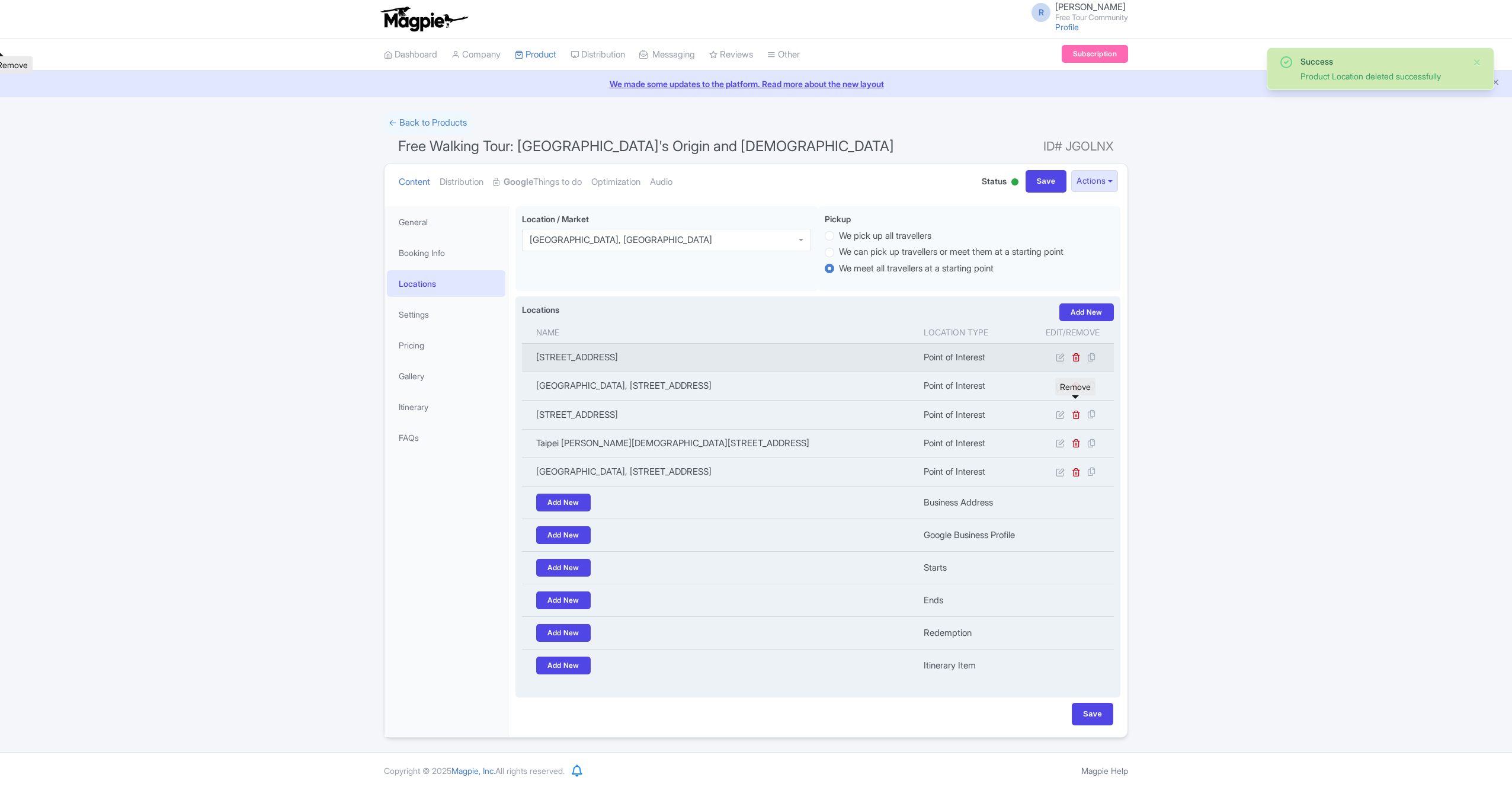
scroll to position [53, 0]
click at [1075, 351] on icon at bounding box center [1076, 355] width 9 height 9
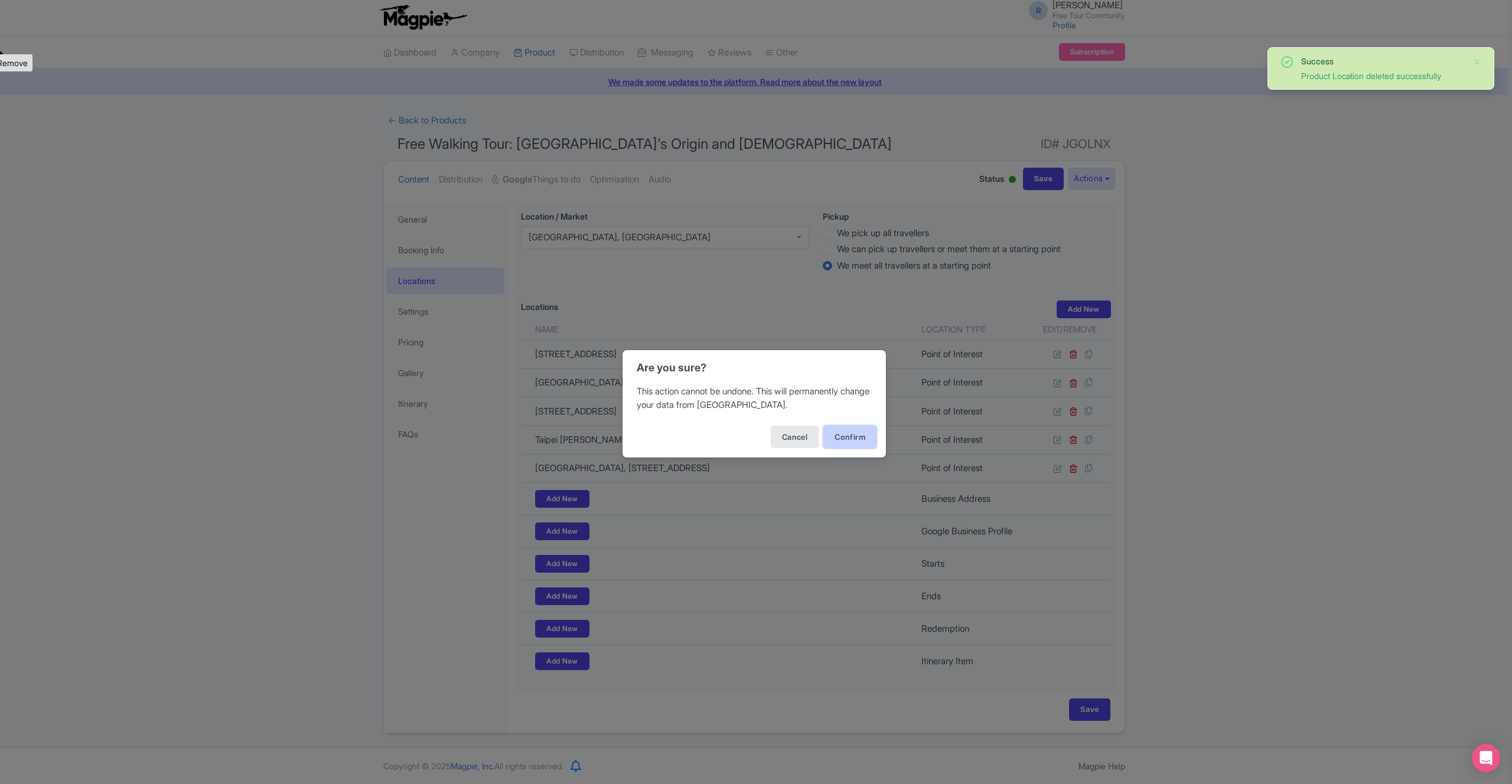
click at [861, 430] on button "Confirm" at bounding box center [850, 437] width 53 height 23
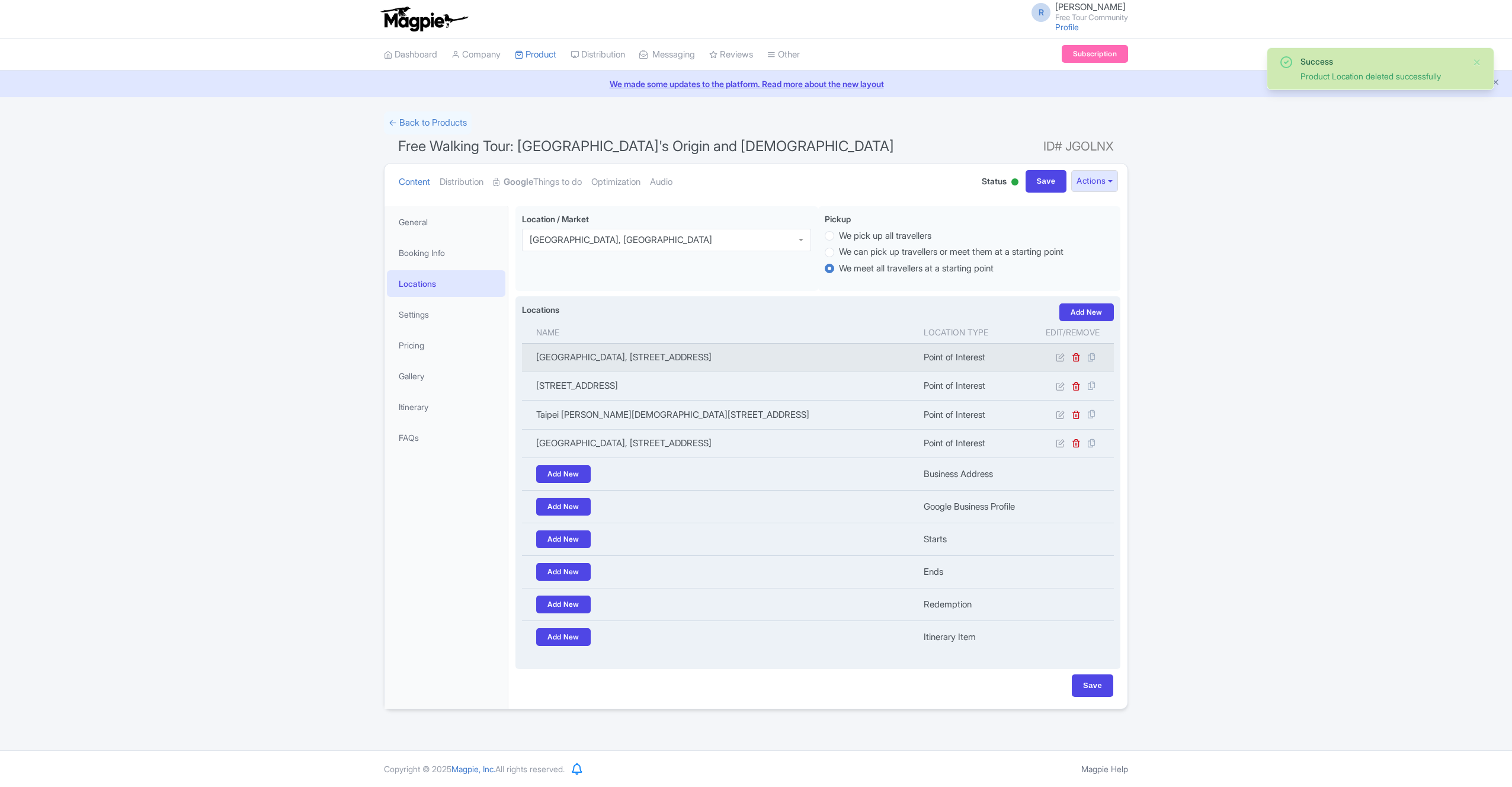
scroll to position [11, 0]
click at [1078, 352] on icon at bounding box center [1076, 357] width 9 height 9
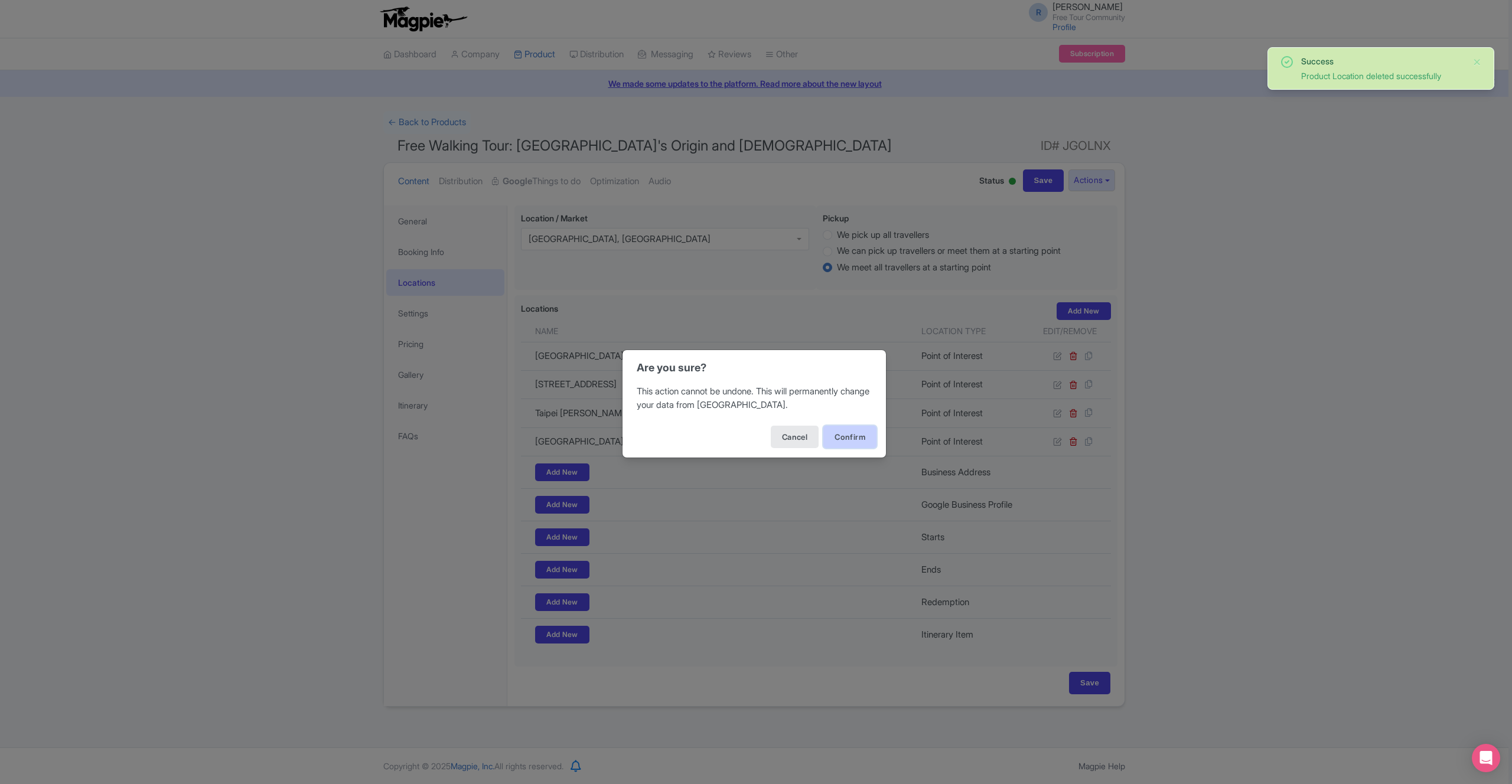
click at [850, 439] on button "Confirm" at bounding box center [850, 437] width 53 height 23
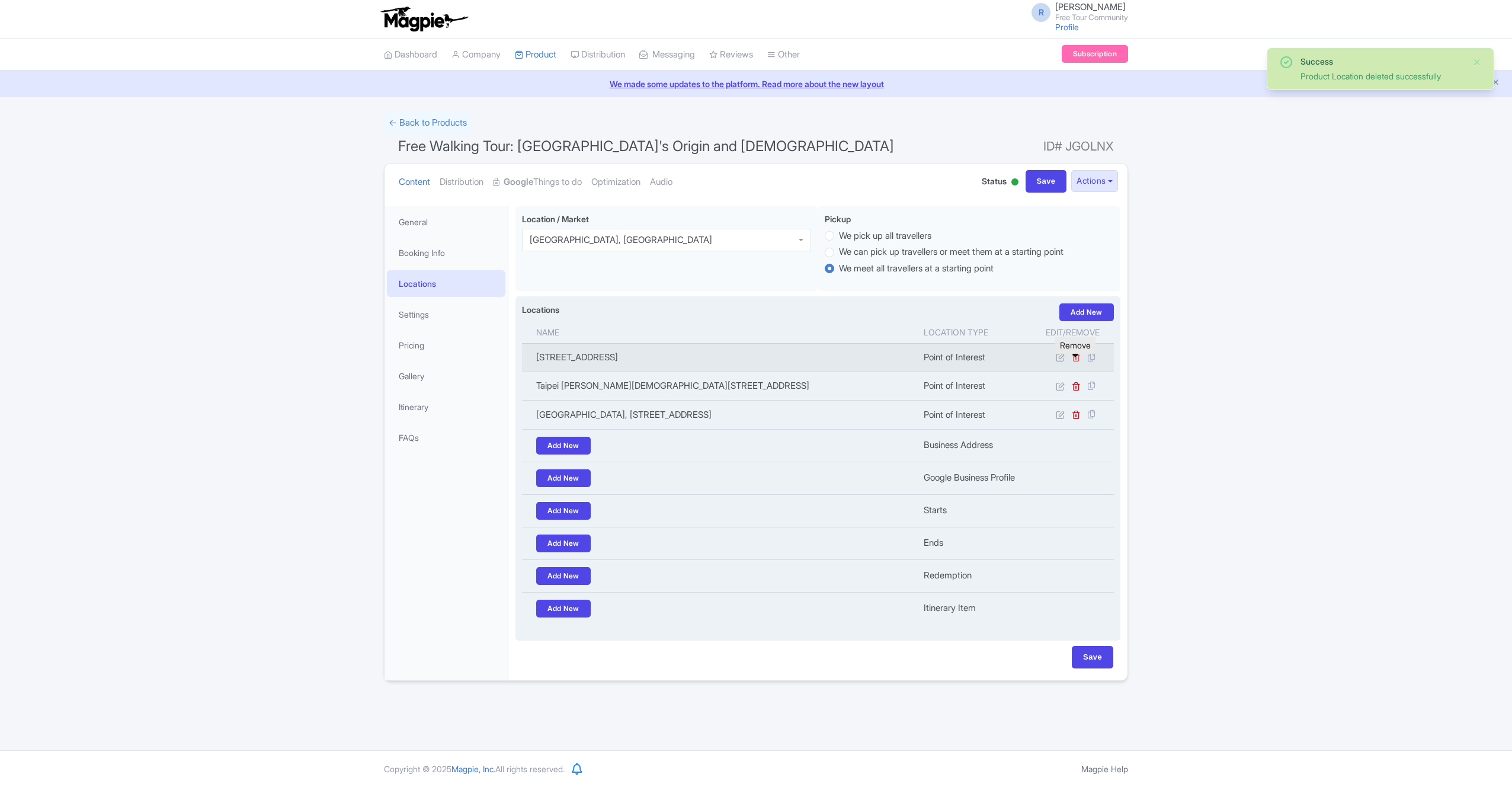
click at [1074, 362] on icon at bounding box center [1076, 357] width 9 height 9
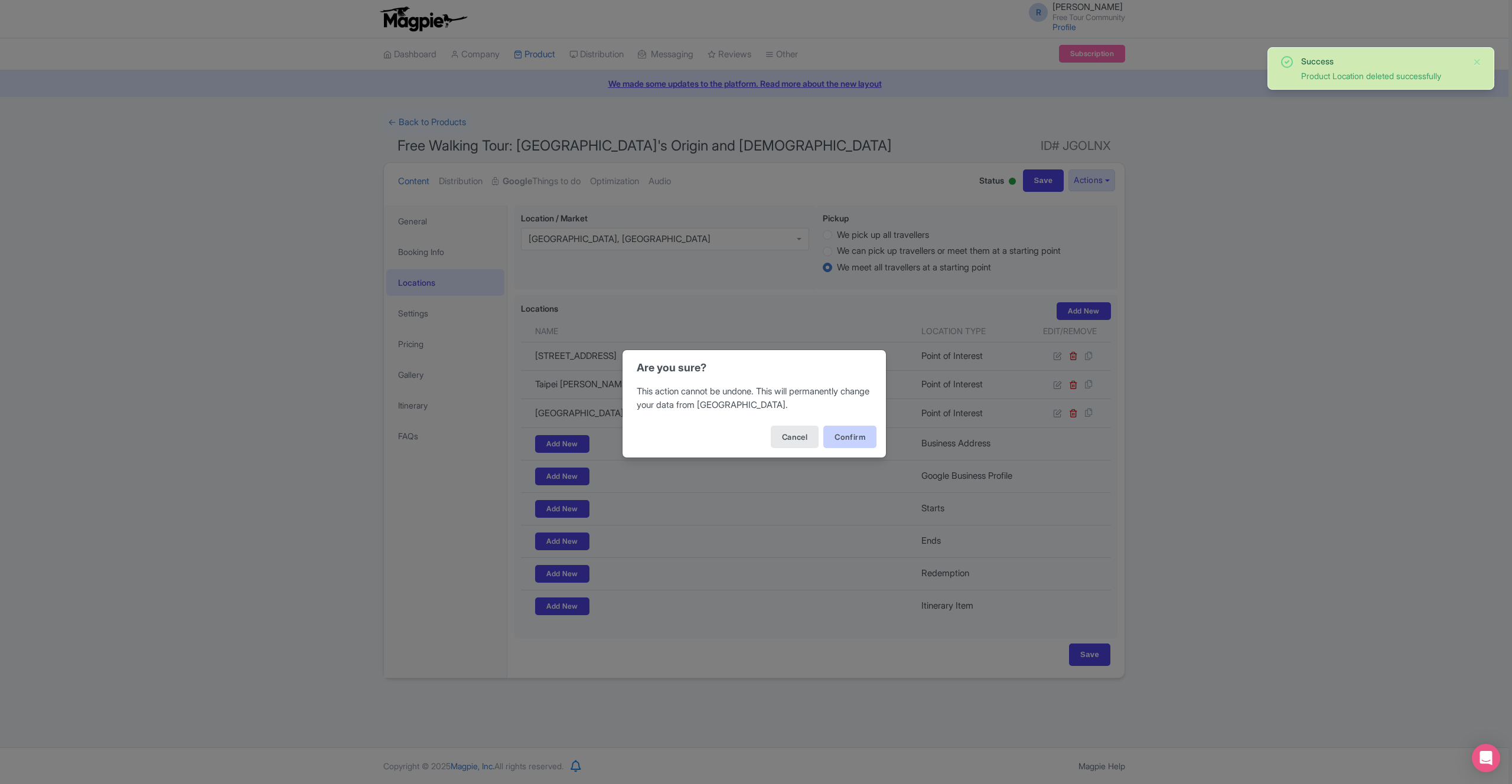
click at [872, 449] on div "Cancel Confirm" at bounding box center [754, 437] width 263 height 41
click at [869, 441] on button "Confirm" at bounding box center [850, 437] width 53 height 23
drag, startPoint x: 847, startPoint y: 430, endPoint x: 932, endPoint y: 427, distance: 85.1
click at [847, 430] on button "Confirm" at bounding box center [850, 437] width 53 height 23
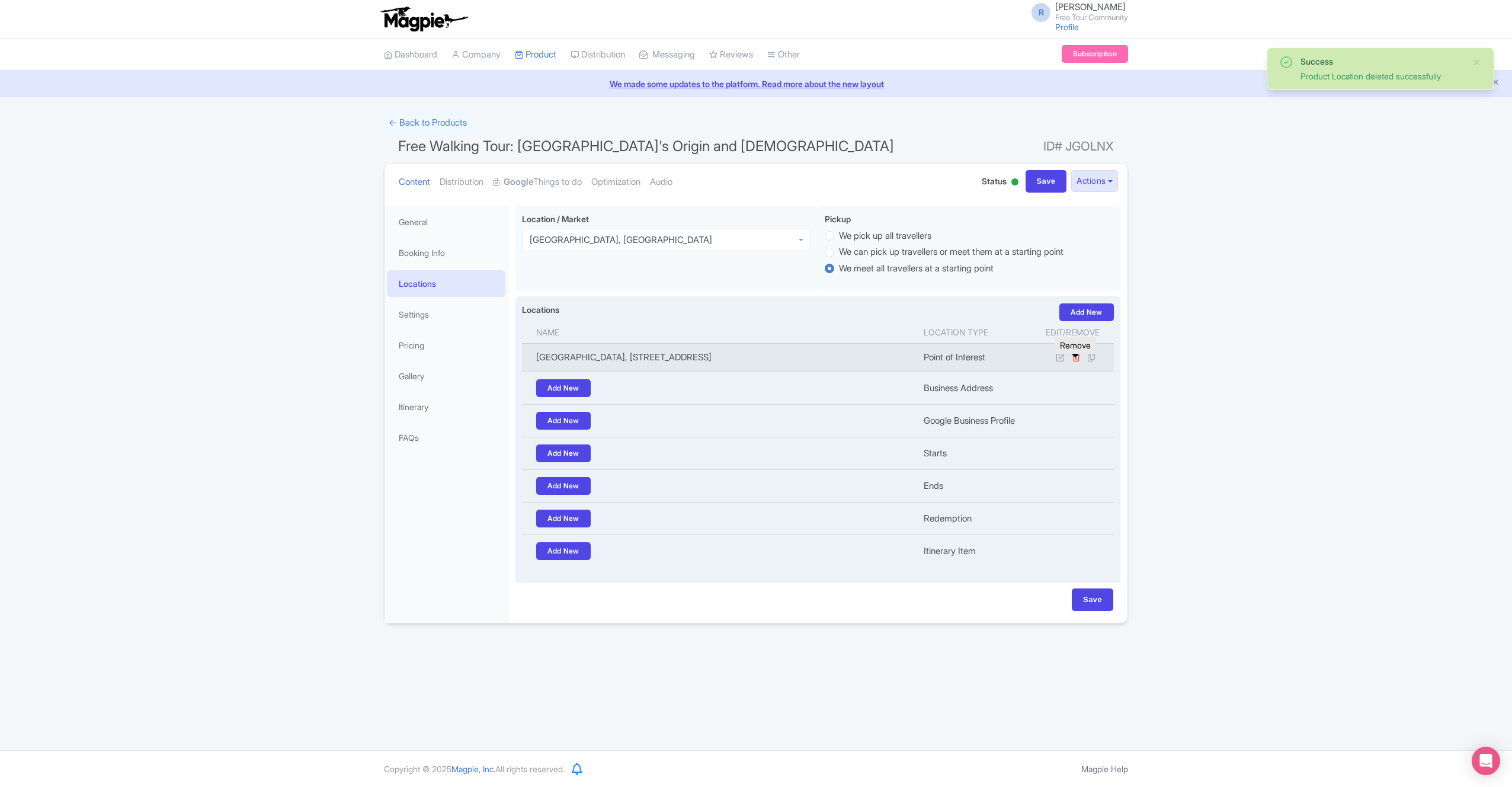
click at [1074, 361] on icon at bounding box center [1076, 357] width 9 height 9
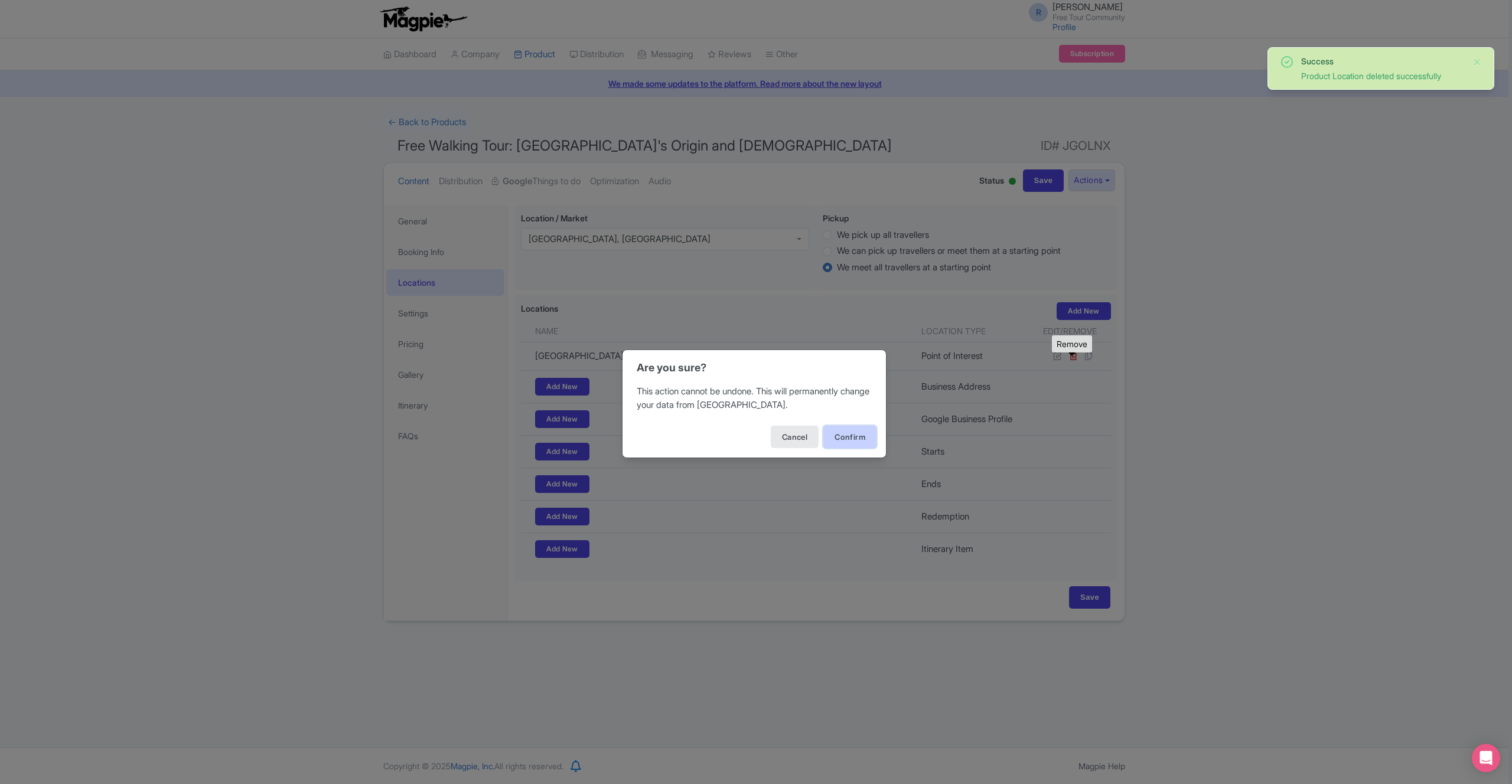
click at [857, 433] on button "Confirm" at bounding box center [850, 437] width 53 height 23
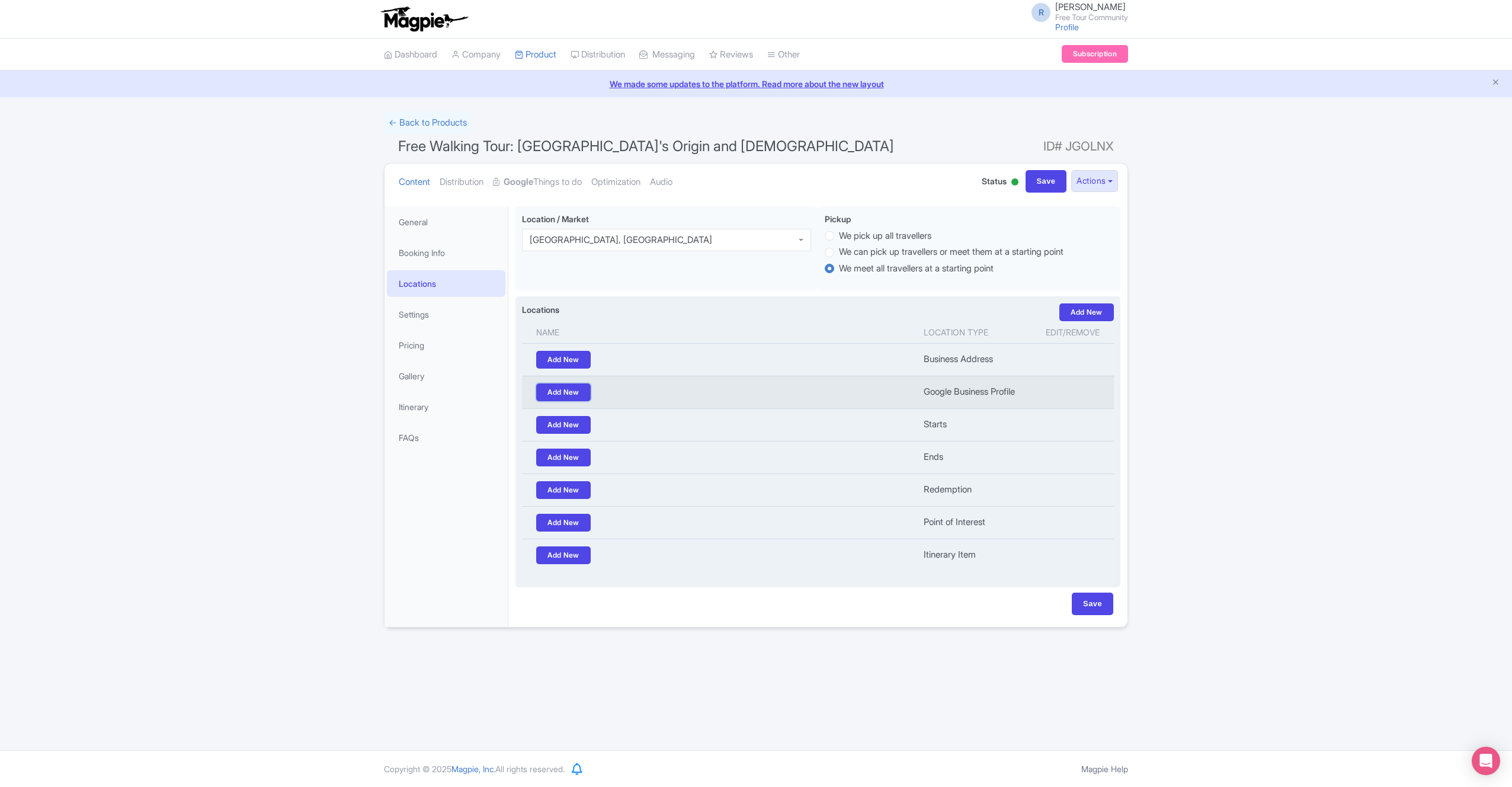
click at [582, 390] on link "Add New" at bounding box center [563, 392] width 54 height 18
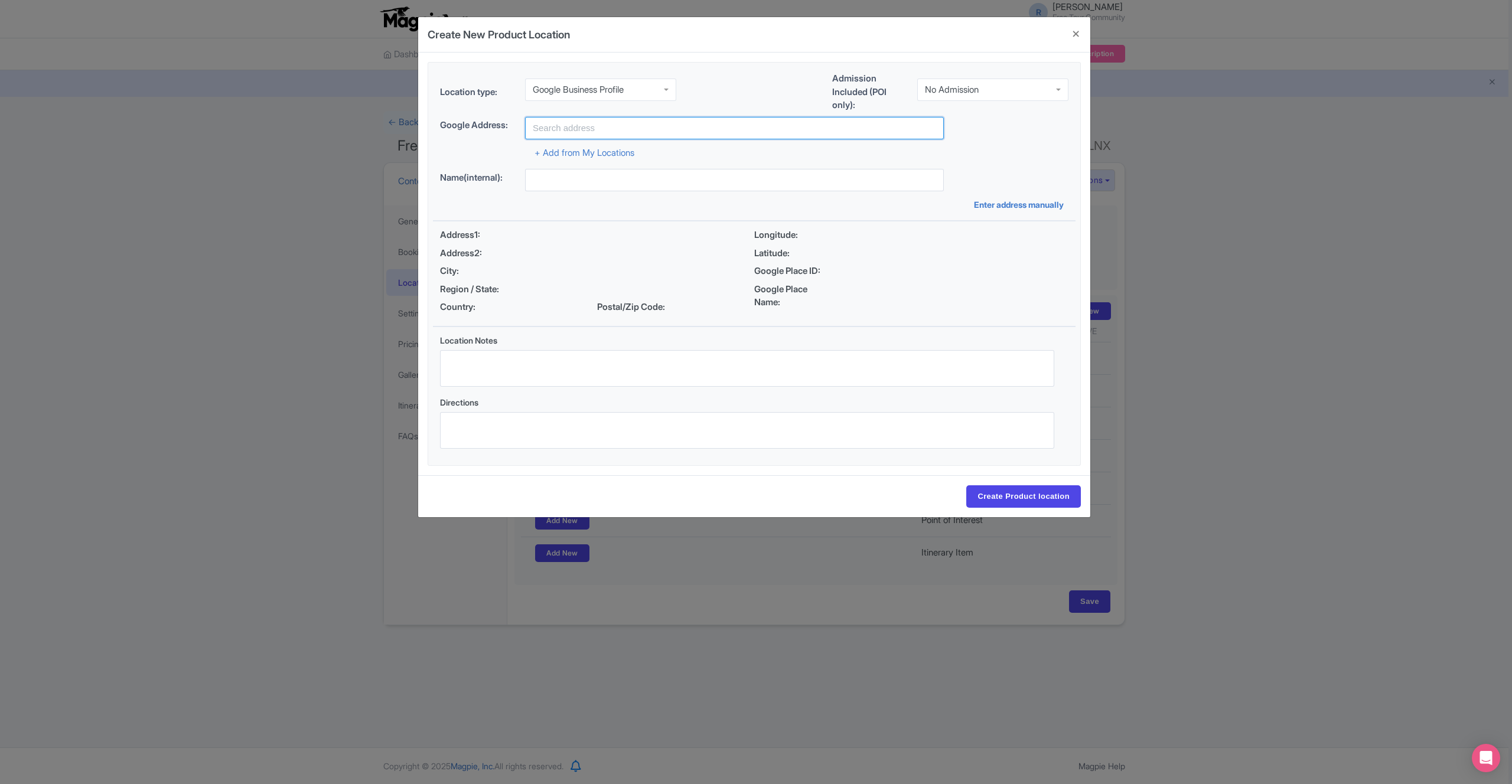
click at [626, 125] on input "text" at bounding box center [734, 128] width 419 height 23
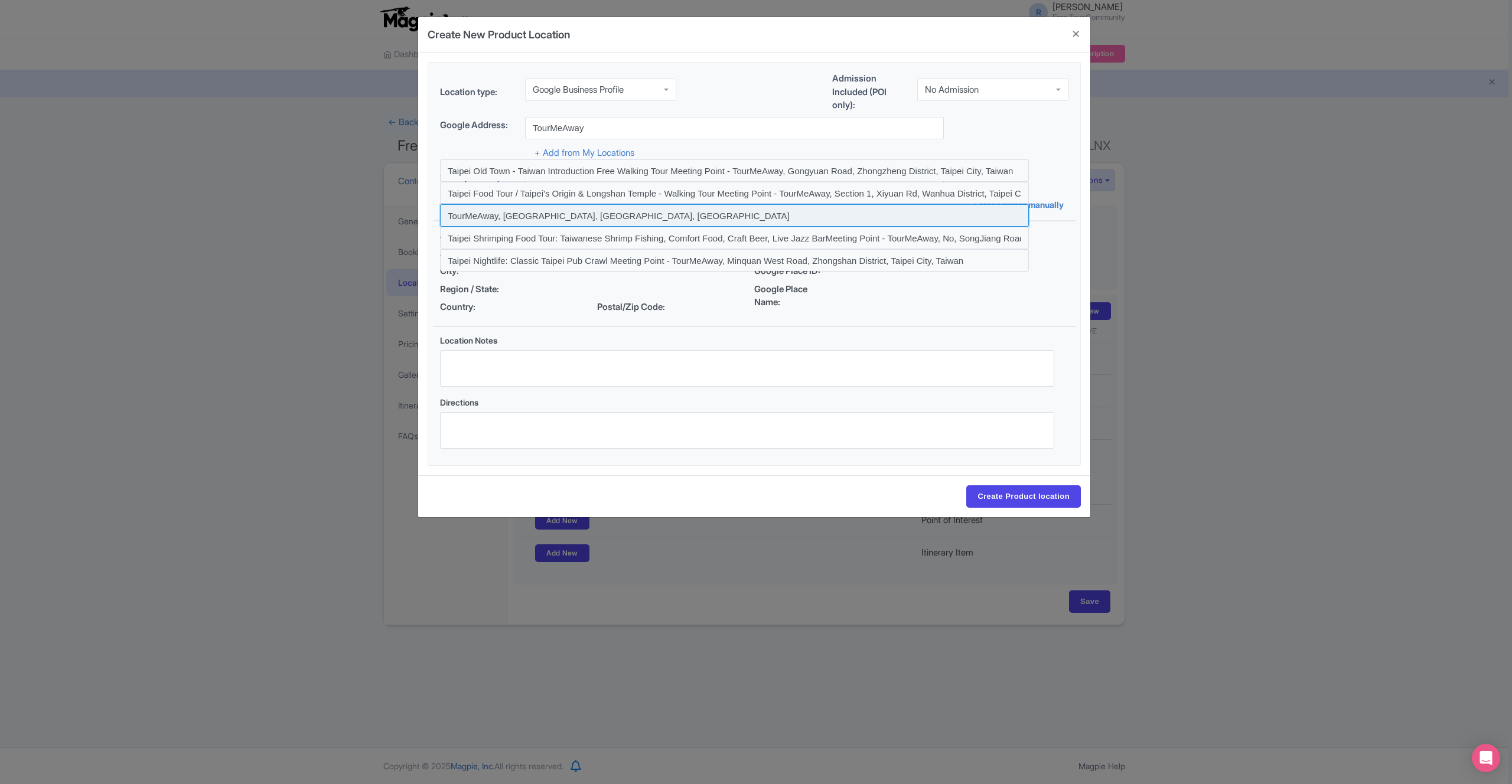
click at [607, 220] on input at bounding box center [734, 215] width 589 height 23
type input "TourMeAway, [GEOGRAPHIC_DATA], [GEOGRAPHIC_DATA], [GEOGRAPHIC_DATA]"
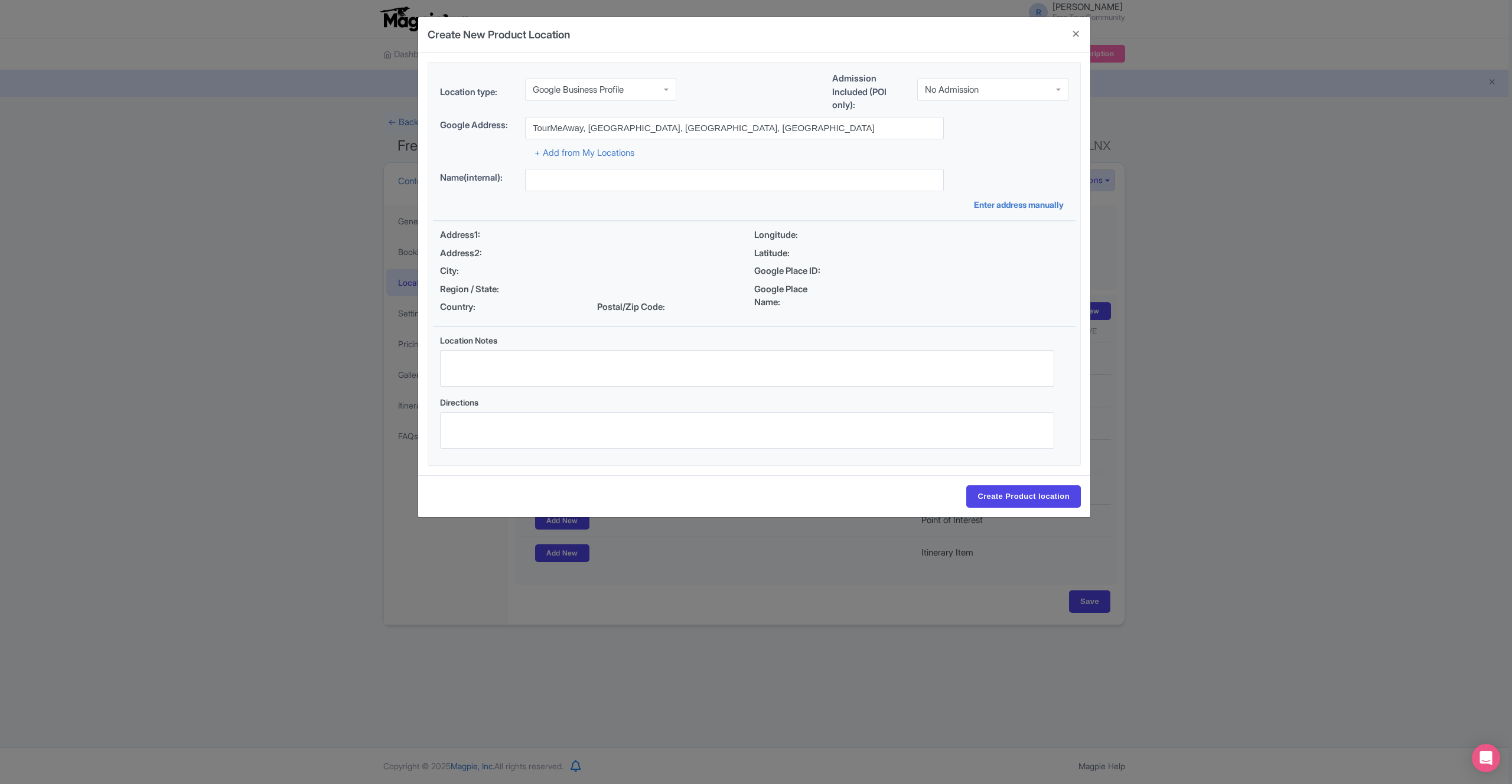
type input "[STREET_ADDRESS]"
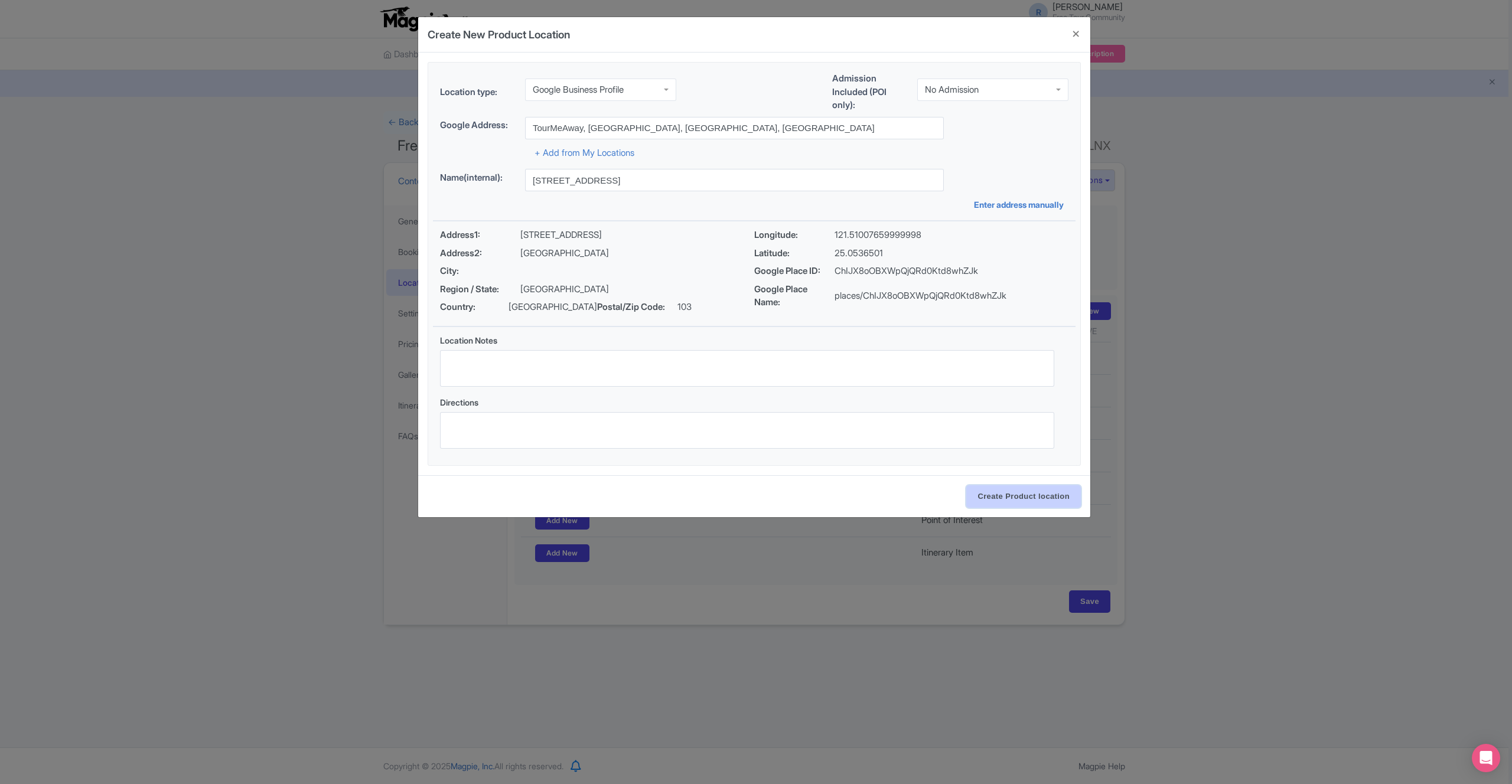
click at [1025, 491] on input "Create Product location" at bounding box center [1023, 496] width 115 height 23
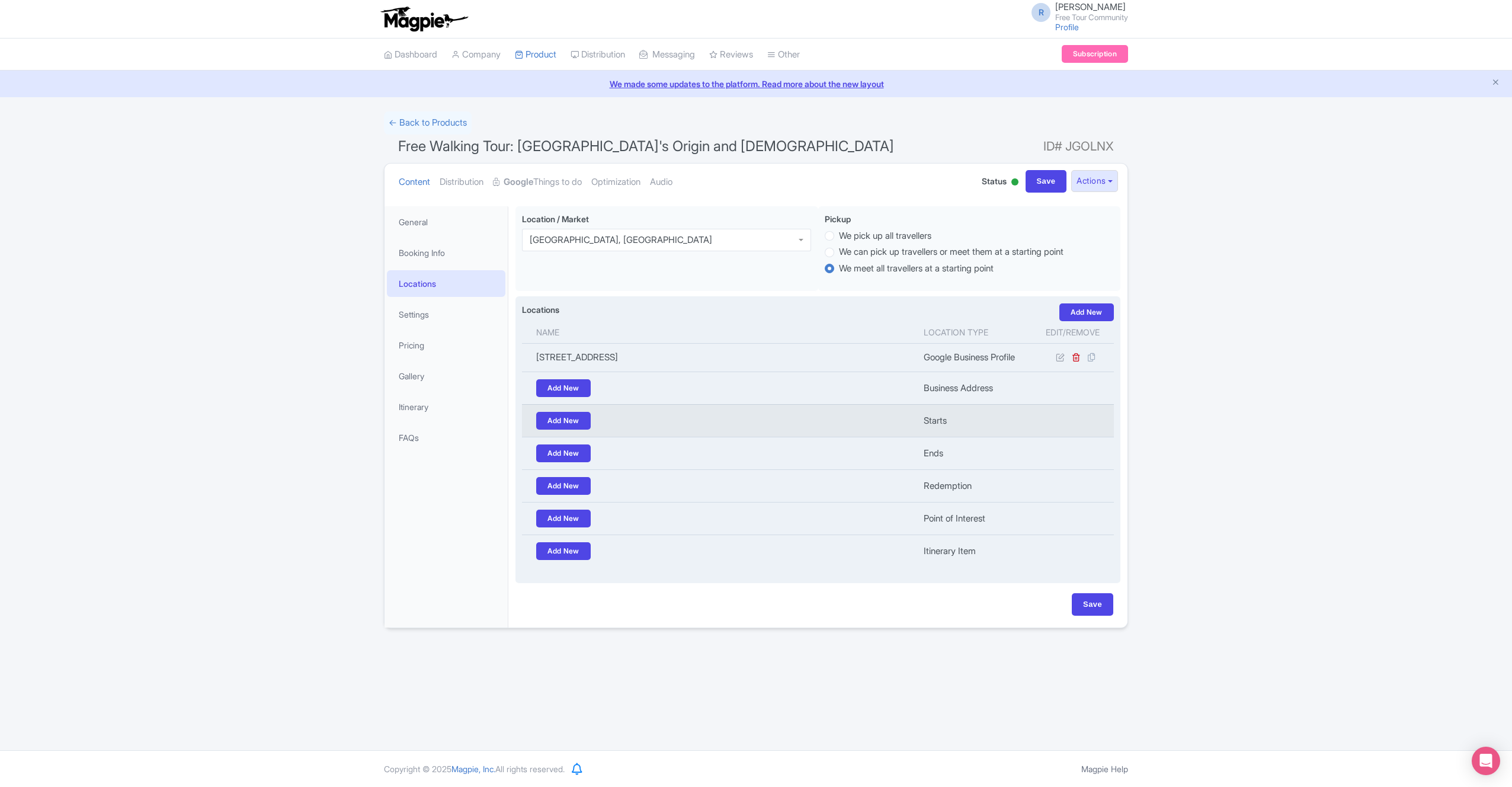
click at [947, 419] on td "Starts" at bounding box center [974, 420] width 115 height 32
click at [564, 390] on link "Add New" at bounding box center [563, 388] width 54 height 18
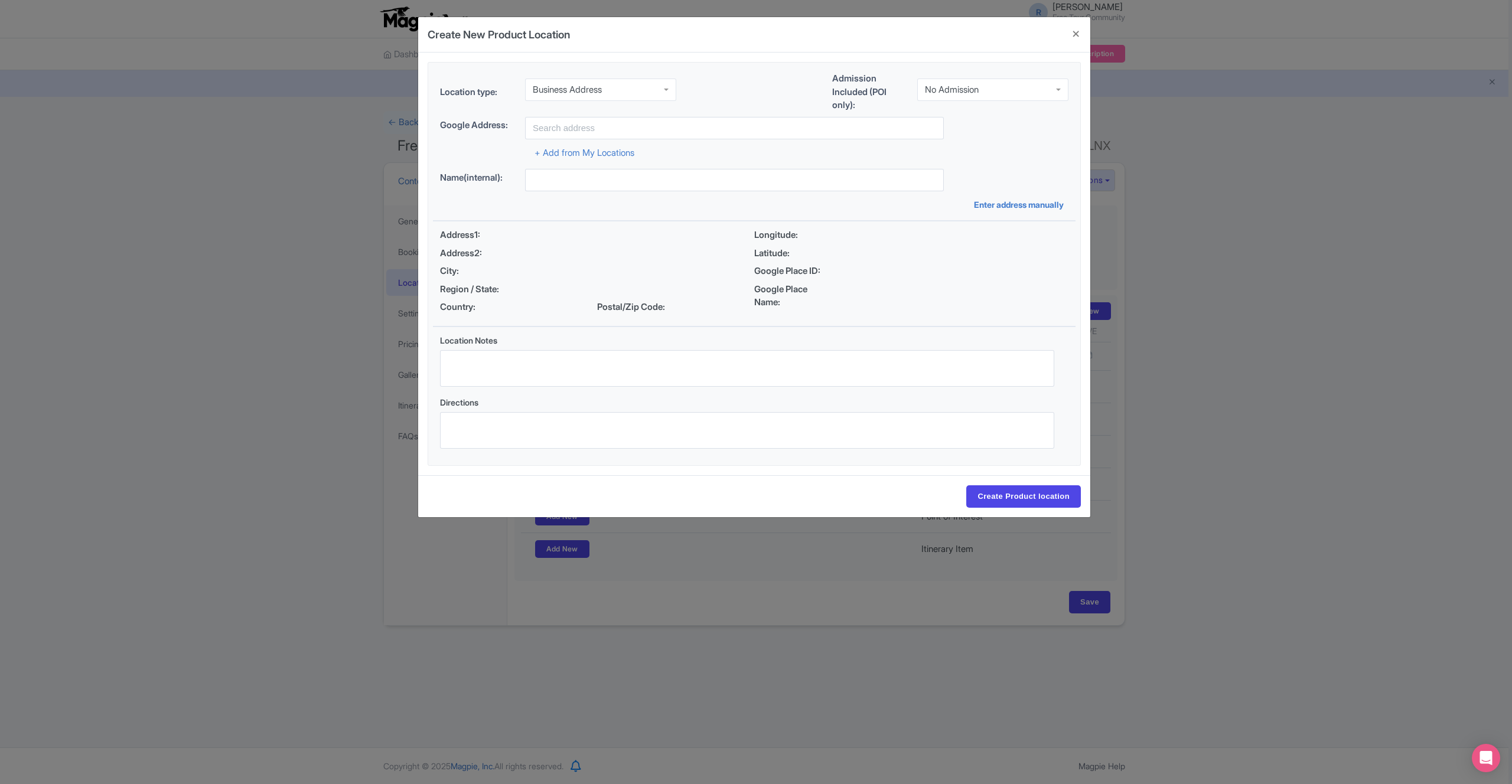
click at [601, 87] on div "Business Address" at bounding box center [567, 89] width 69 height 10
click at [581, 130] on input "text" at bounding box center [734, 128] width 419 height 23
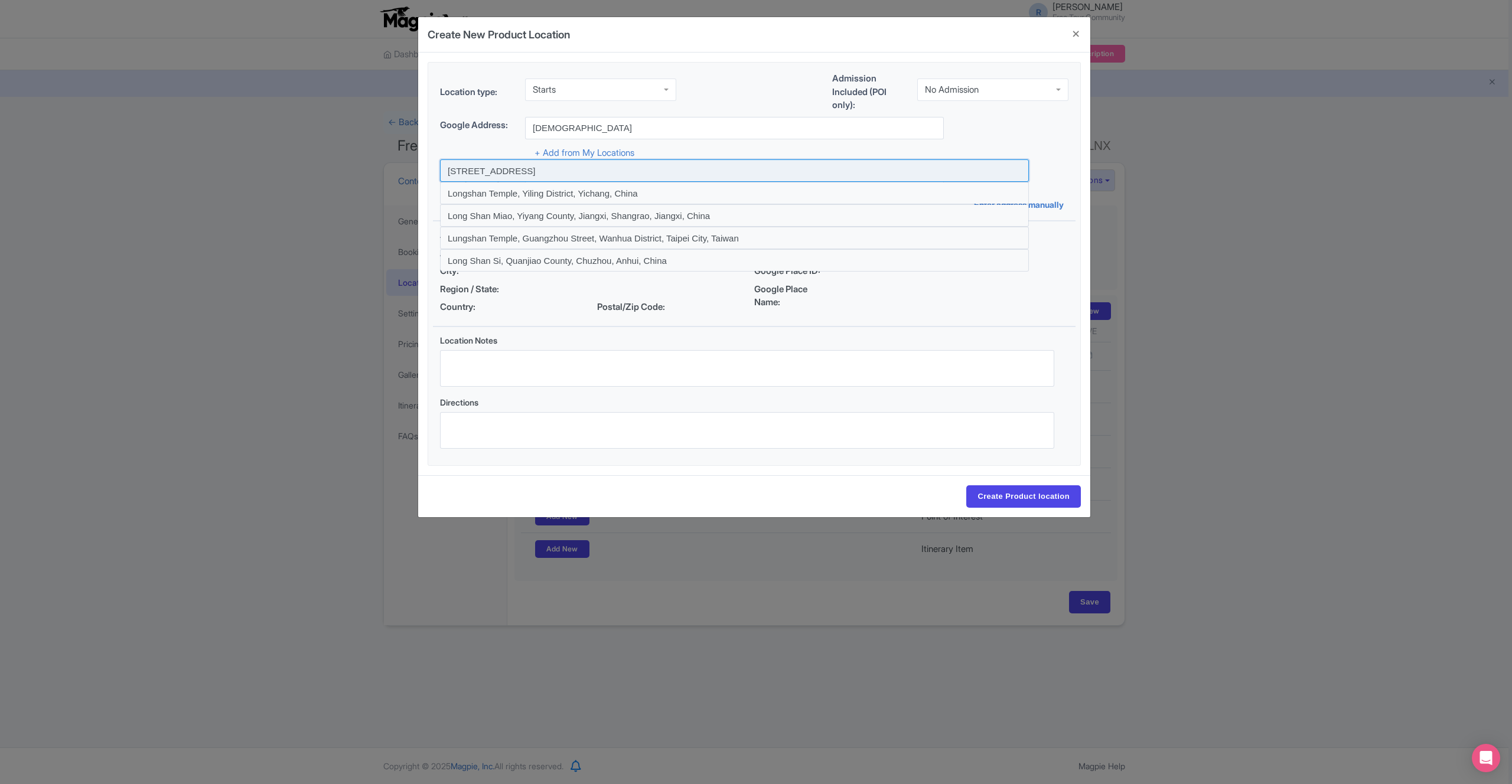
click at [605, 177] on input at bounding box center [734, 170] width 589 height 23
type input "Longshan Temple Street Underground, Section 1, Xiyuan Rd, Wanhua District, Taip…"
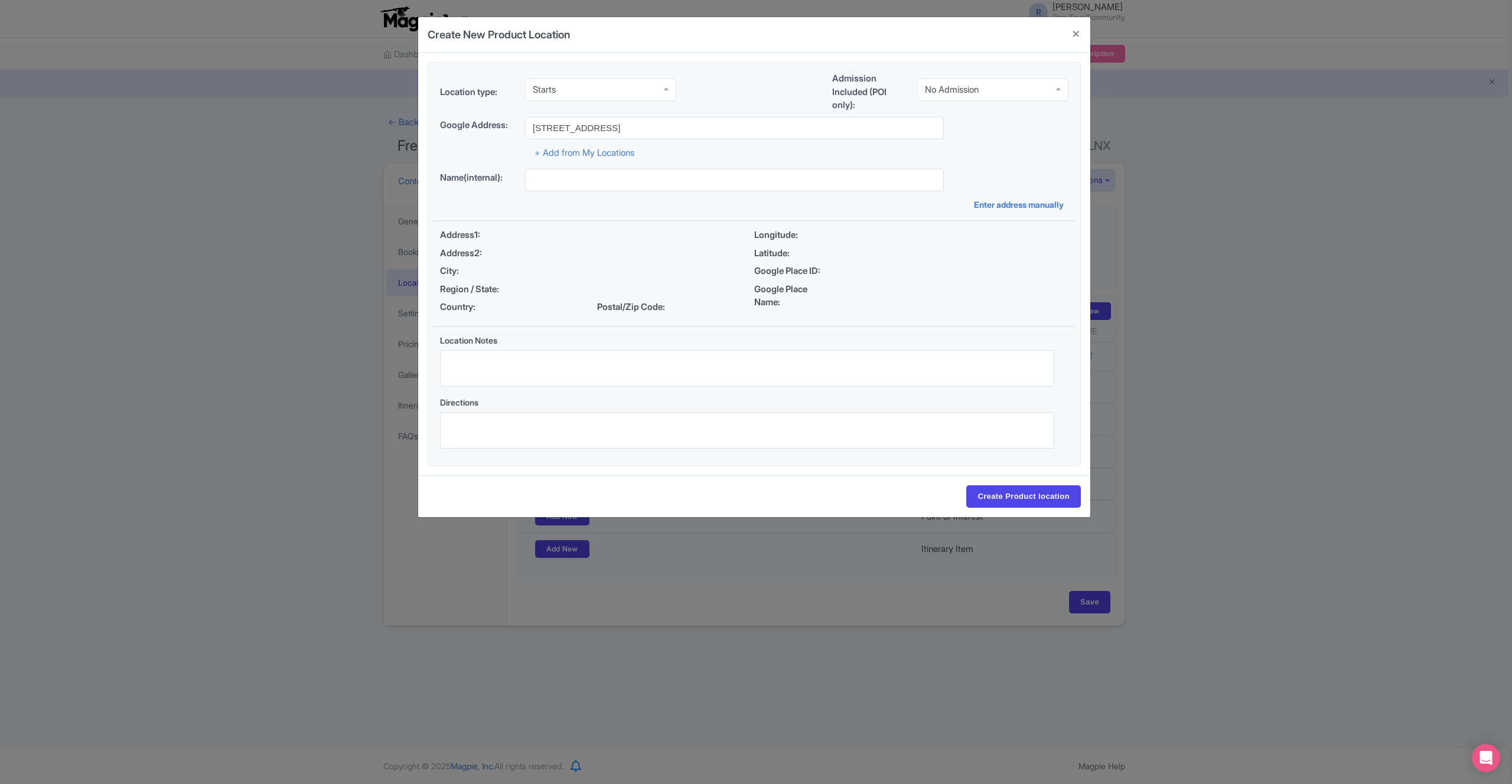
type input "[STREET_ADDRESS]"
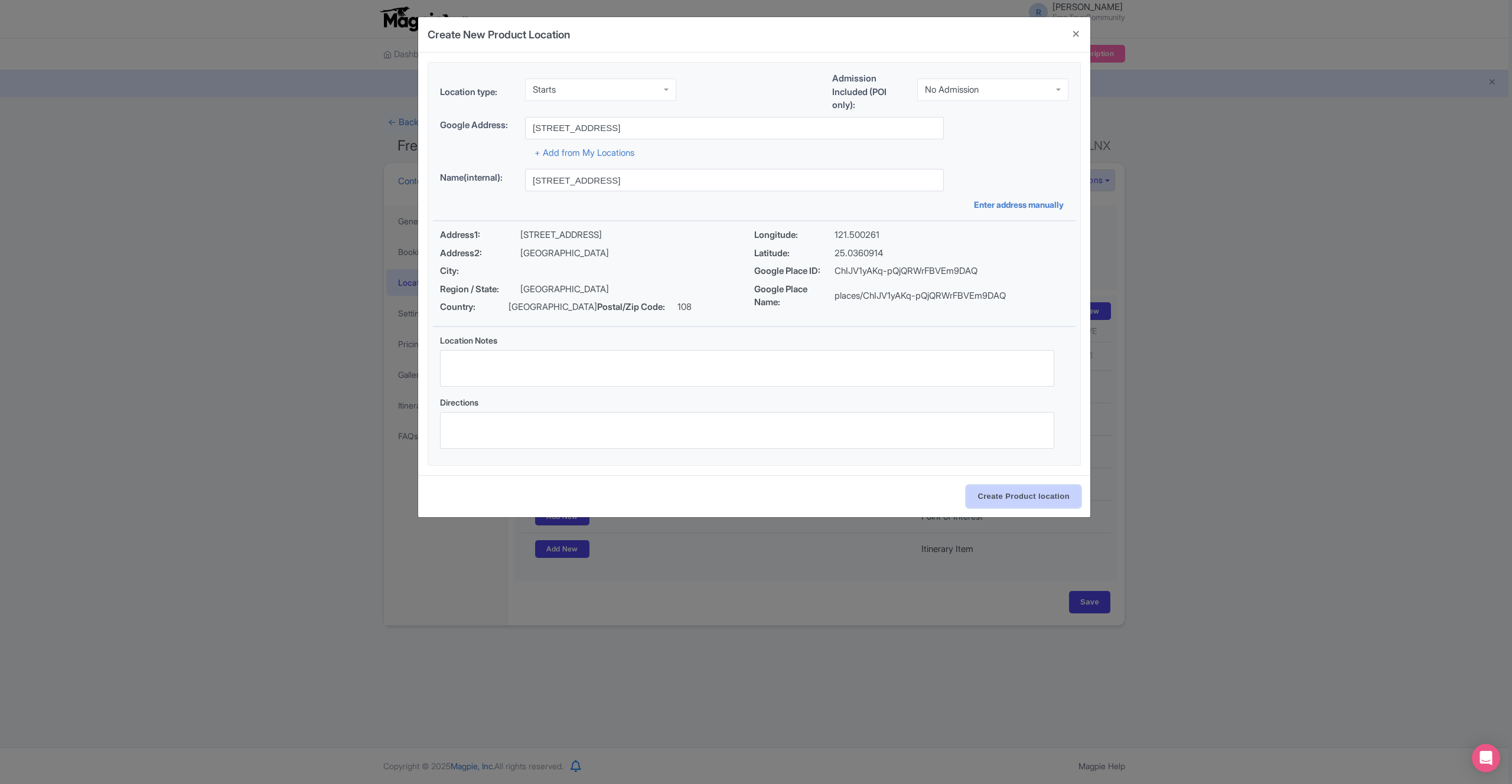
drag, startPoint x: 1034, startPoint y: 504, endPoint x: 1021, endPoint y: 501, distance: 13.3
click at [1034, 504] on input "Create Product location" at bounding box center [1023, 496] width 115 height 23
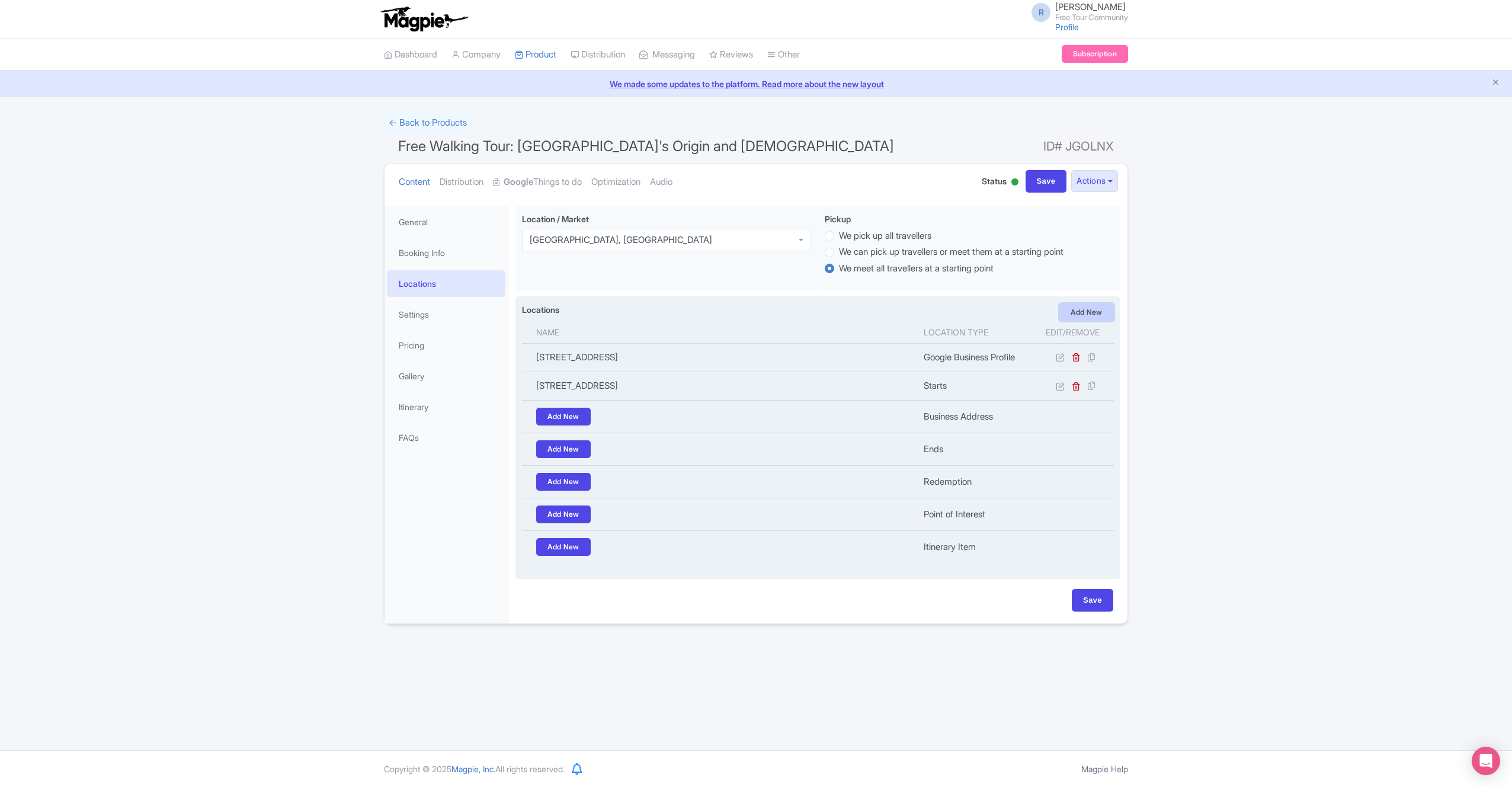
click at [1078, 313] on link "Add New" at bounding box center [1086, 312] width 54 height 18
click at [1078, 313] on div "Add New" at bounding box center [1086, 312] width 54 height 18
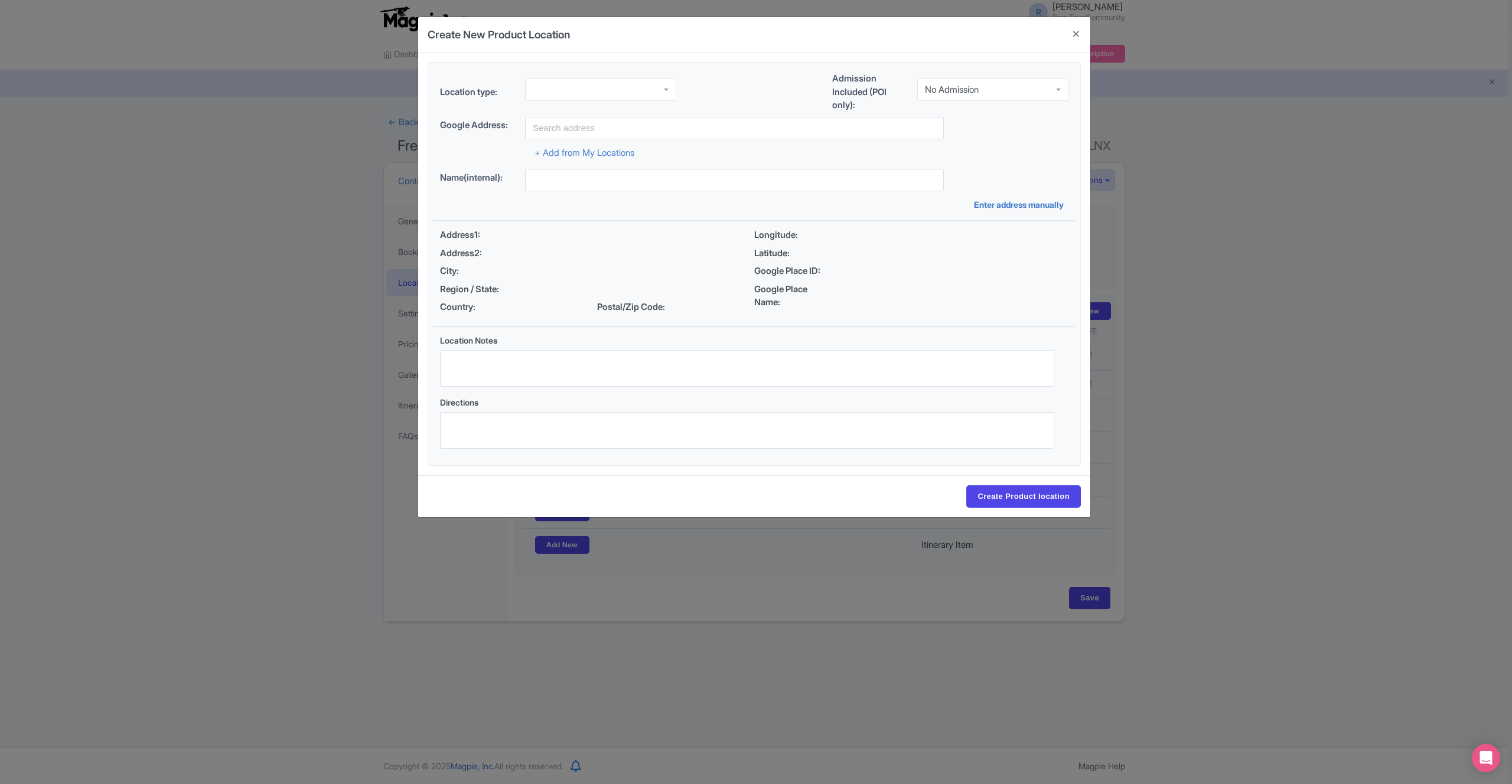
click at [579, 94] on div at bounding box center [601, 90] width 151 height 23
type input "poin"
click at [673, 191] on input "text" at bounding box center [734, 180] width 419 height 23
click at [607, 180] on input "Mengxia Park" at bounding box center [734, 180] width 419 height 23
type input "Mengxia Park Taiwan"
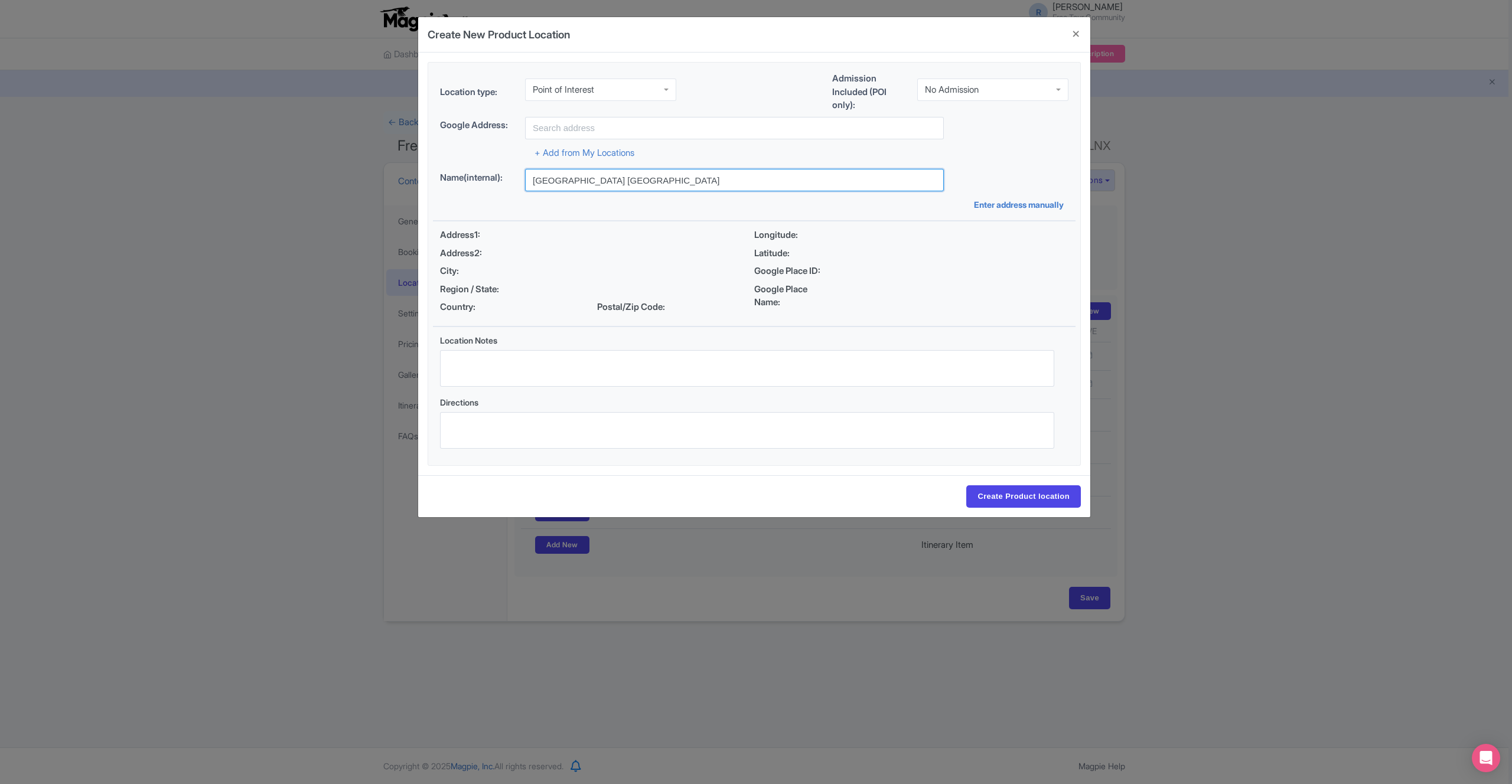
drag, startPoint x: 667, startPoint y: 185, endPoint x: 392, endPoint y: 165, distance: 275.7
click at [392, 165] on div "Create New Product Location Location type: Point of Interest Point of Interest …" at bounding box center [756, 392] width 1512 height 784
click at [571, 130] on input "text" at bounding box center [734, 128] width 419 height 23
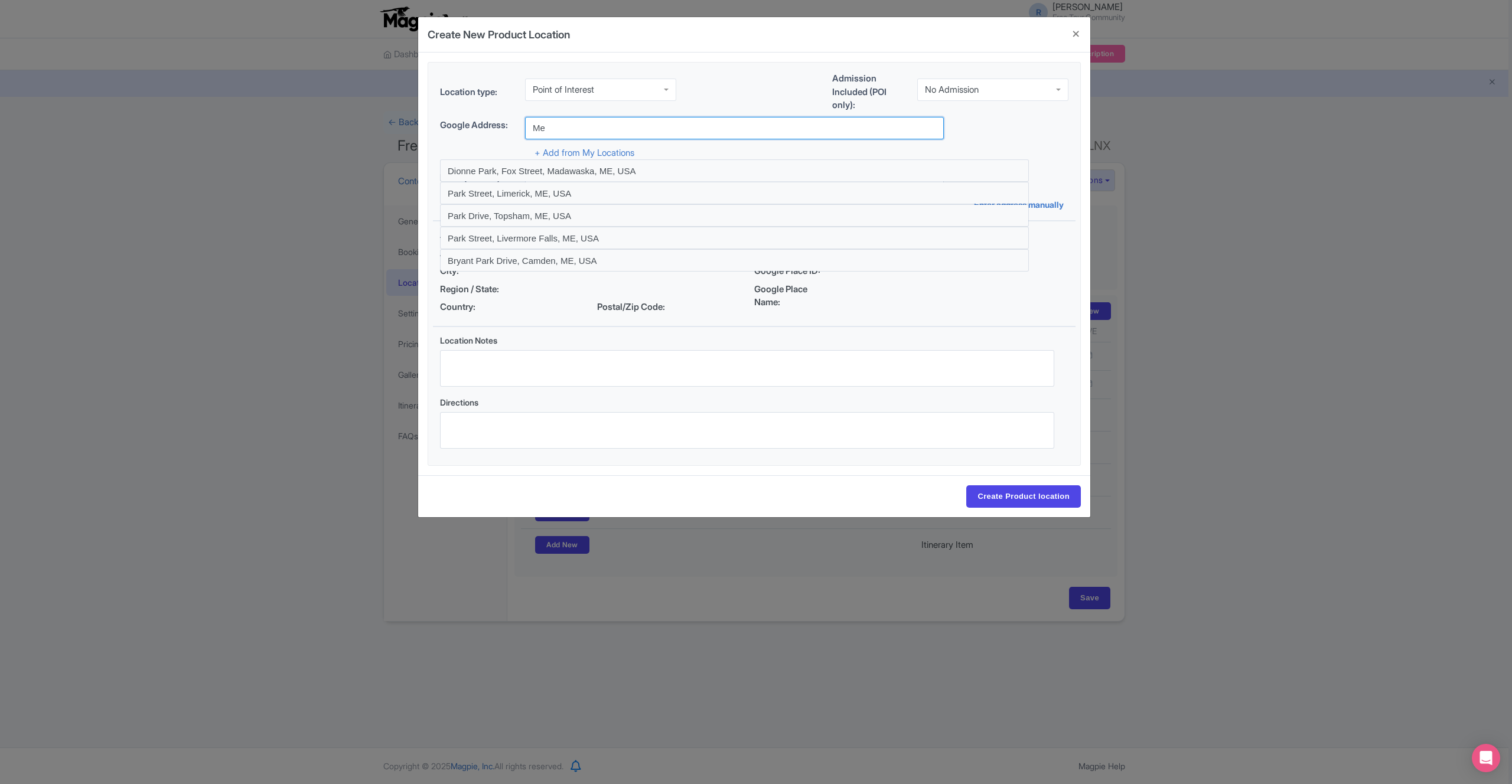
type input "M"
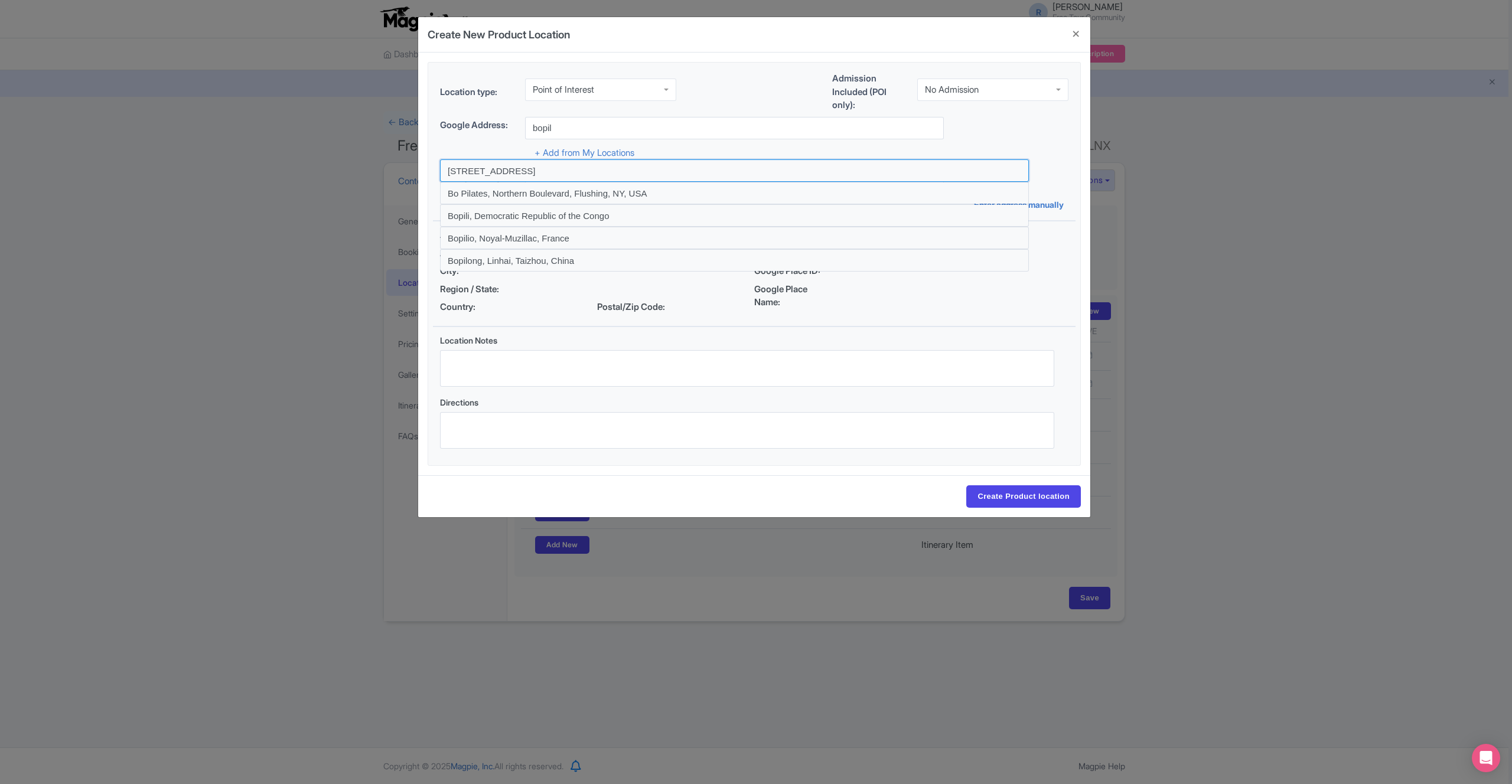
click at [706, 176] on input at bounding box center [734, 170] width 589 height 23
type input "Bopiliao Historical Block, Lane 173, Kangding Rd, Wanhua District, Taipei City,…"
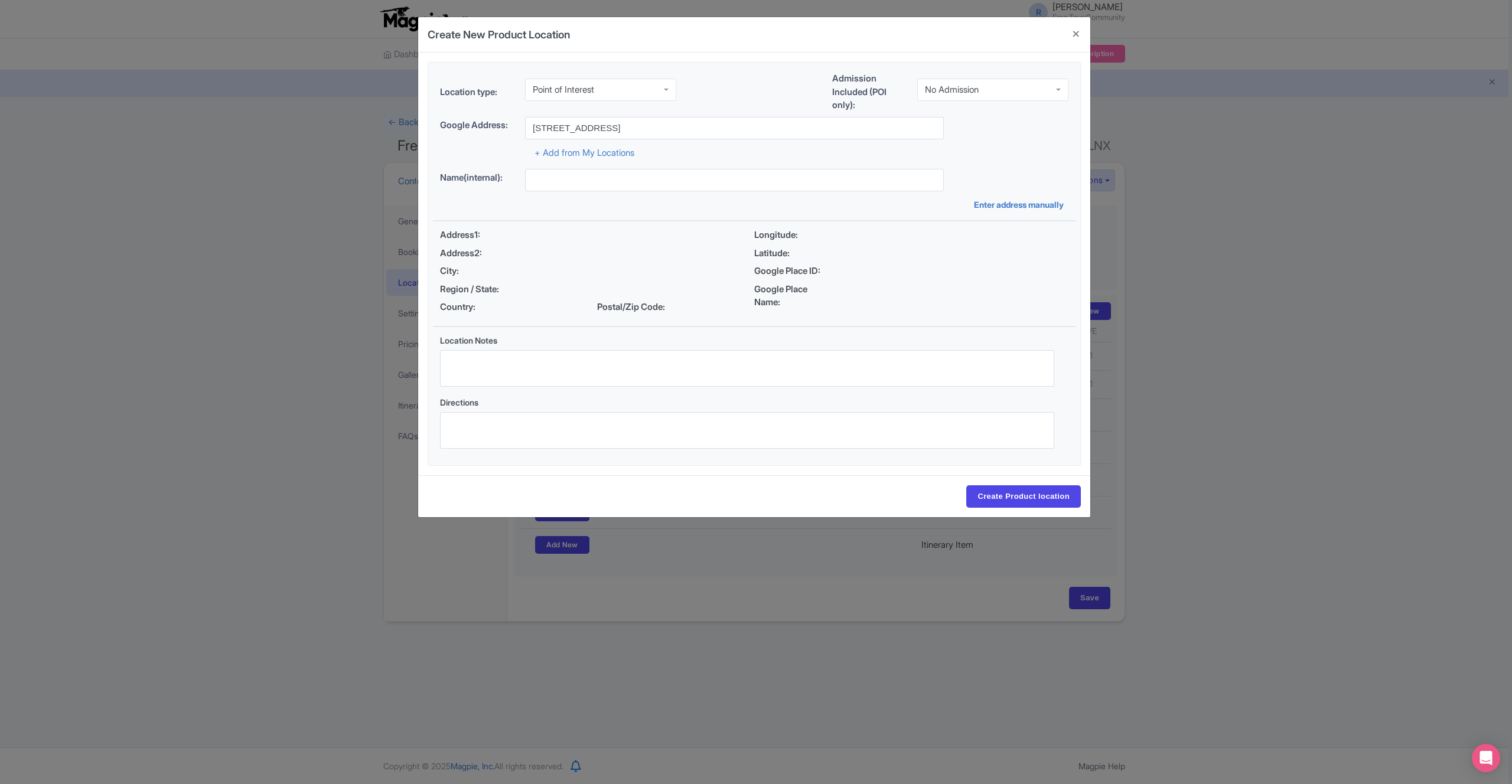
type input "Bopiliao Historical Block, Lane 173, Kangding Rd, Wanhua District, Taipei City,…"
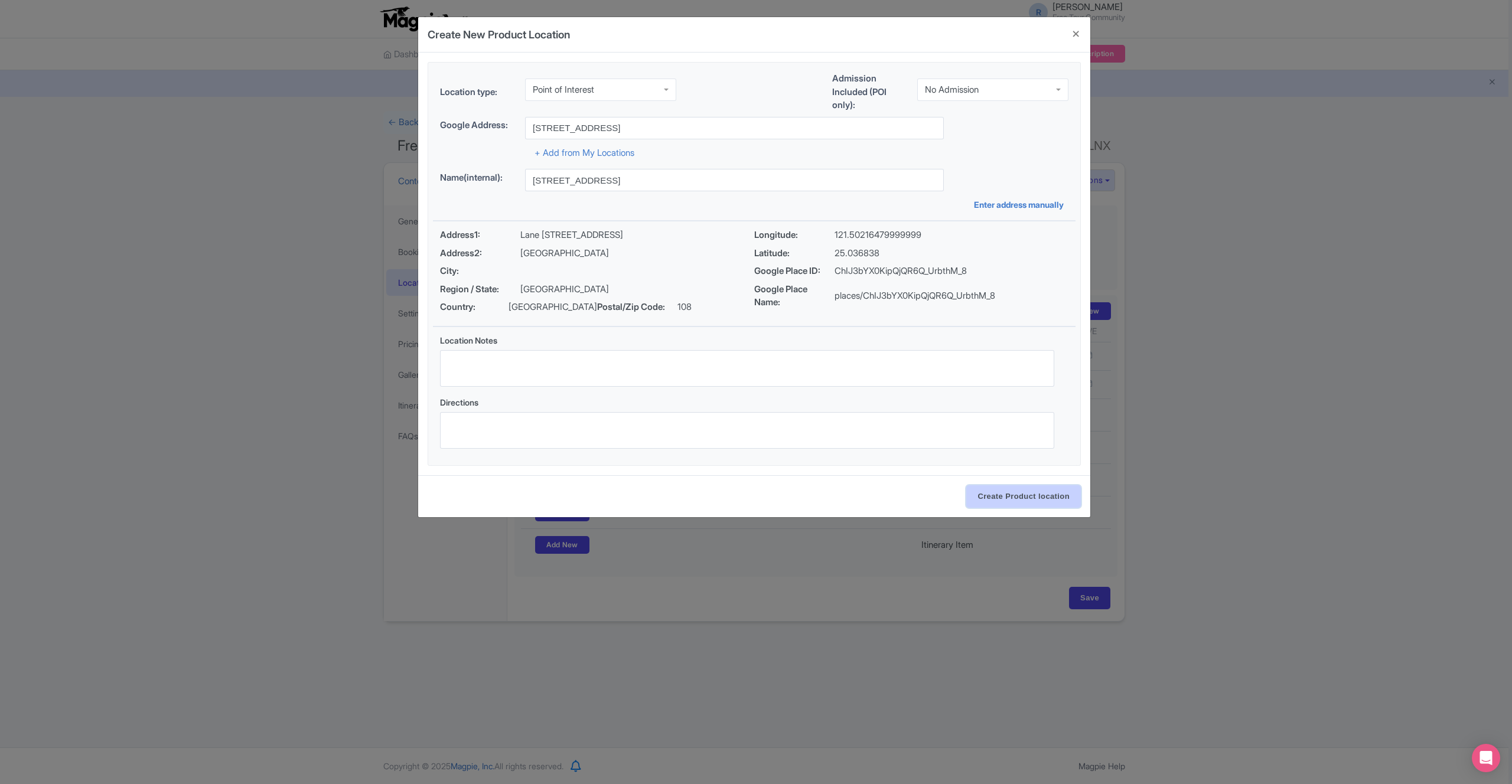
drag, startPoint x: 1027, startPoint y: 503, endPoint x: 1019, endPoint y: 501, distance: 8.2
click at [1027, 503] on input "Create Product location" at bounding box center [1023, 496] width 115 height 23
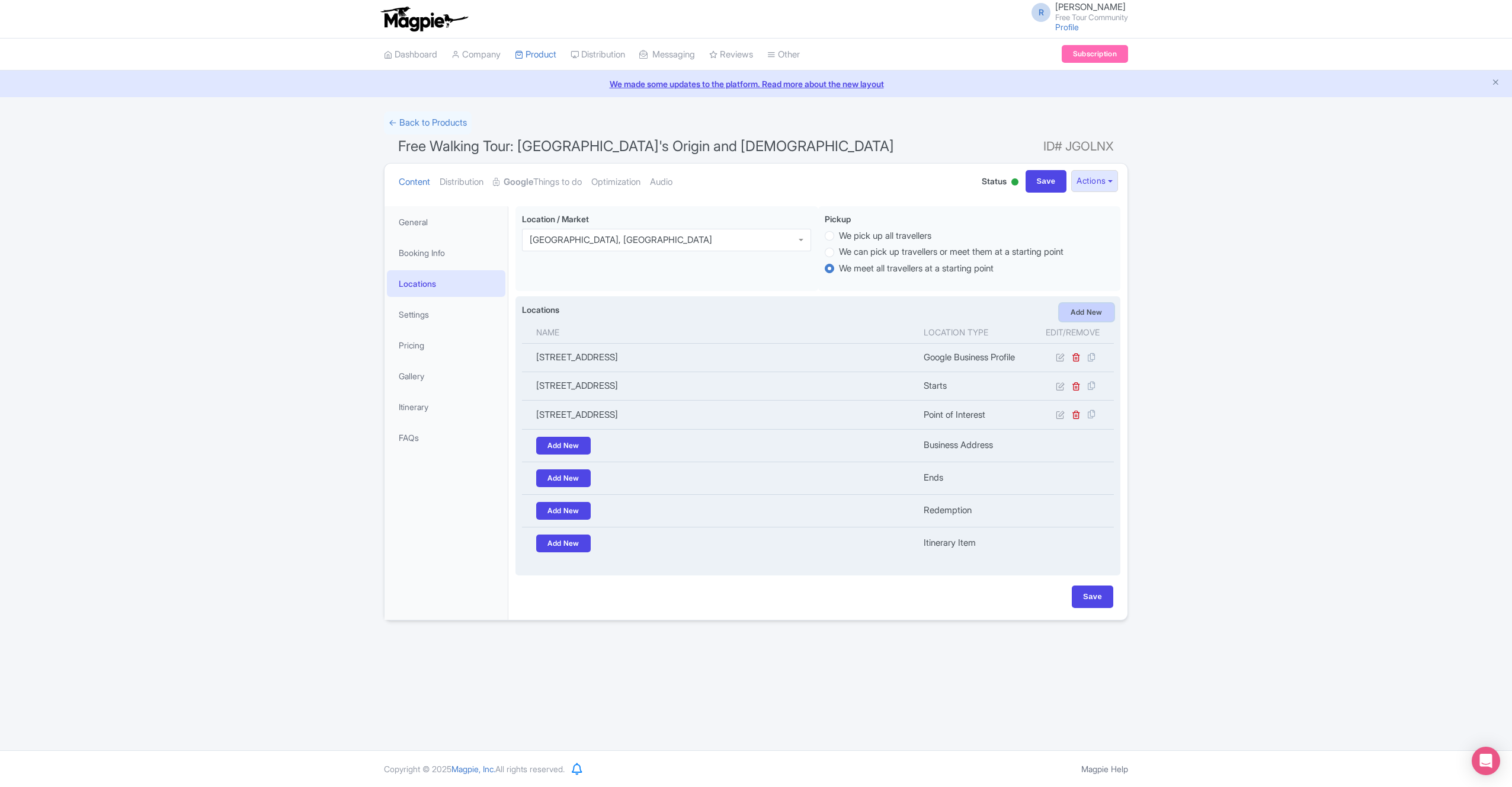
click at [1073, 317] on link "Add New" at bounding box center [1086, 312] width 54 height 18
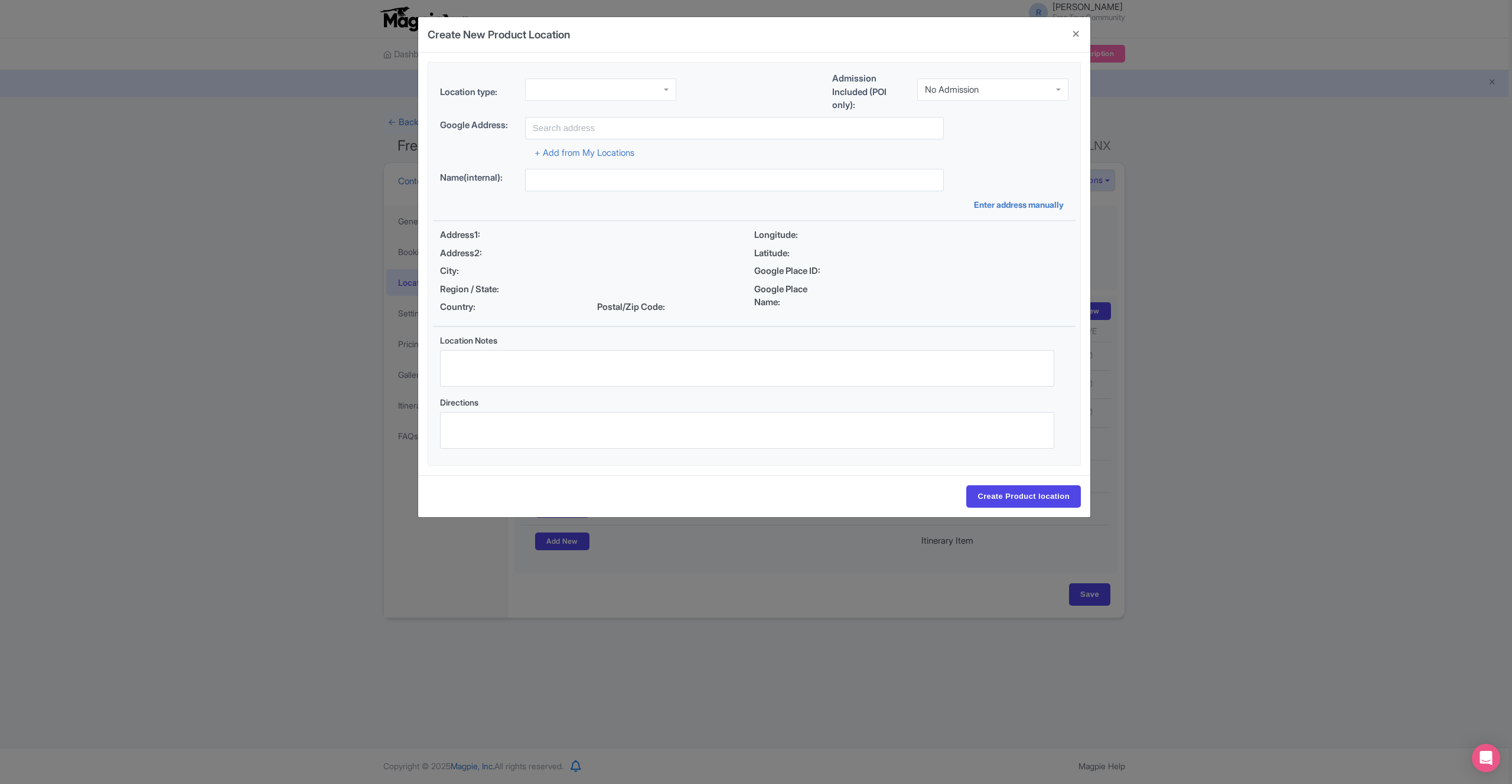
click at [551, 82] on div at bounding box center [601, 90] width 151 height 23
click at [564, 121] on input "text" at bounding box center [734, 128] width 419 height 23
click at [659, 176] on input at bounding box center [734, 170] width 589 height 23
type input "Herb Lane, Lane 224, Xichang Street, Wanhua District, Taipei City, Taiwan"
type input "Herb Lane, Lane 224, Xichang St, Wanhua District, Taipei City, Taiwan 108"
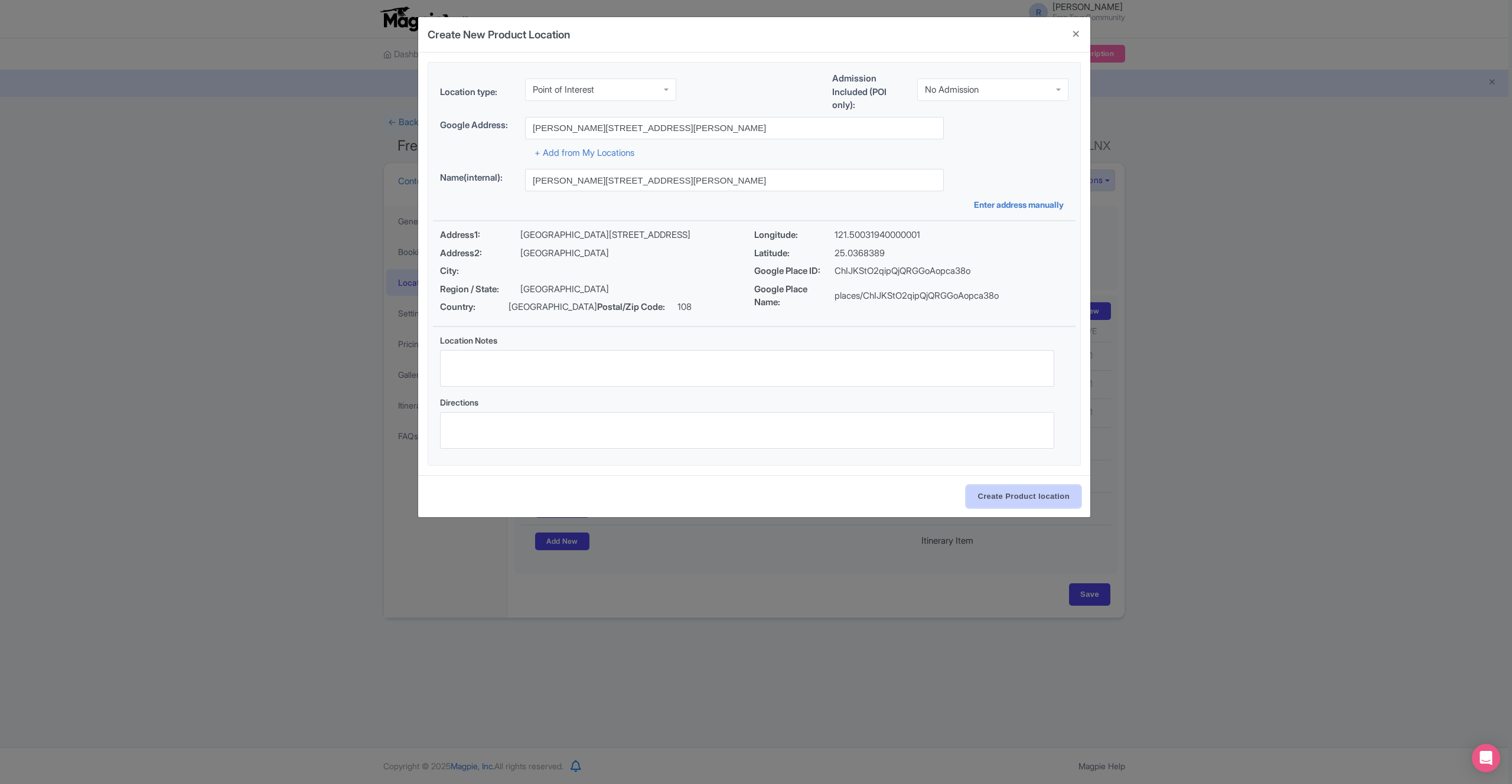
click at [999, 501] on input "Create Product location" at bounding box center [1023, 496] width 115 height 23
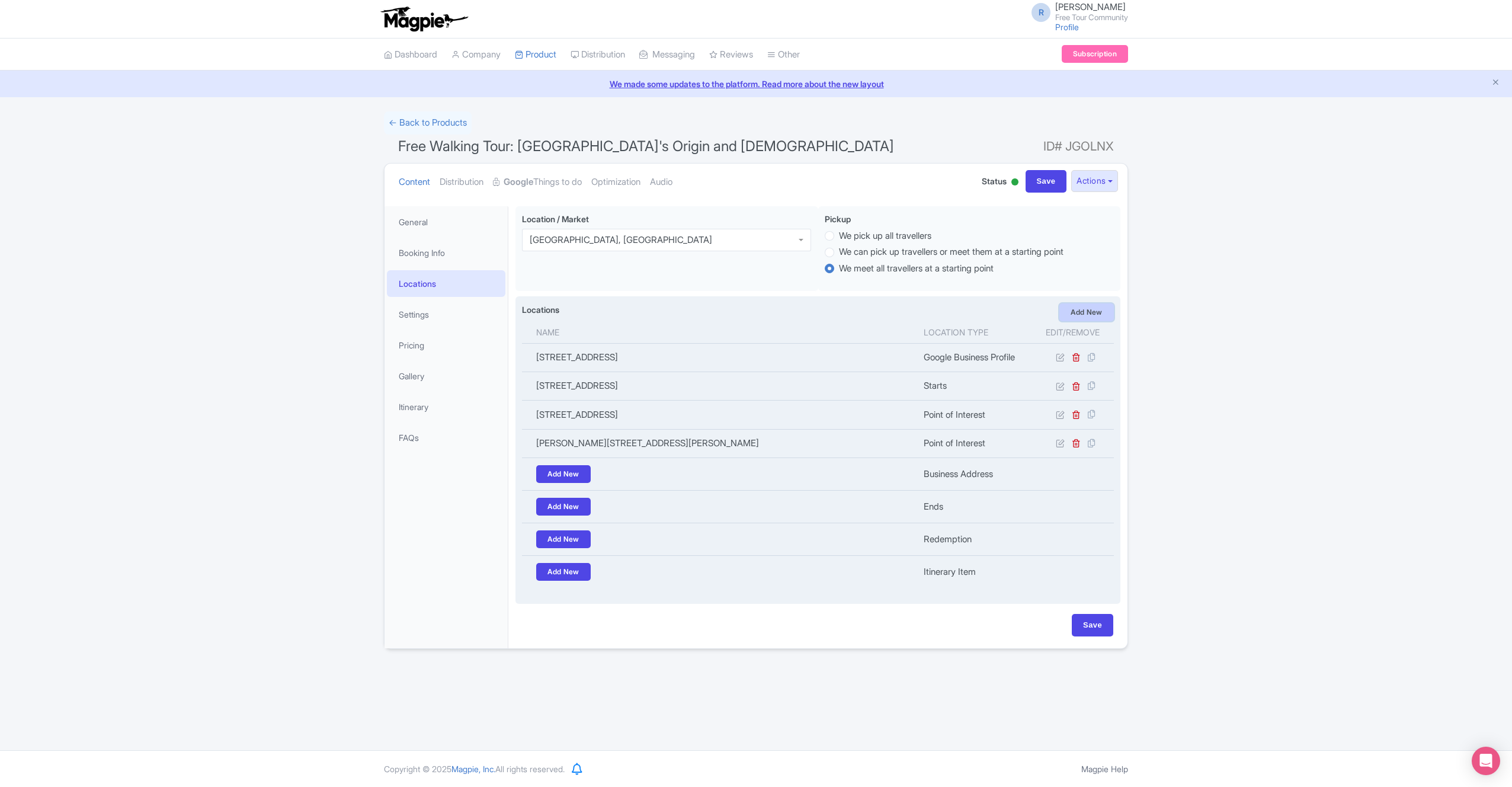
click at [1081, 307] on link "Add New" at bounding box center [1086, 312] width 54 height 18
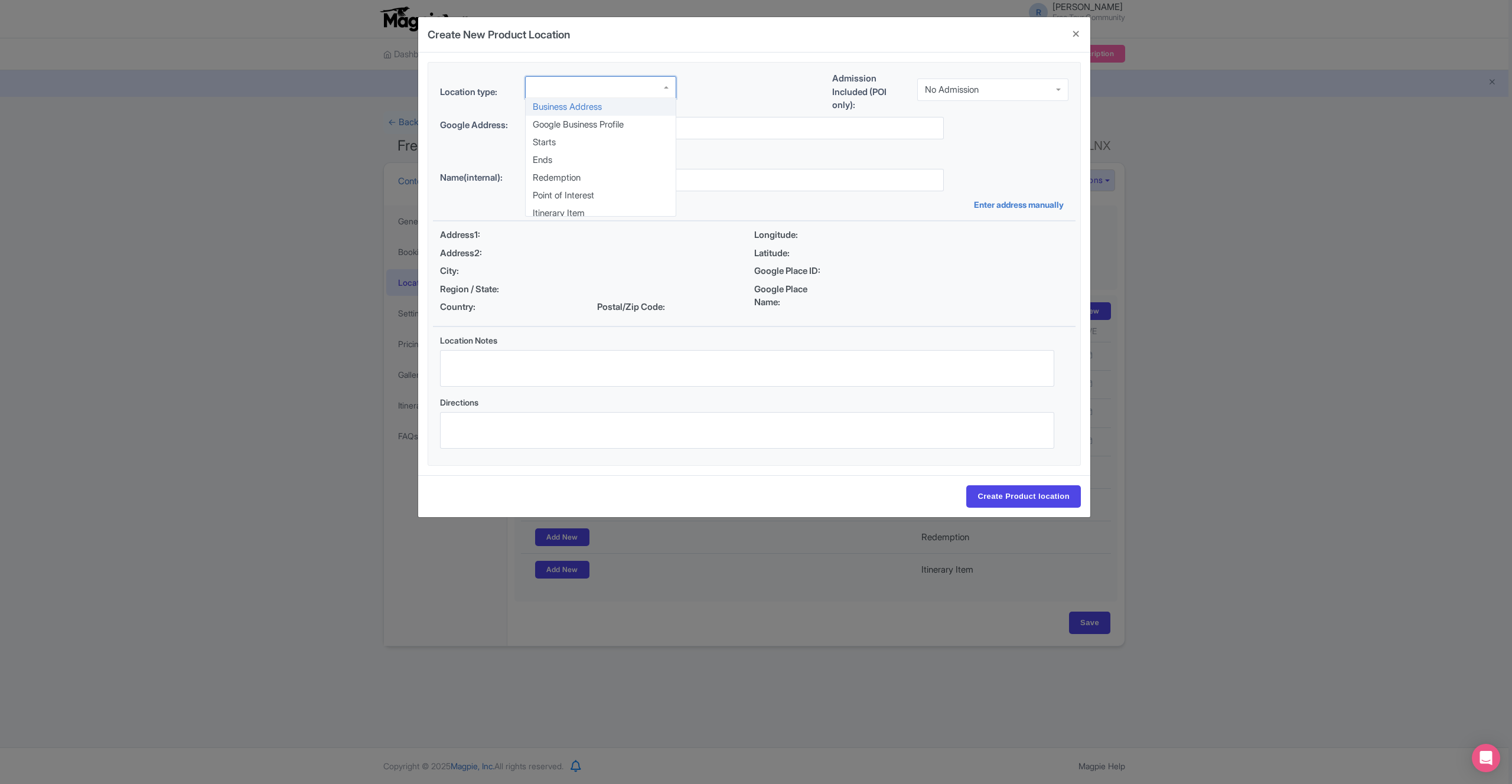
click at [597, 86] on div at bounding box center [601, 87] width 151 height 23
click at [565, 127] on input "text" at bounding box center [734, 128] width 419 height 23
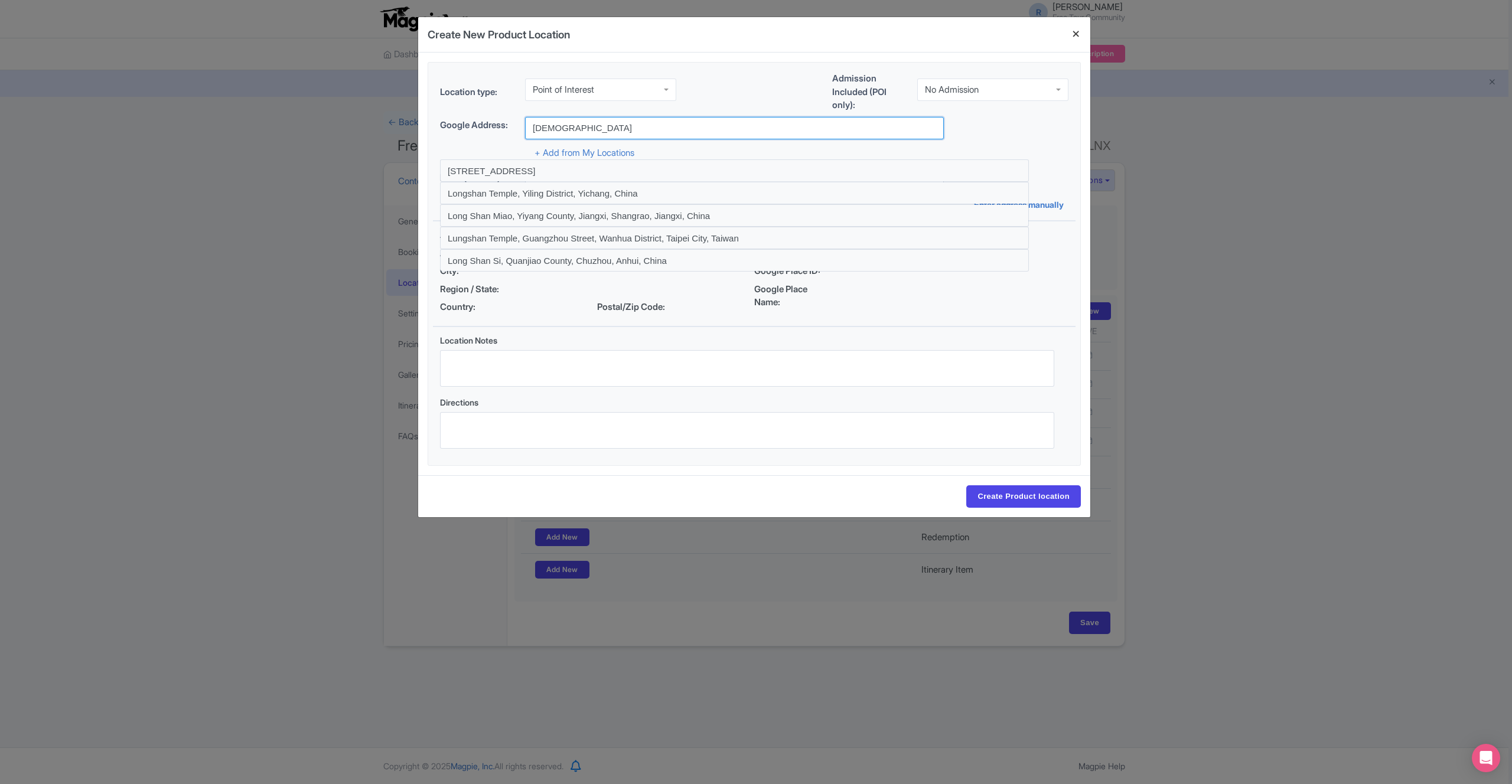
type input "Longshan Temple"
drag, startPoint x: 1080, startPoint y: 35, endPoint x: 1072, endPoint y: 107, distance: 72.4
click at [1080, 35] on button "Close" at bounding box center [1076, 34] width 28 height 34
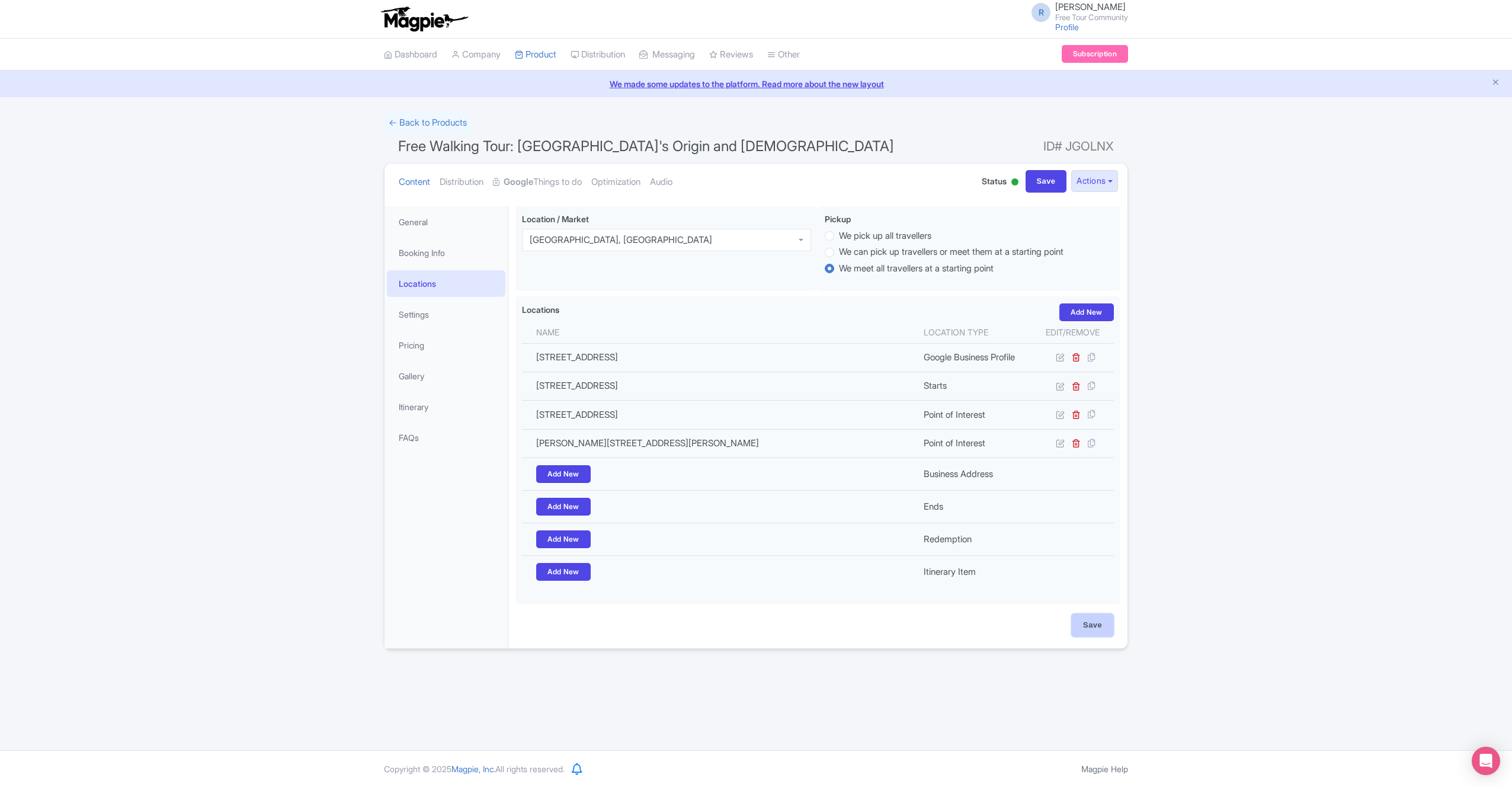
click at [1099, 636] on input "Save" at bounding box center [1093, 625] width 42 height 23
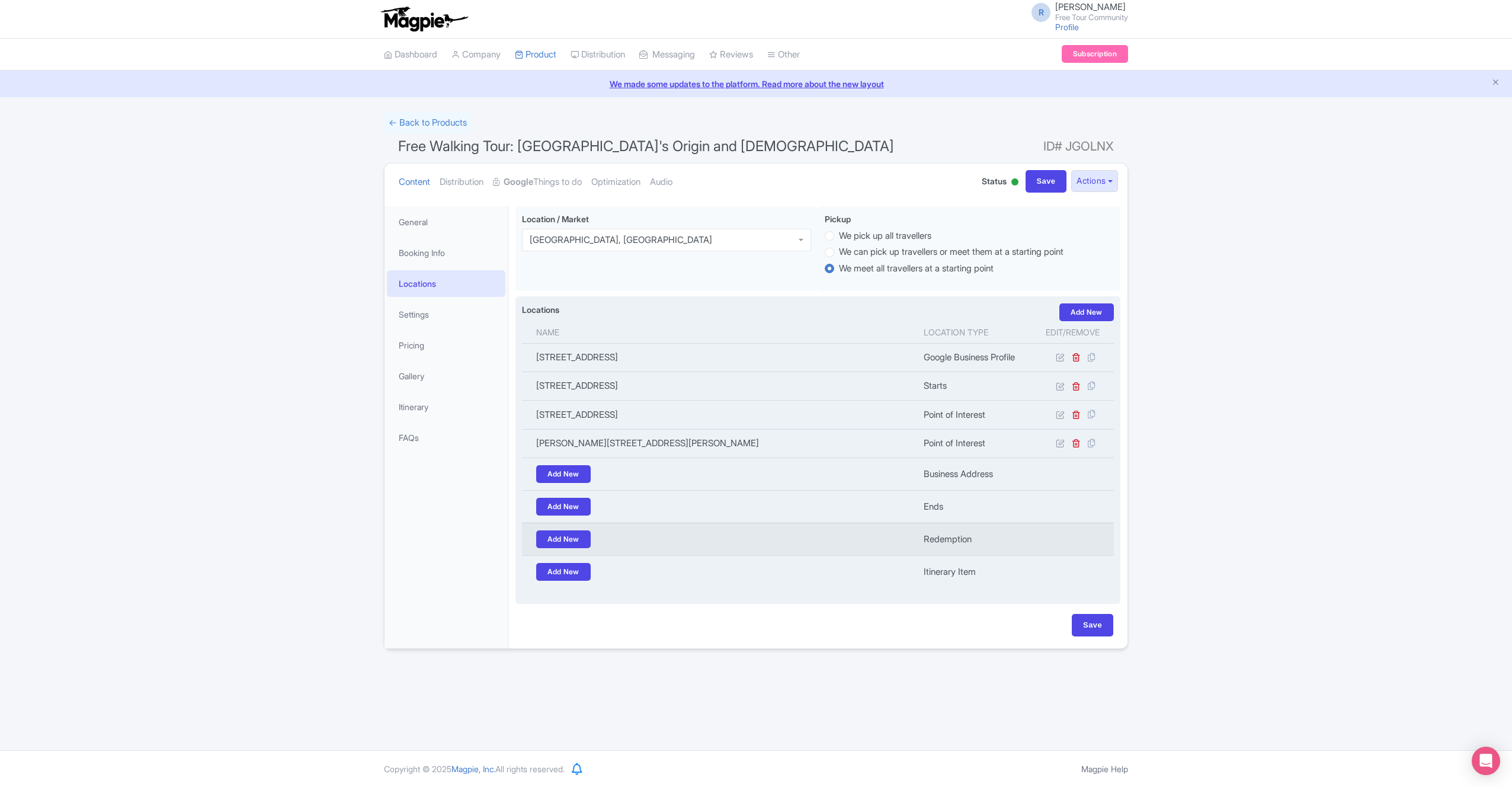
type input "Update Product"
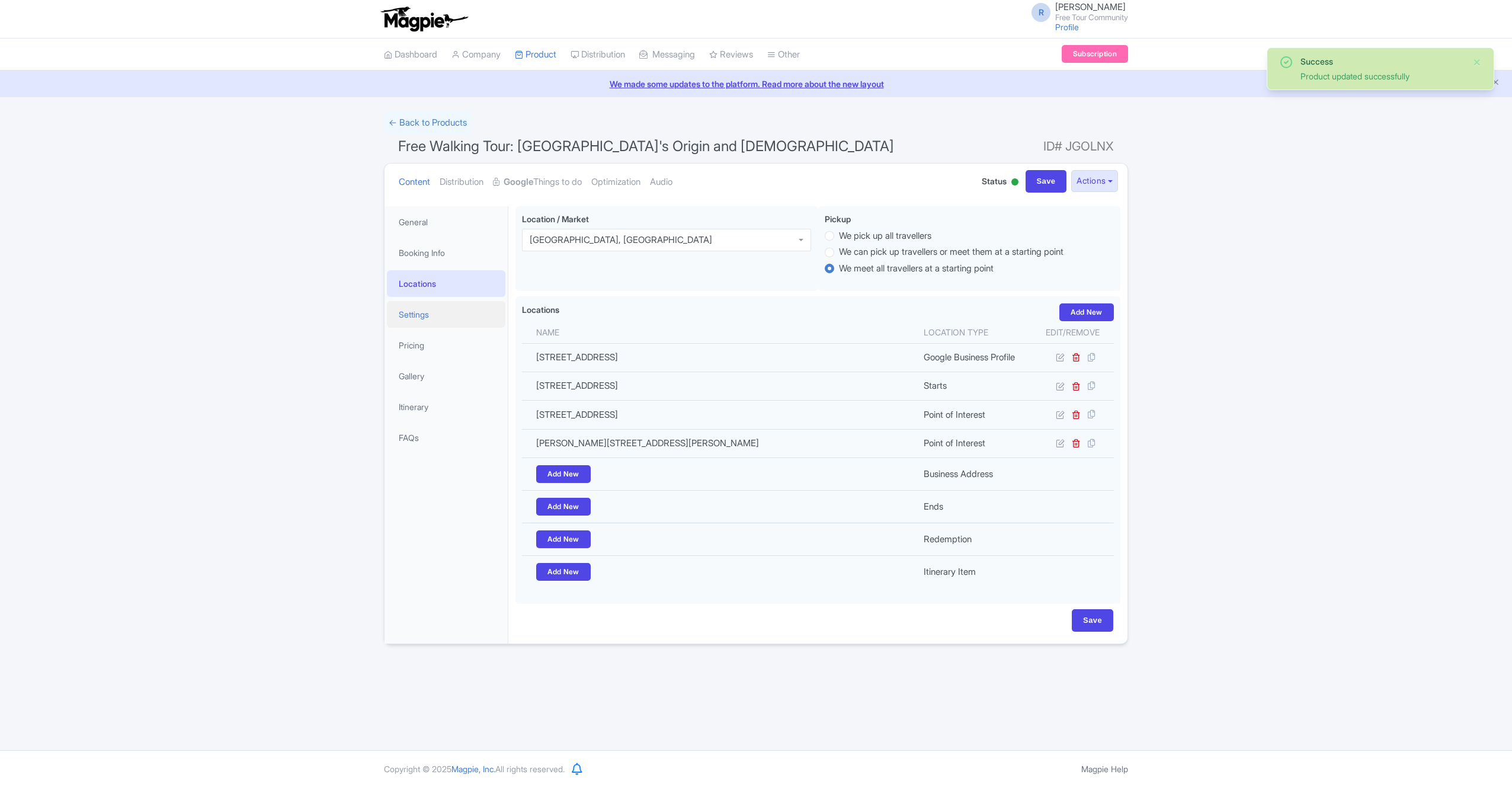
click at [435, 315] on link "Settings" at bounding box center [446, 315] width 119 height 27
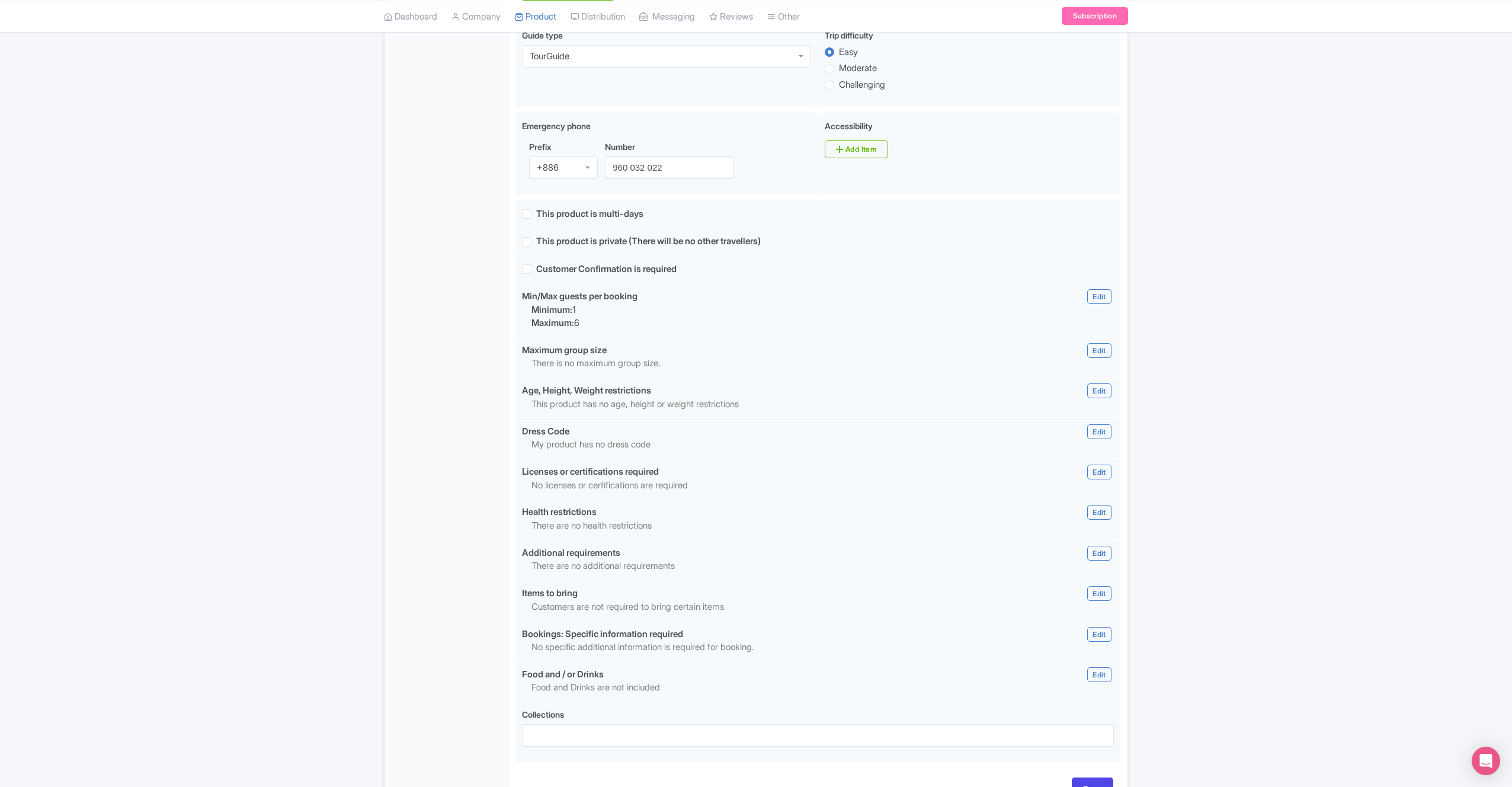
scroll to position [756, 0]
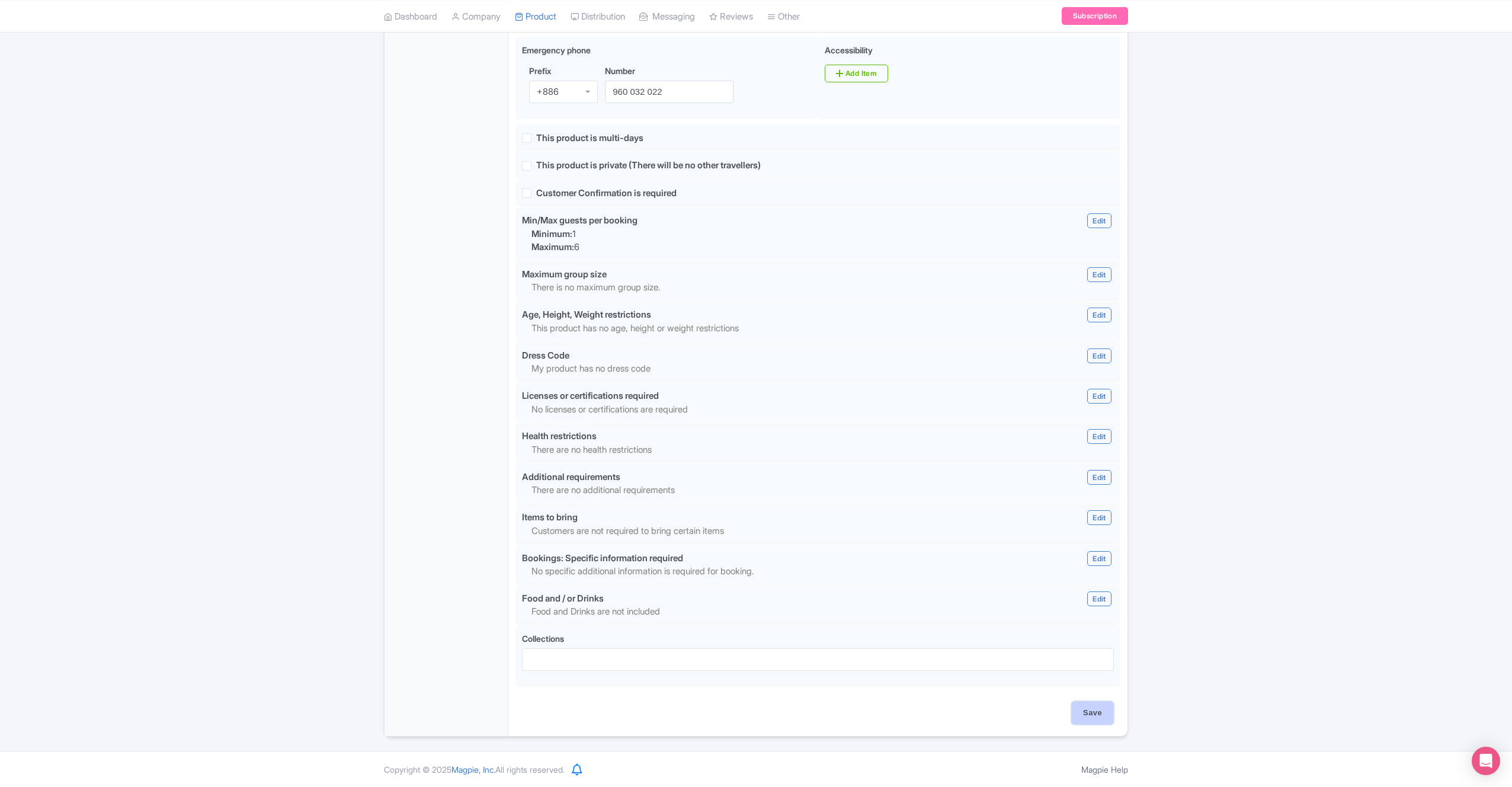
click at [1102, 714] on input "Save" at bounding box center [1093, 713] width 42 height 23
type input "Saving..."
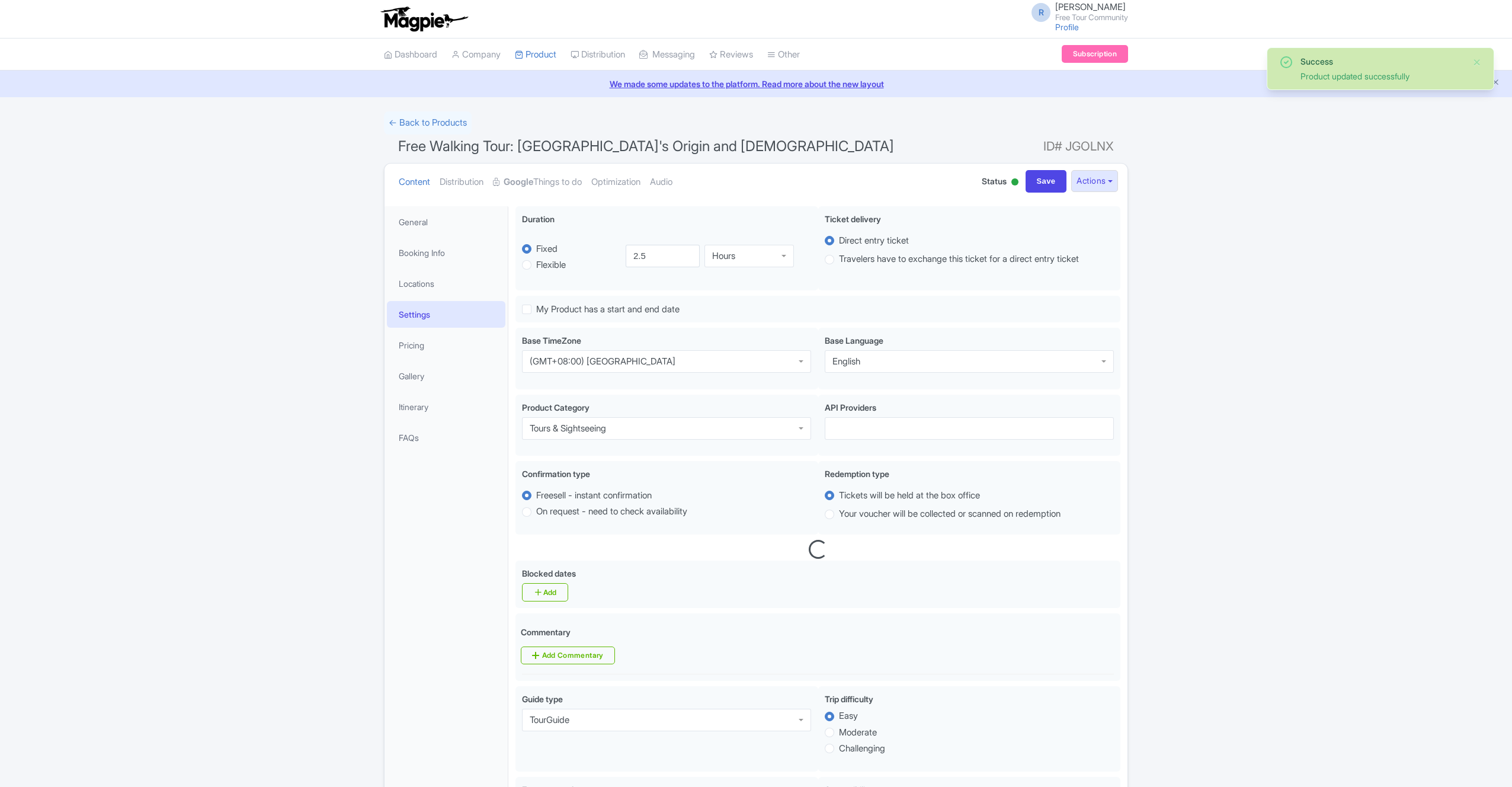
scroll to position [206, 0]
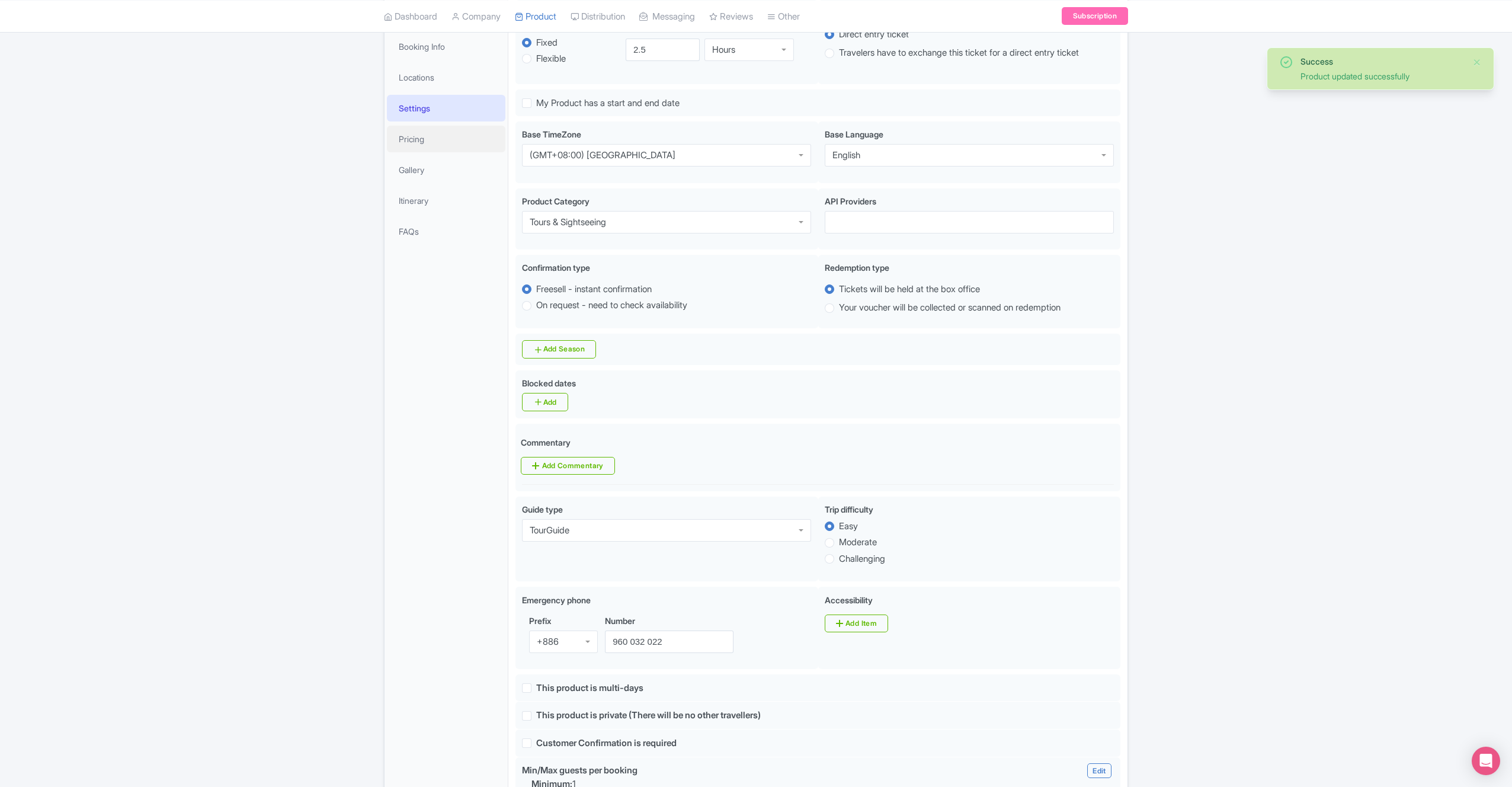
click at [435, 141] on link "Pricing" at bounding box center [446, 139] width 119 height 27
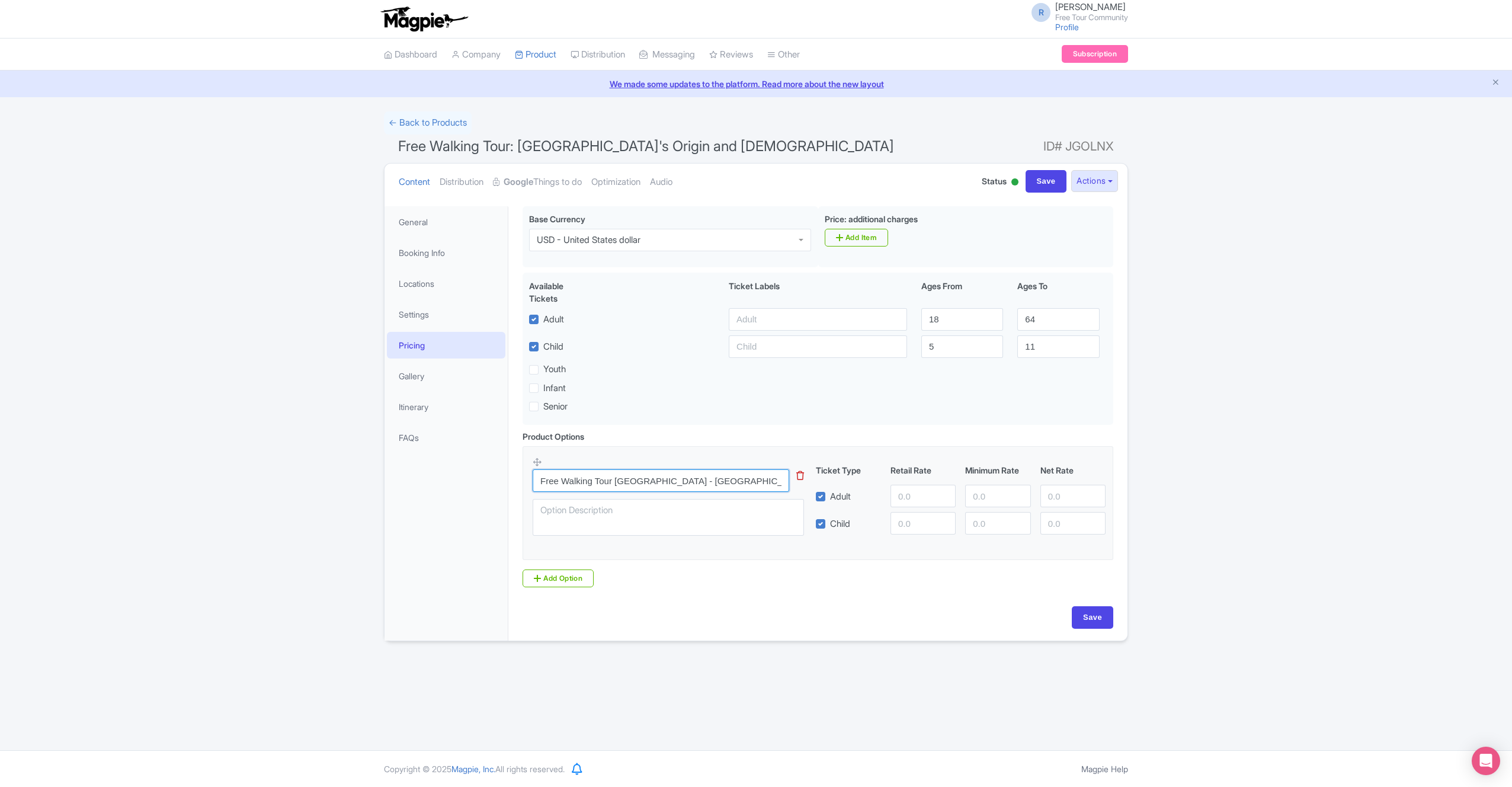
drag, startPoint x: 698, startPoint y: 483, endPoint x: 644, endPoint y: 476, distance: 54.5
click at [646, 477] on input "Free Walking Tour Taipei - Old Town" at bounding box center [661, 480] width 256 height 23
drag, startPoint x: 647, startPoint y: 479, endPoint x: 658, endPoint y: 489, distance: 14.9
click at [652, 484] on input "Free Walking Tour Taipei - Longshan Temple Free Tour" at bounding box center [661, 480] width 256 height 23
type input "Free Walking Tour [GEOGRAPHIC_DATA] - [GEOGRAPHIC_DATA]'s Origin and [GEOGRAPHI…"
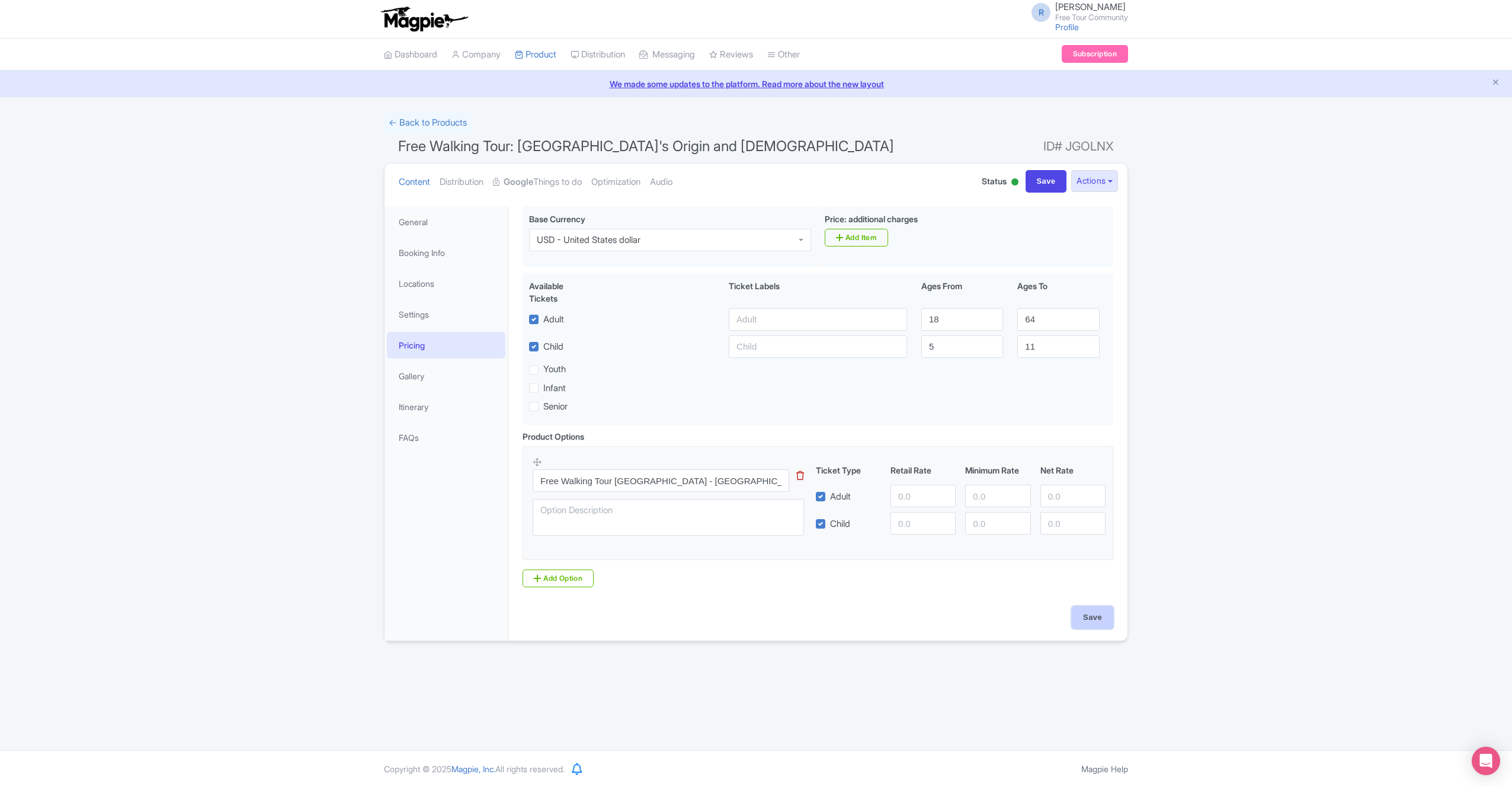
click at [1087, 611] on input "Save" at bounding box center [1093, 617] width 42 height 23
type input "Saving..."
click at [442, 375] on link "Gallery" at bounding box center [446, 376] width 119 height 27
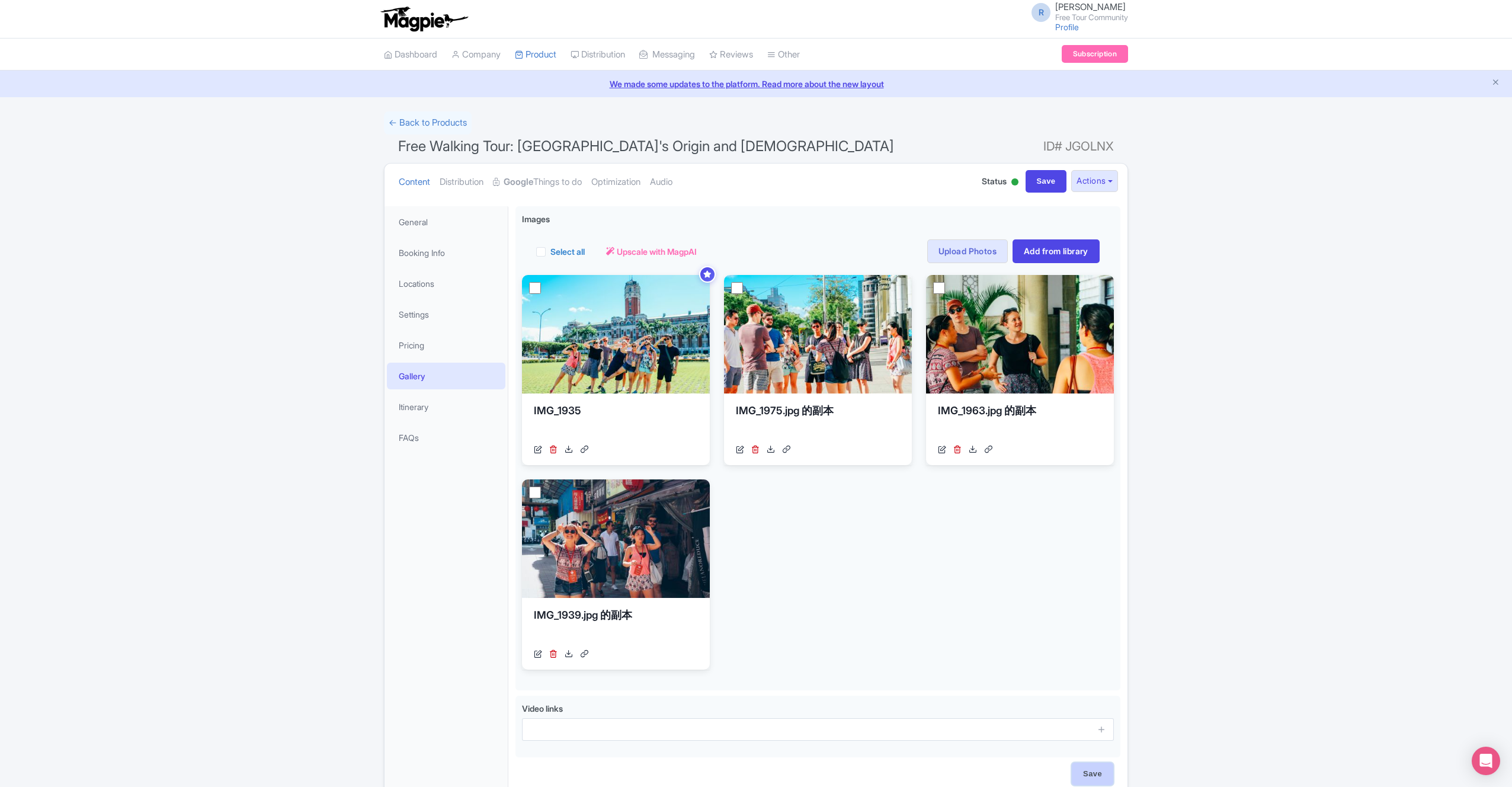
click at [1102, 778] on input "Save" at bounding box center [1093, 774] width 42 height 23
type input "Saving..."
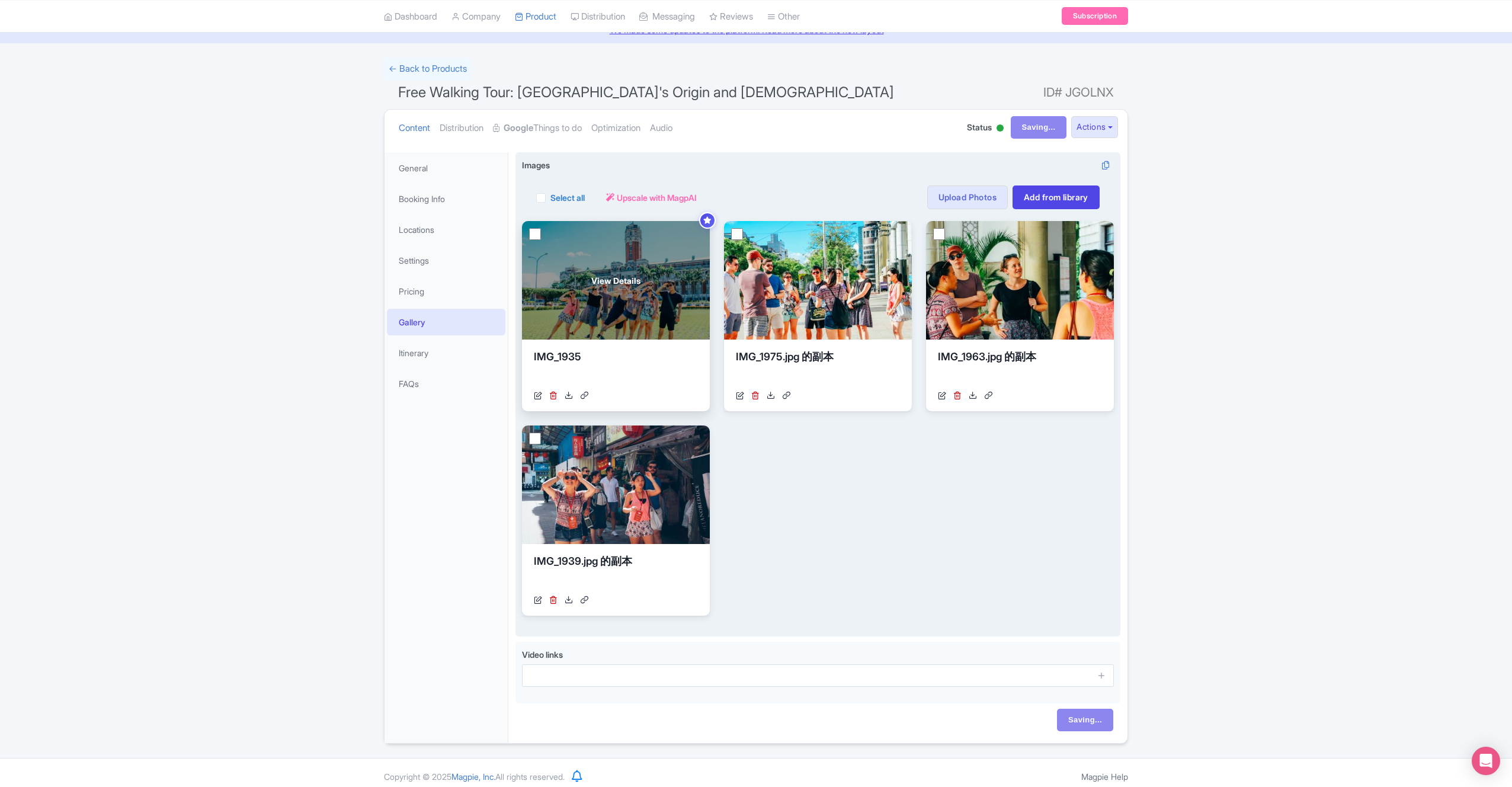
scroll to position [57, 0]
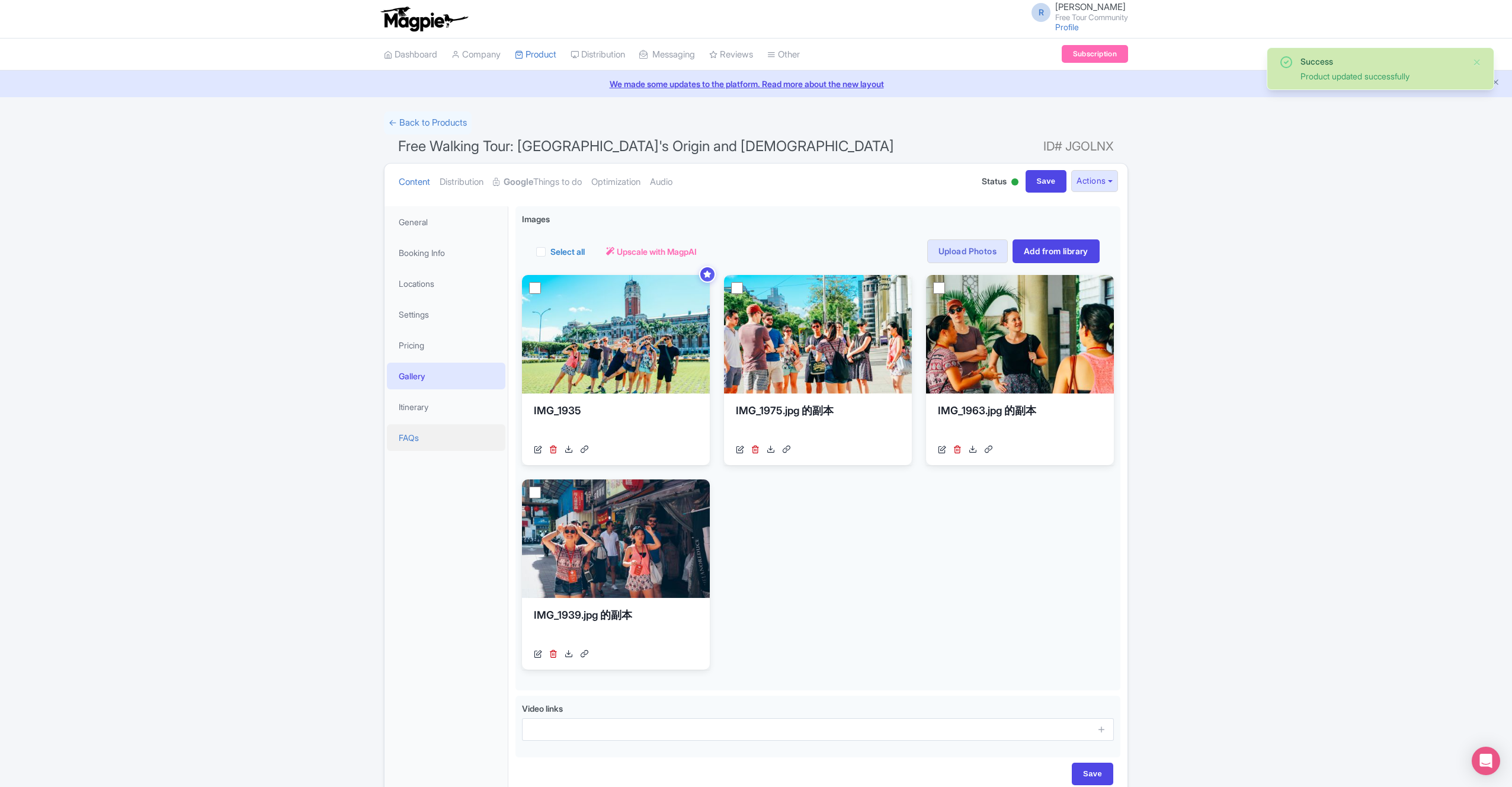
click at [430, 442] on link "FAQs" at bounding box center [446, 438] width 119 height 27
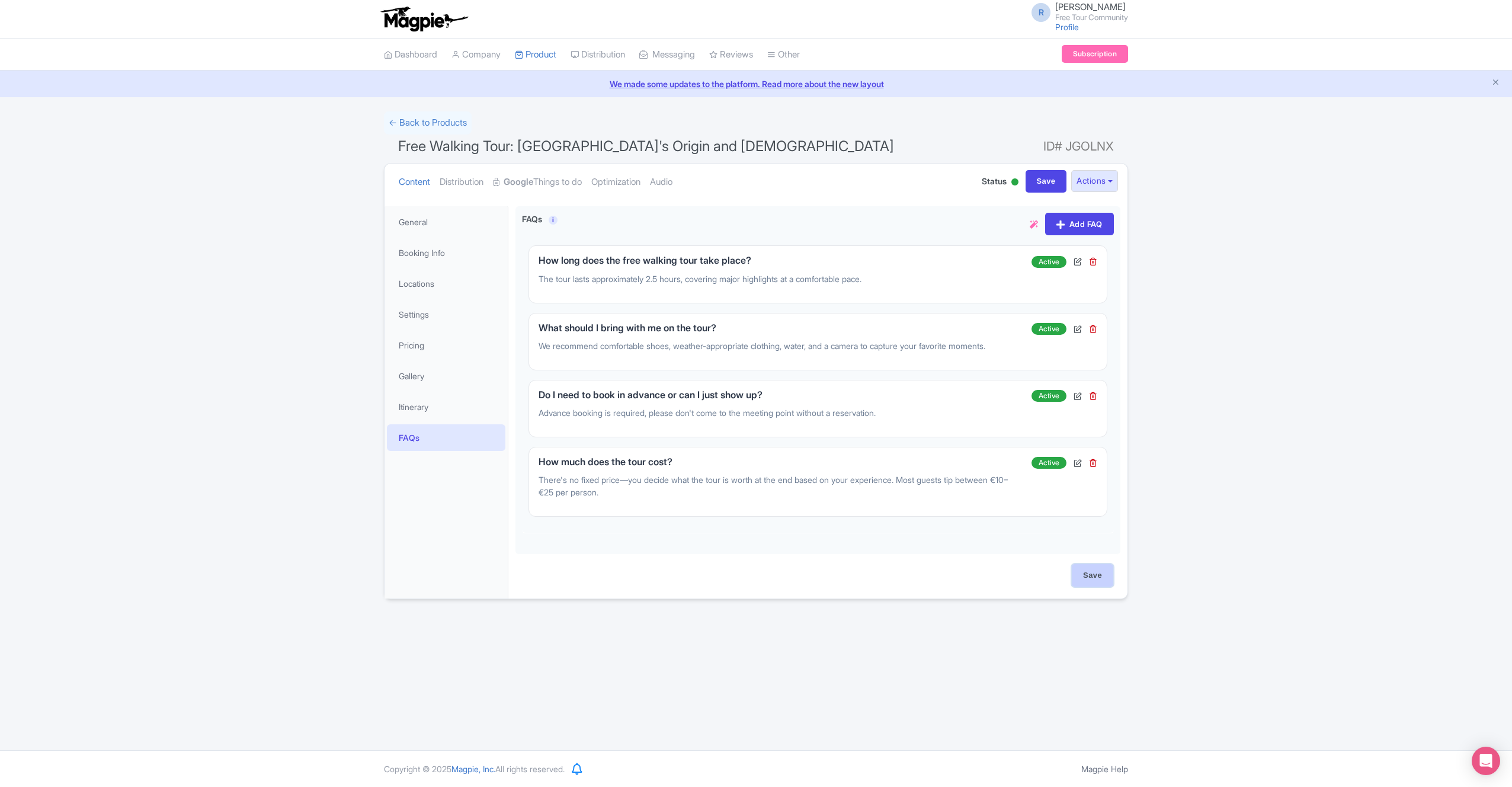
click at [1082, 584] on input "Save" at bounding box center [1093, 575] width 42 height 23
type input "Saving..."
click at [546, 177] on link "Google Things to do" at bounding box center [537, 182] width 89 height 37
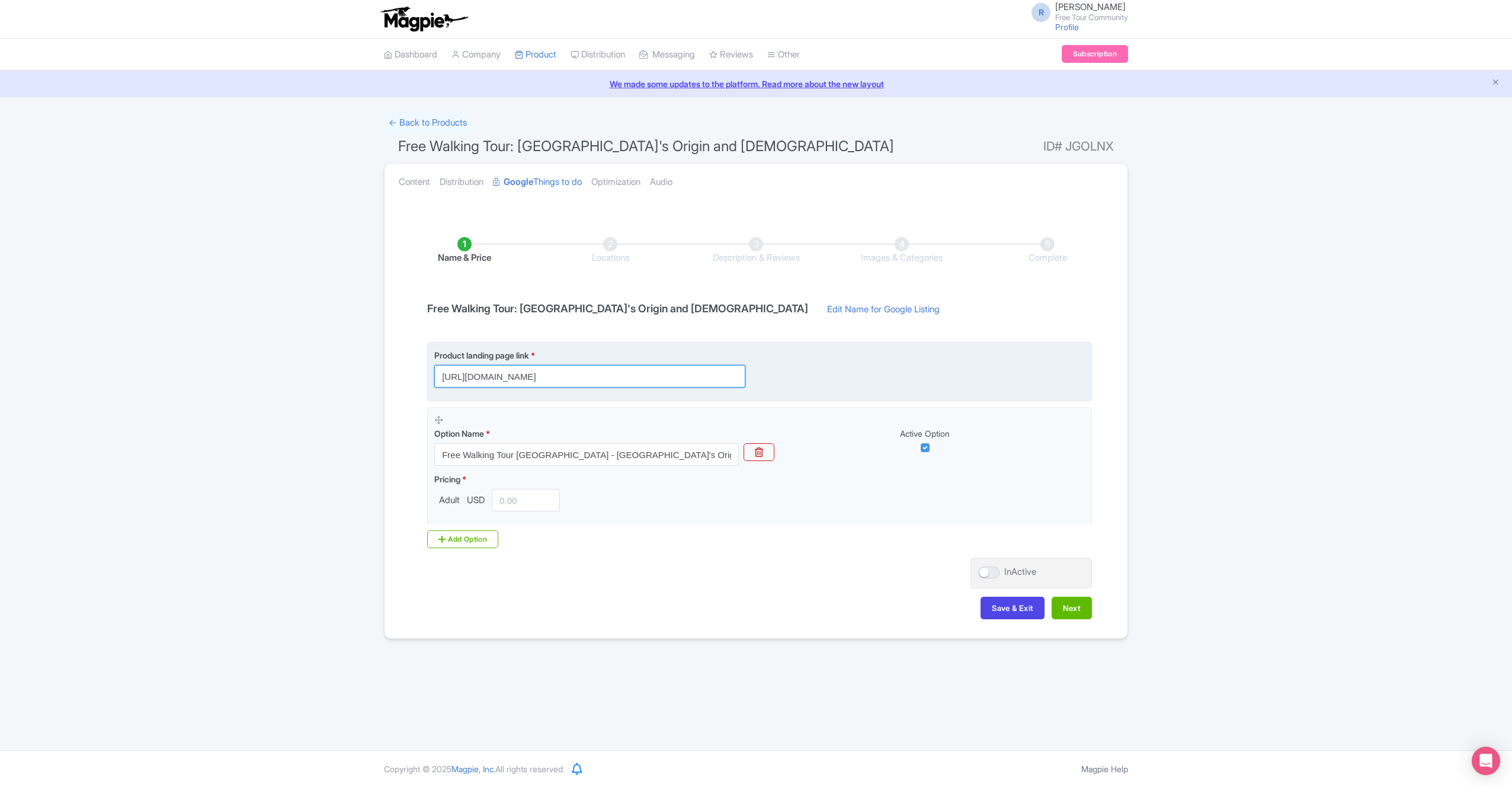
drag, startPoint x: 713, startPoint y: 378, endPoint x: 444, endPoint y: 365, distance: 269.3
click at [445, 365] on input "https://freetourcommunity.com/tours/taipei-old-town-free-walking-tour?utm_sourc…" at bounding box center [590, 376] width 311 height 23
paste input "free-tour-longshan-temple"
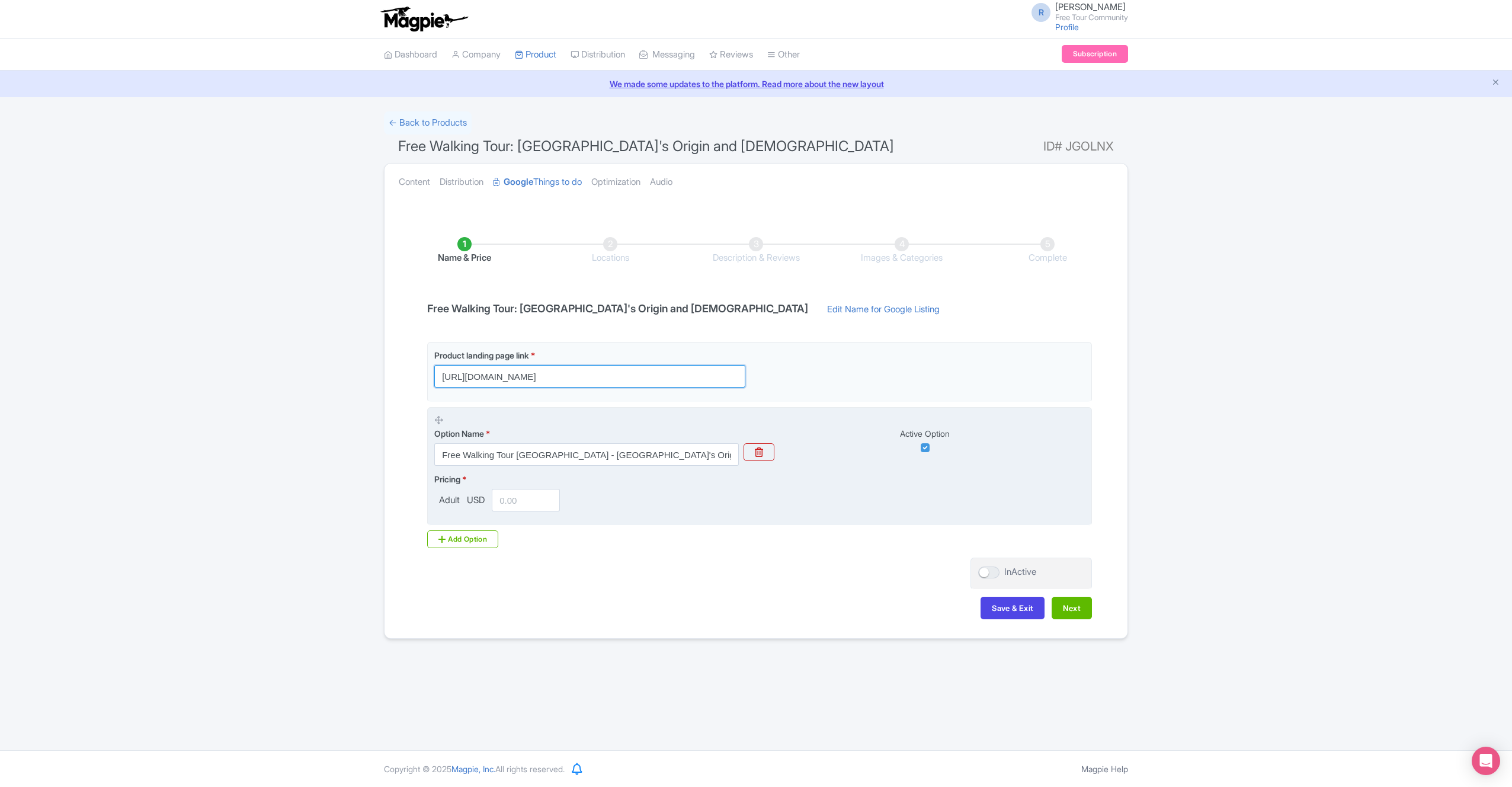
type input "[URL][DOMAIN_NAME]"
click at [538, 494] on input "number" at bounding box center [526, 500] width 68 height 23
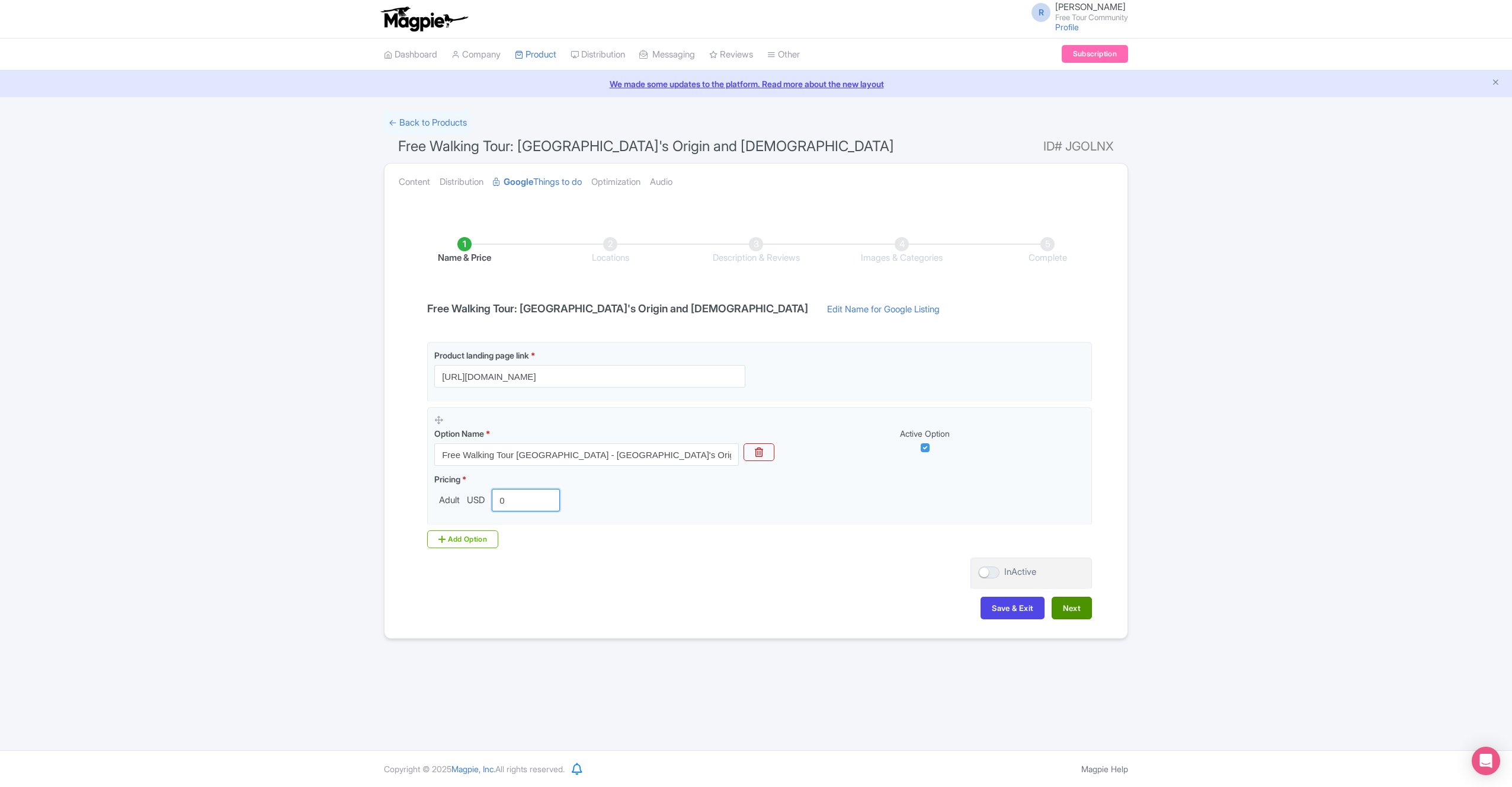
type input "0"
click at [1079, 604] on button "Next" at bounding box center [1072, 608] width 40 height 23
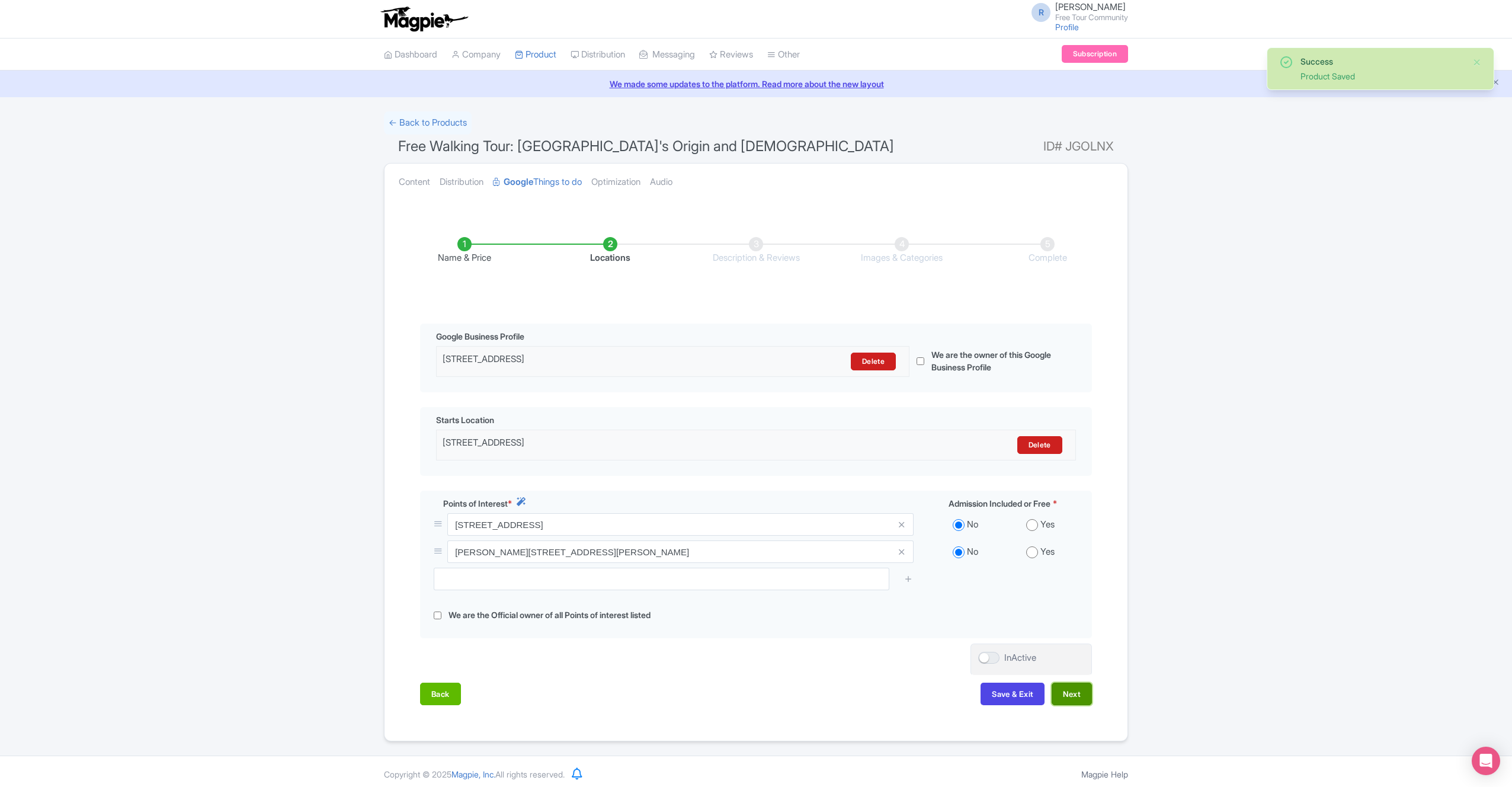
click at [1078, 694] on button "Next" at bounding box center [1072, 694] width 40 height 23
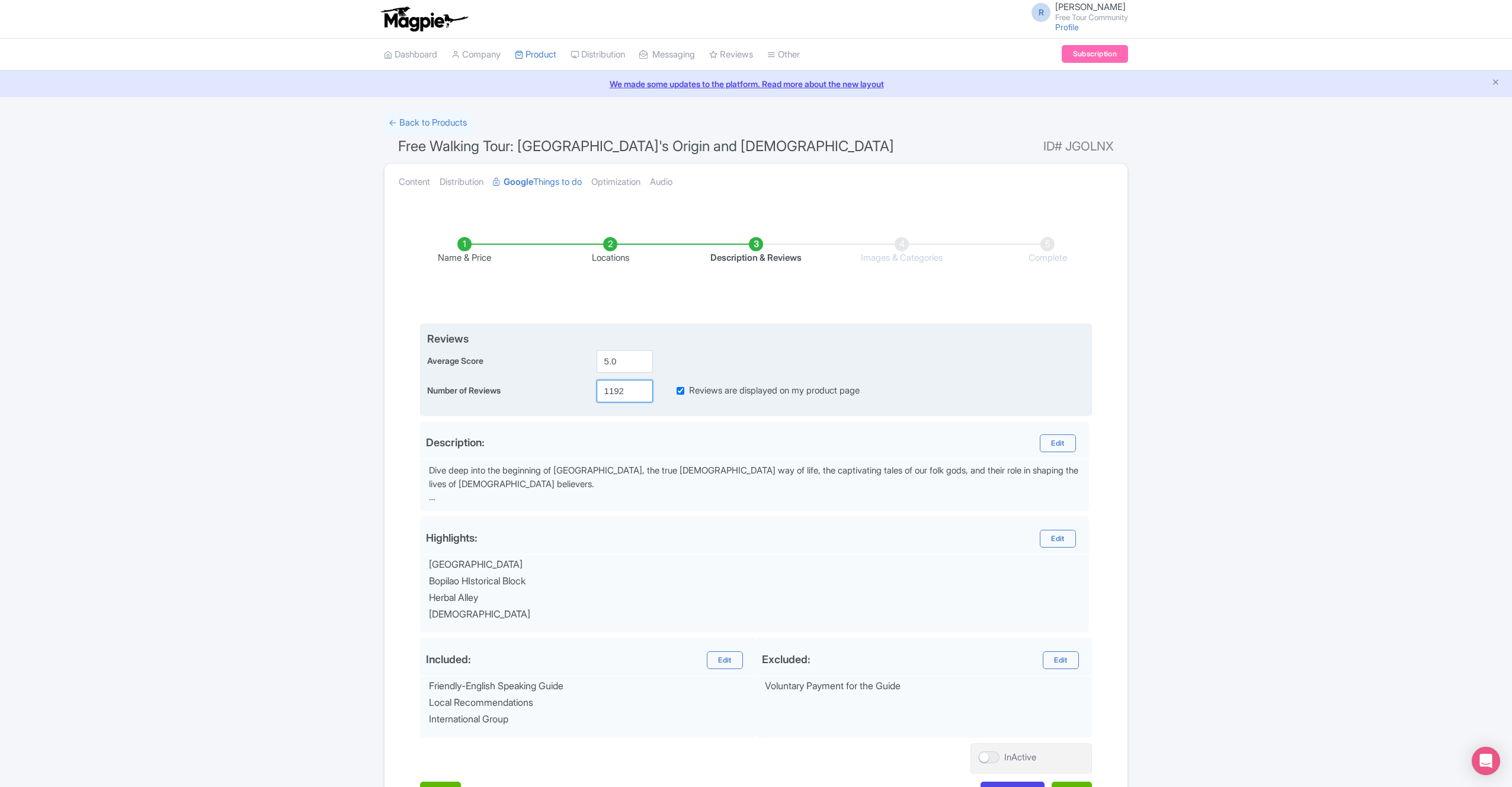
click at [624, 394] on input "1192" at bounding box center [625, 391] width 56 height 23
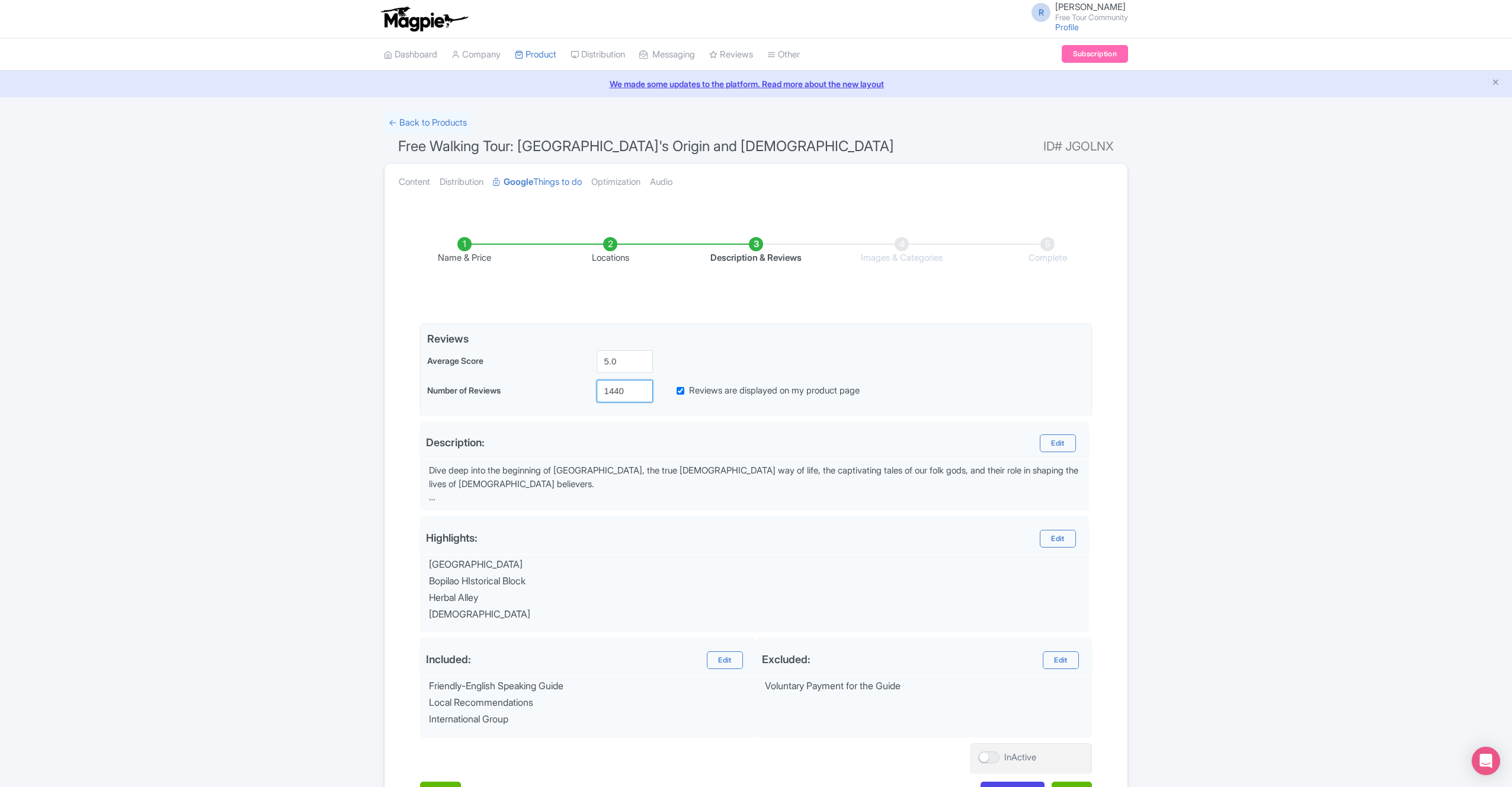
scroll to position [88, 0]
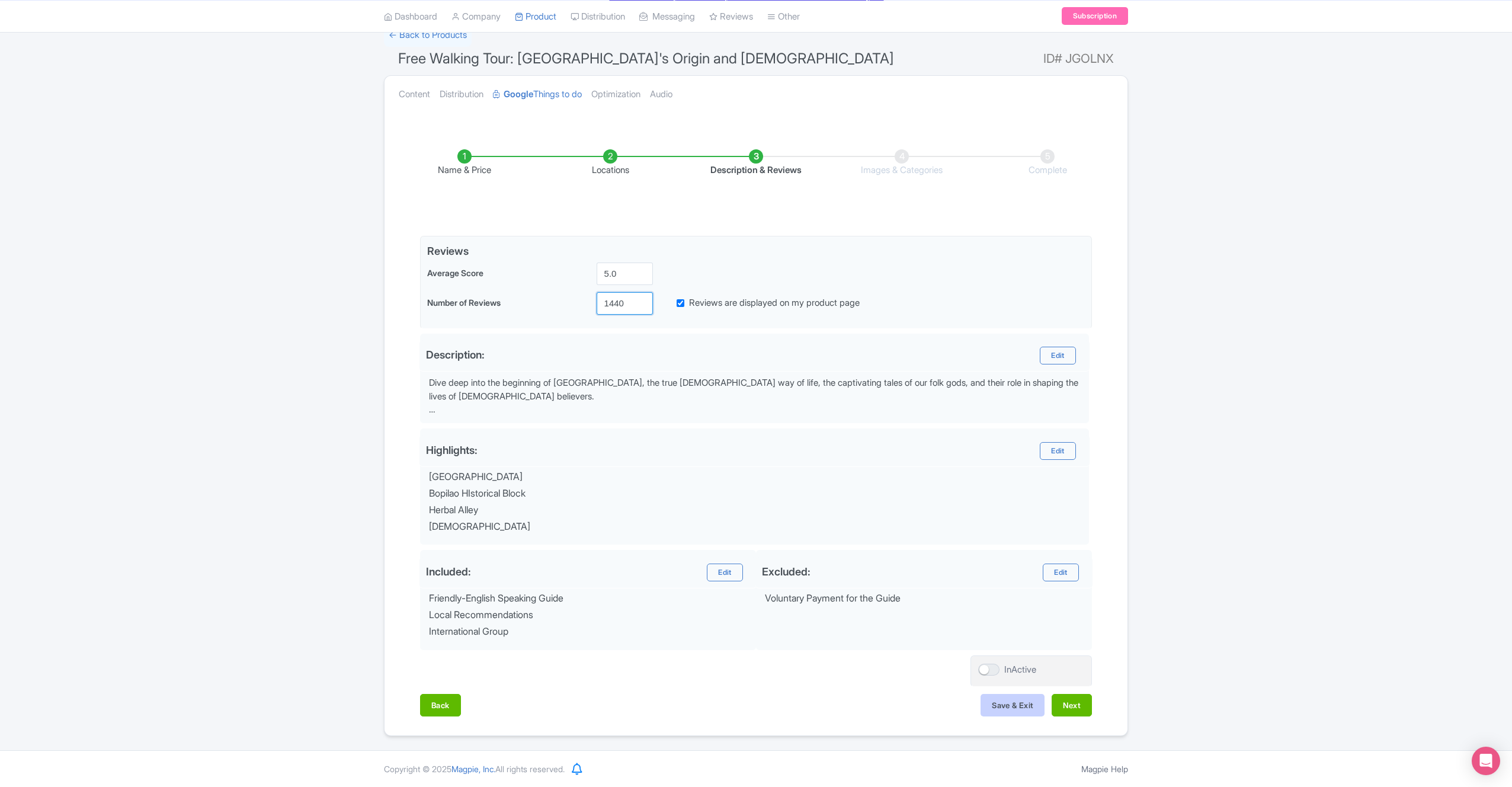
type input "1440"
click at [999, 713] on button "Save & Exit" at bounding box center [1013, 705] width 64 height 23
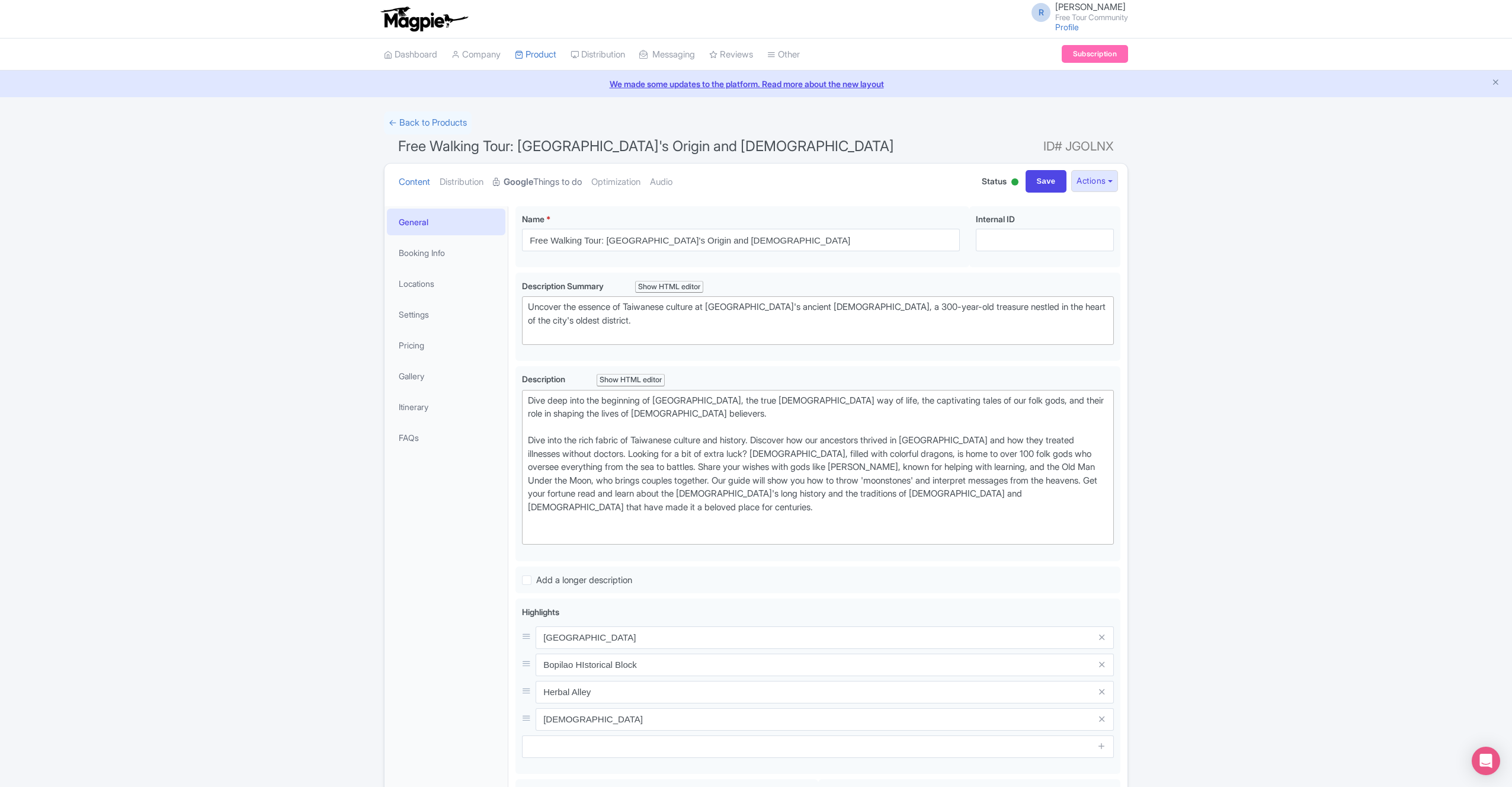
click at [553, 184] on link "Google Things to do" at bounding box center [537, 182] width 89 height 37
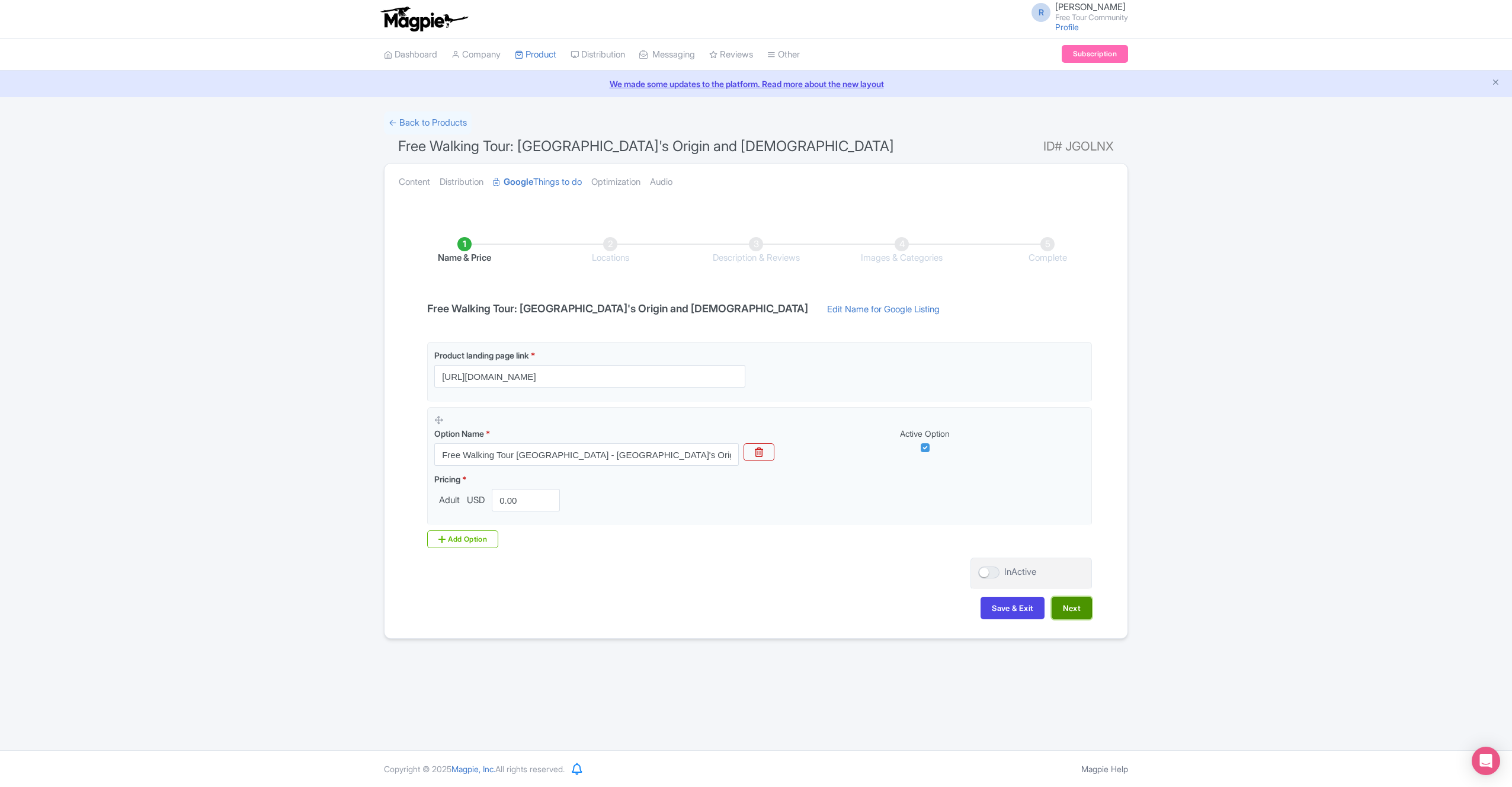
click at [1078, 614] on button "Next" at bounding box center [1072, 608] width 40 height 23
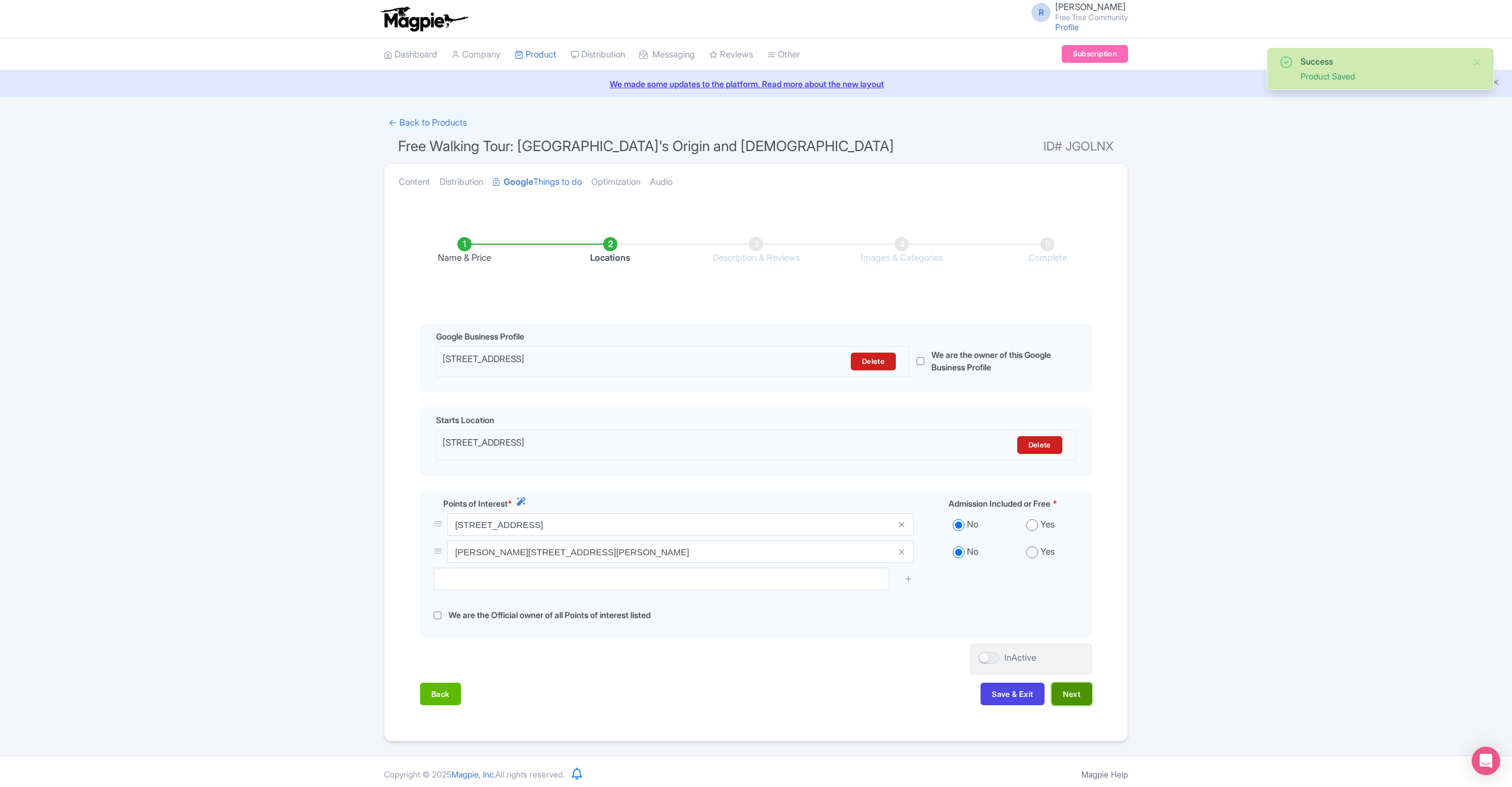
click at [1082, 701] on button "Next" at bounding box center [1072, 694] width 40 height 23
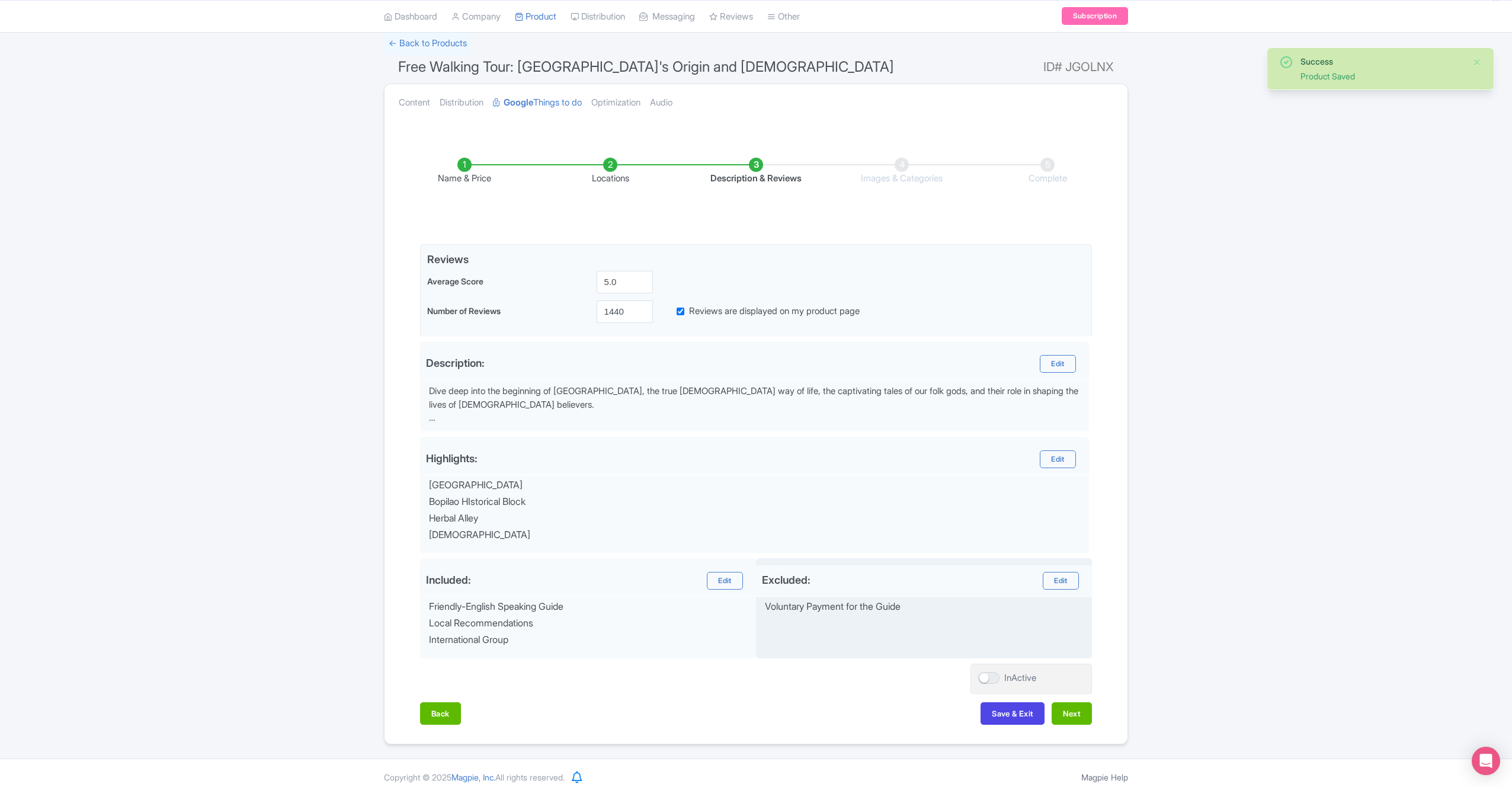
scroll to position [88, 0]
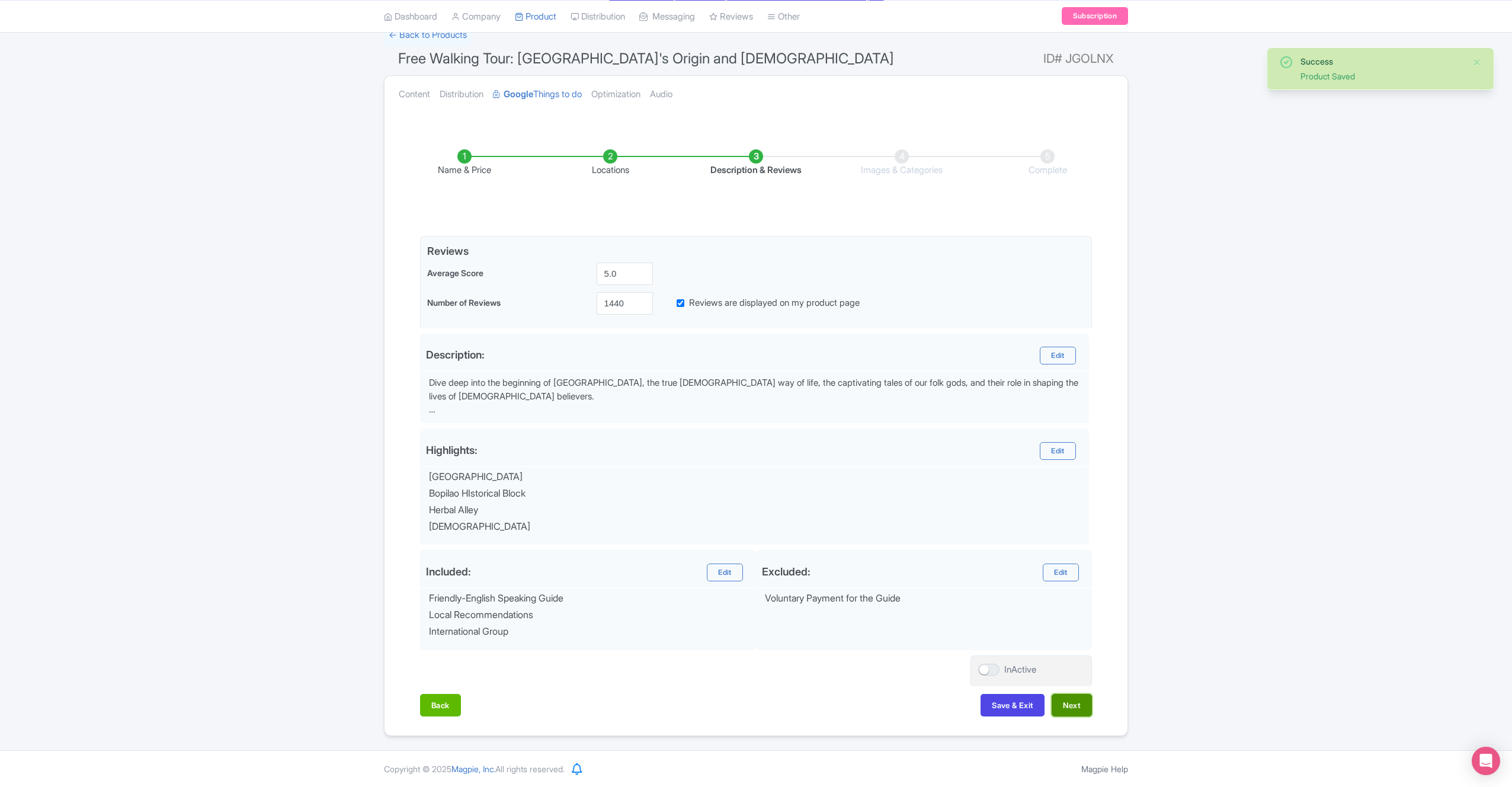
click at [1081, 711] on button "Next" at bounding box center [1072, 705] width 40 height 23
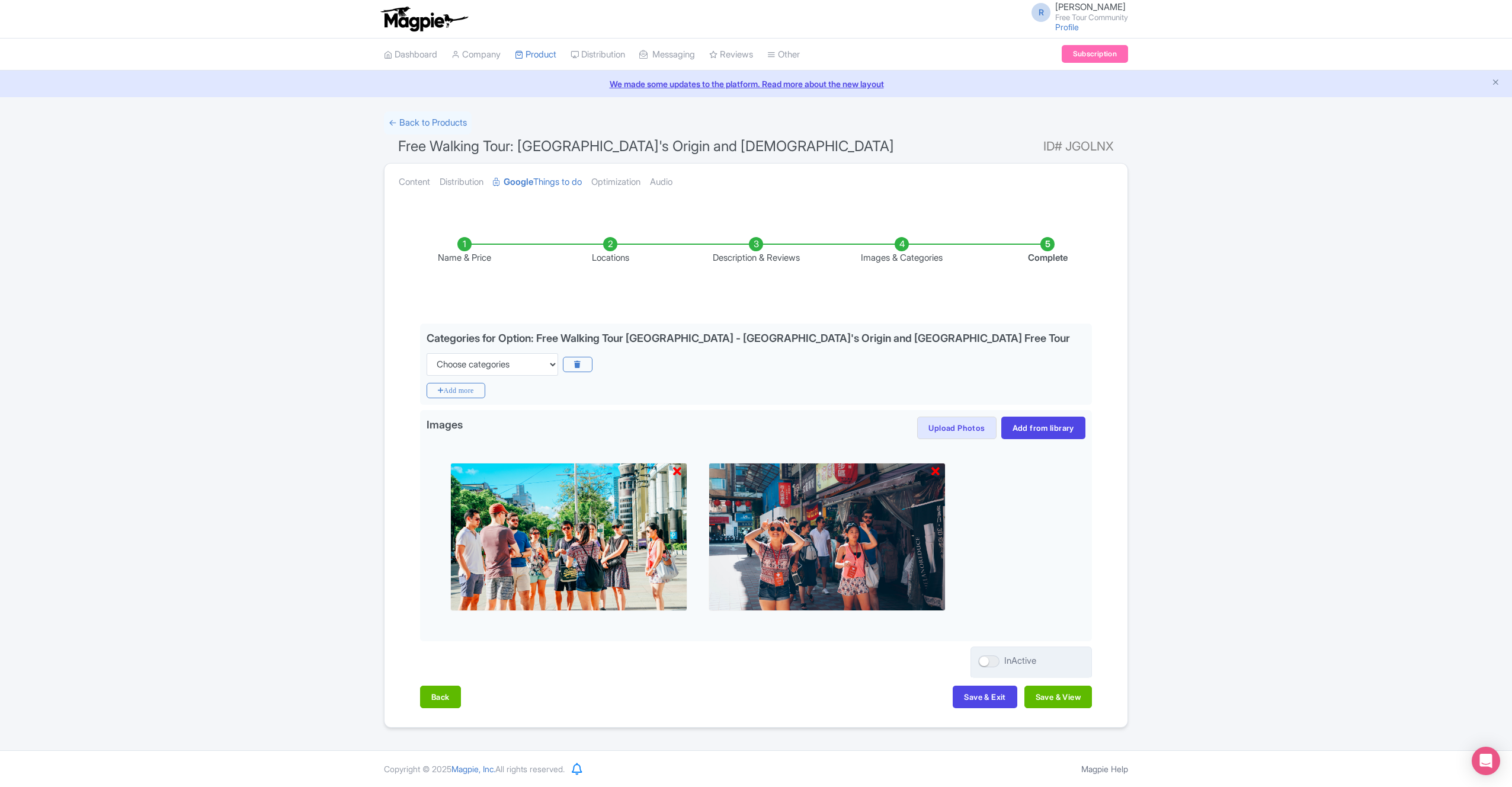
click at [986, 661] on div at bounding box center [989, 661] width 21 height 12
click at [986, 661] on input "InActive" at bounding box center [982, 661] width 8 height 8
checkbox input "true"
click at [1055, 690] on button "Save & View" at bounding box center [1058, 696] width 67 height 23
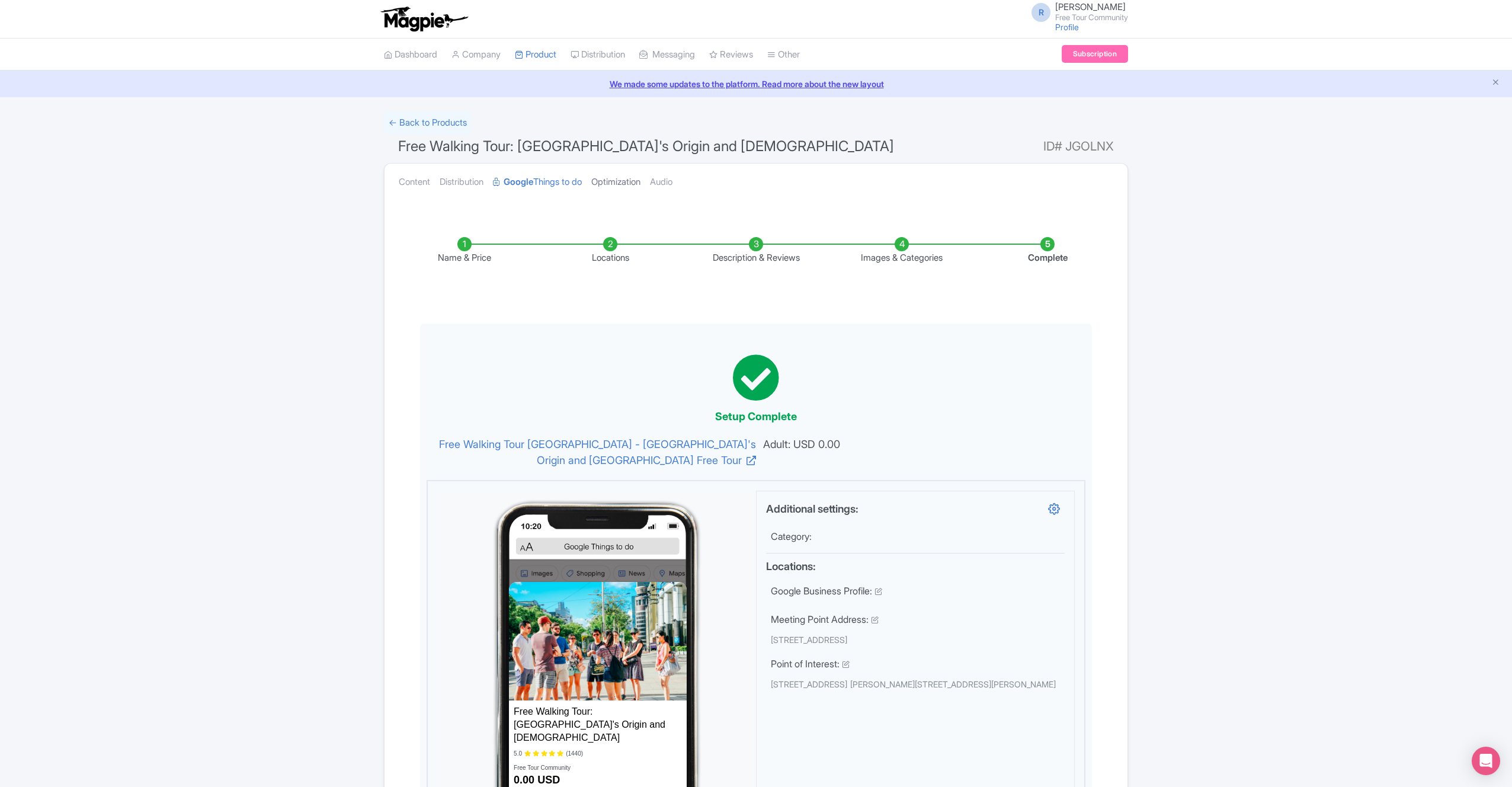
click at [631, 183] on link "Optimization" at bounding box center [616, 182] width 49 height 37
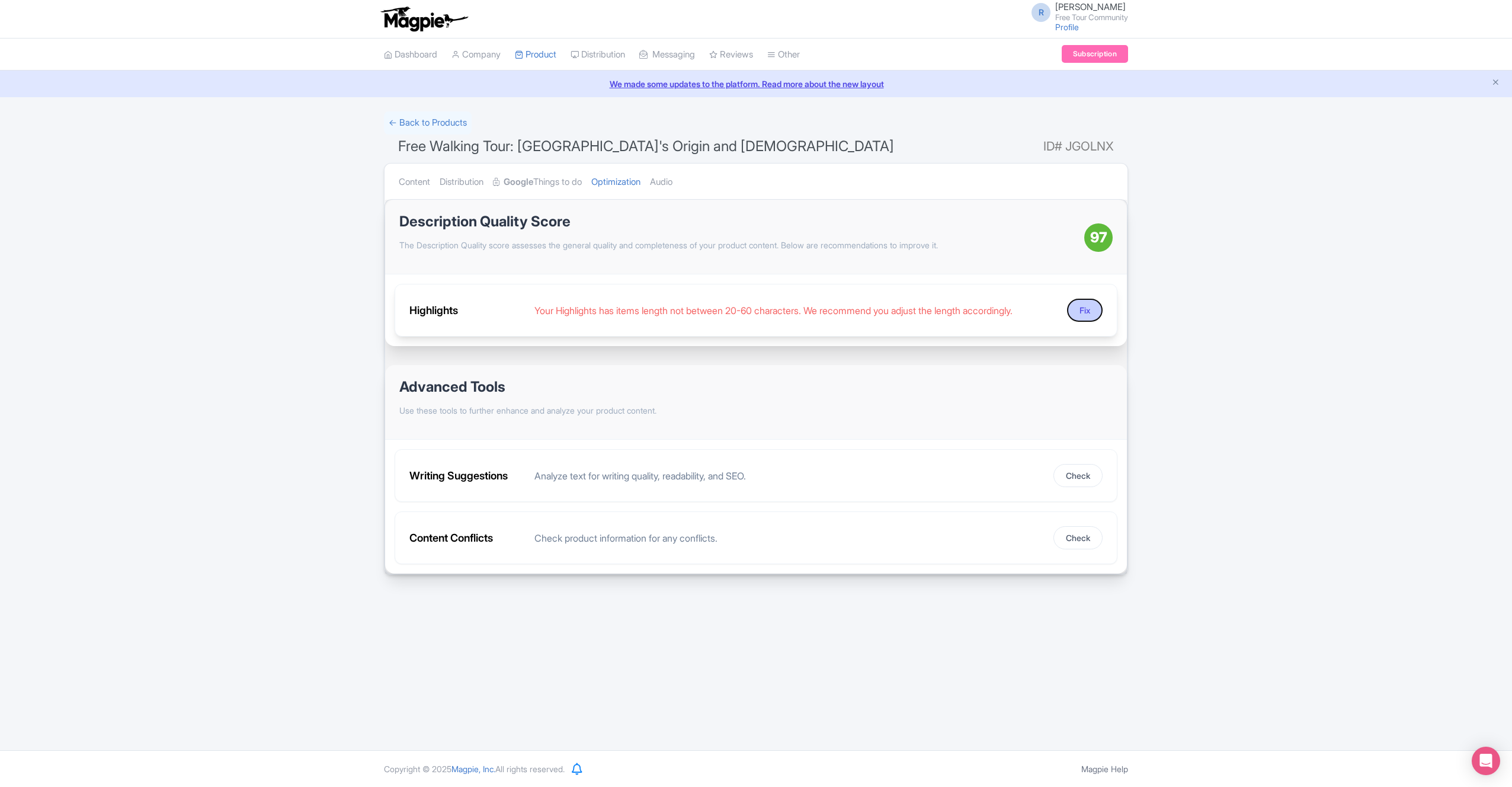
click at [1071, 309] on button "Fix" at bounding box center [1085, 310] width 35 height 23
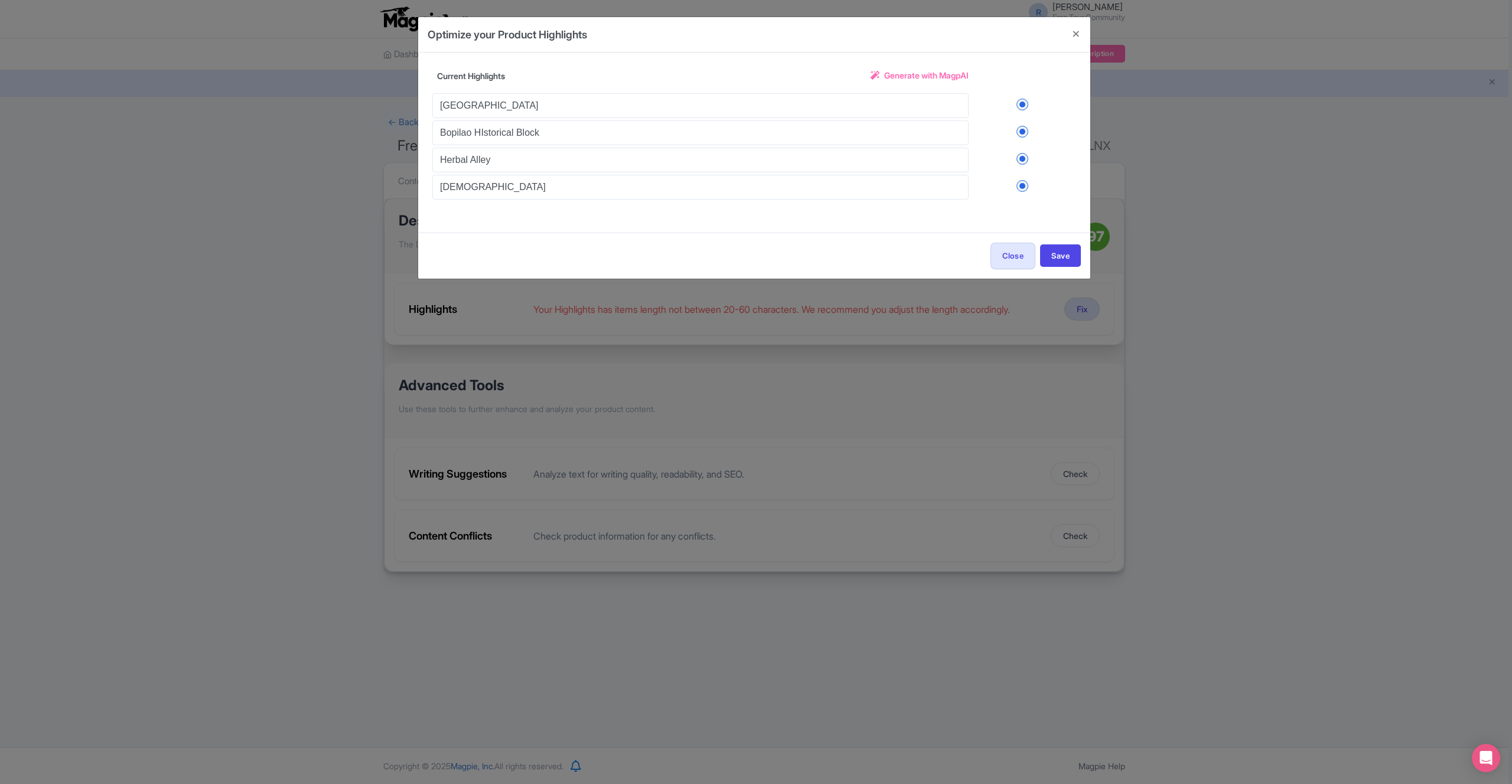
click at [892, 73] on span "Generate with MagpAI" at bounding box center [926, 75] width 84 height 12
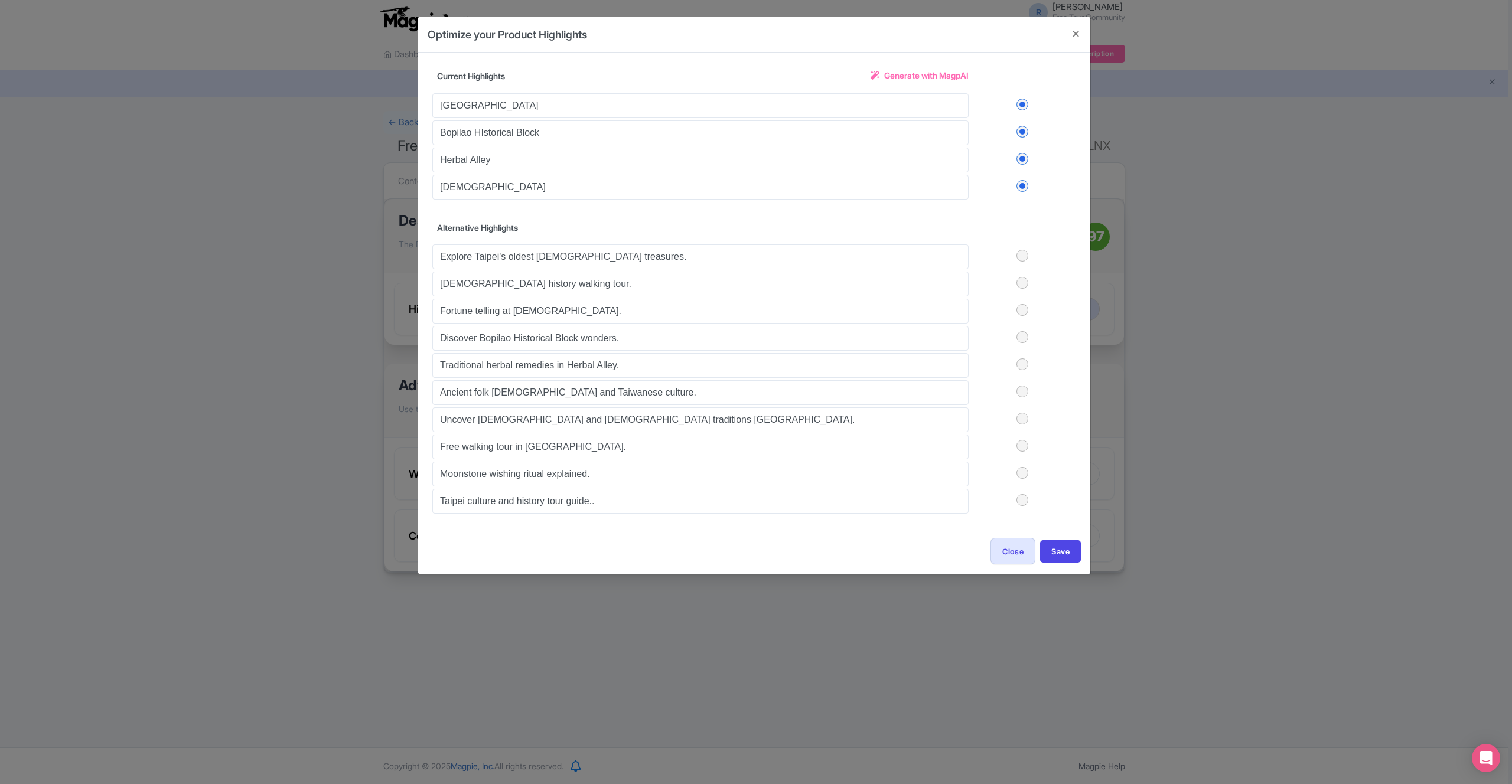
click at [1025, 258] on label at bounding box center [1022, 255] width 107 height 12
click at [0, 0] on input "checkbox" at bounding box center [0, 0] width 0 height 0
click at [1022, 286] on label at bounding box center [1022, 282] width 107 height 12
click at [0, 0] on input "checkbox" at bounding box center [0, 0] width 0 height 0
click at [1022, 335] on label at bounding box center [1022, 337] width 107 height 12
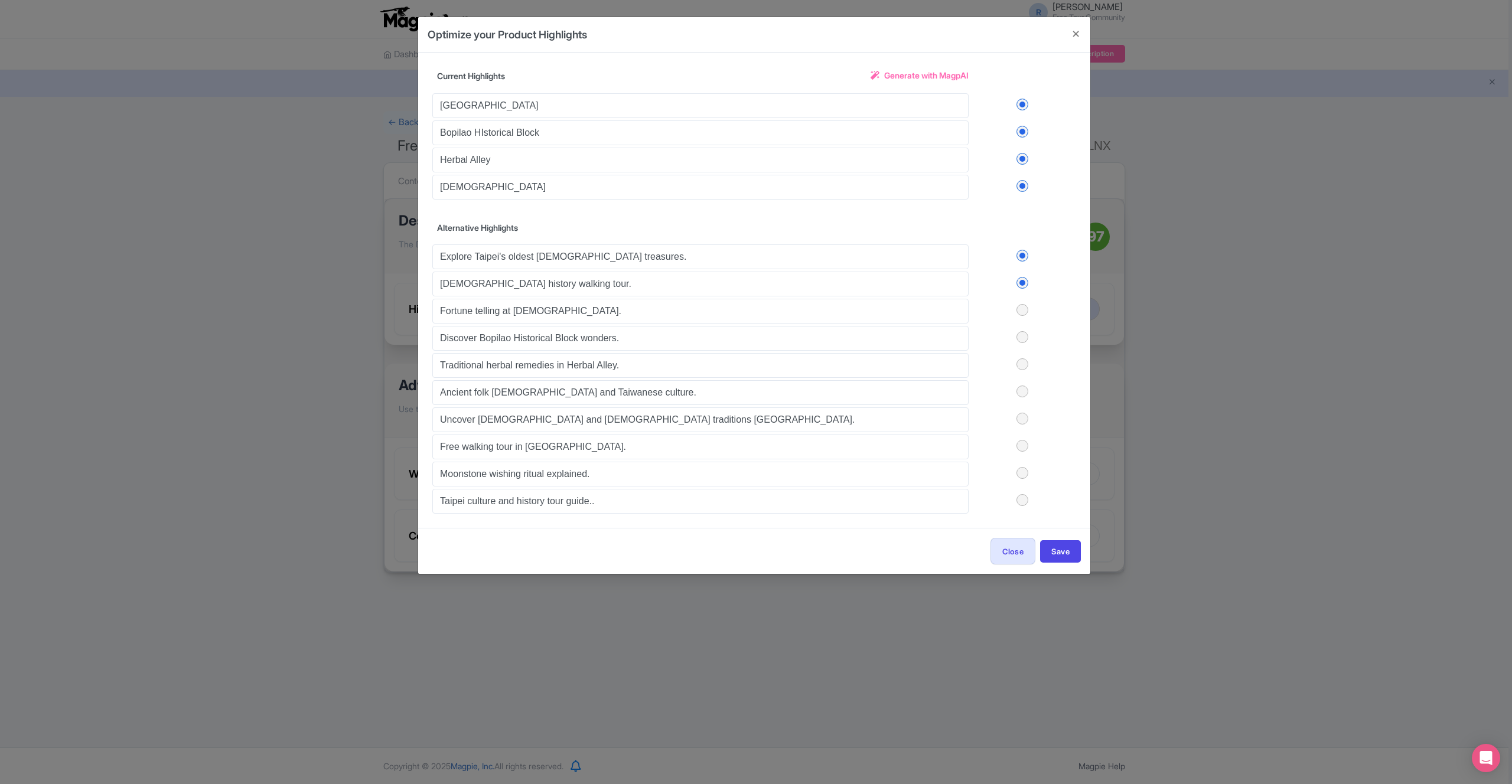
click at [0, 0] on input "checkbox" at bounding box center [0, 0] width 0 height 0
click at [1024, 365] on label at bounding box center [1022, 364] width 107 height 12
click at [0, 0] on input "checkbox" at bounding box center [0, 0] width 0 height 0
click at [1019, 107] on label at bounding box center [1022, 104] width 107 height 12
click at [0, 0] on input "checkbox" at bounding box center [0, 0] width 0 height 0
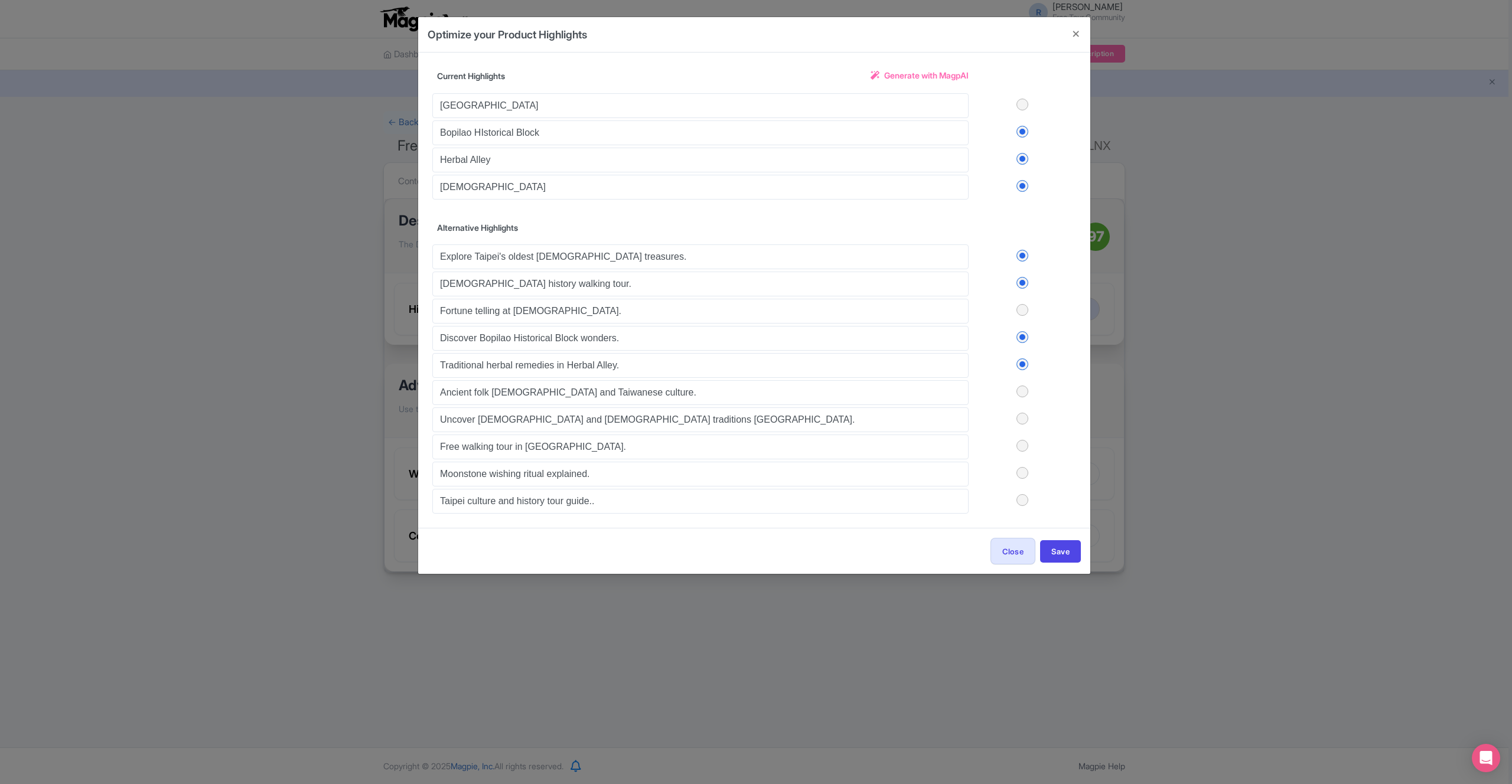
drag, startPoint x: 1022, startPoint y: 130, endPoint x: 1023, endPoint y: 153, distance: 23.0
click at [1022, 131] on label at bounding box center [1022, 131] width 107 height 12
click at [0, 0] on input "checkbox" at bounding box center [0, 0] width 0 height 0
drag, startPoint x: 1023, startPoint y: 157, endPoint x: 1023, endPoint y: 198, distance: 41.0
click at [1023, 157] on label at bounding box center [1022, 159] width 107 height 12
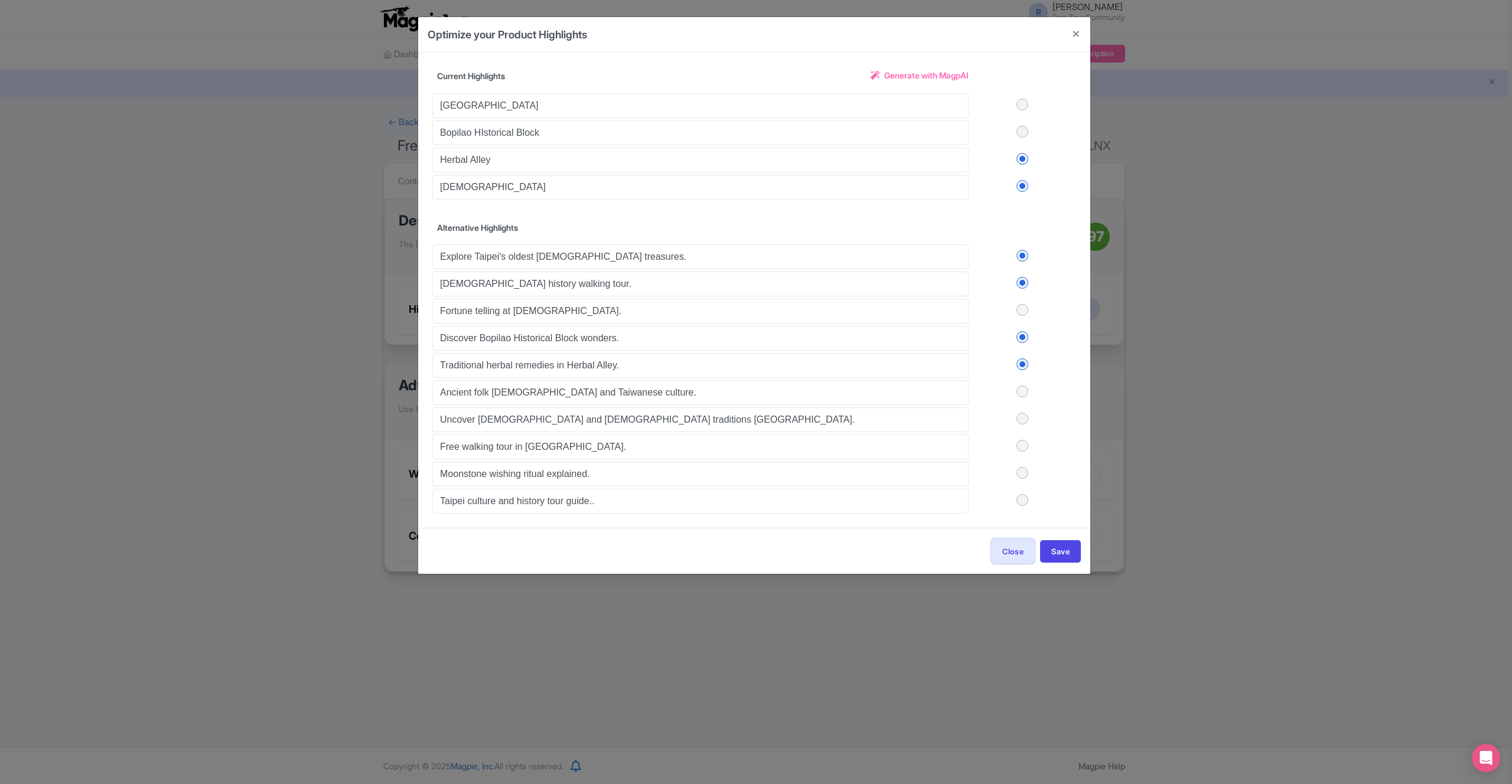
click at [0, 0] on input "checkbox" at bounding box center [0, 0] width 0 height 0
click at [1025, 187] on label at bounding box center [1022, 185] width 107 height 12
click at [0, 0] on input "checkbox" at bounding box center [0, 0] width 0 height 0
drag, startPoint x: 1018, startPoint y: 495, endPoint x: 1059, endPoint y: 548, distance: 67.0
click at [1018, 495] on label at bounding box center [1022, 500] width 107 height 12
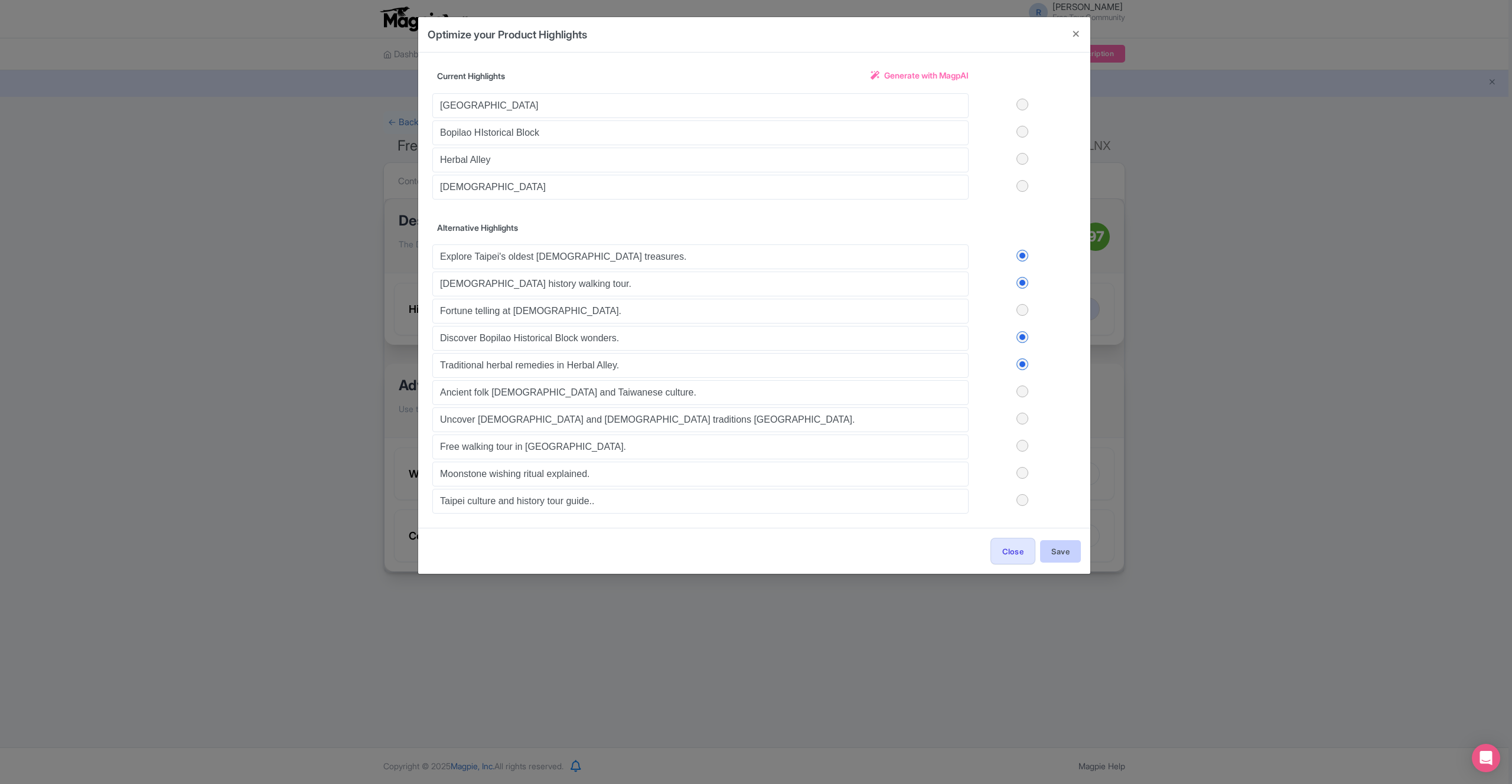
click at [0, 0] on input "checkbox" at bounding box center [0, 0] width 0 height 0
click at [1069, 558] on button "Save" at bounding box center [1060, 551] width 41 height 23
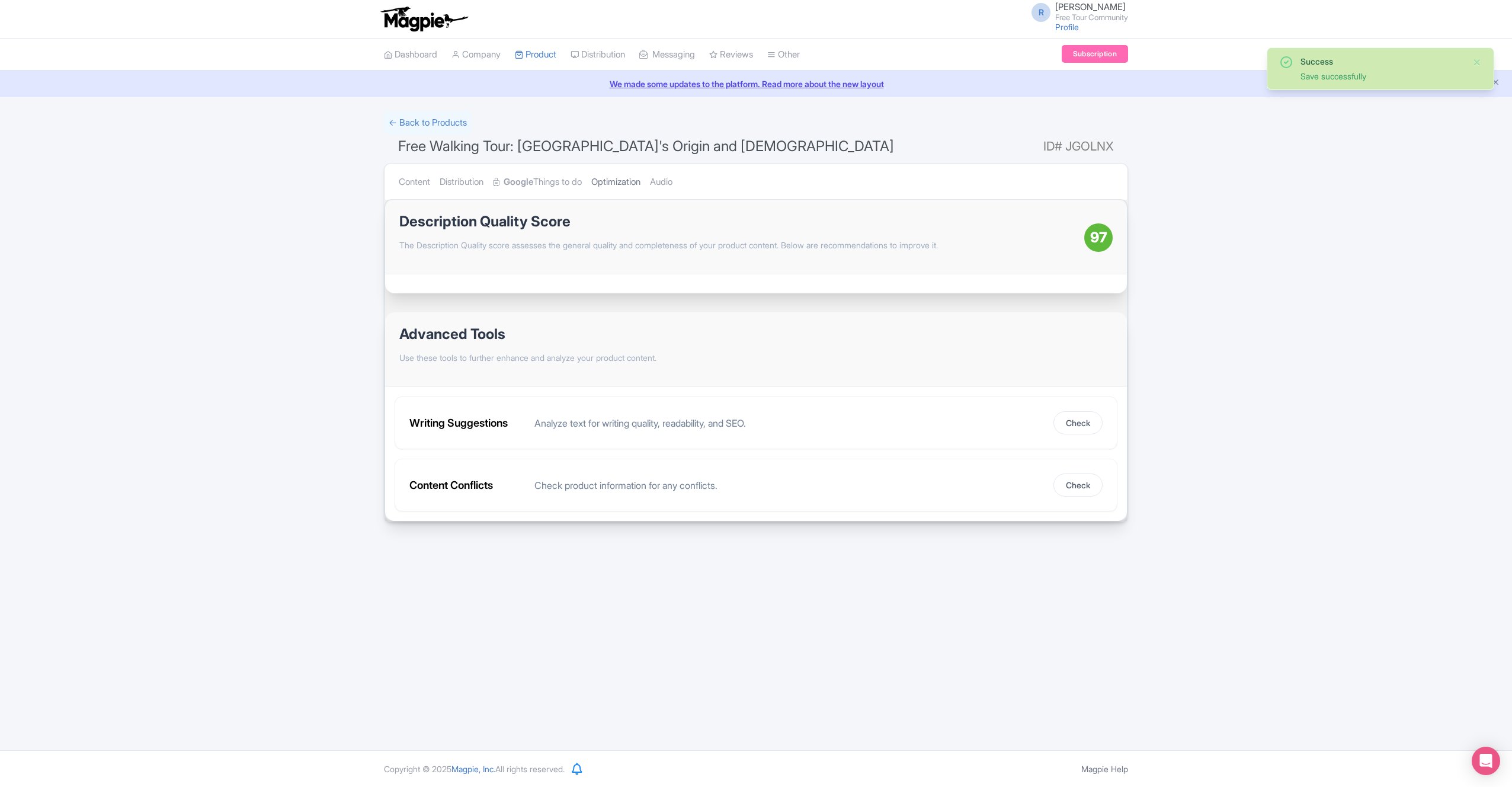
click at [632, 175] on link "Optimization" at bounding box center [616, 182] width 49 height 37
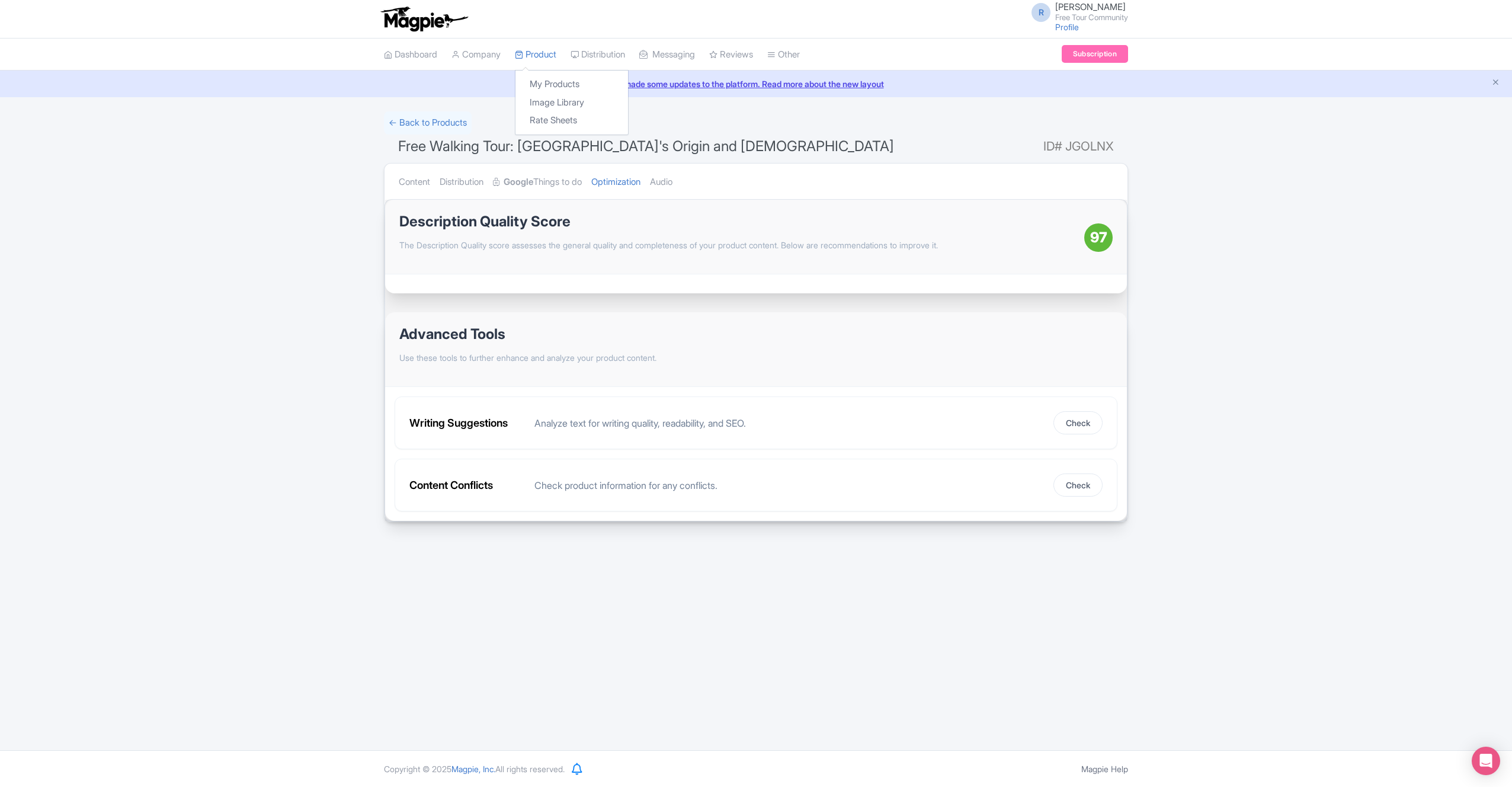
click at [553, 74] on div "My Products Image Library Rate Sheets" at bounding box center [572, 102] width 114 height 65
click at [561, 82] on link "My Products" at bounding box center [572, 84] width 113 height 18
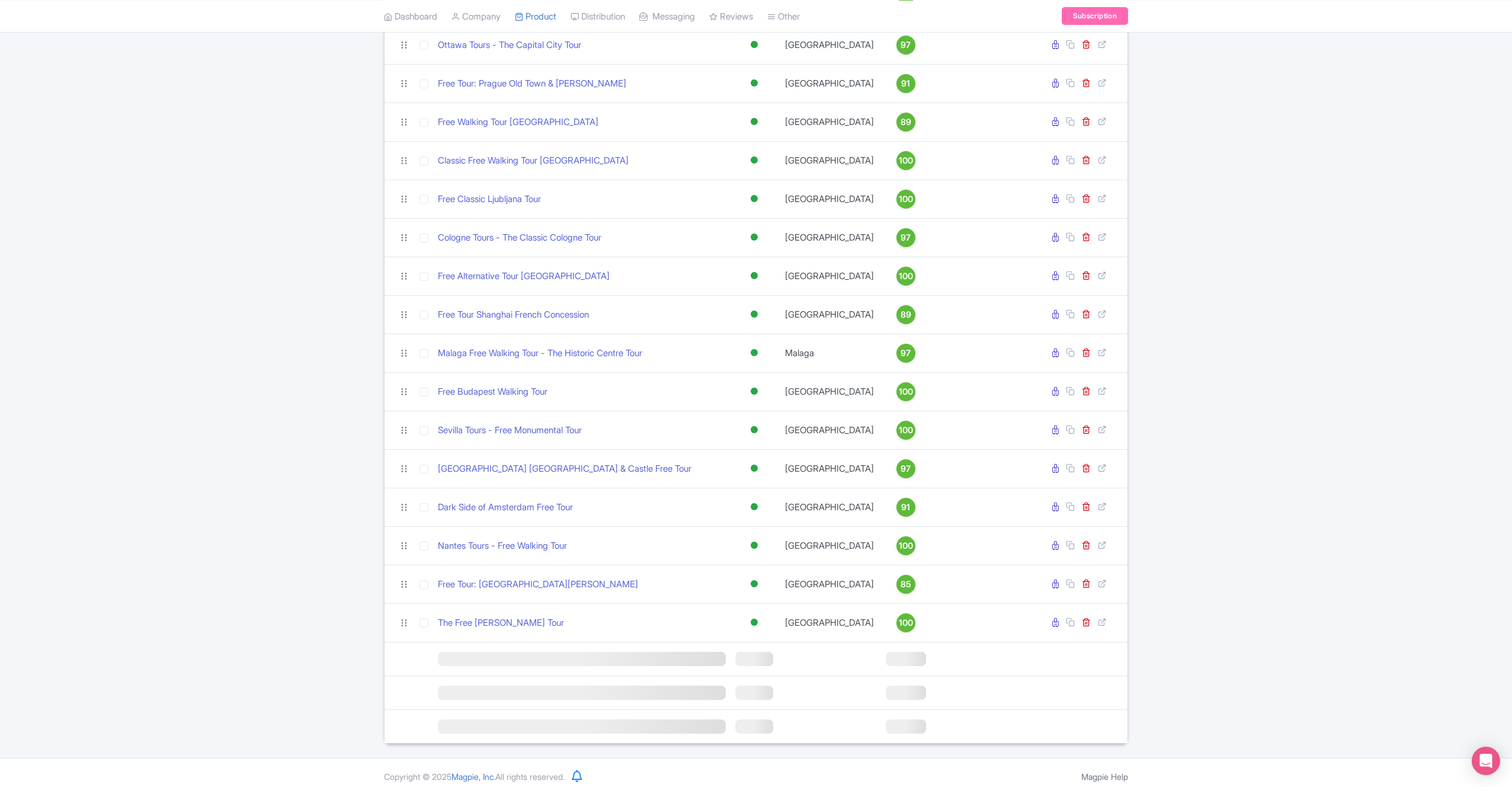
scroll to position [756, 0]
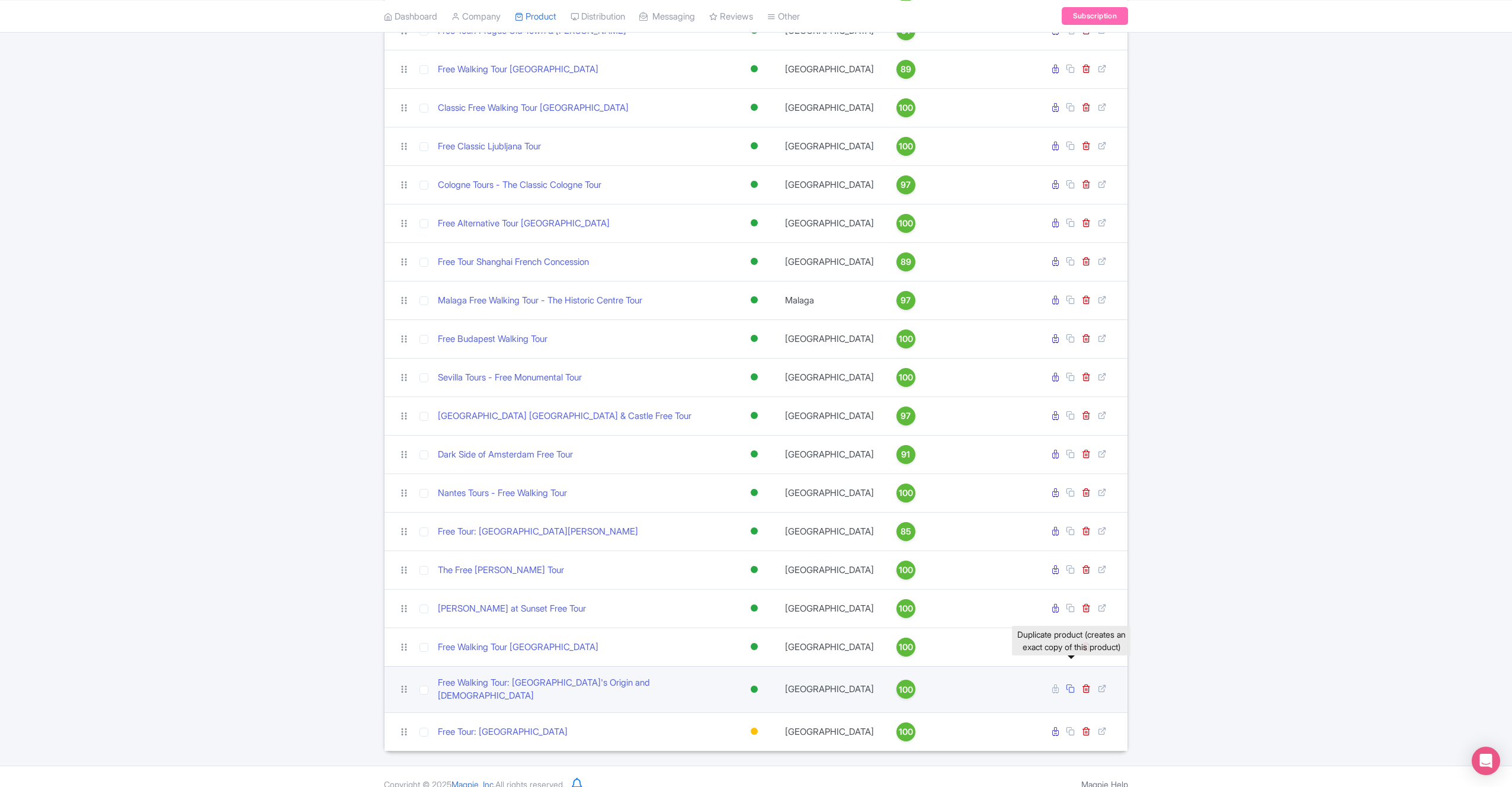
click at [1072, 684] on icon at bounding box center [1070, 688] width 9 height 9
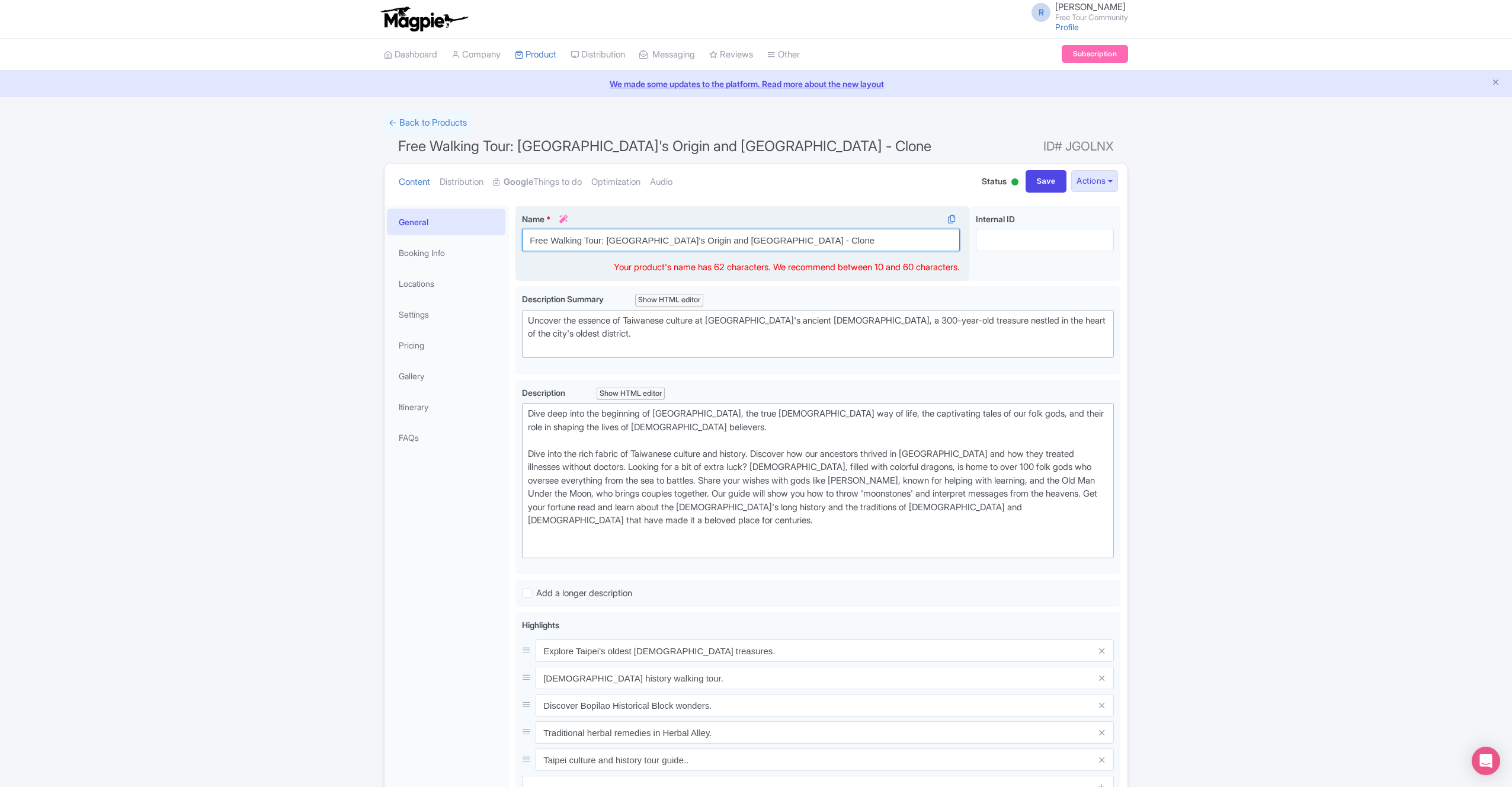
drag, startPoint x: 797, startPoint y: 241, endPoint x: 607, endPoint y: 239, distance: 190.0
click at [607, 239] on input "Free Walking Tour: [GEOGRAPHIC_DATA]'s Origin and [GEOGRAPHIC_DATA] - Clone" at bounding box center [741, 240] width 438 height 23
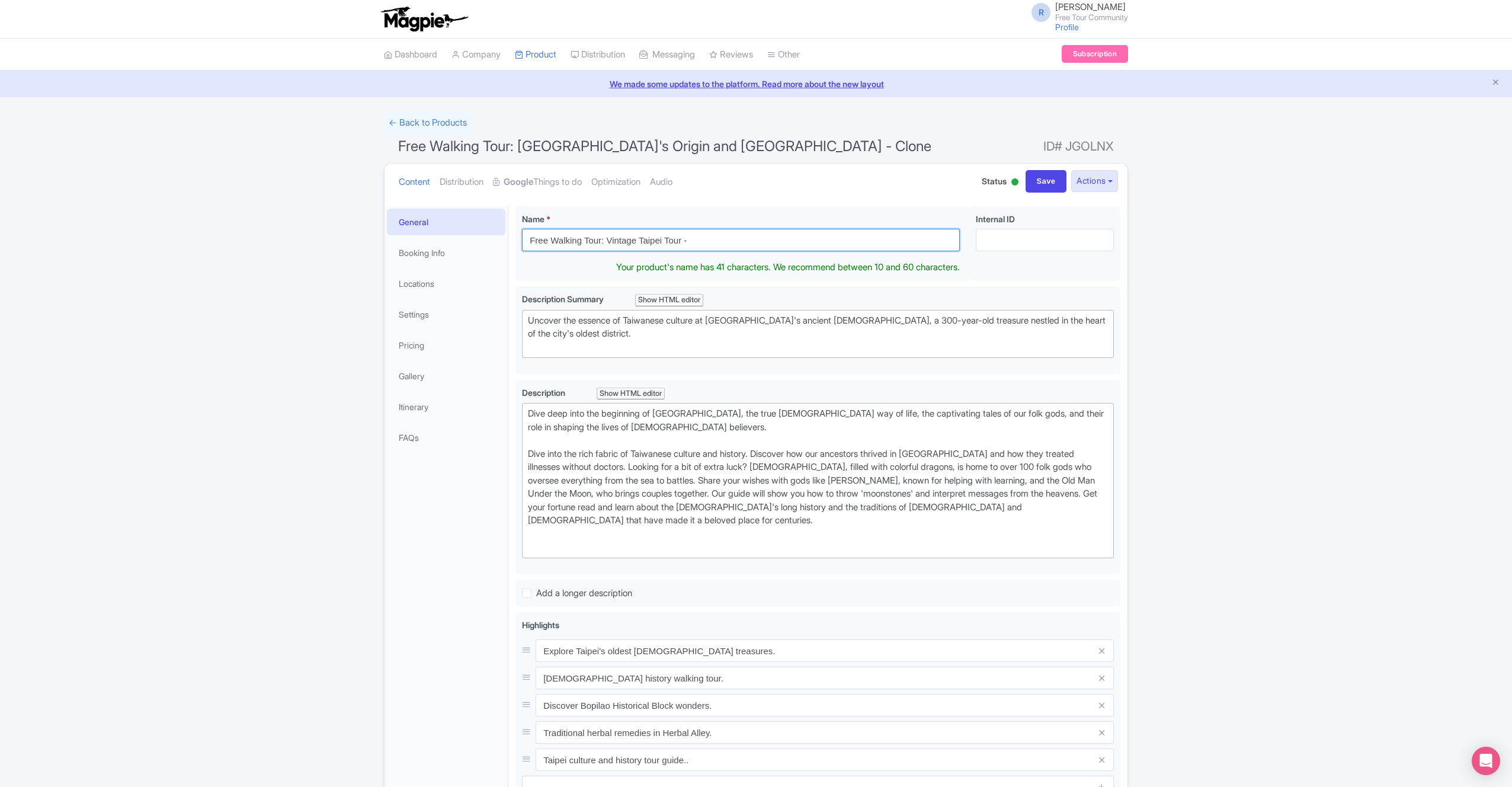
type input "Free Walking Tour: Vintage Taipei Tour -"
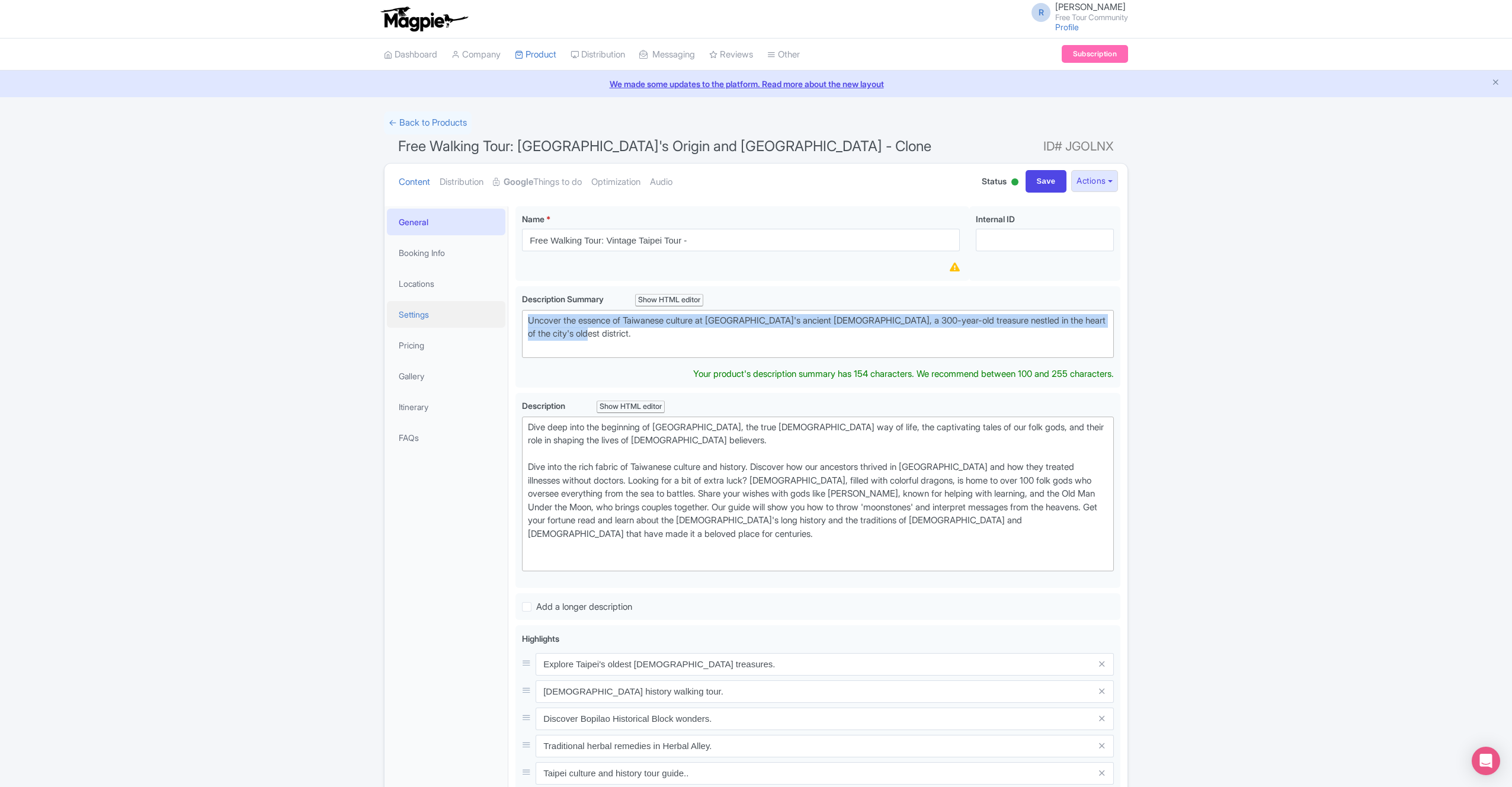
drag, startPoint x: 597, startPoint y: 334, endPoint x: 504, endPoint y: 316, distance: 94.7
click at [504, 316] on div "General Booking Info Locations Settings Pricing Gallery Itinerary FAQs Free Wal…" at bounding box center [756, 614] width 743 height 831
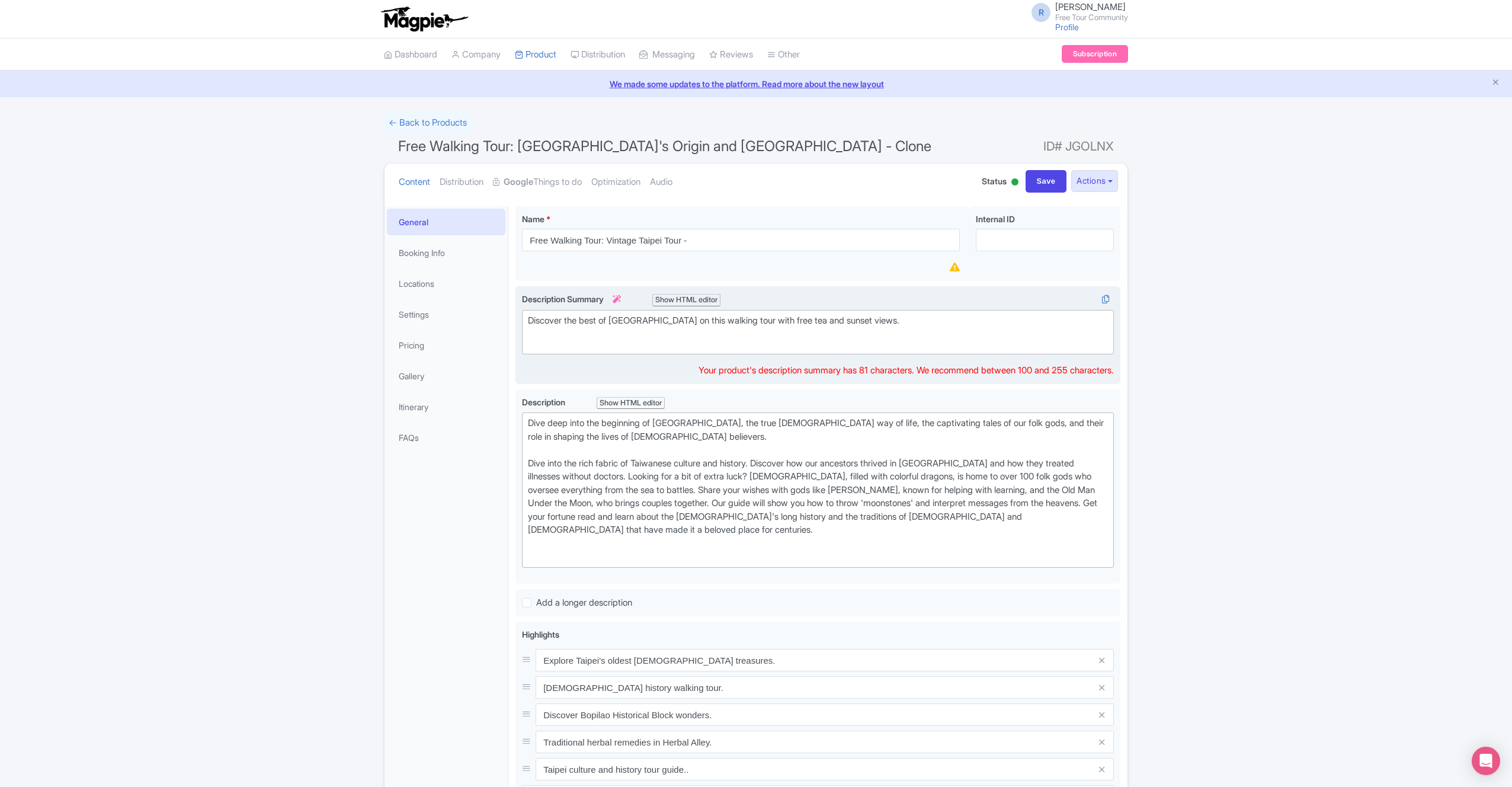
paste trix-editor "<div>Discover the best of [GEOGRAPHIC_DATA] on this walking tour with free tea …"
click at [923, 345] on div "Discover the best of [GEOGRAPHIC_DATA] on this walking tour with free tea and s…" at bounding box center [818, 334] width 580 height 40
click at [773, 489] on div "Dive deep into the beginning of [GEOGRAPHIC_DATA], the true [DEMOGRAPHIC_DATA] …" at bounding box center [818, 494] width 580 height 147
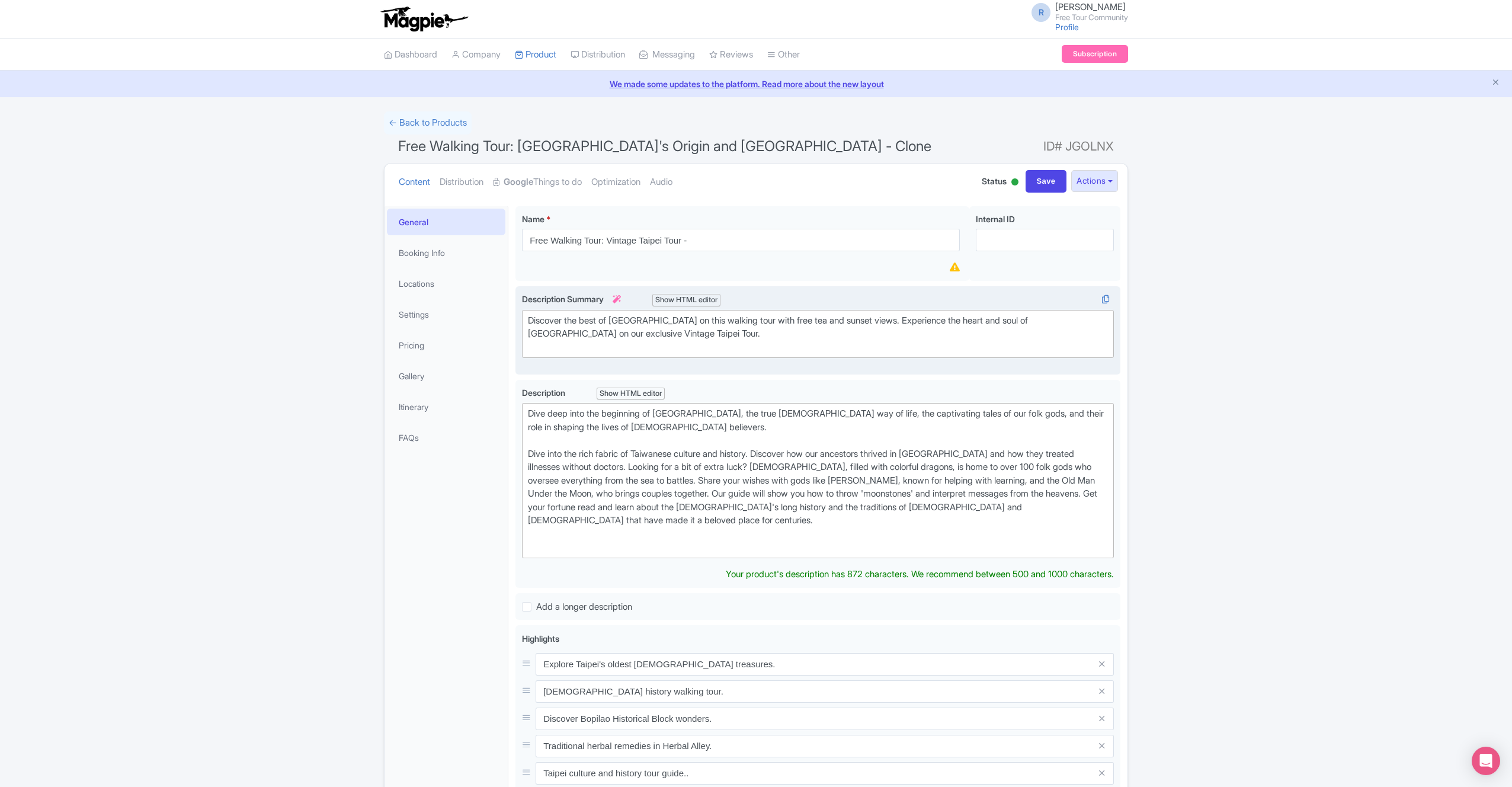
click at [687, 349] on div "Discover the best of [GEOGRAPHIC_DATA] on this walking tour with free tea and s…" at bounding box center [818, 334] width 580 height 40
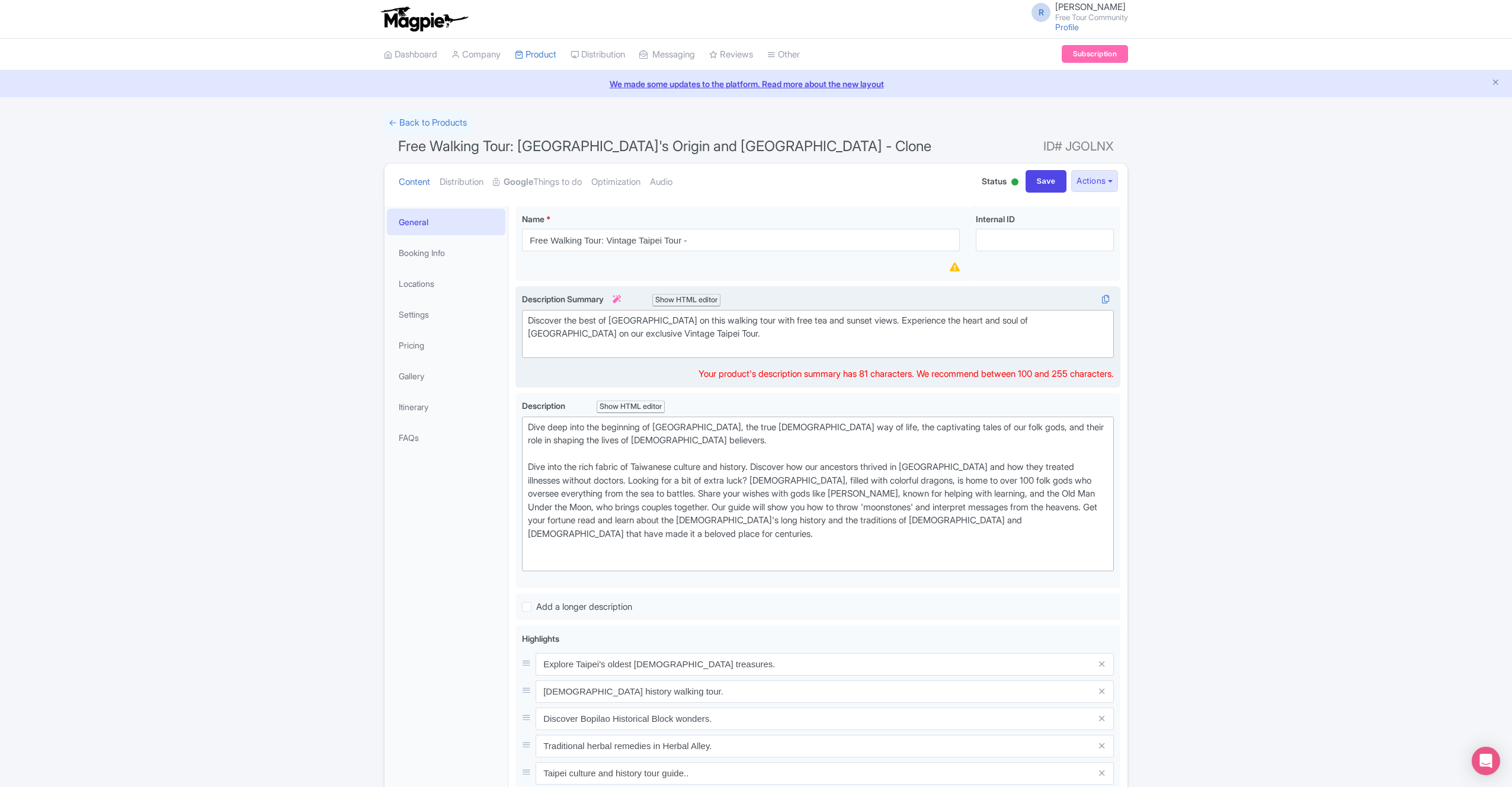
click at [691, 340] on div "Discover the best of [GEOGRAPHIC_DATA] on this walking tour with free tea and s…" at bounding box center [818, 334] width 580 height 40
type trix-editor "<div>Discover the best of [GEOGRAPHIC_DATA] on this walking tour with free tea …"
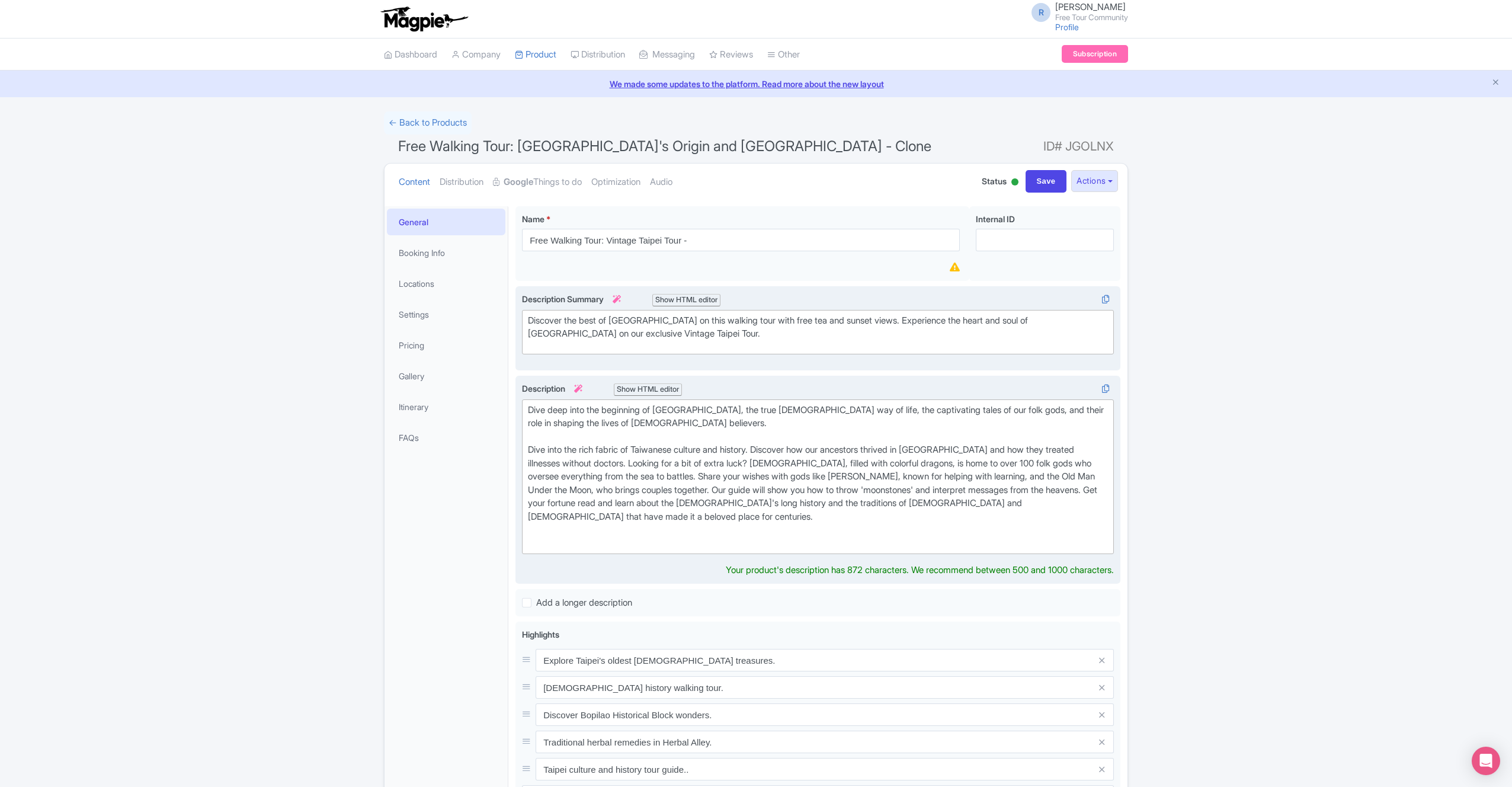
drag, startPoint x: 748, startPoint y: 493, endPoint x: 703, endPoint y: 494, distance: 45.0
click at [748, 488] on div "Dive deep into the beginning of [GEOGRAPHIC_DATA], the true [DEMOGRAPHIC_DATA] …" at bounding box center [818, 477] width 580 height 147
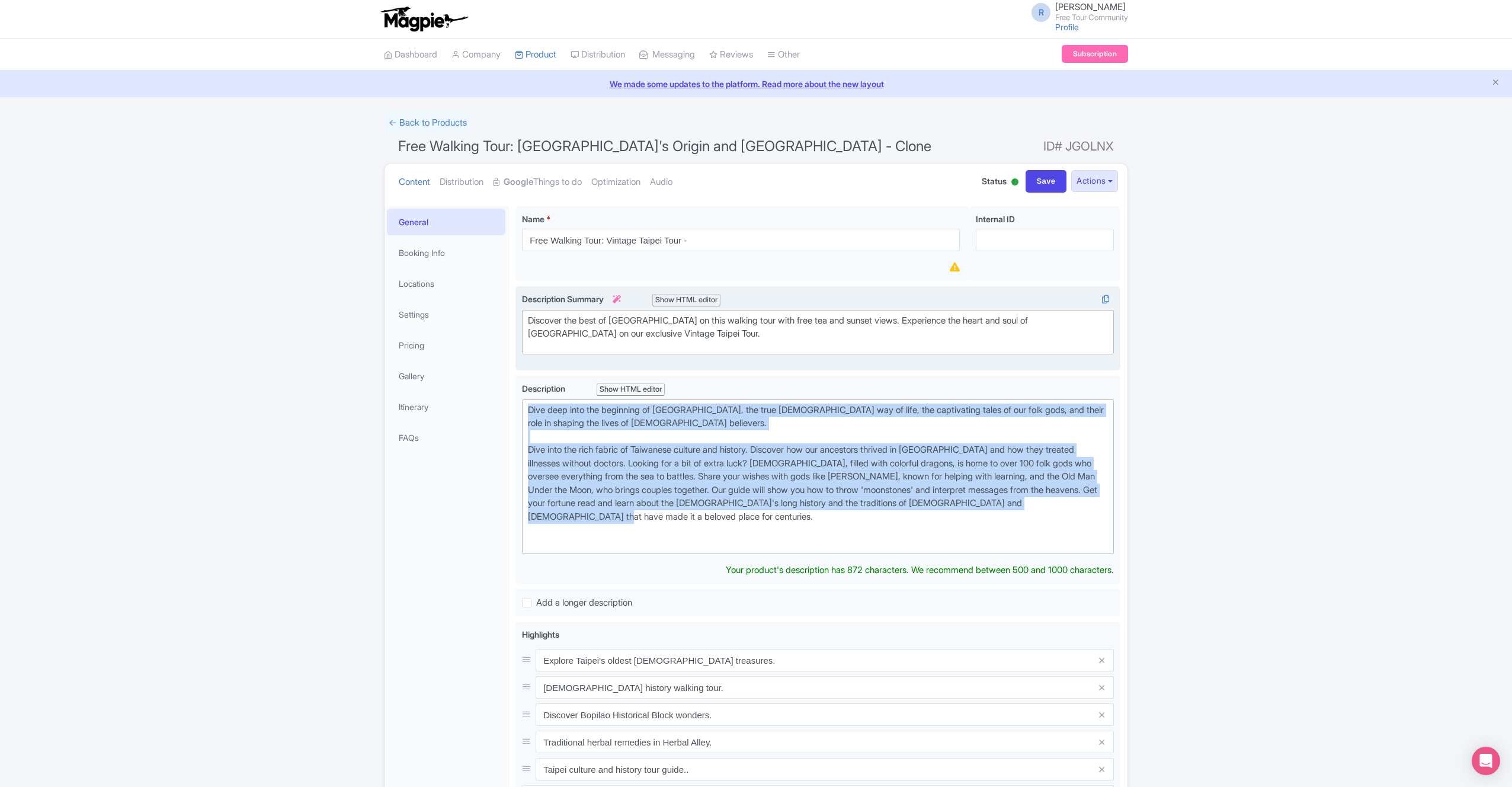
drag, startPoint x: 654, startPoint y: 518, endPoint x: 499, endPoint y: 392, distance: 199.8
click at [499, 392] on div "General Booking Info Locations Settings Pricing Gallery Itinerary FAQs Free Wal…" at bounding box center [756, 613] width 743 height 827
paste trix-editor "This journey through time and tradition brings you the best elements of the cit…"
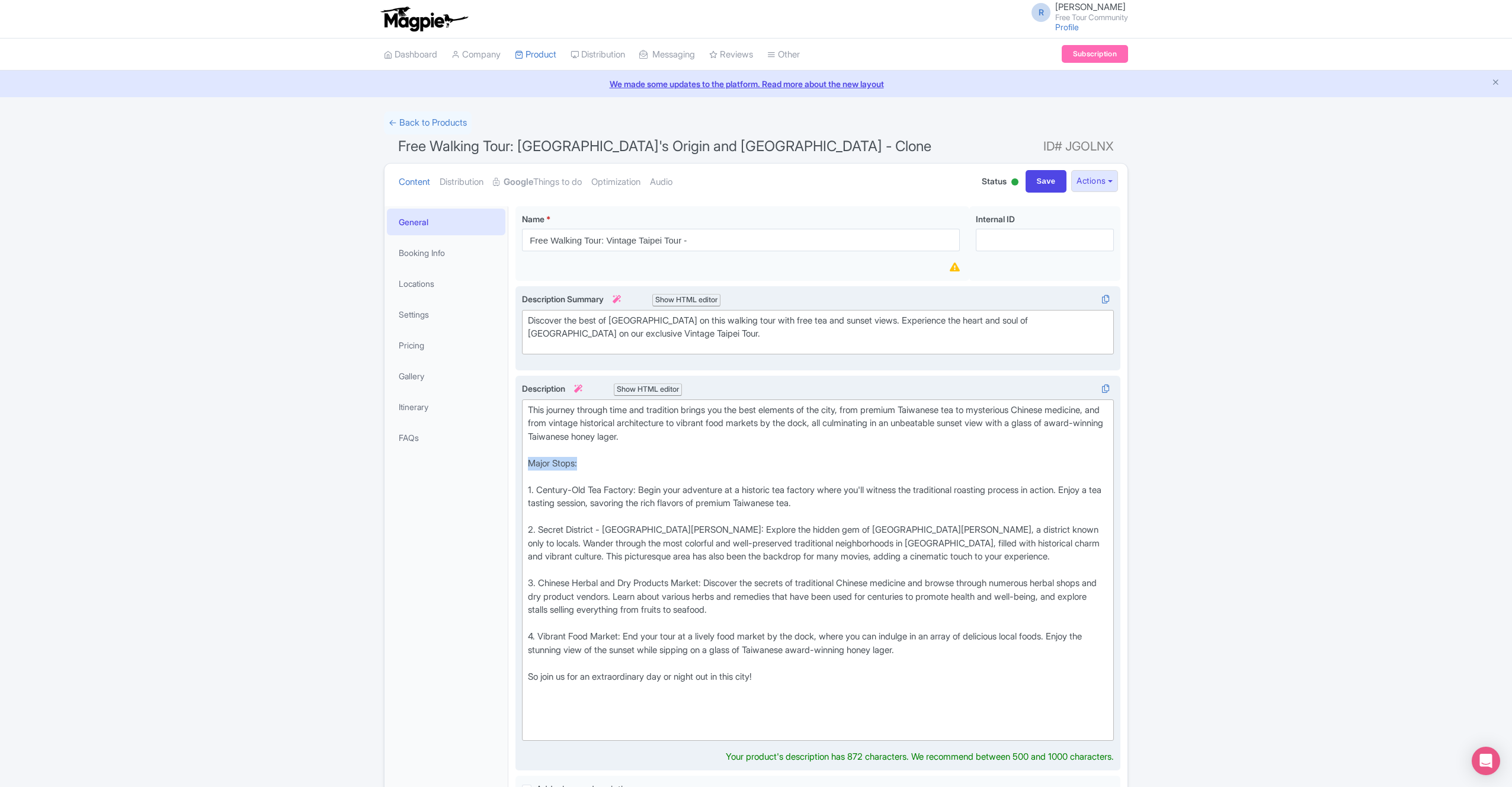
drag, startPoint x: 590, startPoint y: 466, endPoint x: 522, endPoint y: 464, distance: 68.0
click at [522, 464] on trix-editor "This journey through time and tradition brings you the best elements of the cit…" at bounding box center [817, 570] width 592 height 342
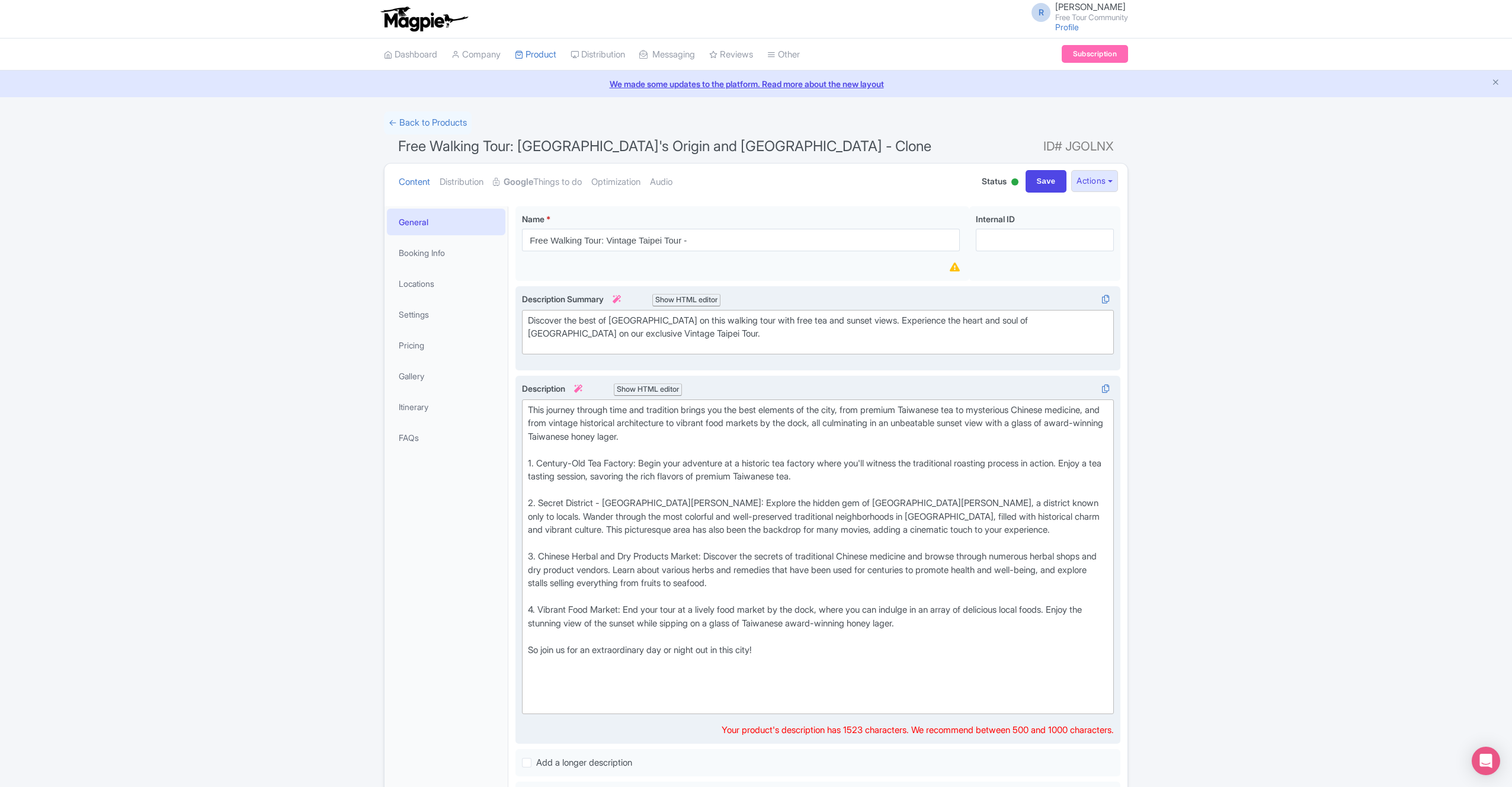
drag, startPoint x: 745, startPoint y: 698, endPoint x: 765, endPoint y: 663, distance: 40.3
click at [745, 693] on div at bounding box center [818, 690] width 580 height 40
drag, startPoint x: 780, startPoint y: 652, endPoint x: 519, endPoint y: 655, distance: 261.0
click at [522, 655] on trix-editor "This journey through time and tradition brings you the best elements of the cit…" at bounding box center [817, 557] width 592 height 315
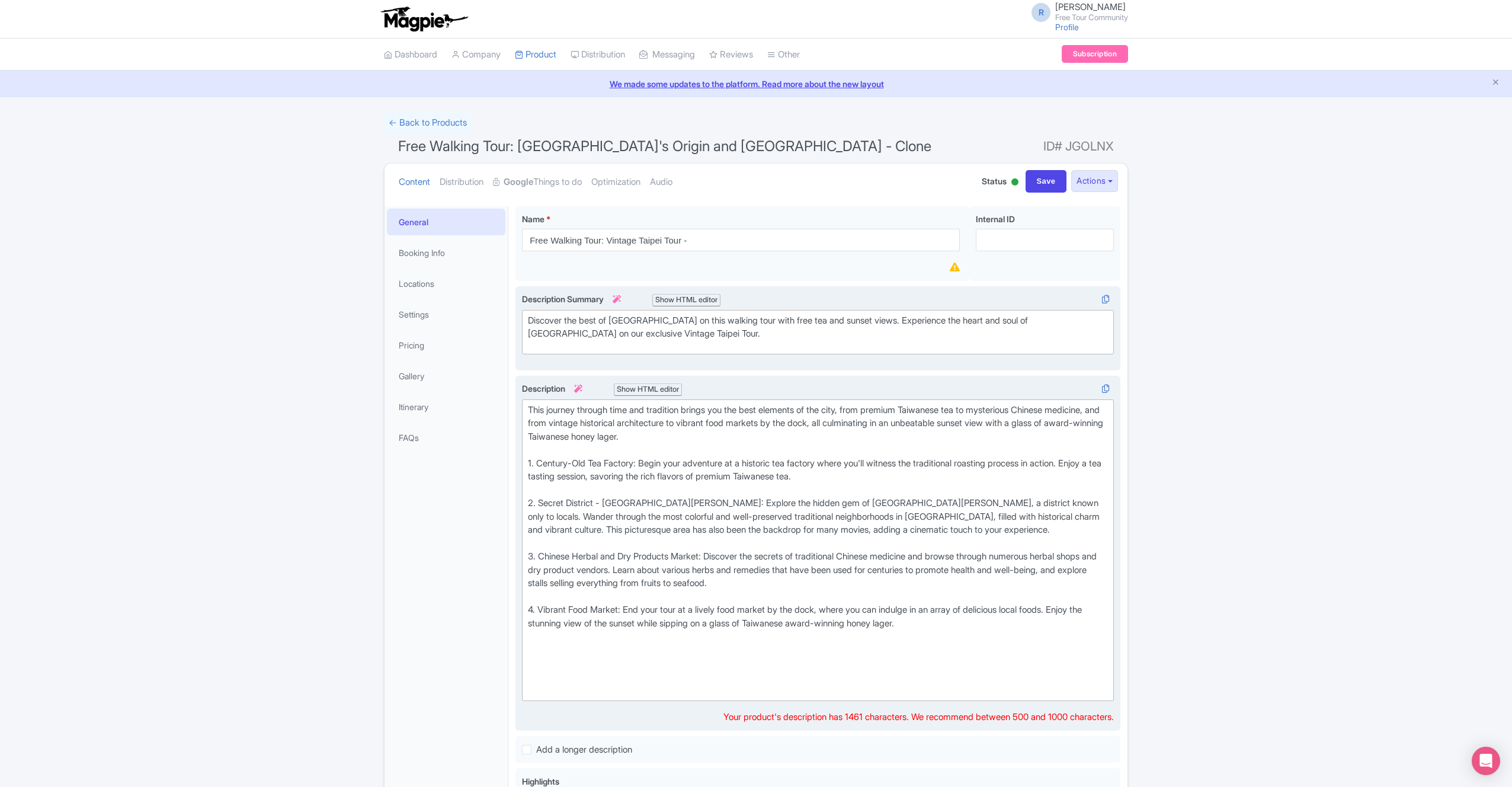
click at [668, 526] on div "2. Secret District - Da Dao Cheng: Explore the hidden gem of Da Dao Cheng, a di…" at bounding box center [818, 523] width 580 height 53
click at [634, 490] on div "1. Century-Old Tea Factory: Begin your adventure at a historic tea factory wher…" at bounding box center [818, 477] width 580 height 40
drag, startPoint x: 643, startPoint y: 464, endPoint x: 529, endPoint y: 459, distance: 114.1
click at [529, 459] on div "1. Century-Old Tea Factory: Begin your adventure at a historic tea factory wher…" at bounding box center [818, 477] width 580 height 40
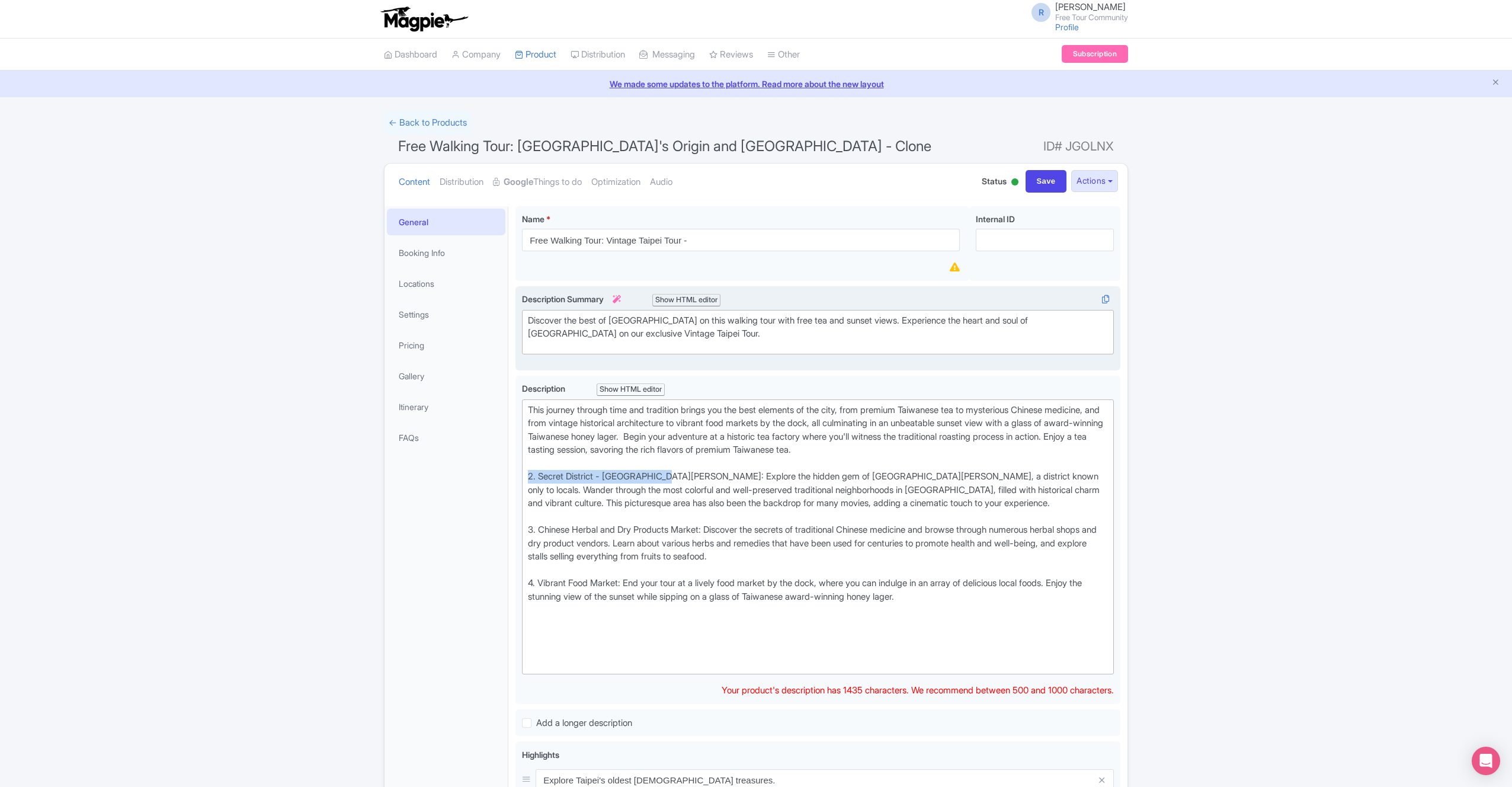
drag, startPoint x: 670, startPoint y: 477, endPoint x: 509, endPoint y: 471, distance: 161.1
click at [513, 471] on div "Free Walking Tour: Taipei's Origin and Longshan Temple - Clone Name * i Free Wa…" at bounding box center [818, 672] width 619 height 947
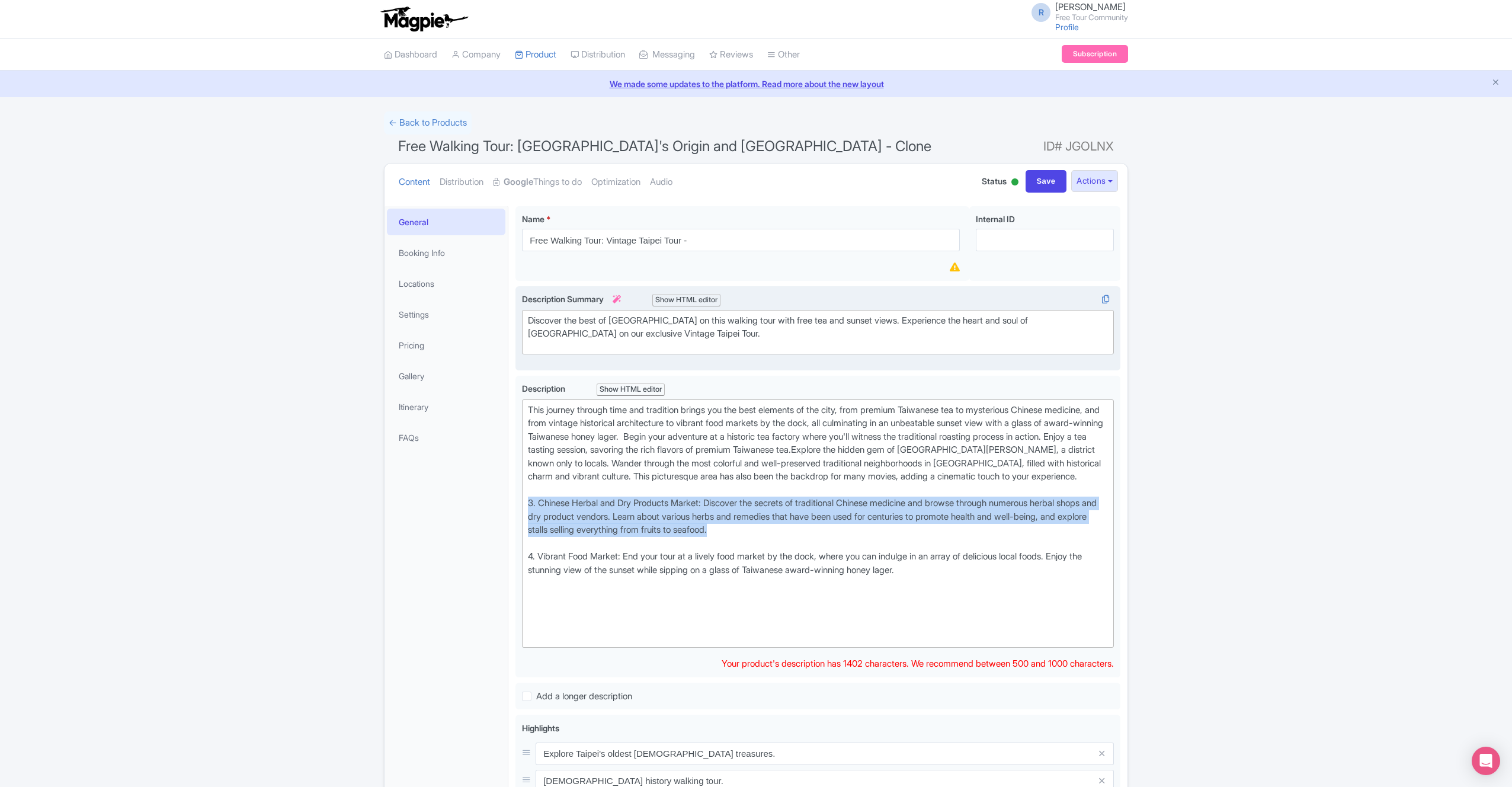
drag, startPoint x: 805, startPoint y: 547, endPoint x: 472, endPoint y: 517, distance: 334.3
click at [472, 517] on div "General Booking Info Locations Settings Pricing Gallery Itinerary FAQs Free Wal…" at bounding box center [756, 659] width 743 height 920
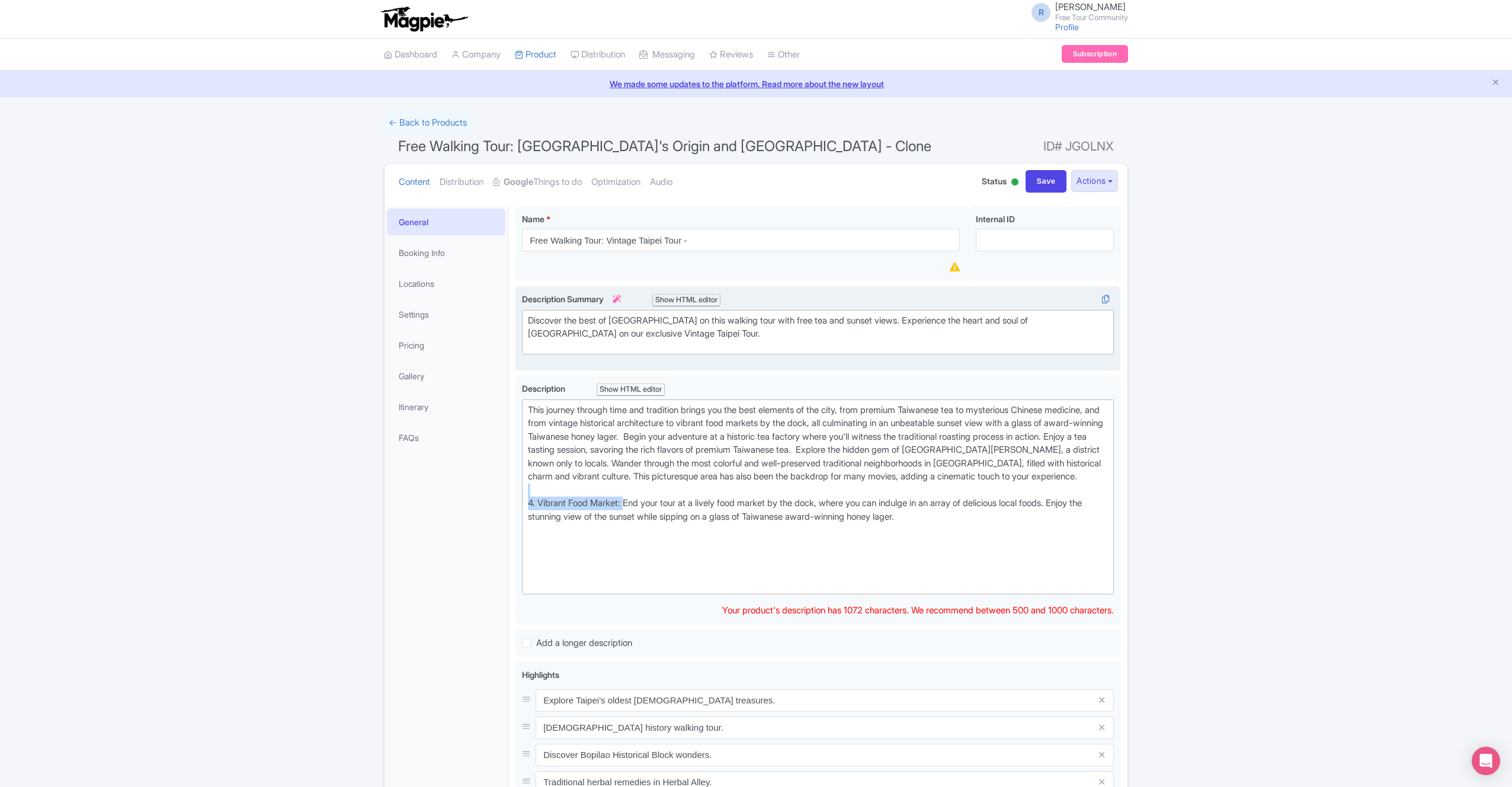
drag, startPoint x: 628, startPoint y: 518, endPoint x: 500, endPoint y: 501, distance: 129.1
click at [500, 500] on div "General Booking Info Locations Settings Pricing Gallery Itinerary FAQs Free Wal…" at bounding box center [756, 632] width 743 height 867
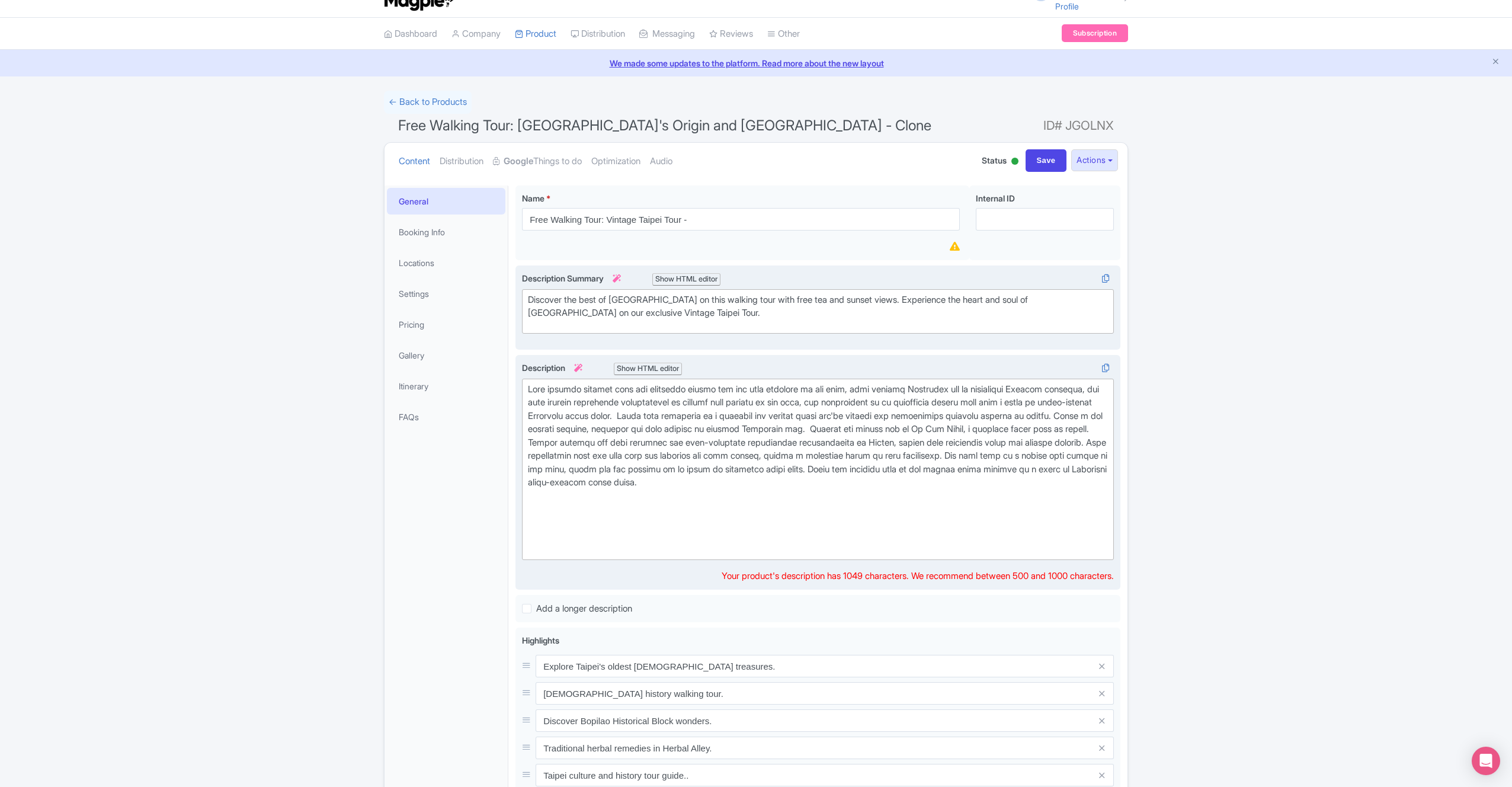
scroll to position [23, 0]
click at [918, 524] on div at bounding box center [818, 535] width 580 height 40
drag, startPoint x: 1030, startPoint y: 466, endPoint x: 1044, endPoint y: 495, distance: 32.2
click at [1049, 495] on div at bounding box center [818, 443] width 580 height 121
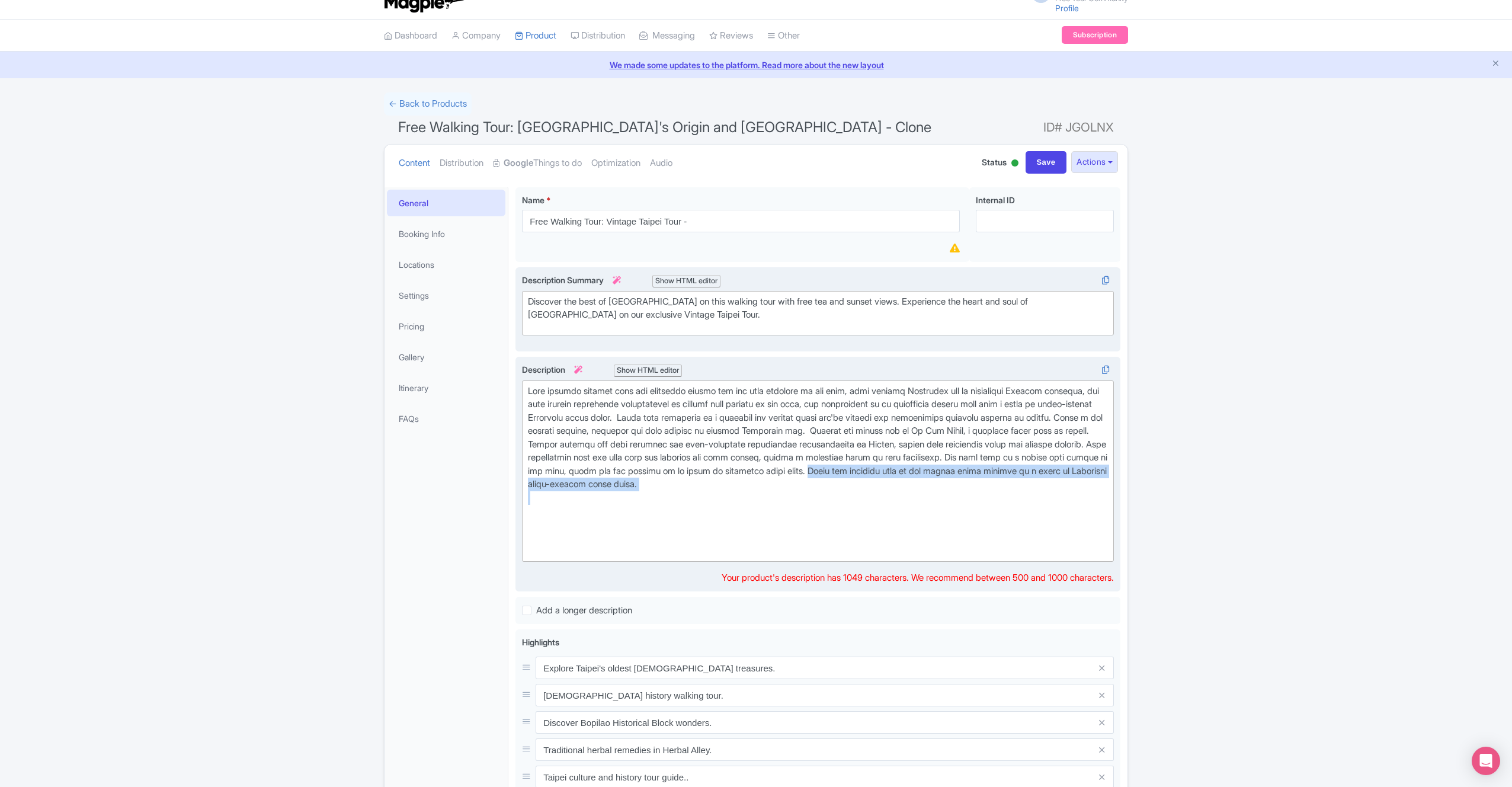
drag, startPoint x: 1034, startPoint y: 474, endPoint x: 1051, endPoint y: 509, distance: 38.9
click at [1052, 509] on trix-editor at bounding box center [817, 471] width 592 height 182
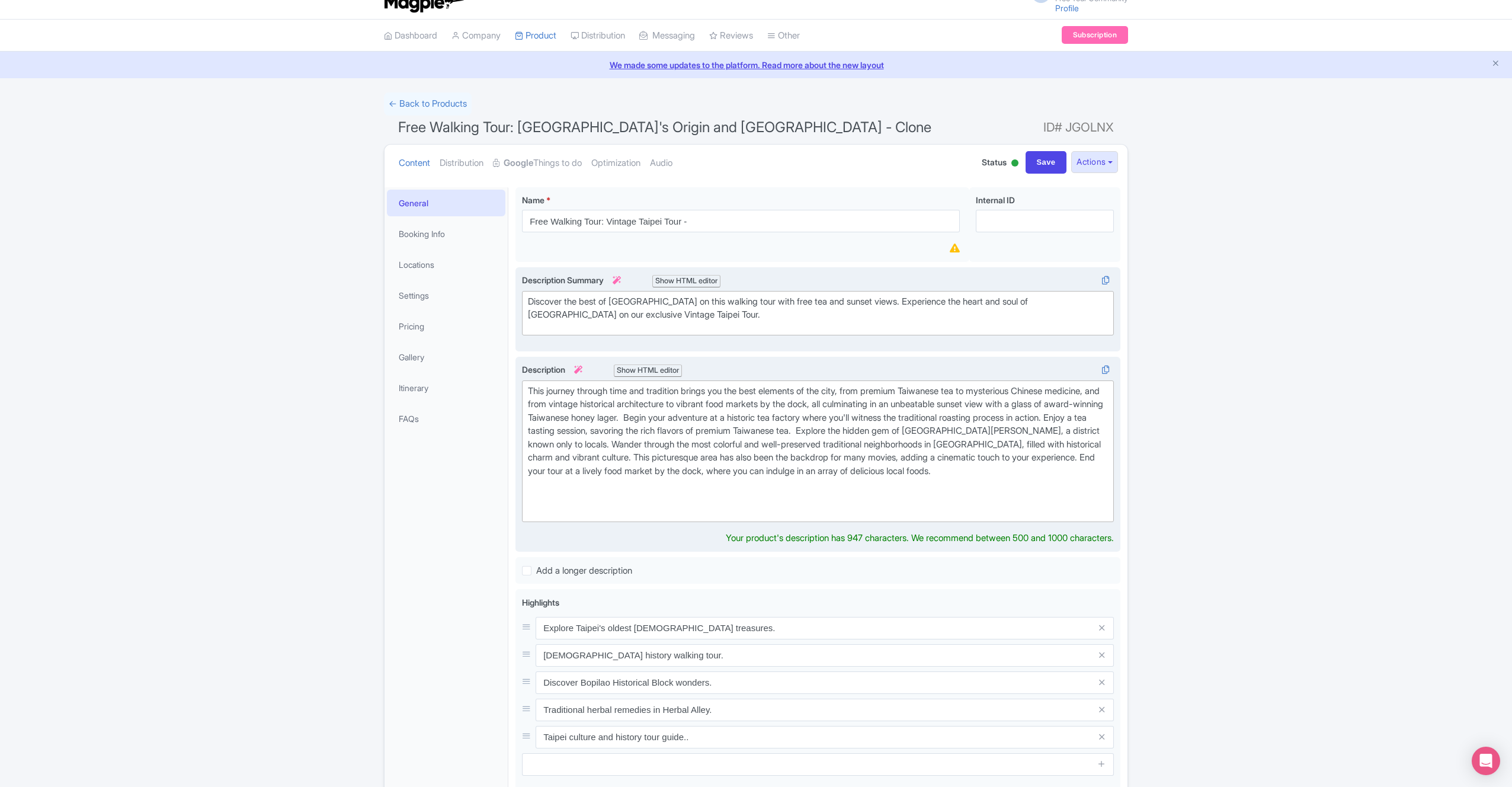
type trix-editor "<div>This journey through time and tradition brings you the best elements of th…"
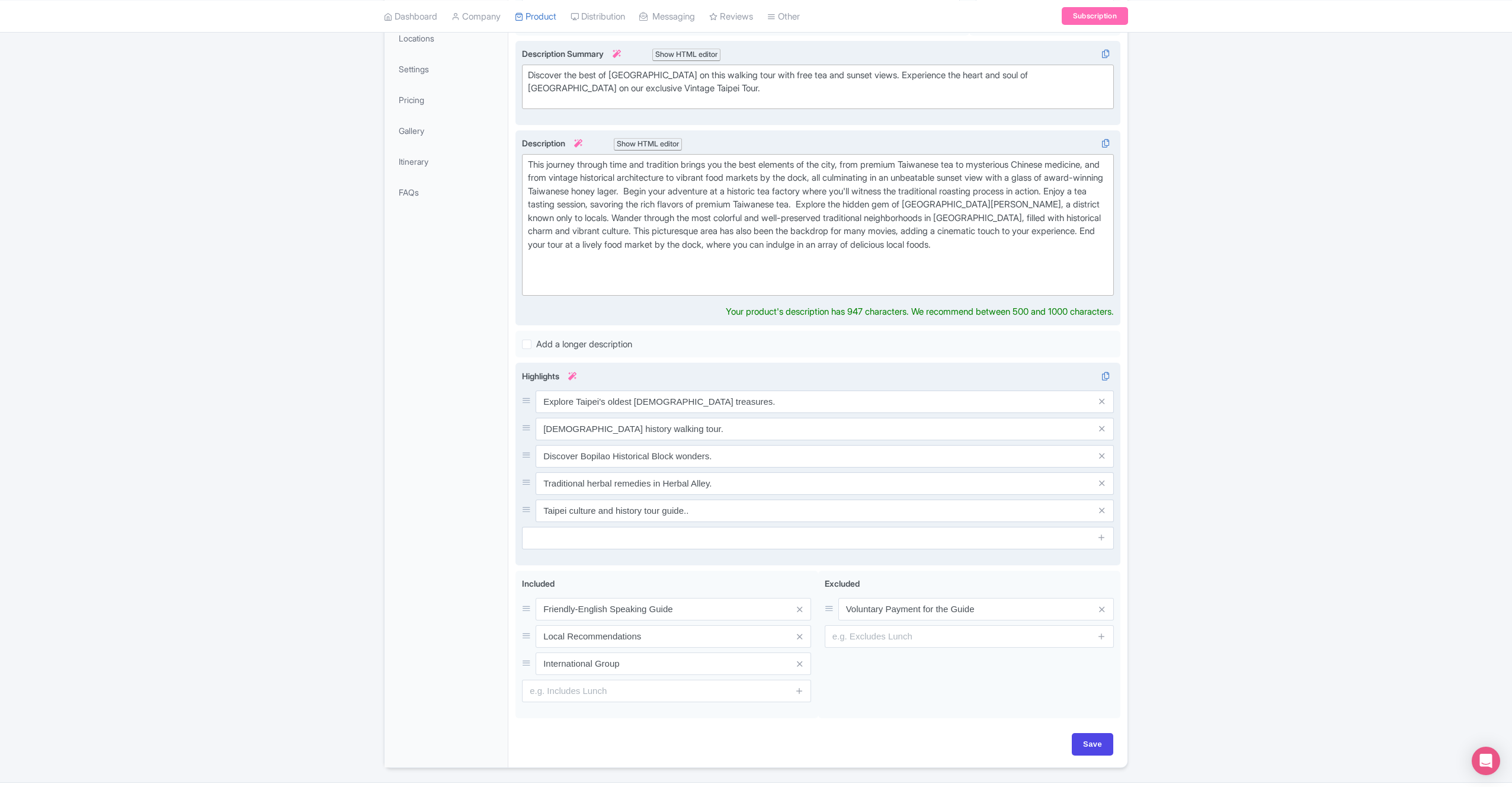
scroll to position [252, 0]
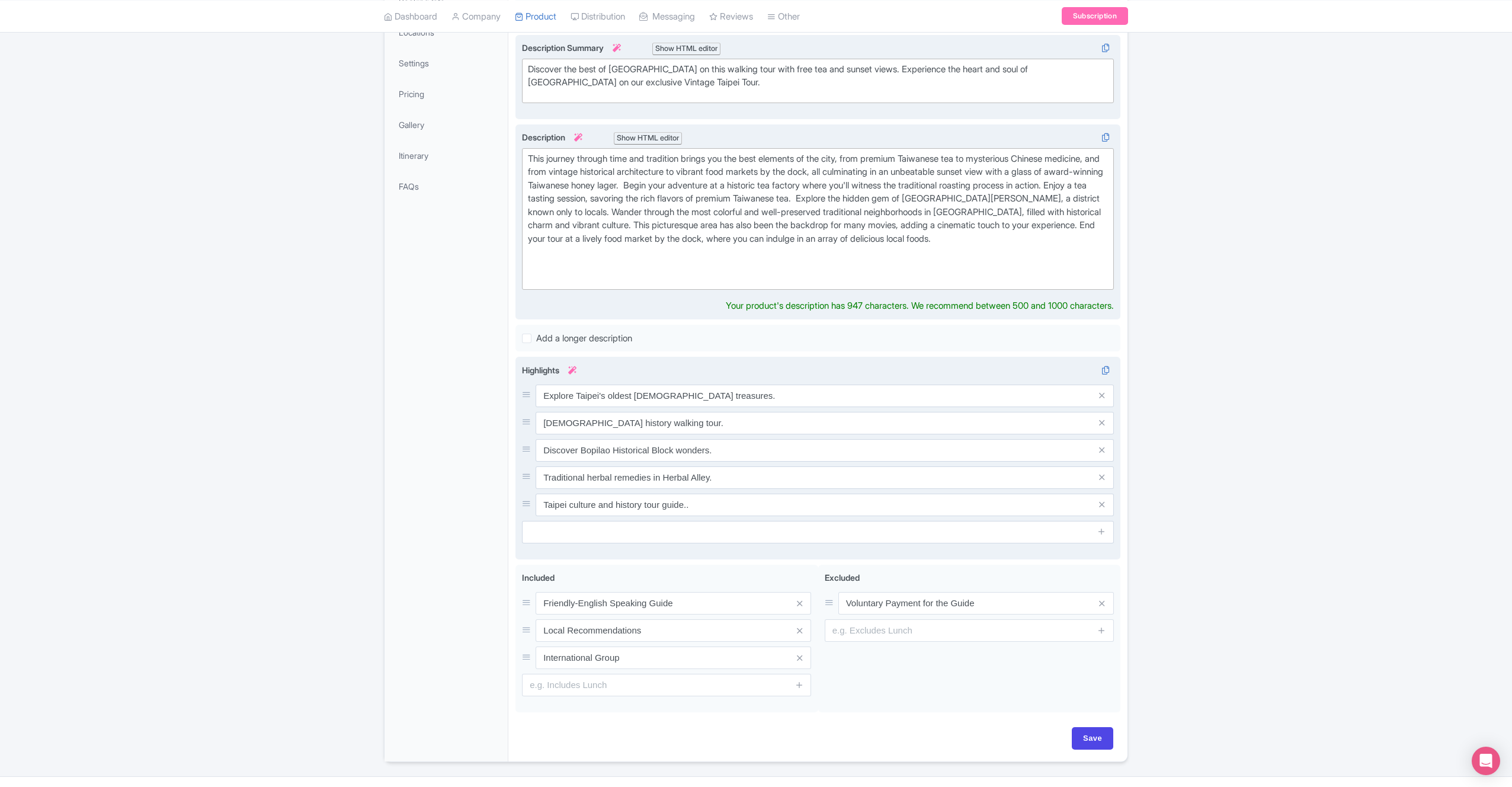
click at [613, 382] on div "Highlights i Explore Taipei's oldest temple treasures. Longshan Temple history …" at bounding box center [817, 453] width 592 height 179
click at [613, 384] on input "Explore Taipei's oldest temple treasures." at bounding box center [824, 395] width 578 height 23
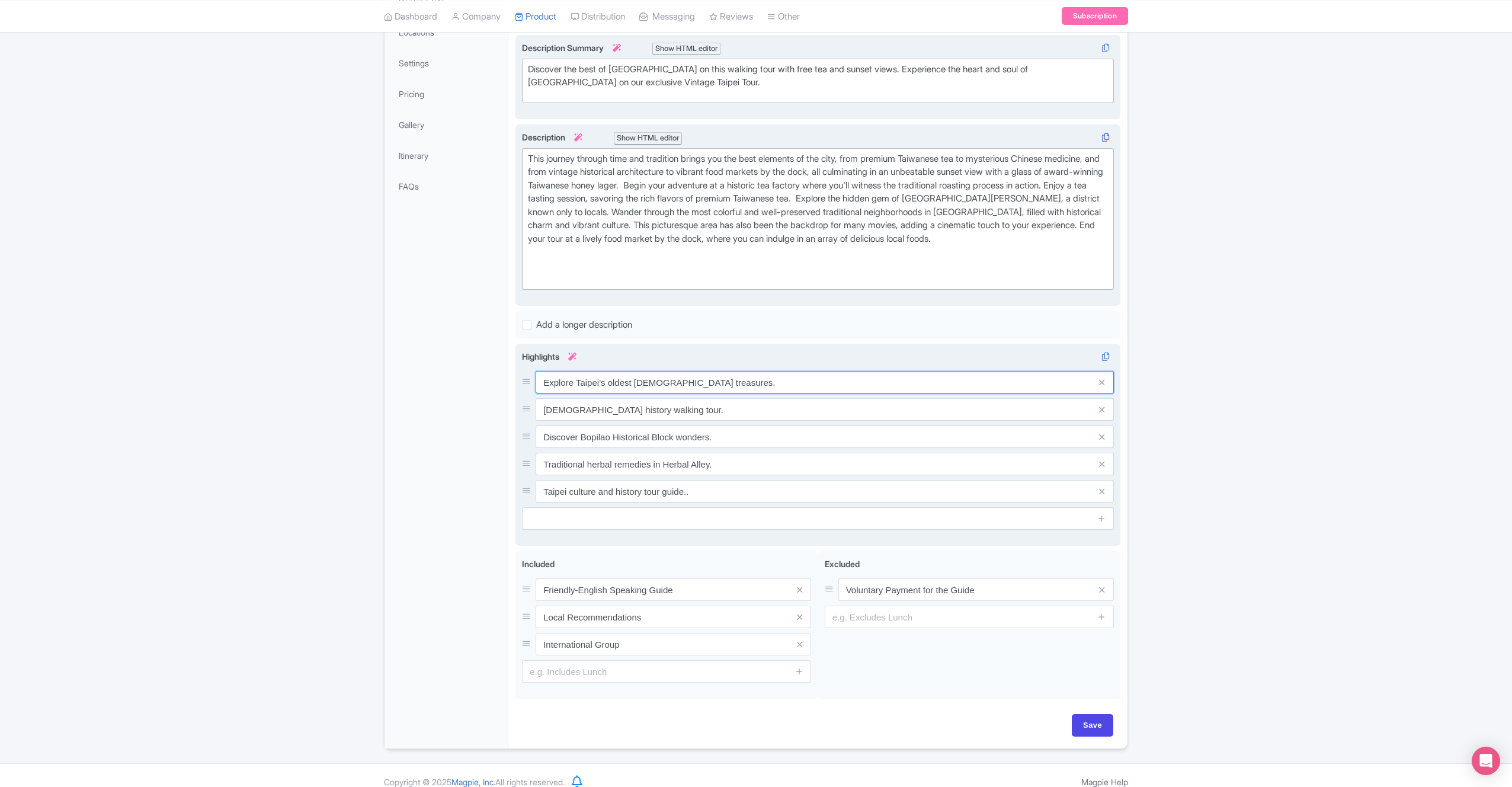
click at [613, 382] on input "Explore Taipei's oldest temple treasures." at bounding box center [824, 382] width 578 height 23
type input "Visit Historic [DEMOGRAPHIC_DATA] including Fa Zho Gong"
click at [712, 394] on input "Longshan Temple history walking tour." at bounding box center [824, 382] width 578 height 23
click at [712, 394] on input "Longshan Temple history walking tour." at bounding box center [824, 382] width 578 height 23
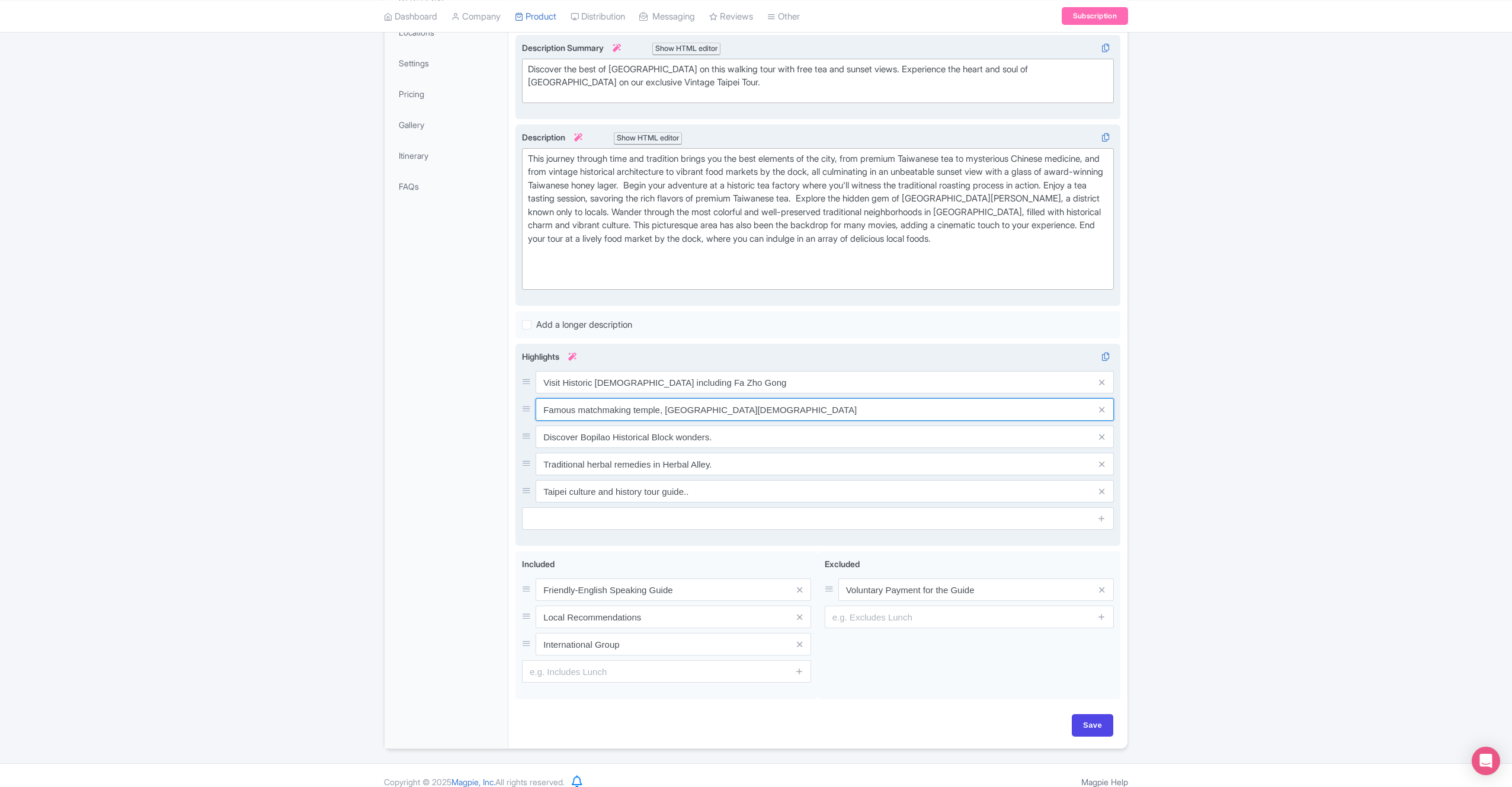
type input "Famous matchmaking temple, Xia Hai City God Temple"
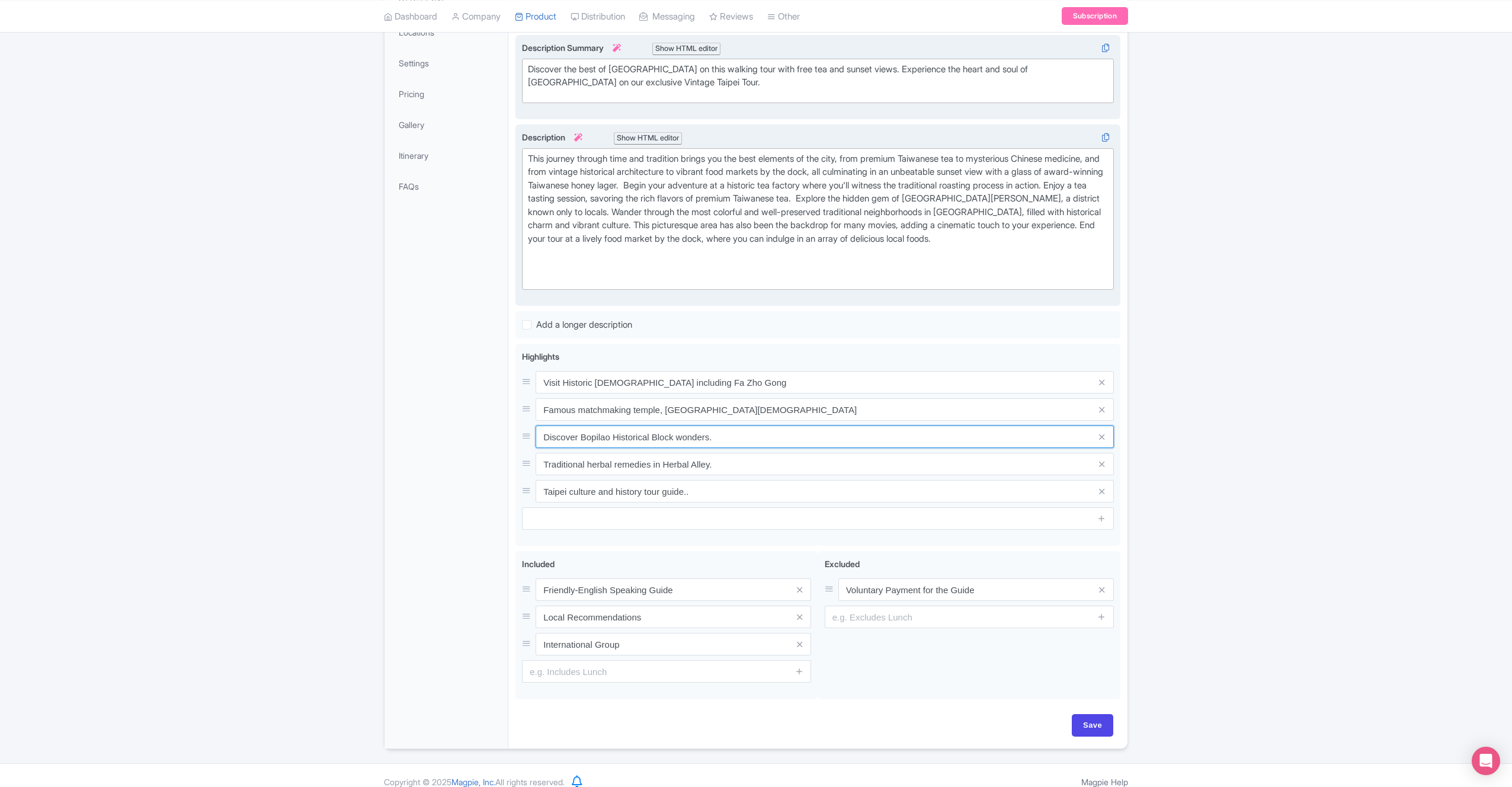
drag, startPoint x: 650, startPoint y: 441, endPoint x: 452, endPoint y: 432, distance: 198.2
click at [453, 434] on div "General Booking Info Locations Settings Pricing Gallery Itinerary FAQs Free Wal…" at bounding box center [756, 348] width 743 height 800
type input "D"
type input "Vintage District of Da Dao Cheng"
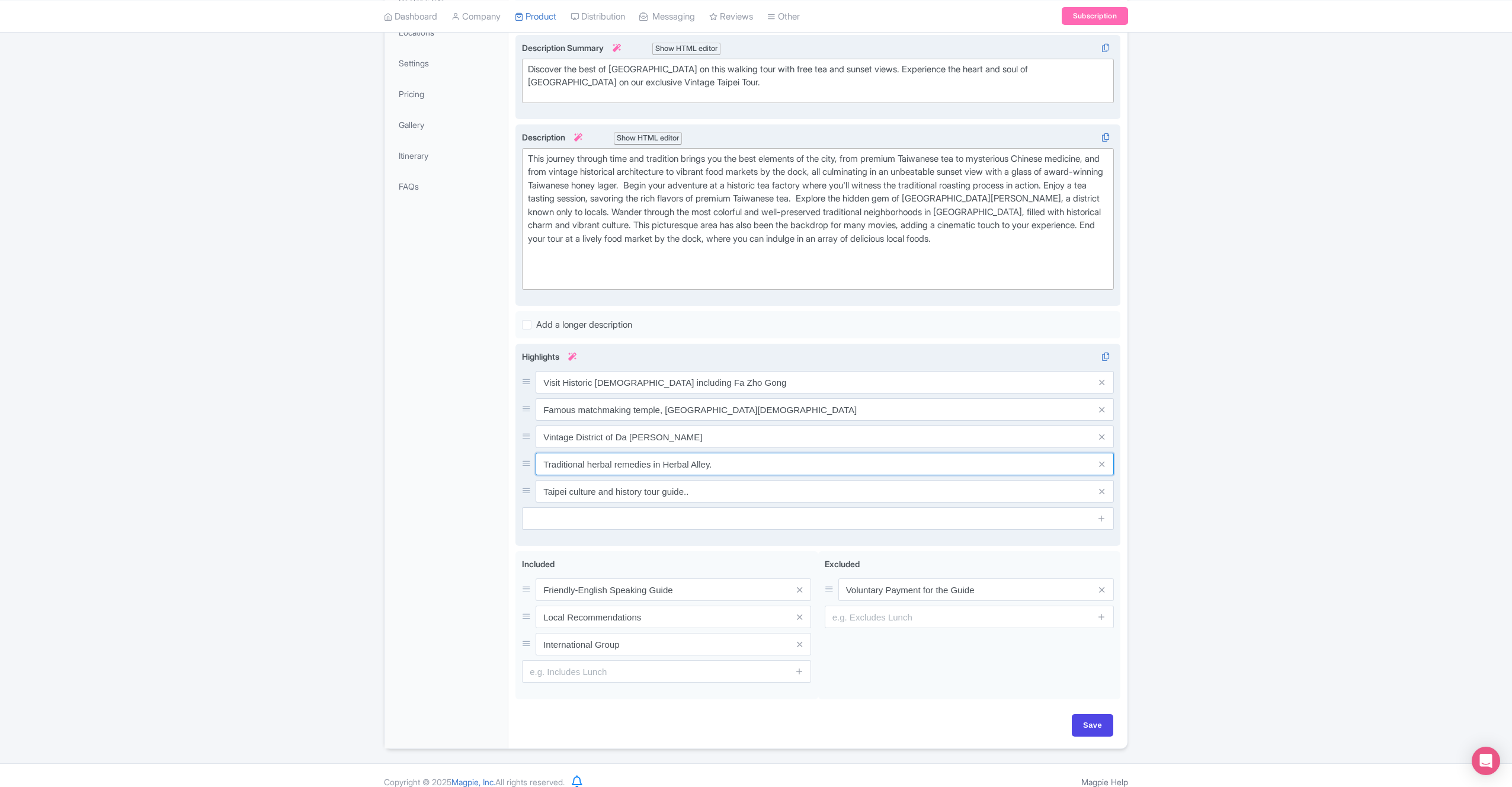
drag, startPoint x: 726, startPoint y: 463, endPoint x: 532, endPoint y: 450, distance: 194.4
click at [533, 451] on div "Visit Historic Temples including Fa Zho Gong Famous matchmaking temple, Xia Hai…" at bounding box center [817, 436] width 592 height 132
type input "Taipei's Herbal and dry goods market"
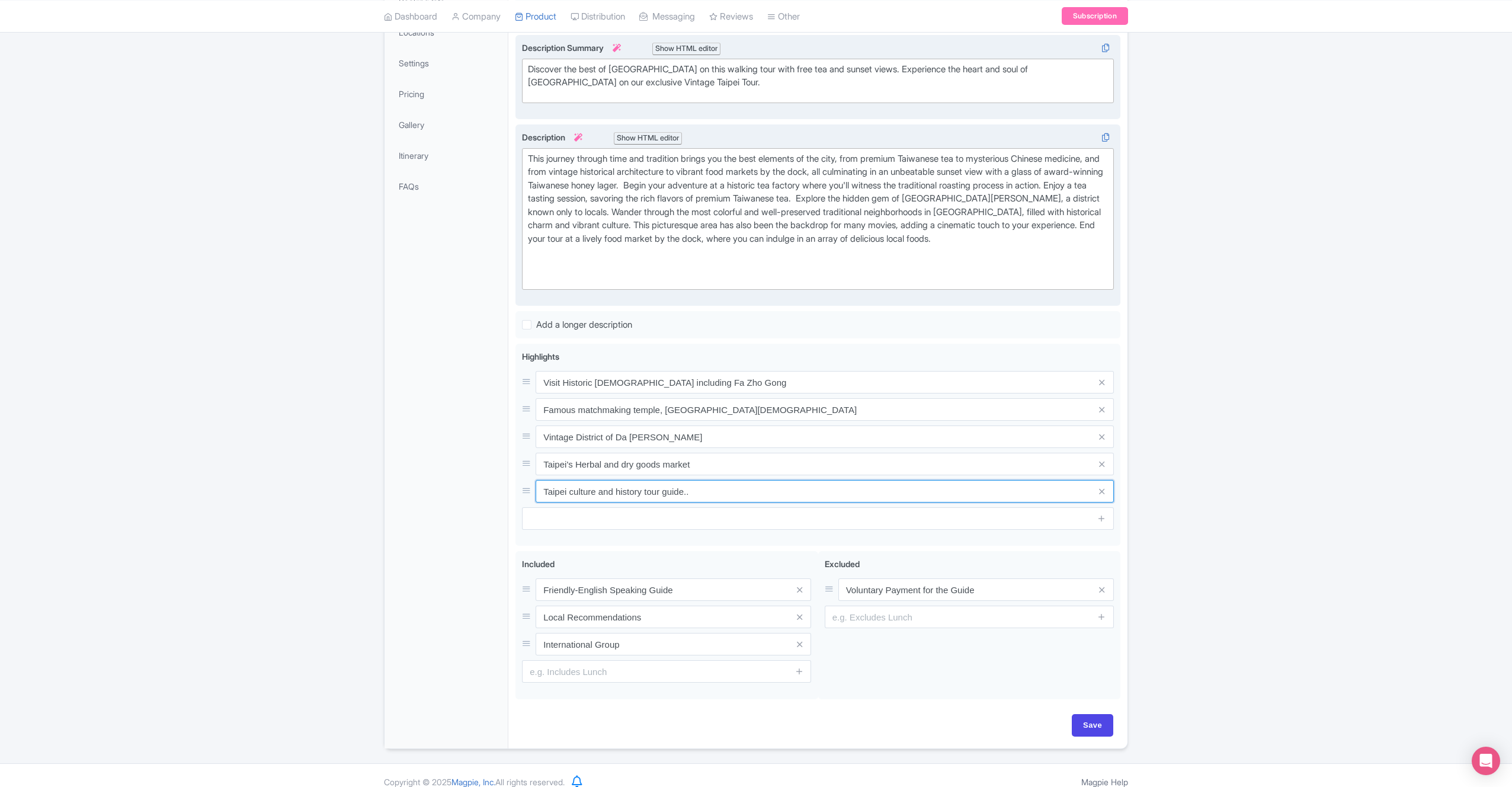
drag, startPoint x: 764, startPoint y: 500, endPoint x: 482, endPoint y: 498, distance: 282.0
click at [483, 498] on div "General Booking Info Locations Settings Pricing Gallery Itinerary FAQs Free Wal…" at bounding box center [756, 348] width 743 height 800
drag, startPoint x: 706, startPoint y: 495, endPoint x: 479, endPoint y: 483, distance: 227.3
click at [483, 484] on div "General Booking Info Locations Settings Pricing Gallery Itinerary FAQs Free Wal…" at bounding box center [756, 348] width 743 height 800
click at [1099, 494] on icon at bounding box center [1101, 491] width 6 height 9
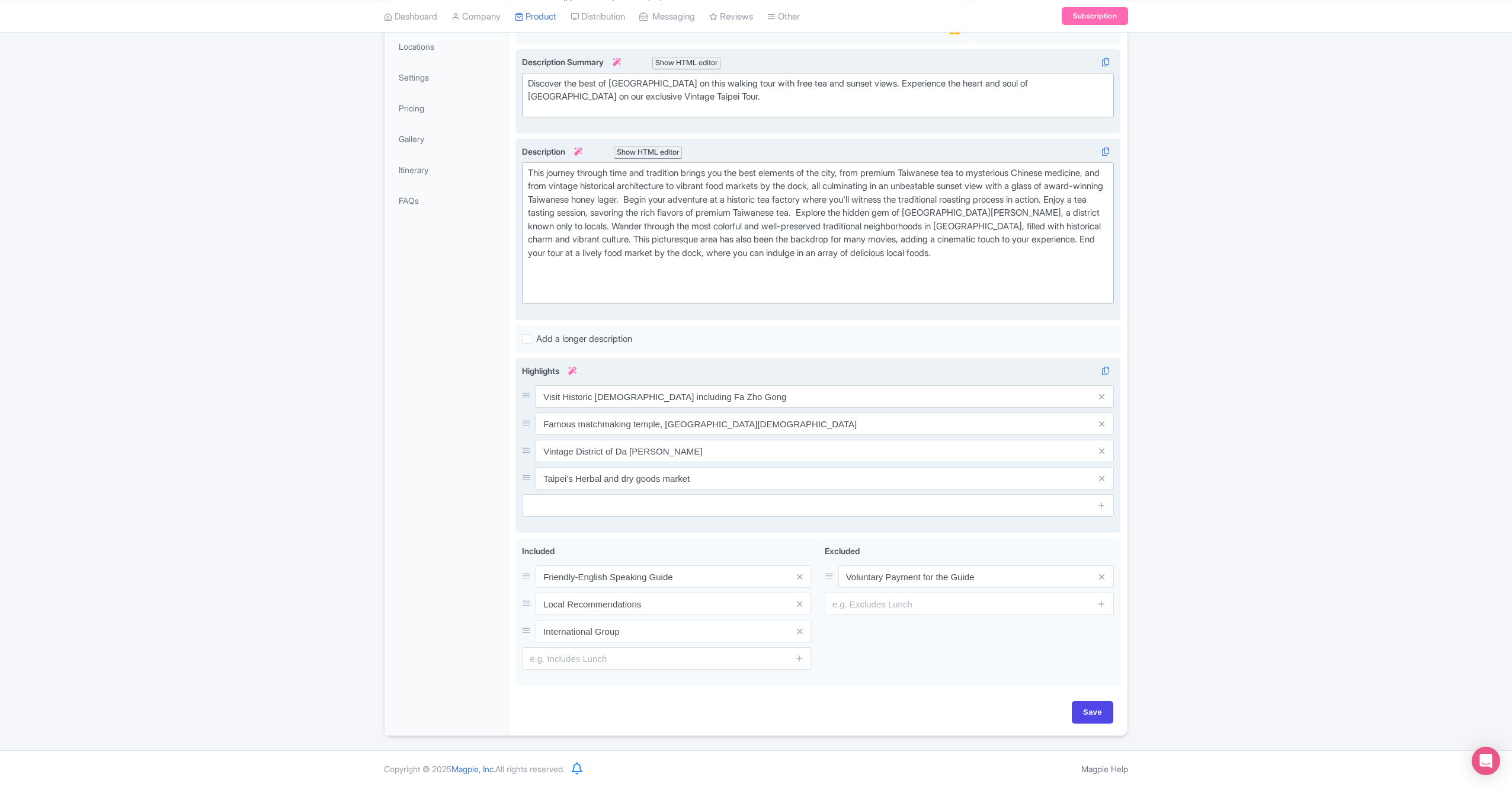
scroll to position [236, 0]
click at [1101, 707] on input "Save" at bounding box center [1093, 713] width 42 height 23
type input "Saving..."
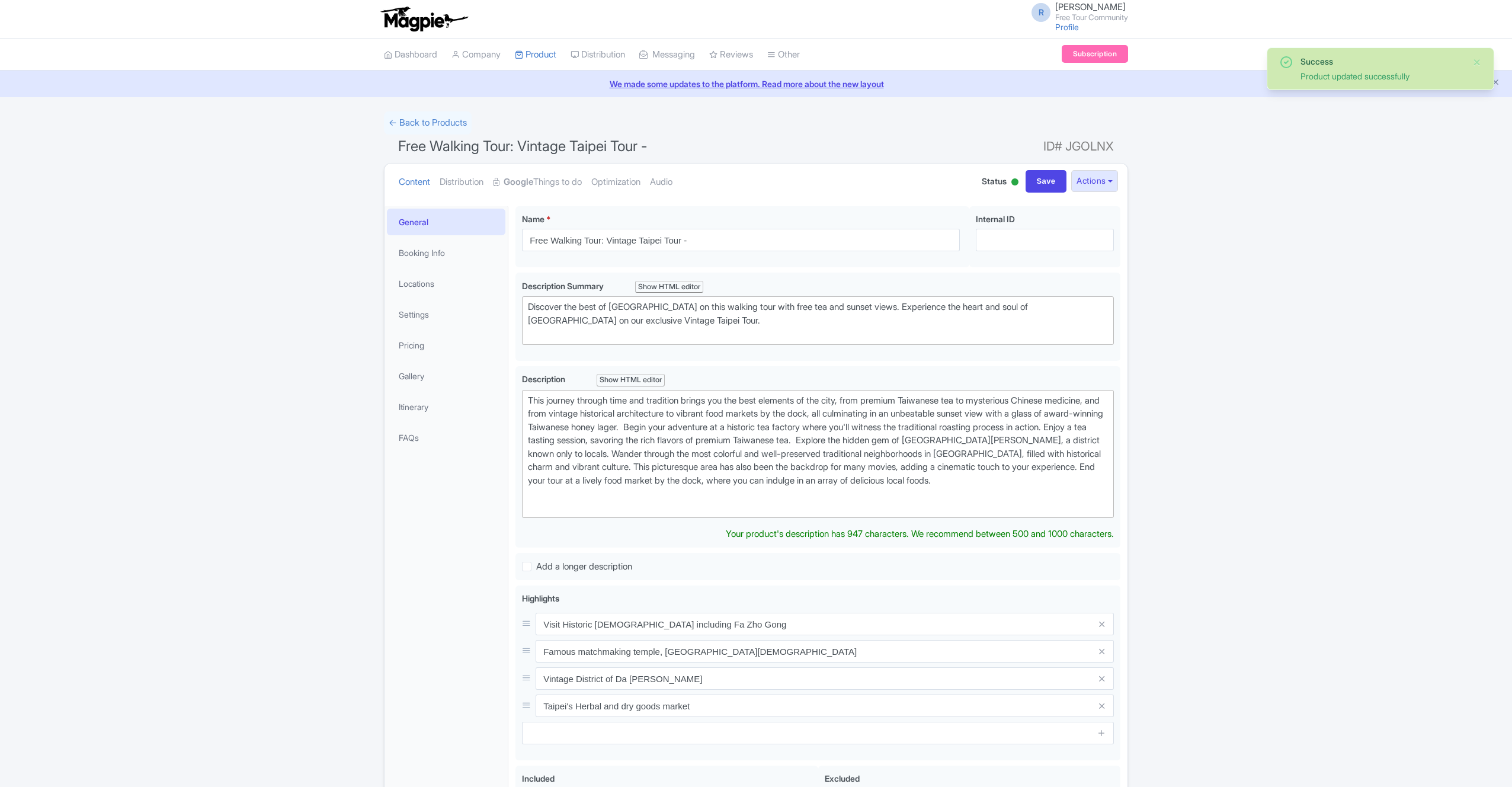
scroll to position [108, 0]
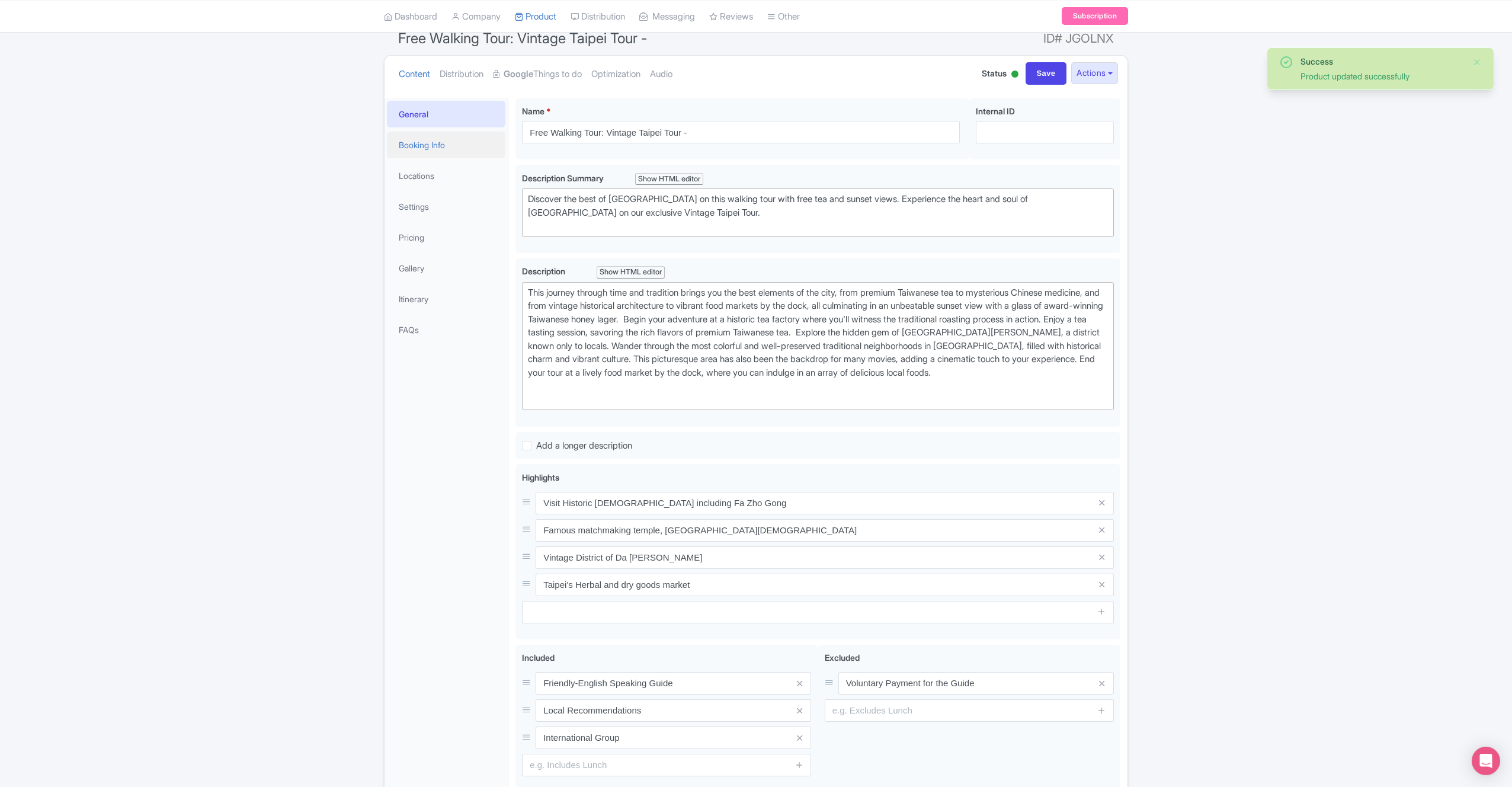
click at [439, 152] on link "Booking Info" at bounding box center [446, 145] width 119 height 27
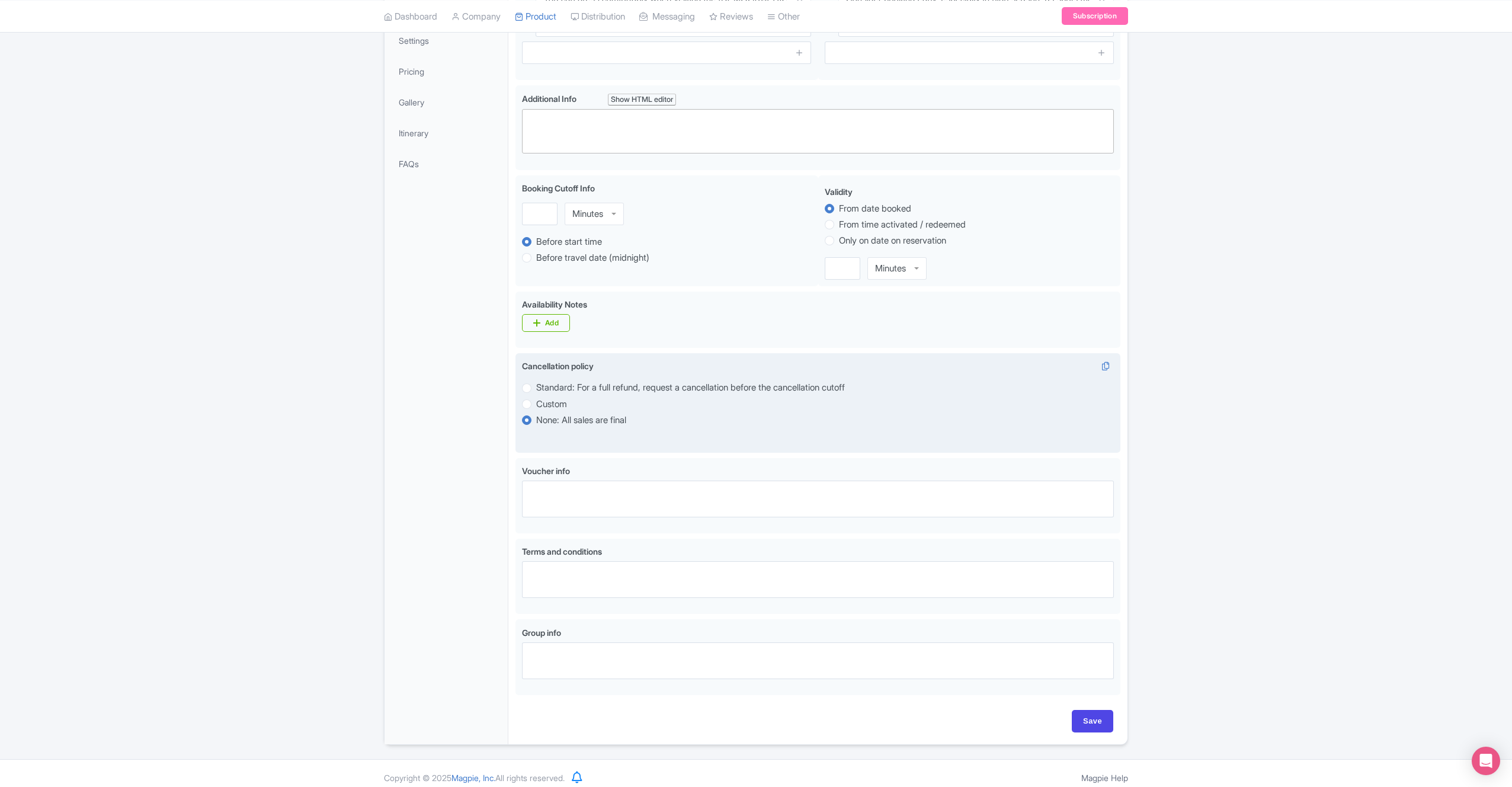
scroll to position [282, 0]
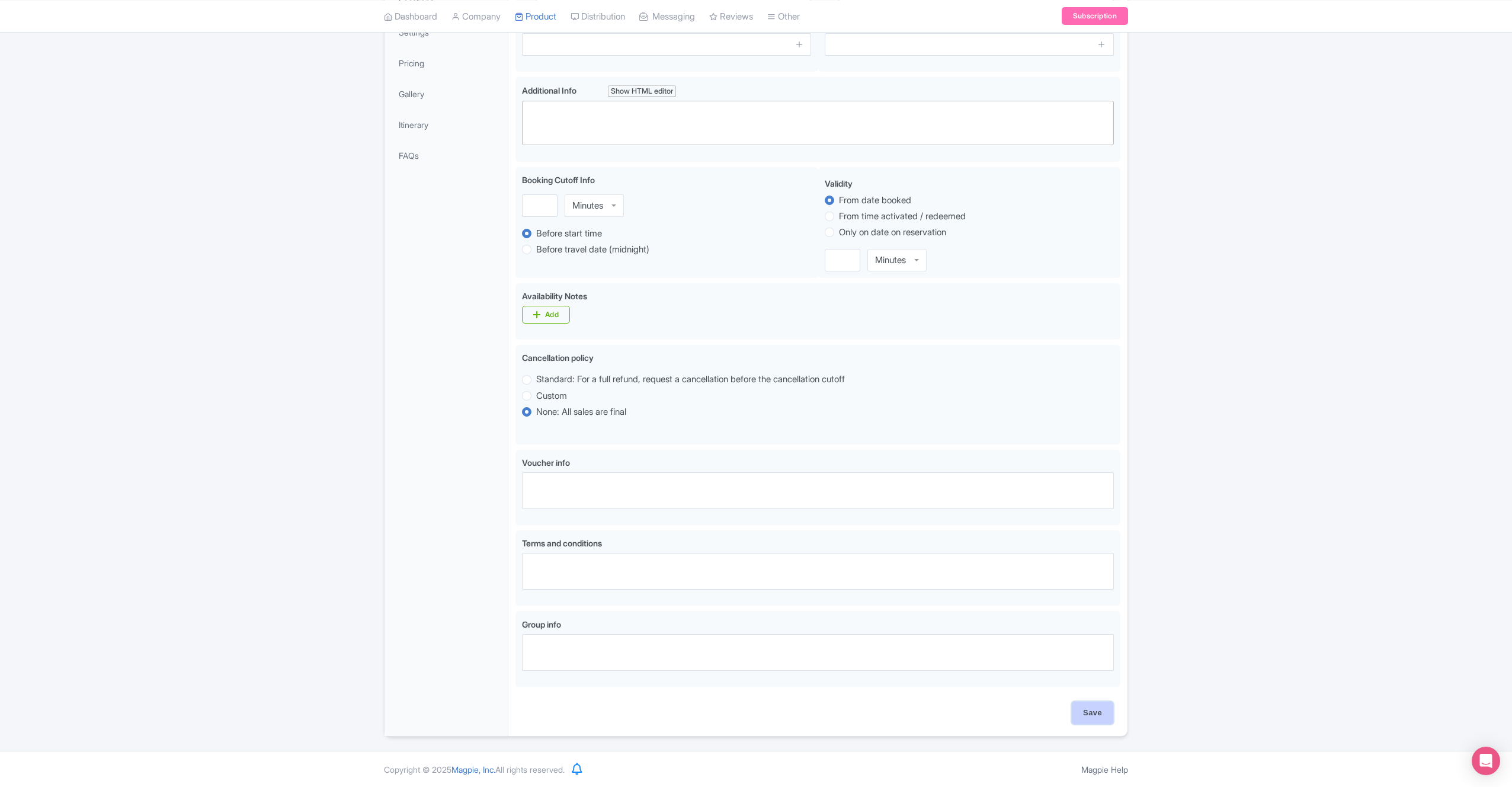
click at [1081, 714] on input "Save" at bounding box center [1093, 713] width 42 height 23
type input "Saving..."
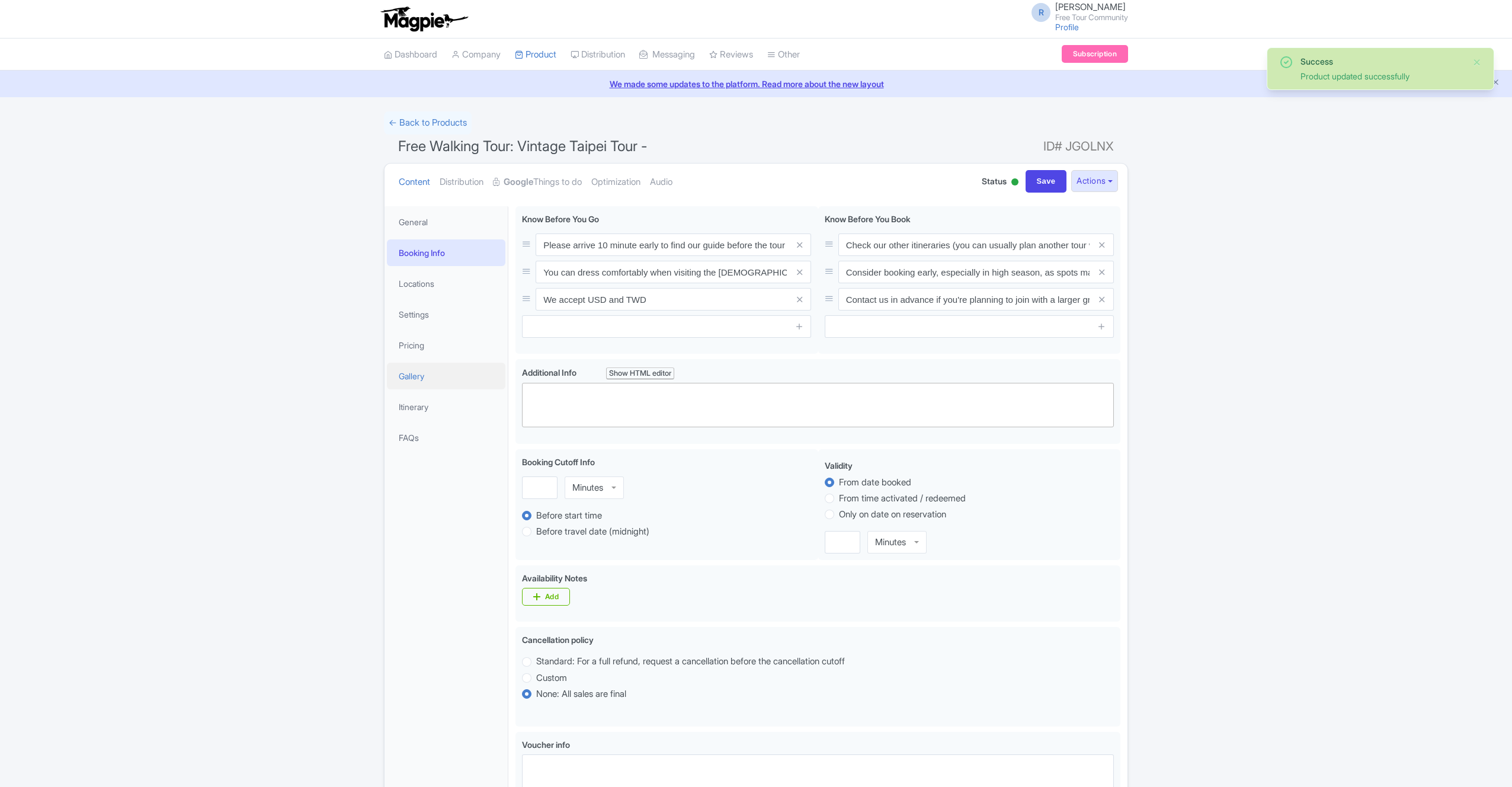
scroll to position [206, 0]
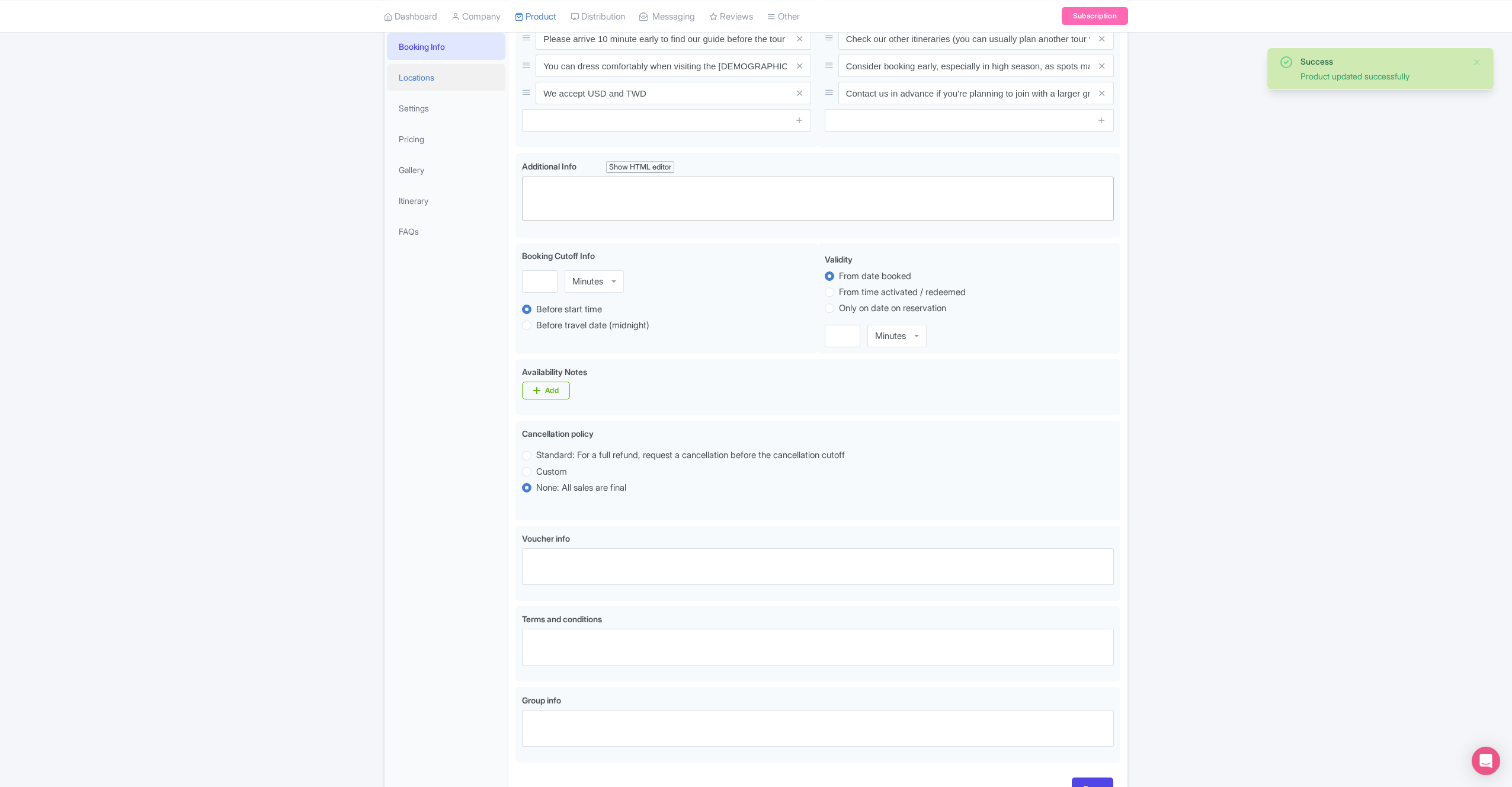
click at [423, 73] on link "Locations" at bounding box center [446, 78] width 119 height 27
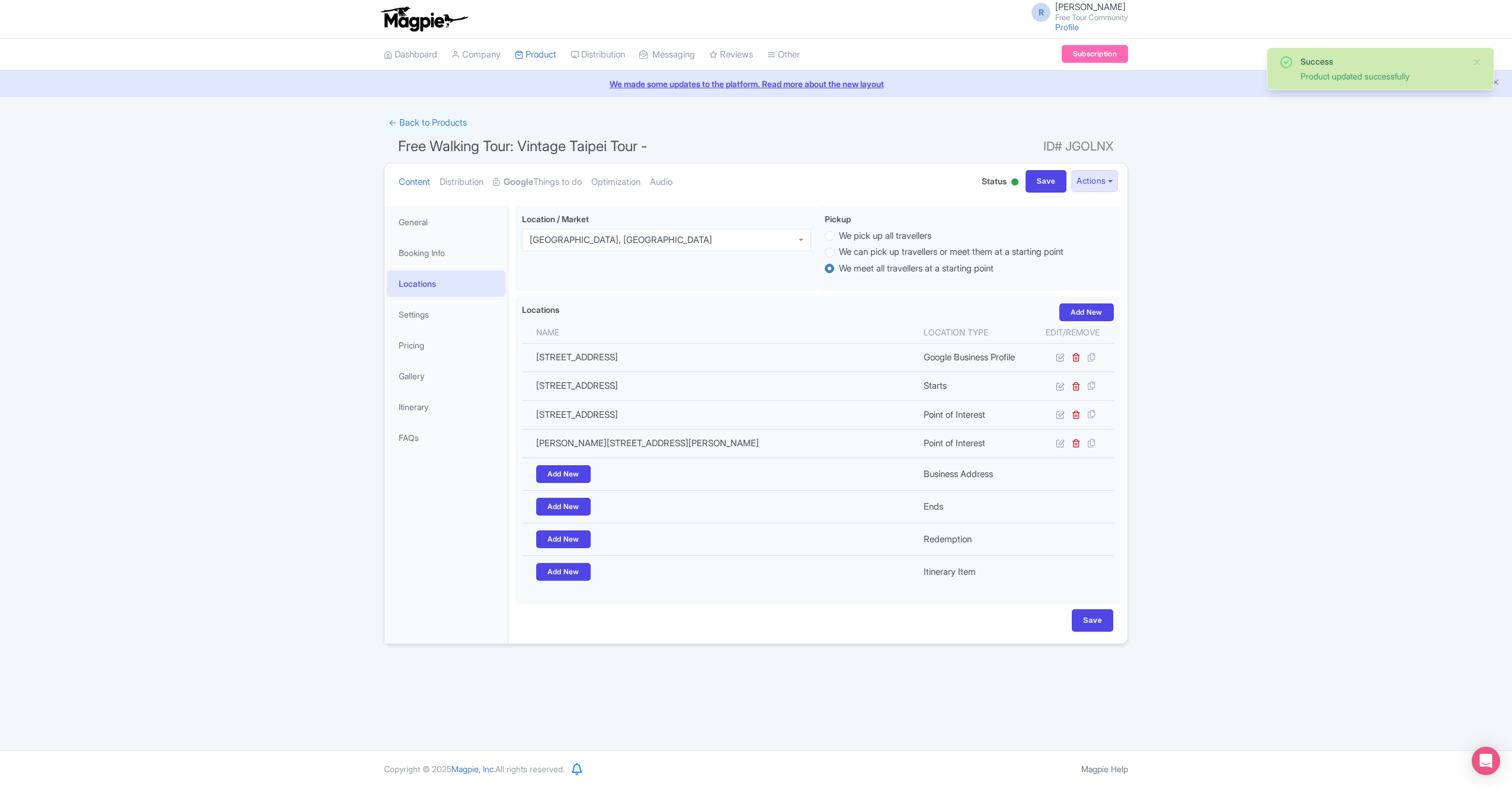
scroll to position [0, 0]
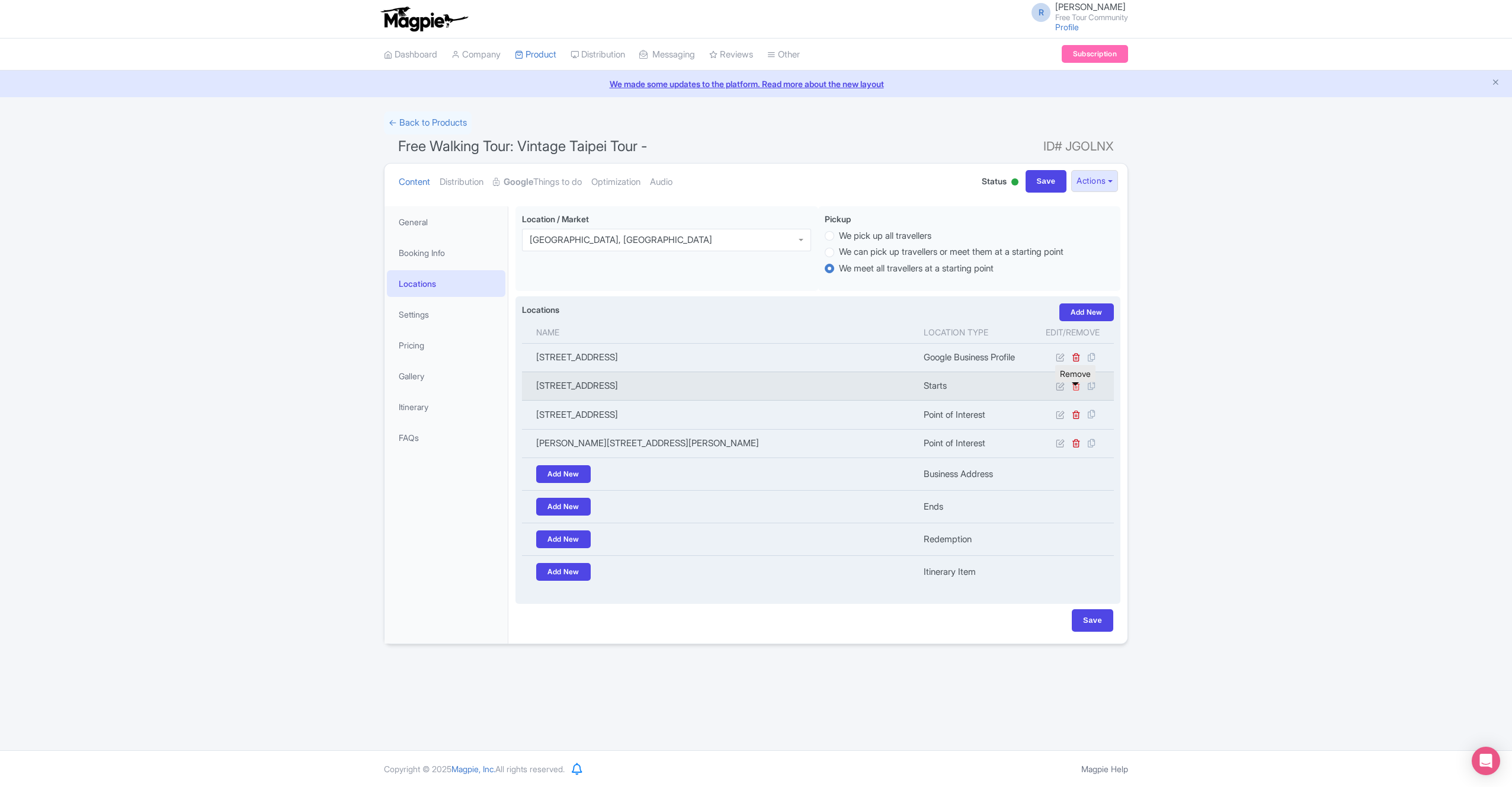
click at [1078, 390] on icon at bounding box center [1076, 386] width 9 height 9
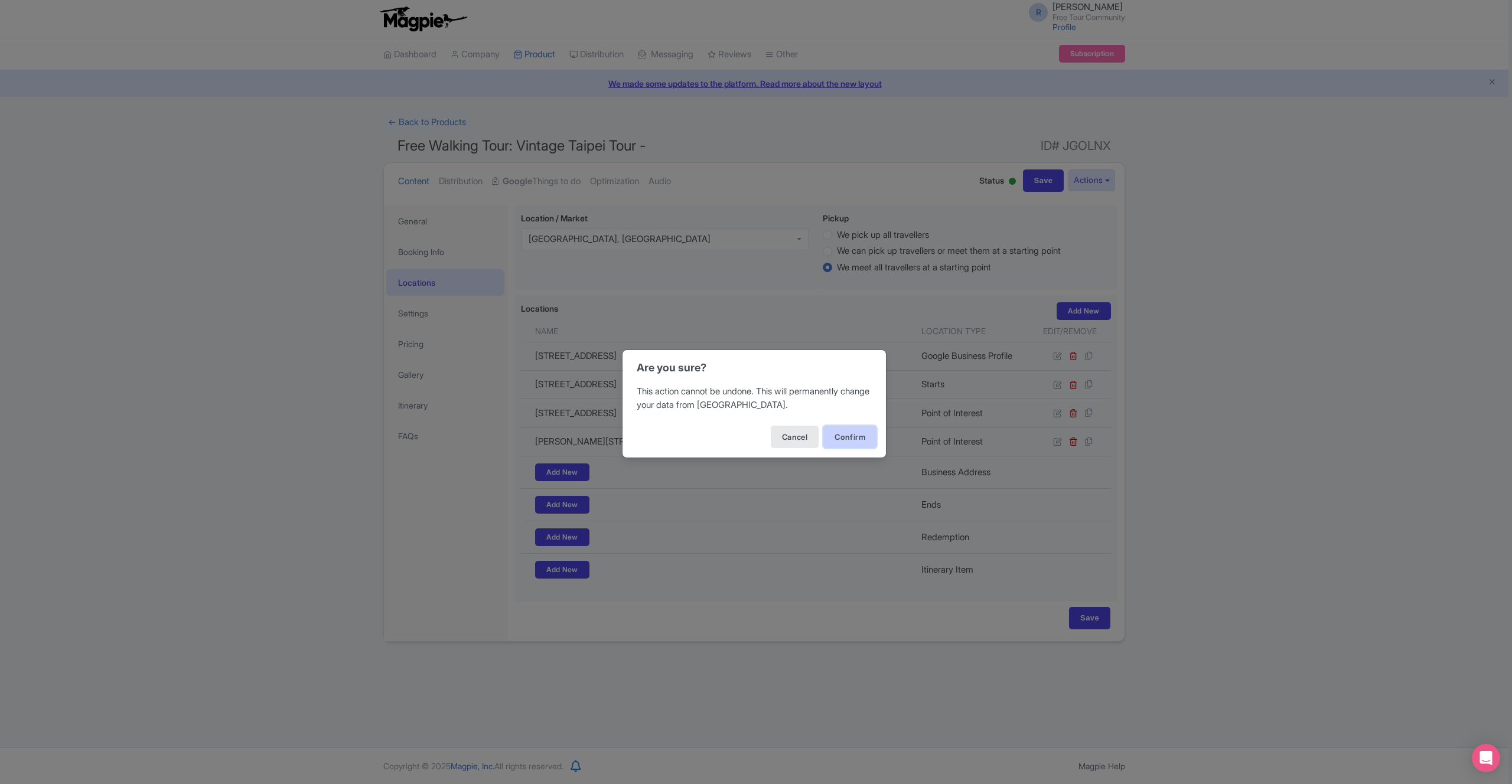
click at [862, 440] on button "Confirm" at bounding box center [850, 437] width 53 height 23
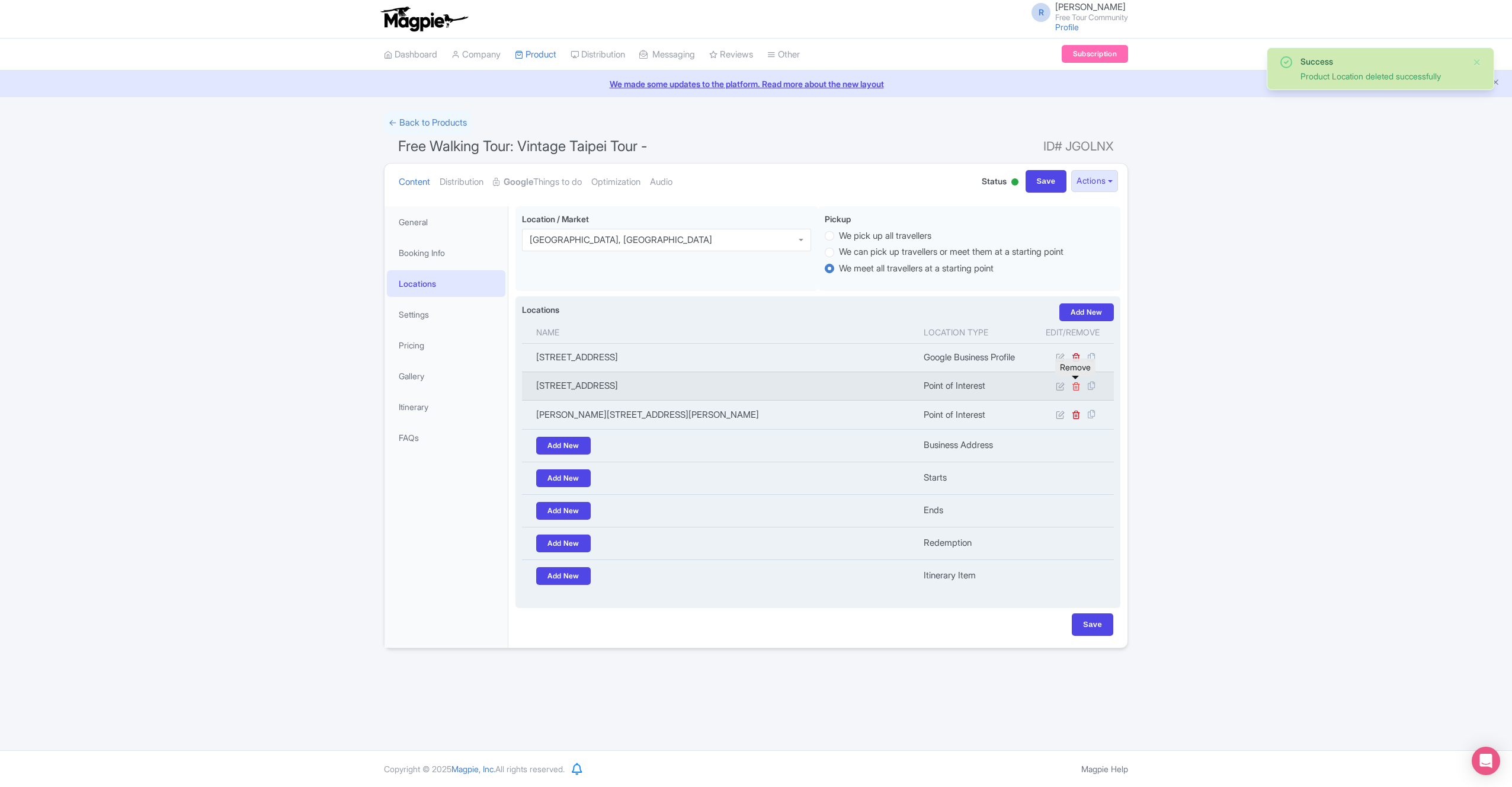
click at [1074, 386] on icon at bounding box center [1076, 386] width 9 height 9
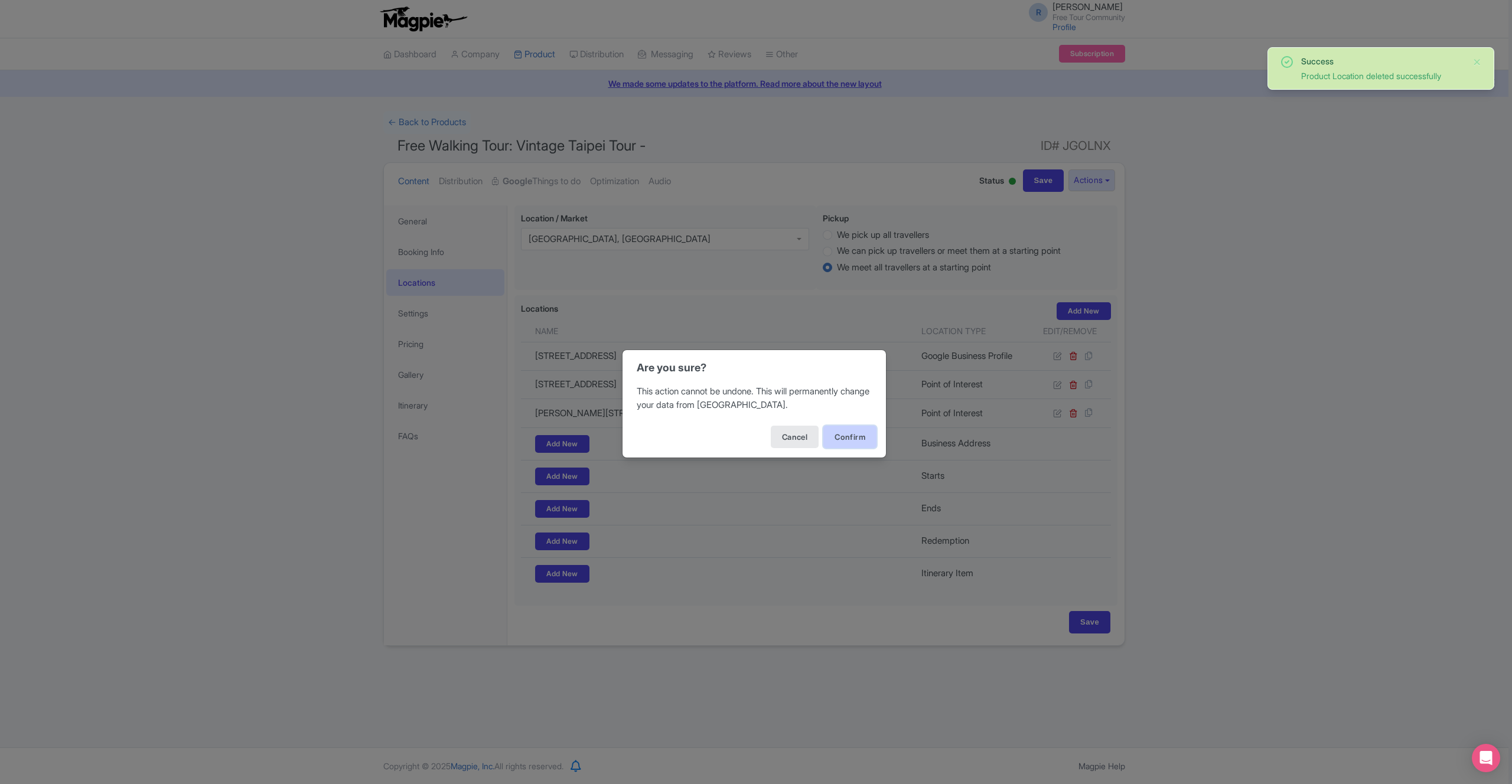
click at [858, 438] on button "Confirm" at bounding box center [850, 437] width 53 height 23
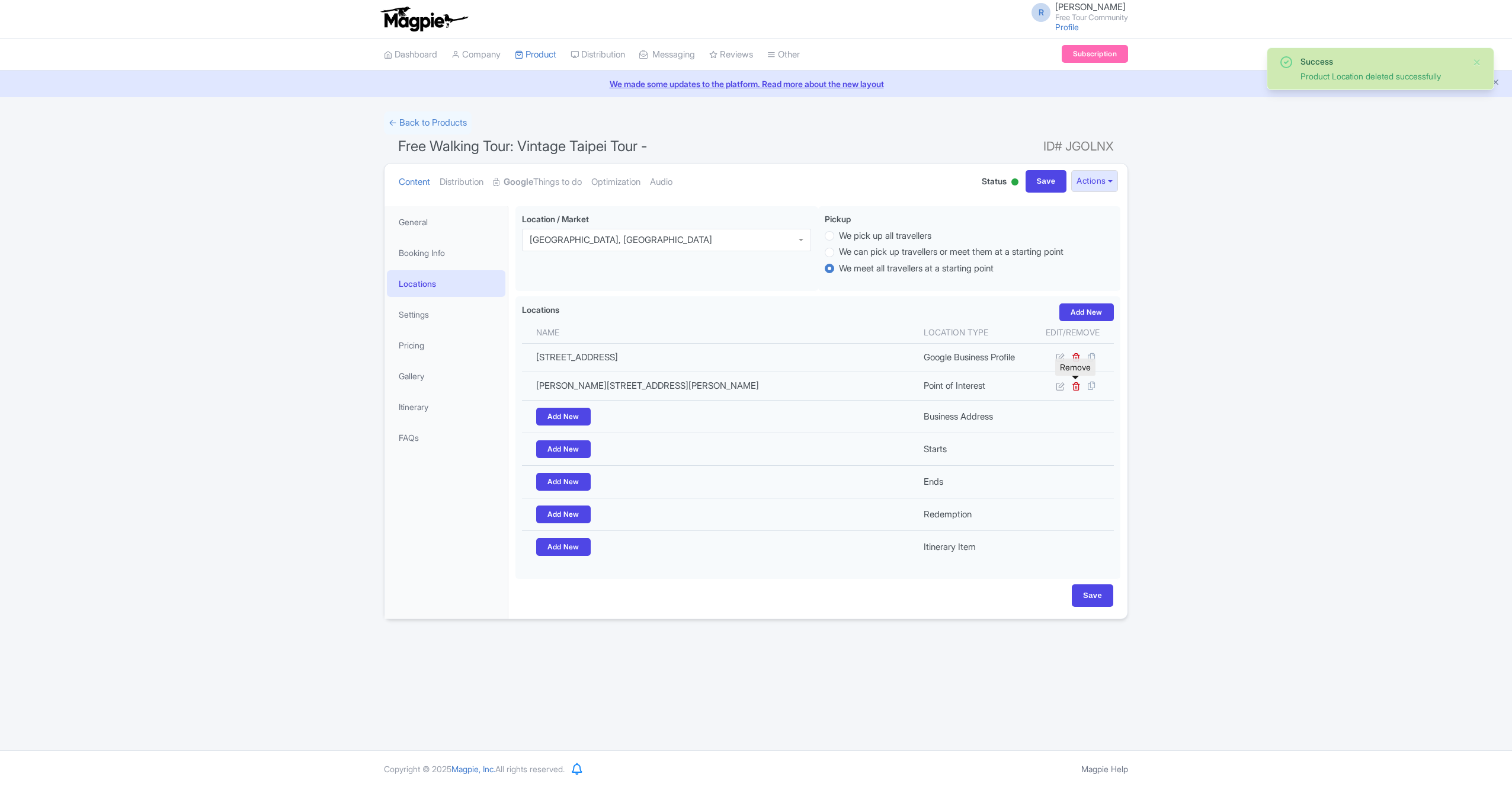
click at [1077, 385] on icon at bounding box center [1076, 386] width 9 height 9
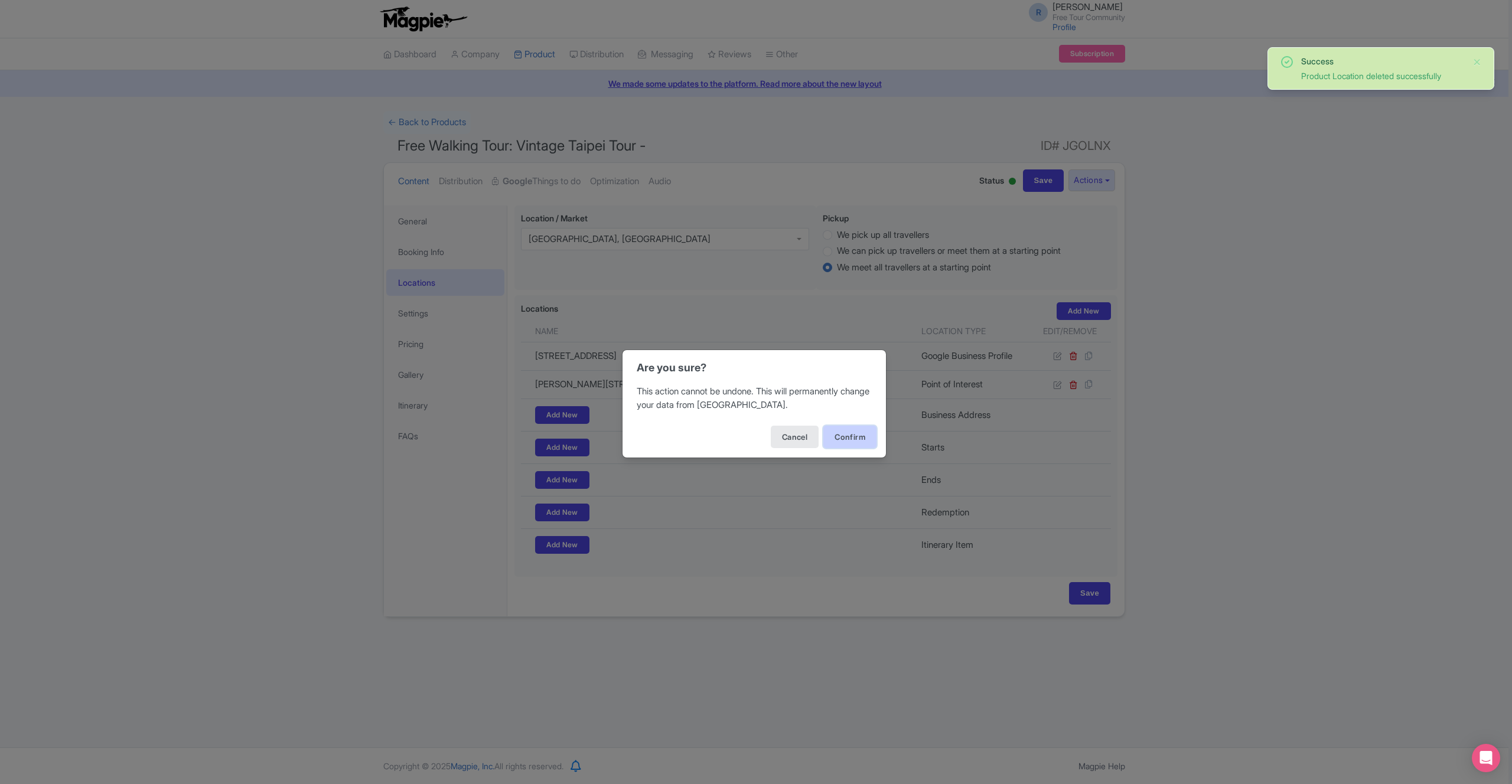
click at [850, 443] on button "Confirm" at bounding box center [850, 437] width 53 height 23
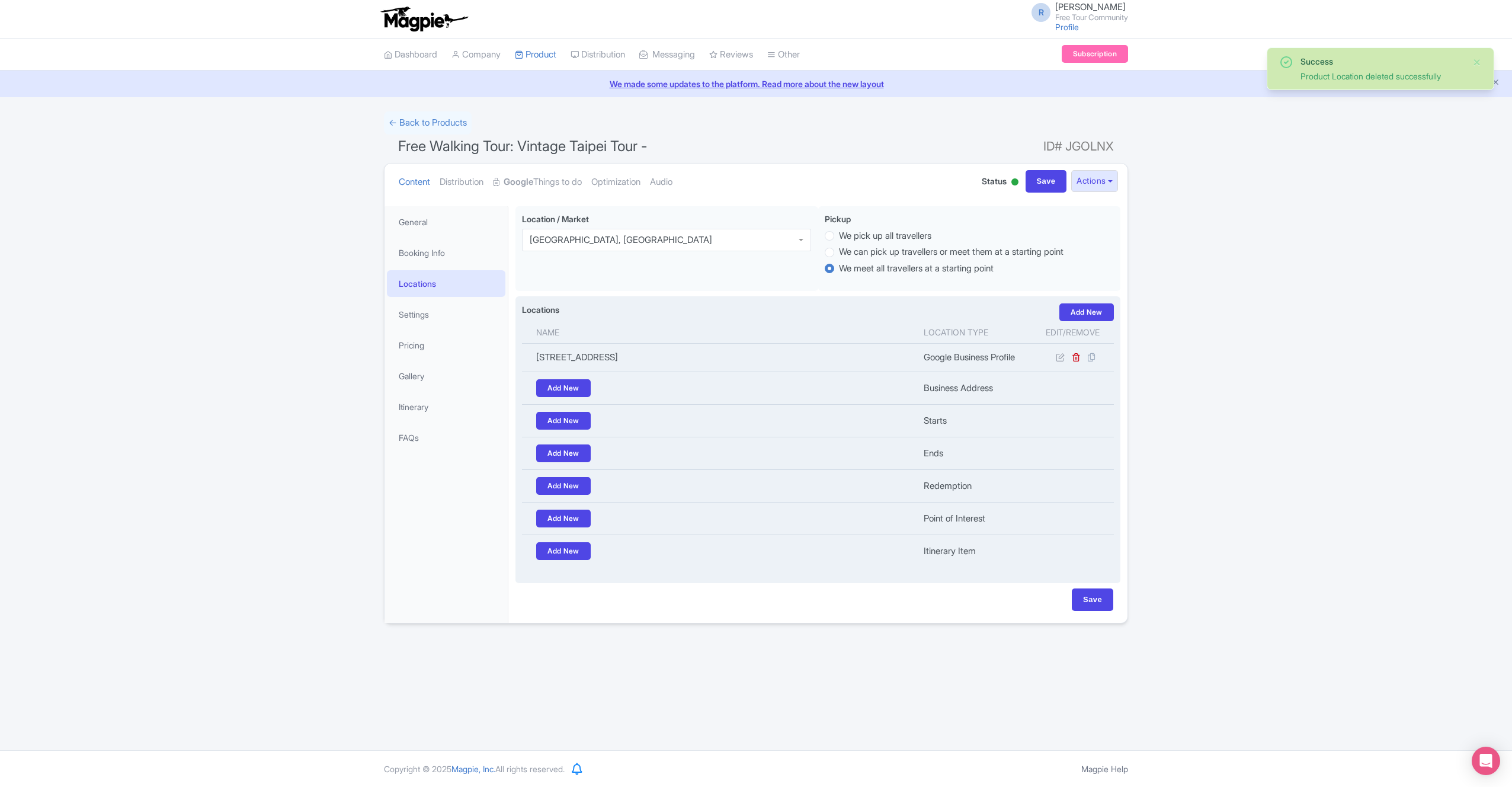
click at [1086, 311] on link "Add New" at bounding box center [1086, 312] width 54 height 18
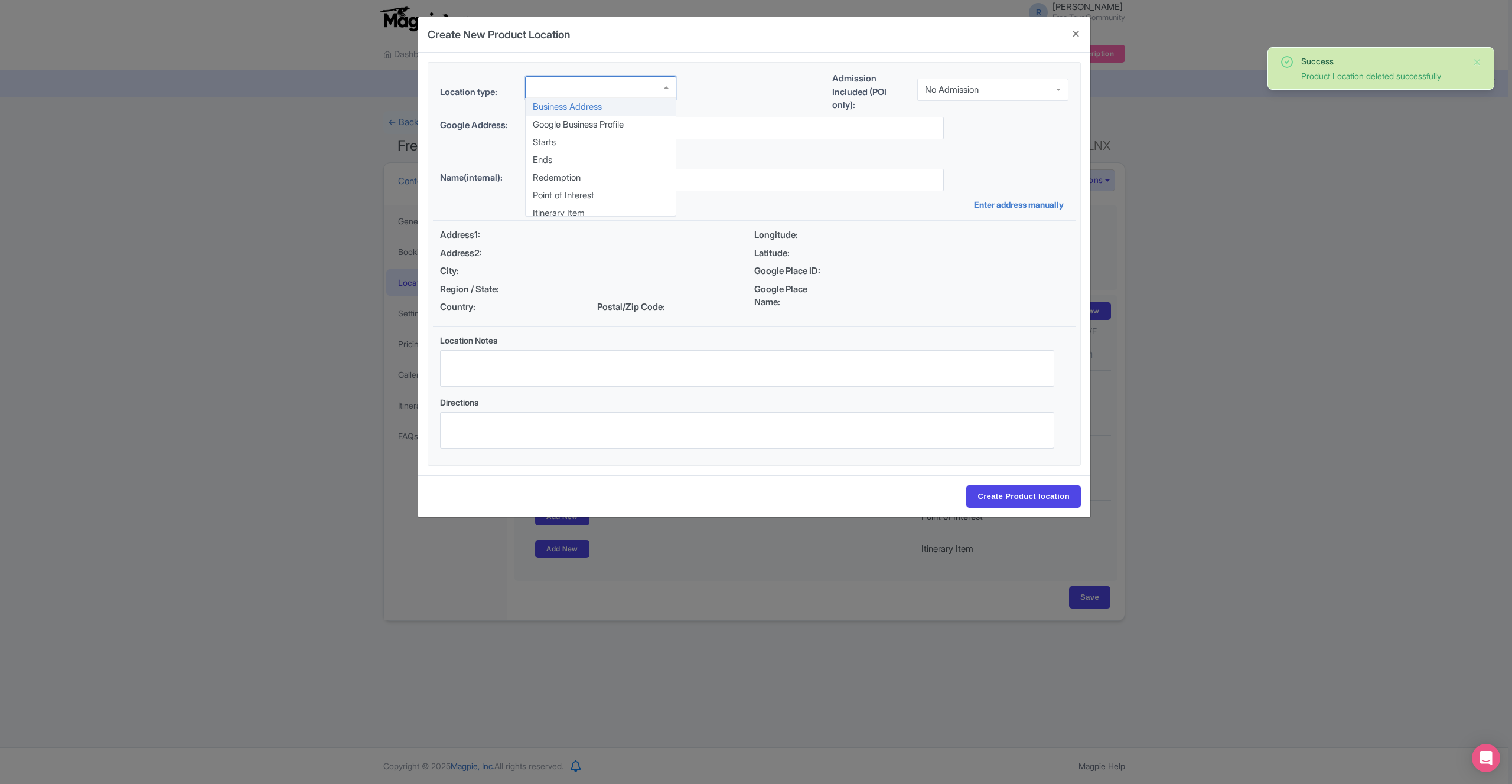
click at [586, 93] on div at bounding box center [601, 87] width 151 height 23
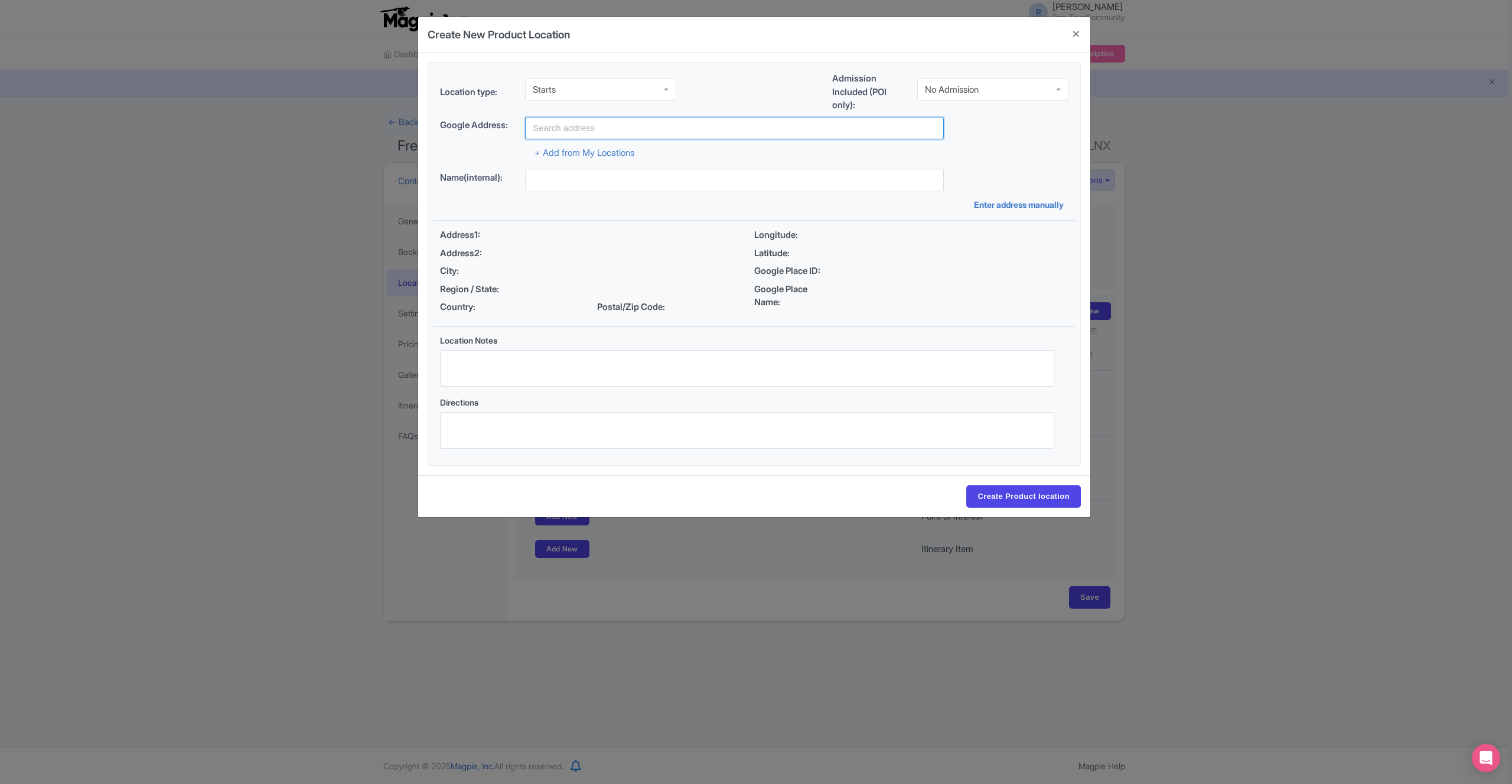
click at [595, 128] on input "text" at bounding box center [734, 128] width 419 height 23
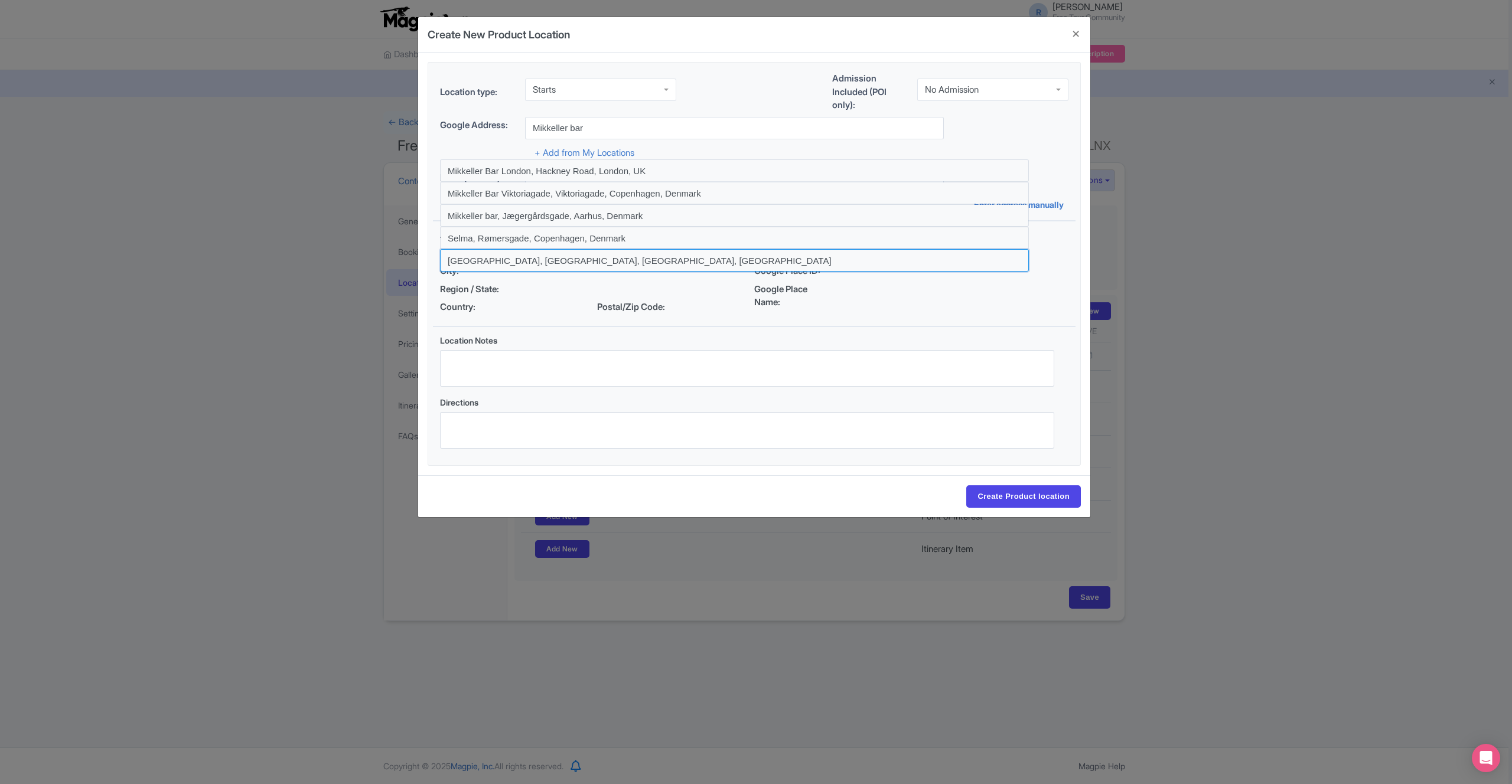
click at [669, 259] on input at bounding box center [734, 260] width 589 height 23
type input "Mikkeller Bar Taipei, Nanjing West Road, Datong District, Taipei City, Taiwan"
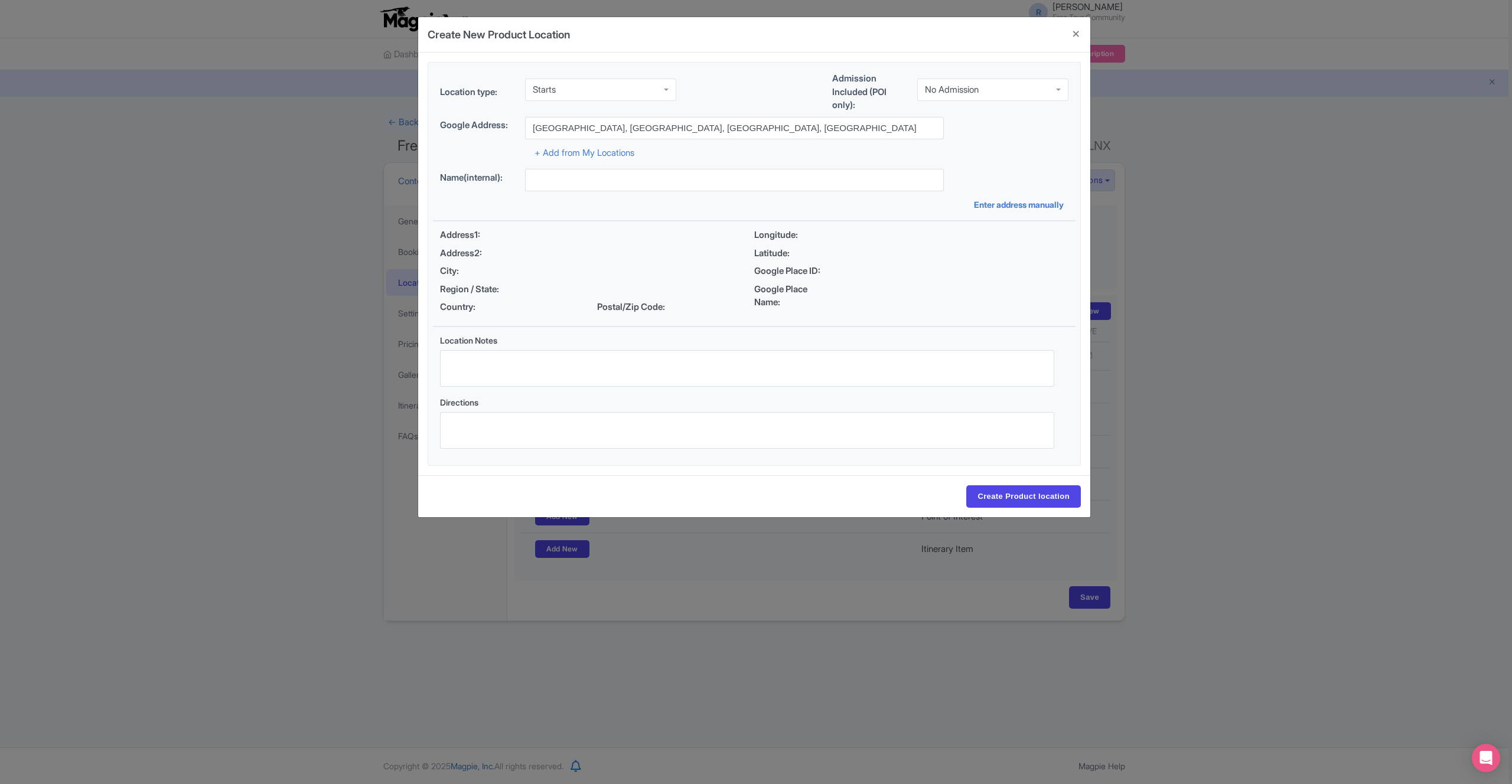
type input "Mikkeller Bar Taipei, No. 241號, Nanjing W Rd, Datong District, Taipei City, Tai…"
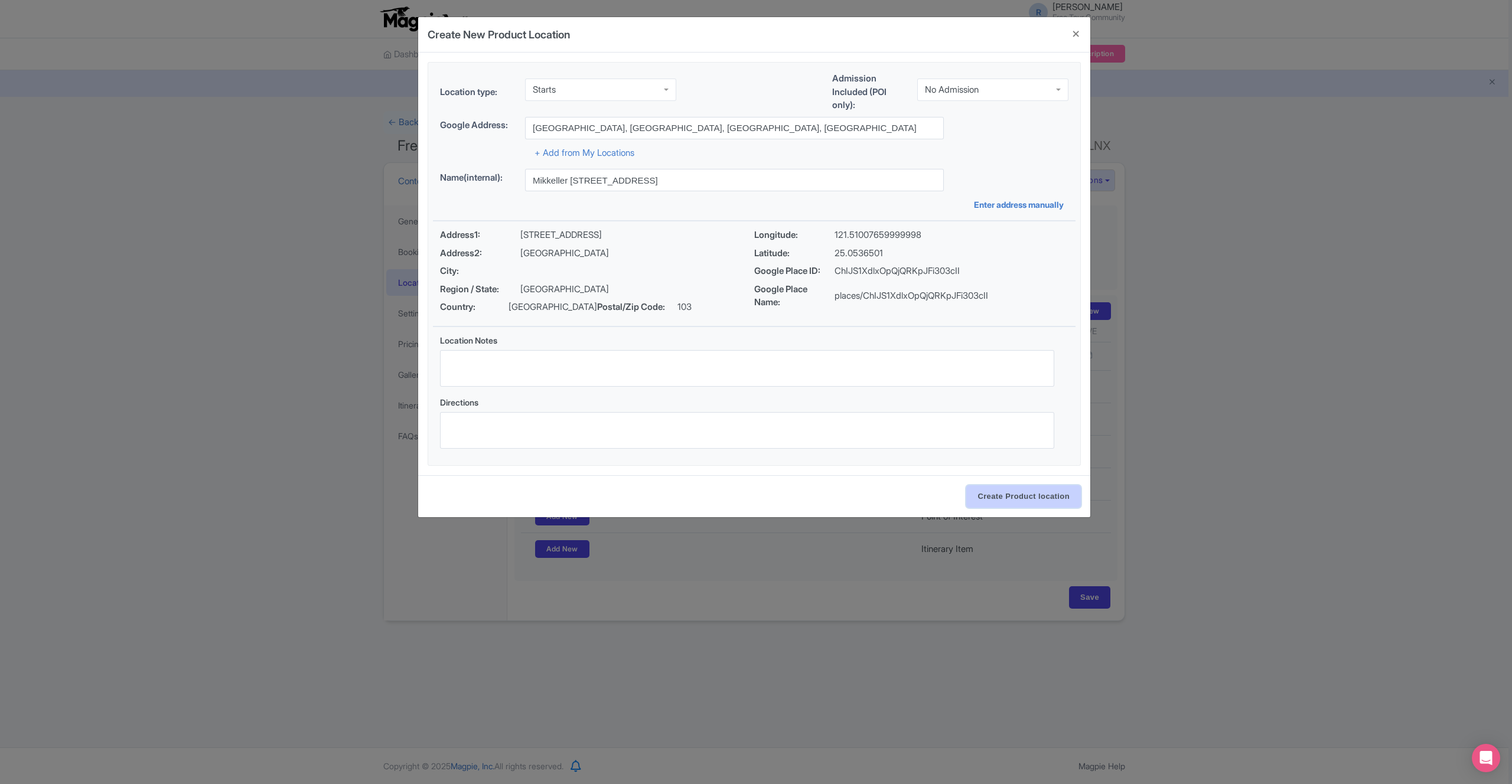
click at [1030, 504] on input "Create Product location" at bounding box center [1023, 496] width 115 height 23
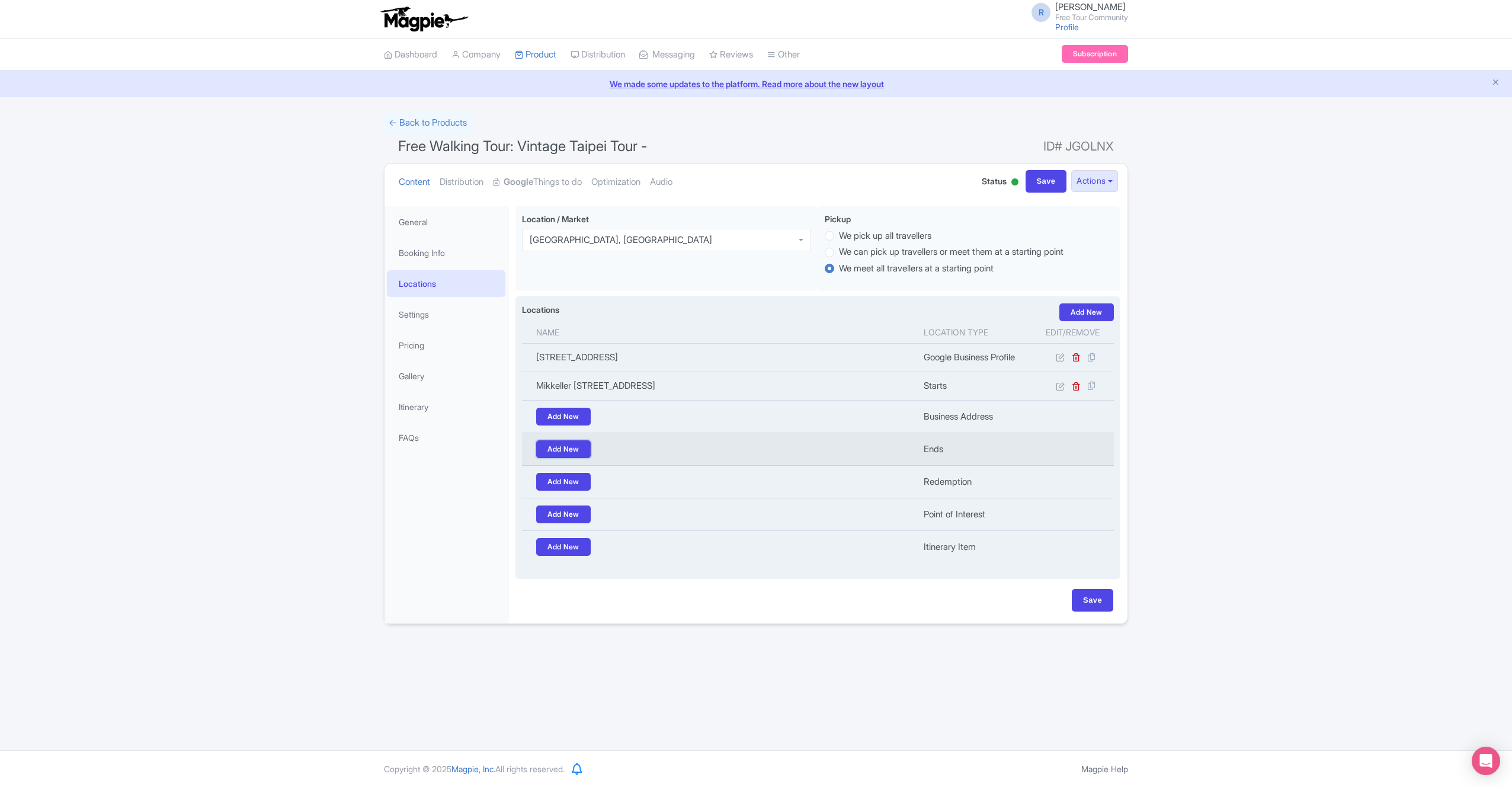
click at [564, 447] on link "Add New" at bounding box center [563, 449] width 54 height 18
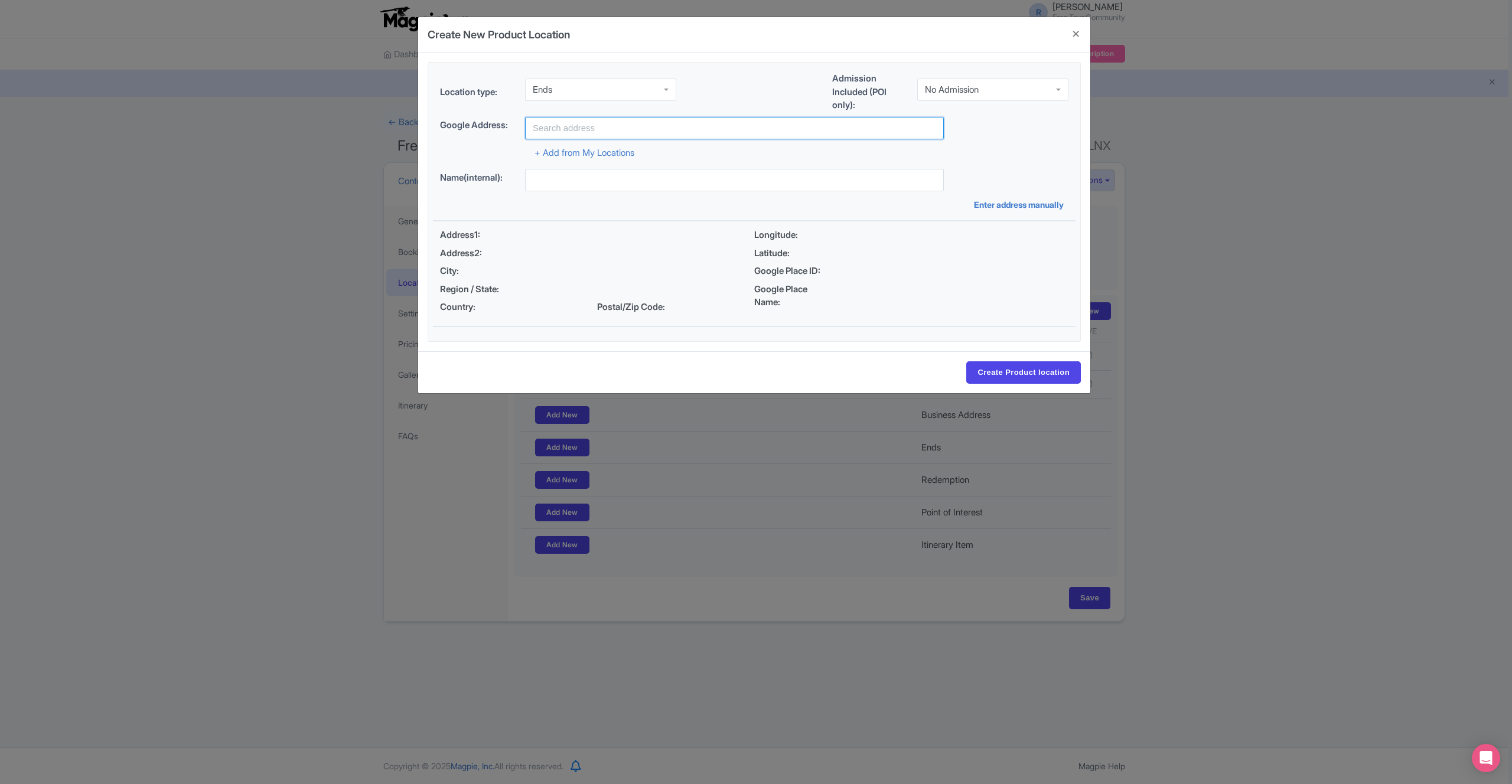
click at [614, 123] on input "text" at bounding box center [734, 128] width 419 height 23
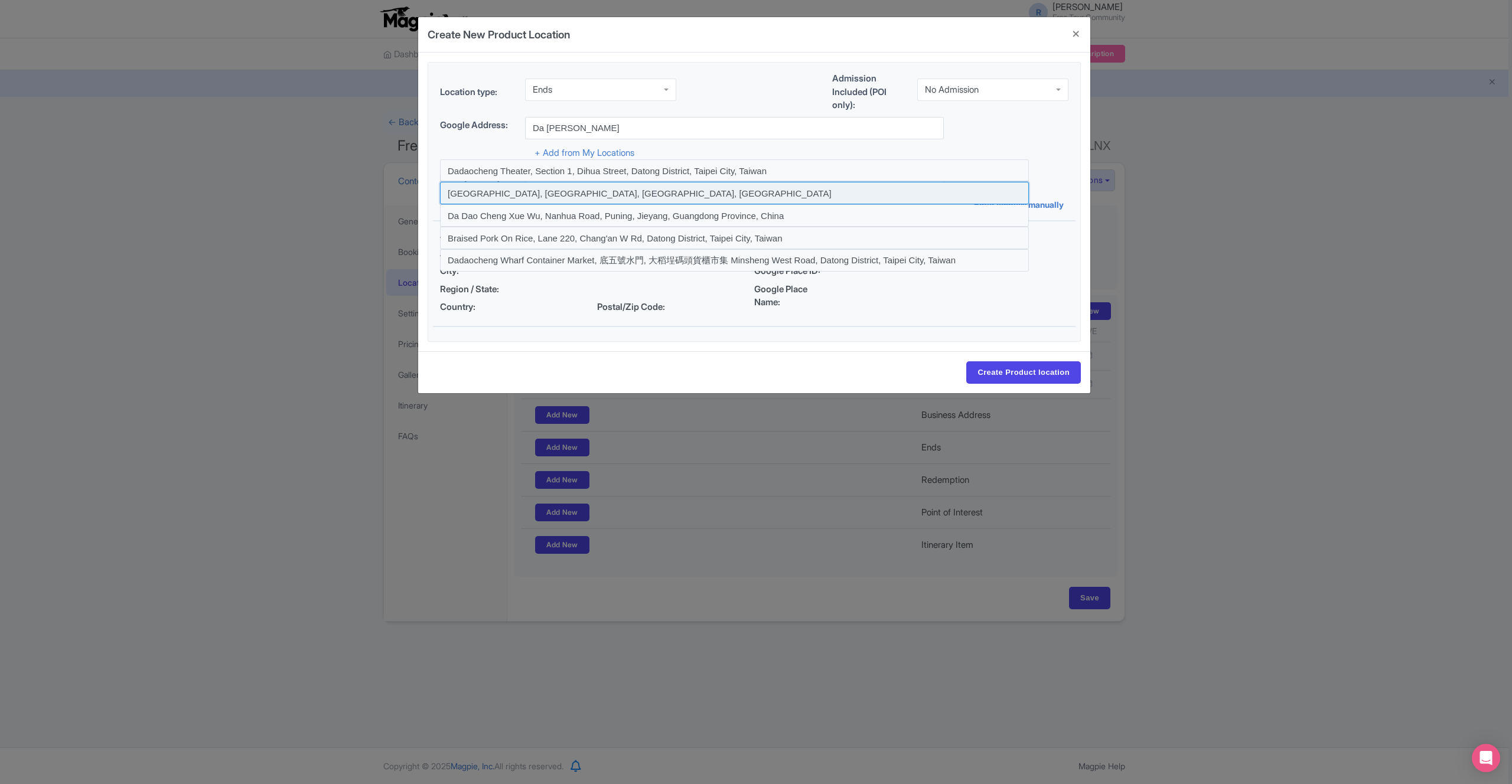
click at [645, 193] on input at bounding box center [734, 193] width 589 height 23
type input "Dadaocheng Wharf Plaza, Datong District, Taipei City, Taiwan"
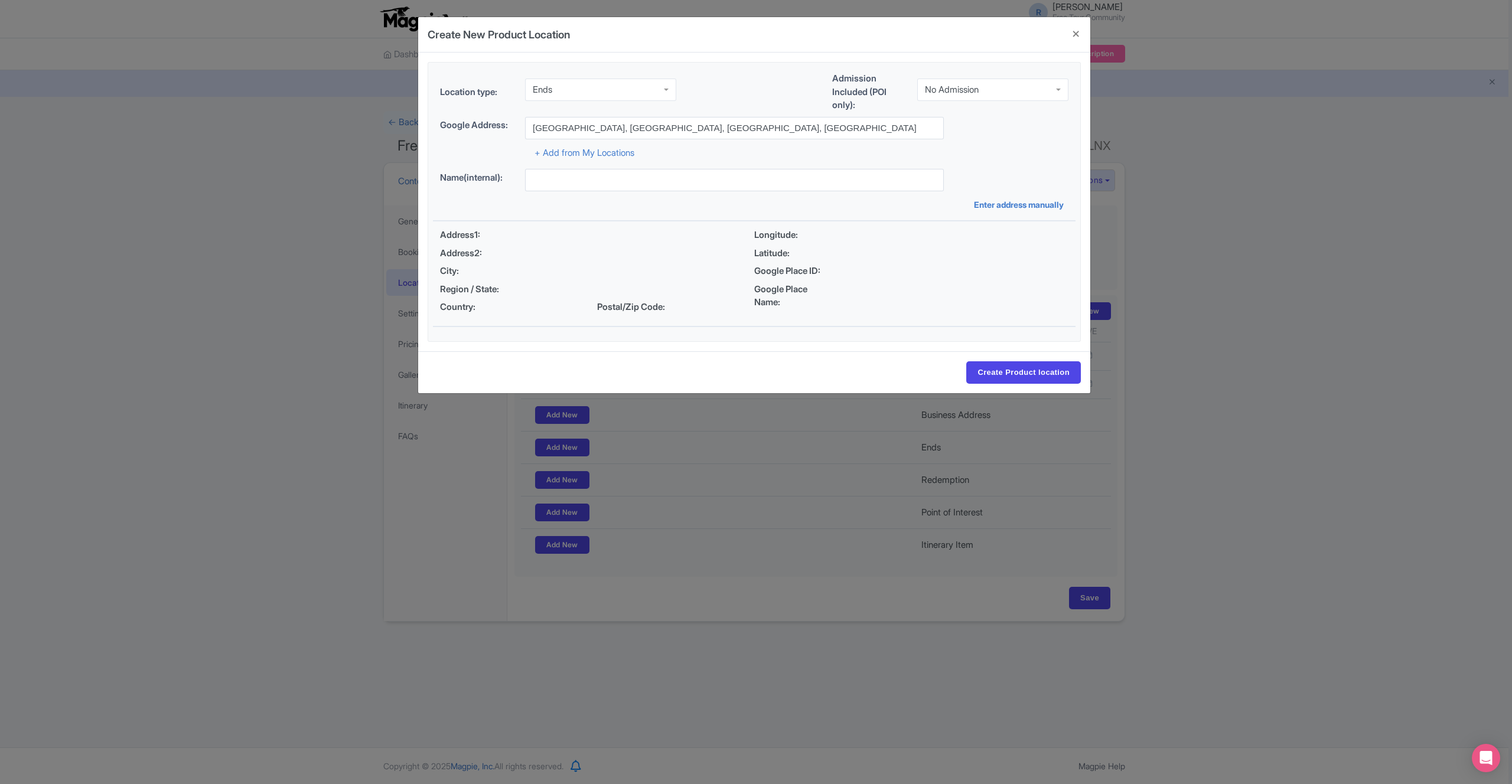
type input "[STREET_ADDRESS]"
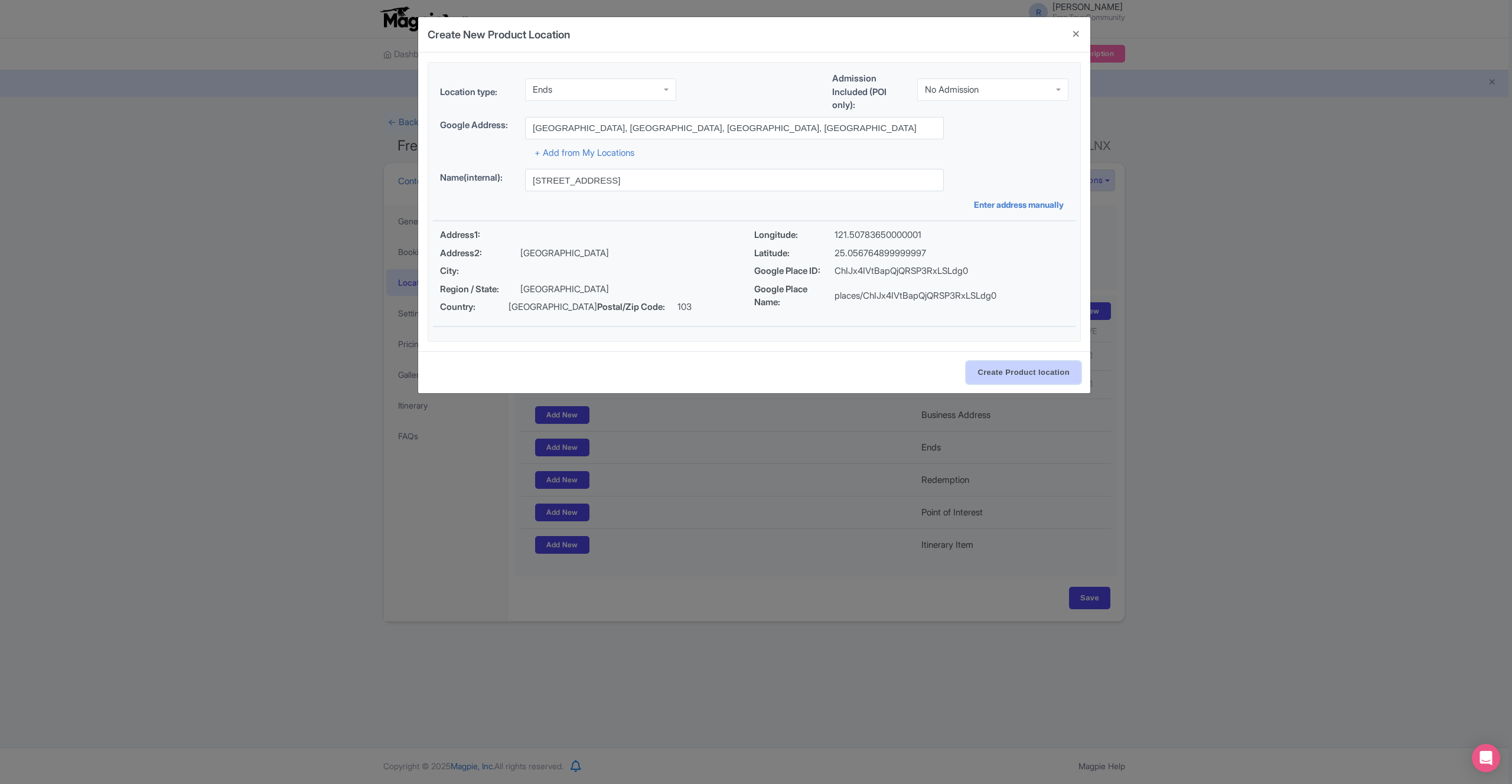
click at [1044, 370] on input "Create Product location" at bounding box center [1023, 372] width 115 height 23
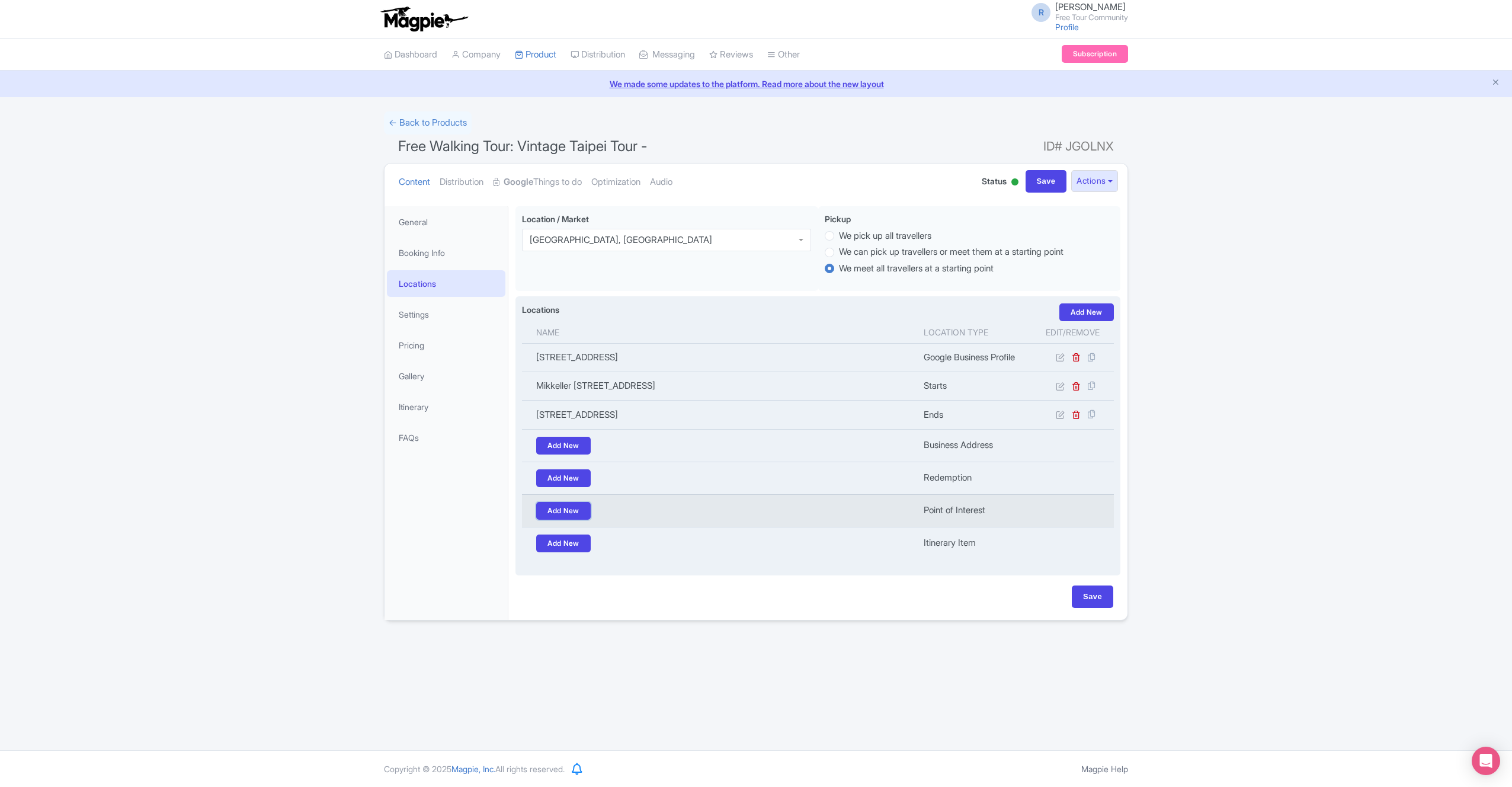
click at [580, 515] on link "Add New" at bounding box center [563, 510] width 54 height 18
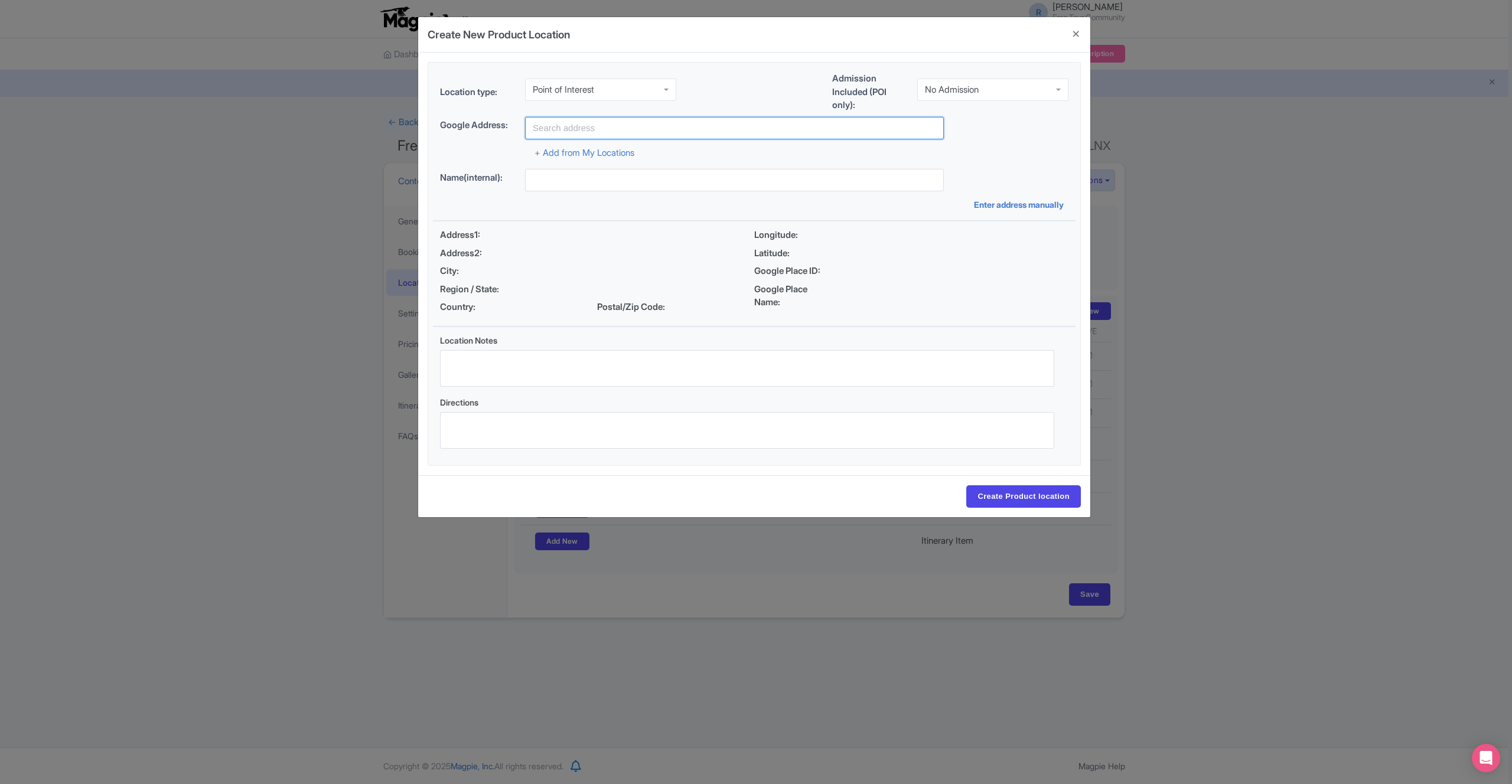
click at [604, 124] on input "text" at bounding box center [734, 128] width 419 height 23
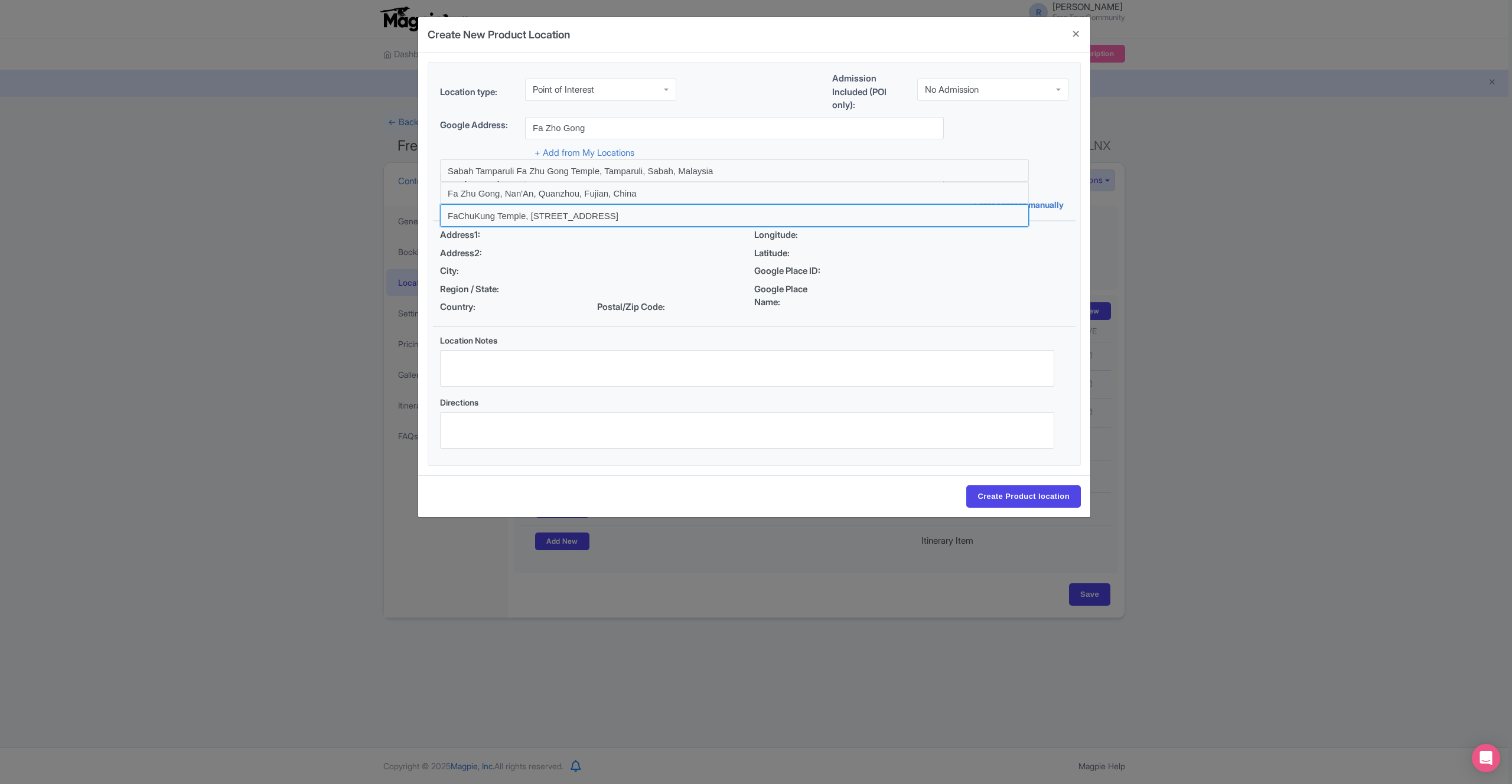
click at [593, 218] on input at bounding box center [734, 215] width 589 height 23
type input "FaChuKung Temple, Lane 344, Nanjing West Road, Datong District, Taipei City, Ta…"
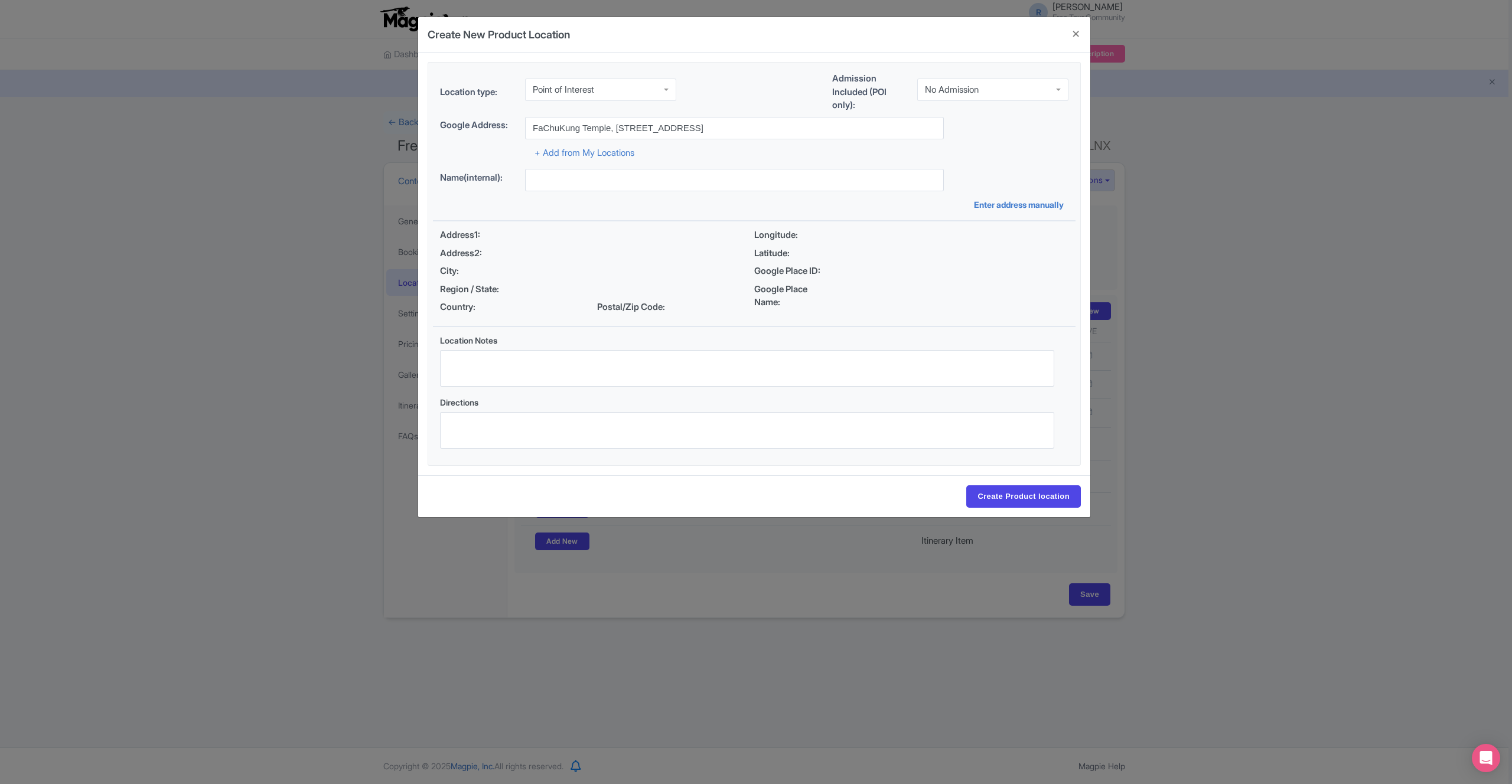
type input "FaChuKung Temple, [STREET_ADDRESS]"
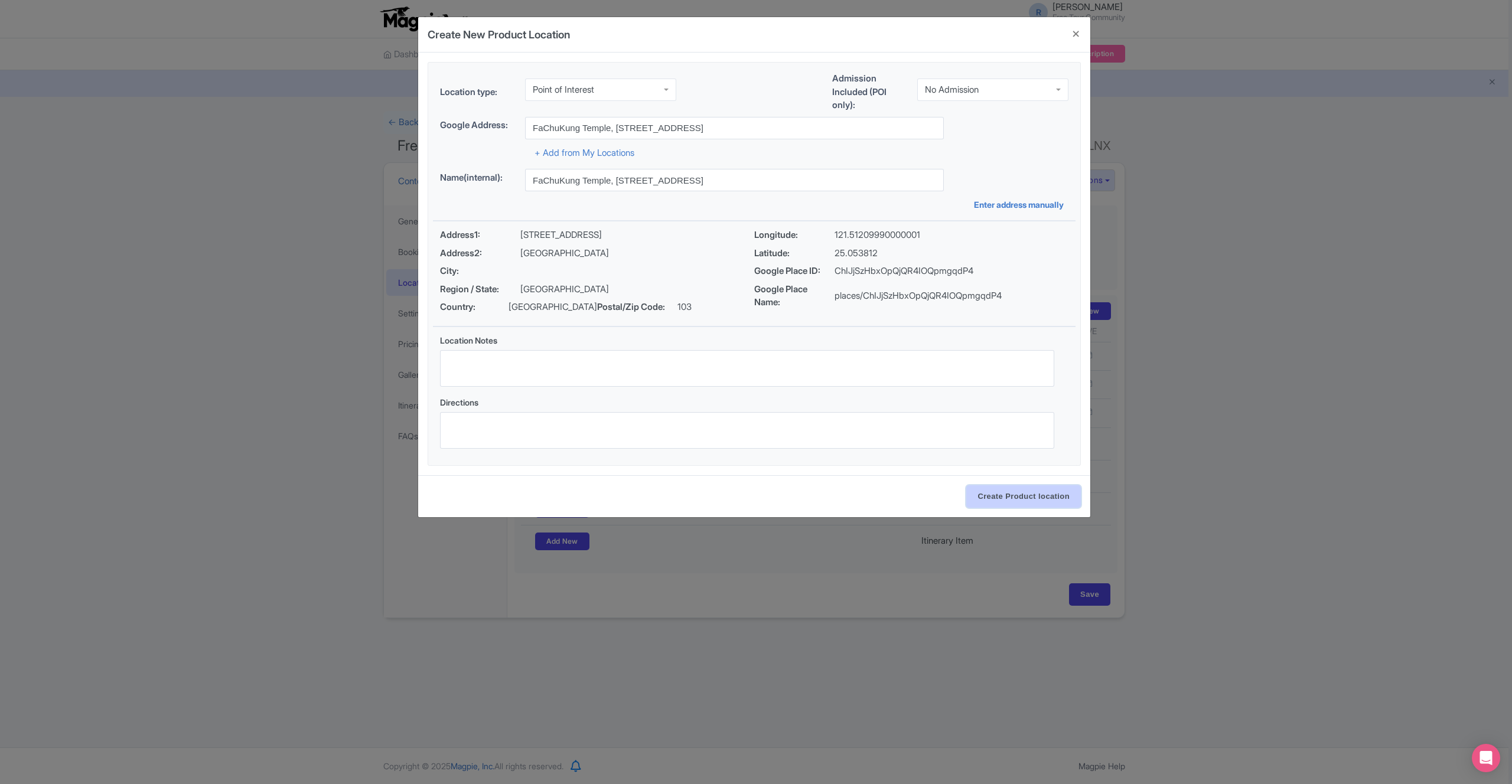
click at [1011, 500] on input "Create Product location" at bounding box center [1023, 496] width 115 height 23
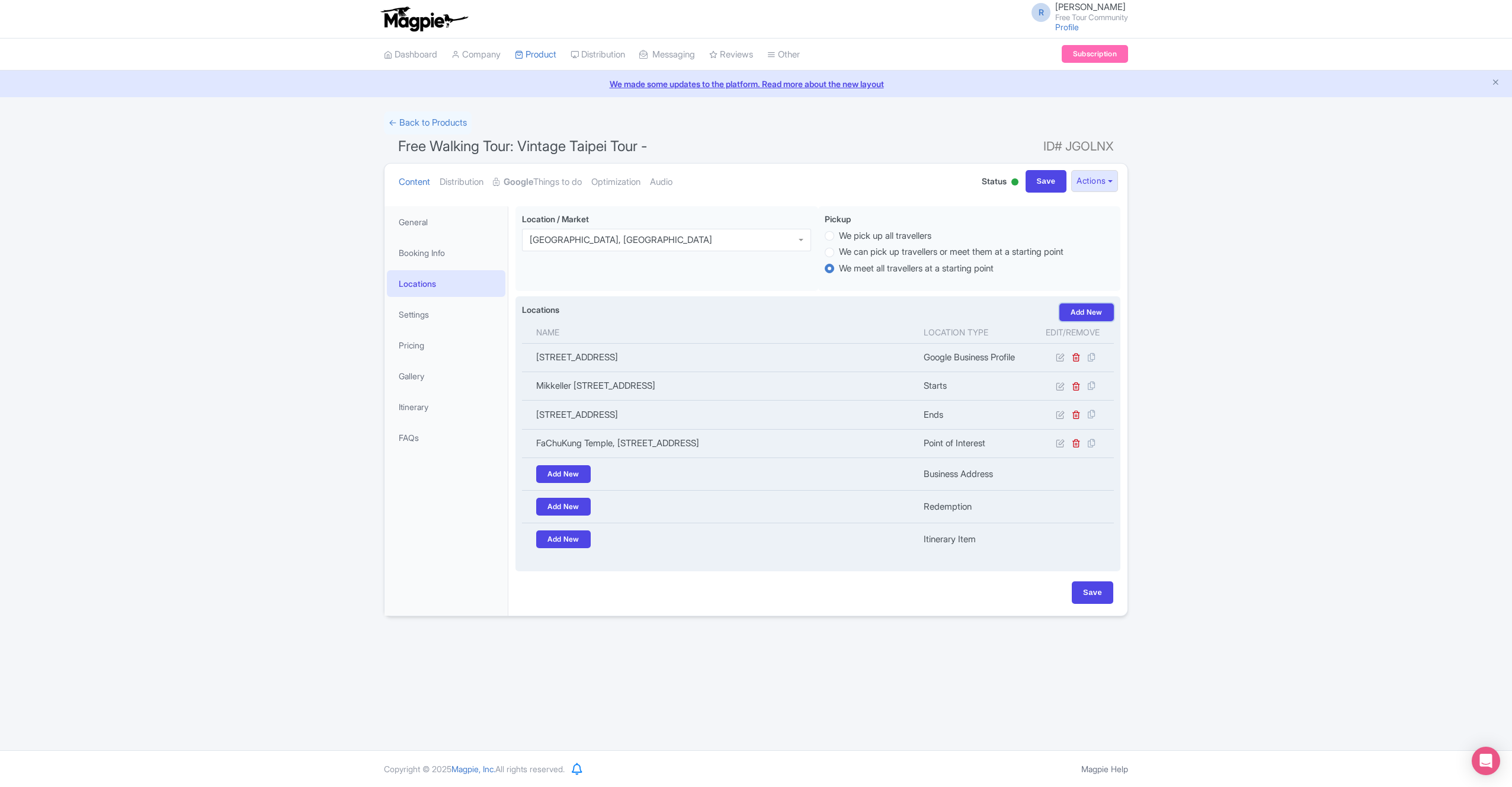
click at [1082, 313] on link "Add New" at bounding box center [1086, 312] width 54 height 18
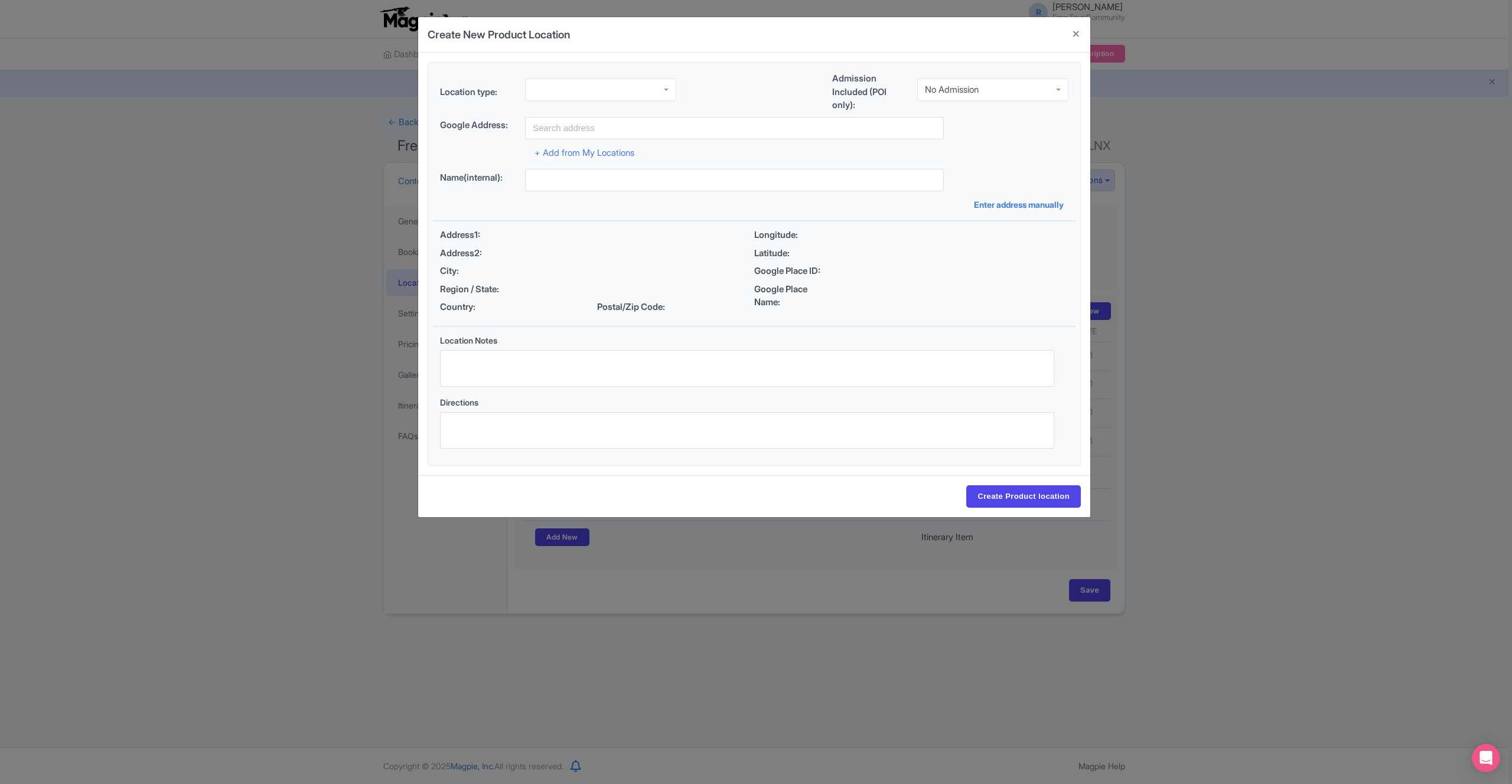
click at [578, 84] on div at bounding box center [601, 90] width 151 height 23
drag, startPoint x: 570, startPoint y: 195, endPoint x: 571, endPoint y: 187, distance: 8.1
click at [585, 124] on input "text" at bounding box center [734, 128] width 419 height 23
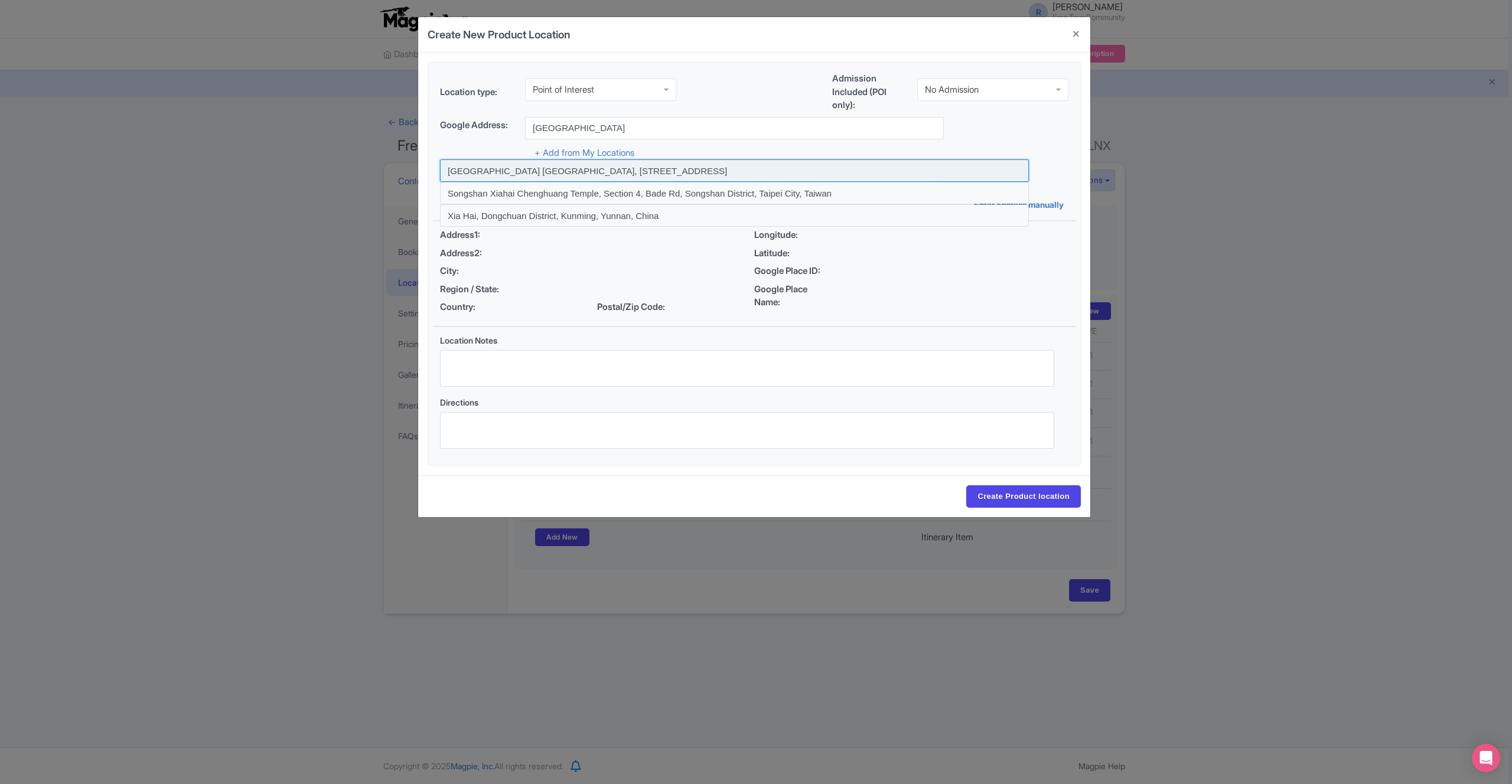
click at [663, 174] on input at bounding box center [734, 170] width 589 height 23
type input "Taipei Xia Hai City God Temple, Section 1, Dihua Street, Datong District, Taipe…"
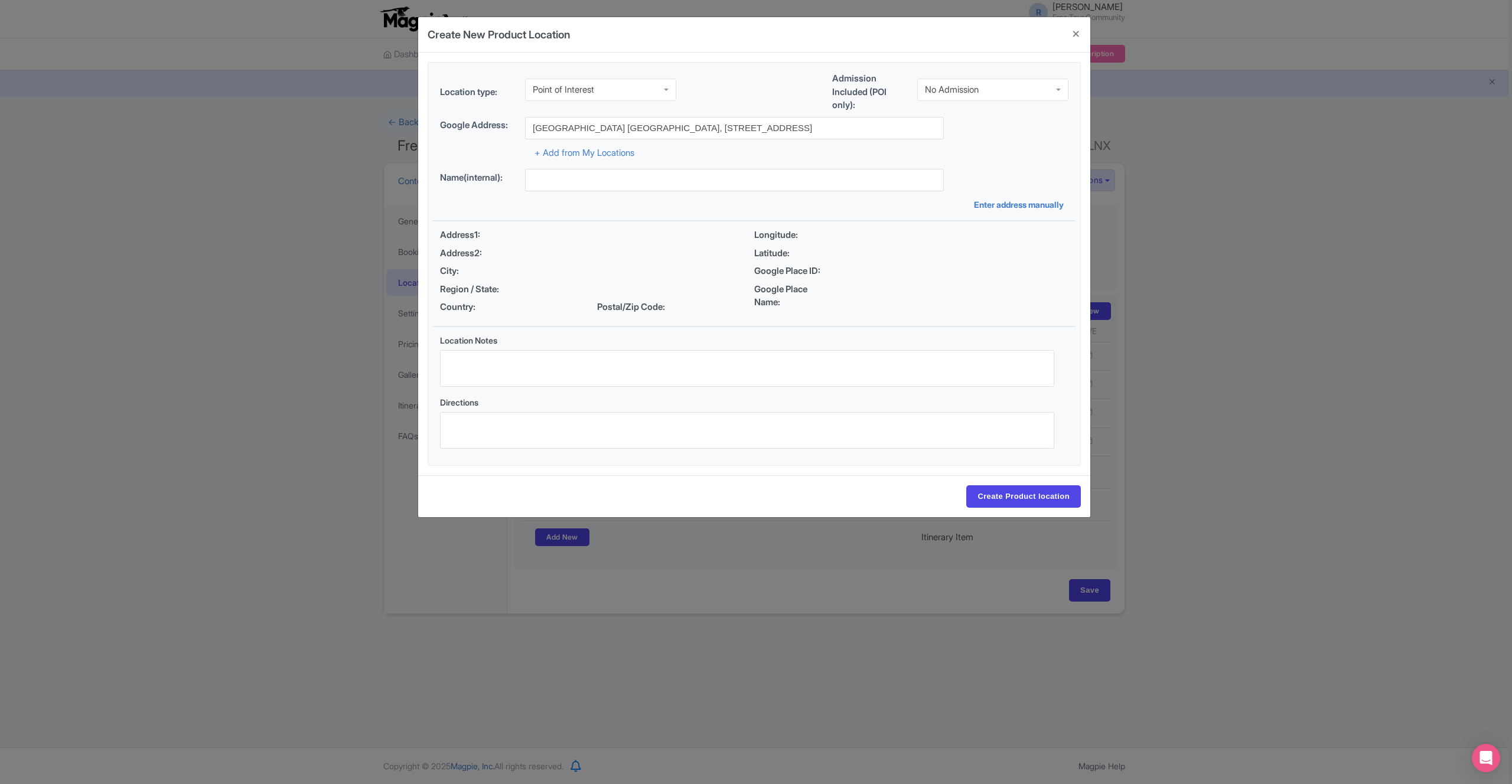
type input "[GEOGRAPHIC_DATA] [STREET_ADDRESS]"
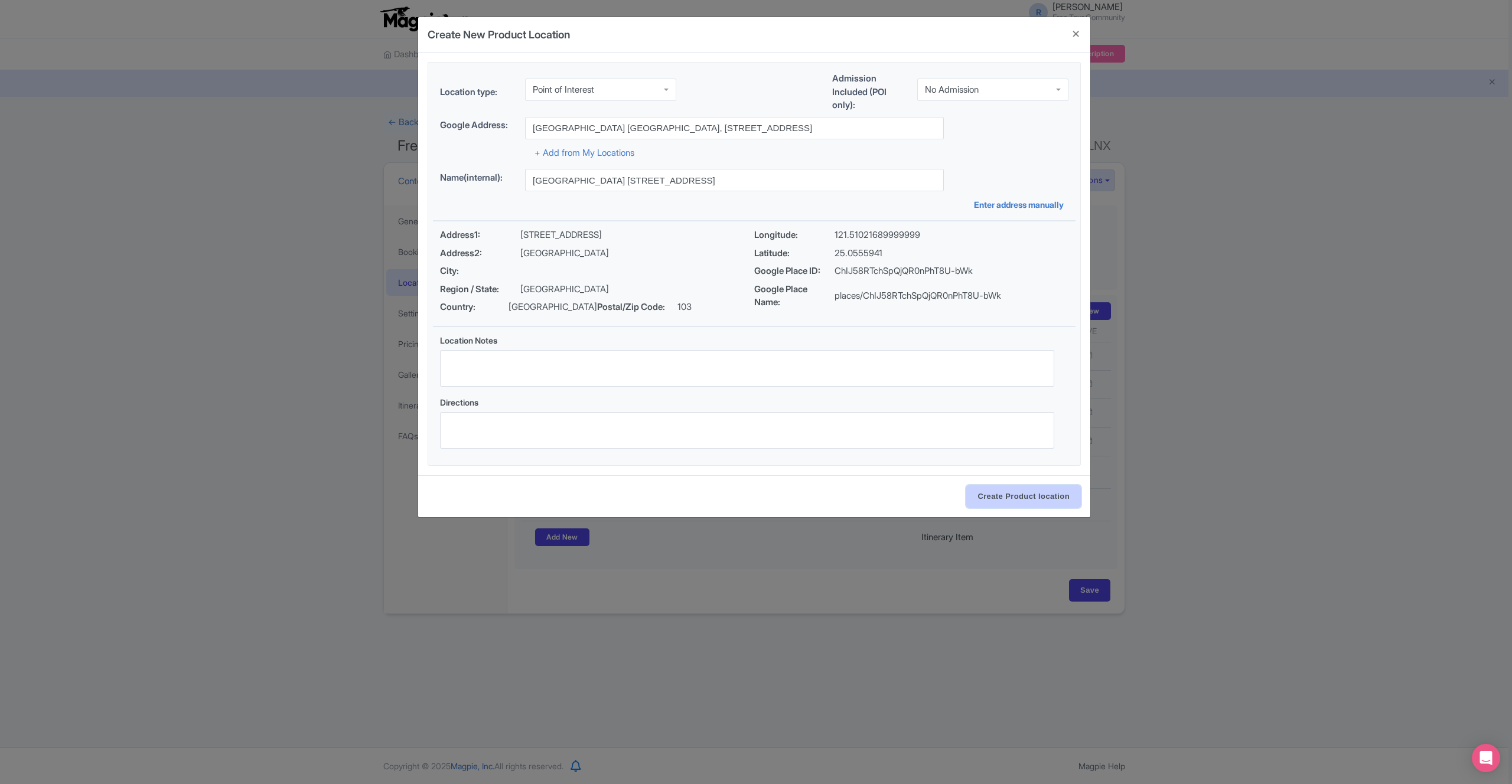
click at [1057, 491] on input "Create Product location" at bounding box center [1023, 496] width 115 height 23
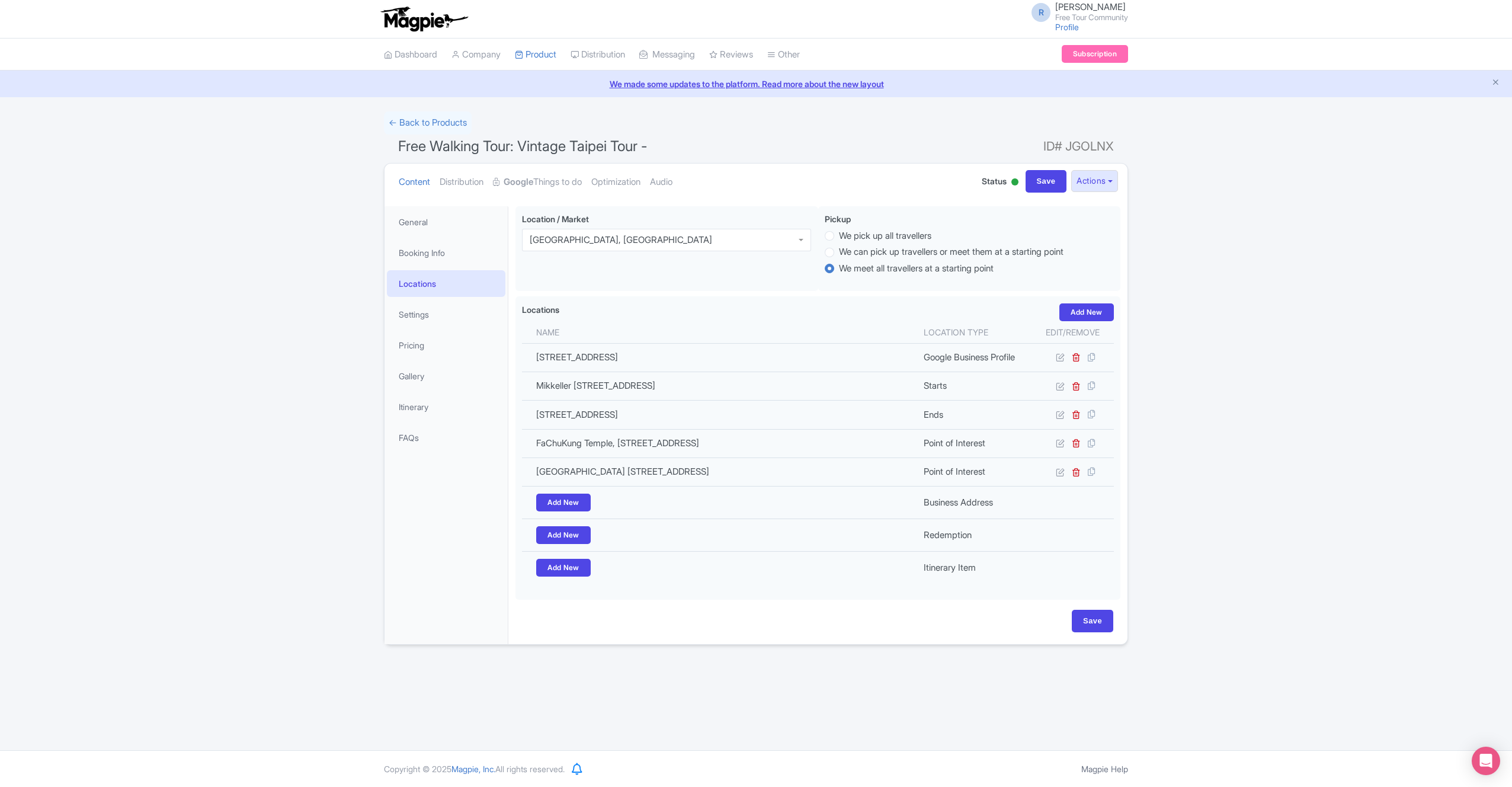
click at [1097, 644] on div "Save" at bounding box center [817, 627] width 605 height 34
click at [1100, 632] on input "Save" at bounding box center [1093, 621] width 42 height 23
type input "Update Product"
click at [463, 316] on link "Settings" at bounding box center [446, 315] width 119 height 27
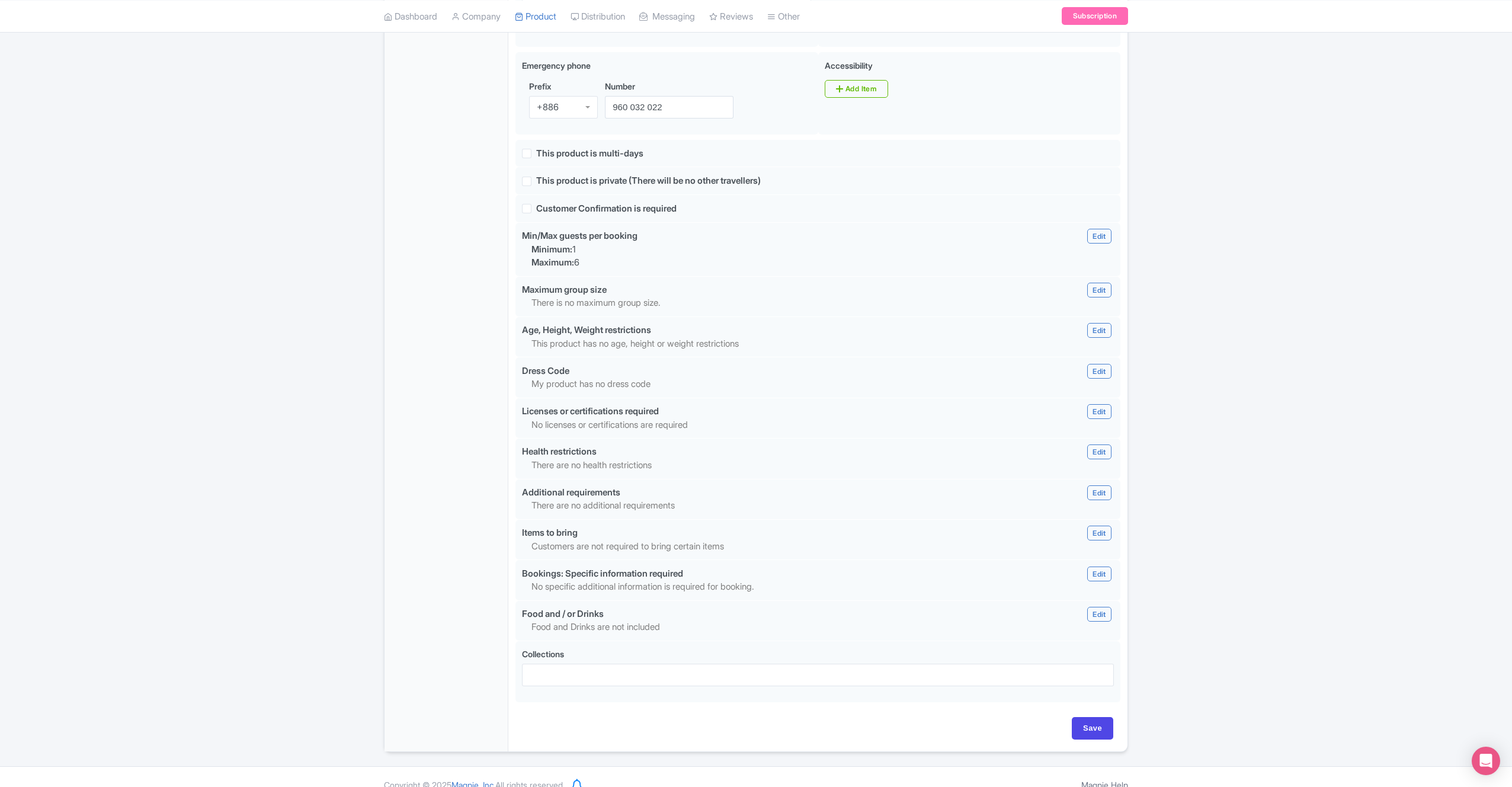
scroll to position [756, 0]
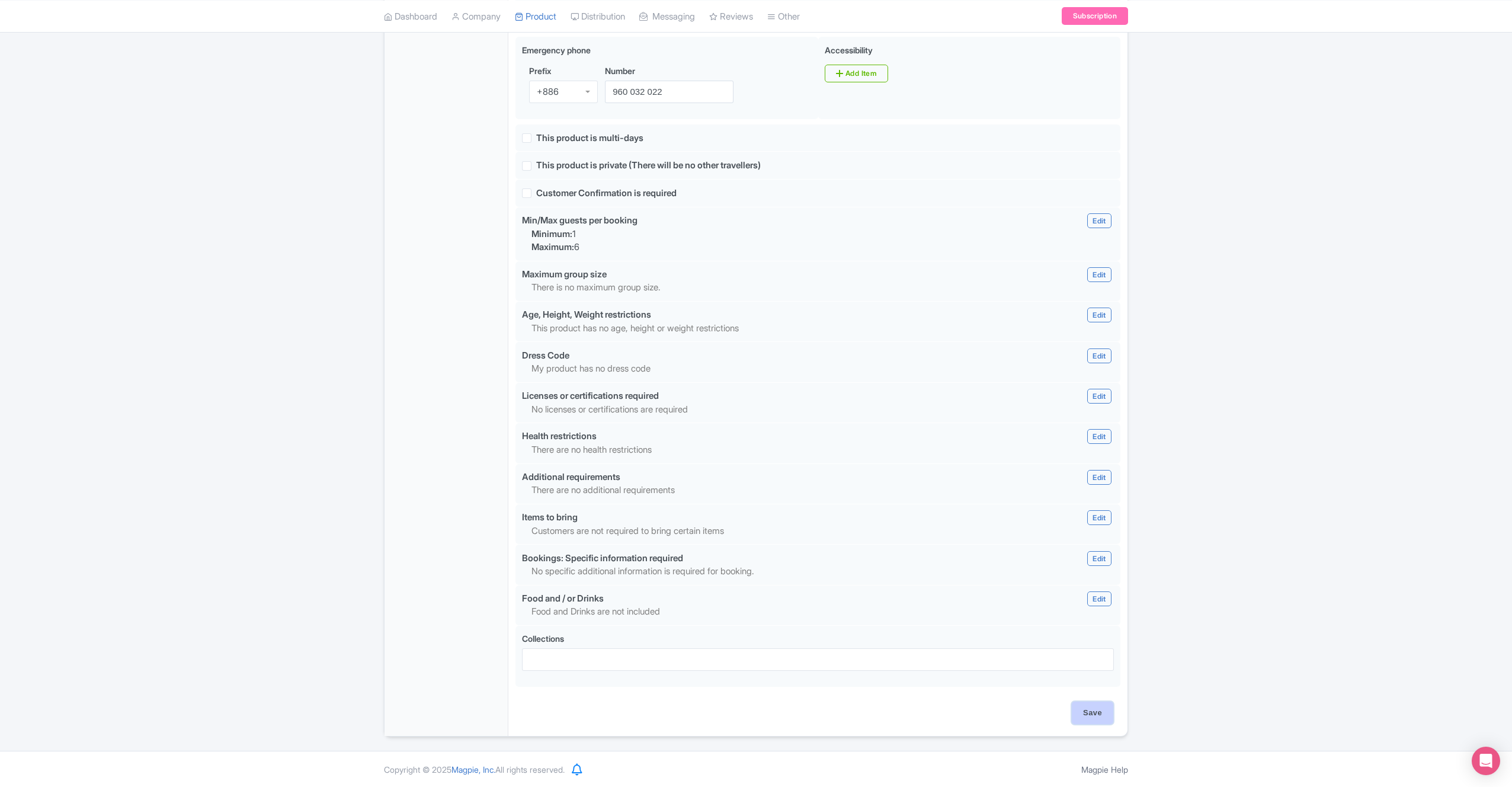
click at [1095, 715] on input "Save" at bounding box center [1093, 713] width 42 height 23
type input "Saving..."
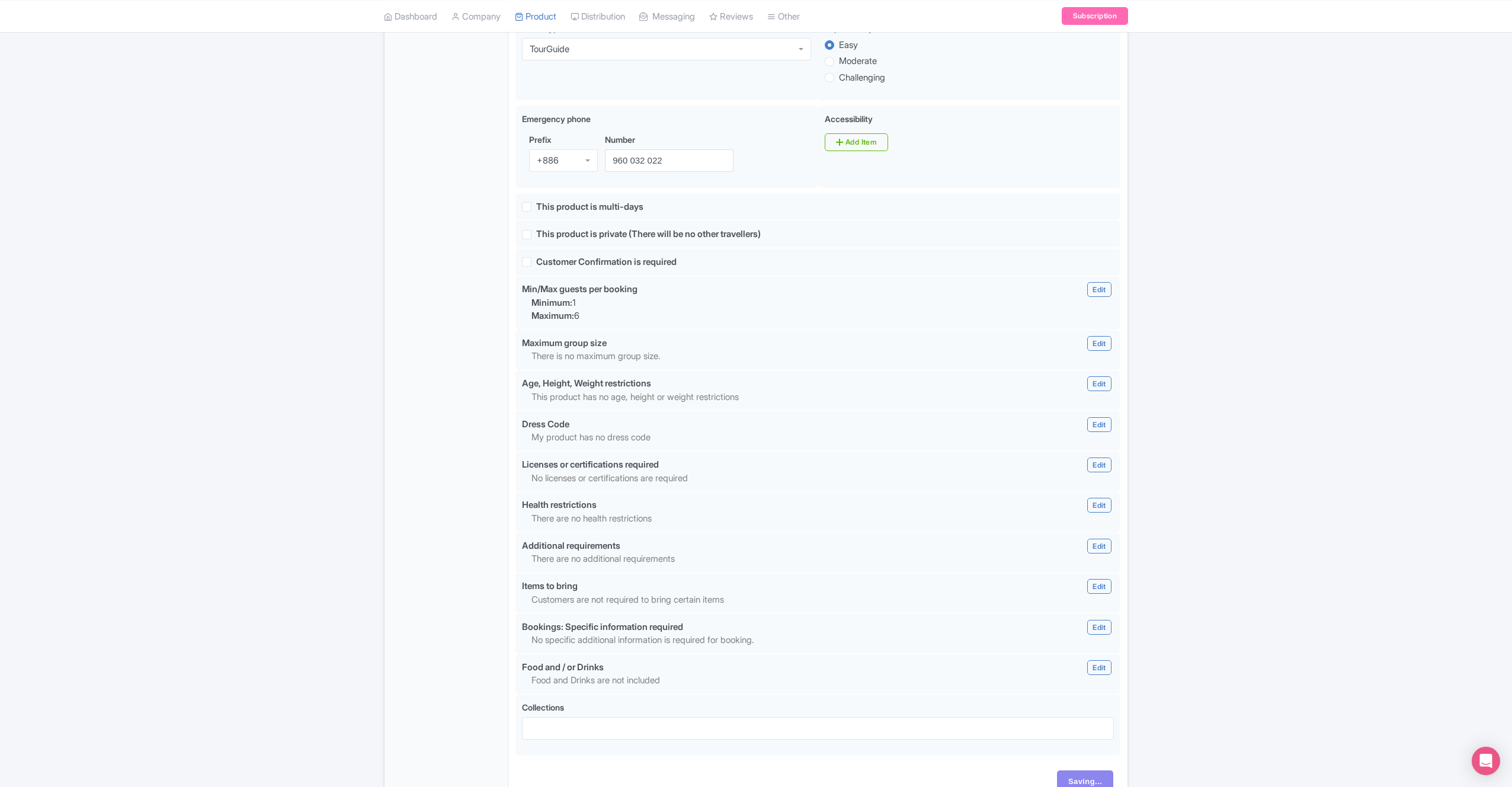
scroll to position [532, 0]
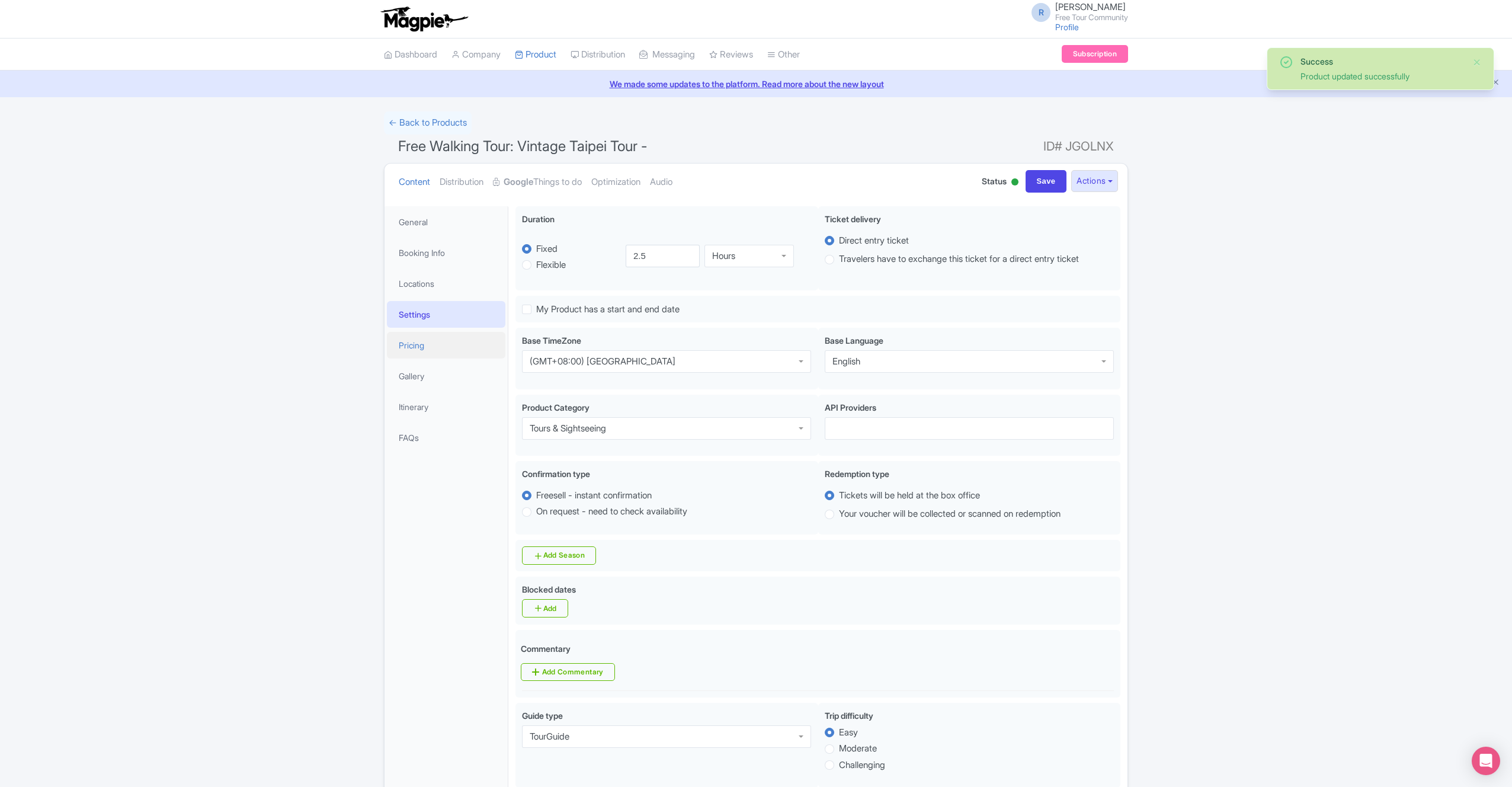
click at [424, 351] on link "Pricing" at bounding box center [446, 345] width 119 height 27
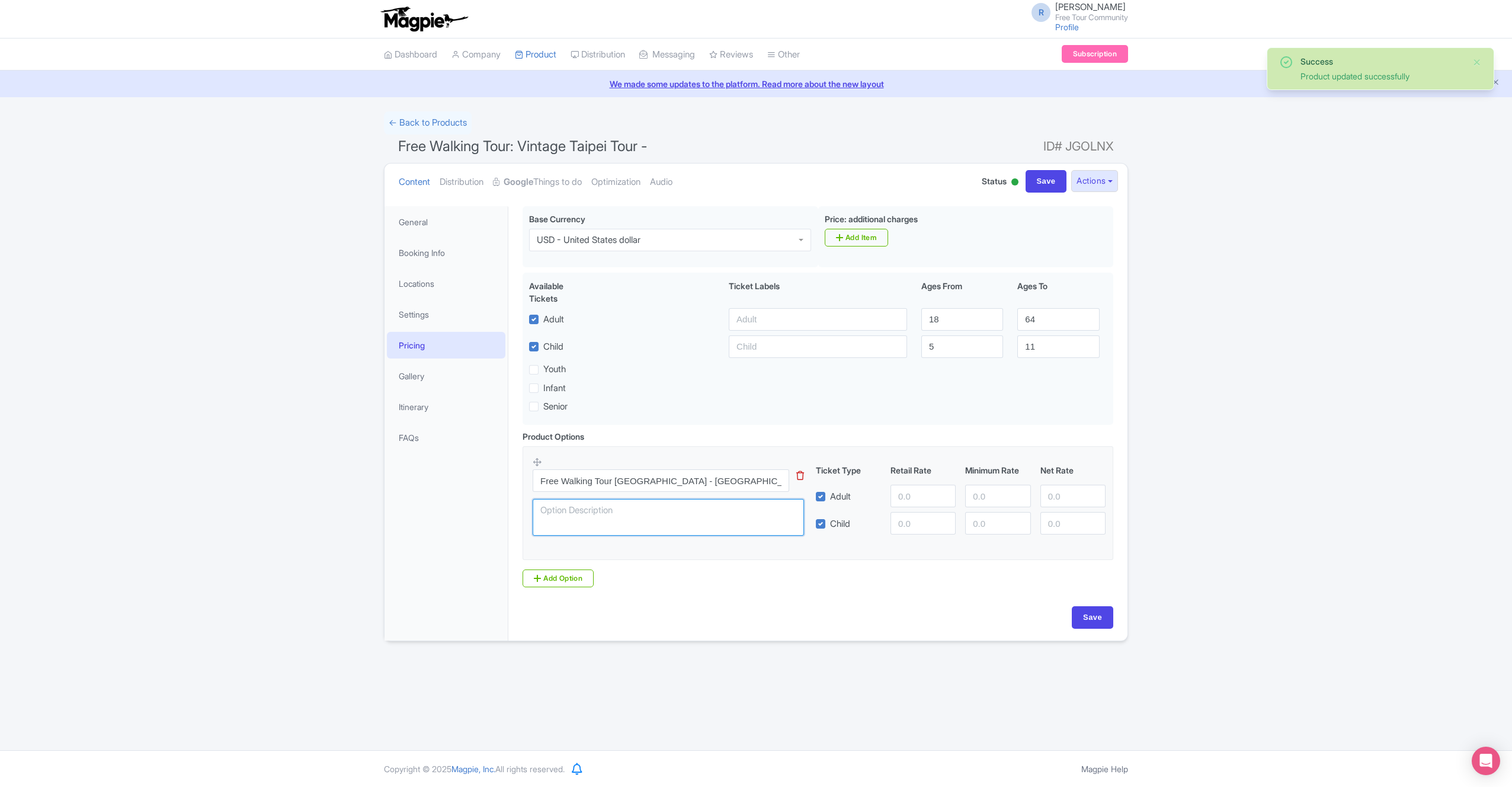
click at [739, 530] on textarea at bounding box center [669, 517] width 272 height 37
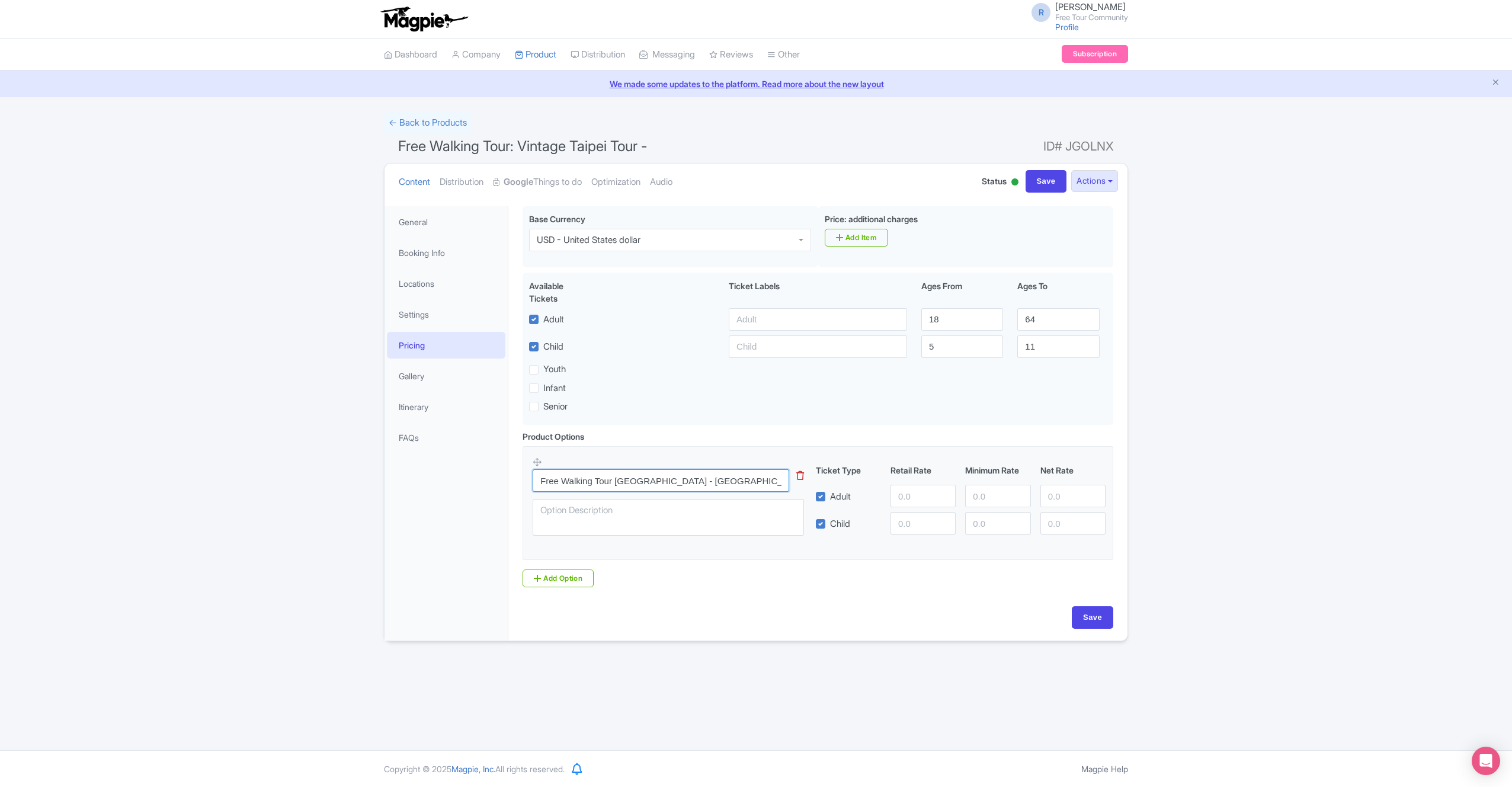
drag, startPoint x: 647, startPoint y: 480, endPoint x: 774, endPoint y: 490, distance: 127.4
click at [774, 491] on input "Free Walking Tour [GEOGRAPHIC_DATA] - [GEOGRAPHIC_DATA]'s Origin and [GEOGRAPHI…" at bounding box center [661, 480] width 256 height 23
type input "Free Walking Tour [GEOGRAPHIC_DATA] - Vintage [GEOGRAPHIC_DATA] Free Tour"
click at [1092, 613] on input "Save" at bounding box center [1093, 617] width 42 height 23
type input "Saving..."
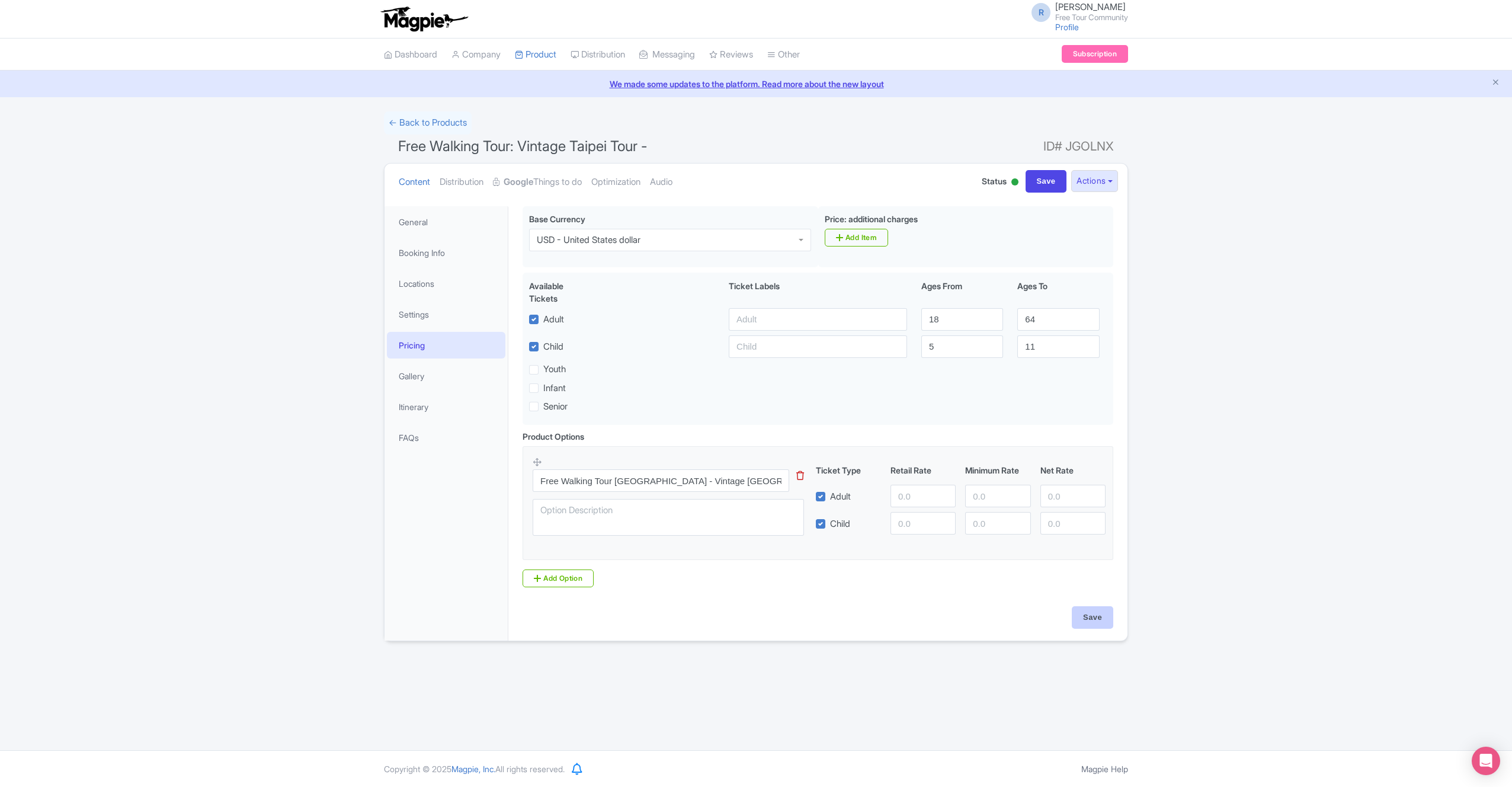
type input "Saving..."
click at [472, 375] on link "Gallery" at bounding box center [446, 376] width 119 height 27
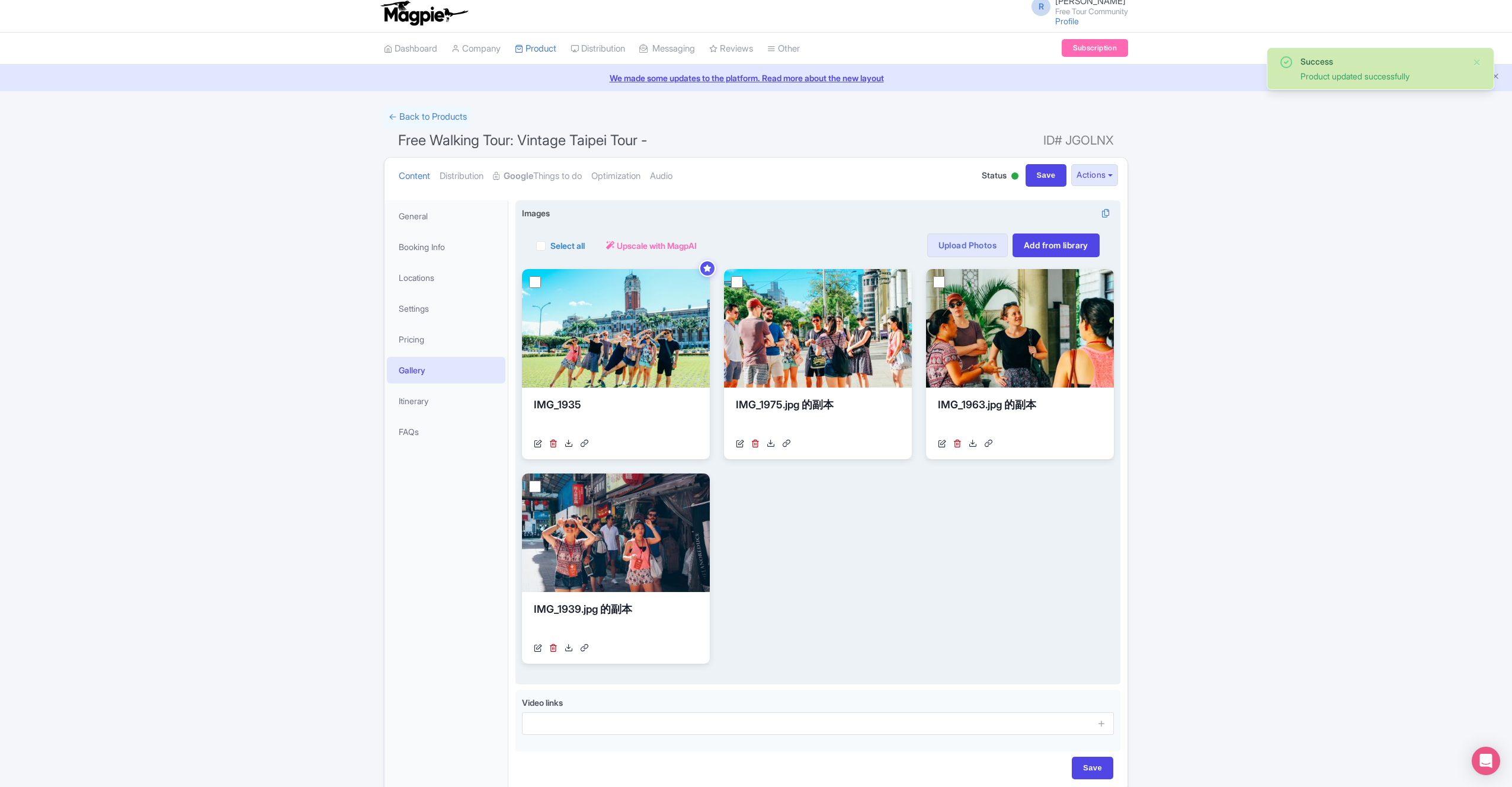
scroll to position [62, 0]
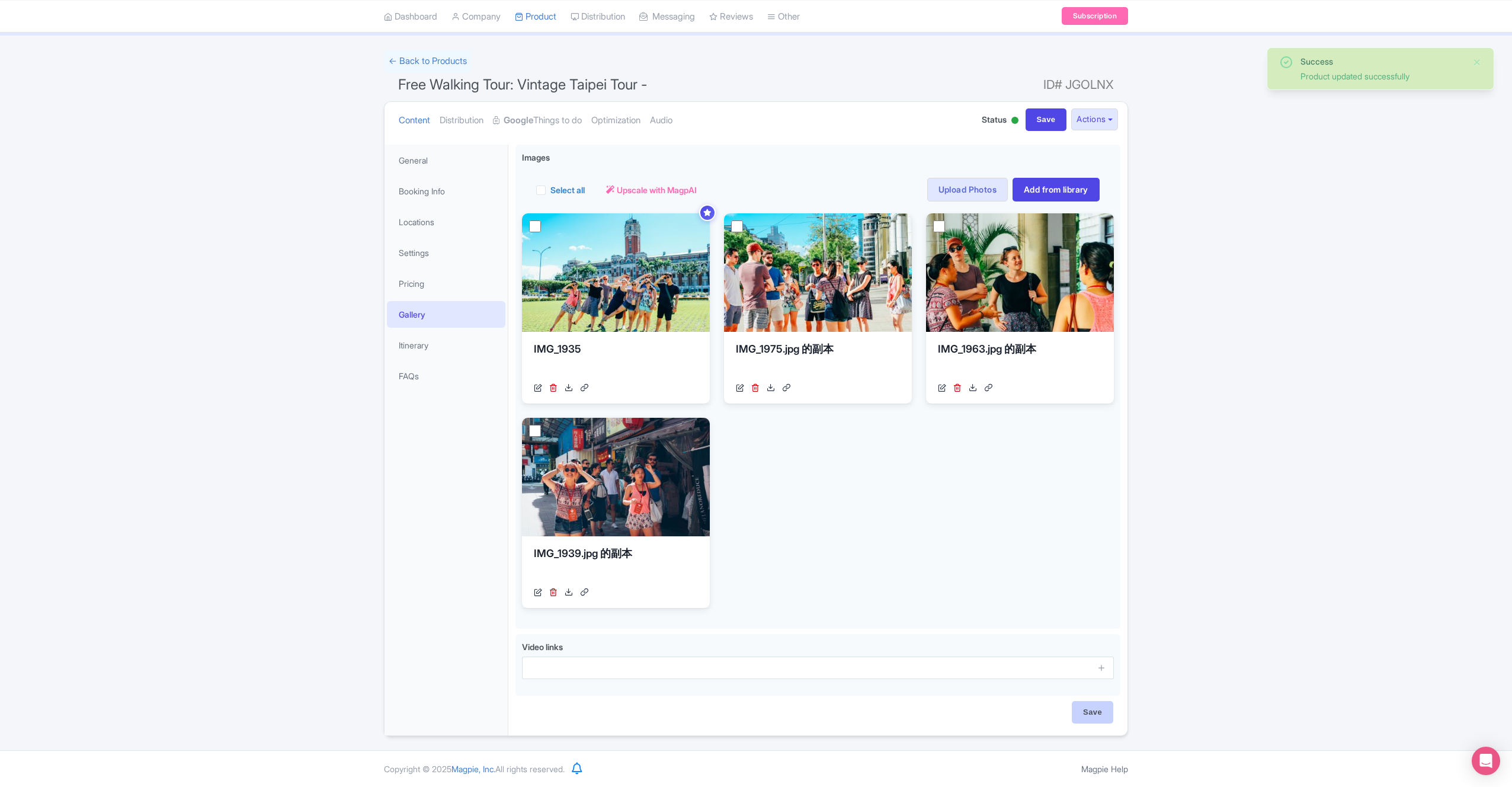
drag, startPoint x: 1094, startPoint y: 699, endPoint x: 1097, endPoint y: 706, distance: 7.6
click at [1094, 699] on div "Please arrive 10 minute early to find our guide before the tour starts You can …" at bounding box center [818, 436] width 619 height 598
click at [1097, 706] on input "Save" at bounding box center [1093, 712] width 42 height 23
type input "Saving..."
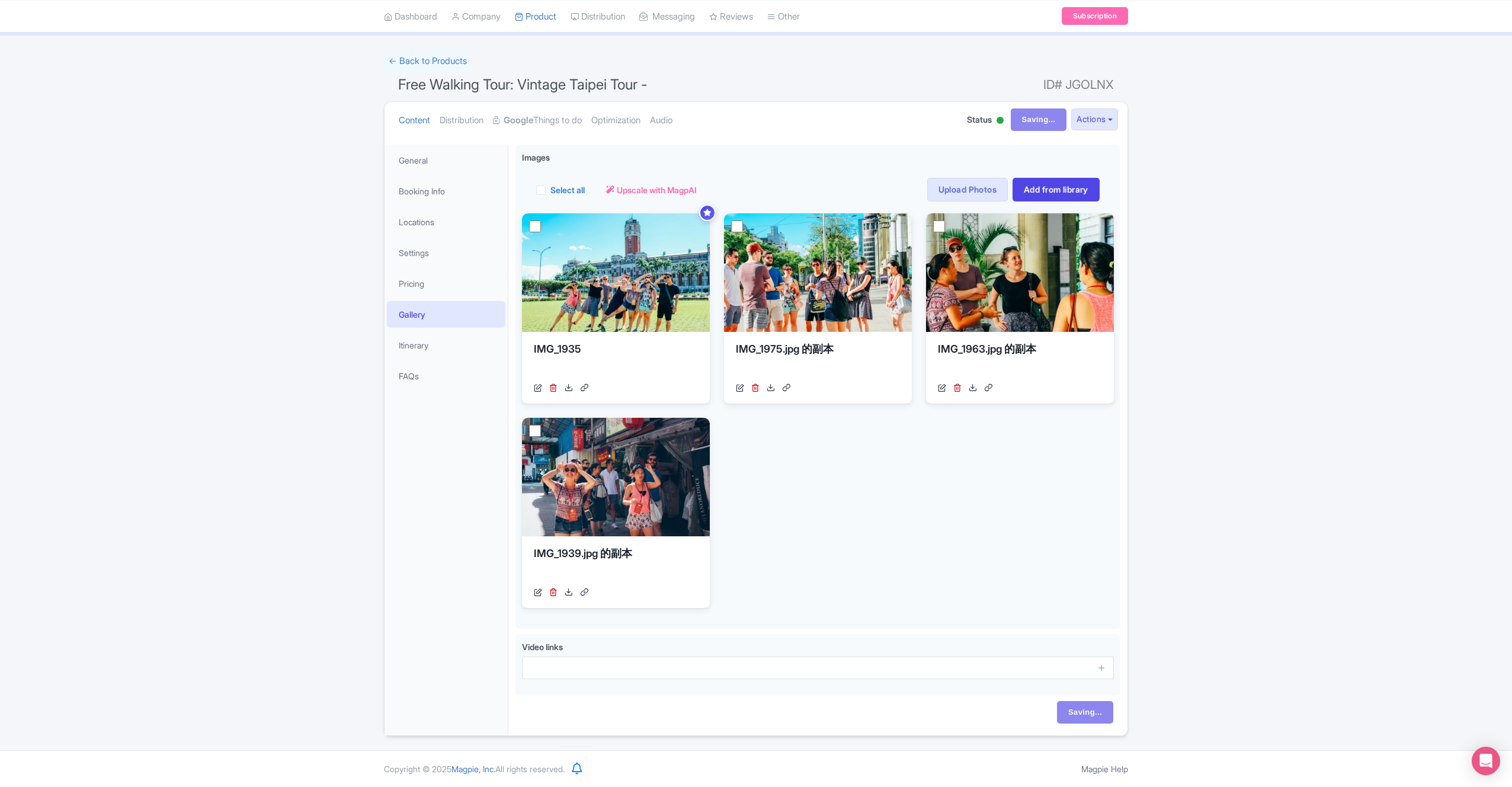
scroll to position [53, 0]
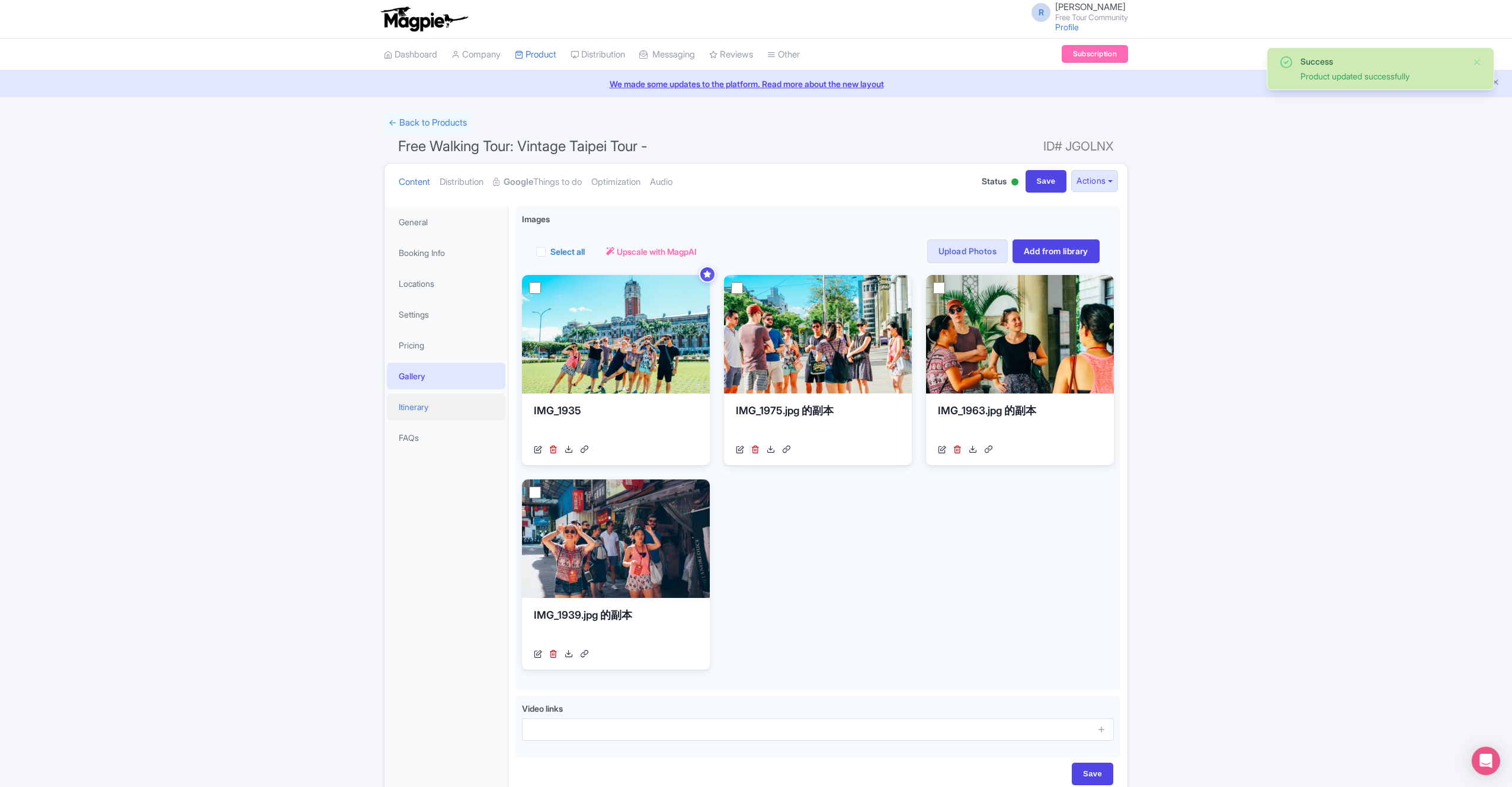
click at [436, 401] on link "Itinerary" at bounding box center [446, 407] width 119 height 27
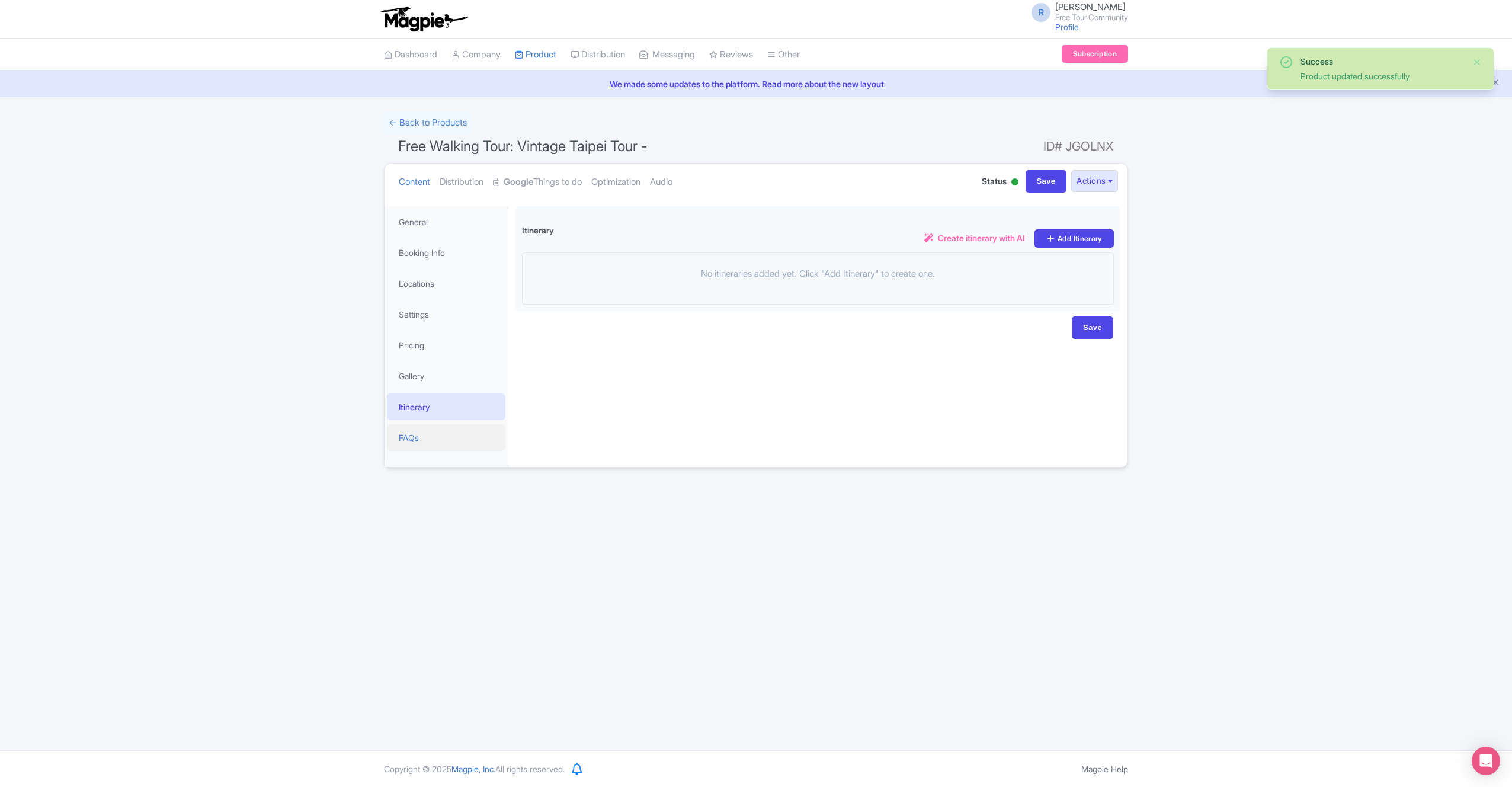
click at [439, 443] on link "FAQs" at bounding box center [446, 438] width 119 height 27
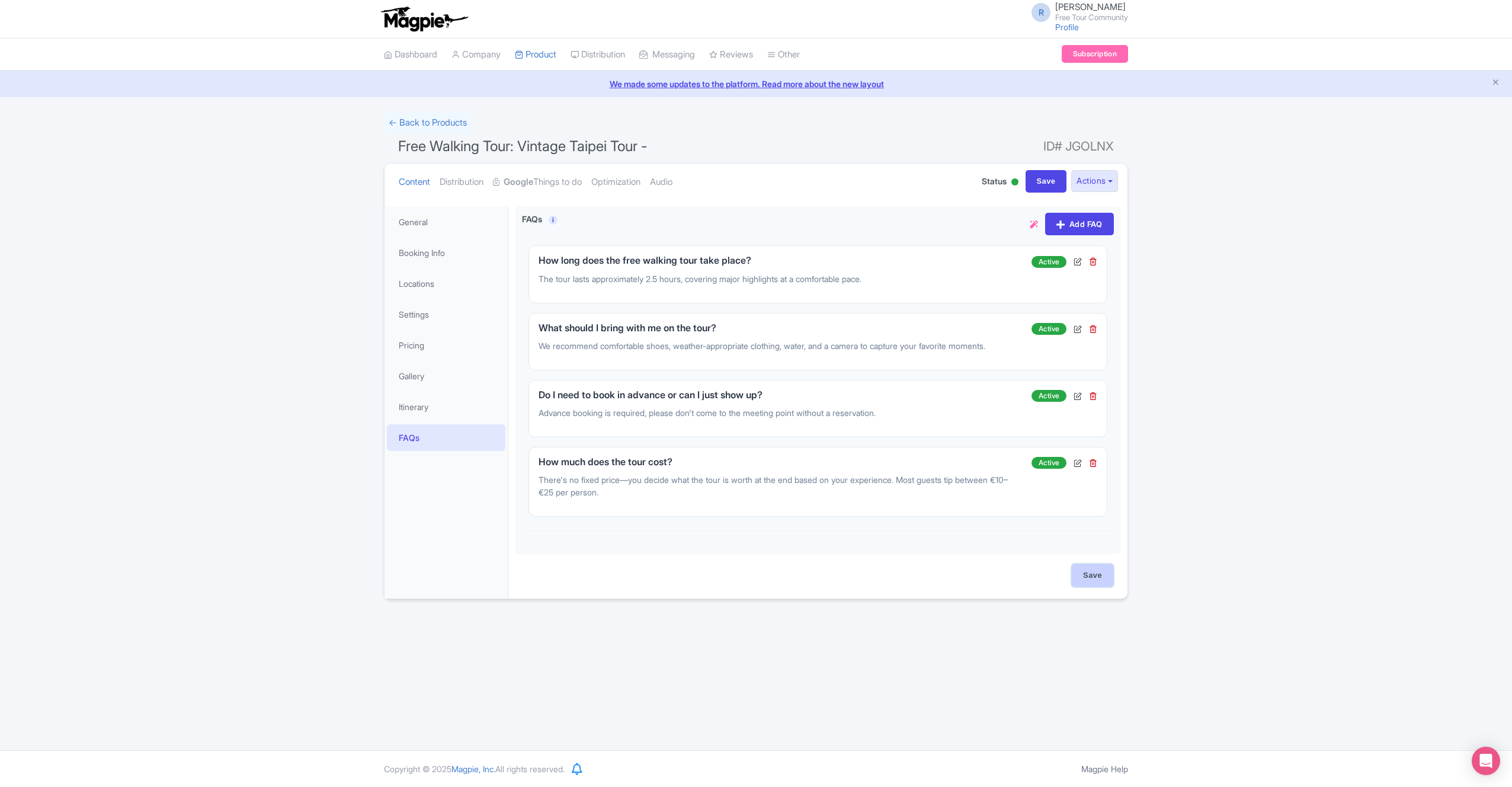
click at [1092, 567] on input "Save" at bounding box center [1093, 575] width 42 height 23
type input "Saving..."
click at [565, 180] on link "Google Things to do" at bounding box center [537, 182] width 89 height 37
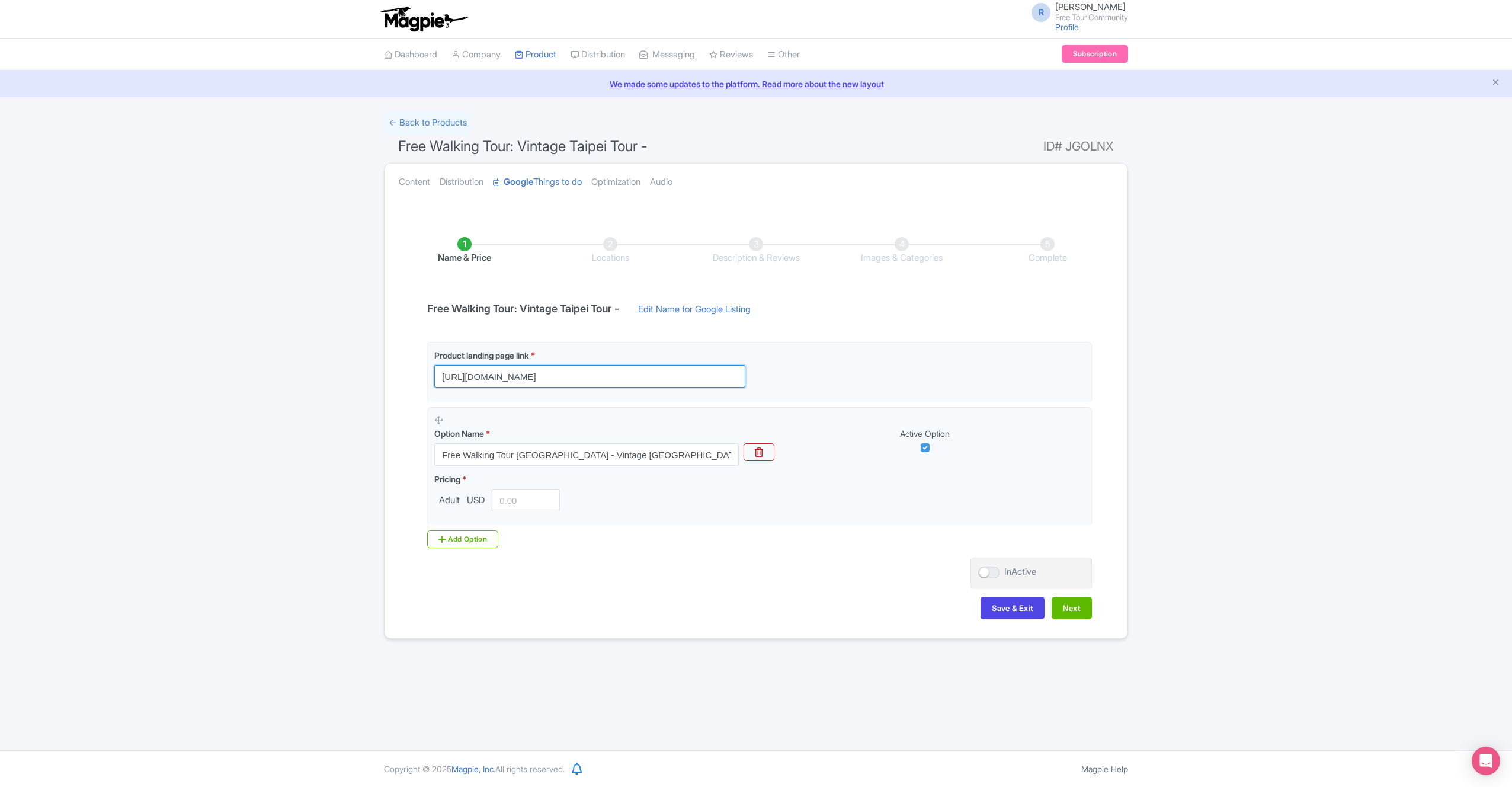
drag, startPoint x: 712, startPoint y: 378, endPoint x: 302, endPoint y: 370, distance: 410.1
click at [302, 370] on div "Success Product updated successfully ← Back to Products Free Walking Tour: Vint…" at bounding box center [756, 375] width 1512 height 528
paste input "vintage-free-tour"
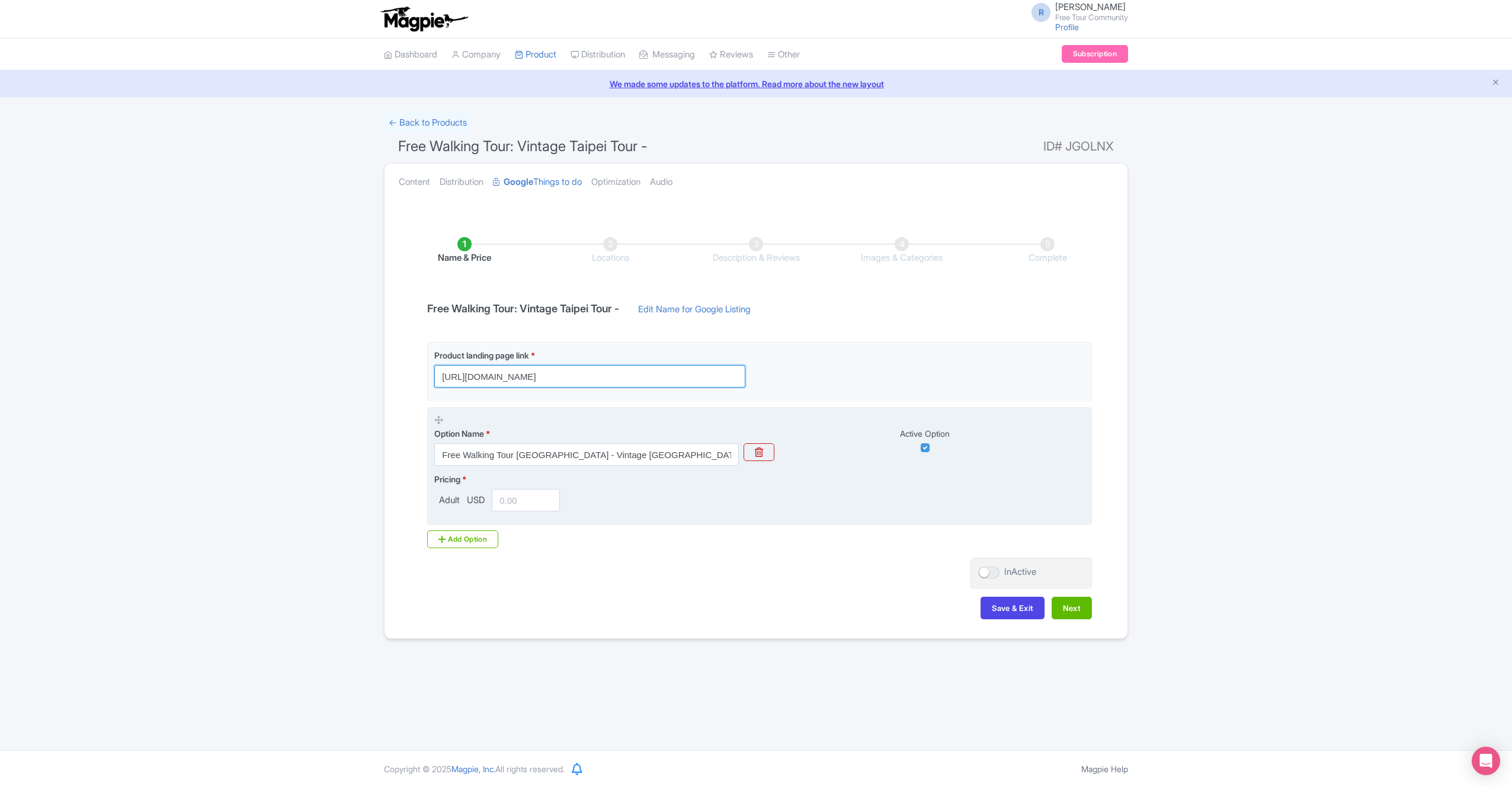
type input "[URL][DOMAIN_NAME]"
click at [533, 499] on input "number" at bounding box center [526, 500] width 68 height 23
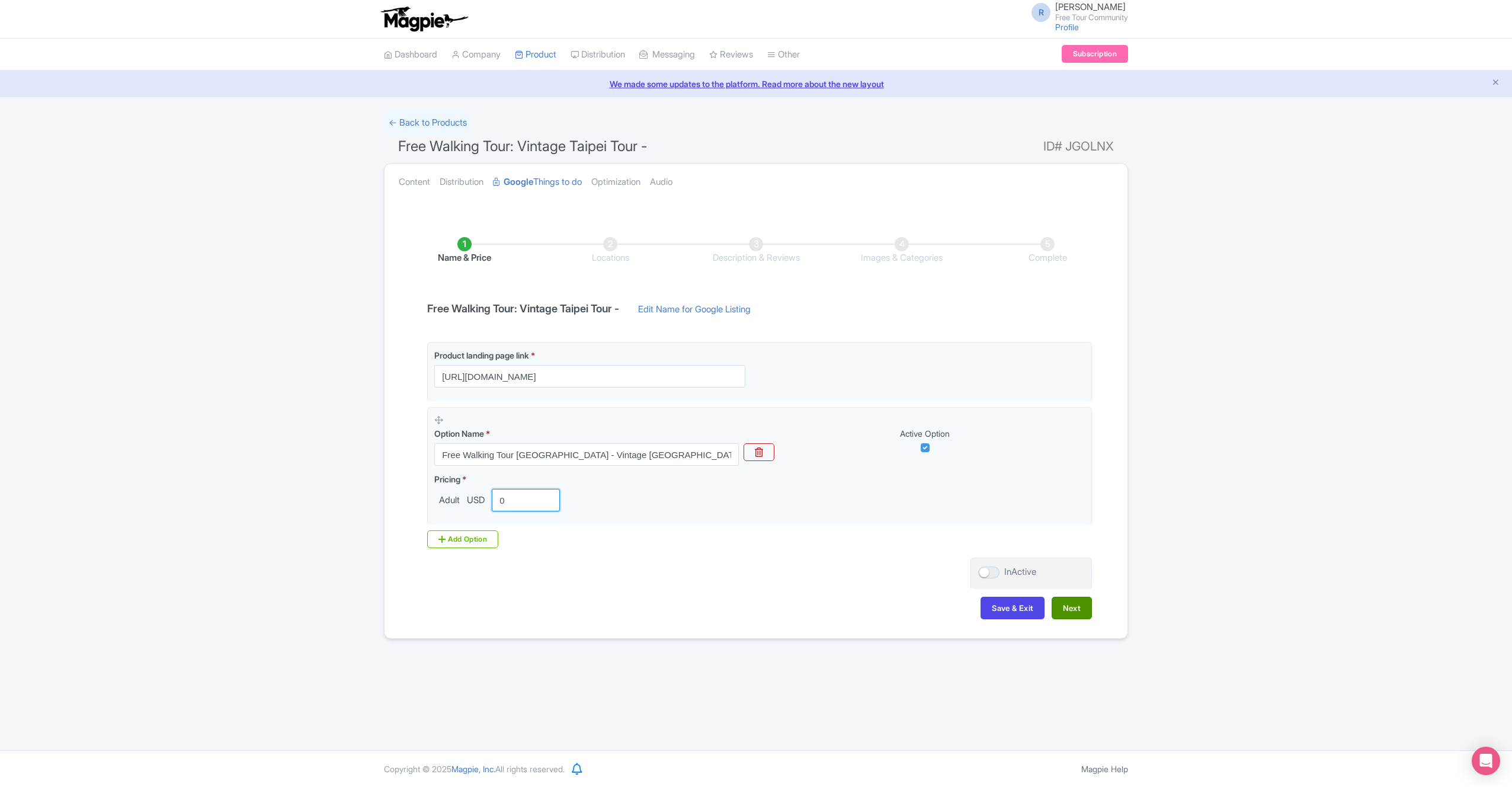
type input "0"
click at [1076, 608] on button "Next" at bounding box center [1072, 608] width 40 height 23
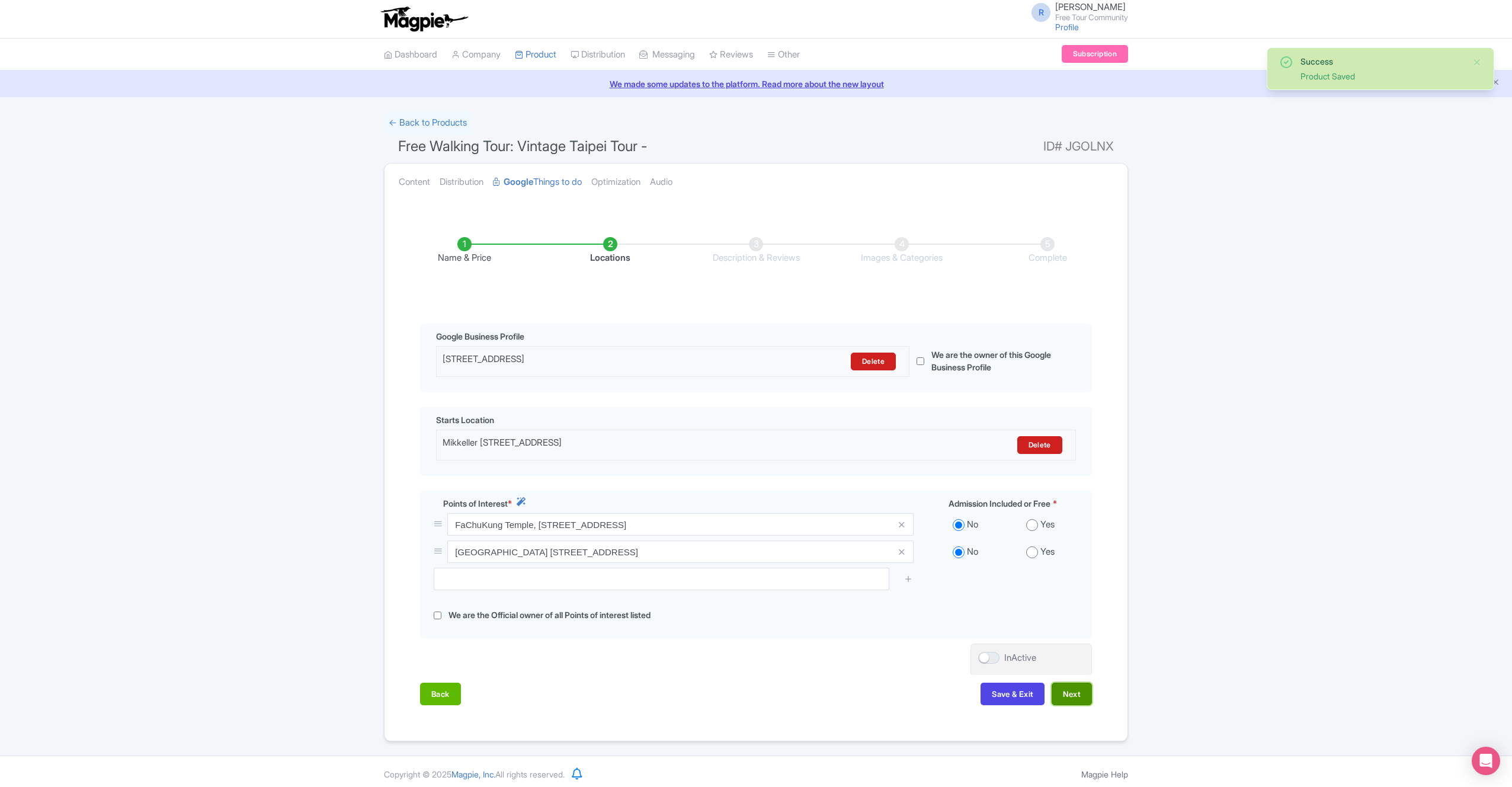
click at [1081, 699] on button "Next" at bounding box center [1072, 694] width 40 height 23
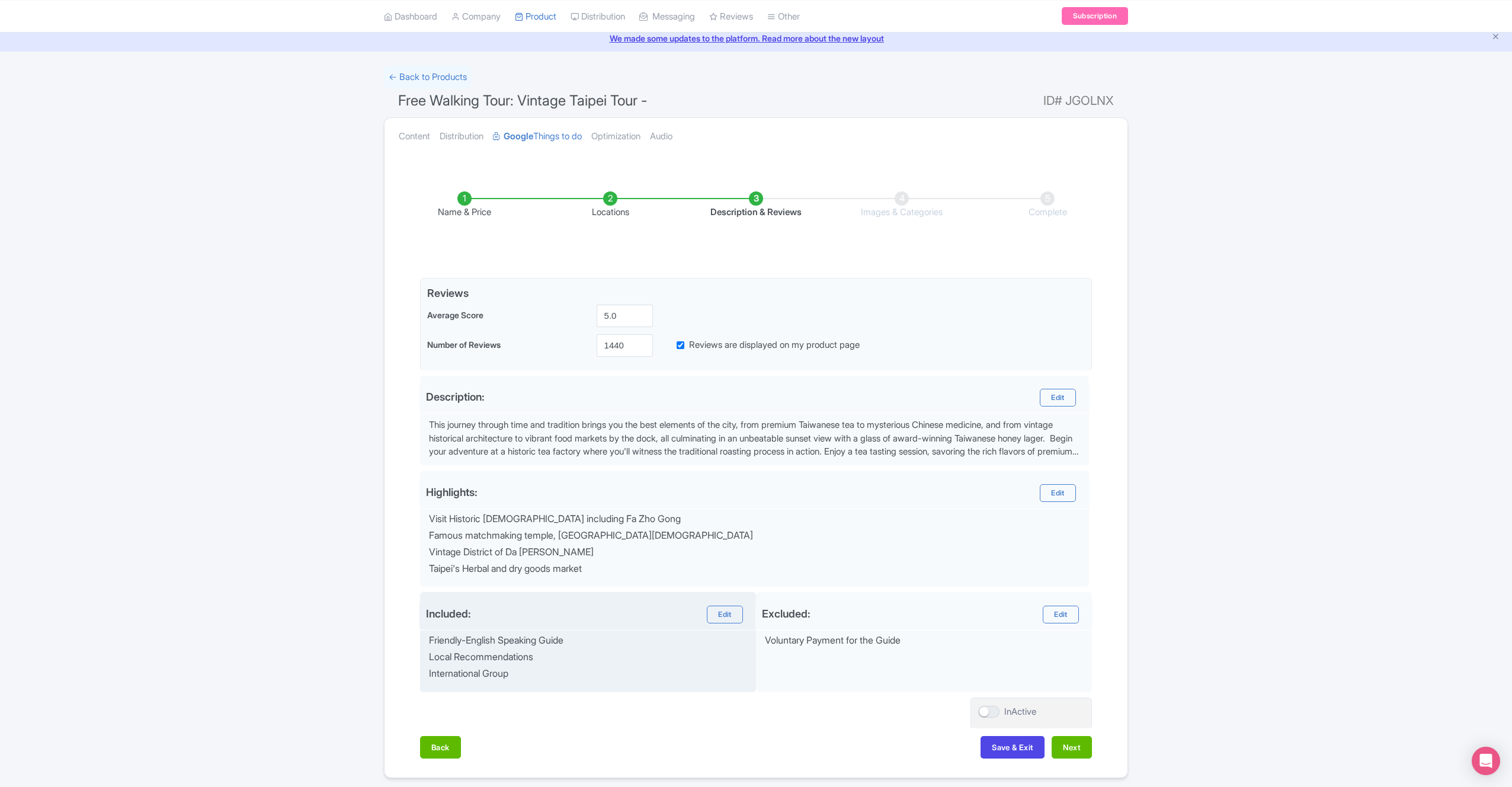
scroll to position [88, 0]
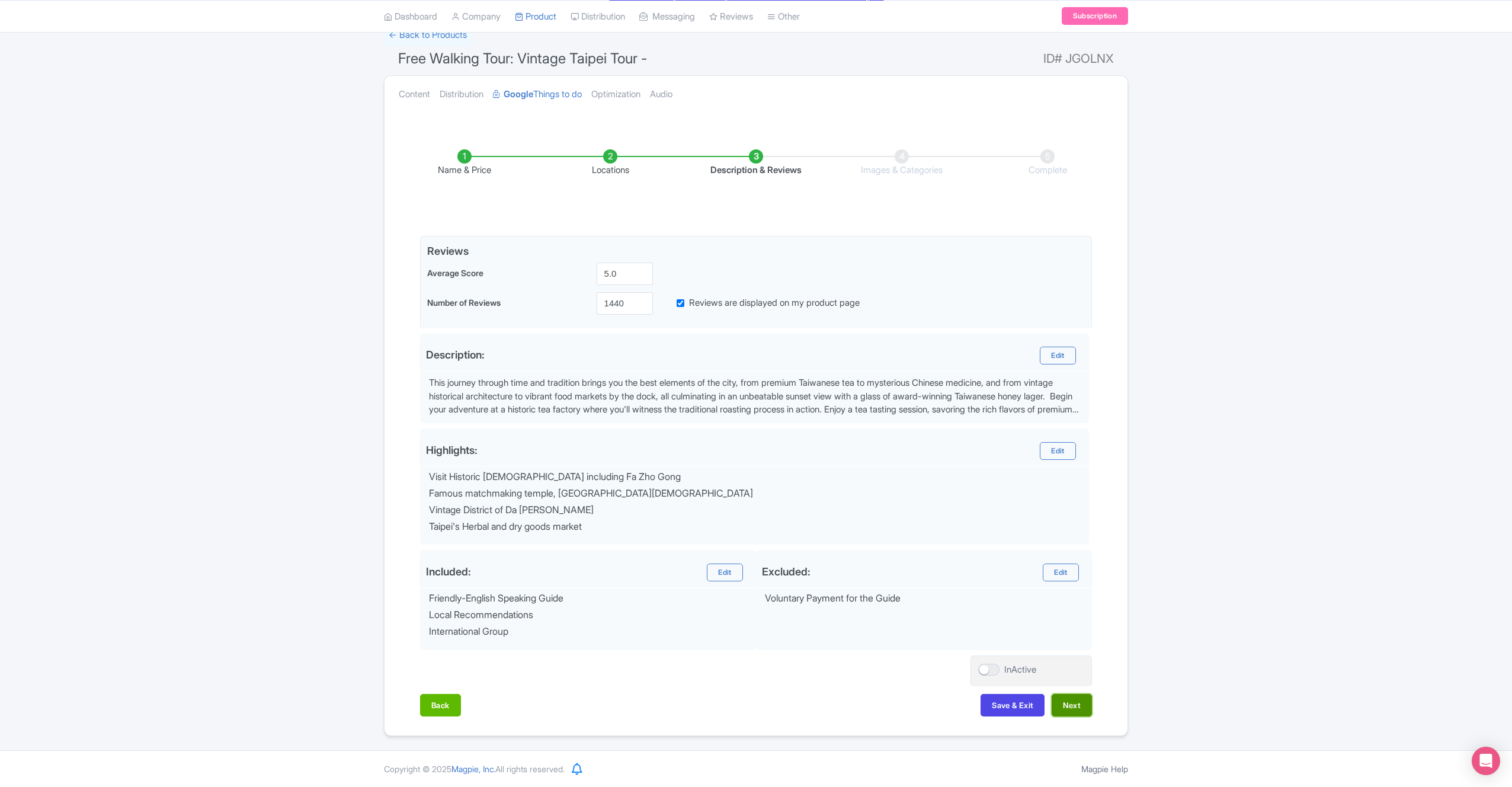
click at [1082, 711] on button "Next" at bounding box center [1072, 705] width 40 height 23
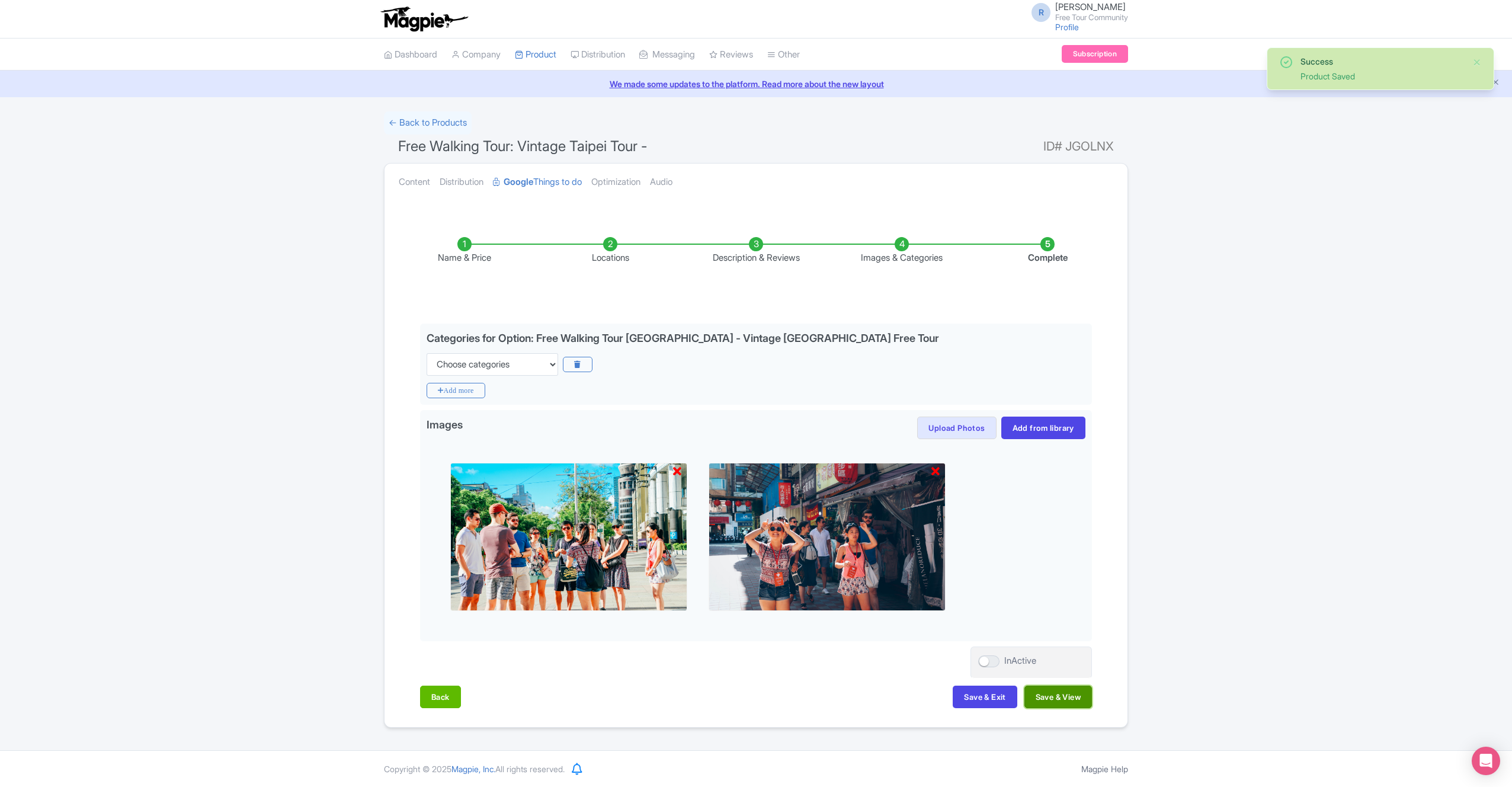
click at [1057, 698] on button "Save & View" at bounding box center [1058, 696] width 67 height 23
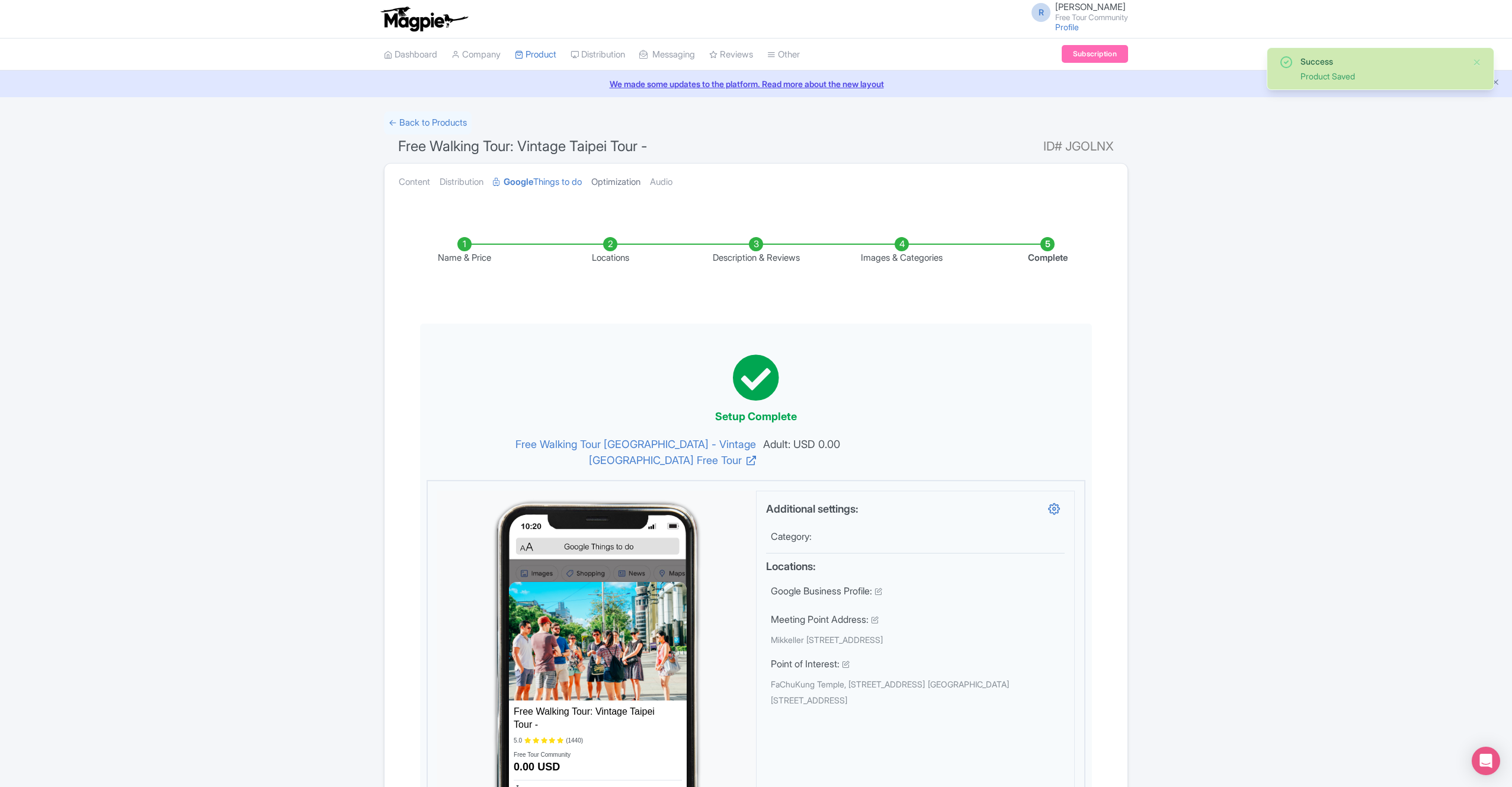
click at [606, 179] on link "Optimization" at bounding box center [616, 182] width 49 height 37
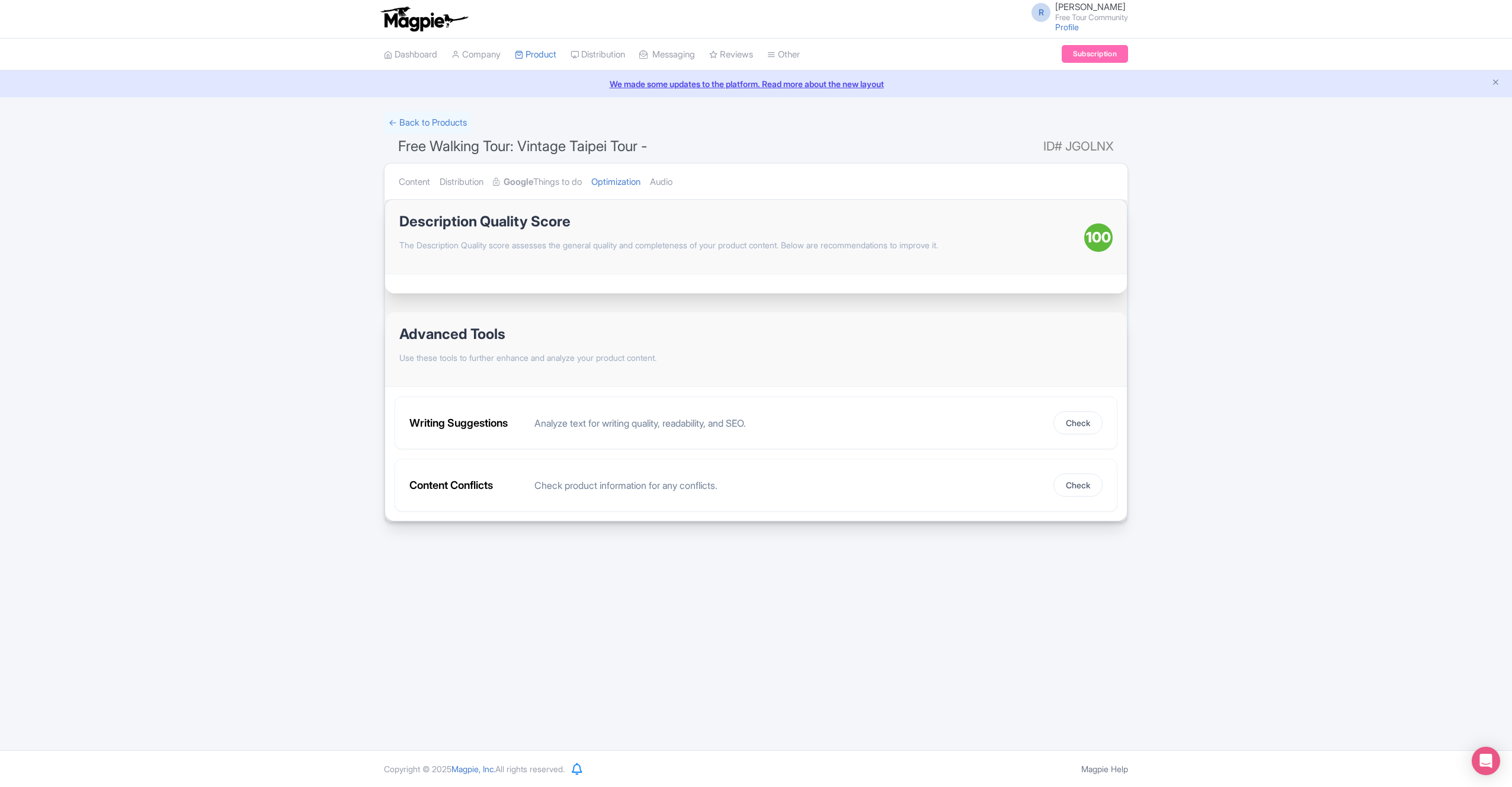
click at [679, 289] on div at bounding box center [756, 283] width 742 height 19
